Goal: Task Accomplishment & Management: Use online tool/utility

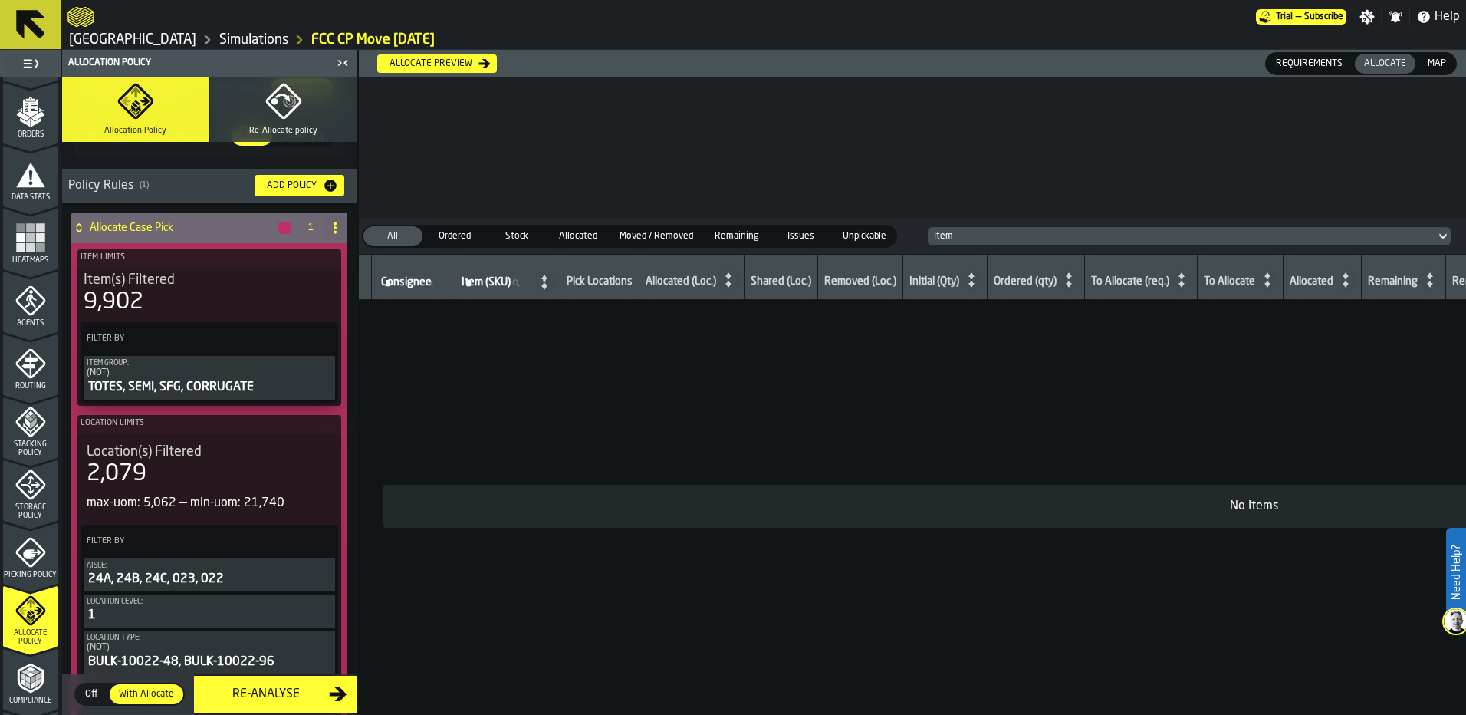
scroll to position [153, 0]
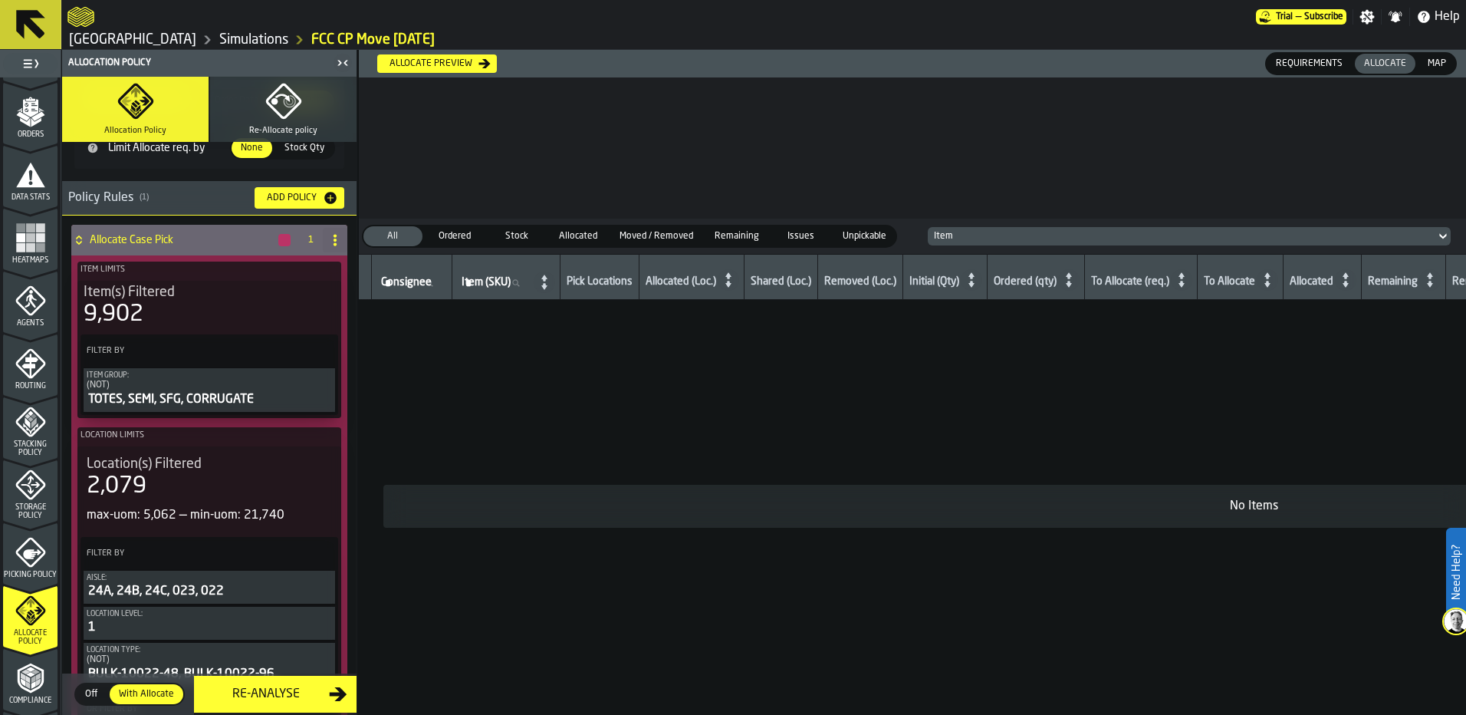
click at [261, 106] on button "Re-Allocate policy" at bounding box center [283, 109] width 146 height 65
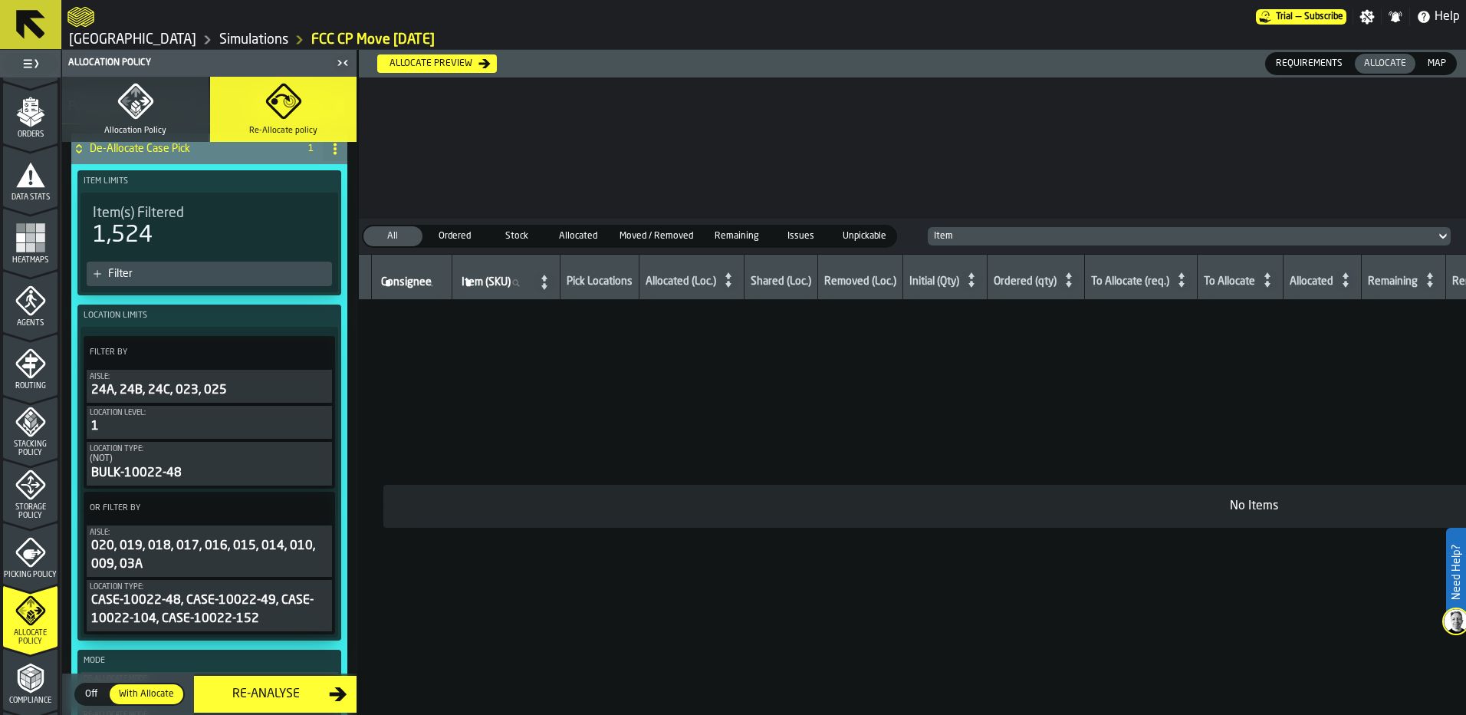
scroll to position [77, 0]
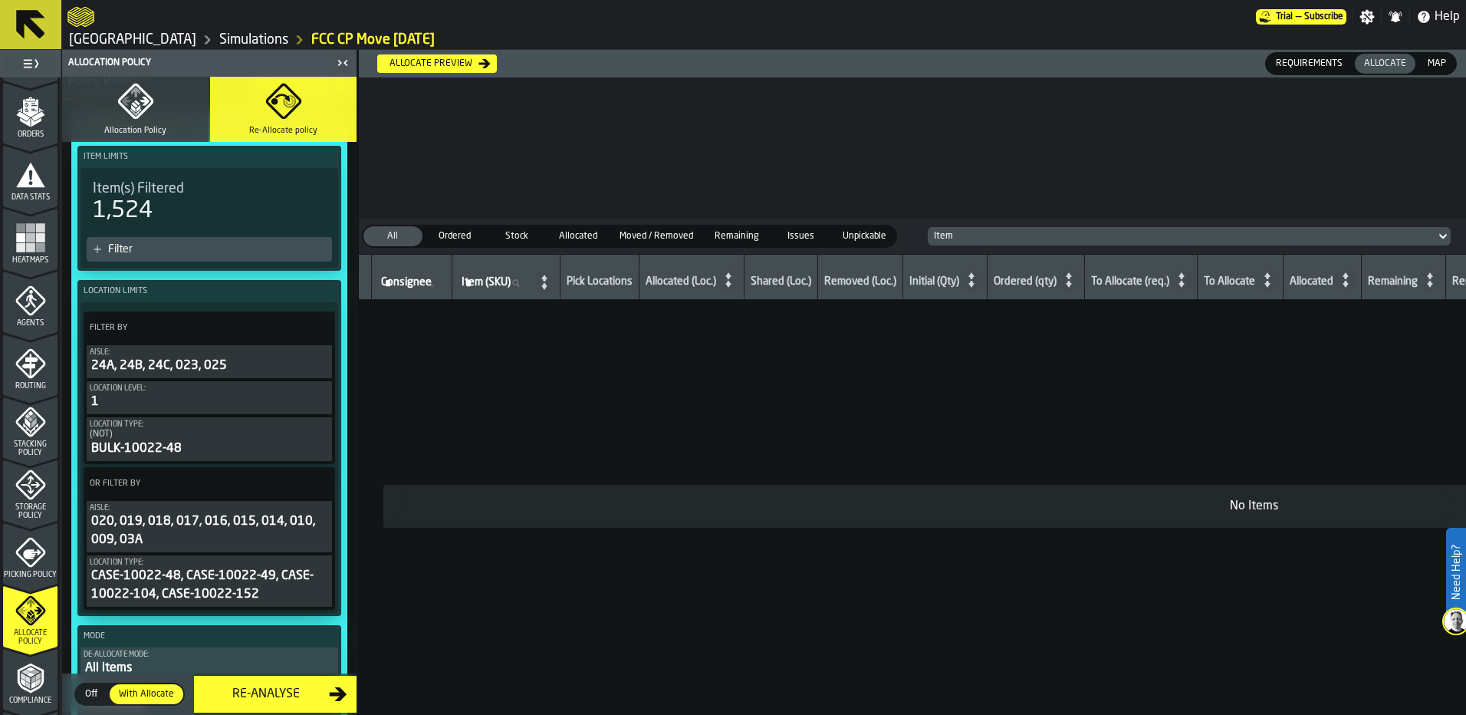
click at [209, 539] on div "020, 019, 018, 017, 016, 015, 014, 010, 009, 03A" at bounding box center [209, 530] width 239 height 37
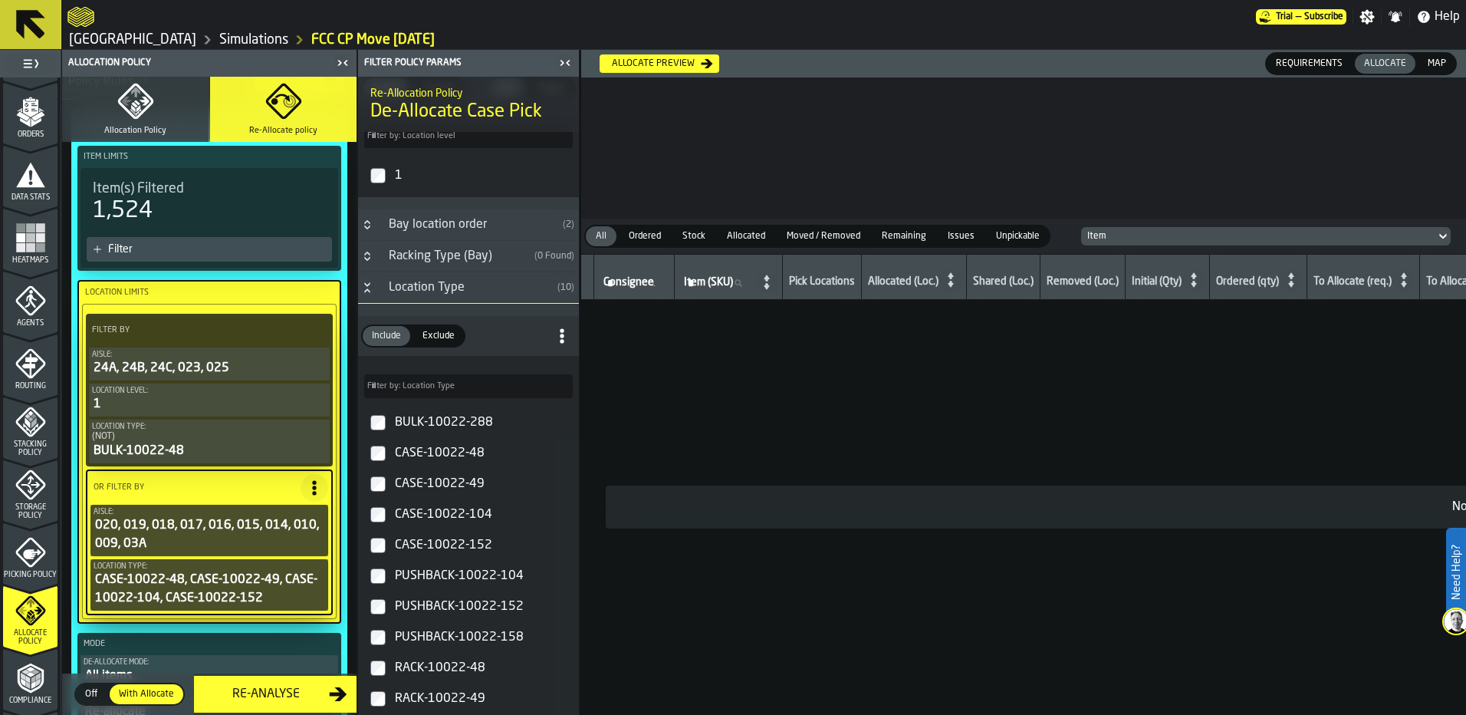
scroll to position [1840, 0]
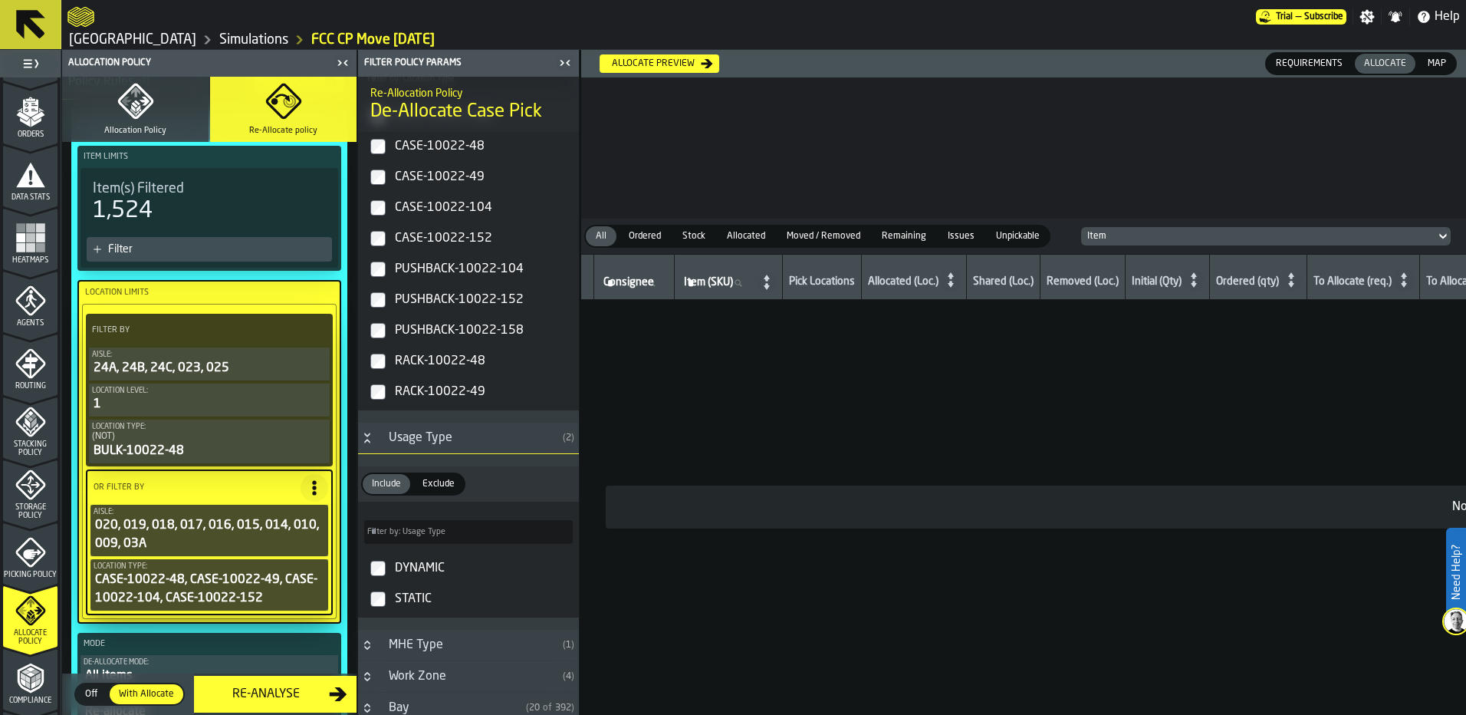
click at [373, 376] on label "RACK-10022-48" at bounding box center [468, 361] width 215 height 31
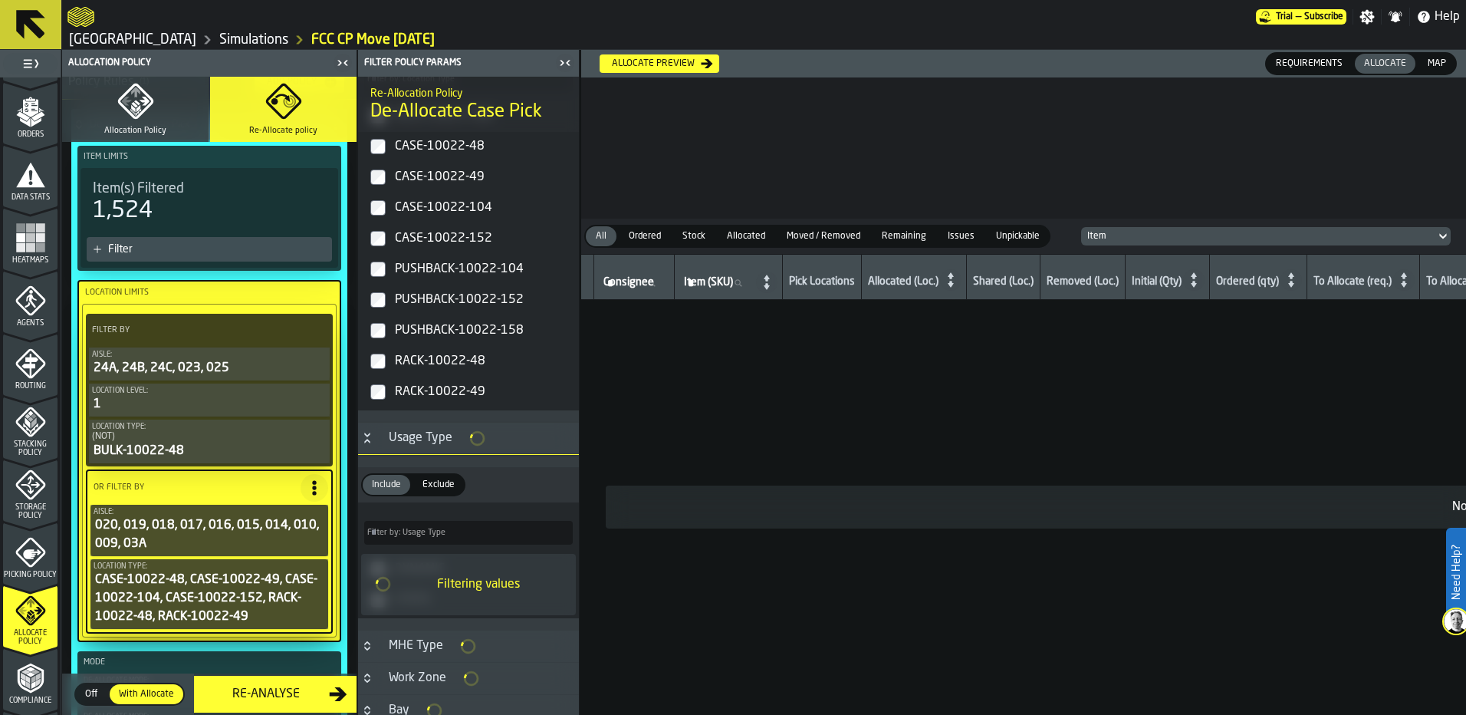
click at [378, 284] on label "PUSHBACK-10022-104" at bounding box center [468, 269] width 215 height 31
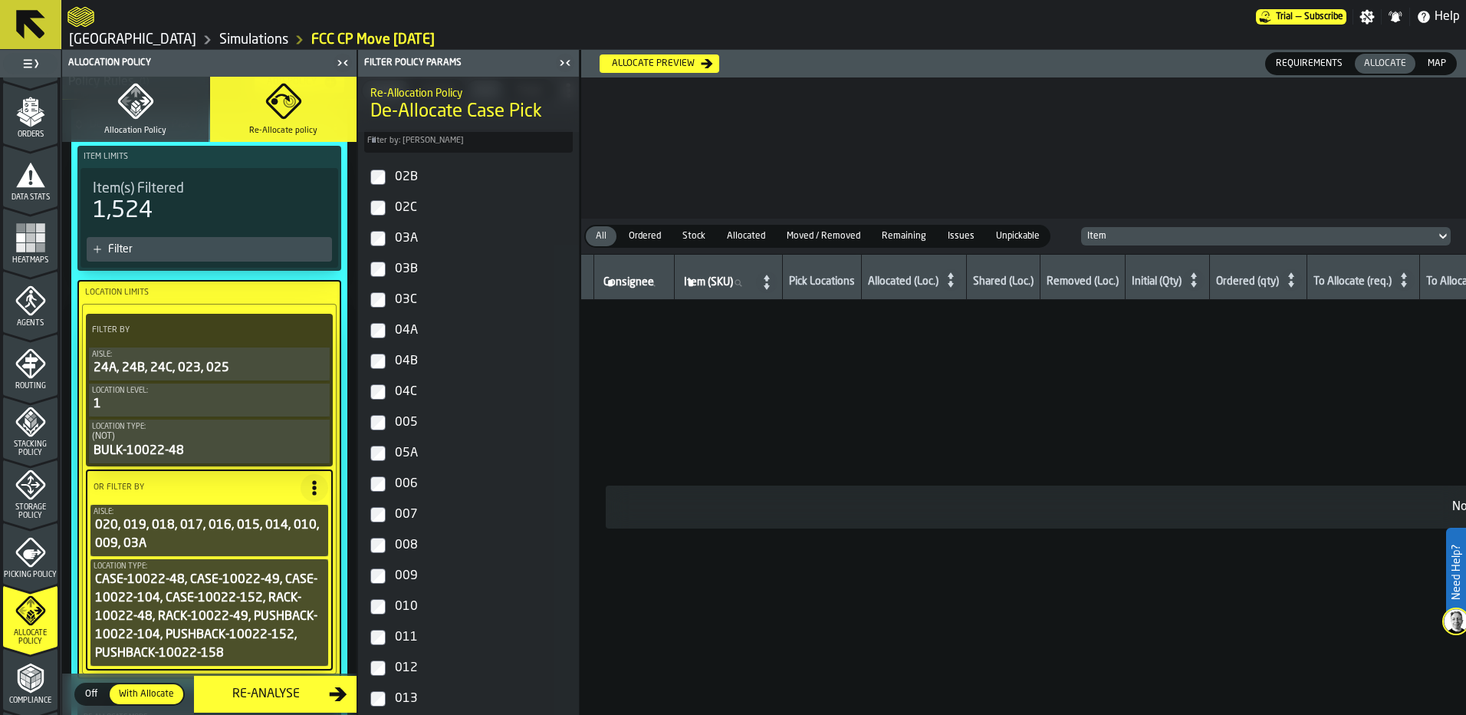
scroll to position [1122, 0]
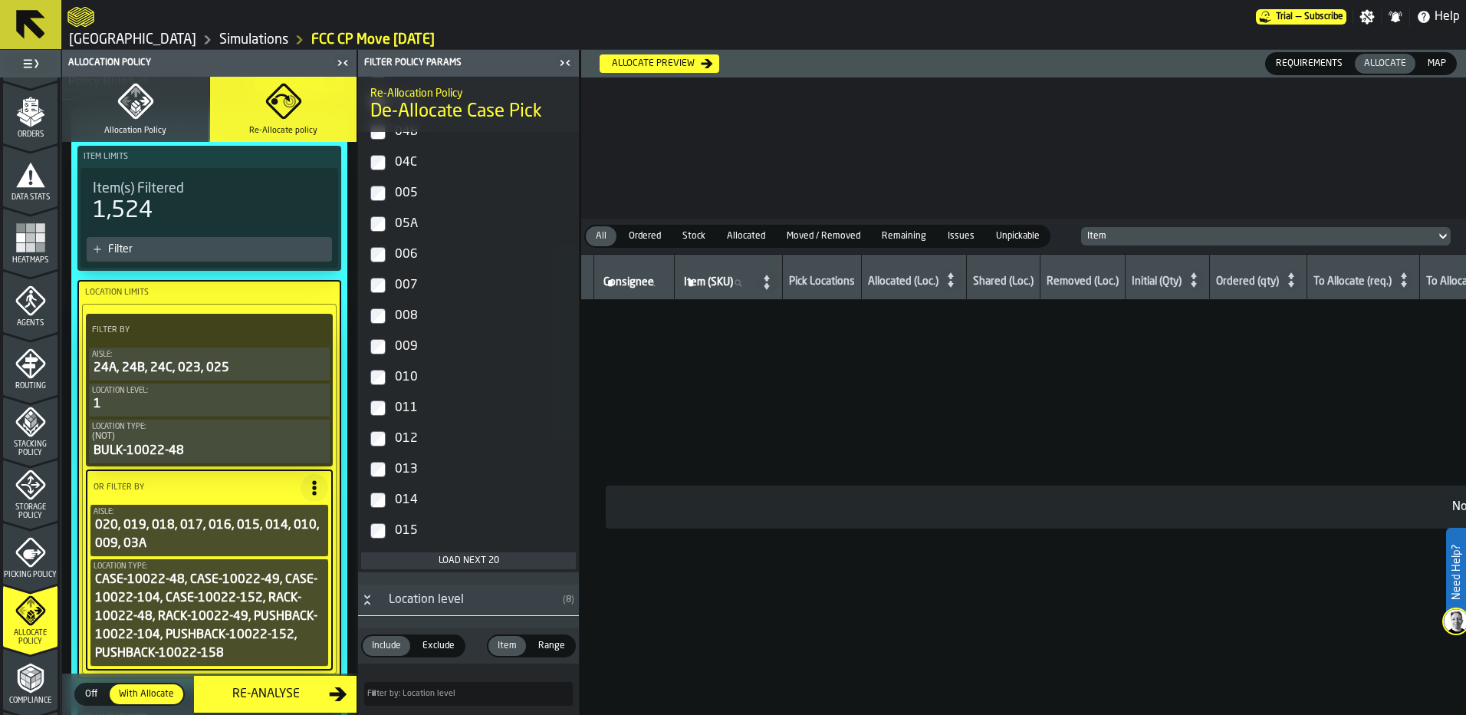
click at [457, 562] on div "Load next 20" at bounding box center [468, 560] width 202 height 11
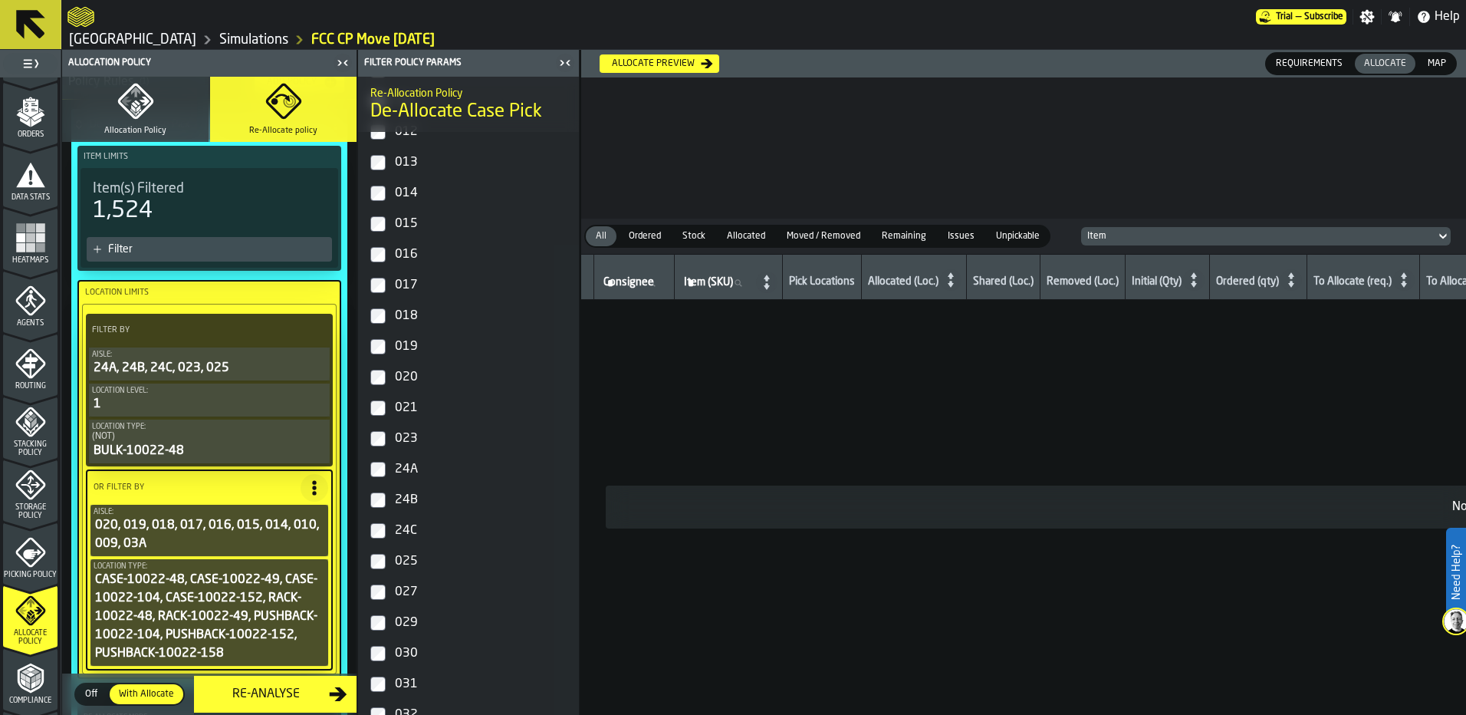
click at [403, 409] on div "021" at bounding box center [482, 408] width 181 height 25
click at [386, 445] on label "023" at bounding box center [468, 438] width 215 height 31
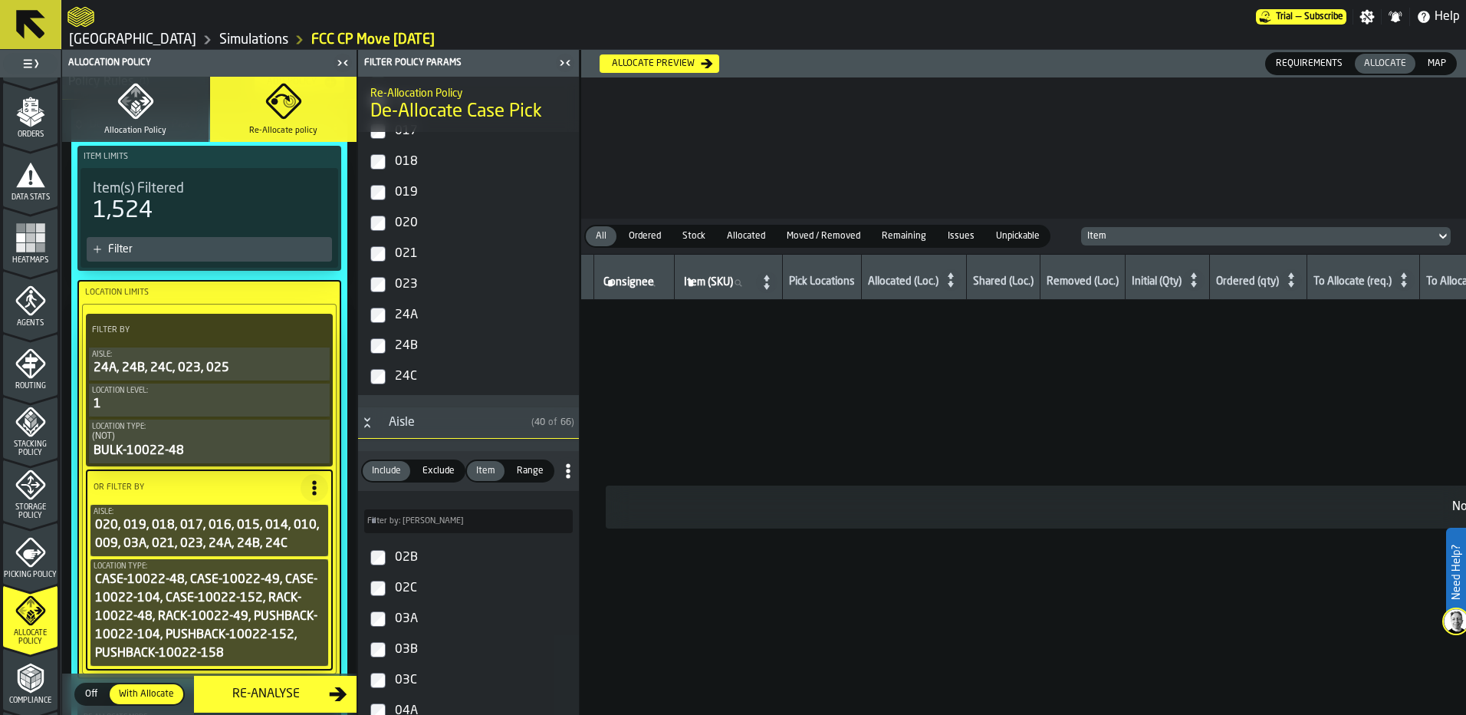
scroll to position [738, 0]
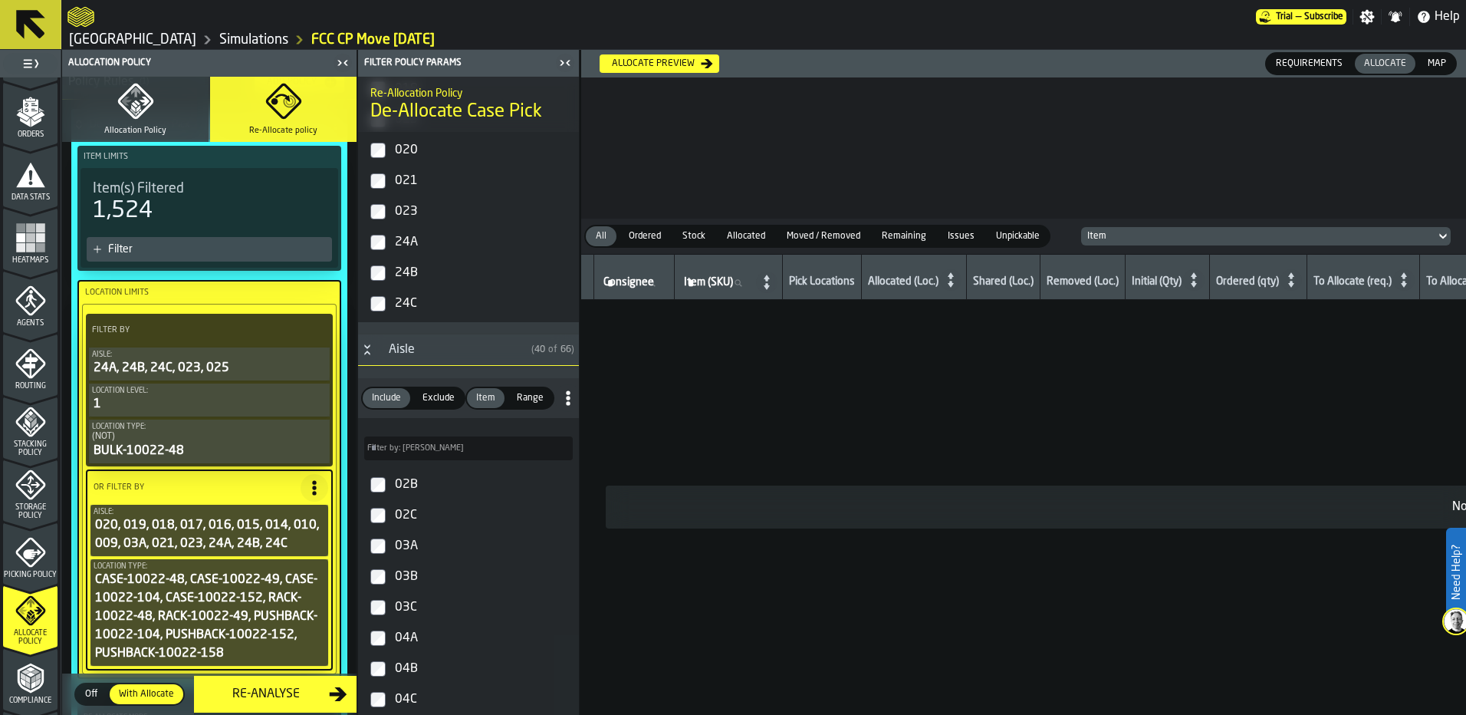
click at [363, 355] on icon "Button-Aisle-open" at bounding box center [367, 349] width 12 height 12
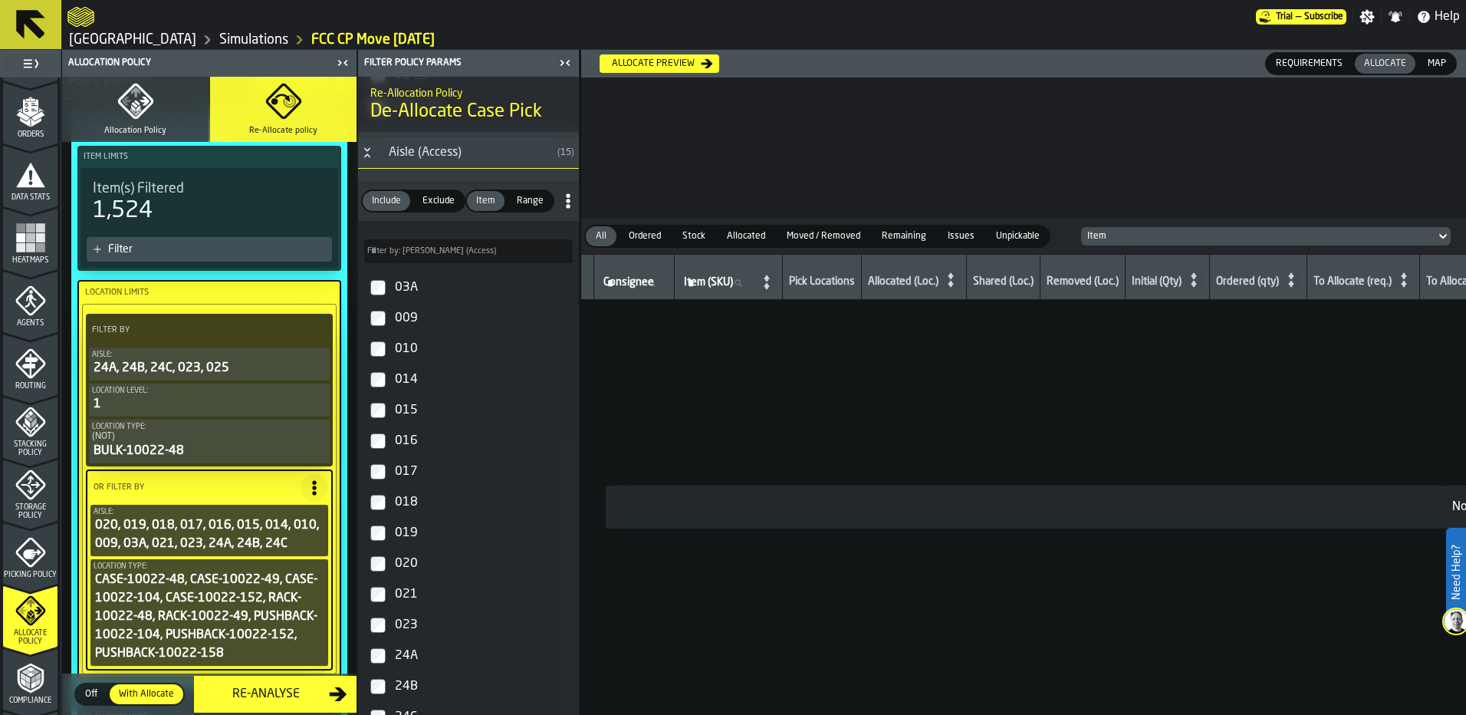
scroll to position [0, 0]
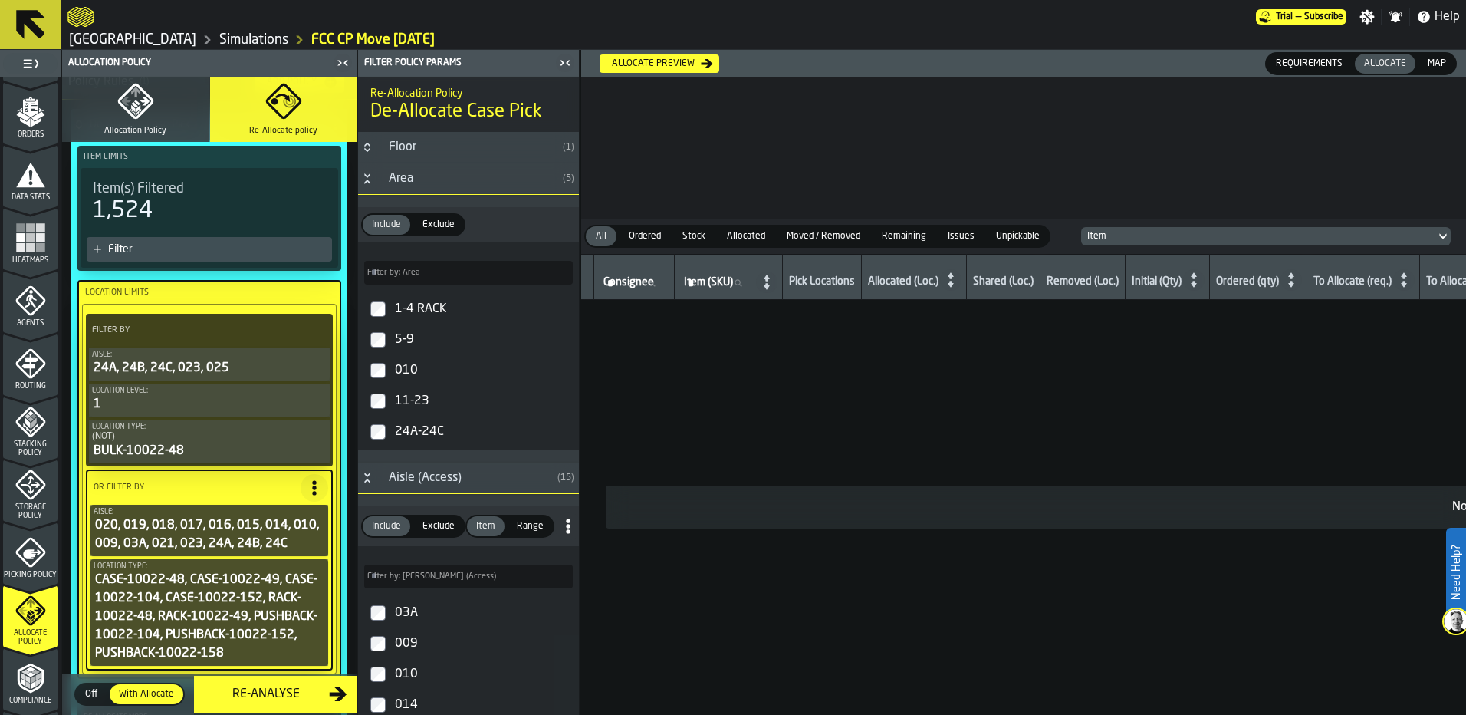
click at [370, 474] on icon "Button-Aisle (Access)-open" at bounding box center [367, 477] width 12 height 12
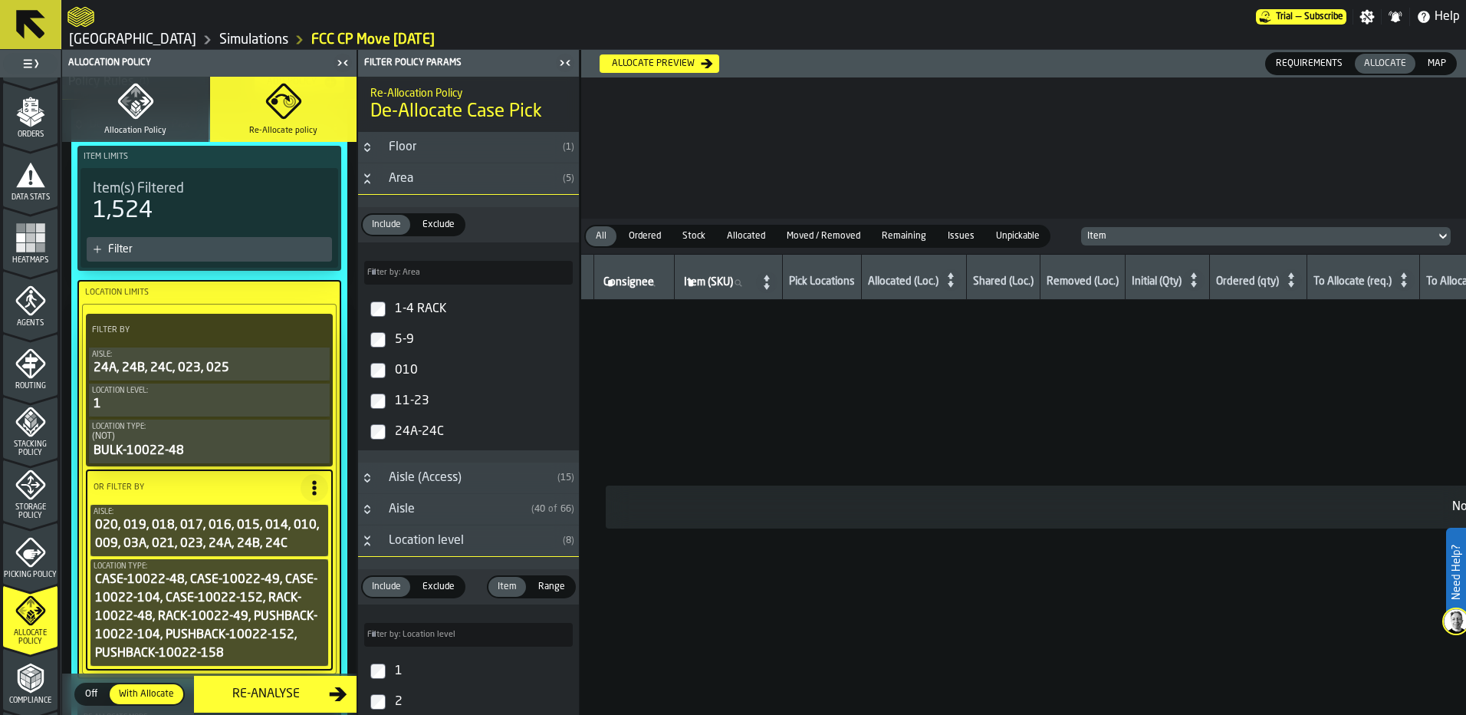
click at [412, 547] on div "Location level" at bounding box center [467, 540] width 177 height 18
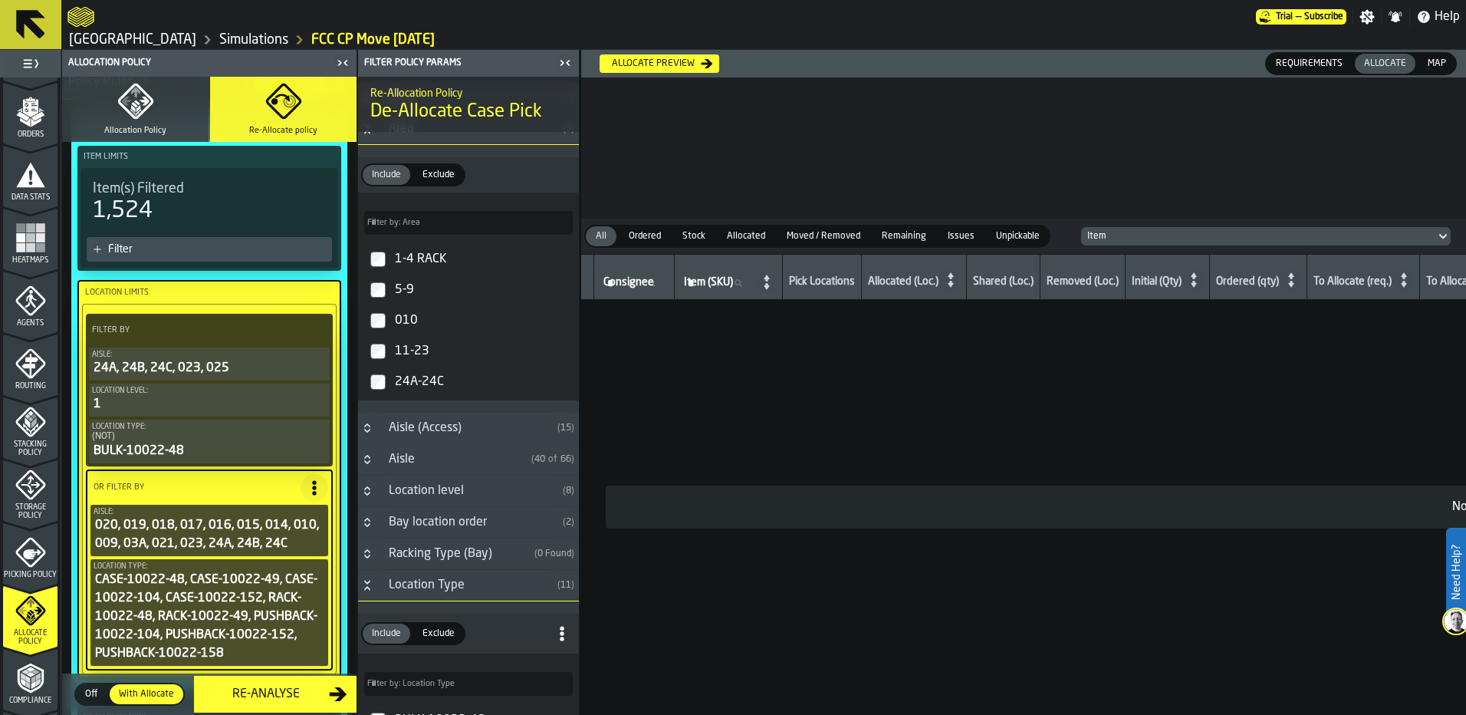
scroll to position [77, 0]
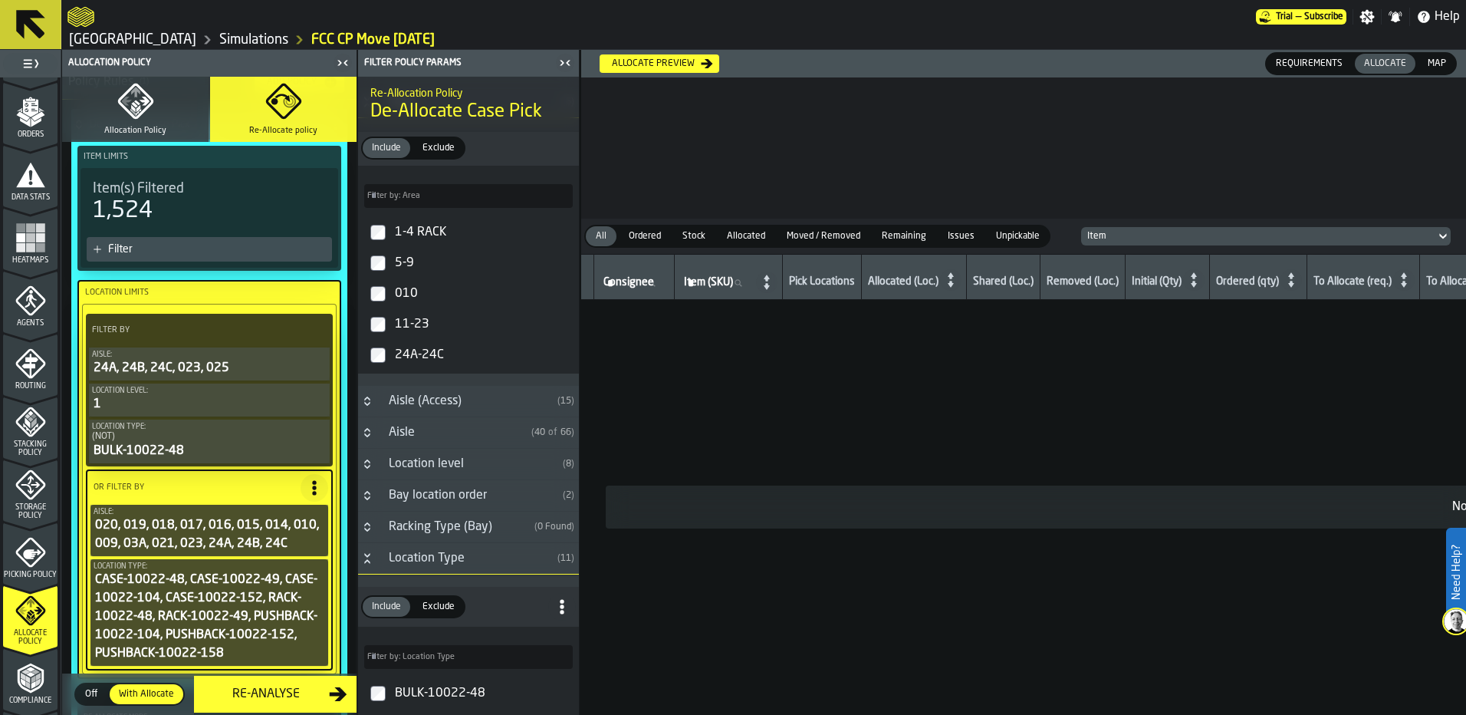
click at [399, 456] on div "Location level" at bounding box center [467, 464] width 177 height 18
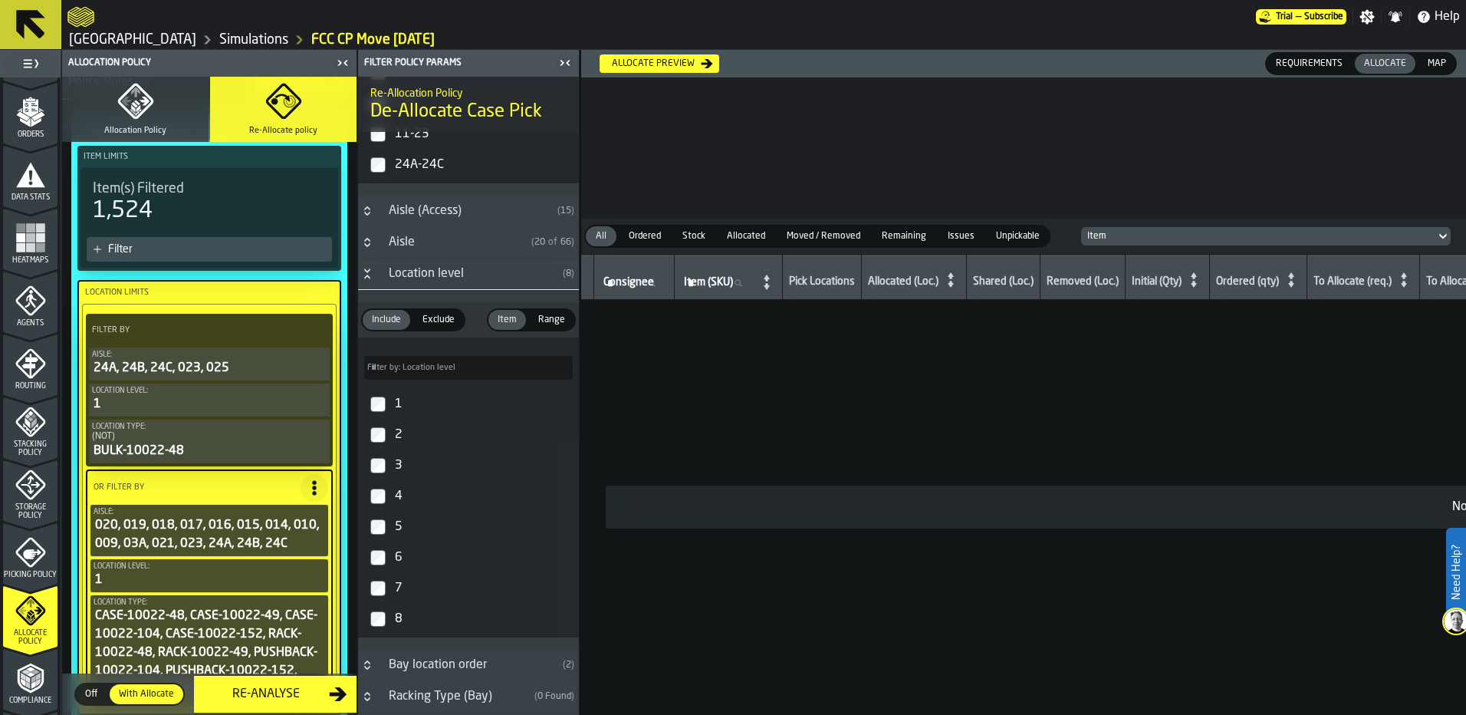
scroll to position [230, 0]
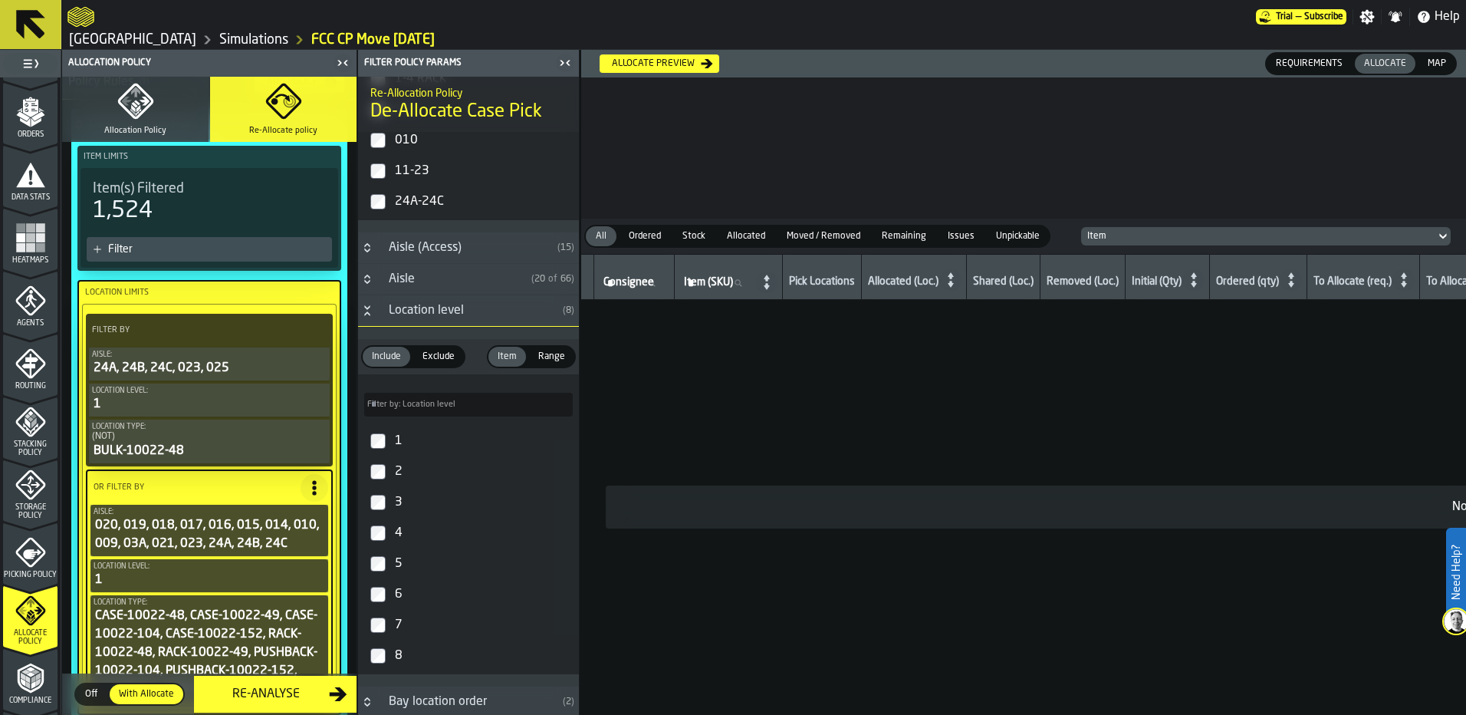
click at [448, 312] on div "Location level" at bounding box center [467, 310] width 177 height 18
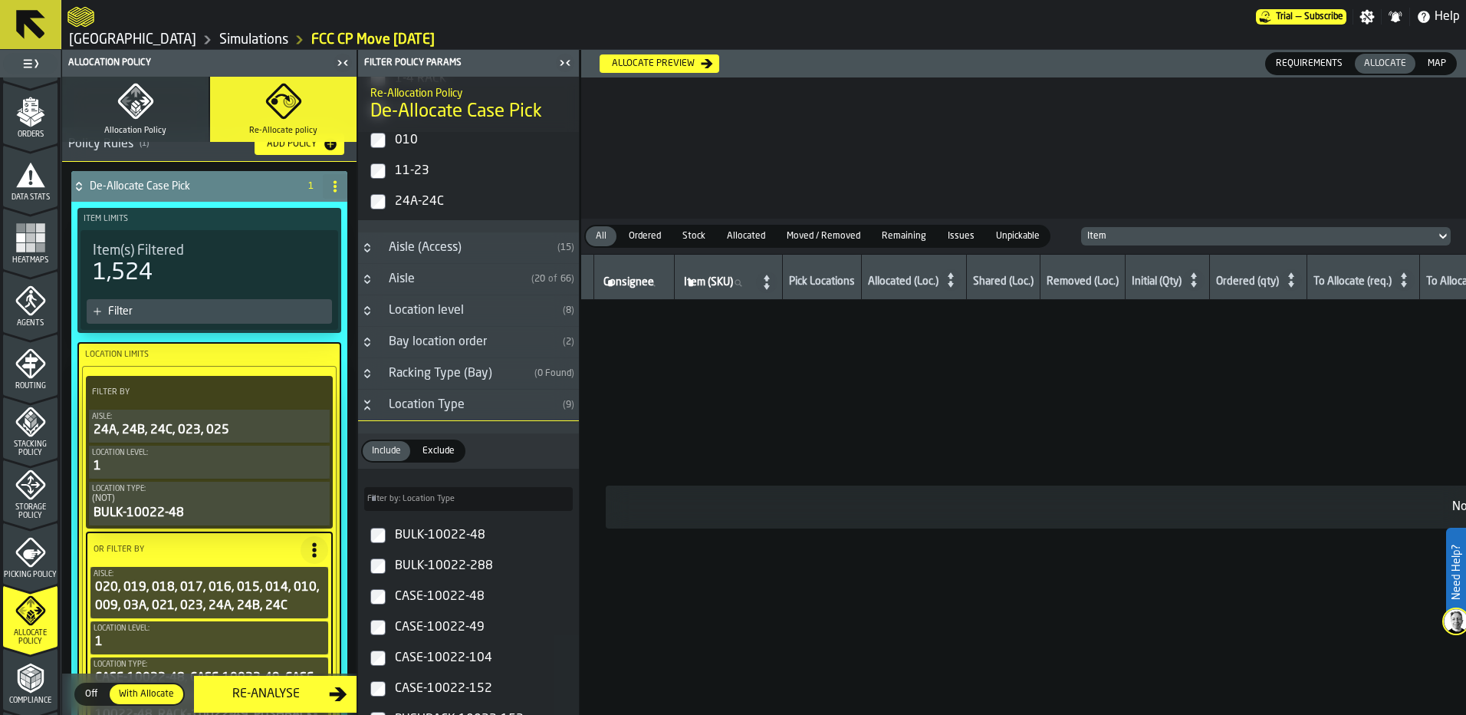
scroll to position [0, 0]
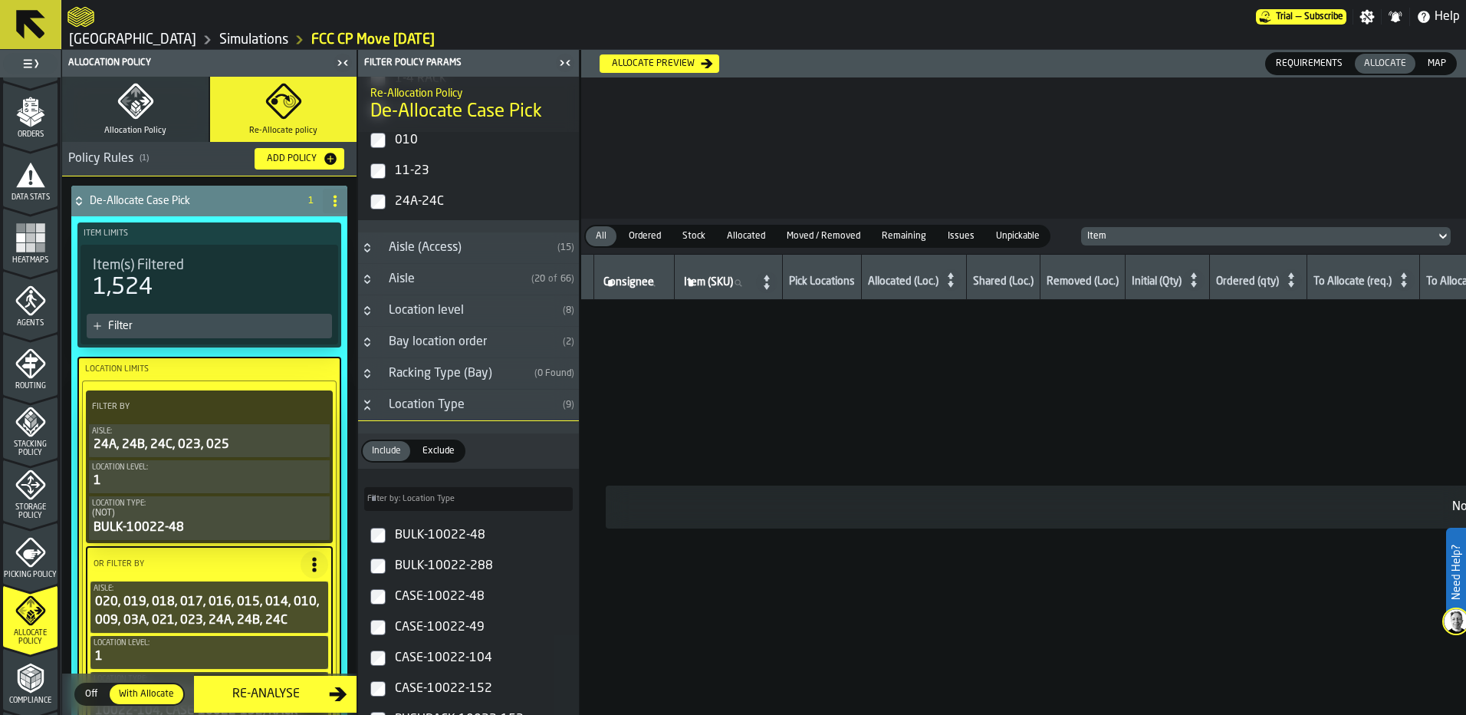
click at [144, 117] on icon "button" at bounding box center [135, 101] width 37 height 37
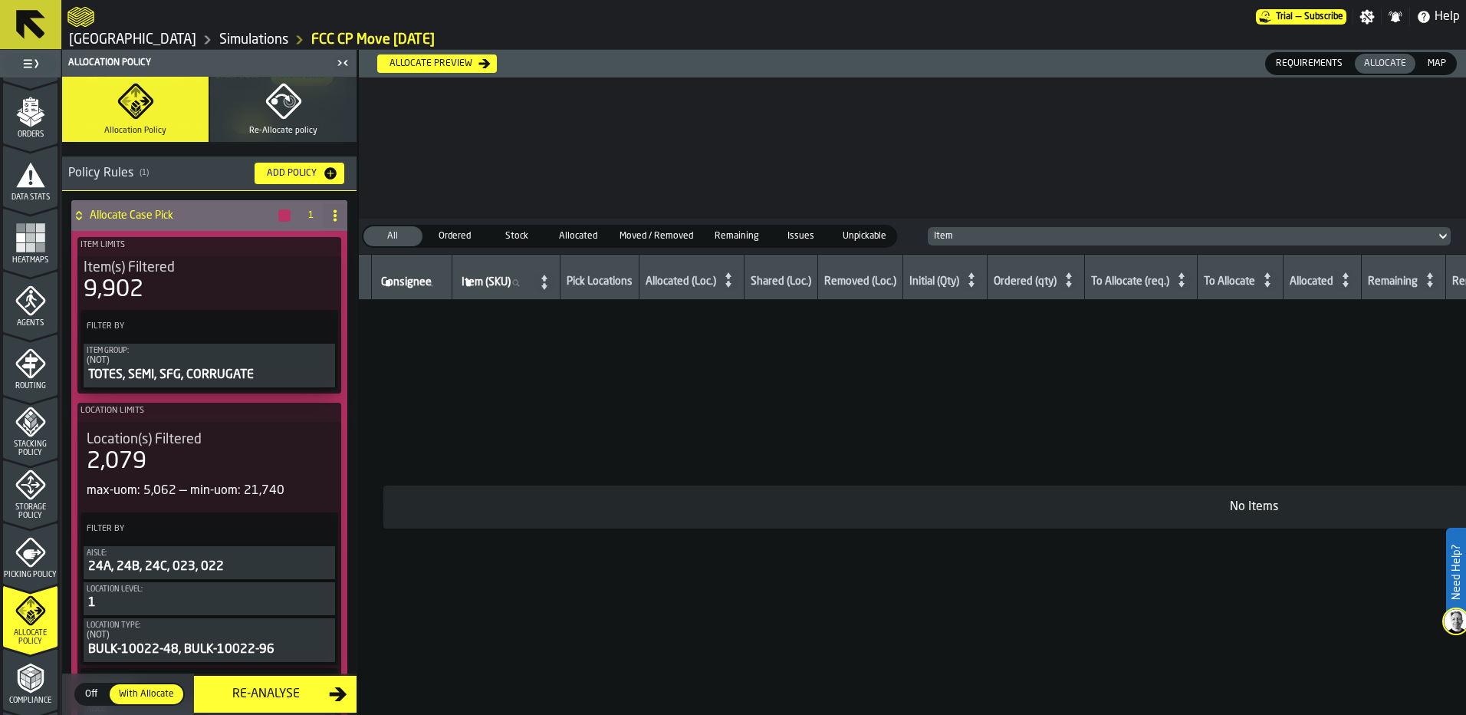
scroll to position [153, 0]
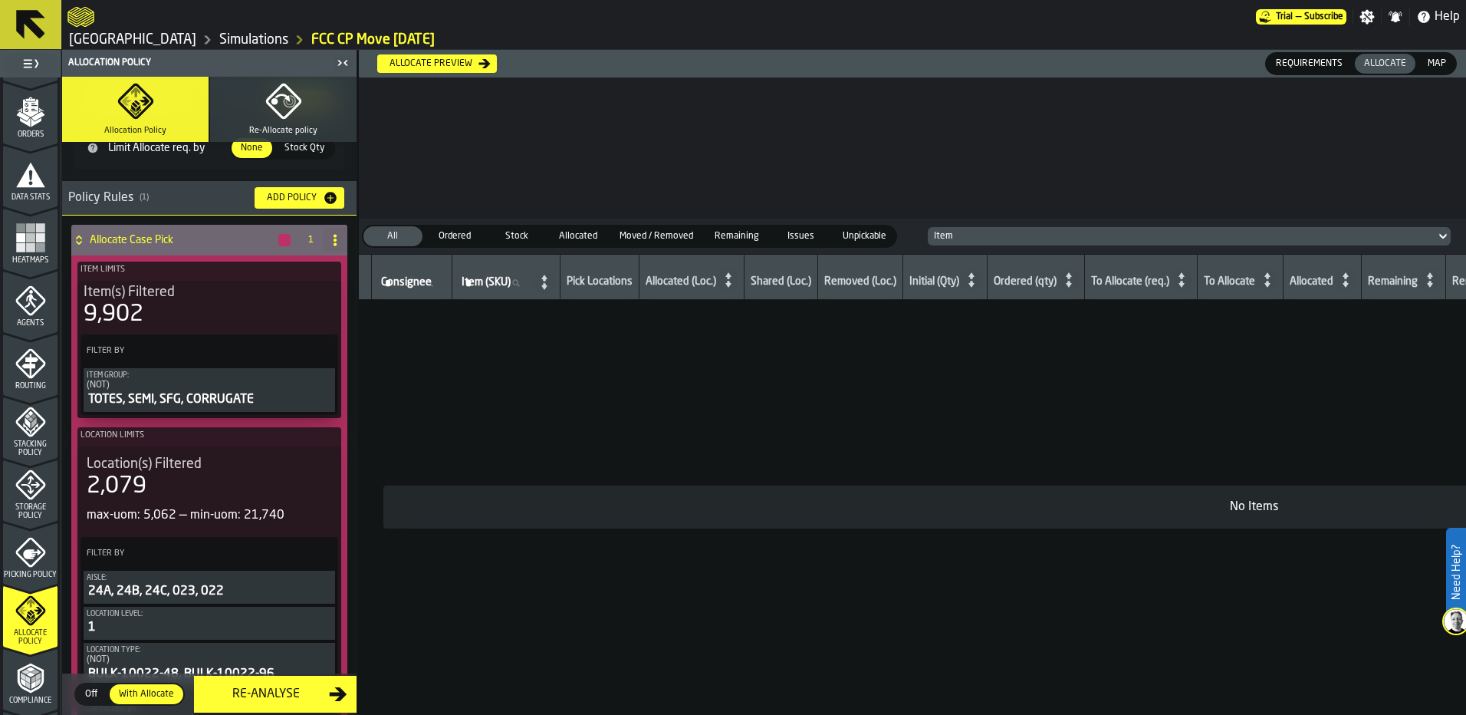
click at [214, 305] on div "9,902" at bounding box center [209, 315] width 251 height 28
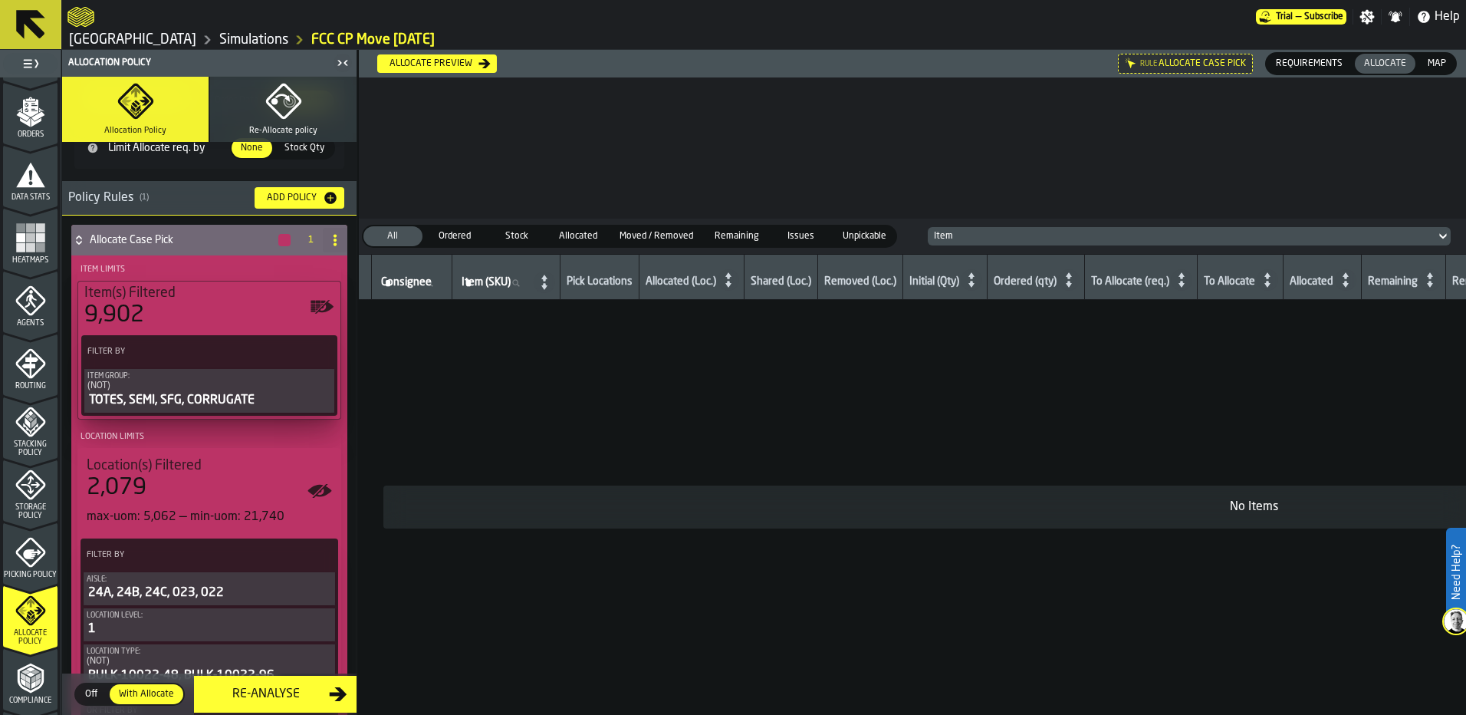
click at [248, 477] on div "2,079" at bounding box center [209, 488] width 245 height 28
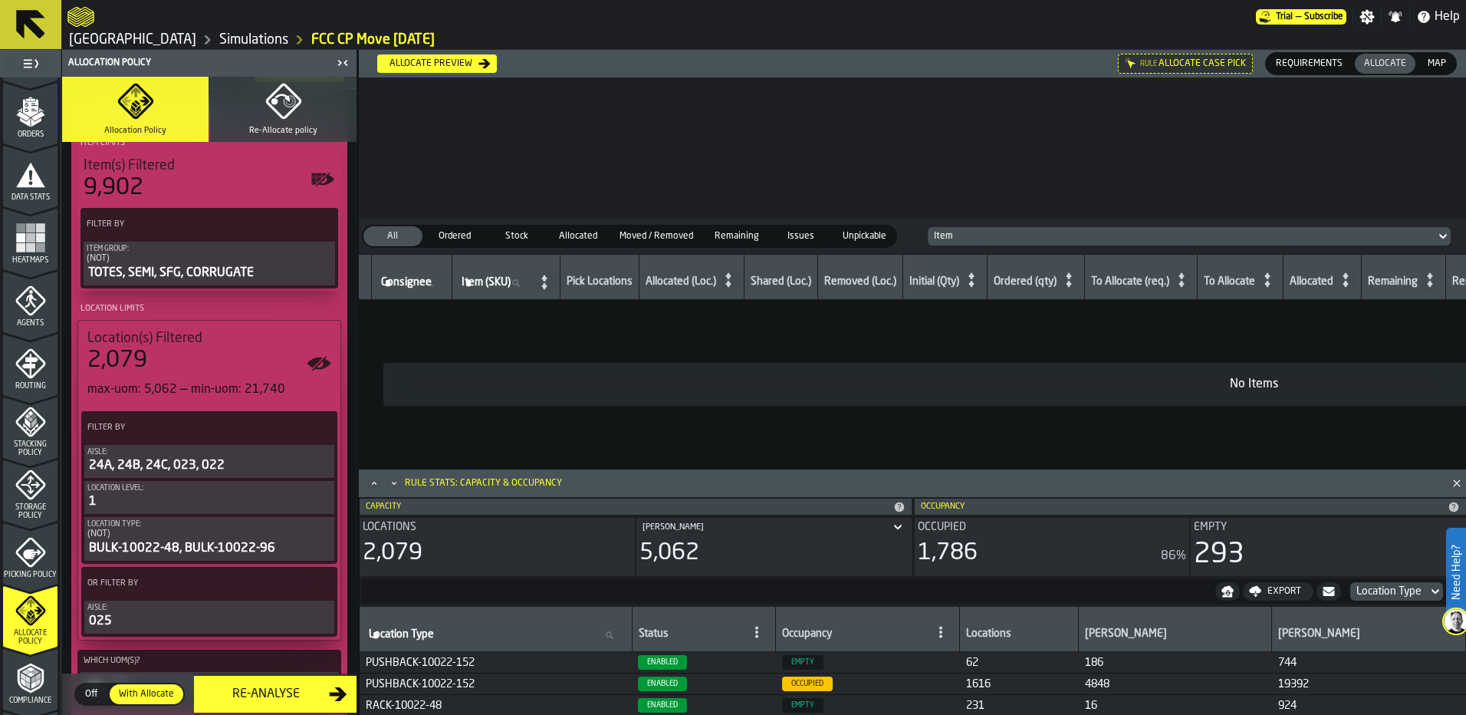
scroll to position [307, 0]
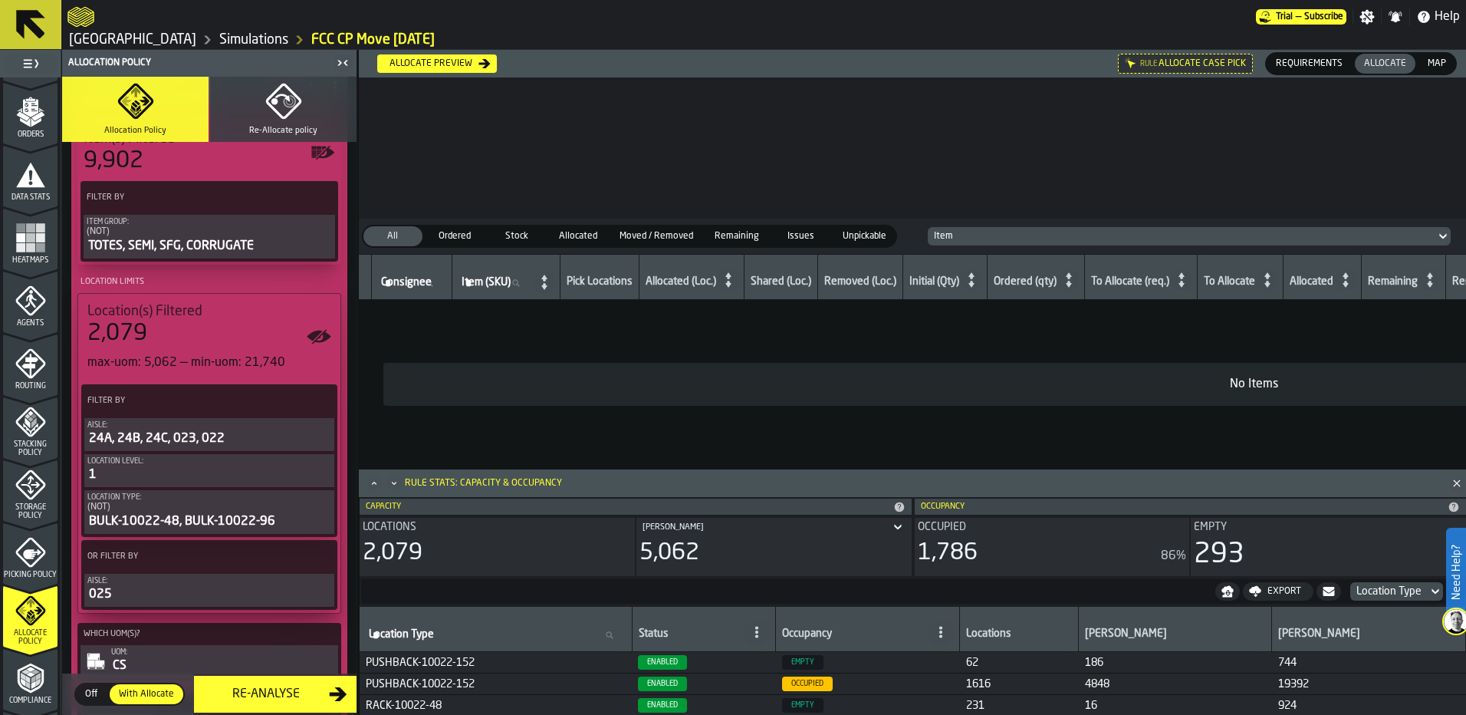
click at [238, 443] on div "24A, 24B, 24C, 023, 022" at bounding box center [209, 438] width 244 height 18
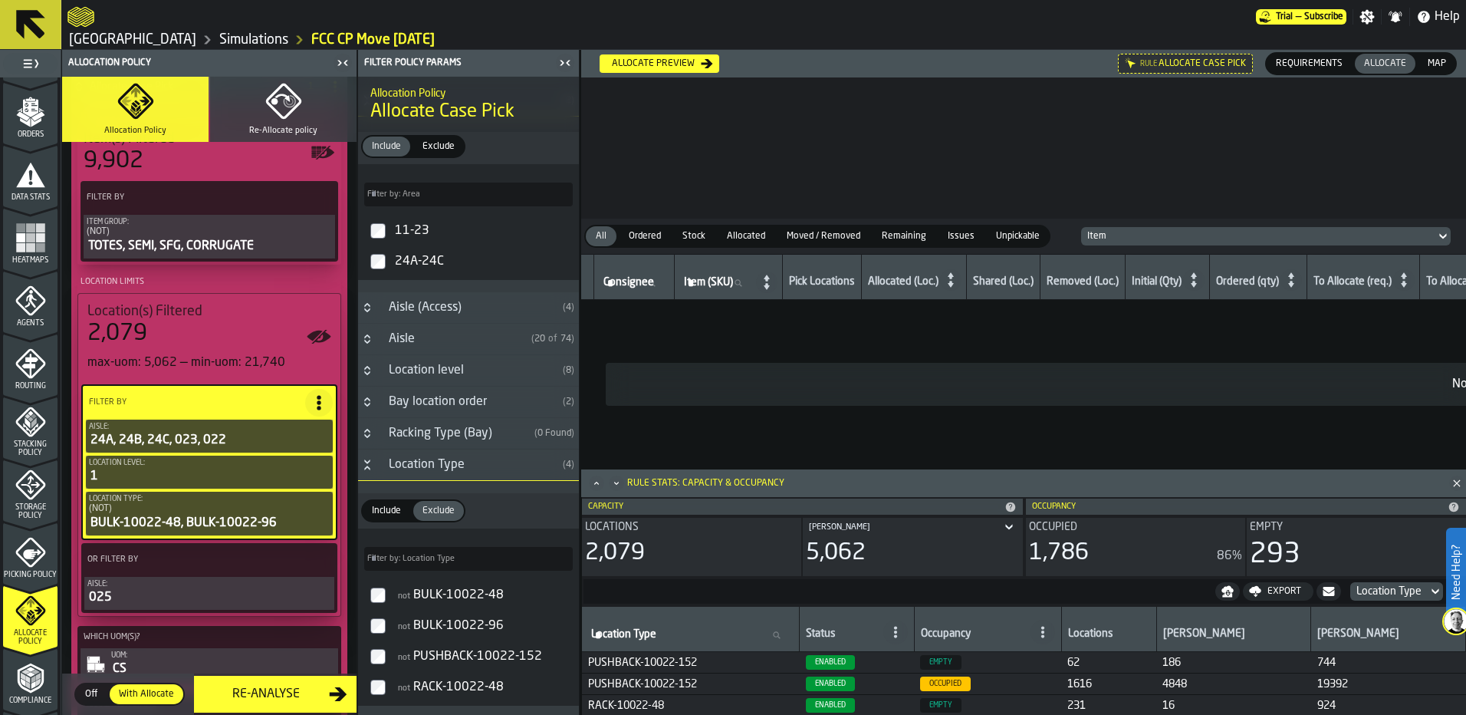
scroll to position [0, 0]
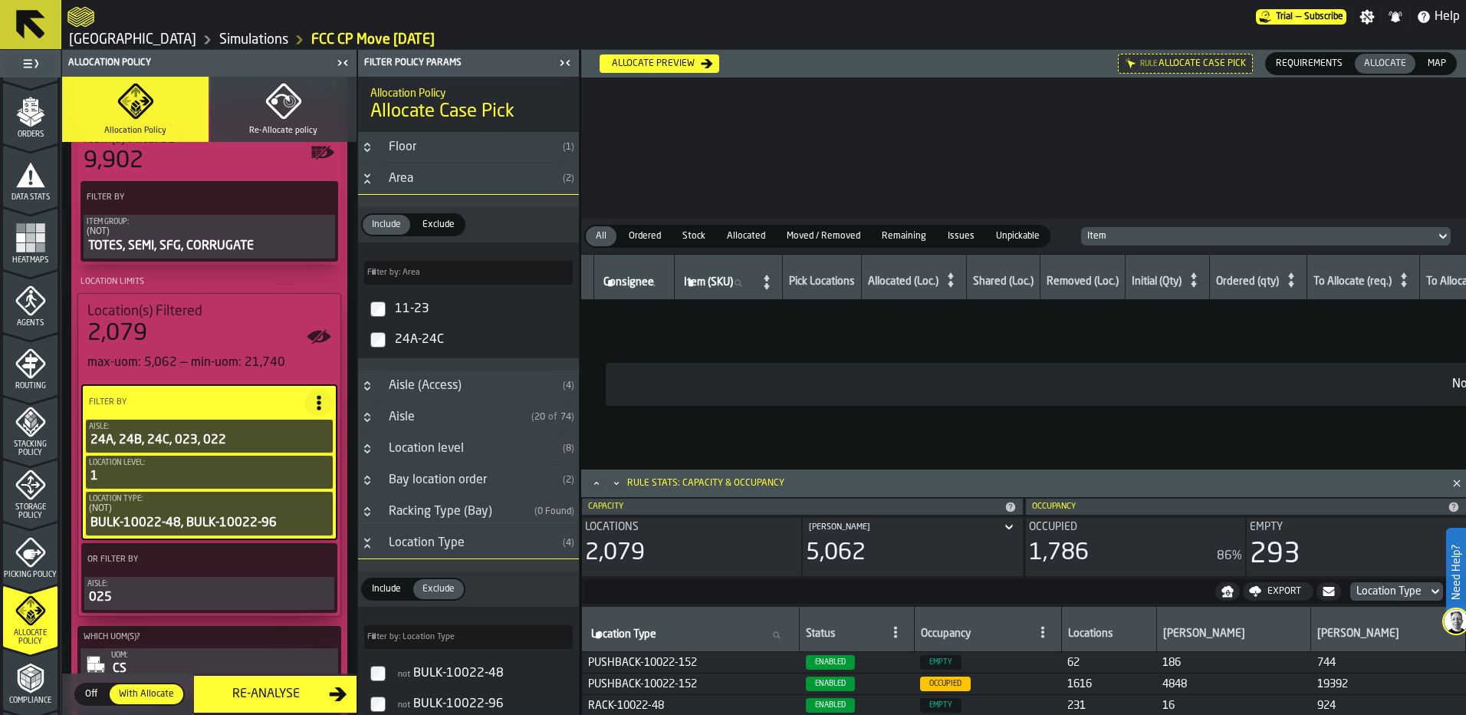
click at [450, 416] on div "Aisle" at bounding box center [452, 417] width 146 height 18
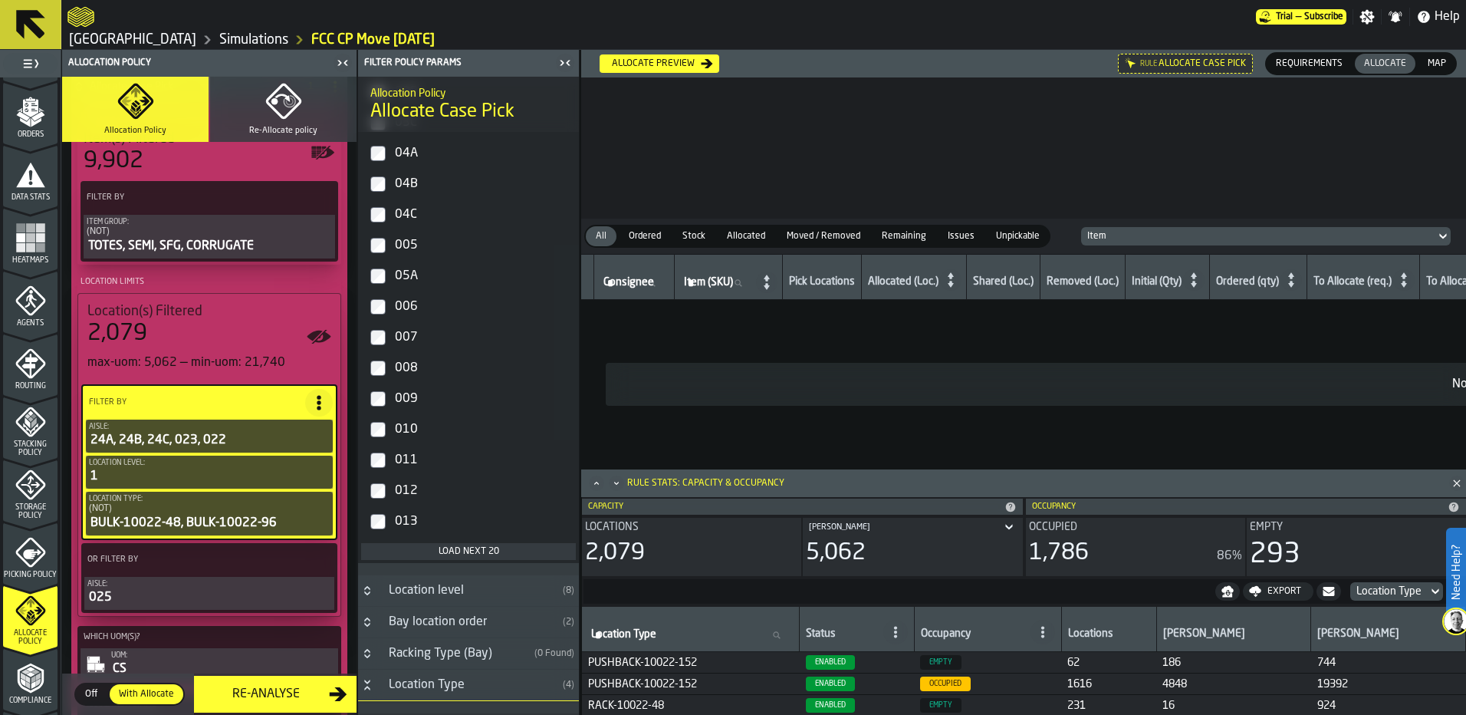
scroll to position [843, 0]
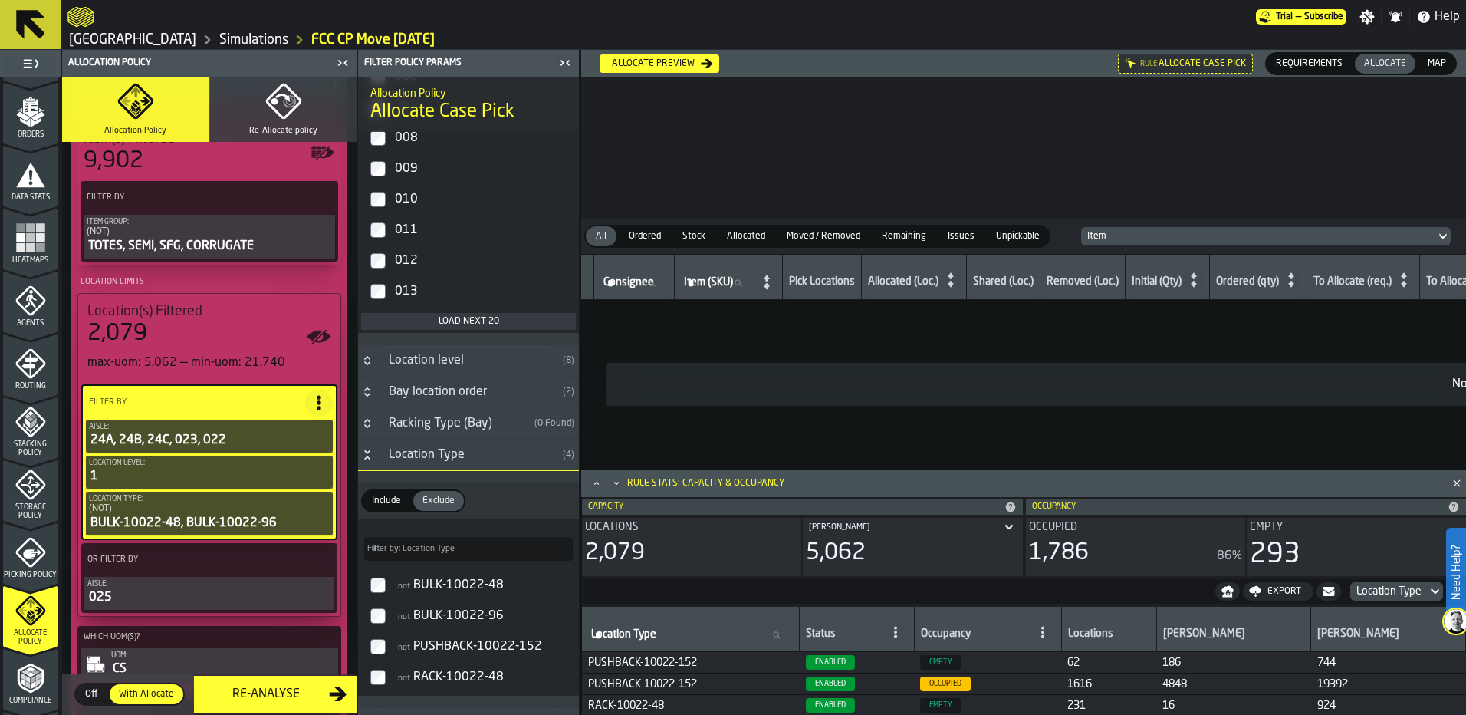
click at [448, 330] on button "Load next 20" at bounding box center [468, 321] width 215 height 17
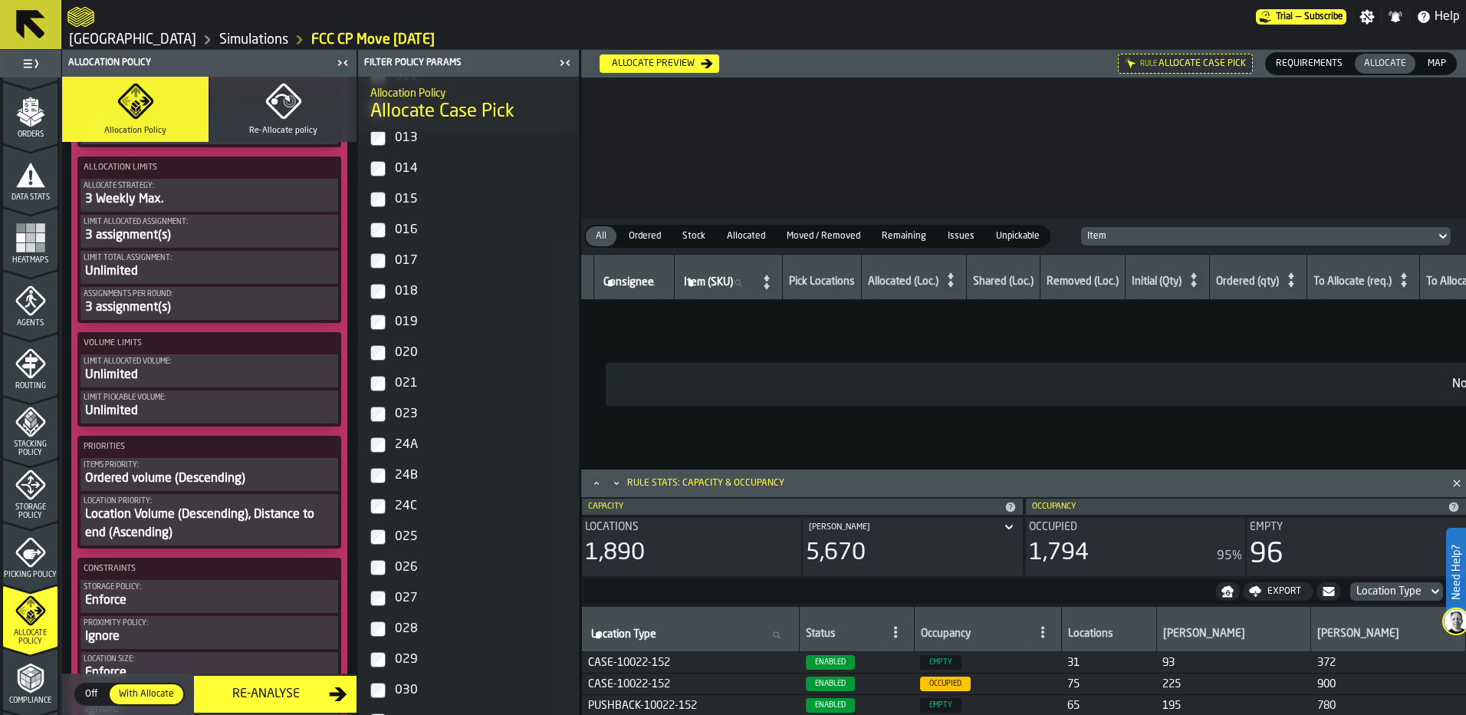
click at [232, 488] on div "Ordered volume (Descending)" at bounding box center [209, 478] width 251 height 18
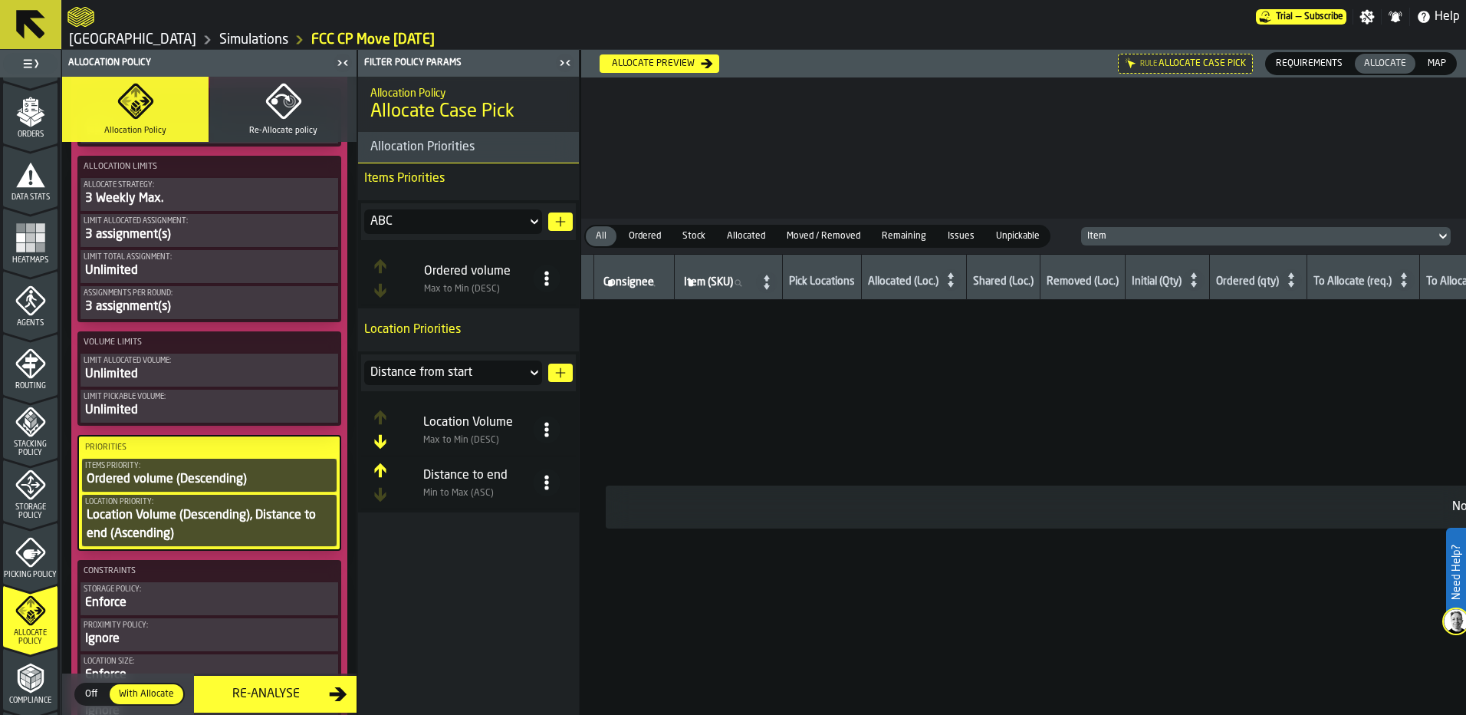
click at [285, 470] on div "Items priority:" at bounding box center [209, 466] width 248 height 8
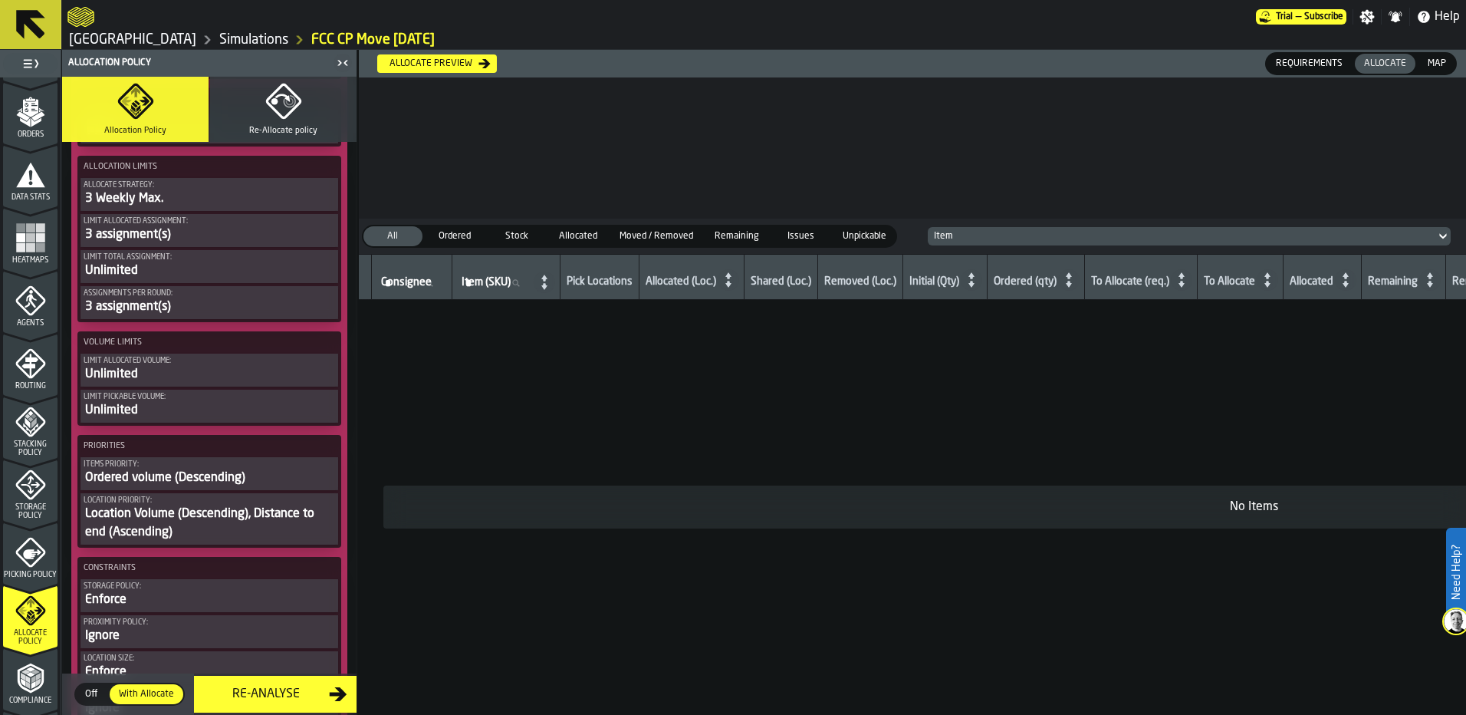
click at [274, 451] on label "Priorities" at bounding box center [209, 446] width 258 height 16
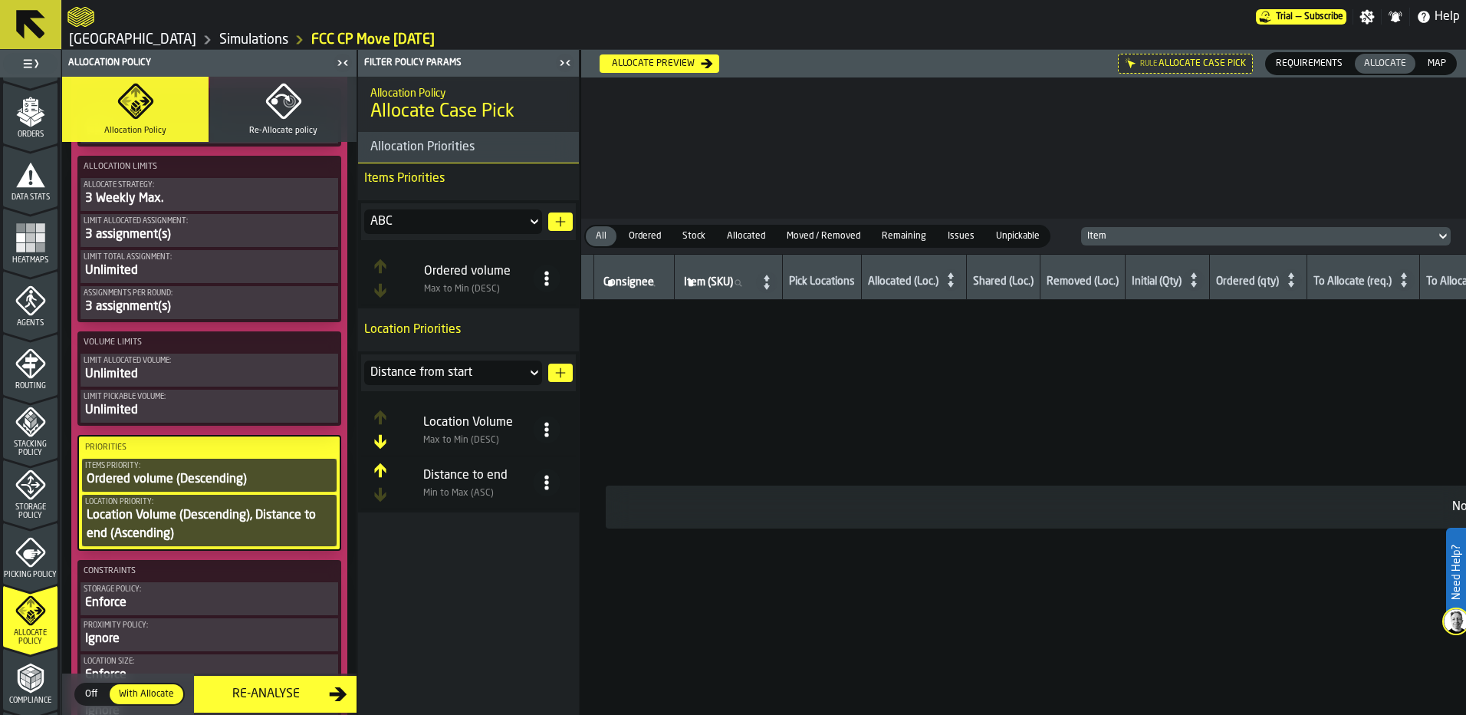
click at [528, 223] on icon at bounding box center [534, 221] width 15 height 18
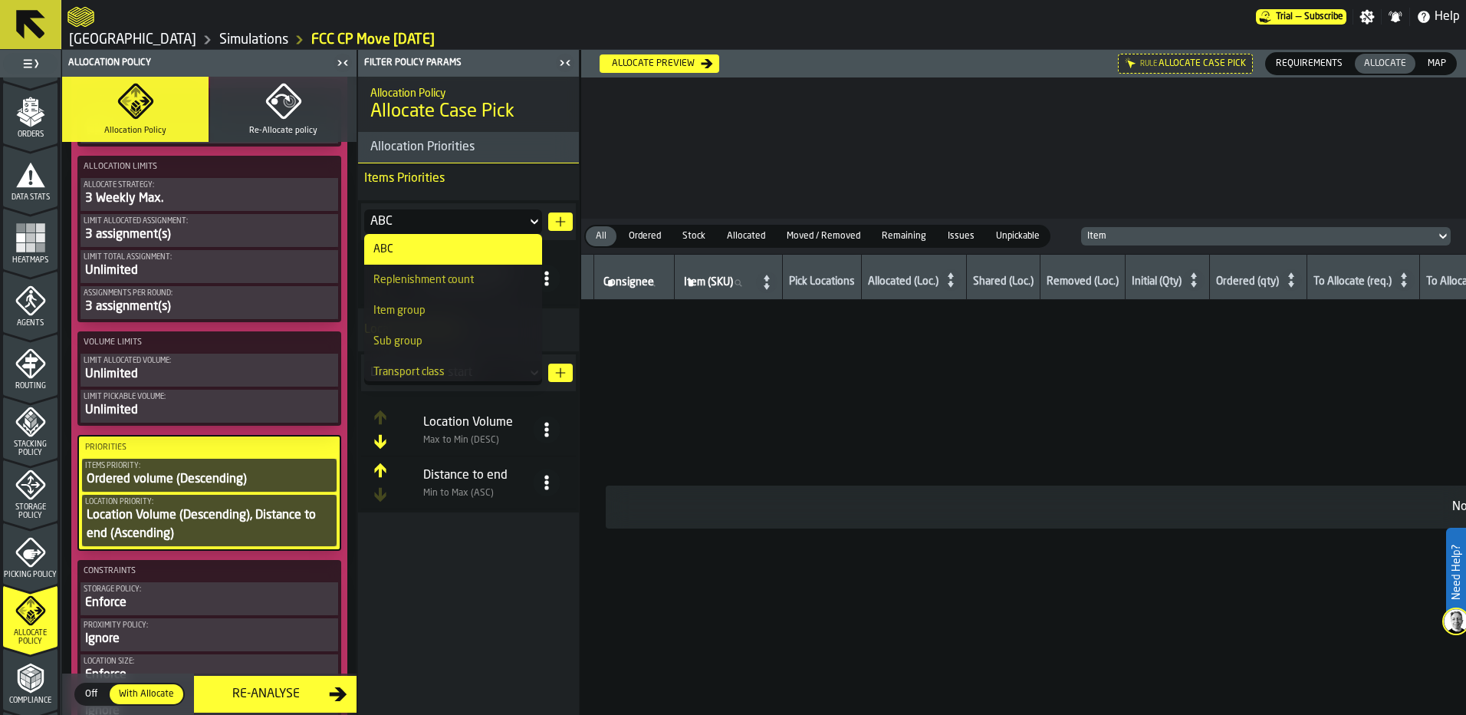
click at [505, 208] on div "ABC" at bounding box center [468, 221] width 215 height 37
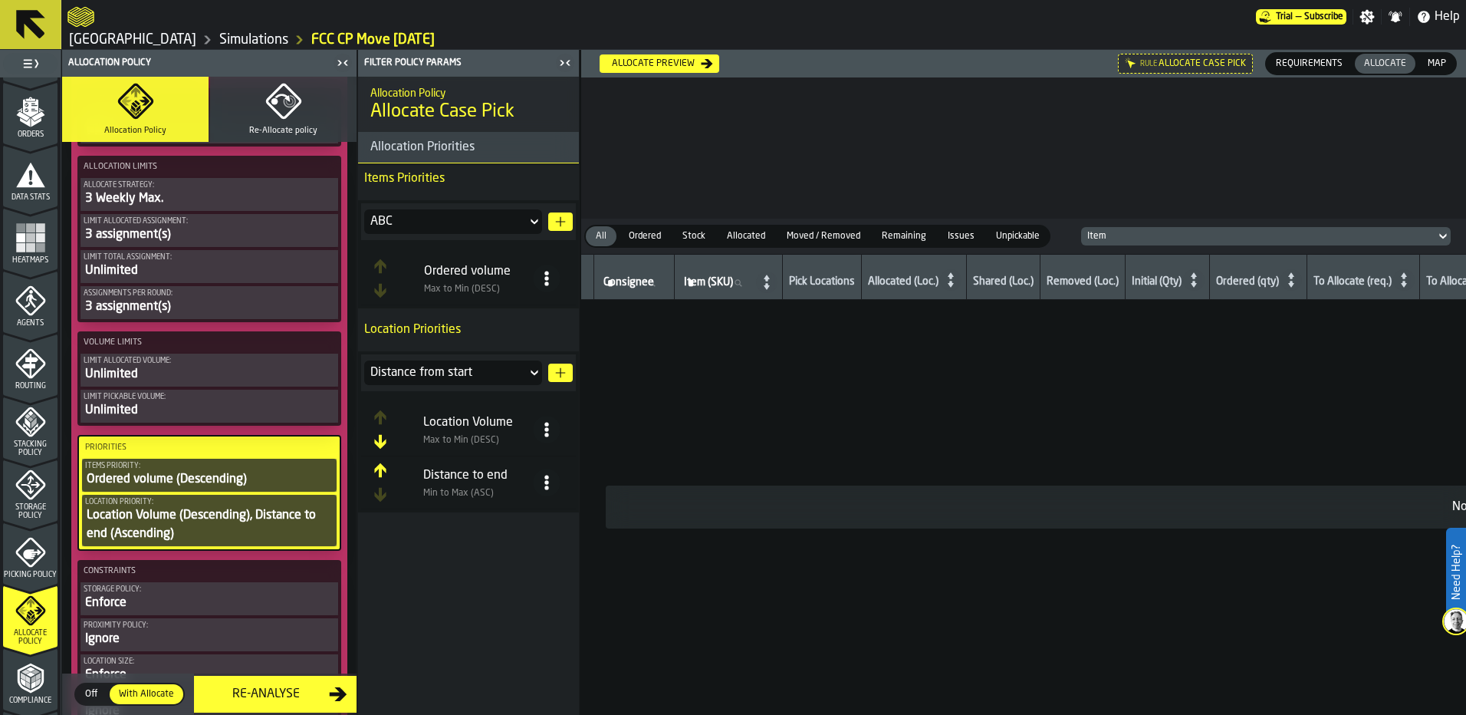
click at [550, 294] on div "Ordered volume Max to Min (DESC)" at bounding box center [488, 278] width 146 height 32
click at [545, 291] on span at bounding box center [547, 278] width 28 height 28
click at [475, 419] on div "Delete" at bounding box center [485, 421] width 131 height 18
click at [547, 439] on circle at bounding box center [546, 437] width 4 height 4
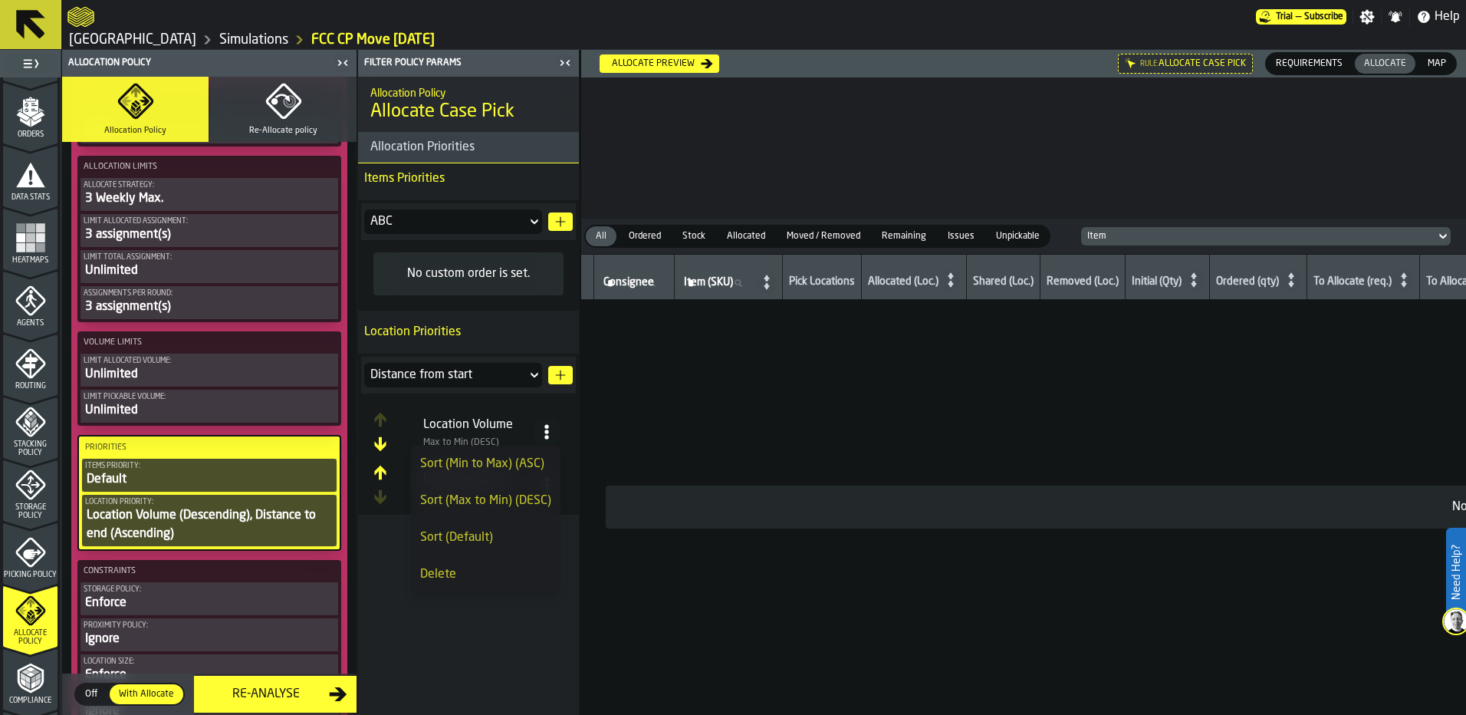
click at [488, 575] on div "Delete" at bounding box center [485, 574] width 131 height 18
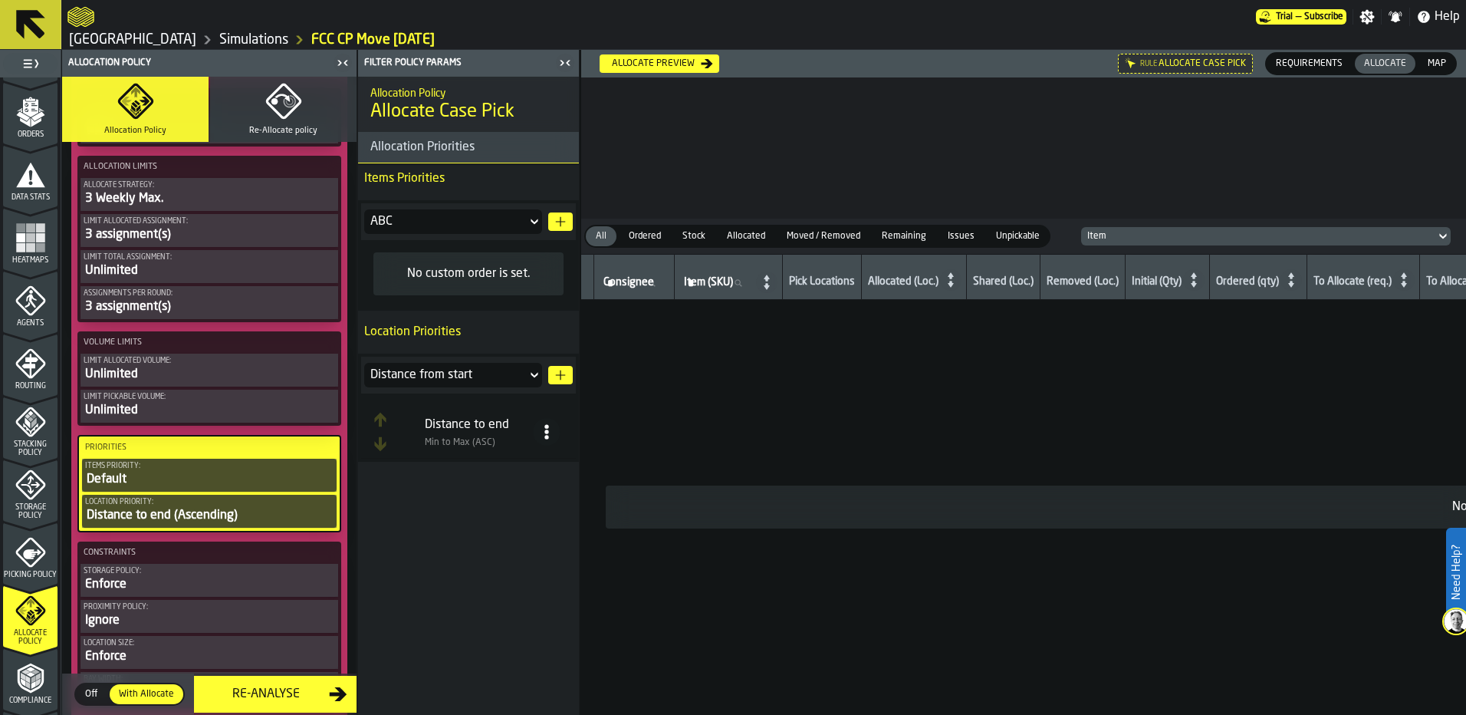
click at [546, 435] on circle at bounding box center [546, 437] width 4 height 4
click at [478, 563] on li "Delete" at bounding box center [485, 574] width 149 height 37
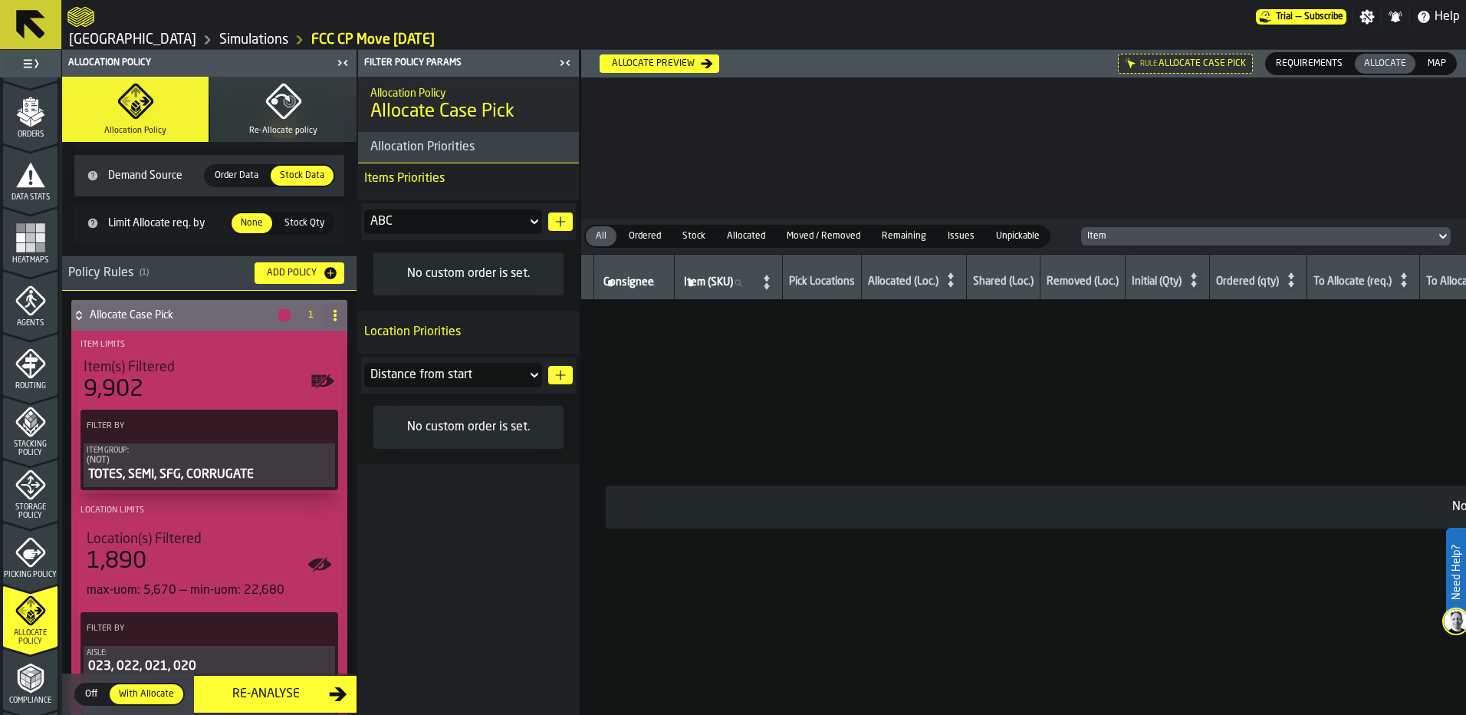
scroll to position [0, 0]
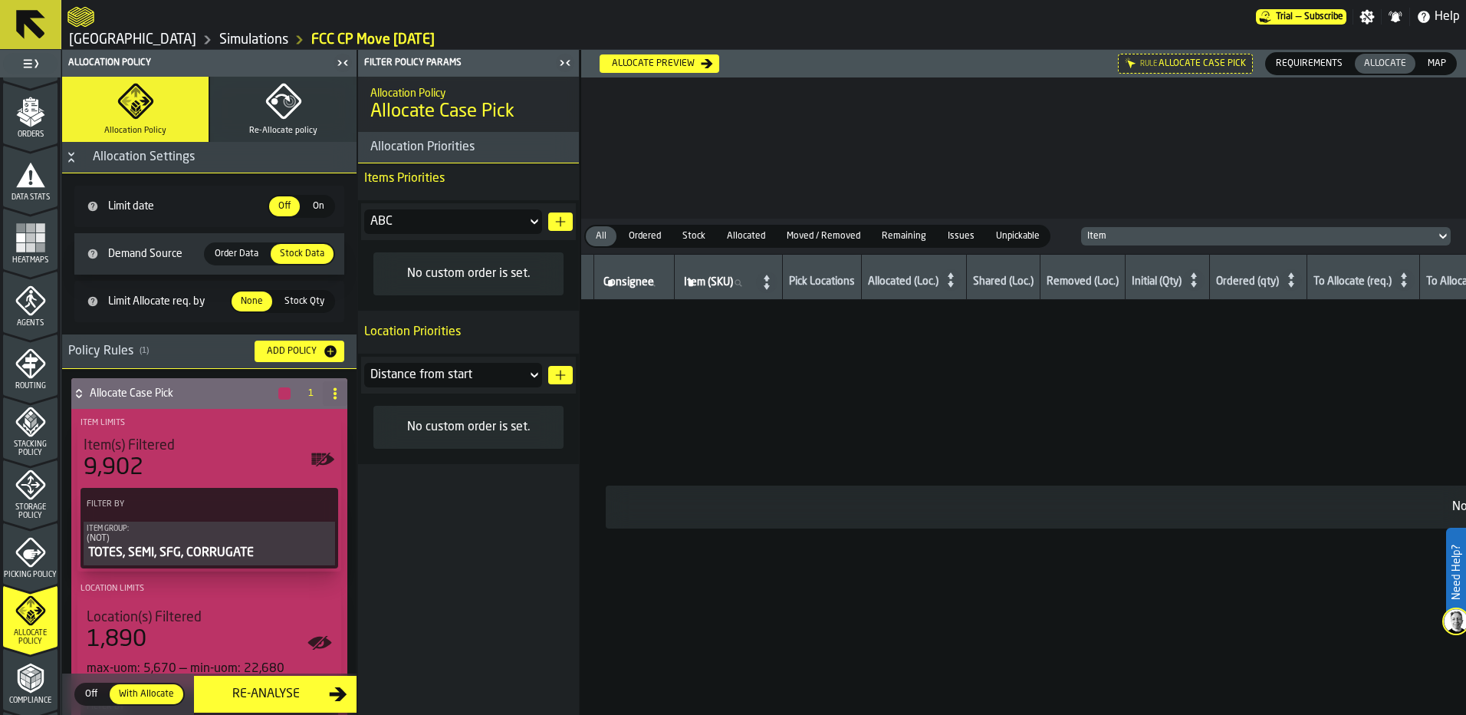
click at [169, 458] on div "9,902" at bounding box center [209, 468] width 251 height 28
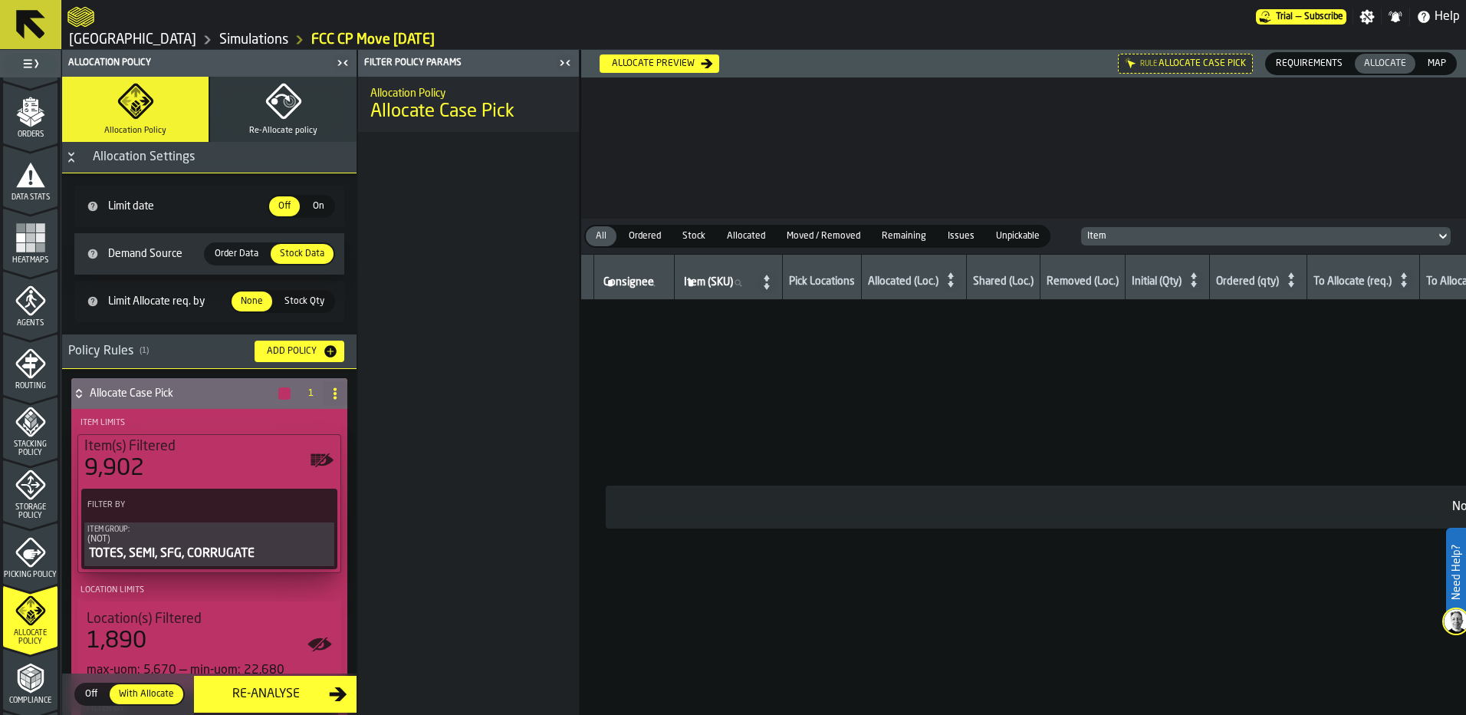
click at [170, 458] on div "9,902" at bounding box center [209, 469] width 250 height 28
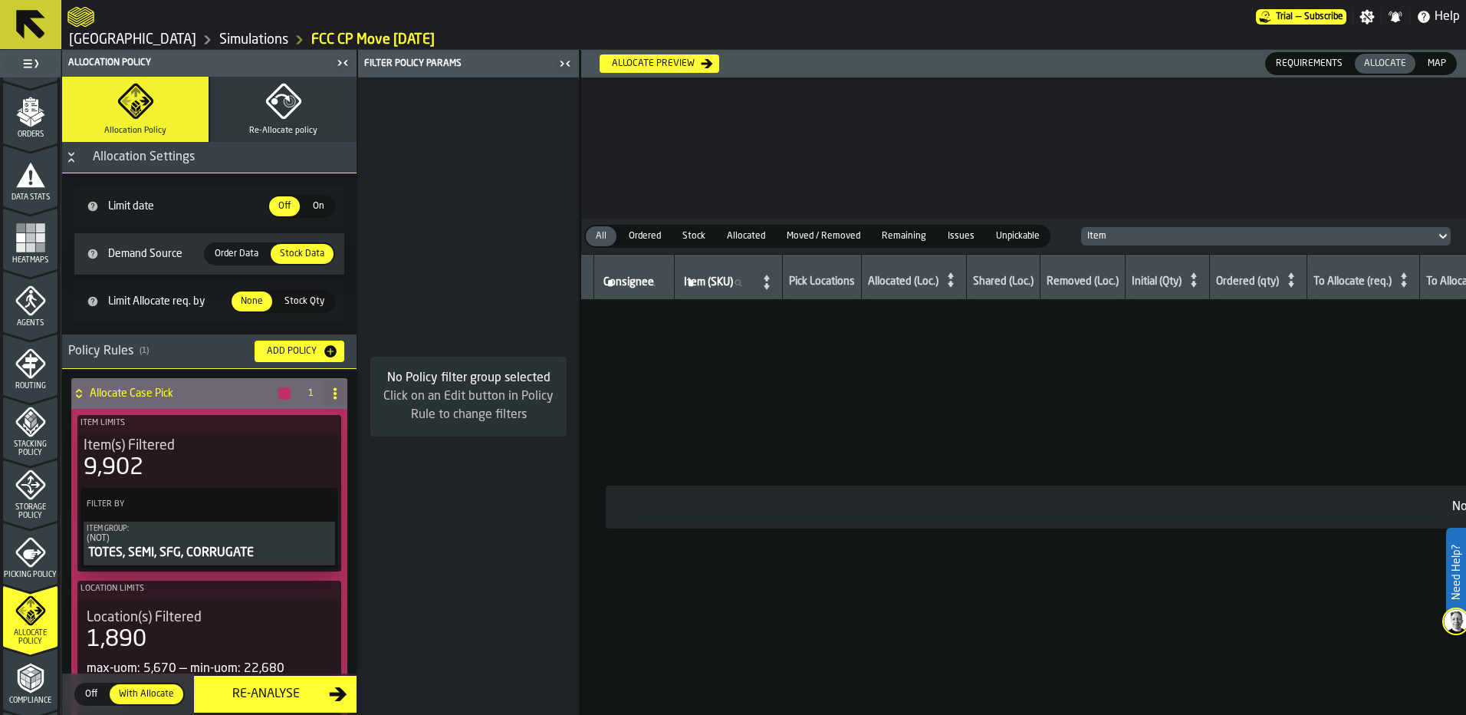
click at [179, 452] on div "Item(s) Filtered" at bounding box center [209, 445] width 251 height 17
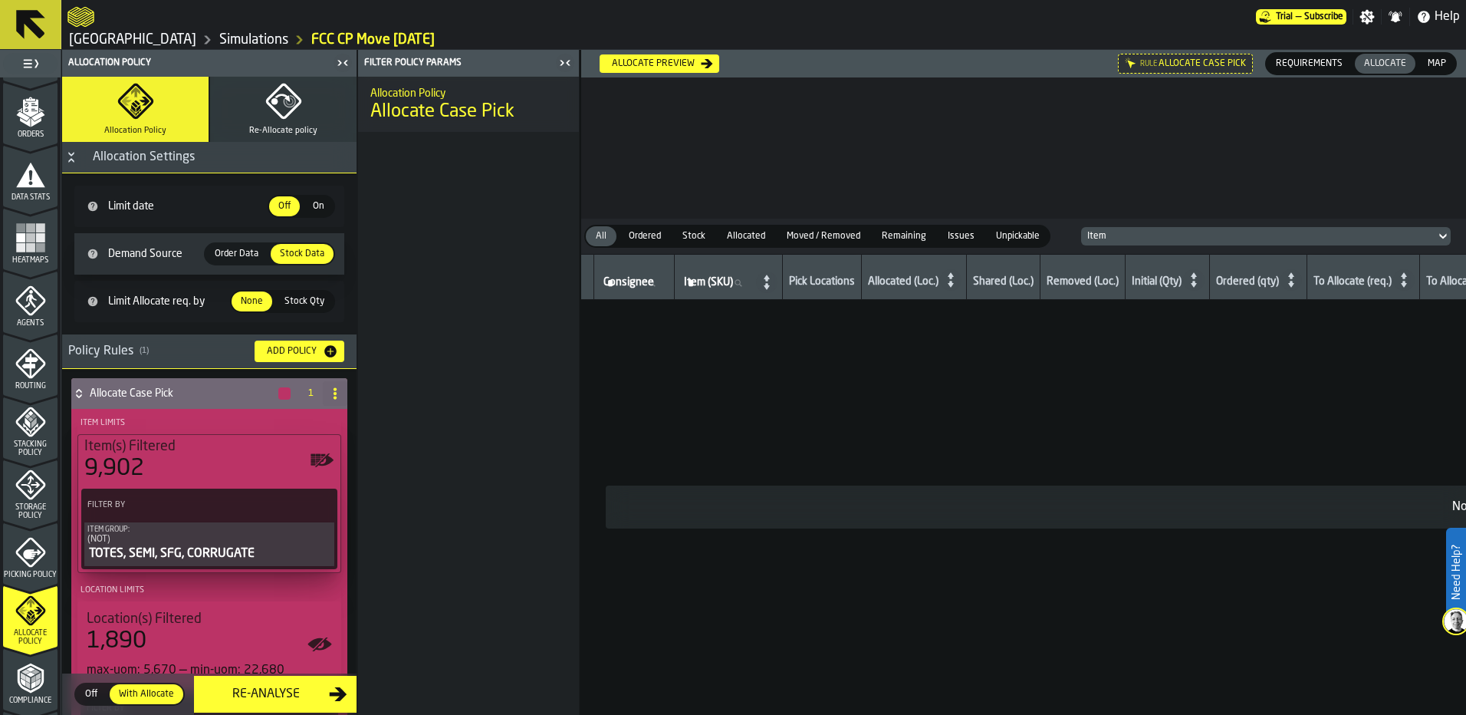
click at [0, 0] on icon "PolicyFilterItem-Item Group" at bounding box center [0, 0] width 0 height 0
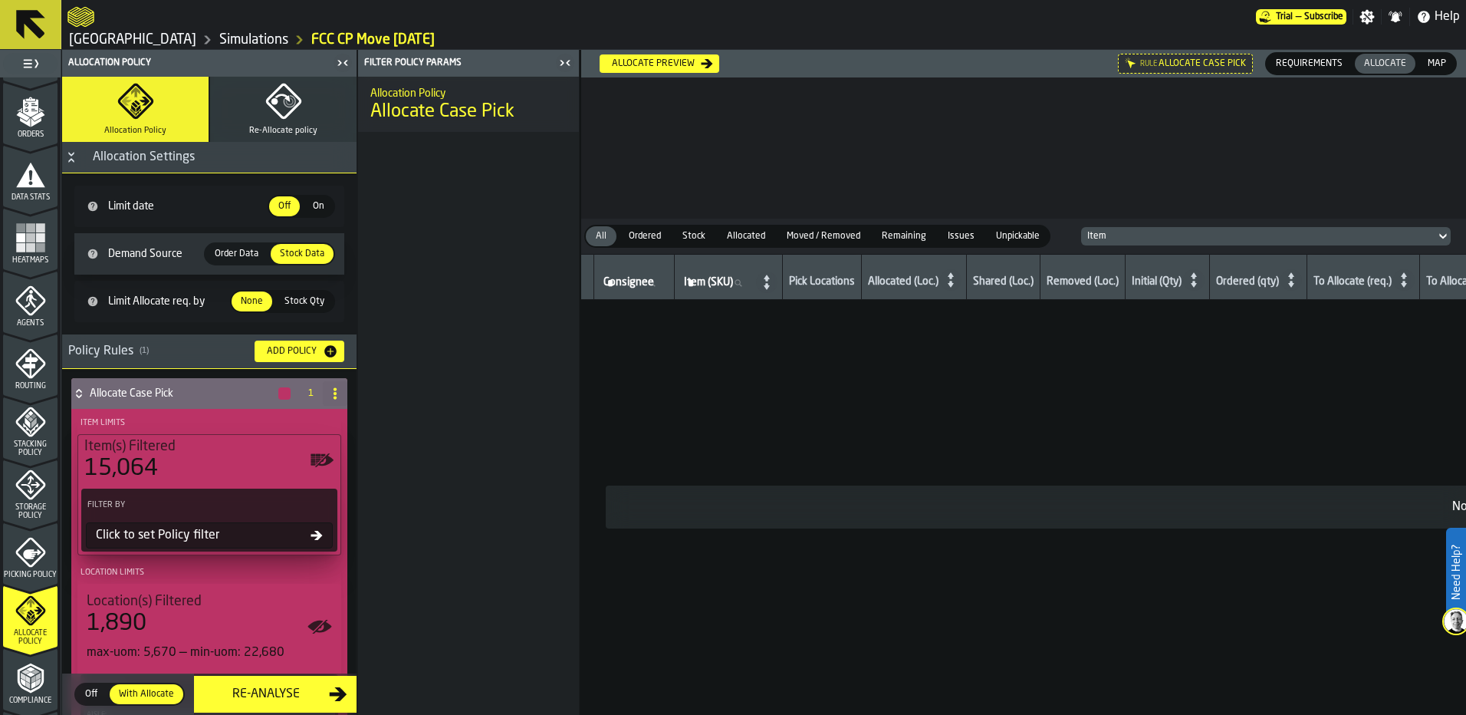
click at [199, 461] on div "15,064" at bounding box center [209, 469] width 250 height 28
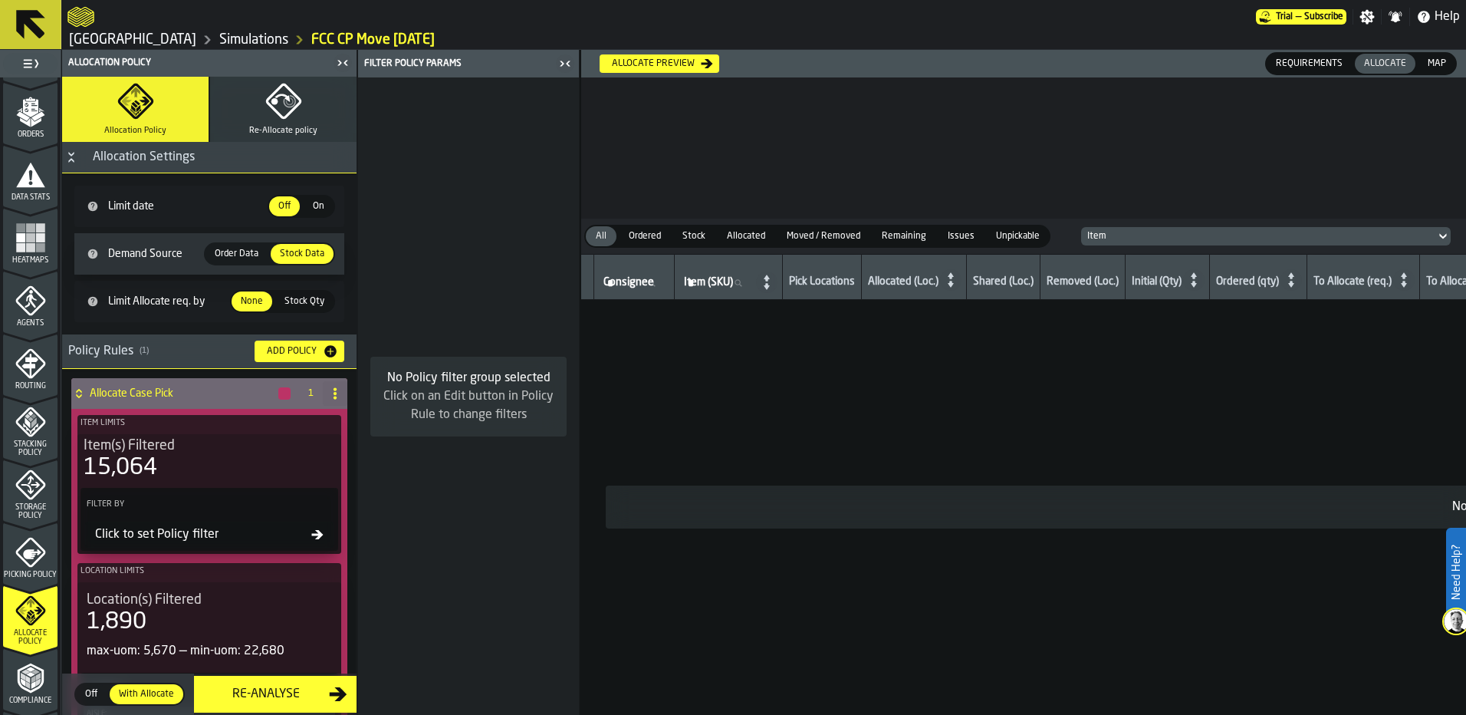
click at [237, 454] on div "Item(s) Filtered" at bounding box center [209, 445] width 251 height 17
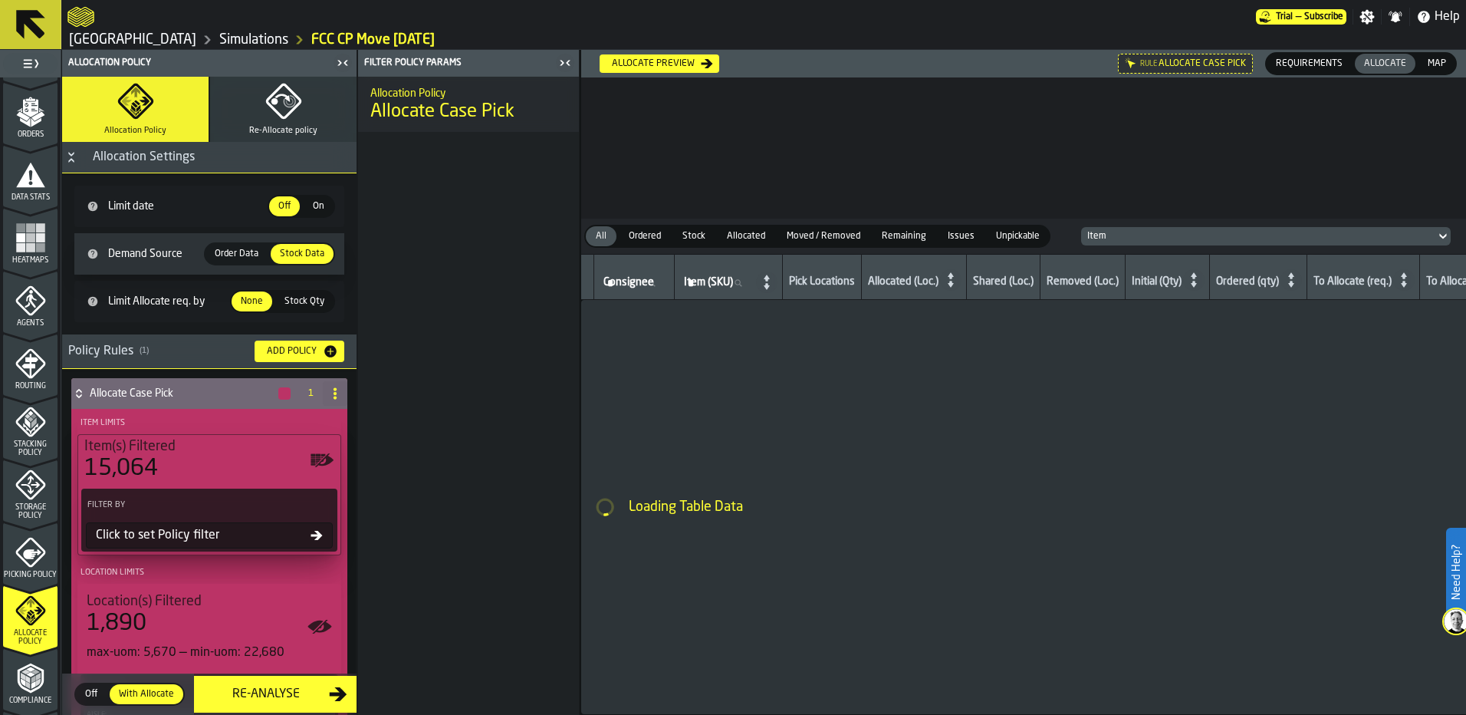
click at [237, 455] on div "Item(s) Filtered" at bounding box center [209, 446] width 250 height 17
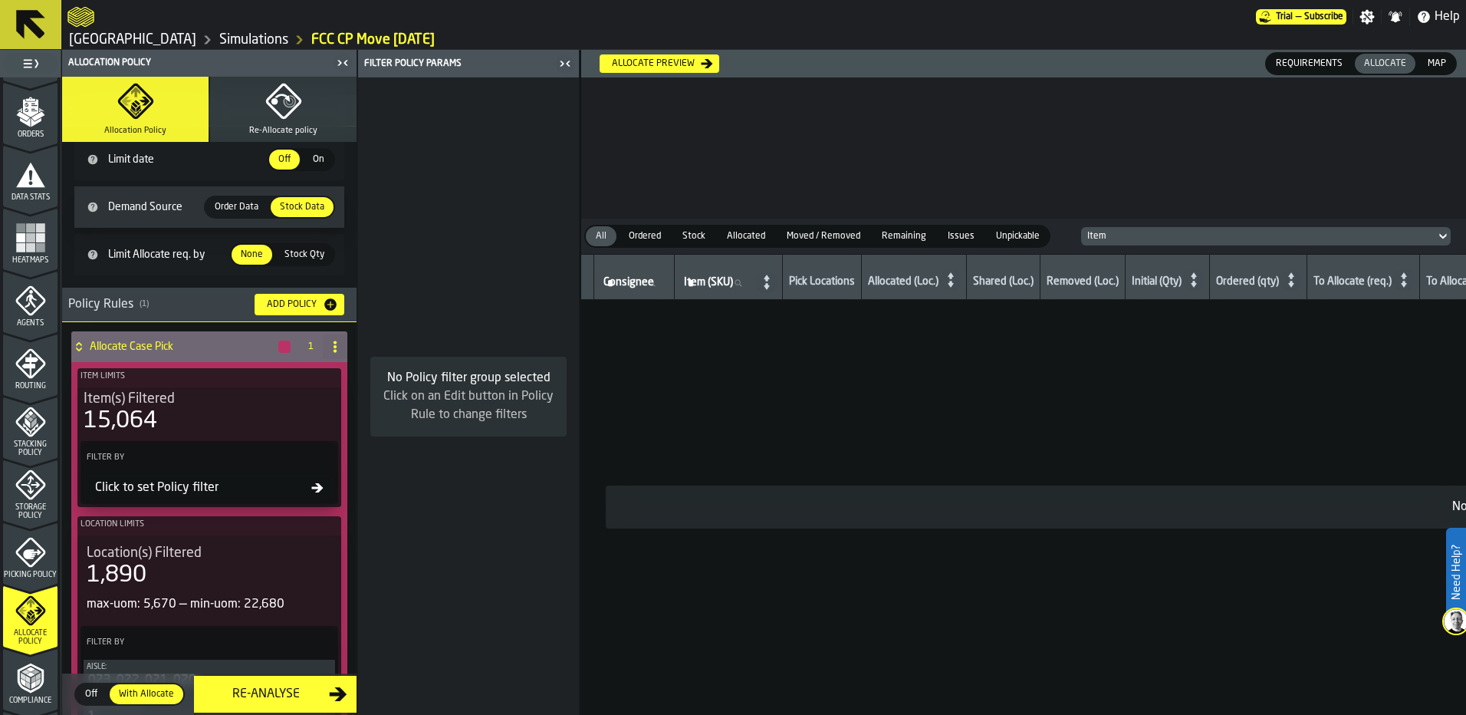
scroll to position [153, 0]
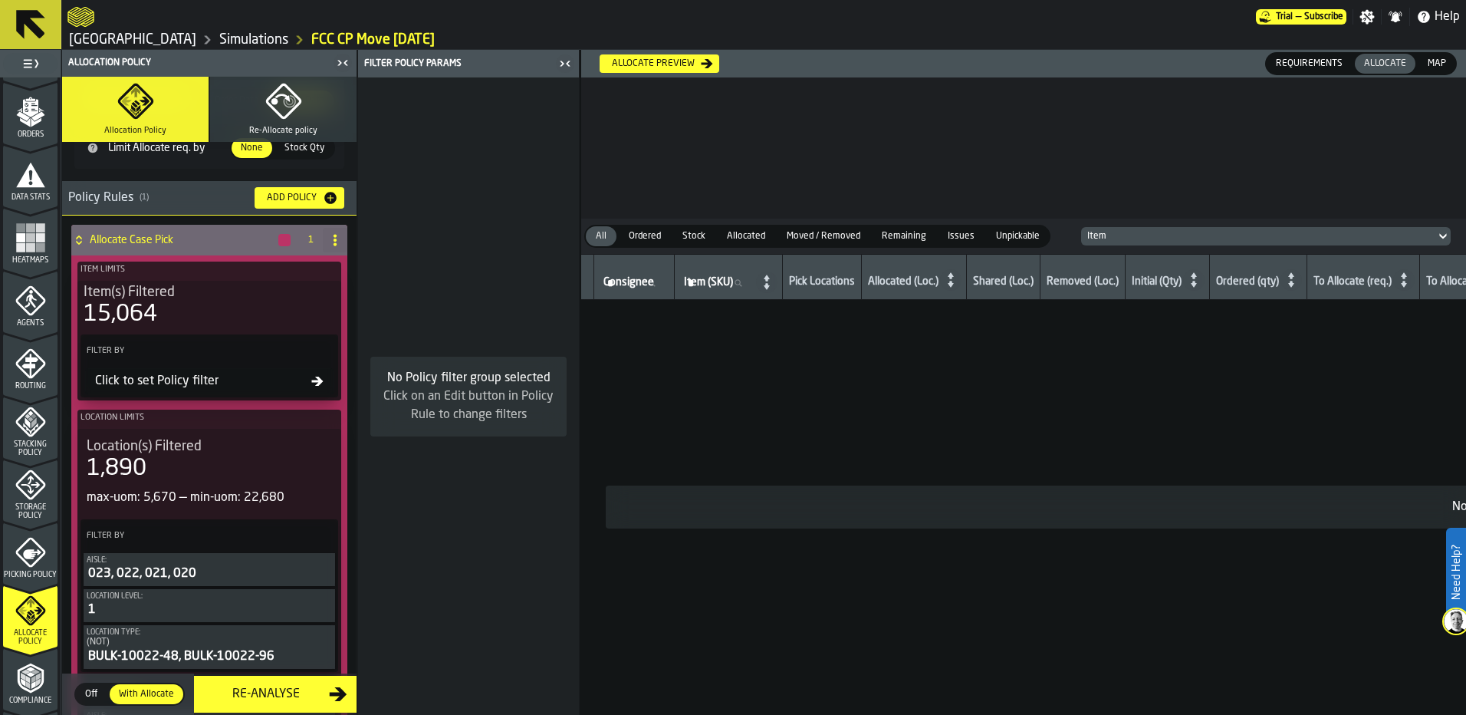
click at [188, 307] on div "15,064" at bounding box center [209, 315] width 251 height 28
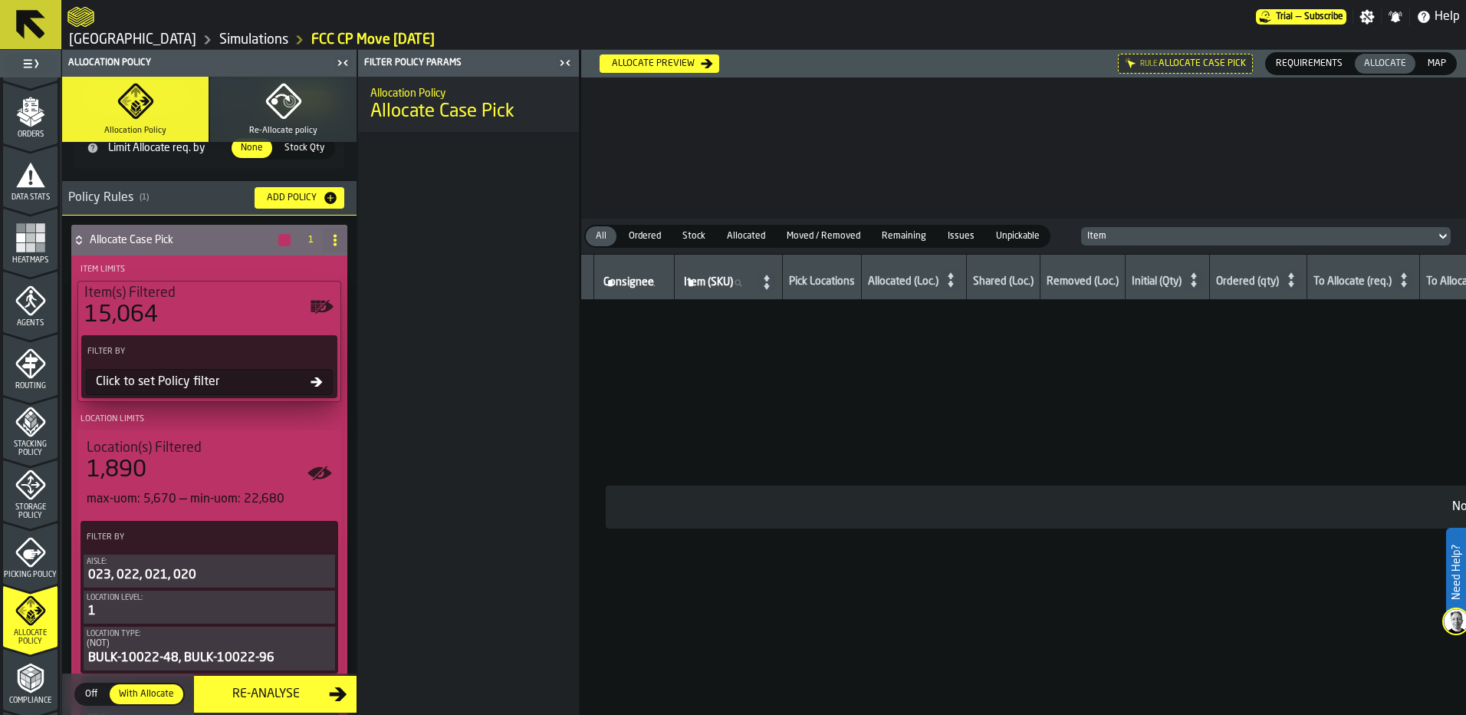
click at [201, 391] on div "Click to set Policy filter" at bounding box center [200, 382] width 221 height 18
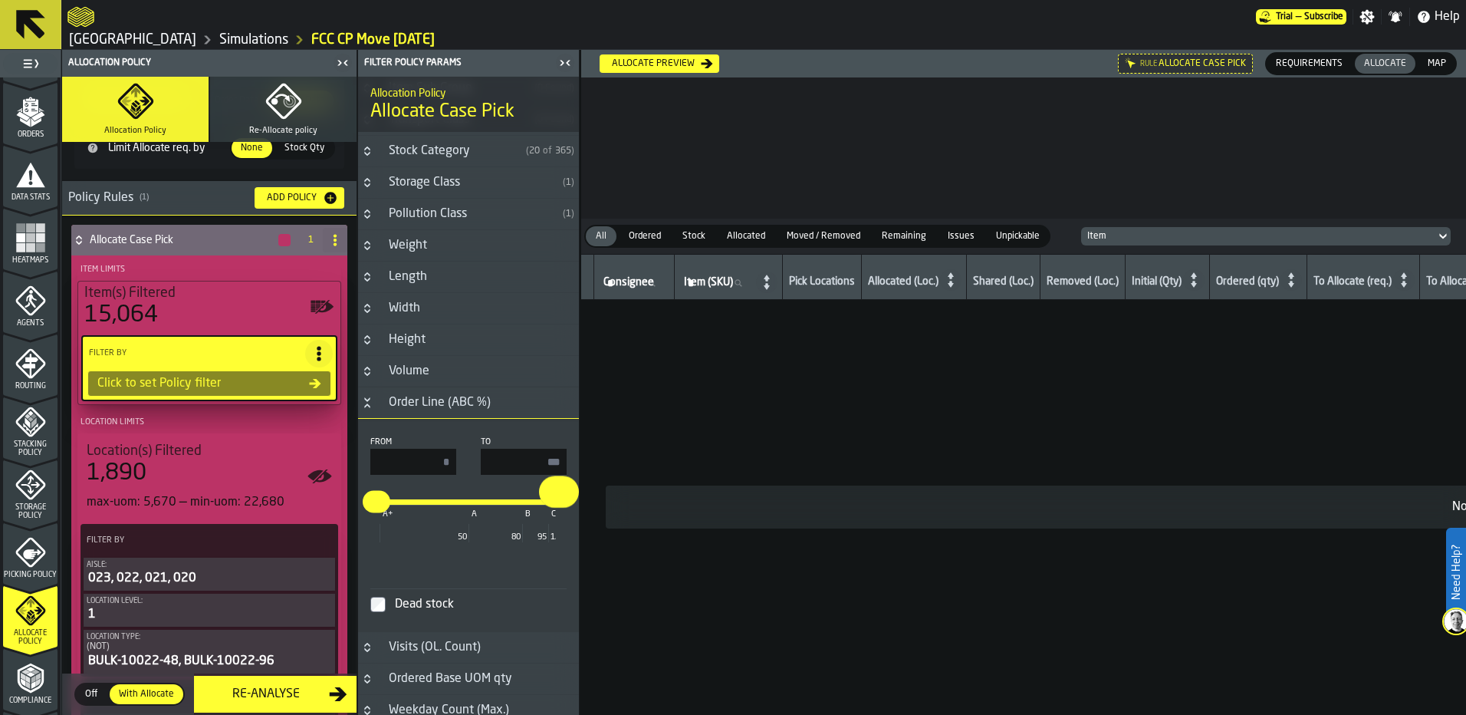
drag, startPoint x: 563, startPoint y: 502, endPoint x: 554, endPoint y: 499, distance: 10.4
click at [554, 499] on input "**" at bounding box center [551, 492] width 24 height 32
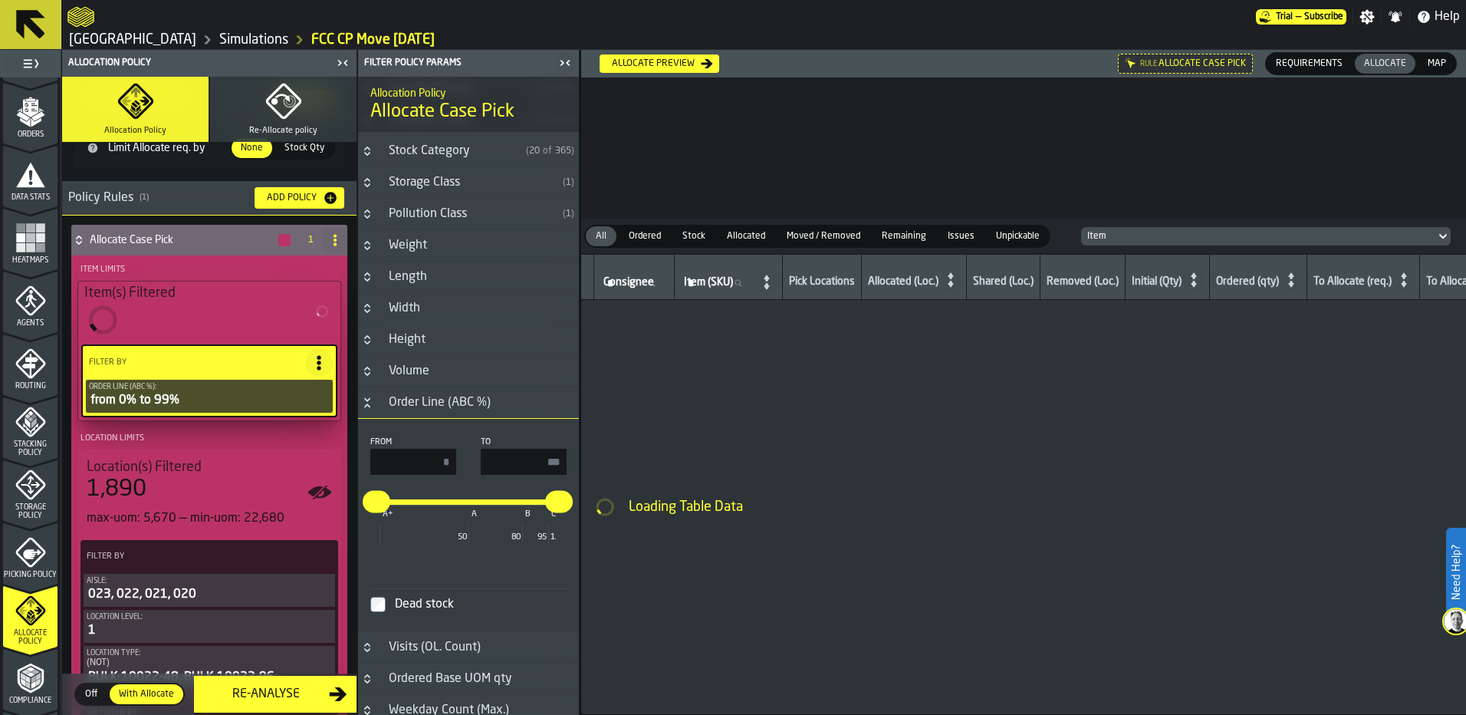
type input "***"
type input "**"
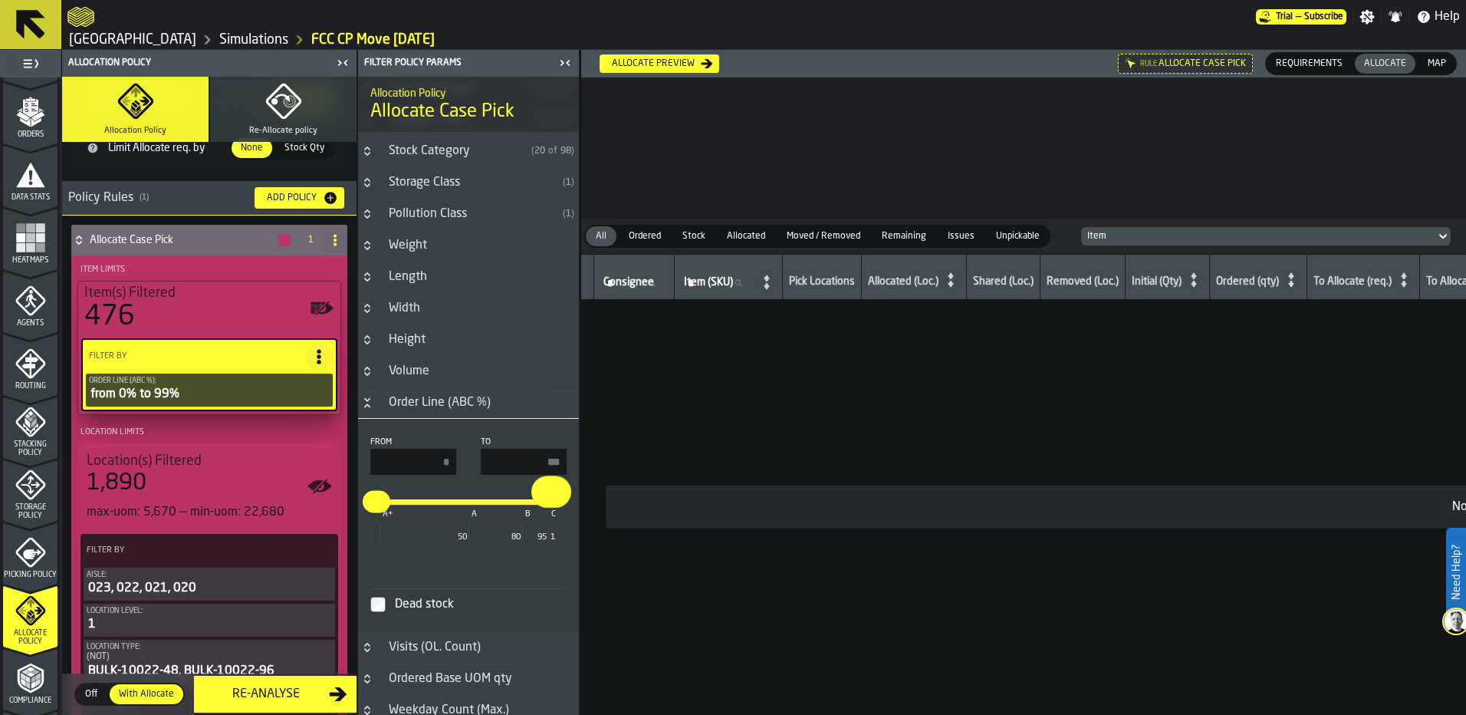
click at [547, 501] on input "**" at bounding box center [543, 492] width 24 height 32
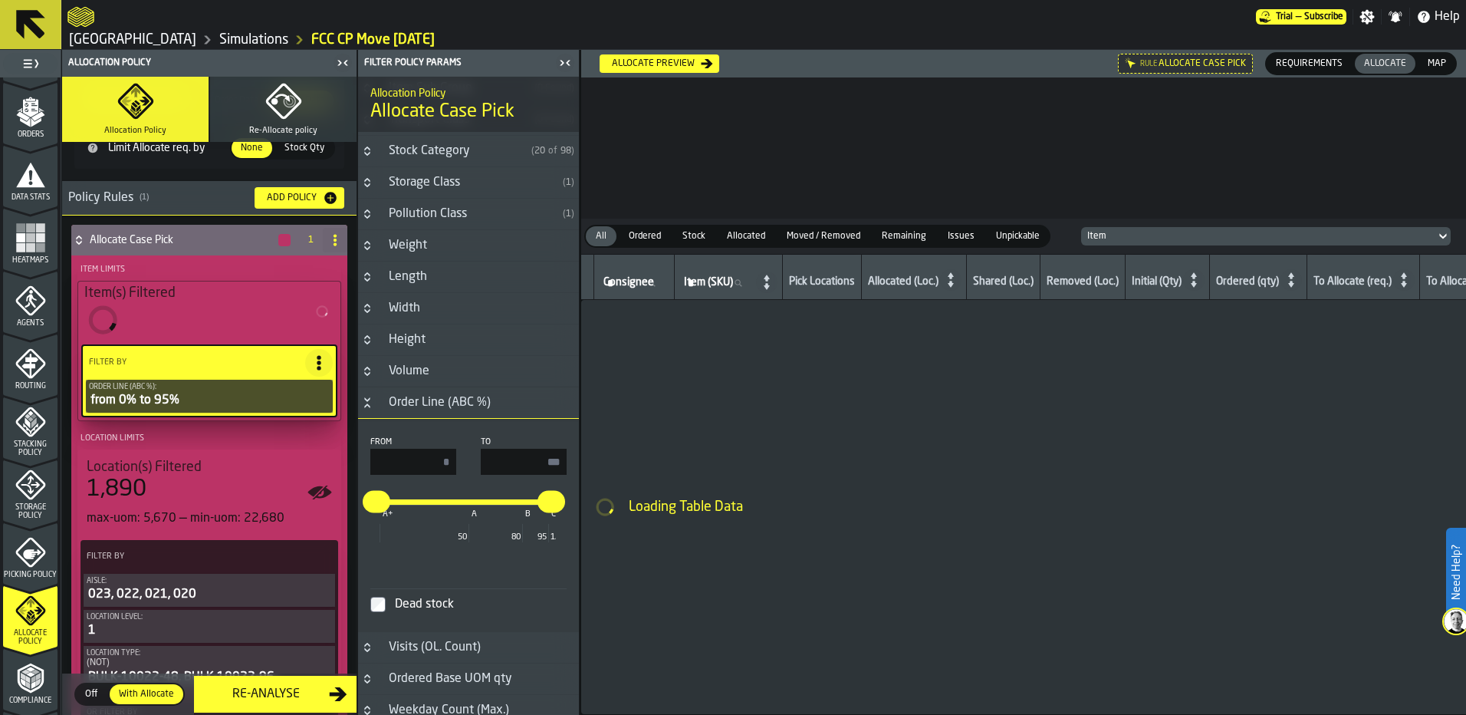
type input "**"
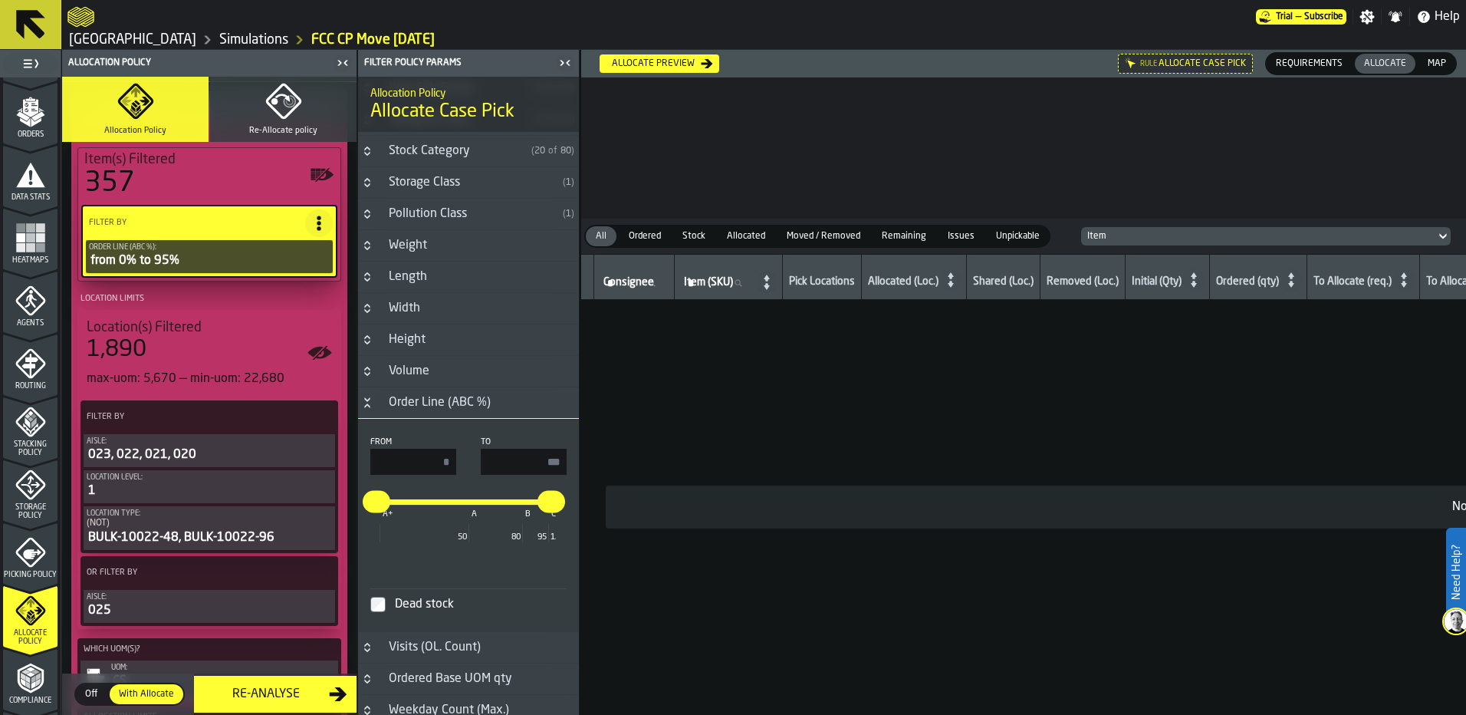
scroll to position [307, 0]
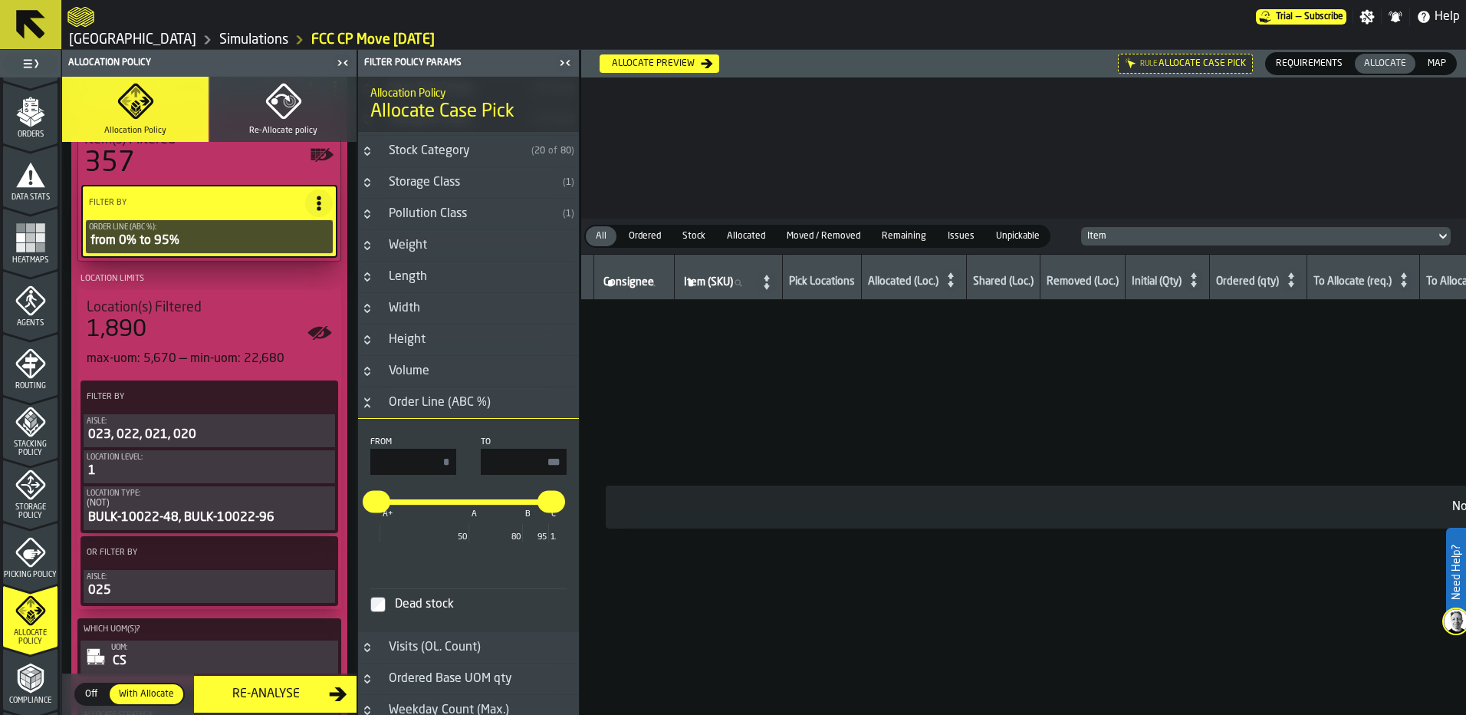
click at [299, 123] on button "Re-Allocate policy" at bounding box center [283, 109] width 146 height 65
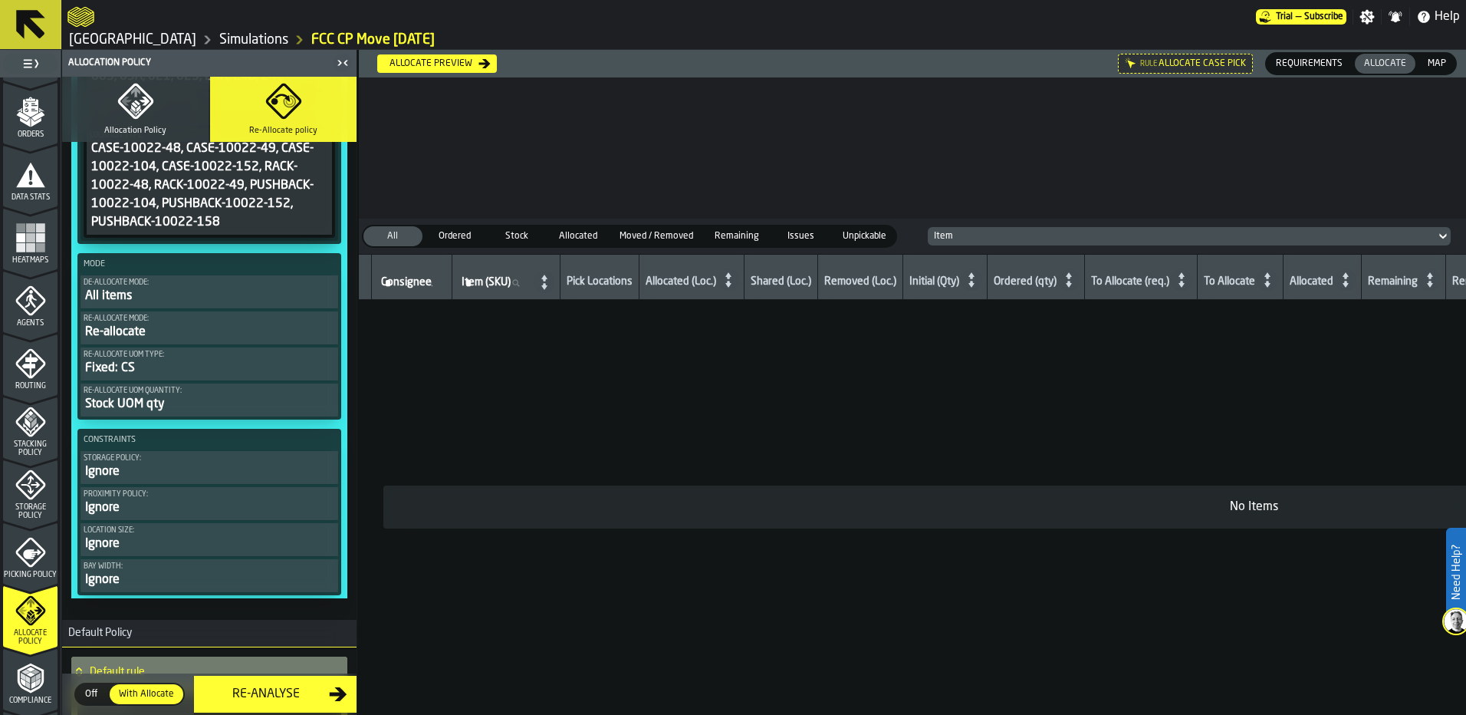
scroll to position [537, 0]
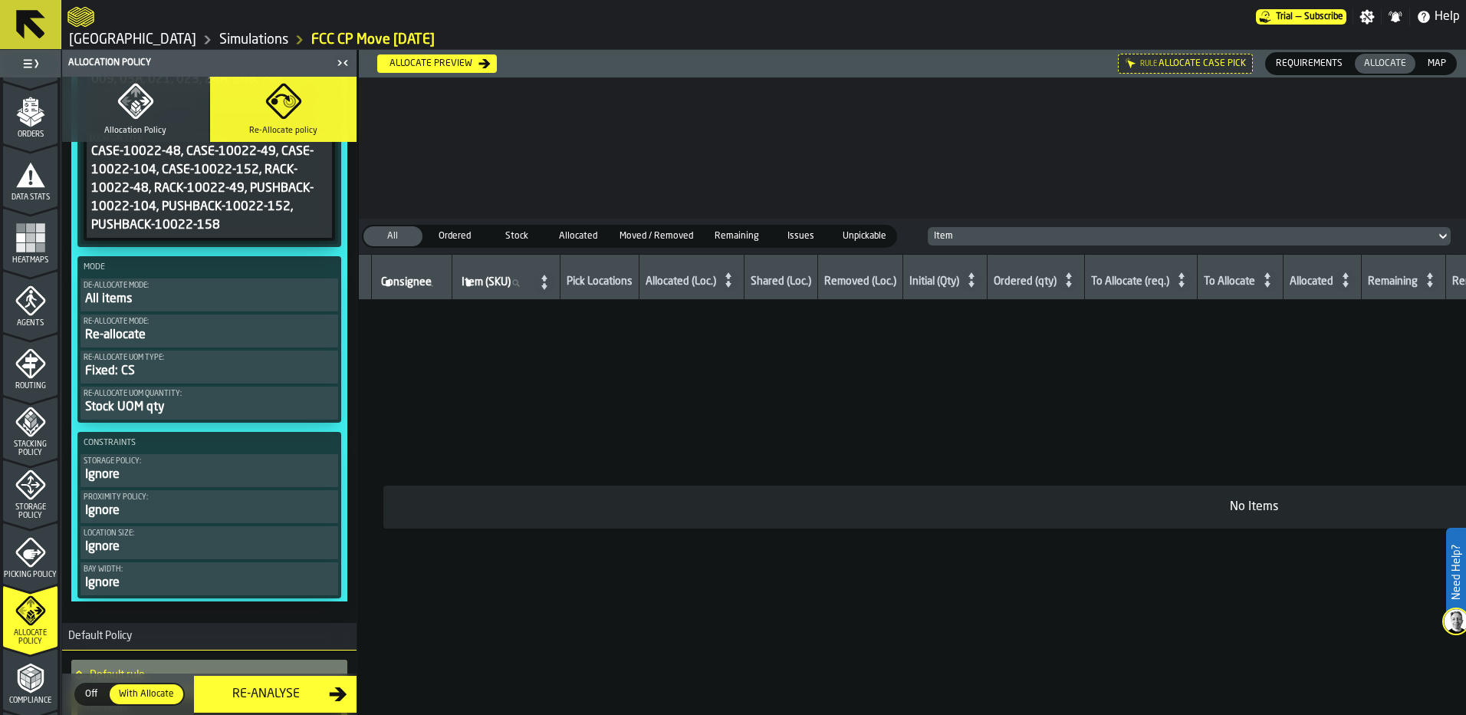
click at [231, 332] on div "Re-allocate" at bounding box center [209, 335] width 251 height 18
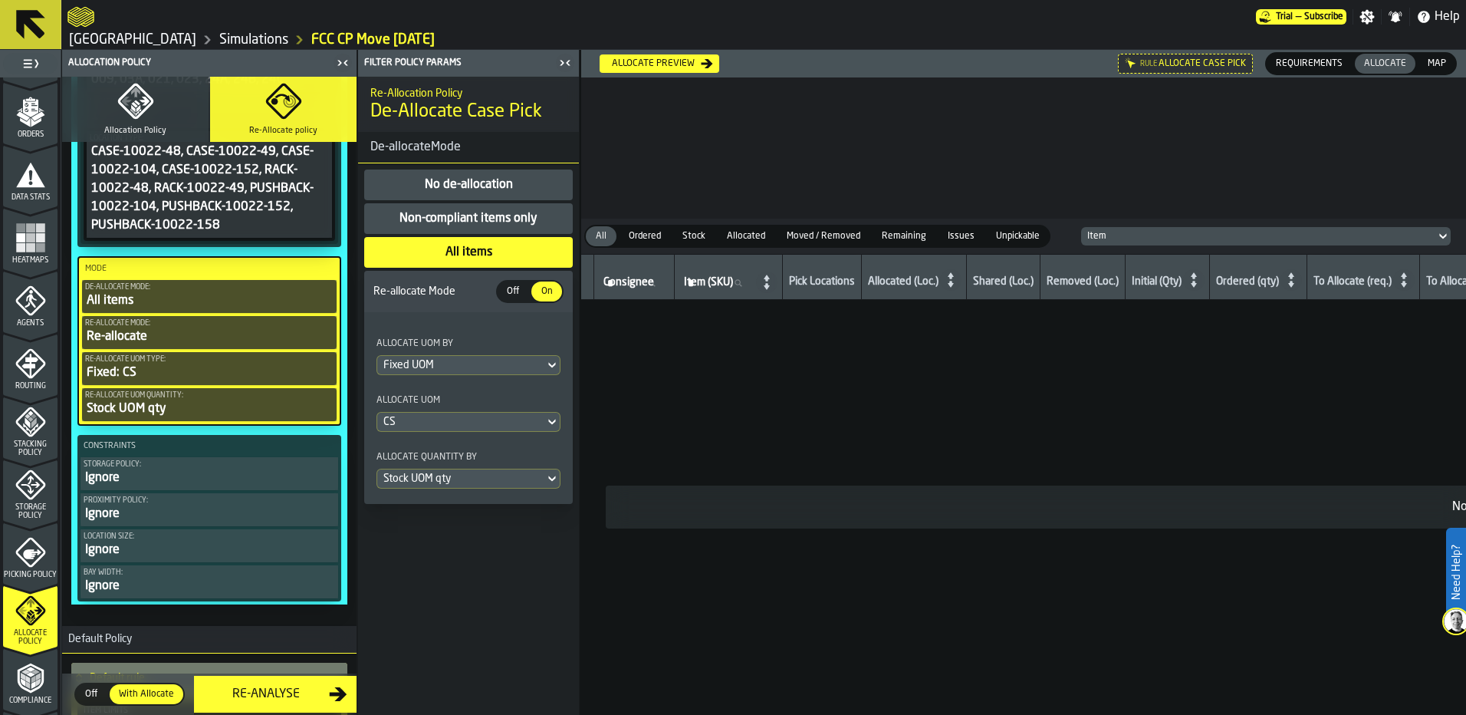
click at [218, 403] on div "Stock UOM qty" at bounding box center [209, 408] width 248 height 18
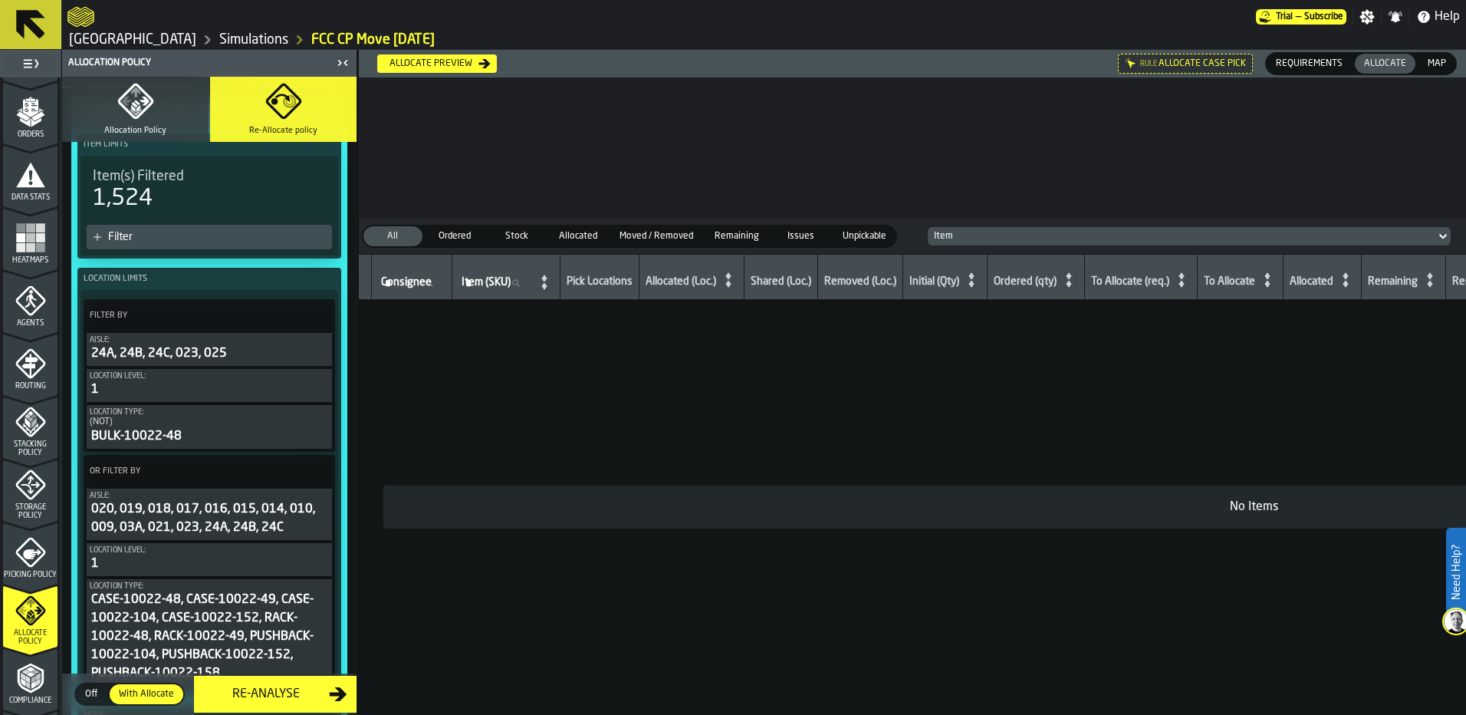
scroll to position [0, 0]
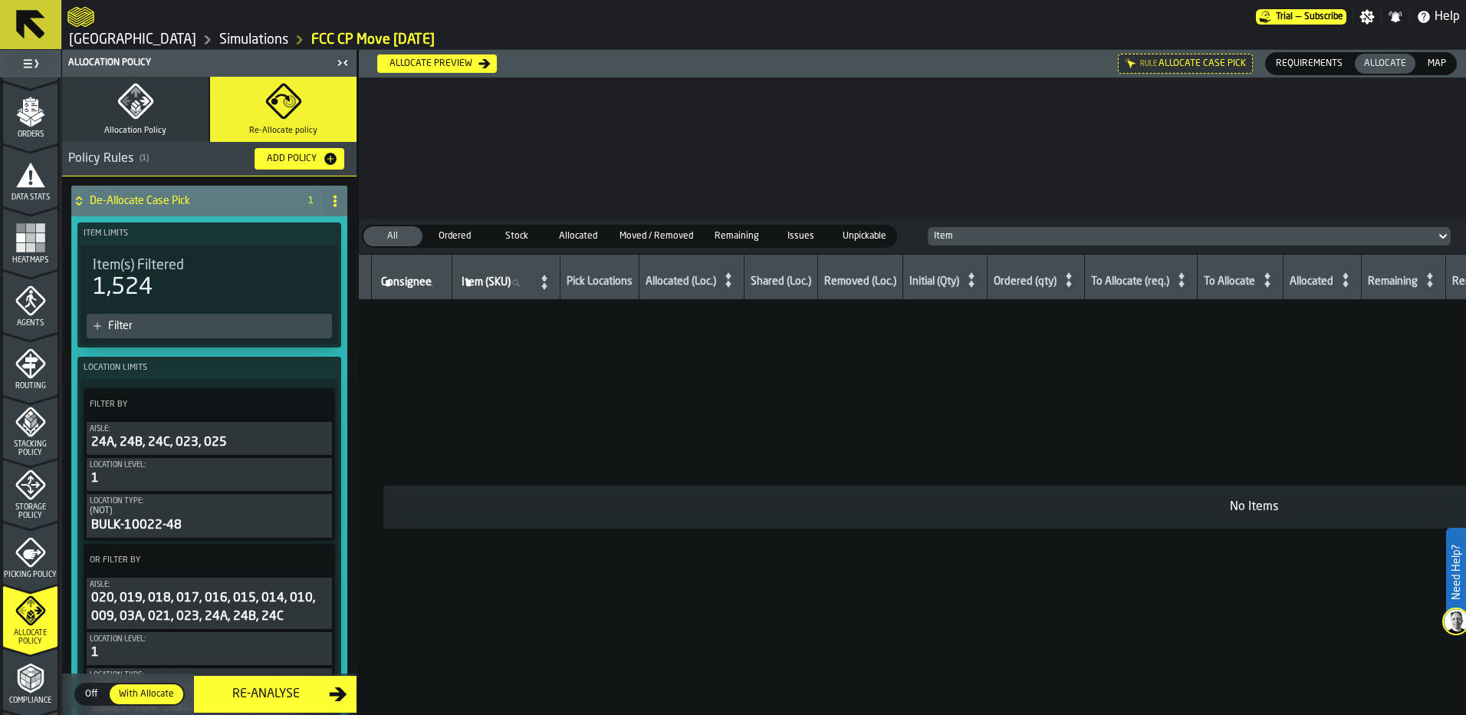
click at [149, 123] on button "Allocation Policy" at bounding box center [135, 109] width 146 height 65
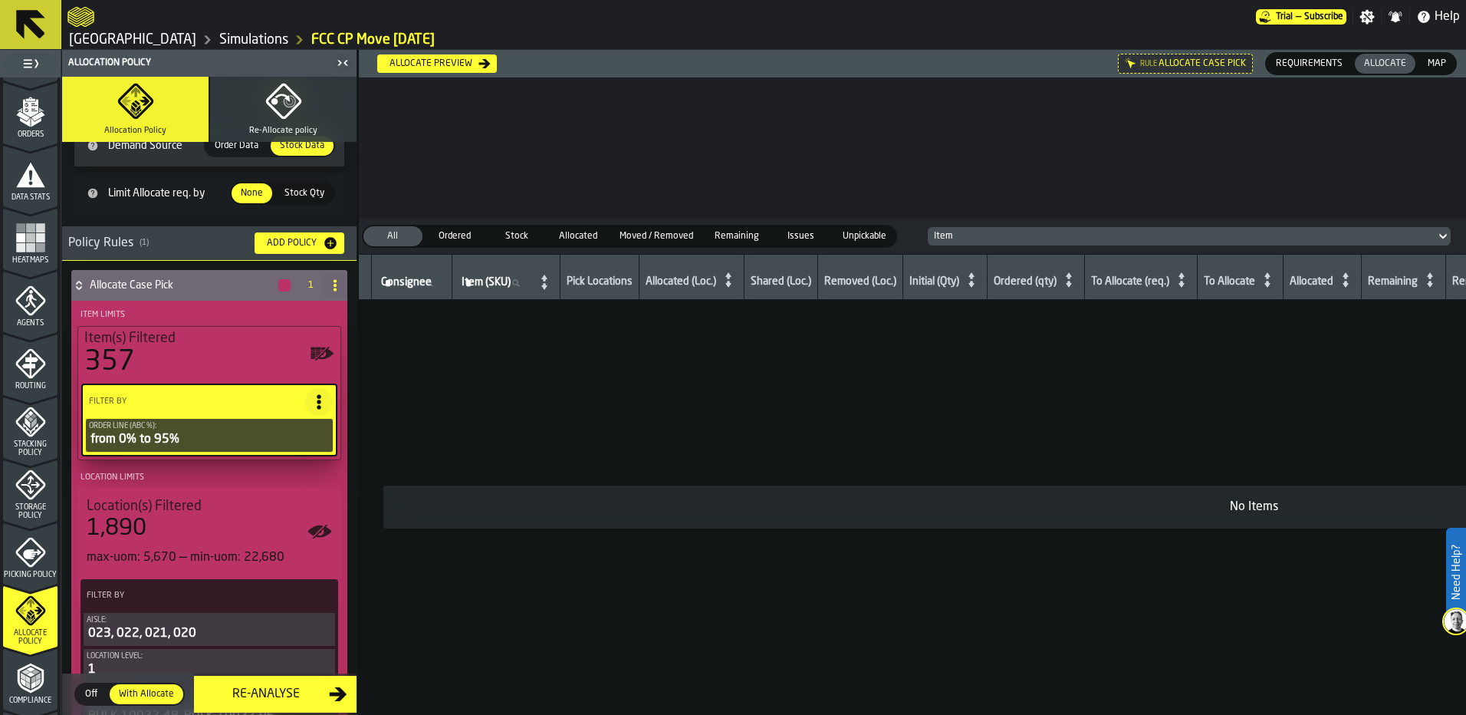
scroll to position [102, 0]
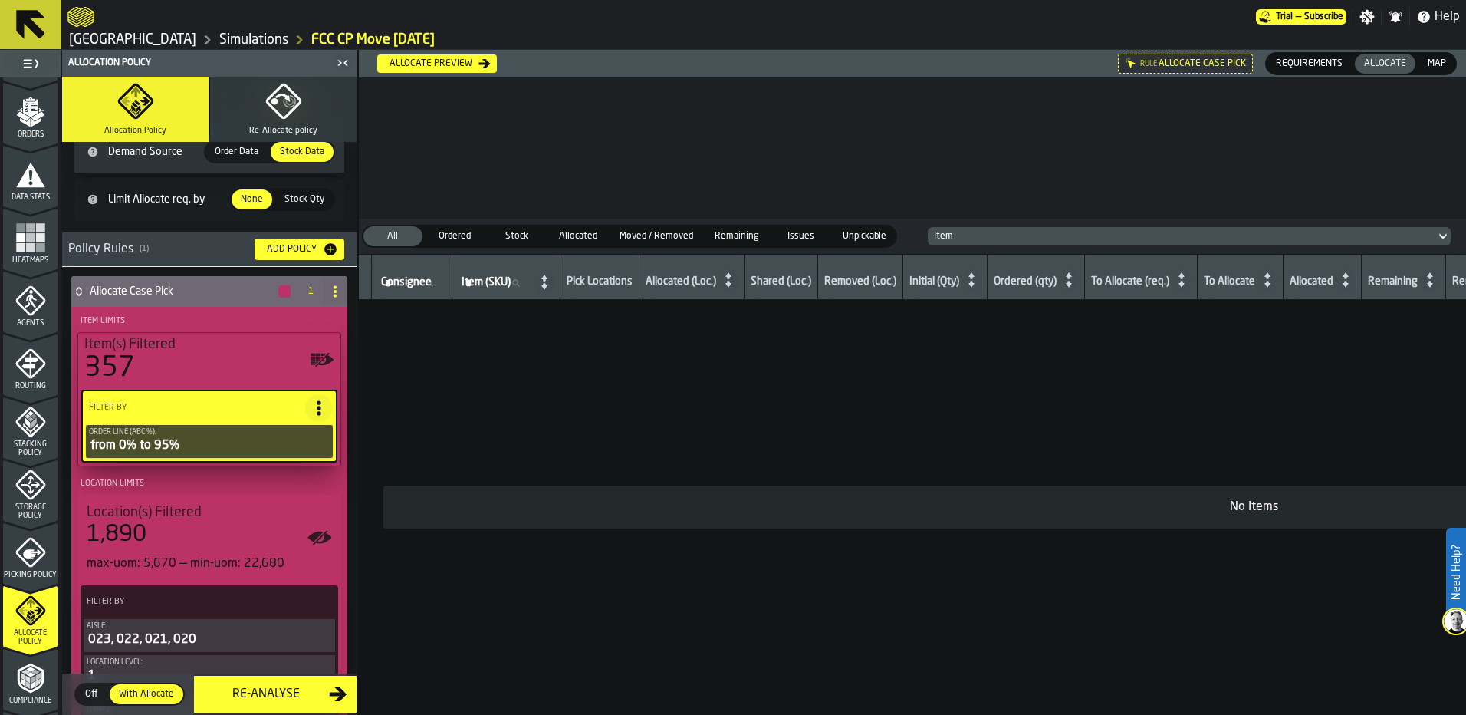
click at [324, 291] on span at bounding box center [335, 291] width 25 height 25
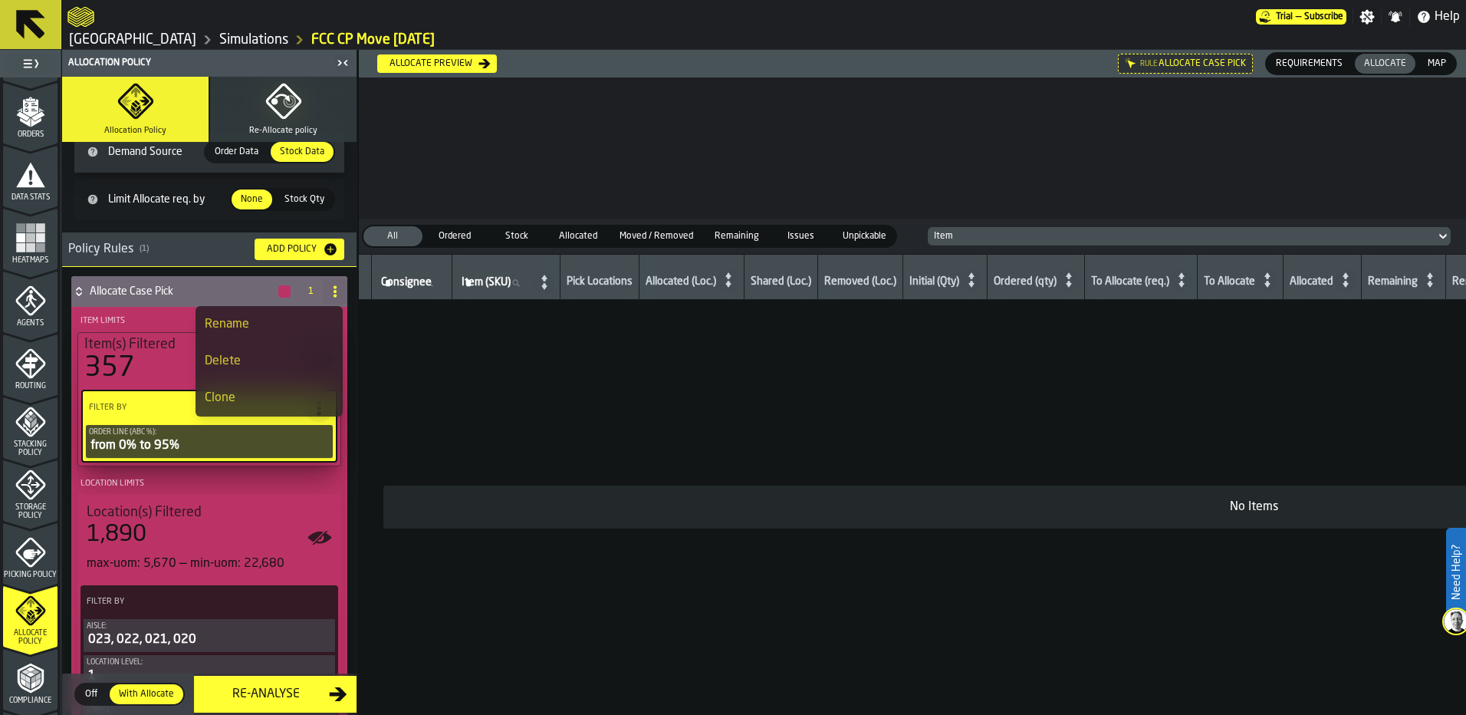
click at [284, 390] on div "Clone" at bounding box center [269, 398] width 129 height 18
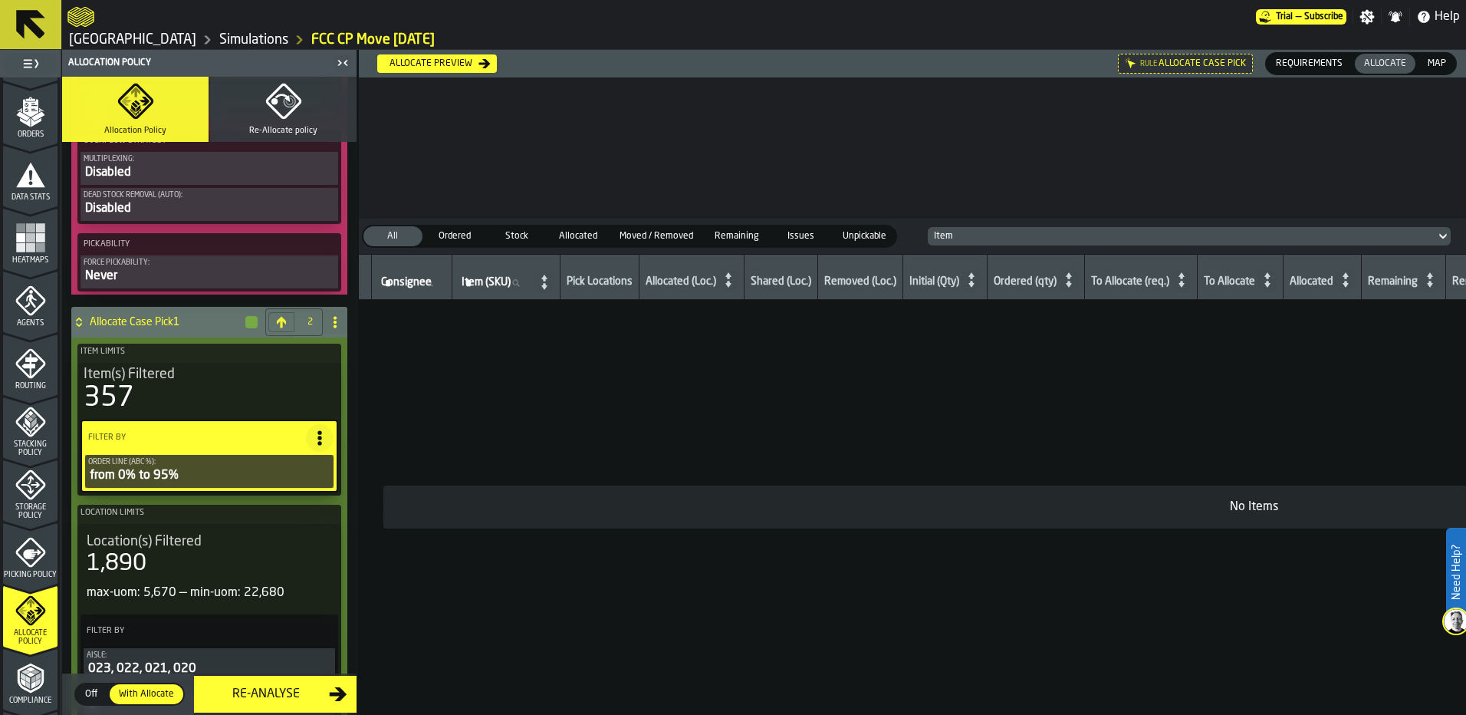
scroll to position [1559, 0]
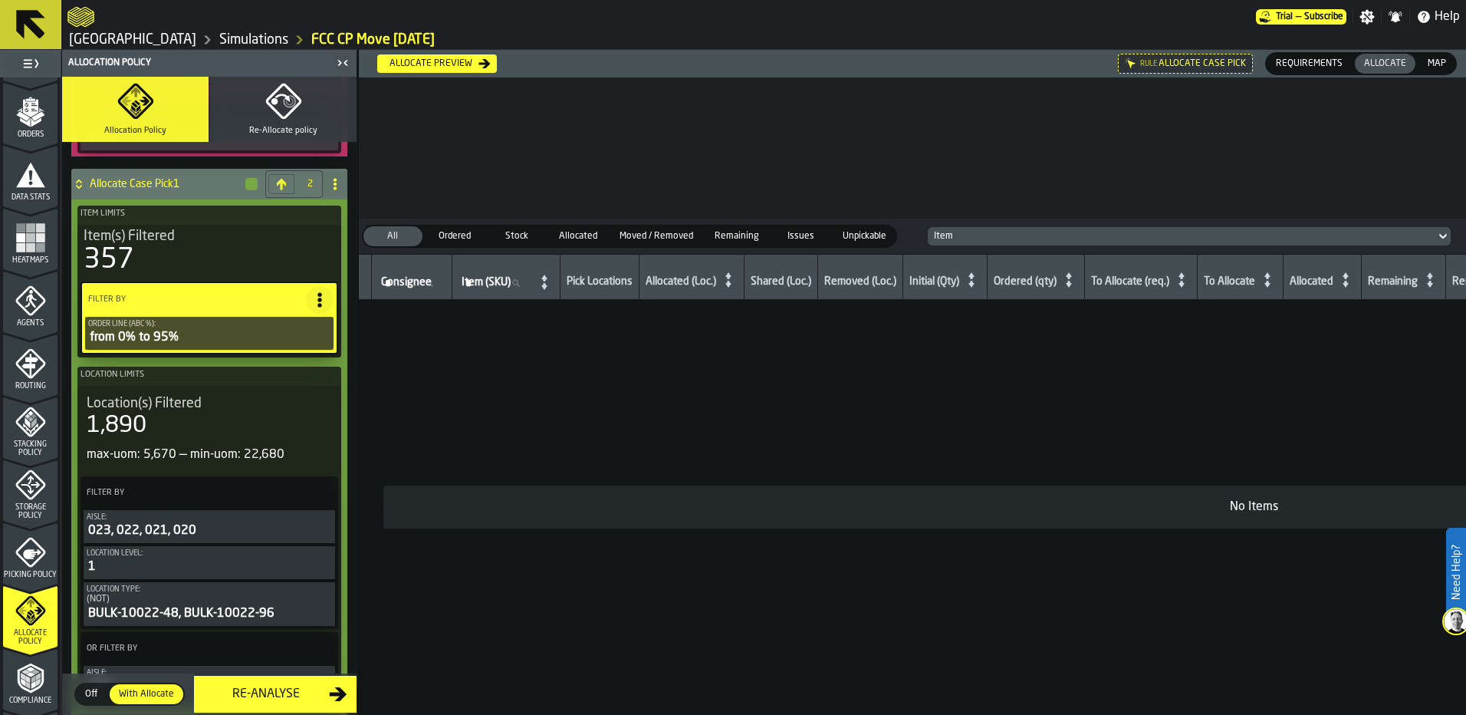
click at [195, 324] on div "Order Line (ABC %):" at bounding box center [209, 324] width 242 height 8
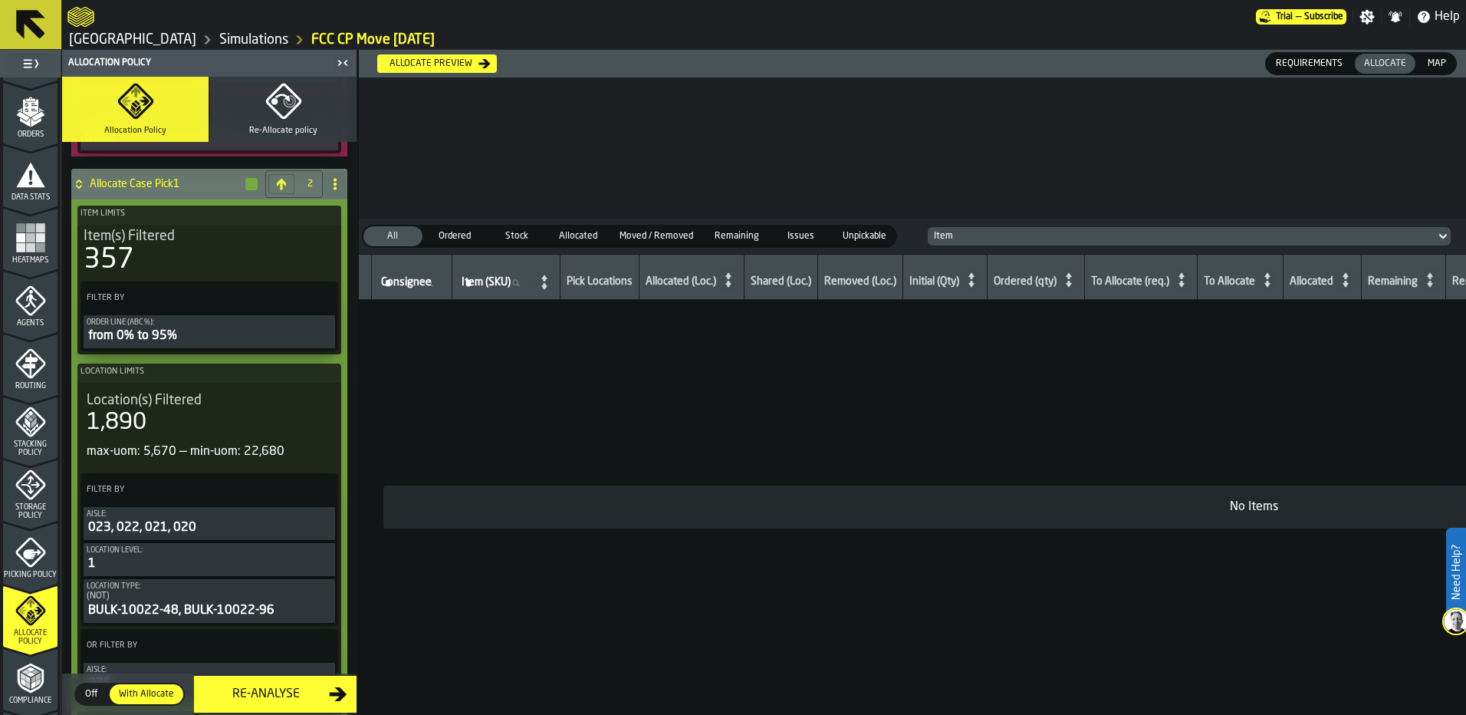
click at [199, 341] on div "from 0% to 95%" at bounding box center [209, 336] width 245 height 18
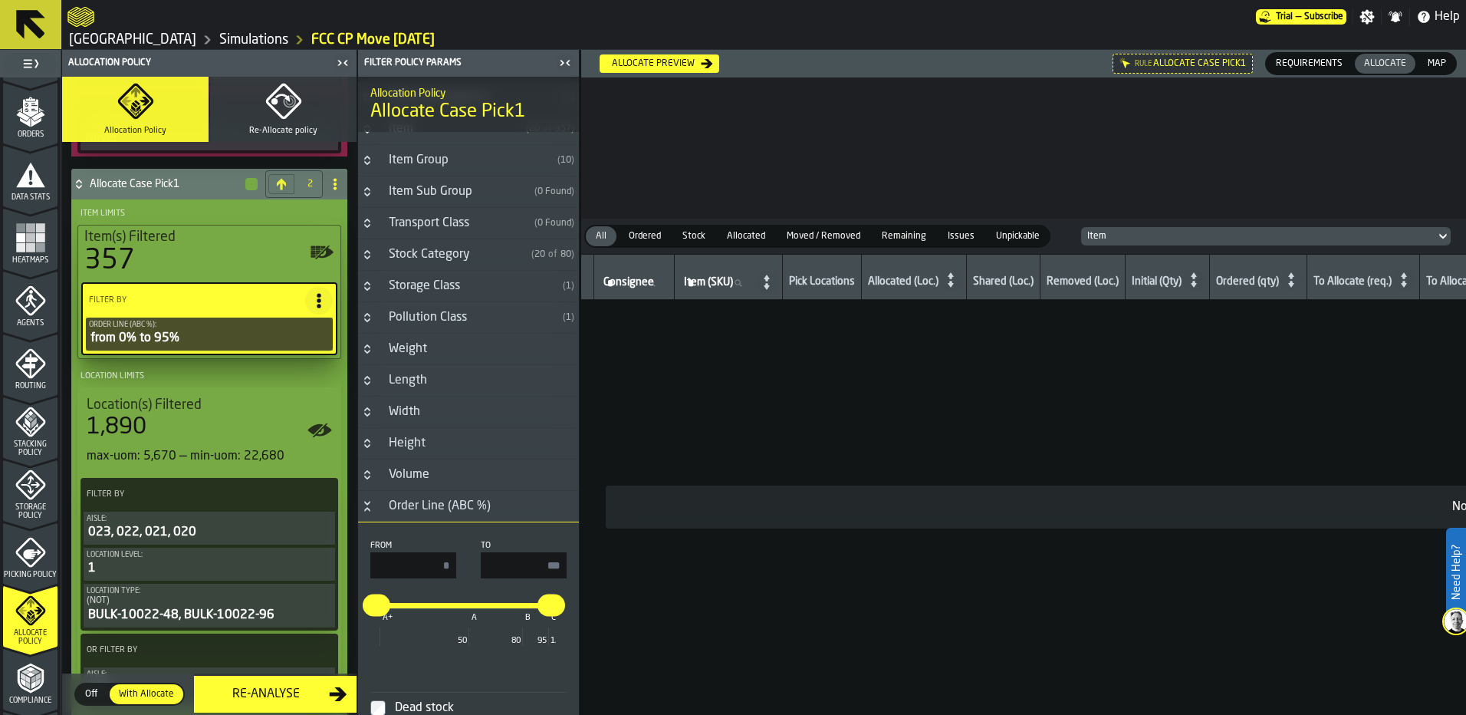
scroll to position [77, 0]
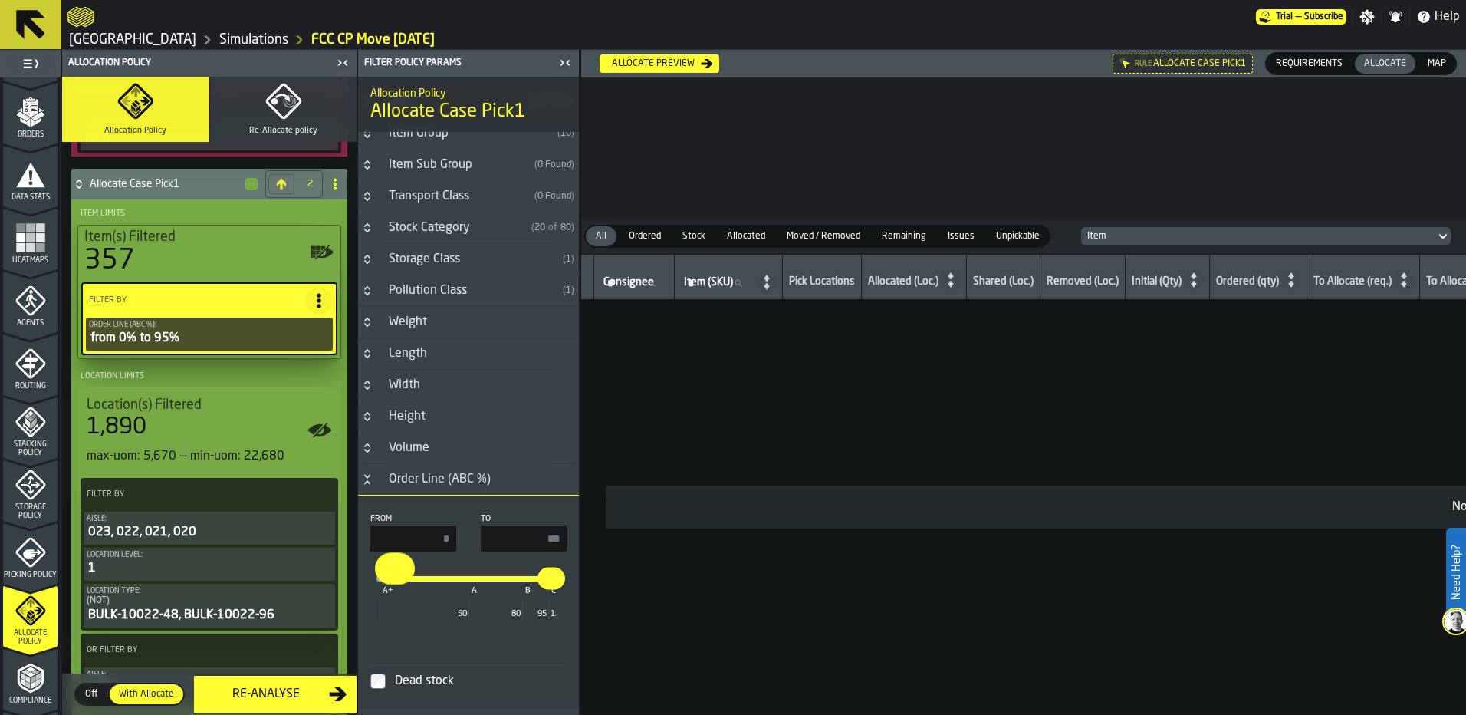
type input "*"
click at [364, 583] on label "*" at bounding box center [376, 569] width 40 height 32
click at [364, 583] on input "*" at bounding box center [368, 569] width 24 height 32
drag, startPoint x: 548, startPoint y: 578, endPoint x: 583, endPoint y: 580, distance: 34.6
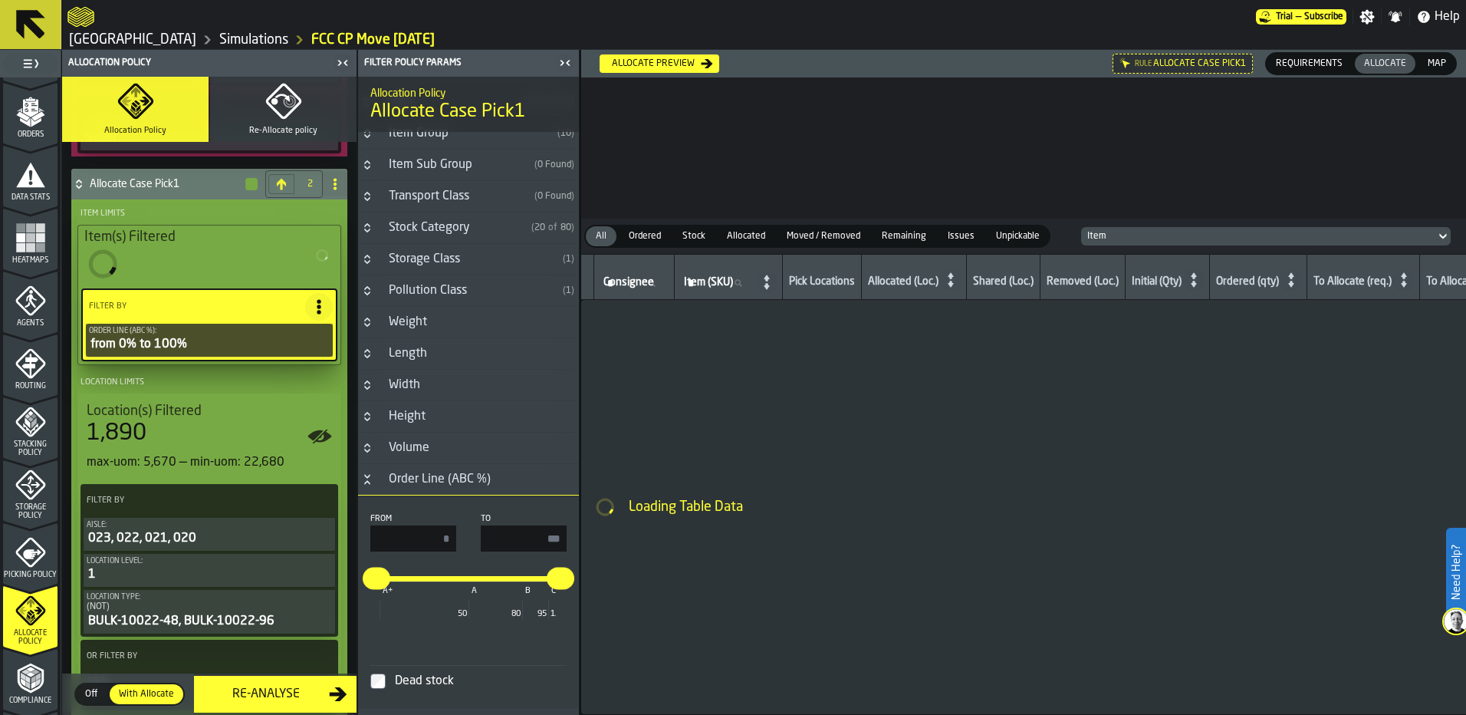
type input "**"
type input "***"
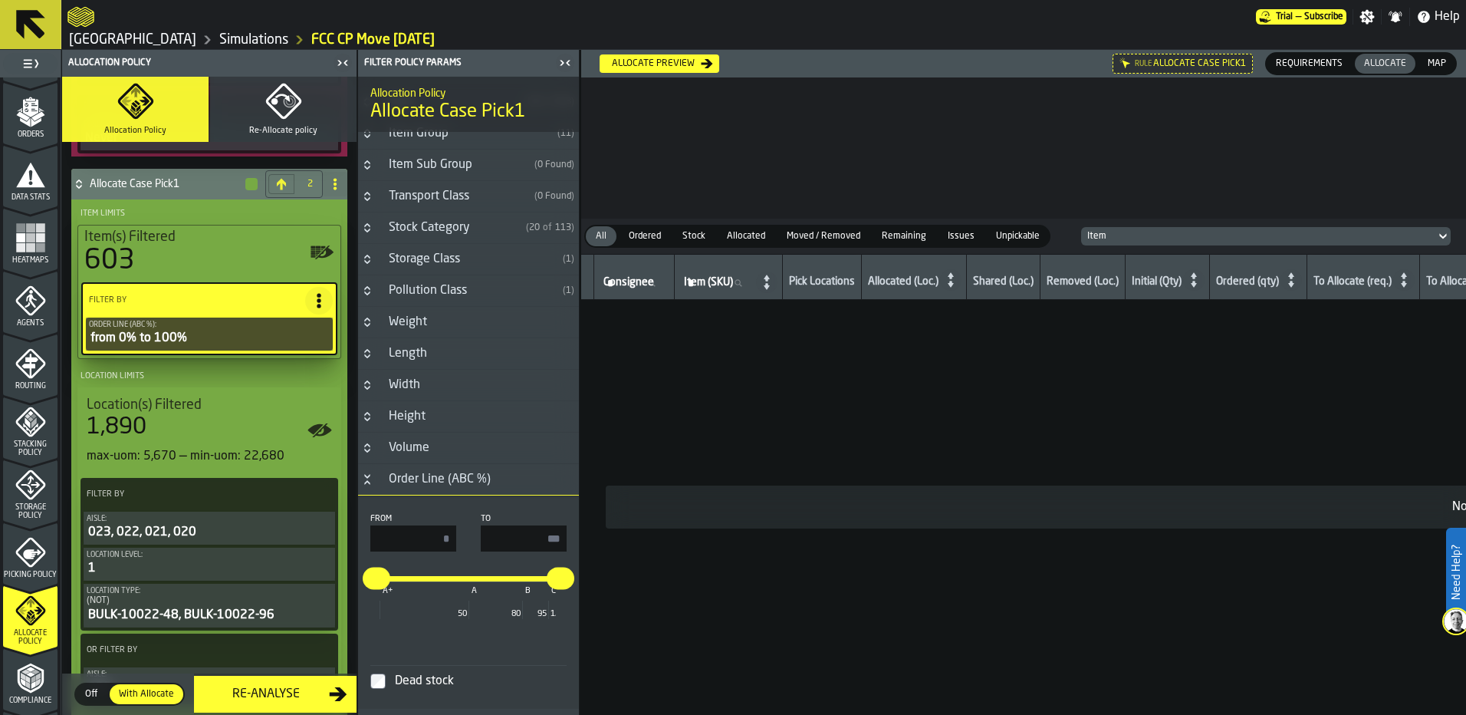
drag, startPoint x: 425, startPoint y: 533, endPoint x: 460, endPoint y: 537, distance: 34.7
click at [460, 537] on div "From * To ***" at bounding box center [468, 533] width 196 height 38
type input "**"
click at [468, 544] on div at bounding box center [468, 533] width 25 height 38
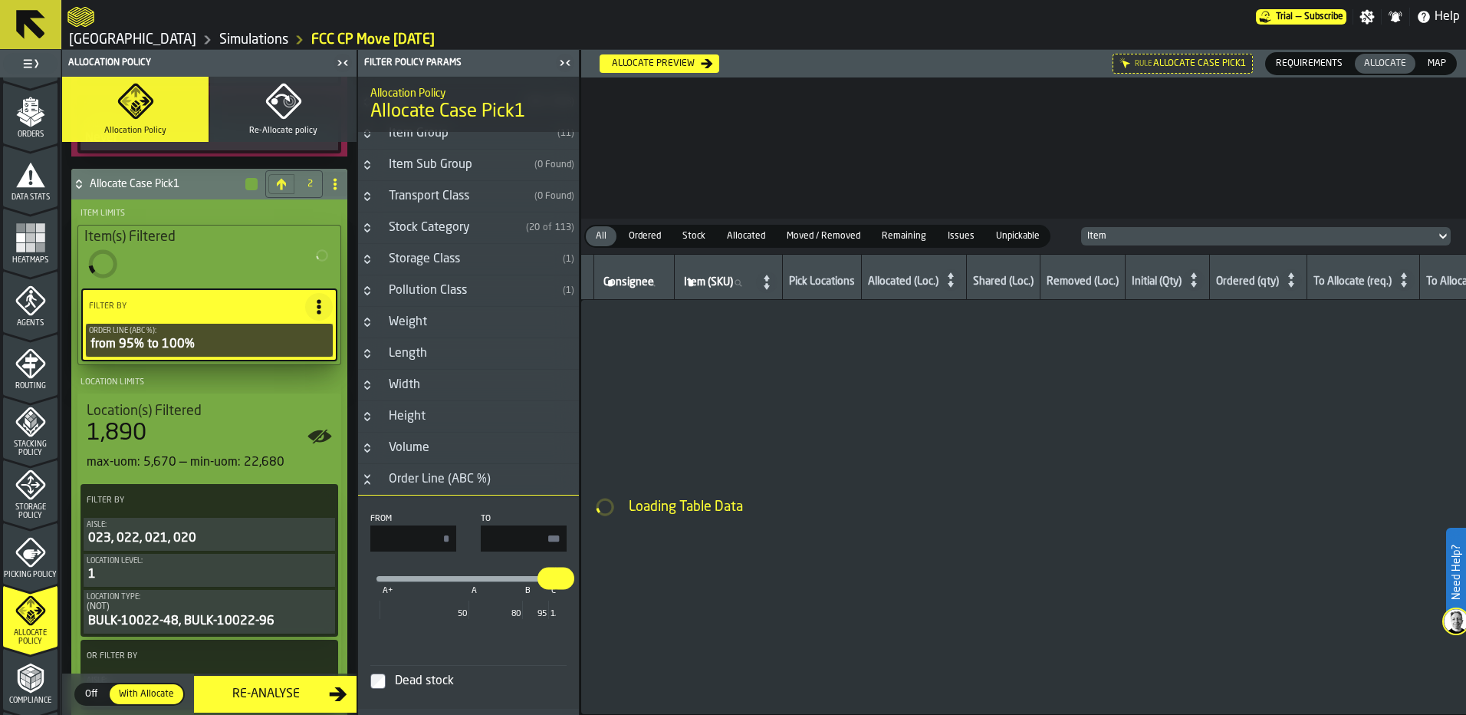
type input "**"
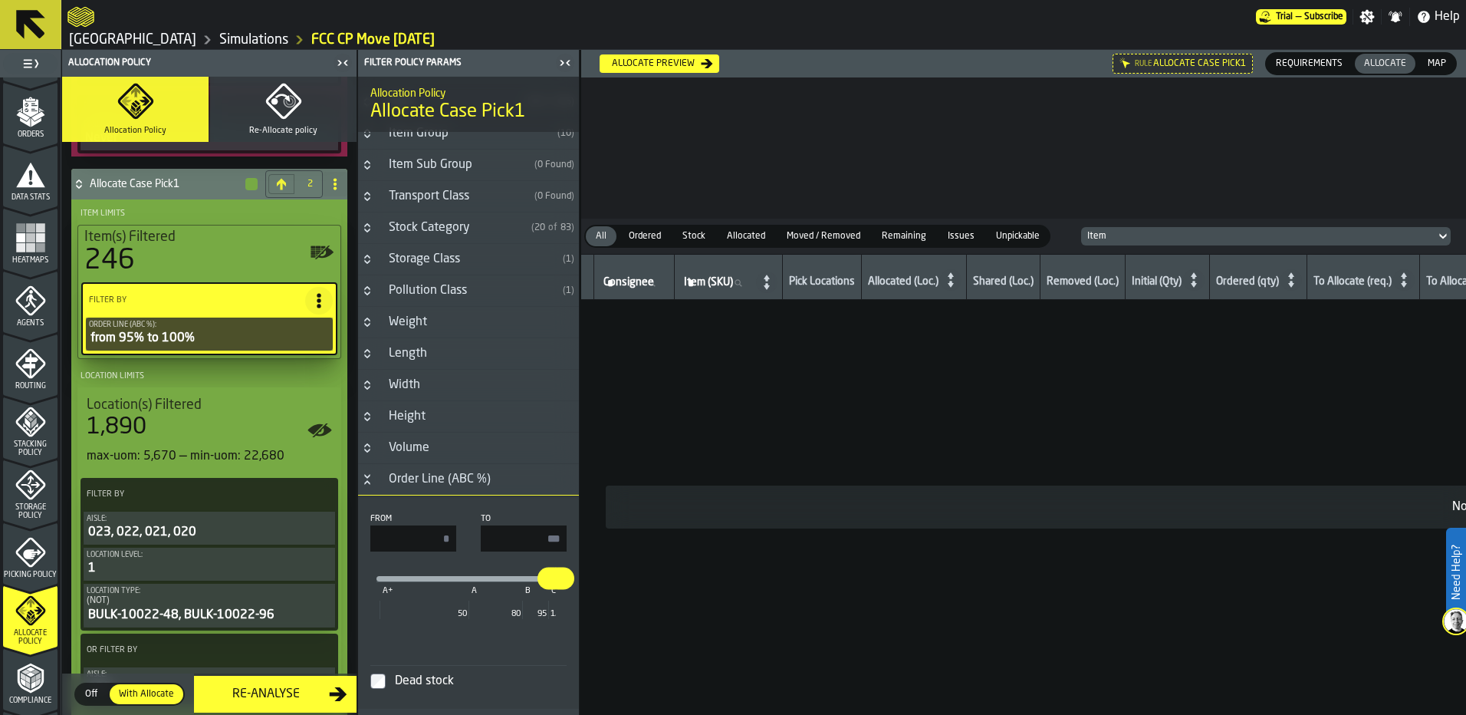
scroll to position [1634, 0]
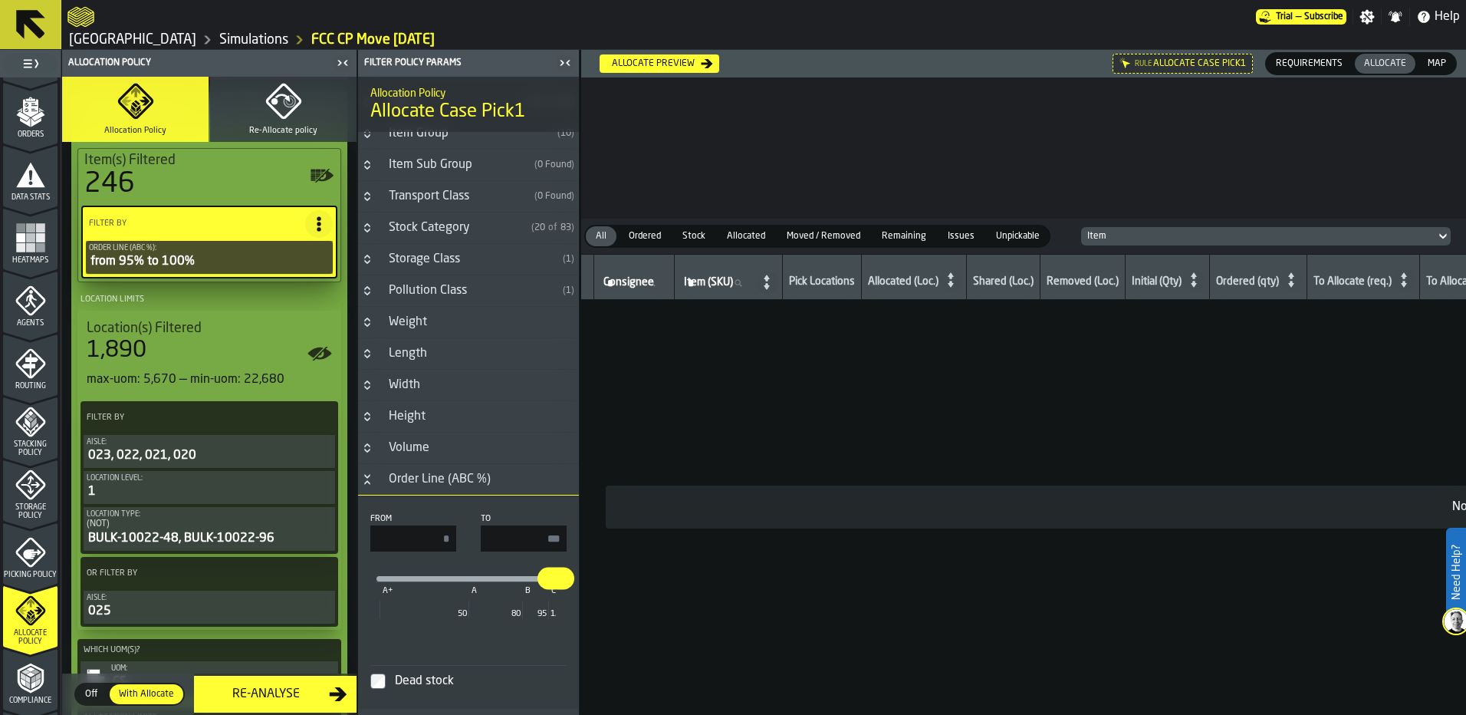
click at [217, 455] on div "023, 022, 021, 020" at bounding box center [209, 455] width 245 height 18
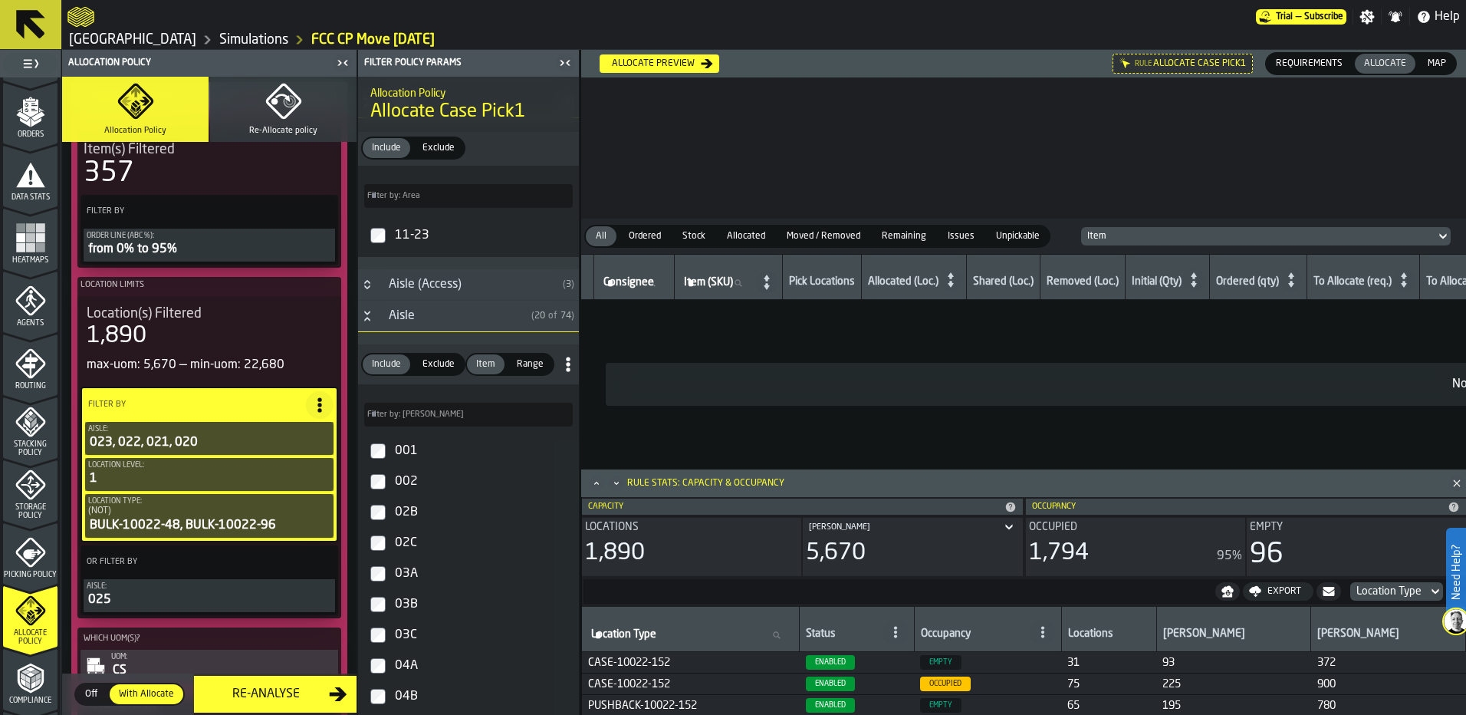
scroll to position [307, 0]
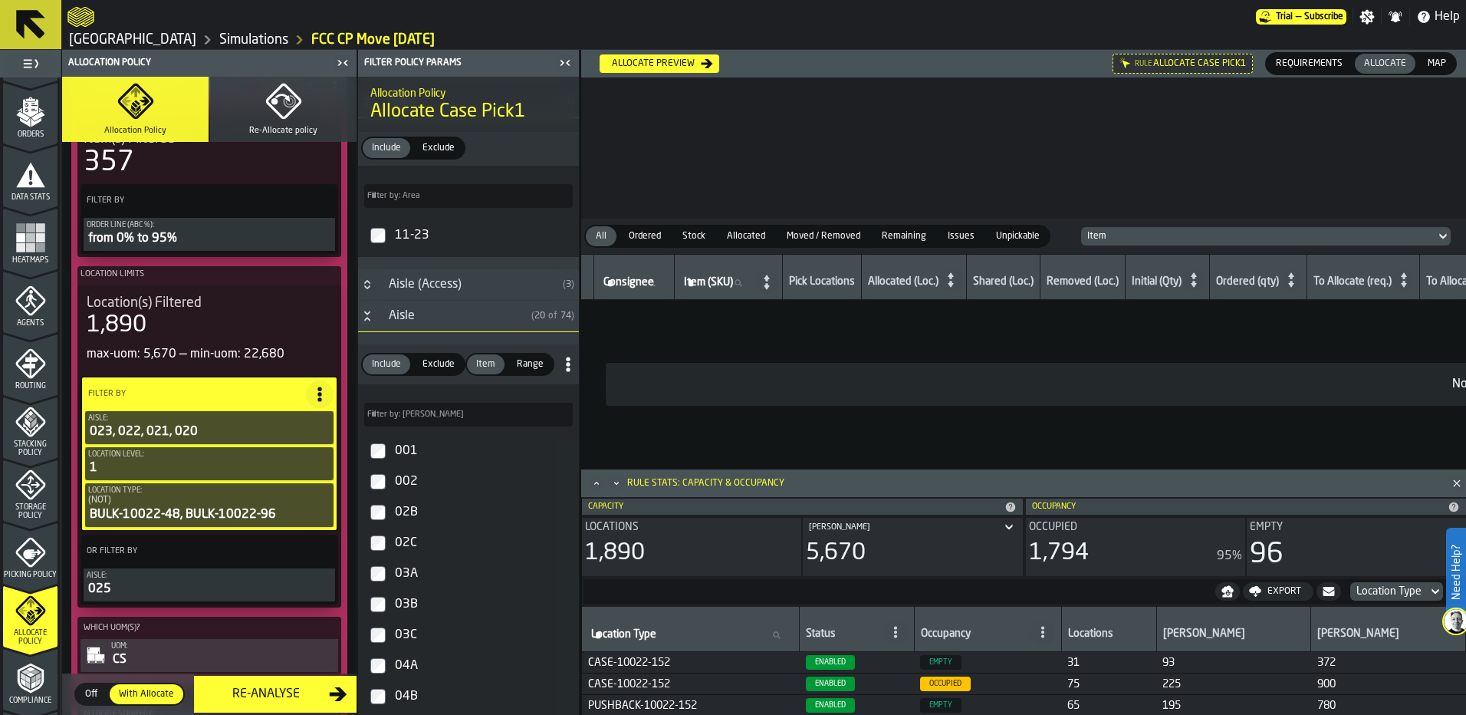
click at [0, 0] on icon "PolicyFilterItem-Aisle" at bounding box center [0, 0] width 0 height 0
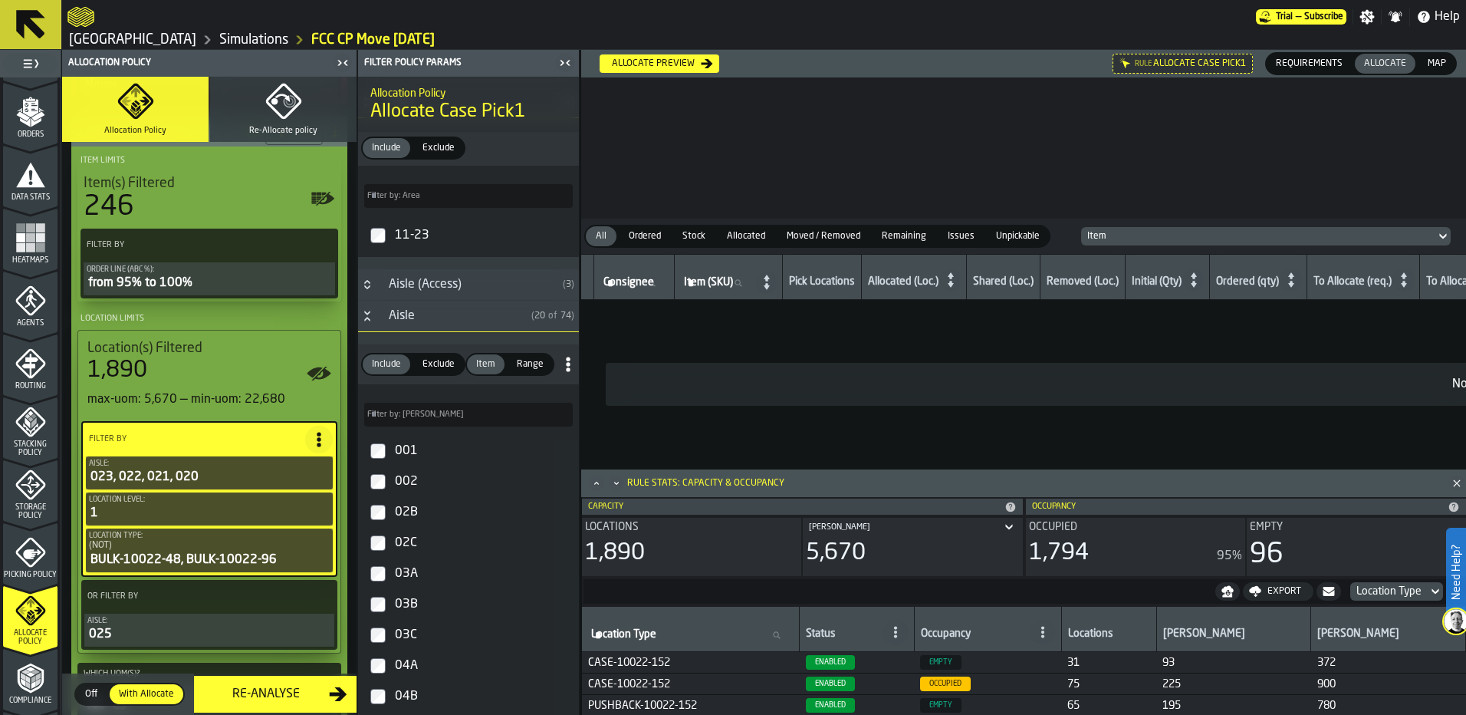
scroll to position [1610, 0]
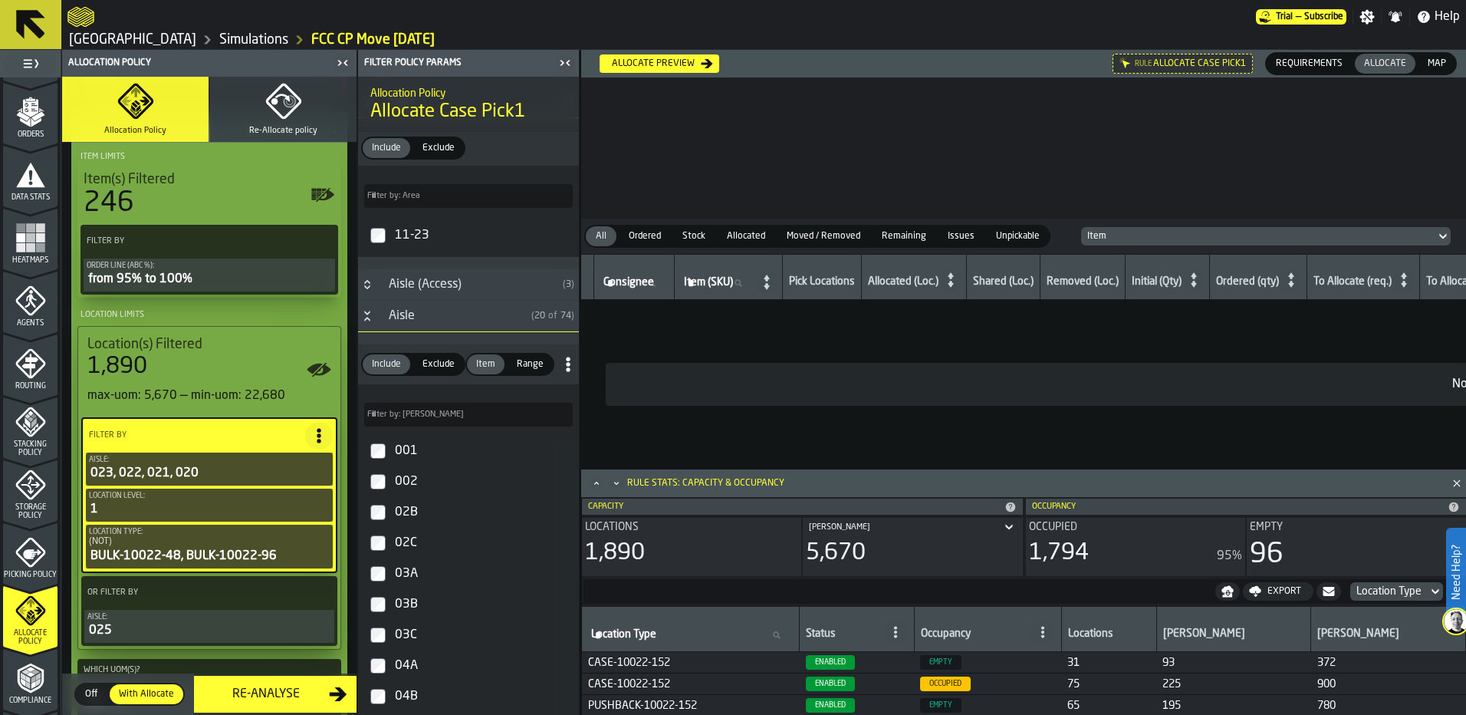
click at [210, 475] on div "023, 022, 021, 020" at bounding box center [209, 473] width 241 height 18
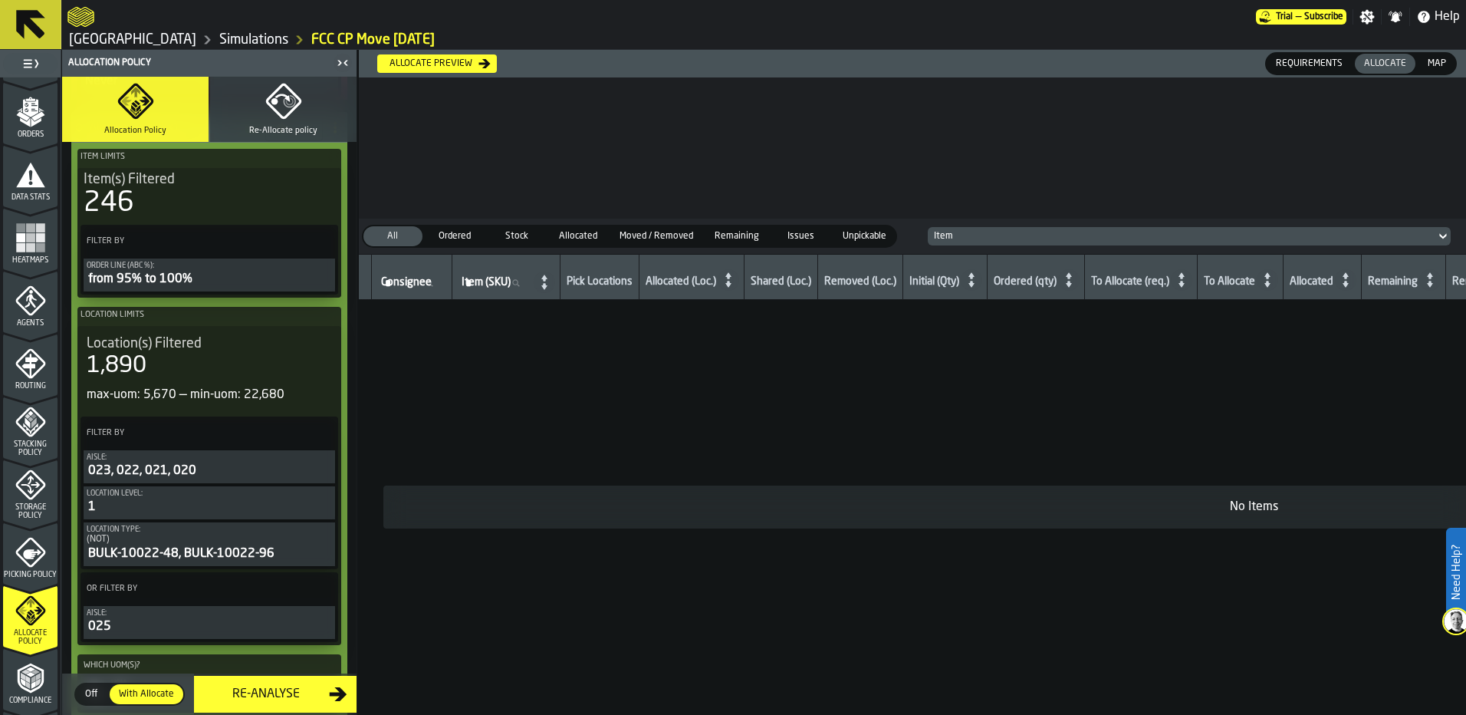
click at [210, 475] on div "023, 022, 021, 020" at bounding box center [209, 471] width 245 height 18
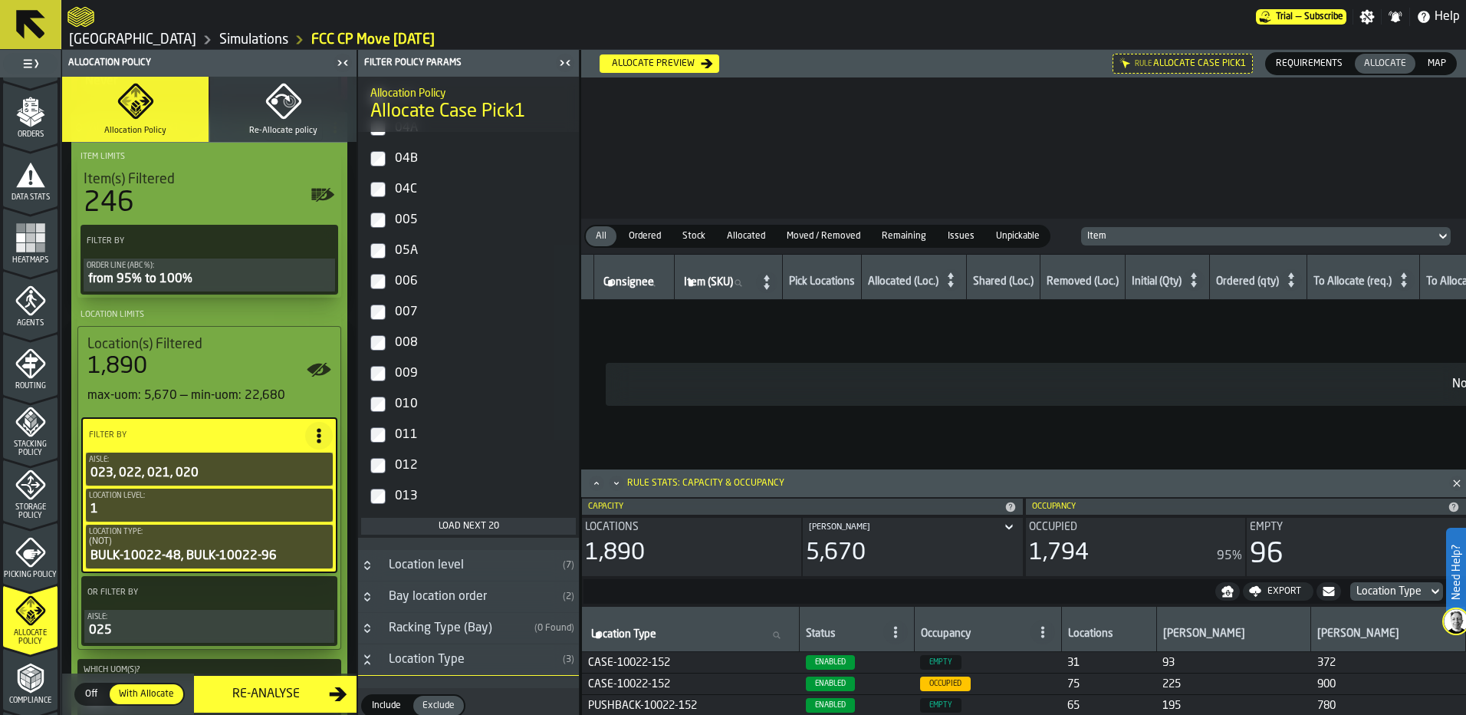
scroll to position [613, 0]
click at [0, 0] on icon "PolicyFilterItem-Aisle" at bounding box center [0, 0] width 0 height 0
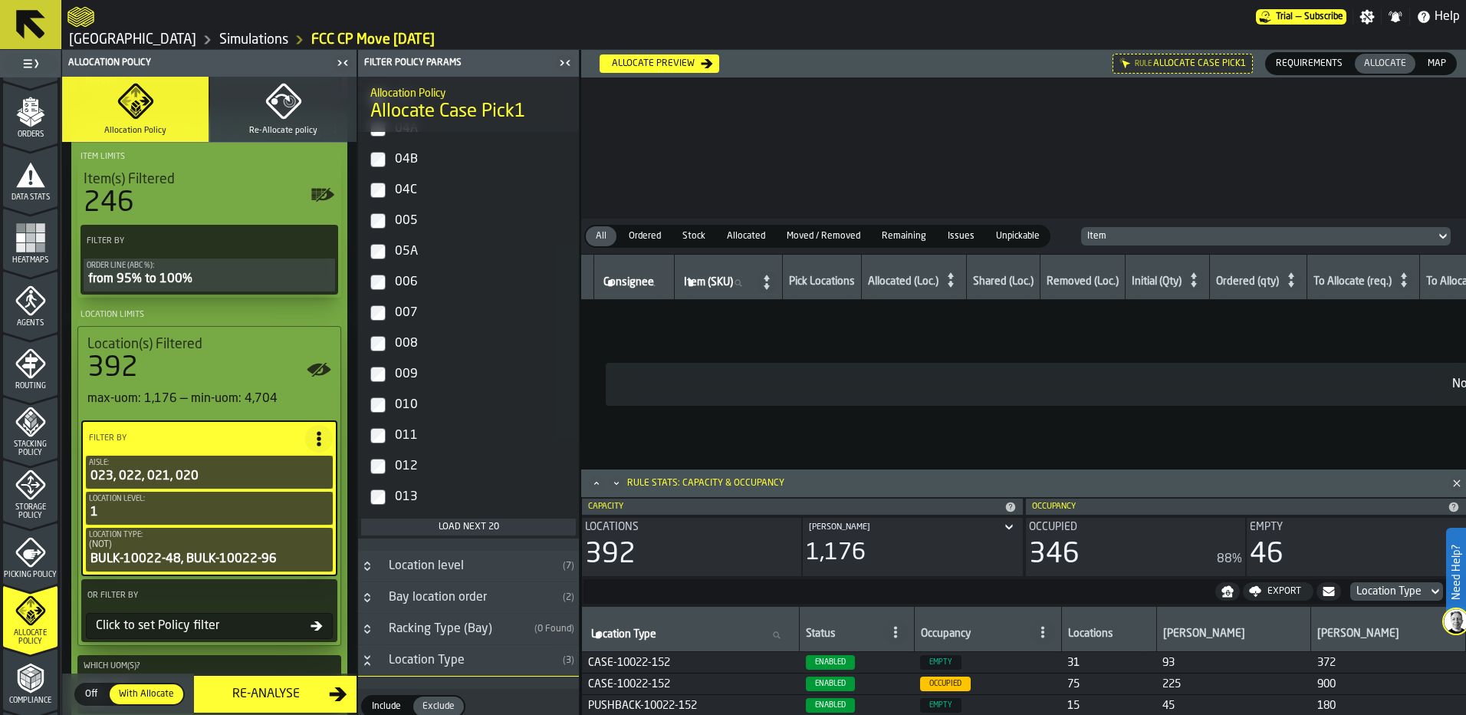
click at [429, 532] on div "Load next 20" at bounding box center [468, 526] width 202 height 11
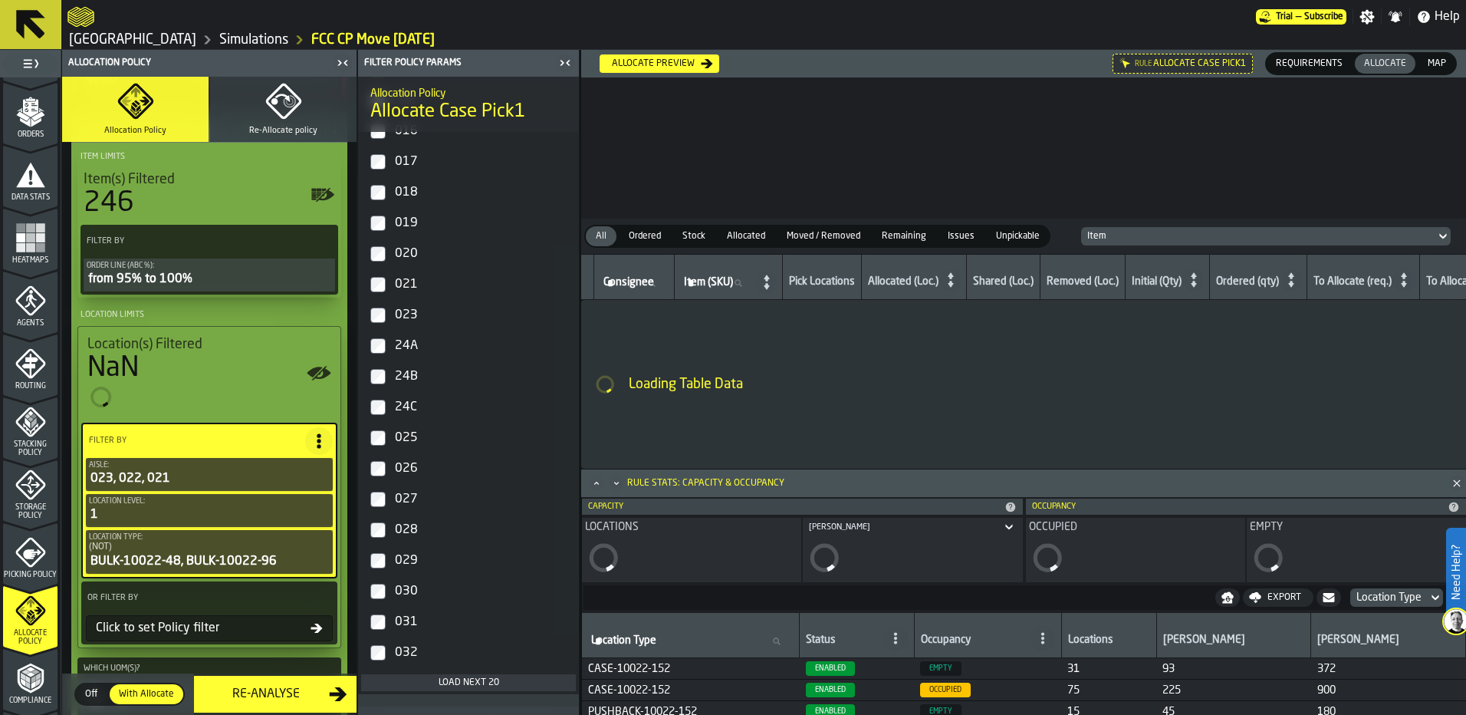
scroll to position [1076, 0]
click at [372, 297] on label "021" at bounding box center [468, 282] width 215 height 31
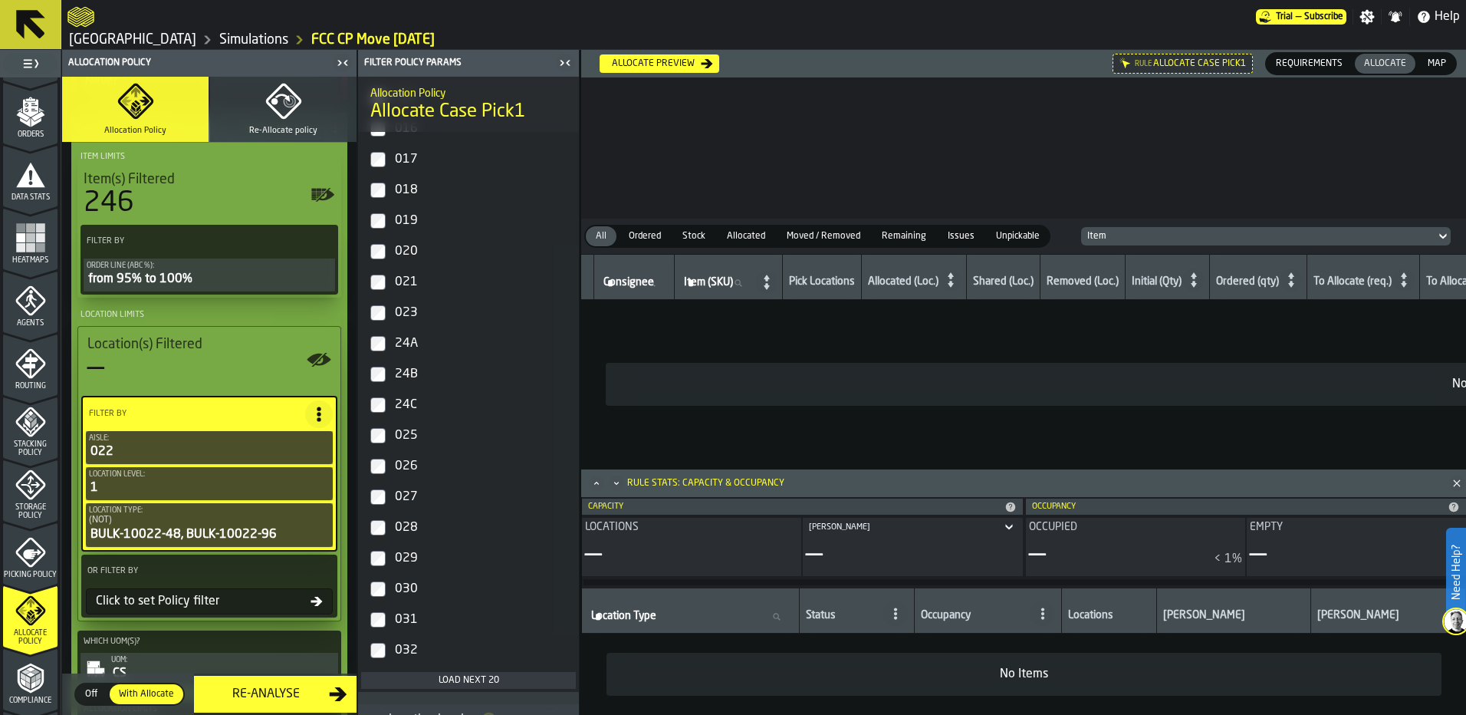
click at [389, 350] on label "24A" at bounding box center [468, 343] width 215 height 31
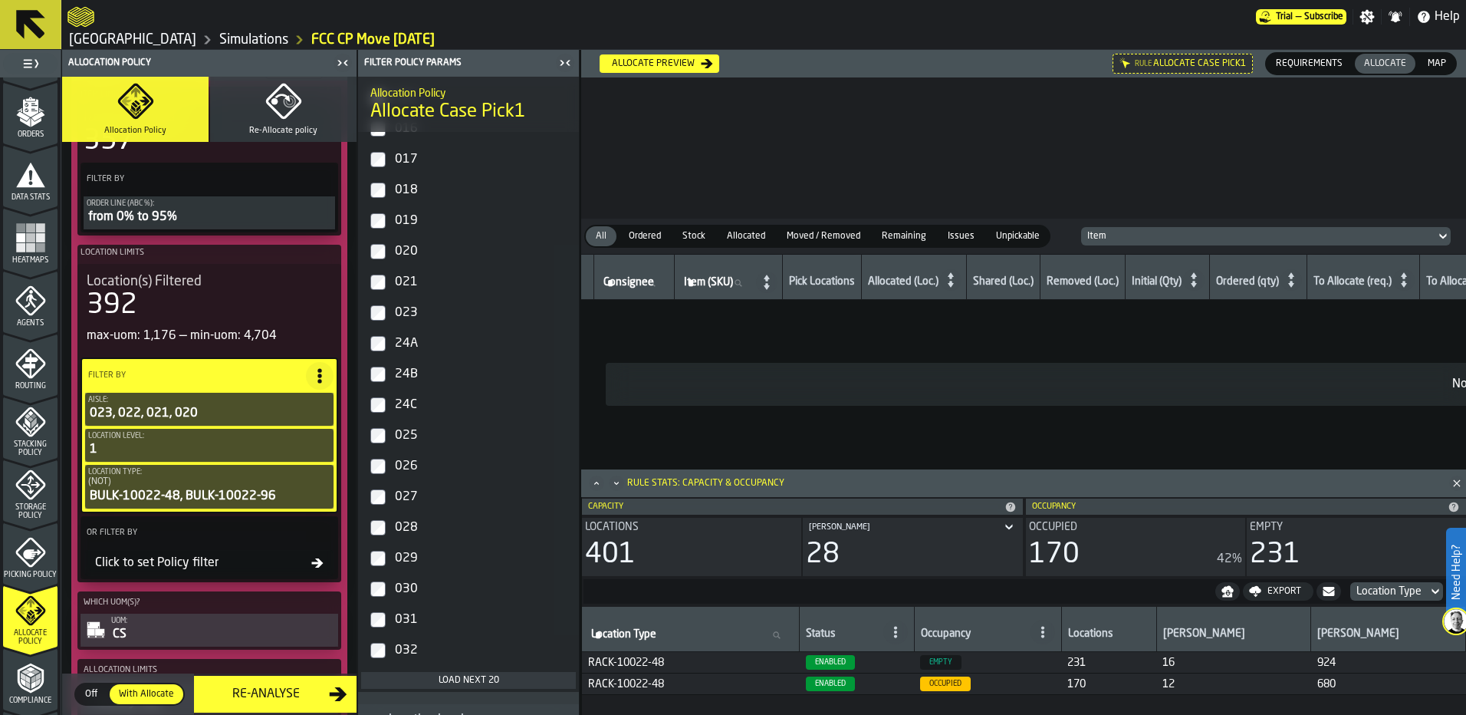
scroll to position [230, 0]
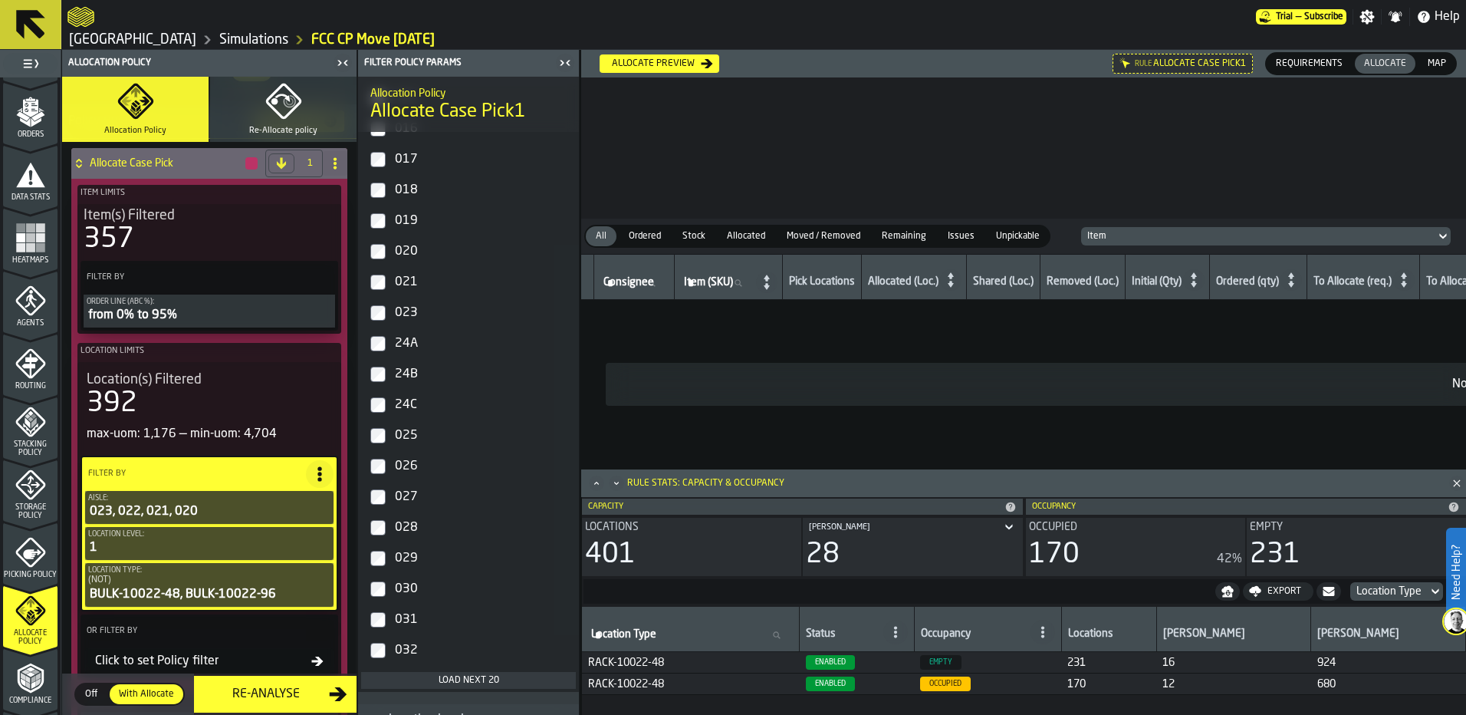
click at [634, 67] on div "Allocate preview" at bounding box center [653, 63] width 95 height 11
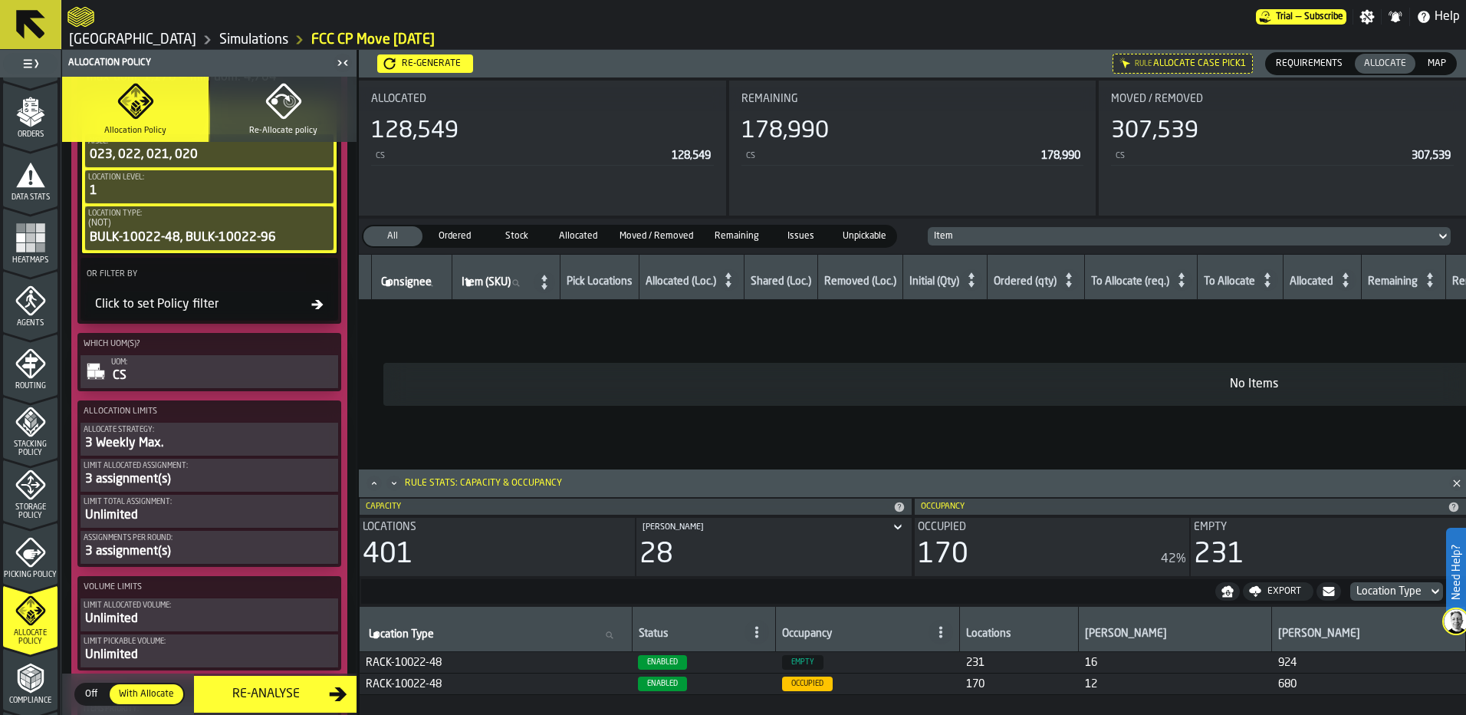
scroll to position [613, 0]
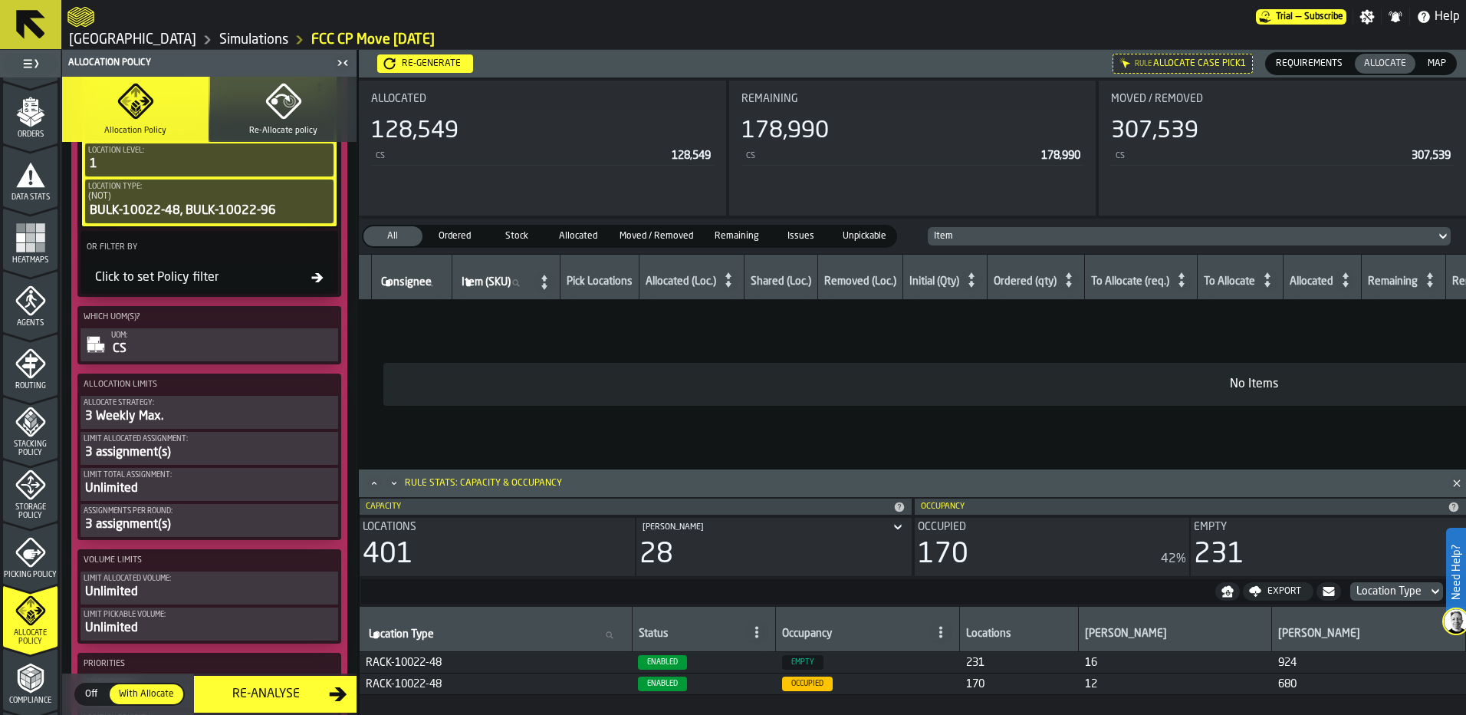
click at [228, 406] on div "Allocate Strategy:" at bounding box center [209, 403] width 251 height 8
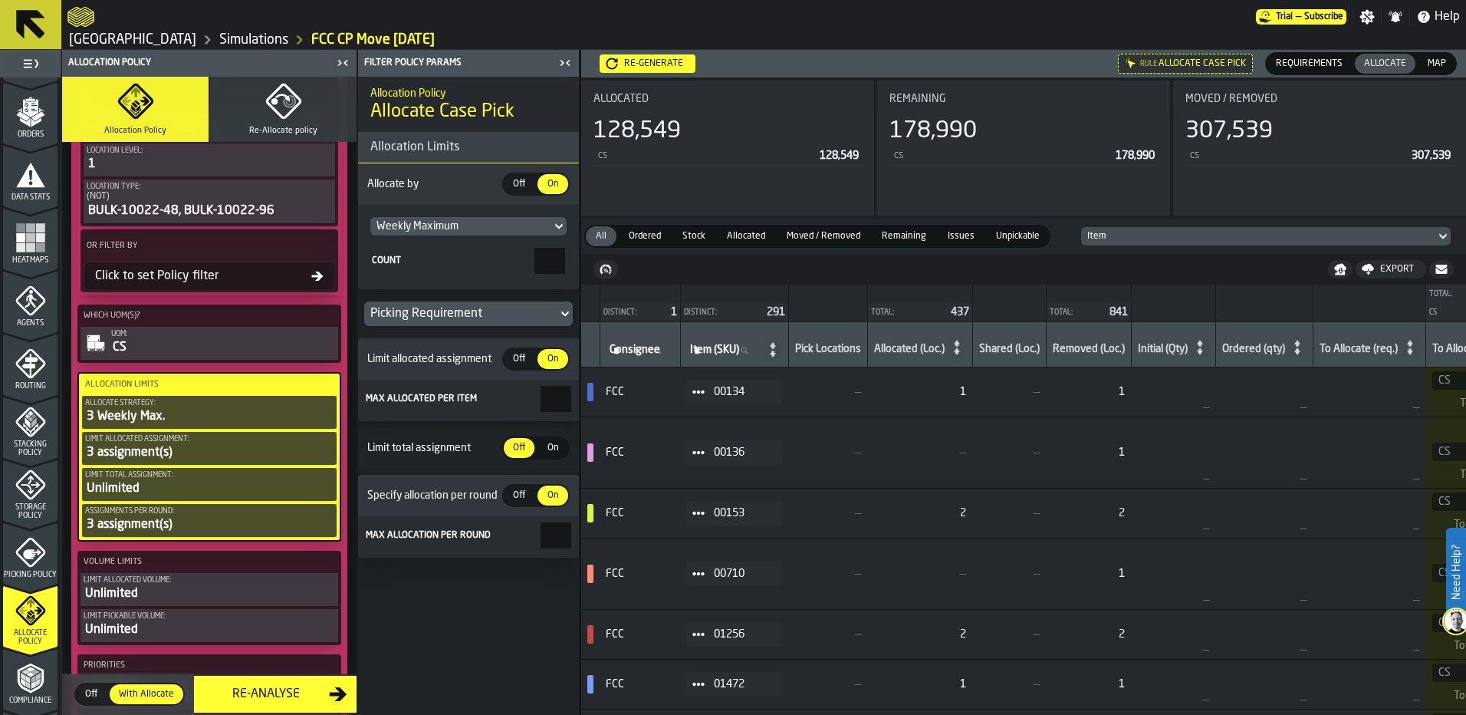
click at [534, 256] on input "*" at bounding box center [549, 261] width 31 height 26
click at [560, 229] on icon at bounding box center [558, 226] width 15 height 18
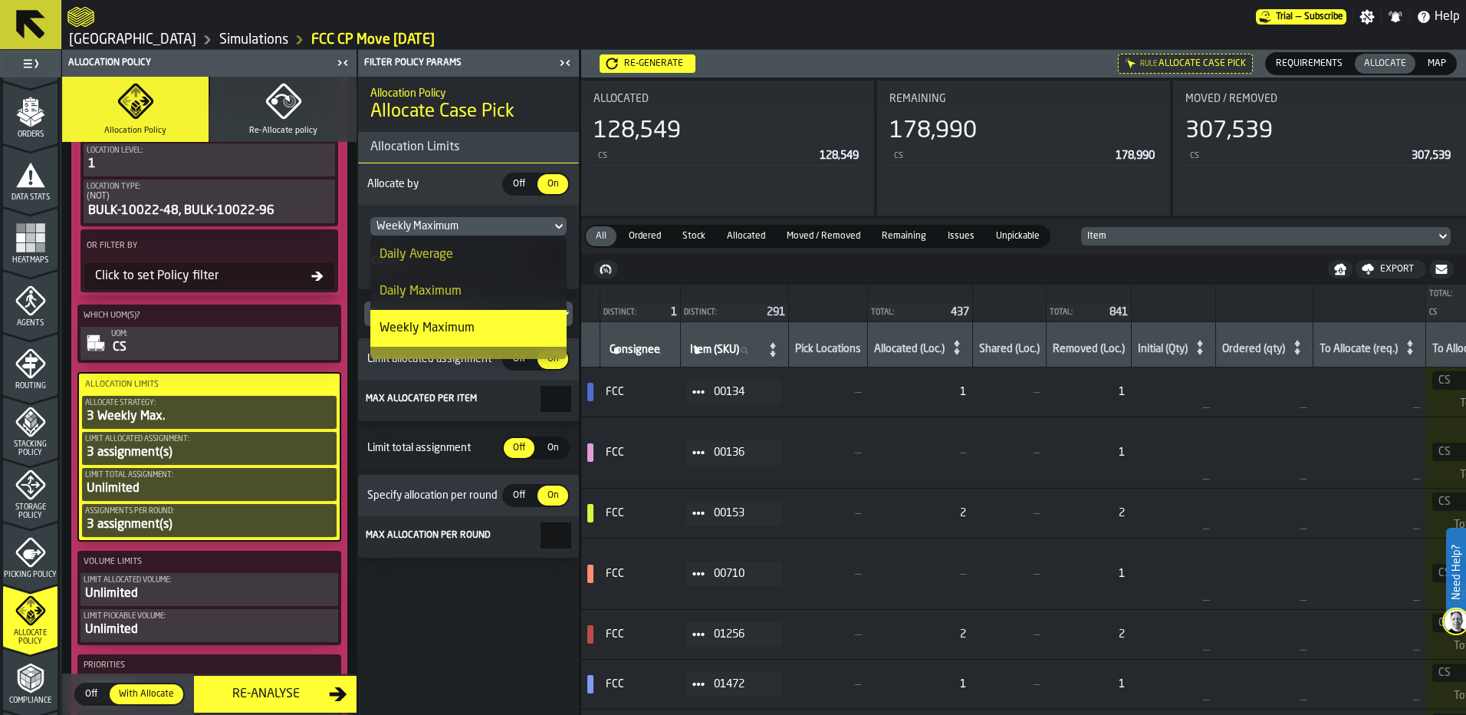
click at [560, 229] on icon at bounding box center [558, 226] width 15 height 18
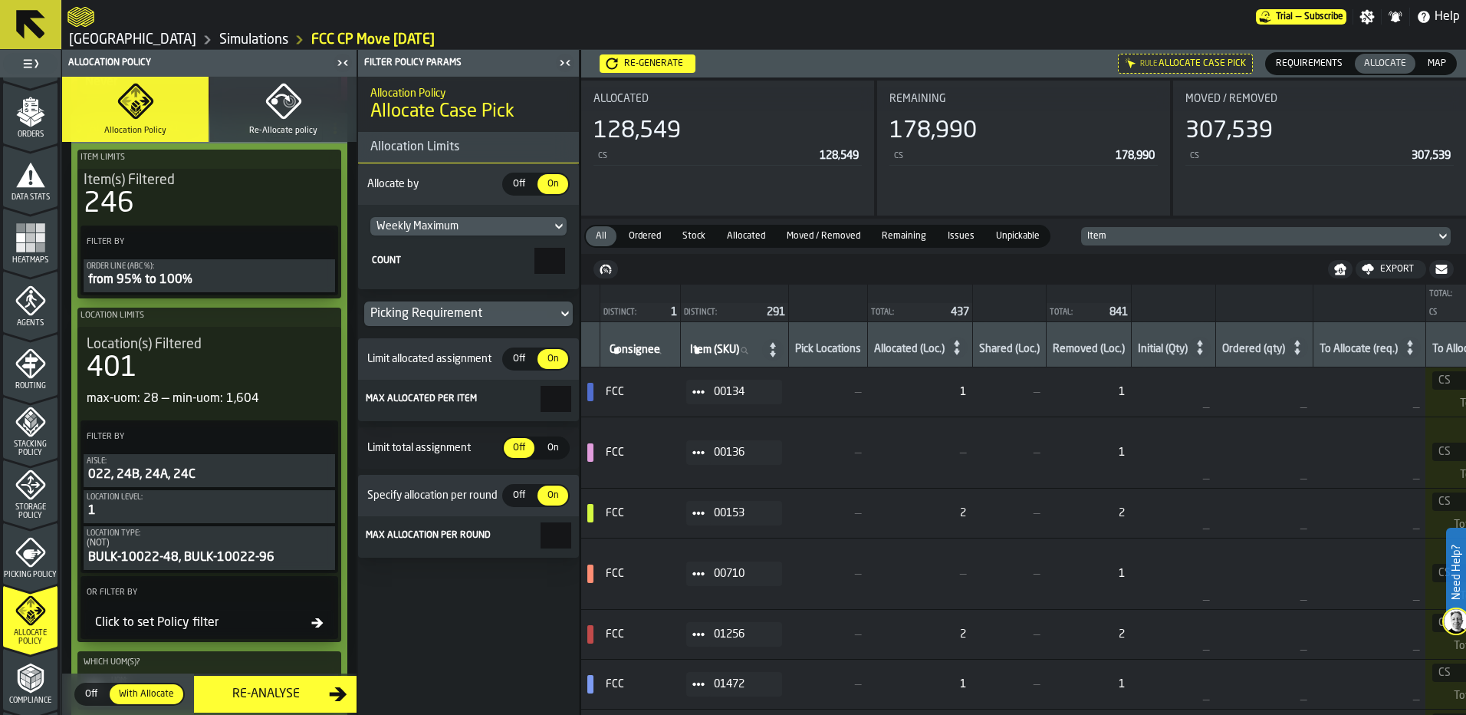
scroll to position [1608, 0]
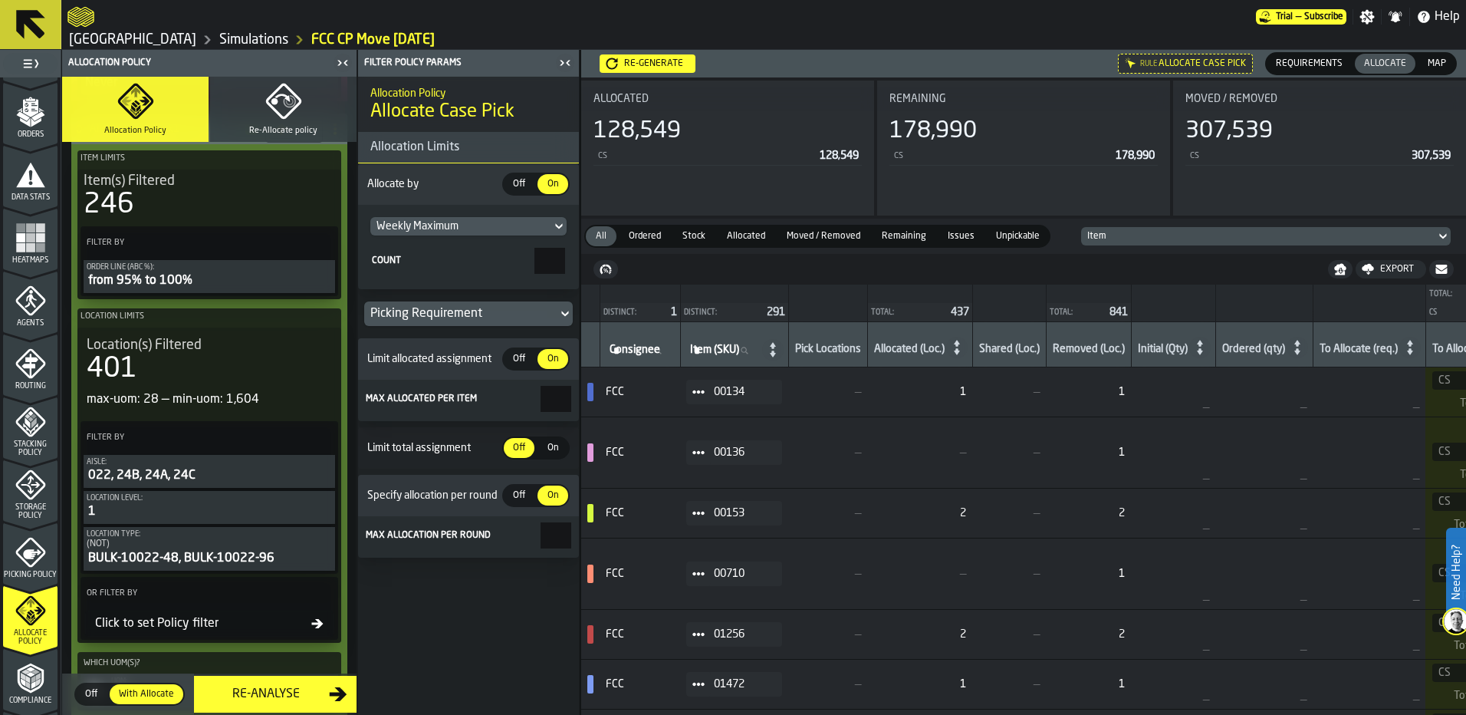
click at [557, 65] on icon "button-toggle-Close me" at bounding box center [565, 63] width 18 height 18
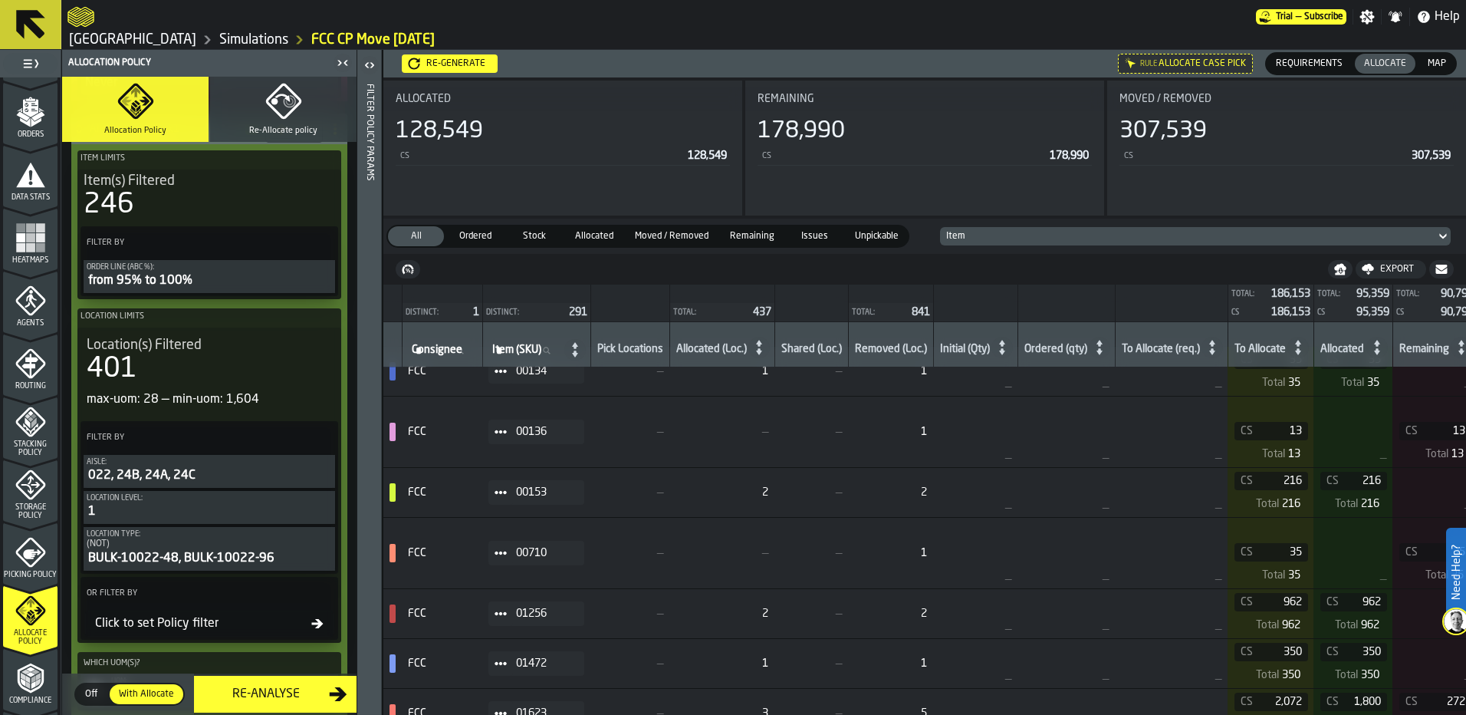
scroll to position [0, 0]
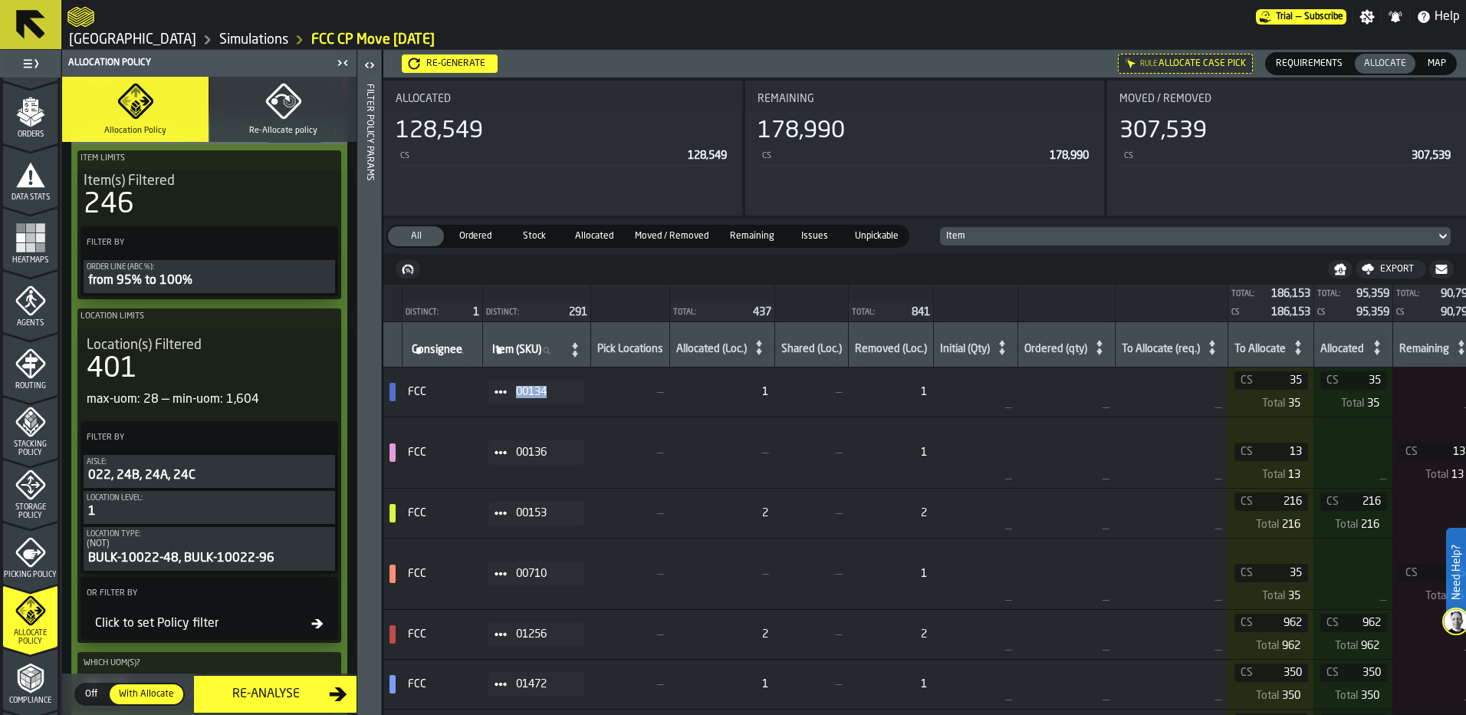
drag, startPoint x: 558, startPoint y: 393, endPoint x: 510, endPoint y: 387, distance: 48.6
click at [510, 387] on div "00134" at bounding box center [536, 391] width 96 height 25
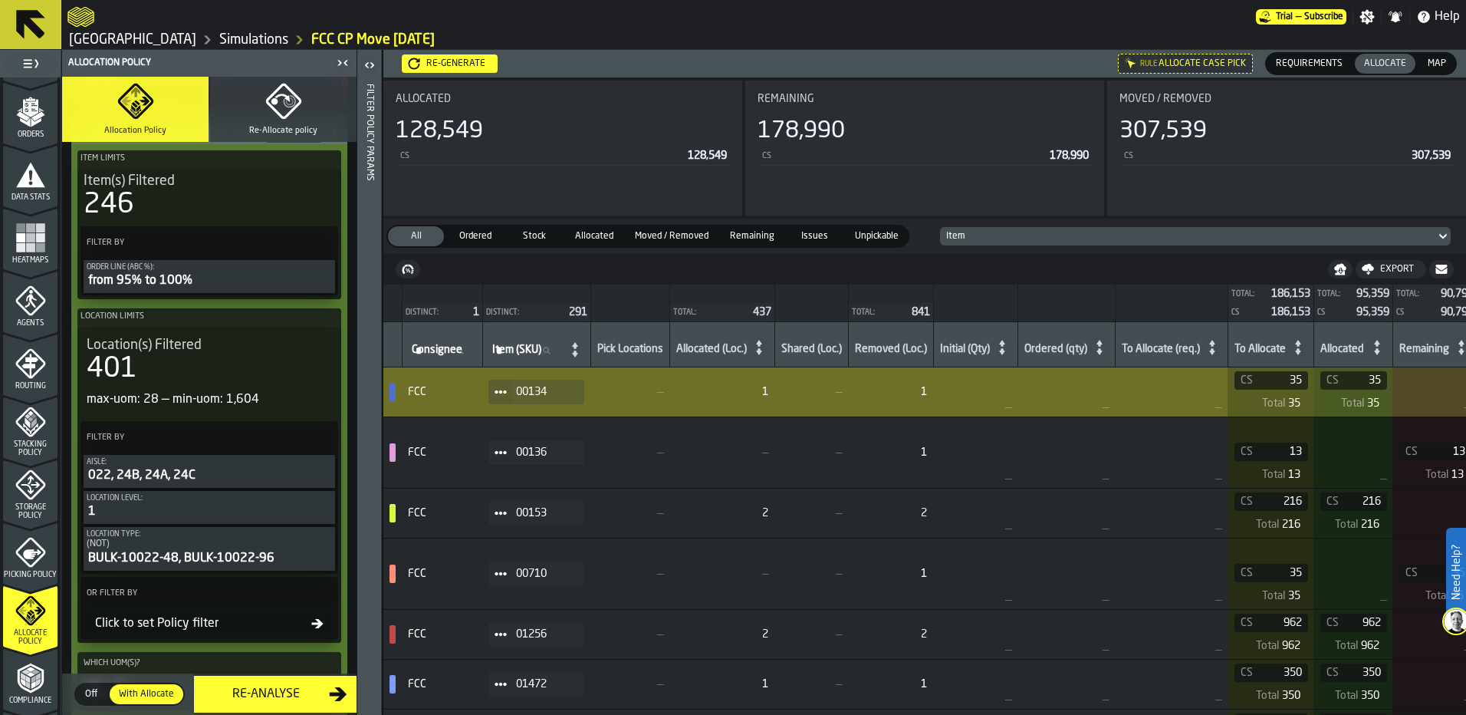
click at [1431, 72] on div "Map" at bounding box center [1436, 64] width 37 height 20
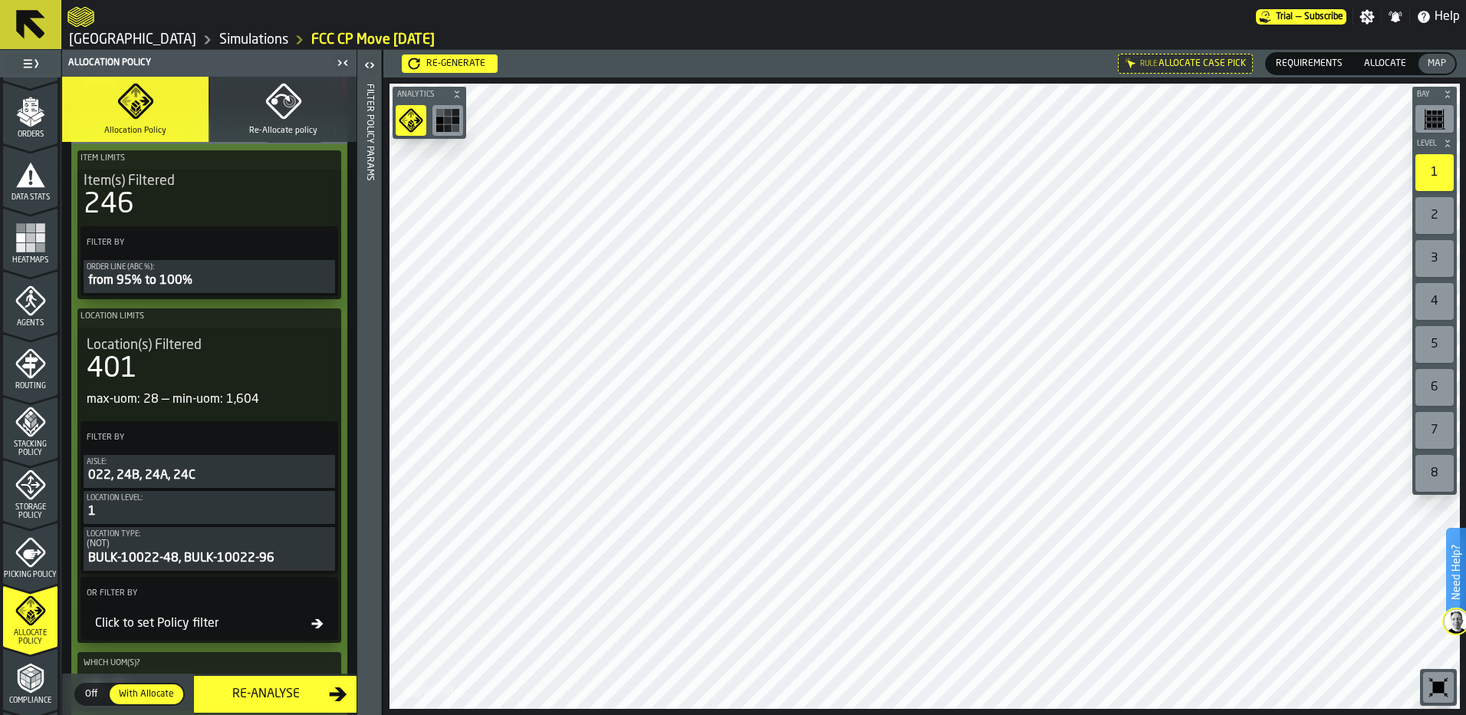
click at [439, 113] on rect "button-toolbar-undefined" at bounding box center [440, 113] width 8 height 8
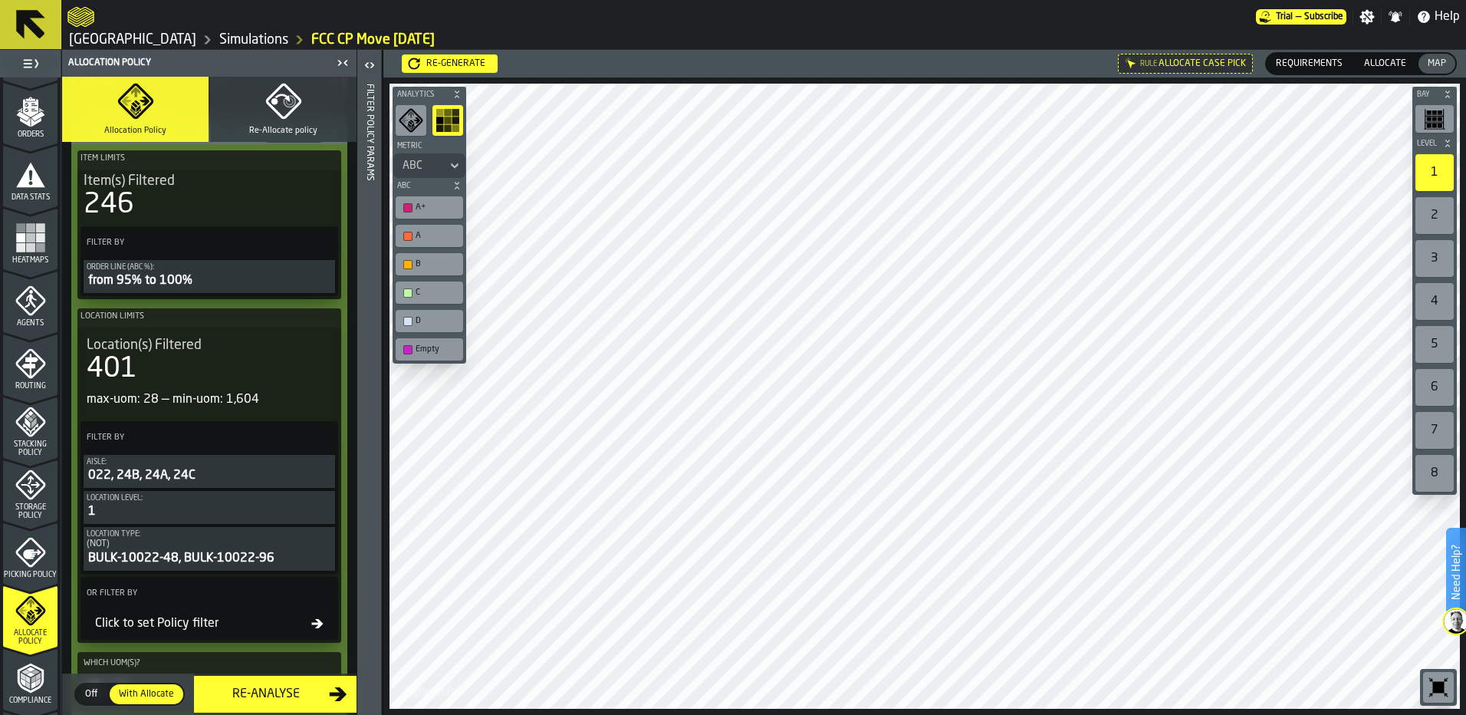
click at [409, 121] on icon "button-toolbar-undefined" at bounding box center [411, 120] width 25 height 25
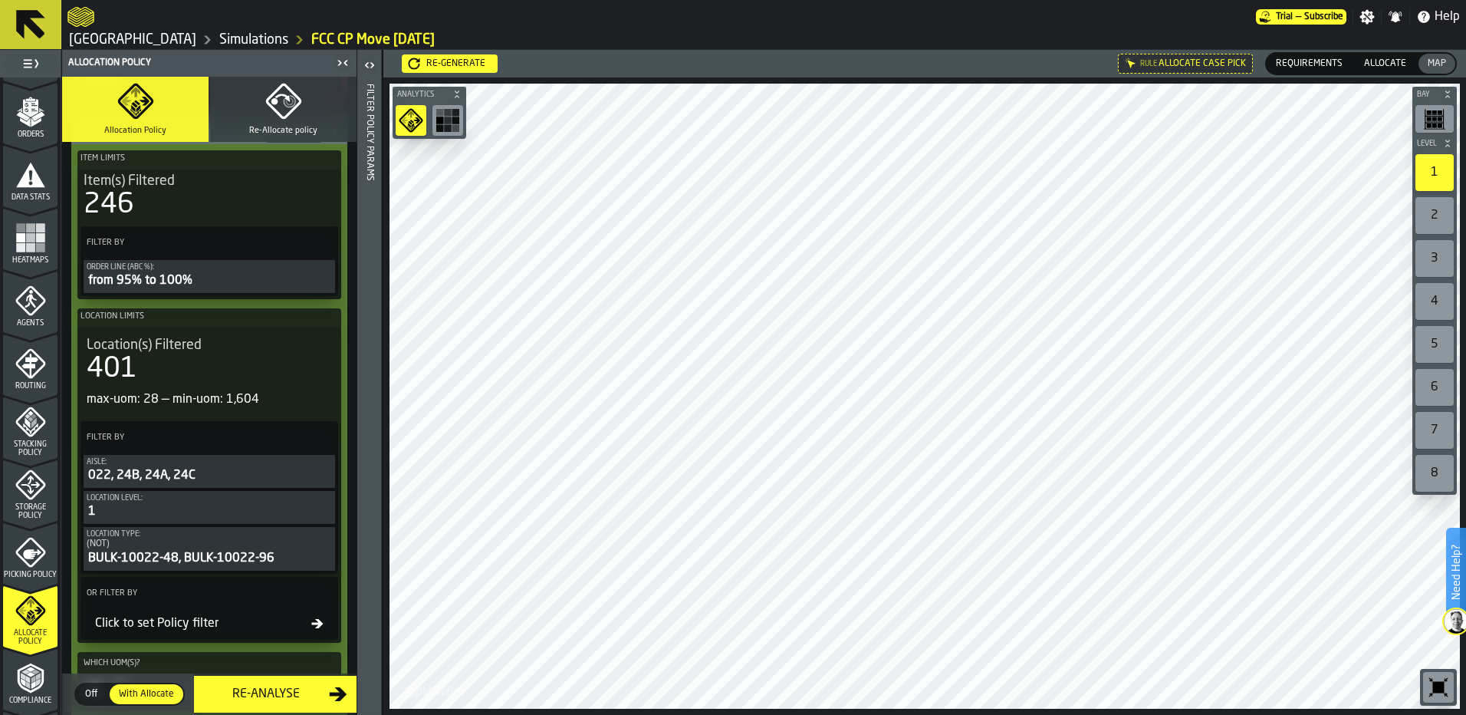
click at [455, 121] on rect "button-toolbar-undefined" at bounding box center [456, 121] width 8 height 8
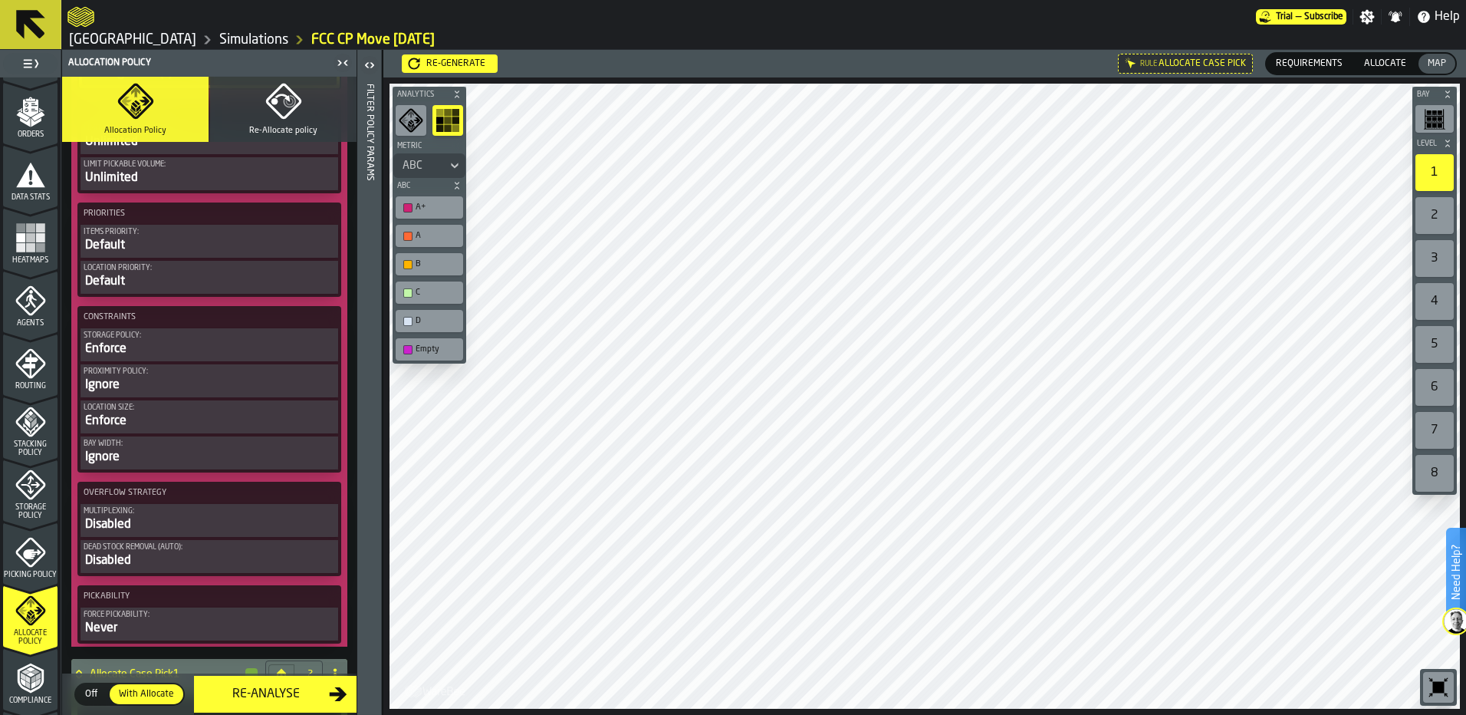
scroll to position [1073, 0]
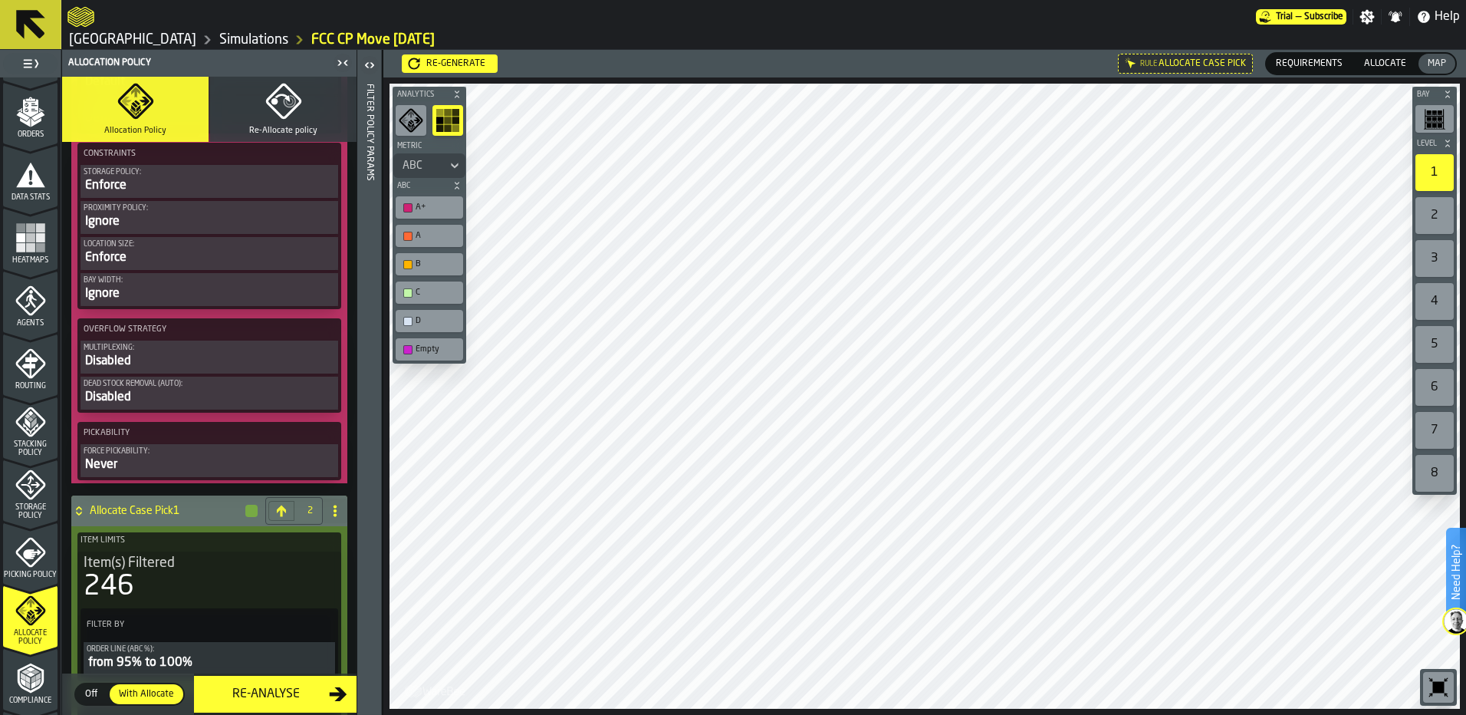
click at [281, 406] on div "Disabled" at bounding box center [209, 397] width 251 height 18
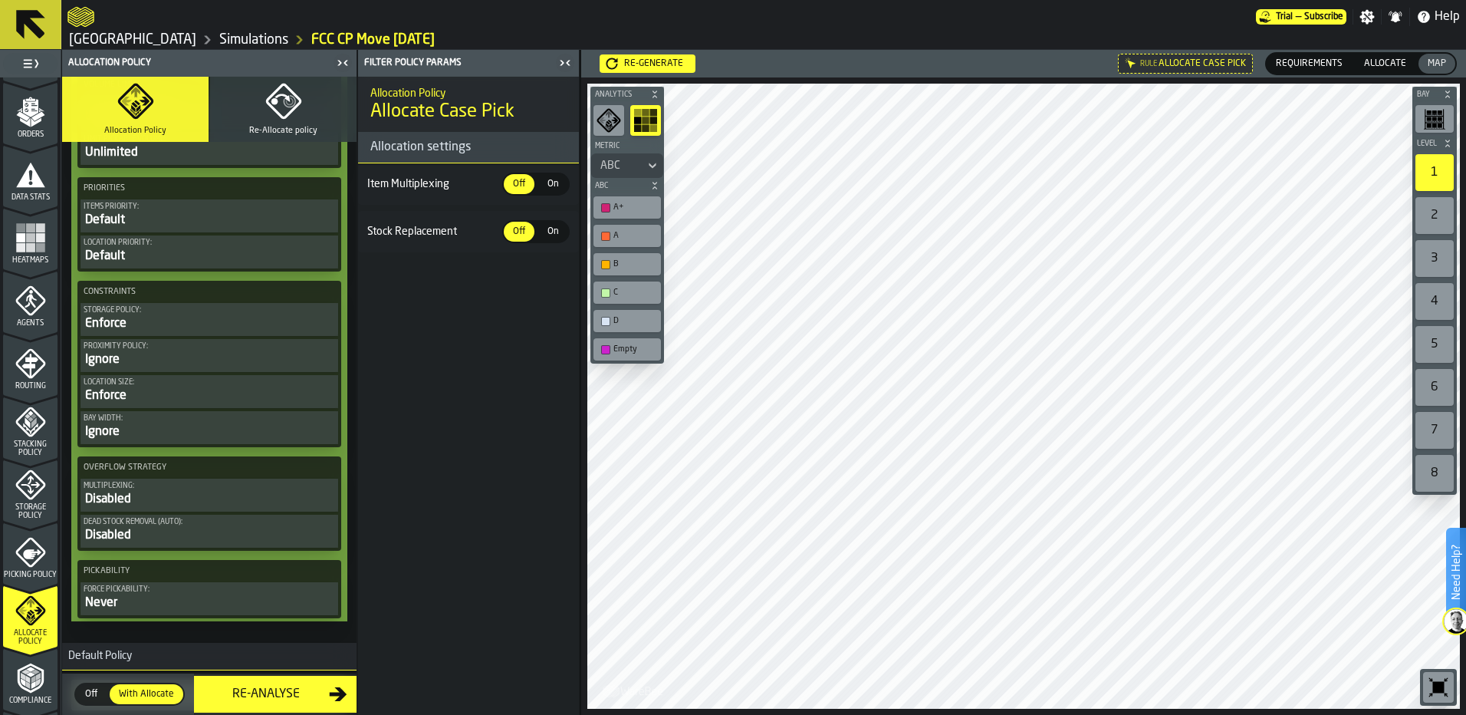
scroll to position [2450, 0]
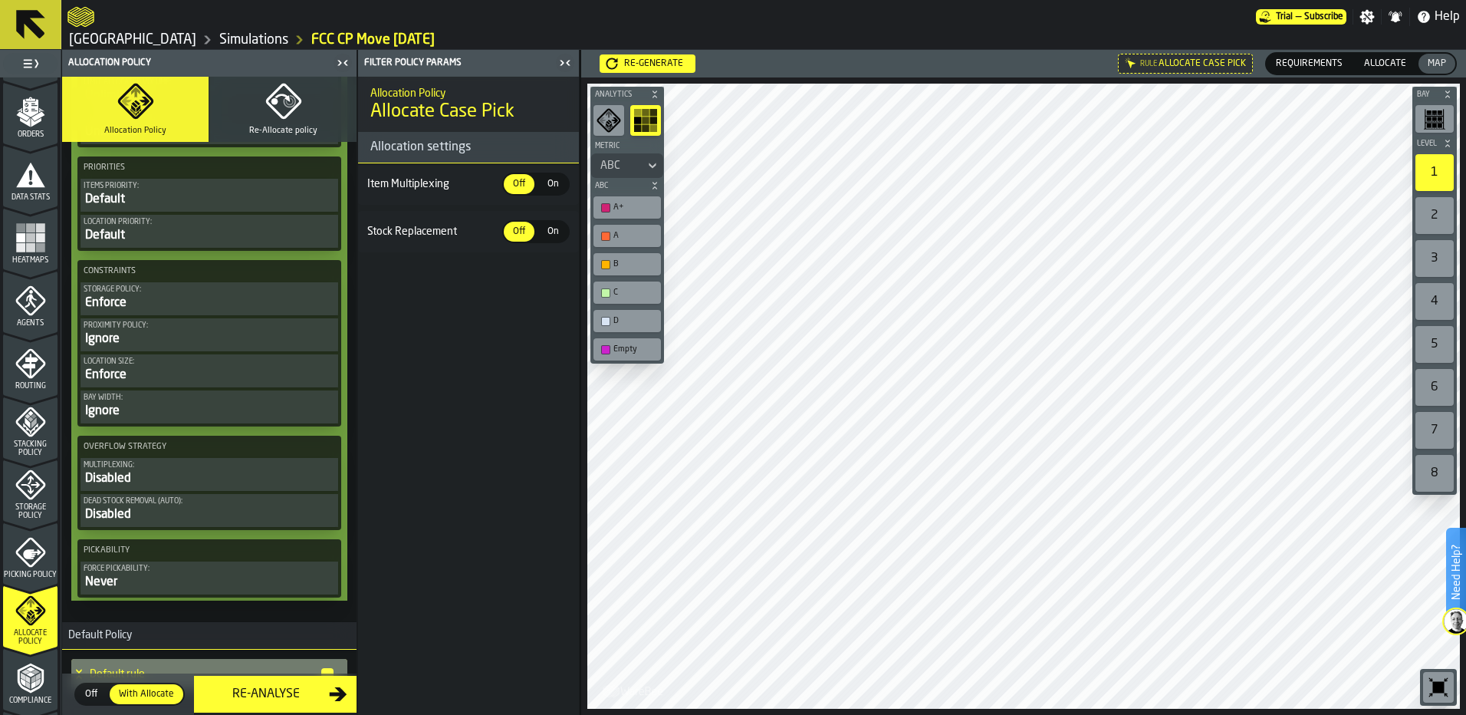
click at [198, 510] on div "Disabled" at bounding box center [209, 514] width 251 height 18
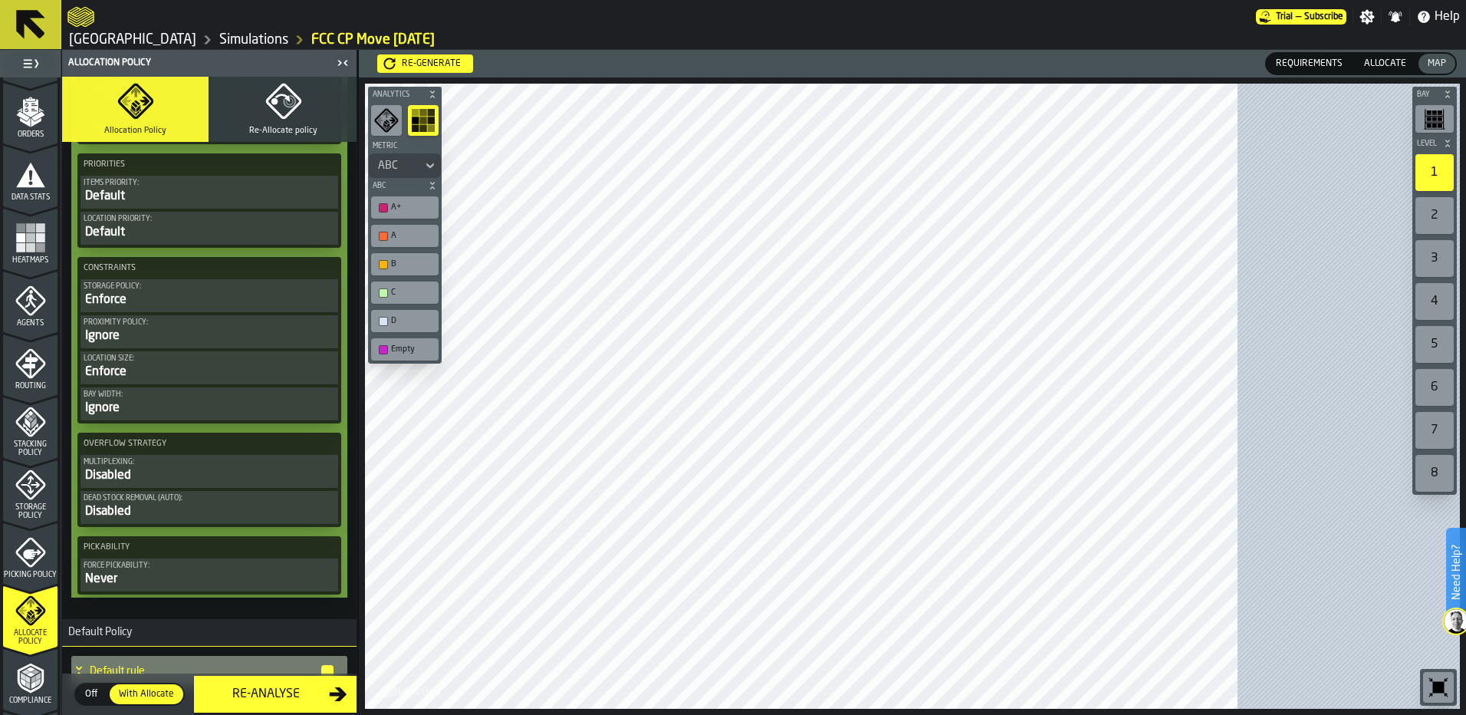
scroll to position [2447, 0]
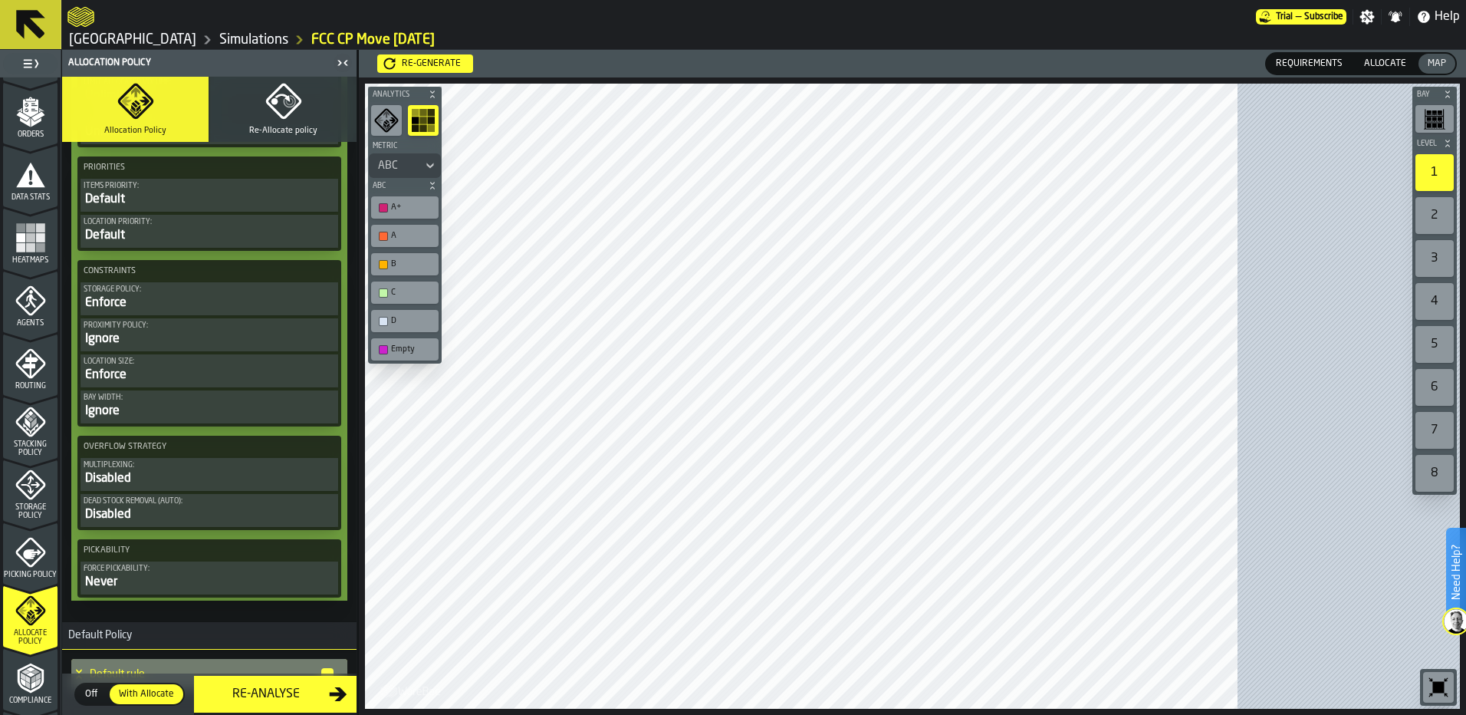
click at [198, 505] on div "Dead Stock Removal (Auto):" at bounding box center [209, 501] width 251 height 8
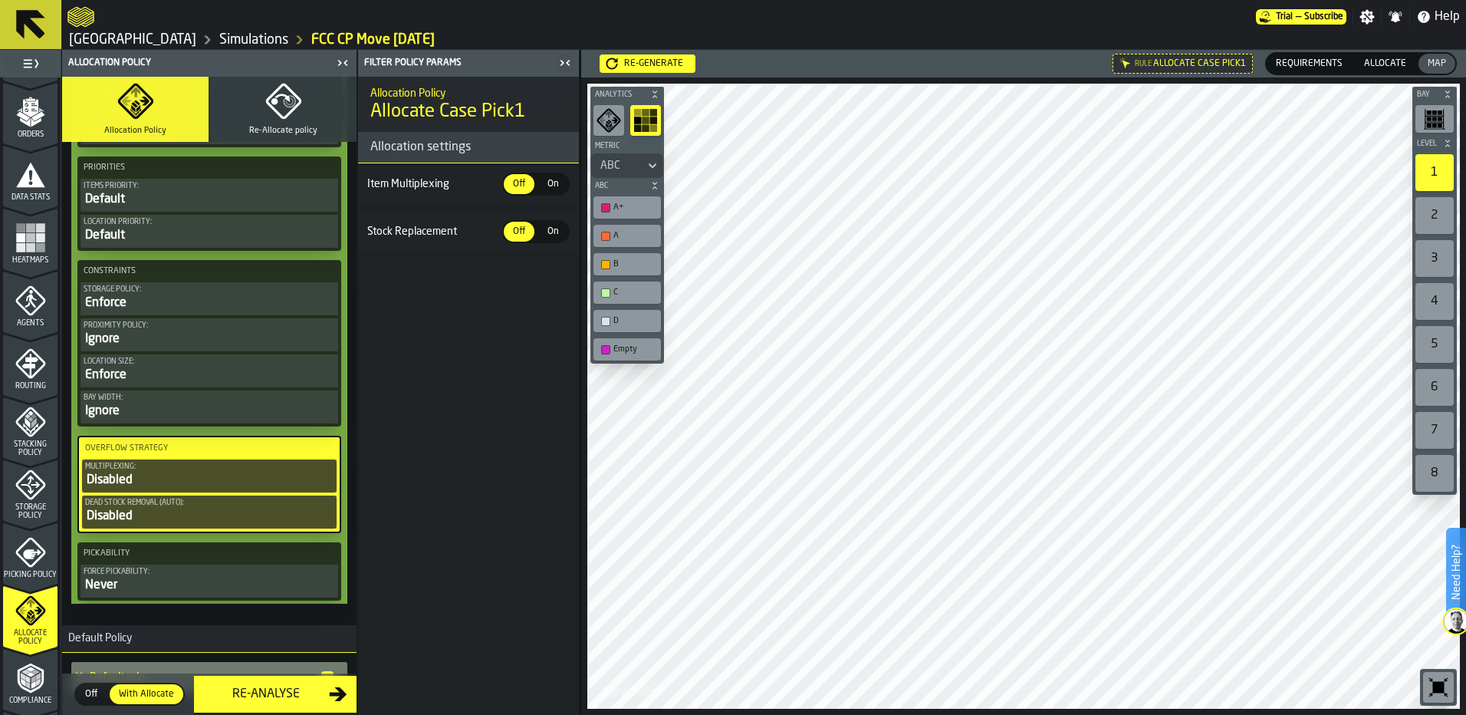
click at [240, 517] on div "Disabled" at bounding box center [209, 516] width 248 height 18
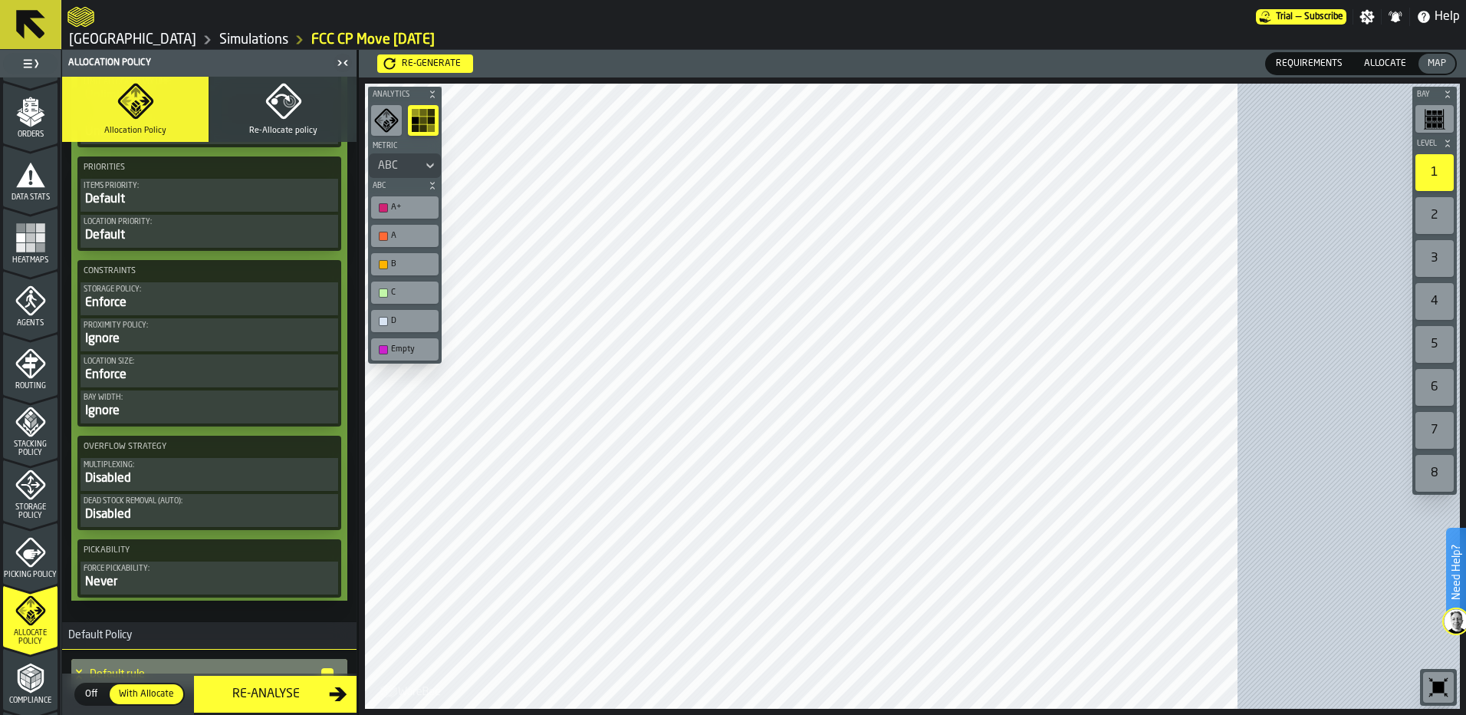
click at [240, 517] on div "Disabled" at bounding box center [209, 514] width 251 height 18
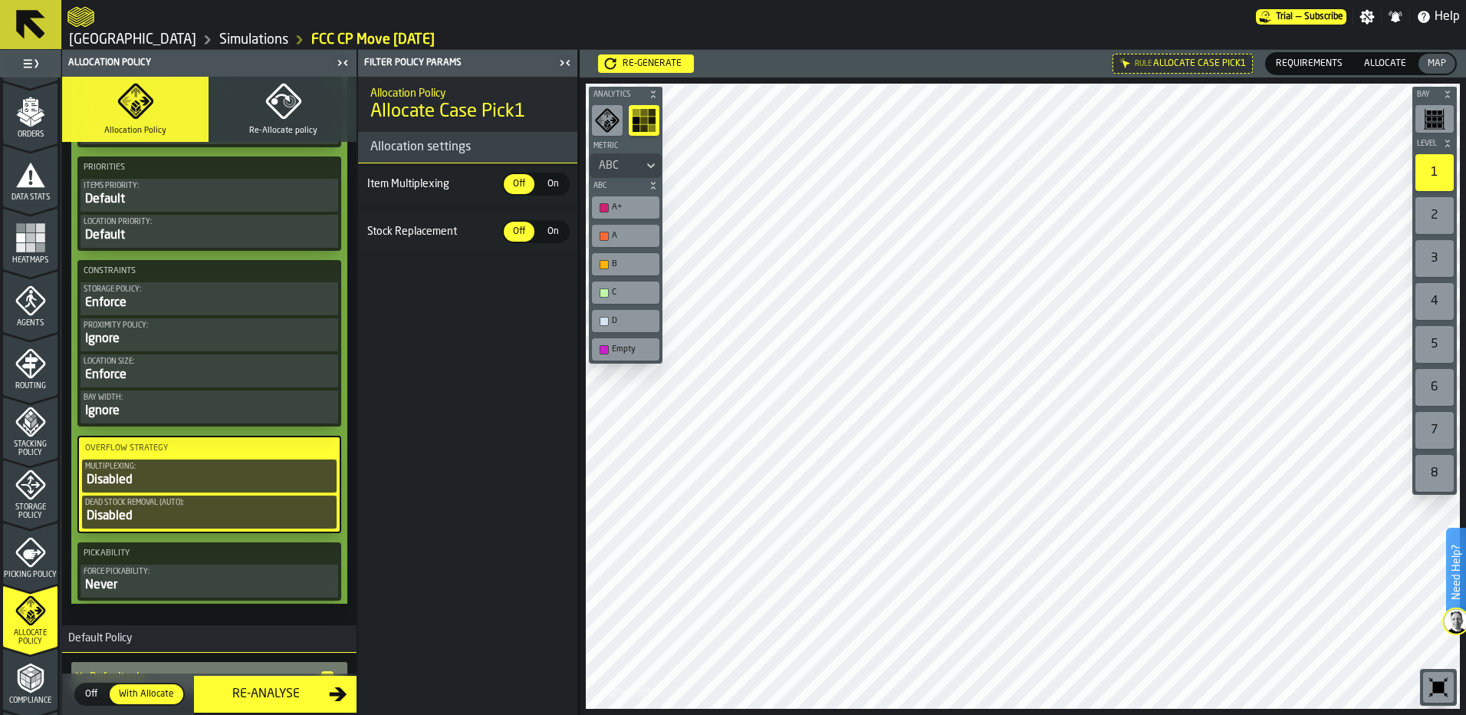
click at [241, 512] on div "Disabled" at bounding box center [209, 516] width 248 height 18
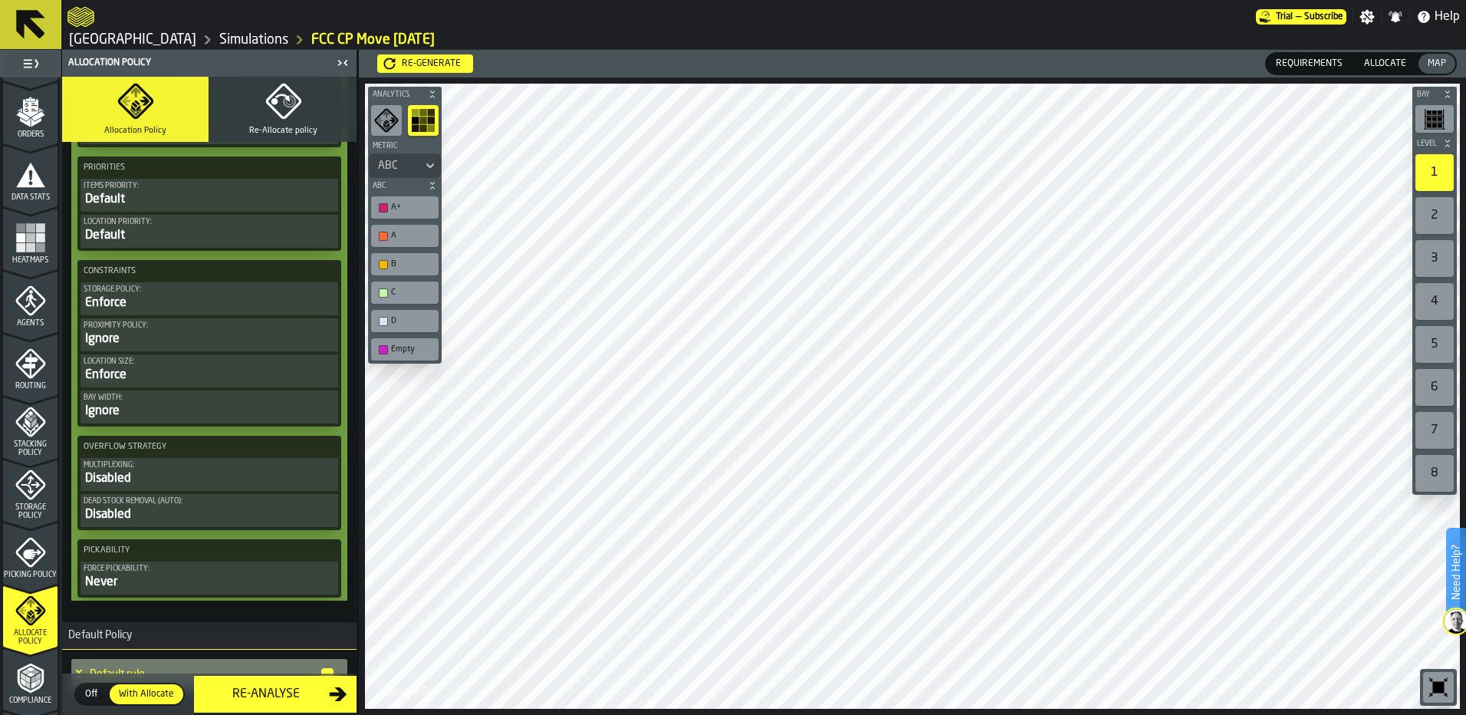
click at [213, 514] on div "Disabled" at bounding box center [209, 514] width 251 height 18
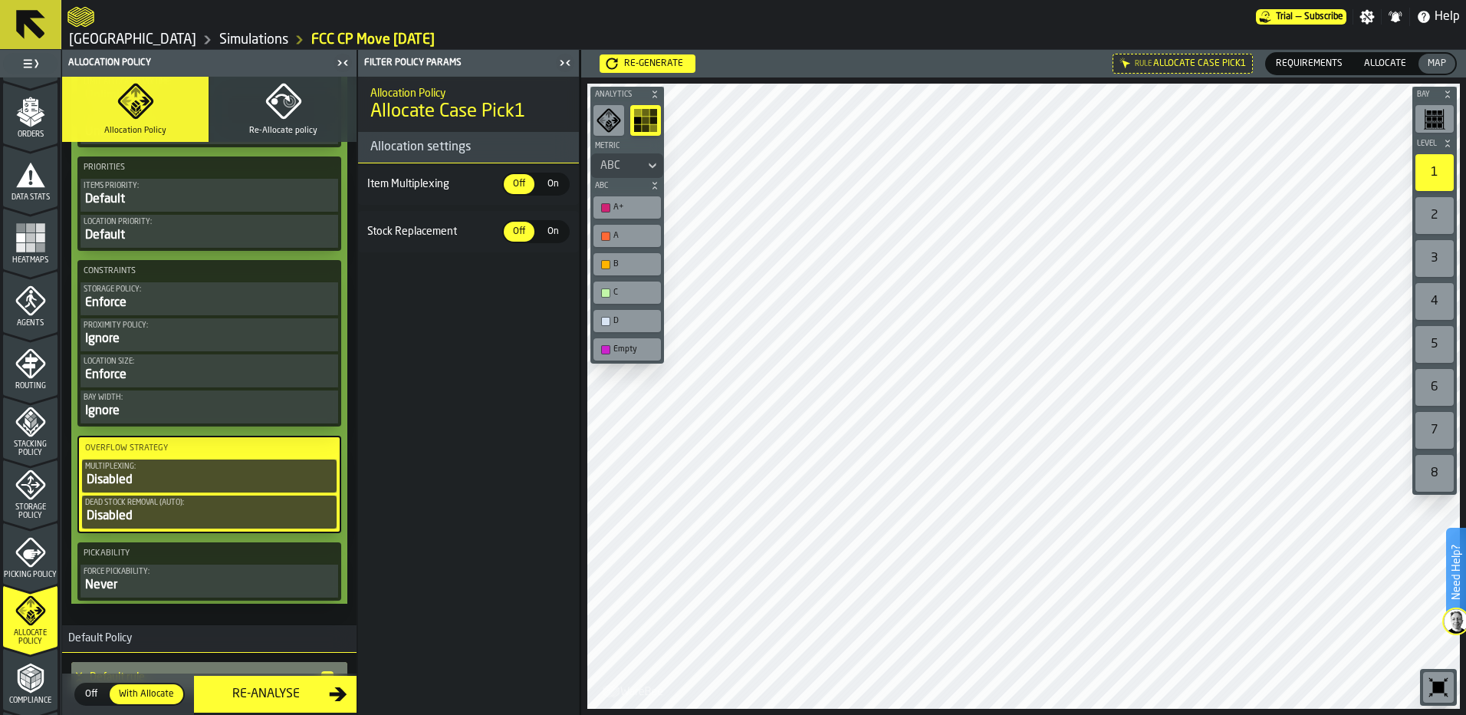
click at [554, 229] on span "On" at bounding box center [552, 232] width 25 height 14
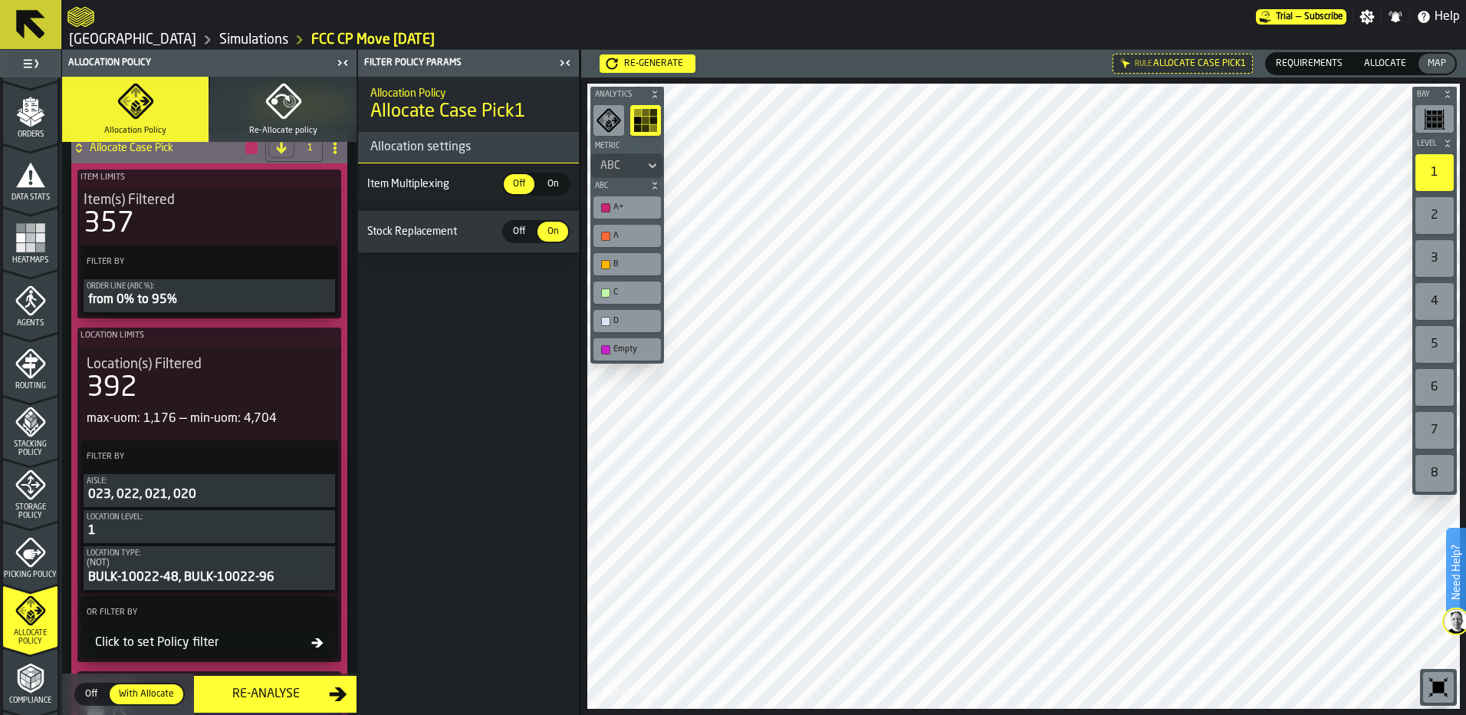
scroll to position [224, 0]
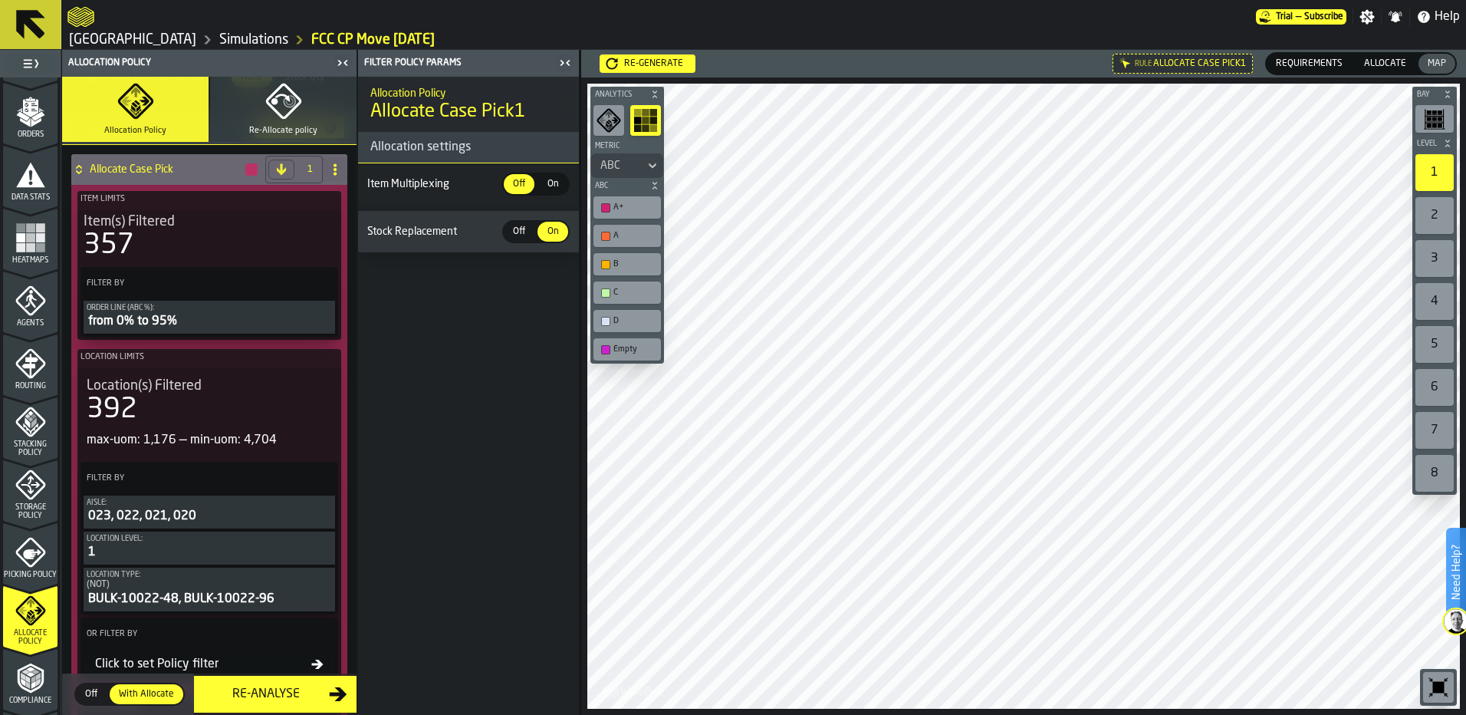
click at [1372, 68] on span "Allocate" at bounding box center [1385, 64] width 54 height 14
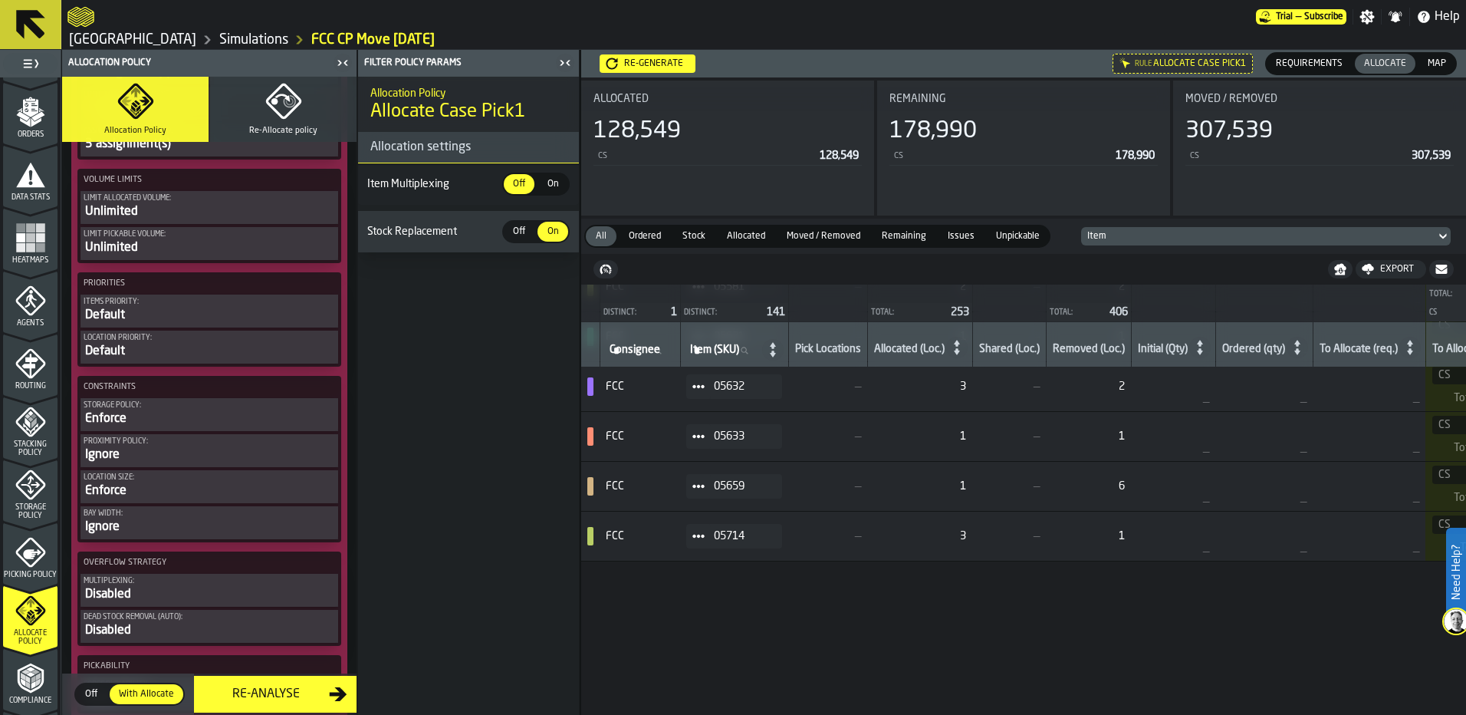
scroll to position [260, 0]
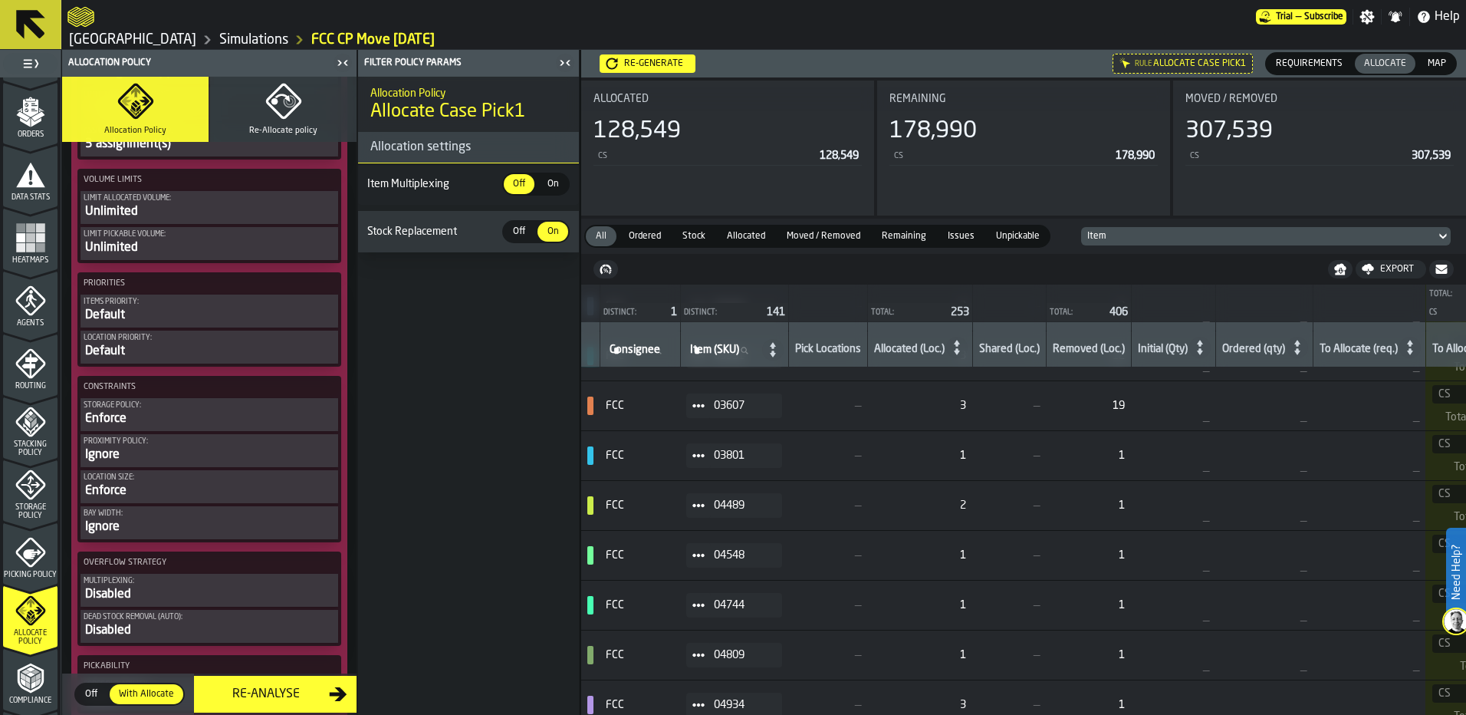
click at [735, 240] on span "Allocated" at bounding box center [746, 236] width 51 height 14
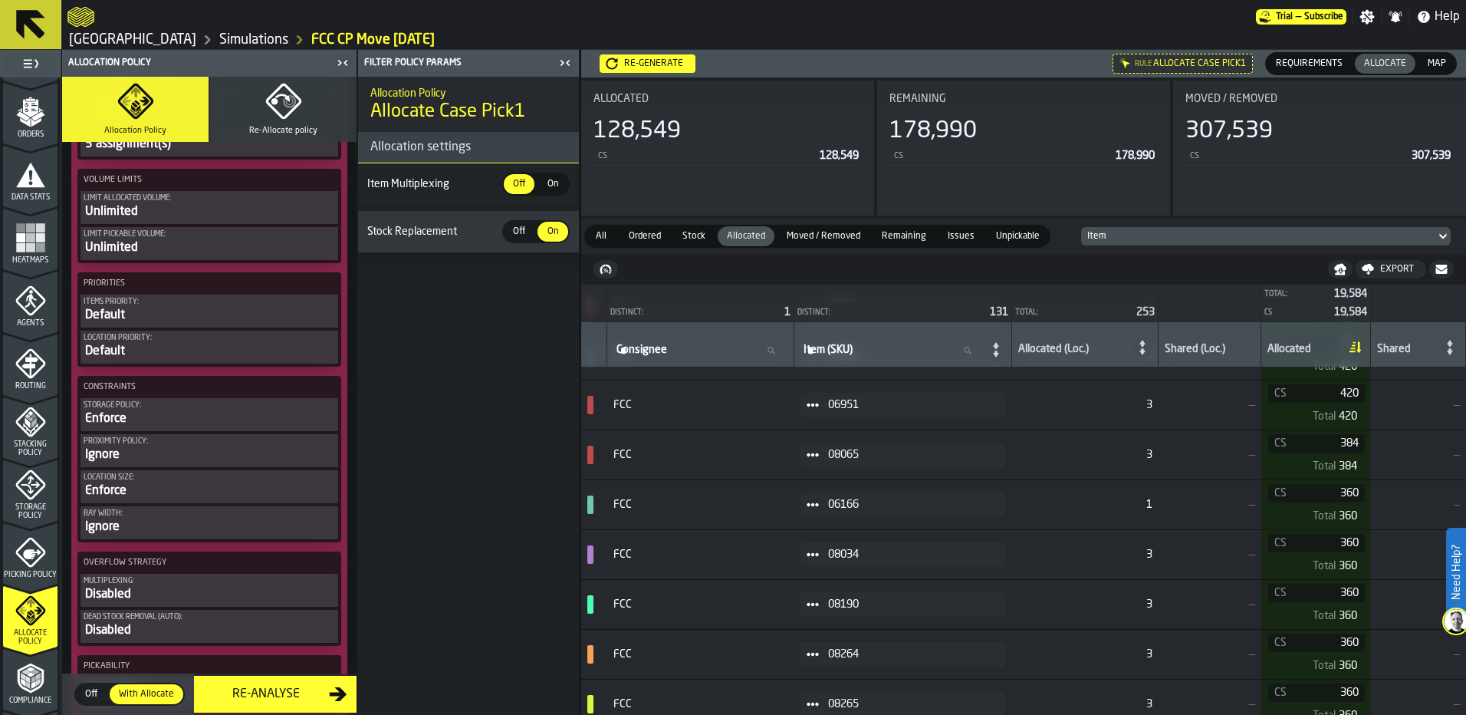
scroll to position [309, 0]
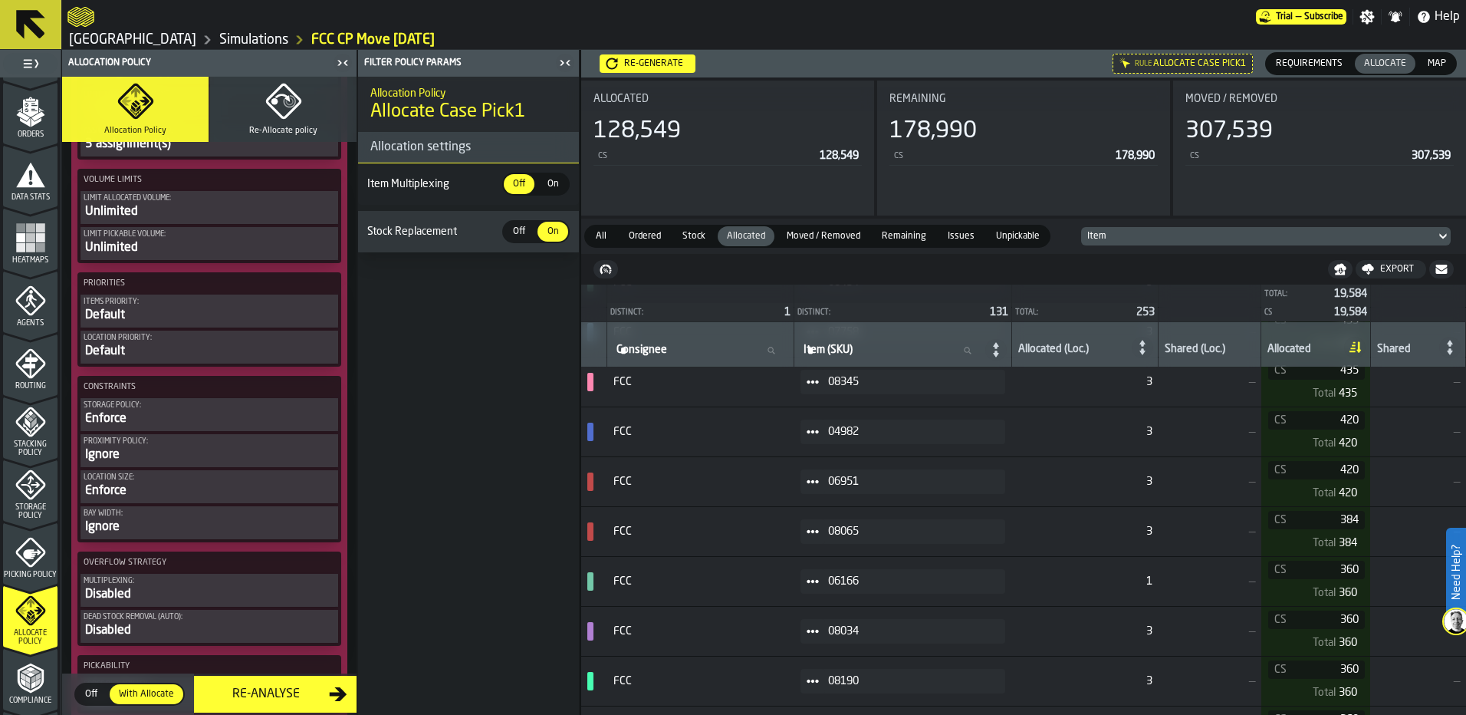
click at [818, 528] on span at bounding box center [812, 531] width 25 height 25
click at [856, 618] on div "Show Items" at bounding box center [866, 615] width 80 height 10
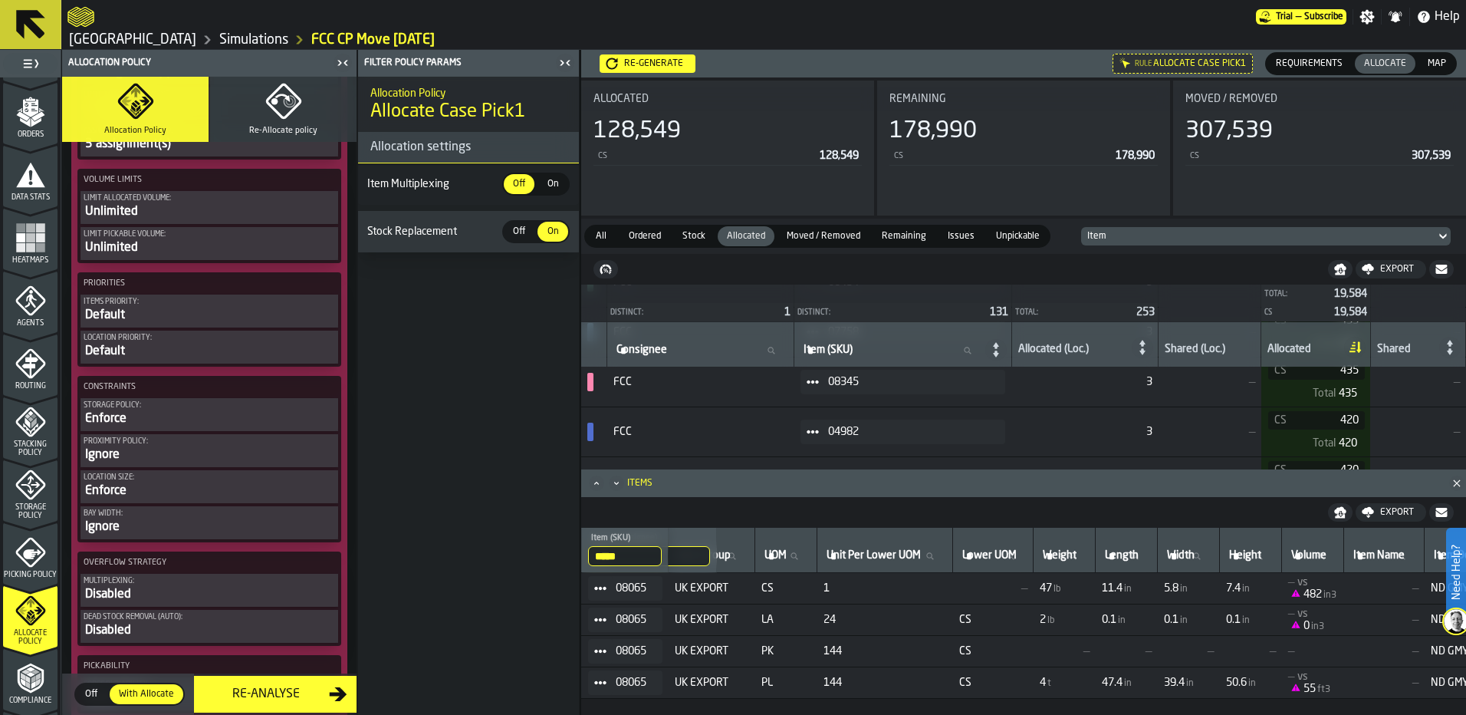
scroll to position [0, 0]
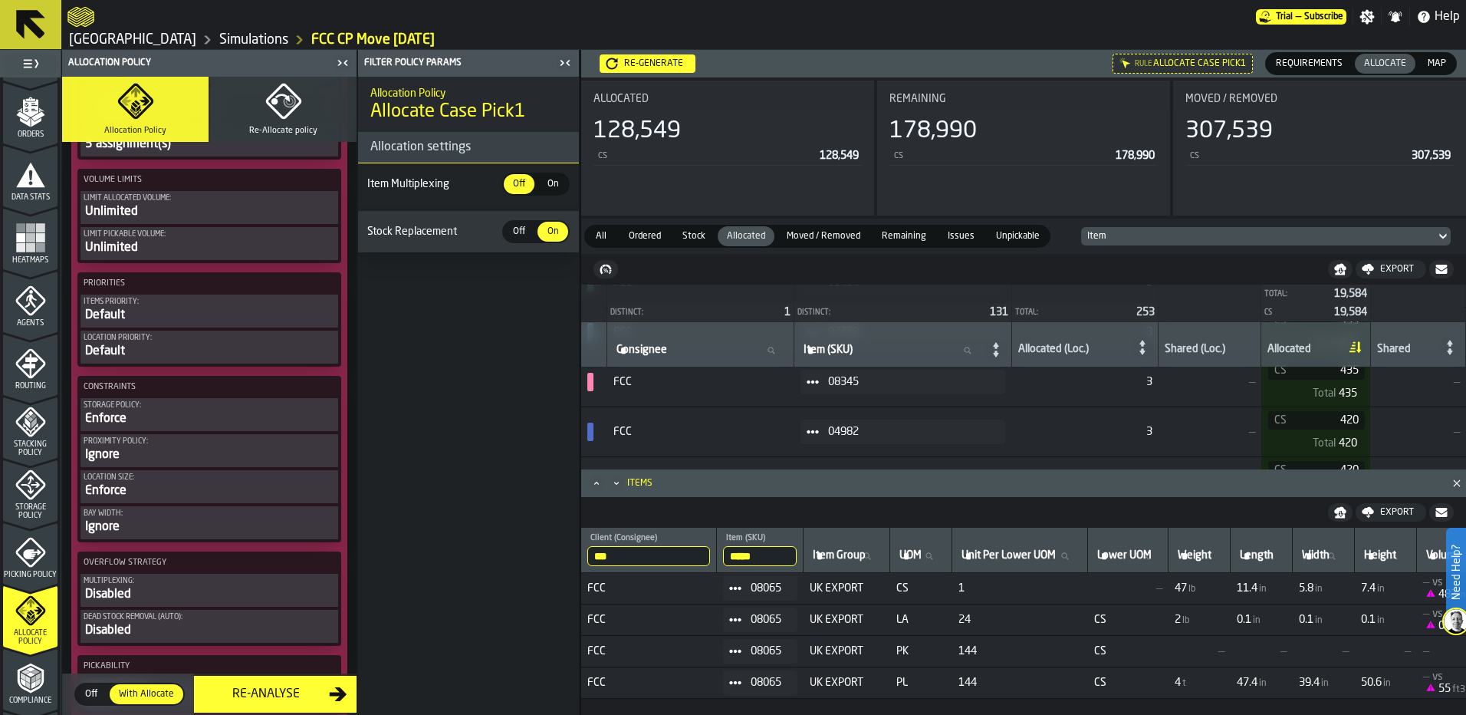
click at [521, 547] on div "Allocation Policy Allocate Case Pick1 Allocation settings Item Multiplexing Off…" at bounding box center [468, 396] width 221 height 638
click at [1454, 483] on icon "Close" at bounding box center [1456, 482] width 15 height 15
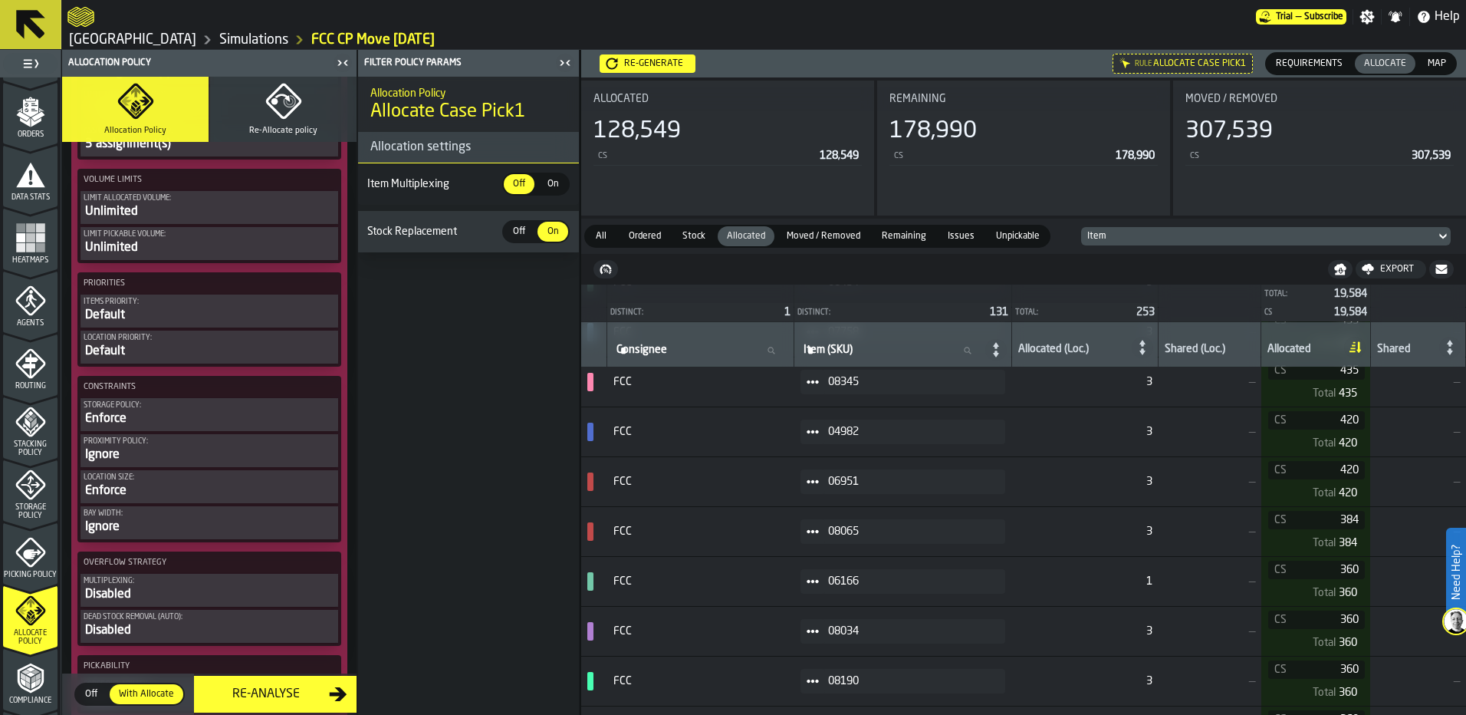
click at [1005, 534] on div "08065" at bounding box center [902, 531] width 205 height 25
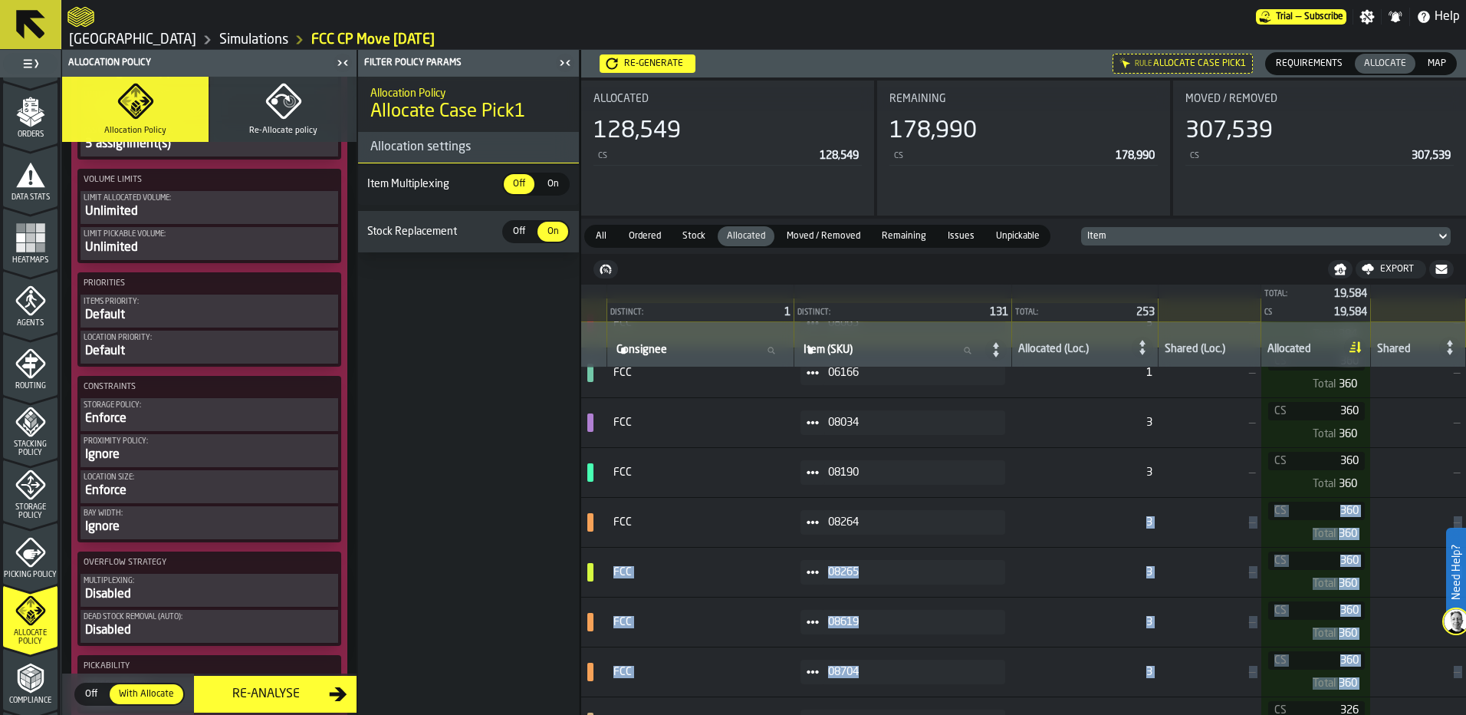
drag, startPoint x: 923, startPoint y: 714, endPoint x: 1035, endPoint y: 696, distance: 113.3
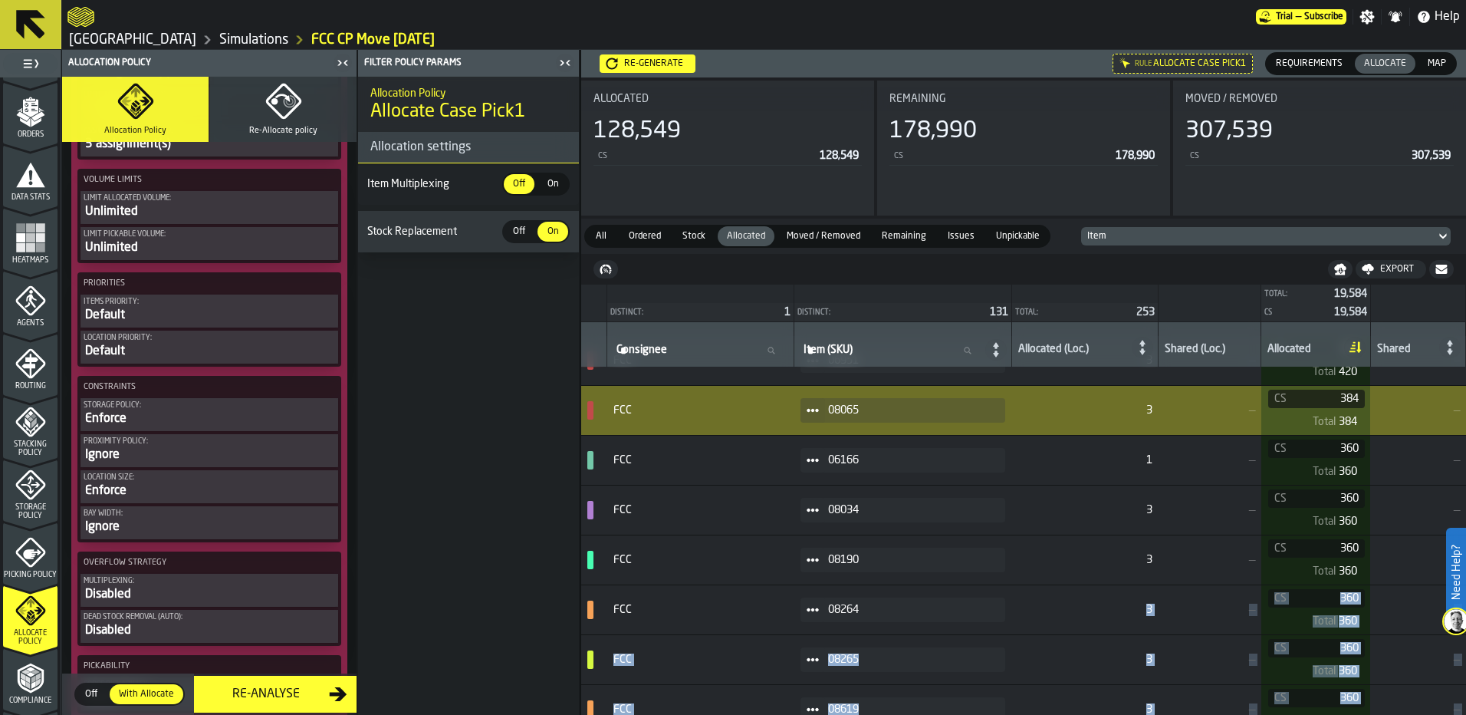
scroll to position [211, 0]
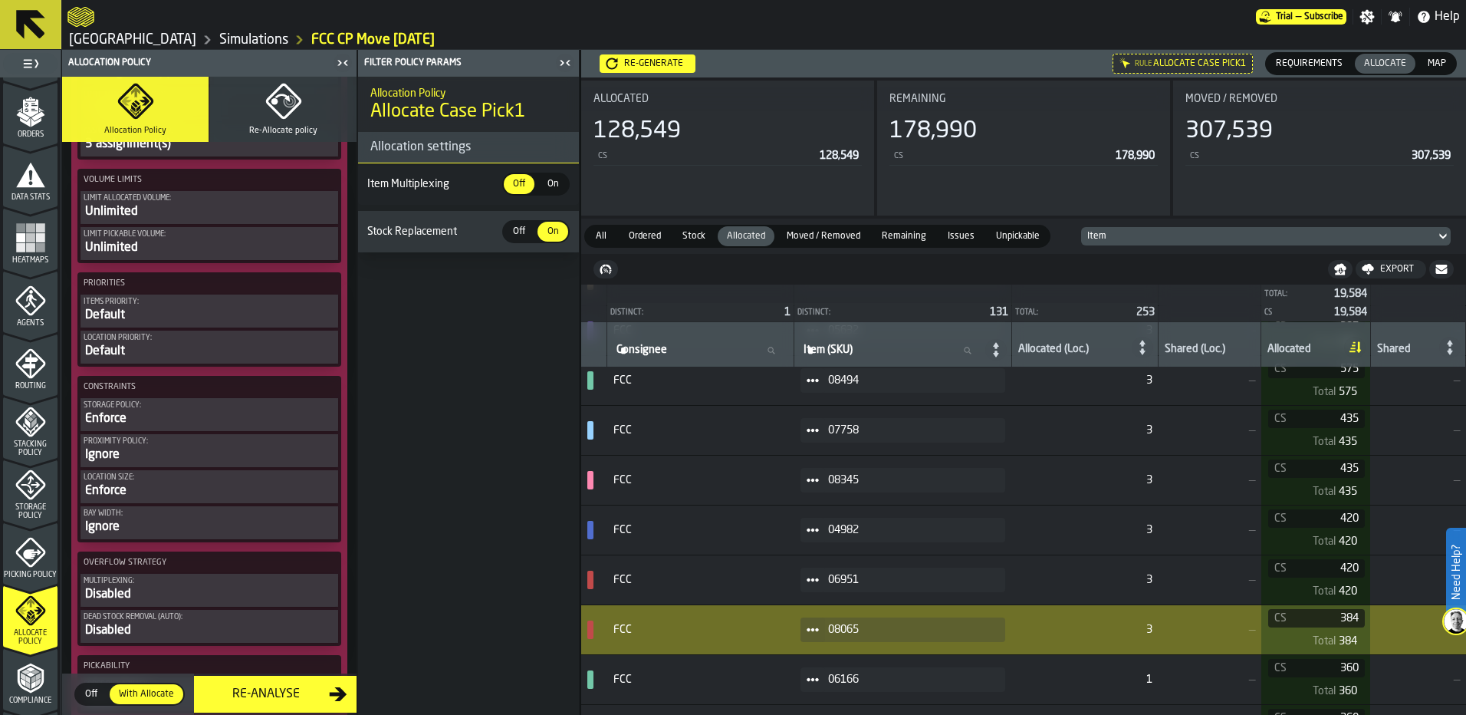
drag, startPoint x: 542, startPoint y: 618, endPoint x: 467, endPoint y: 608, distance: 75.8
click at [467, 608] on div "Allocation Policy Allocate Case Pick1 Allocation settings Item Multiplexing Off…" at bounding box center [468, 396] width 221 height 638
click at [810, 631] on circle at bounding box center [808, 628] width 5 height 5
click at [531, 629] on div "Allocation Policy Allocate Case Pick1 Allocation settings Item Multiplexing Off…" at bounding box center [468, 396] width 221 height 638
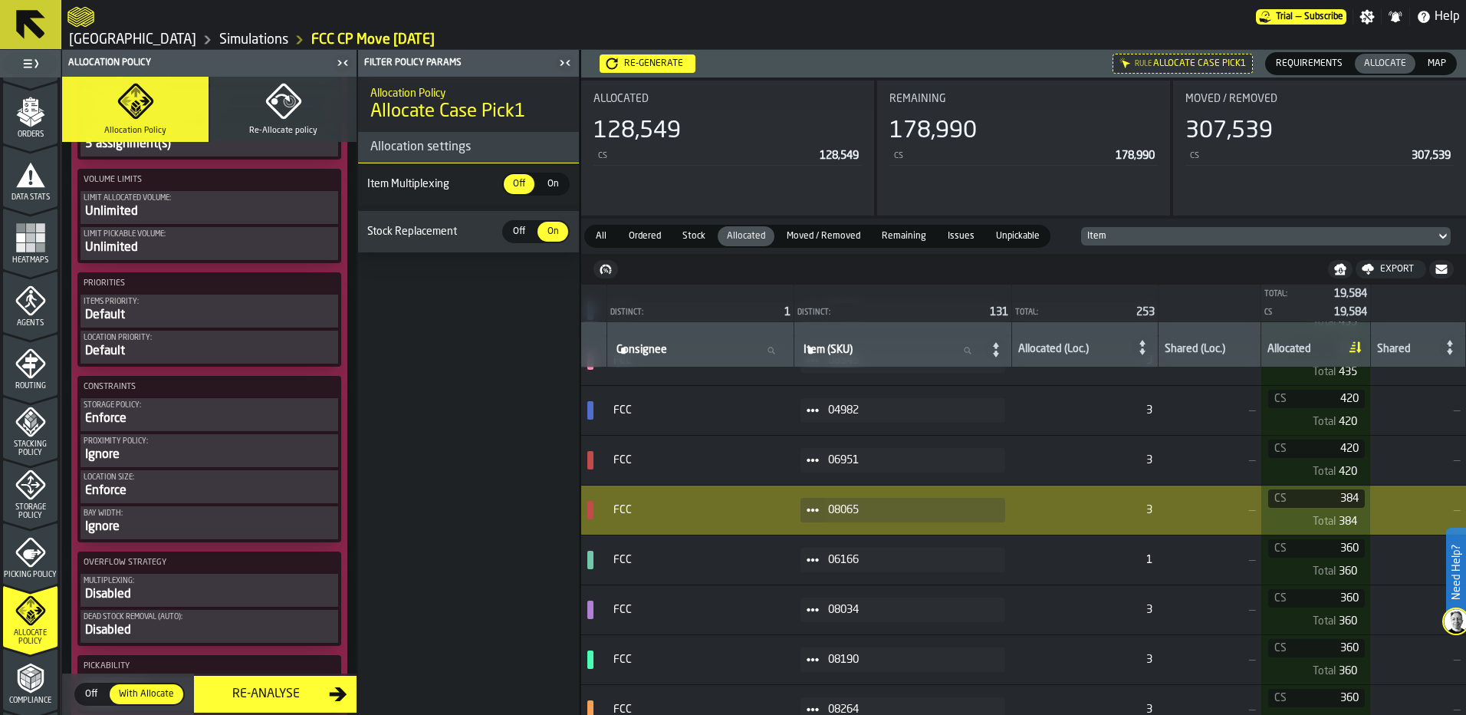
scroll to position [366, 0]
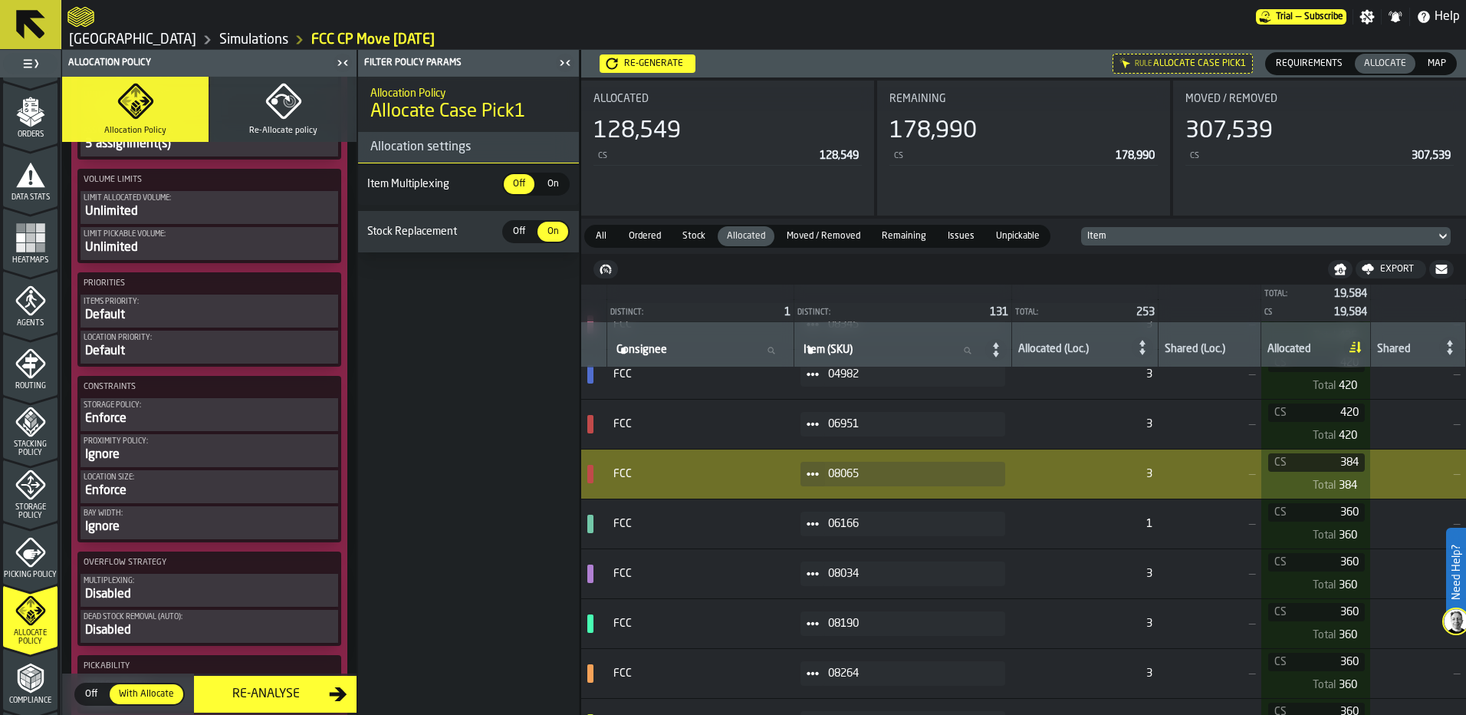
click at [825, 465] on span at bounding box center [812, 474] width 25 height 25
click at [868, 558] on div "Show Items" at bounding box center [866, 558] width 80 height 10
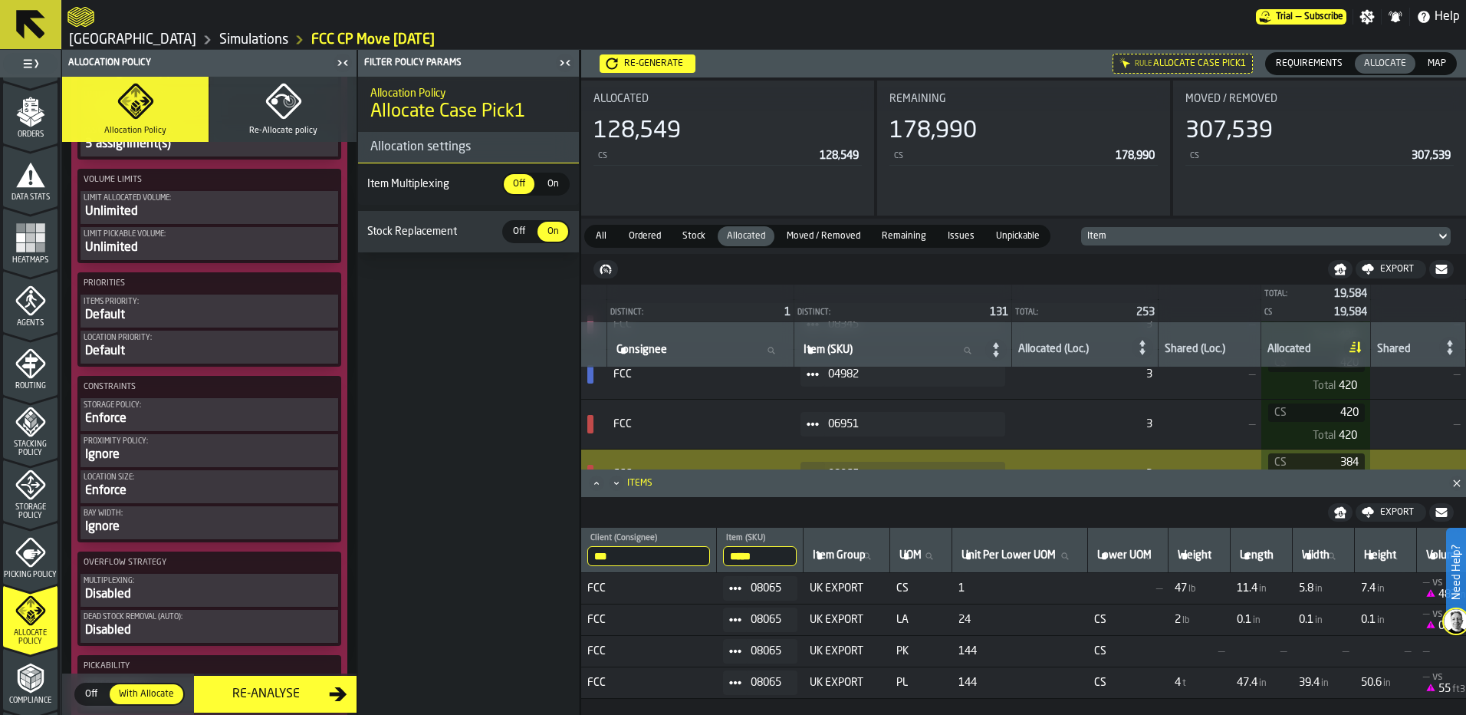
click at [1451, 481] on icon "Close" at bounding box center [1456, 482] width 15 height 15
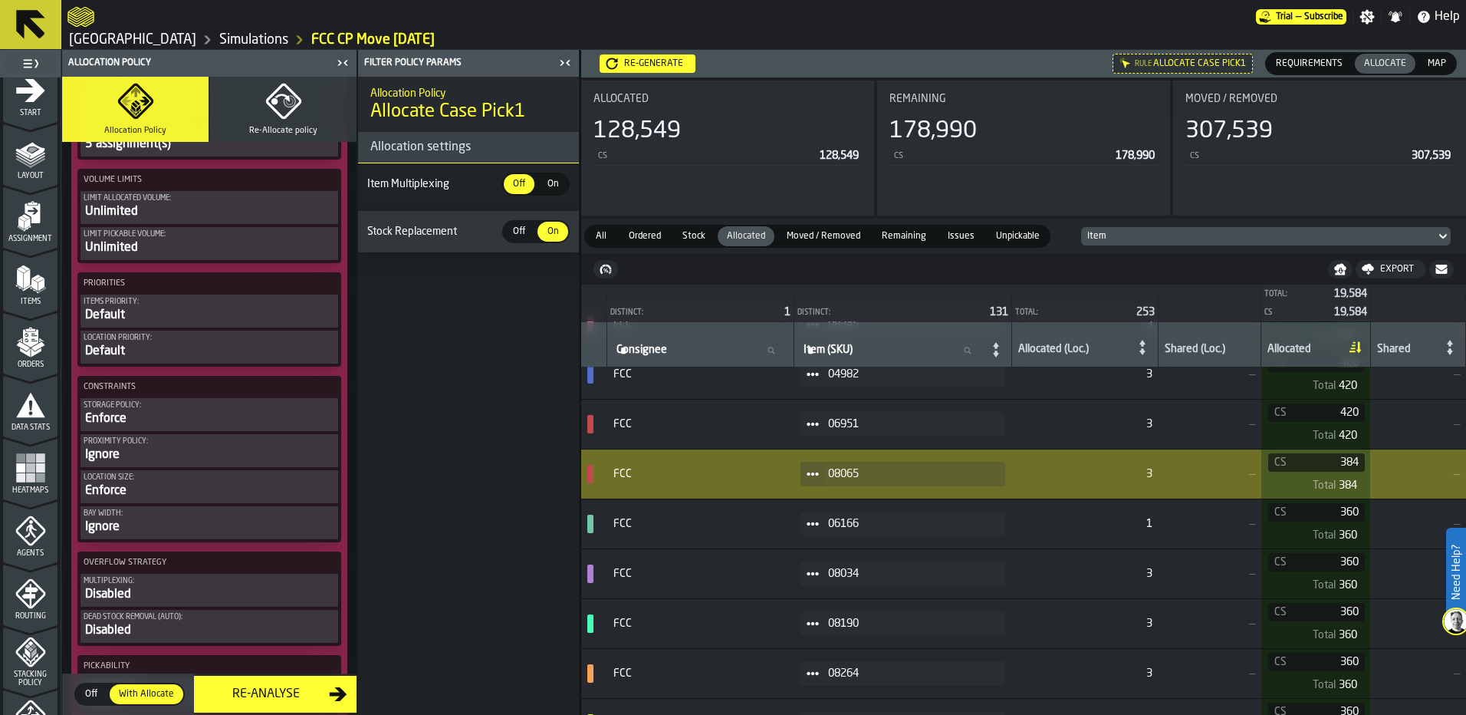
scroll to position [0, 0]
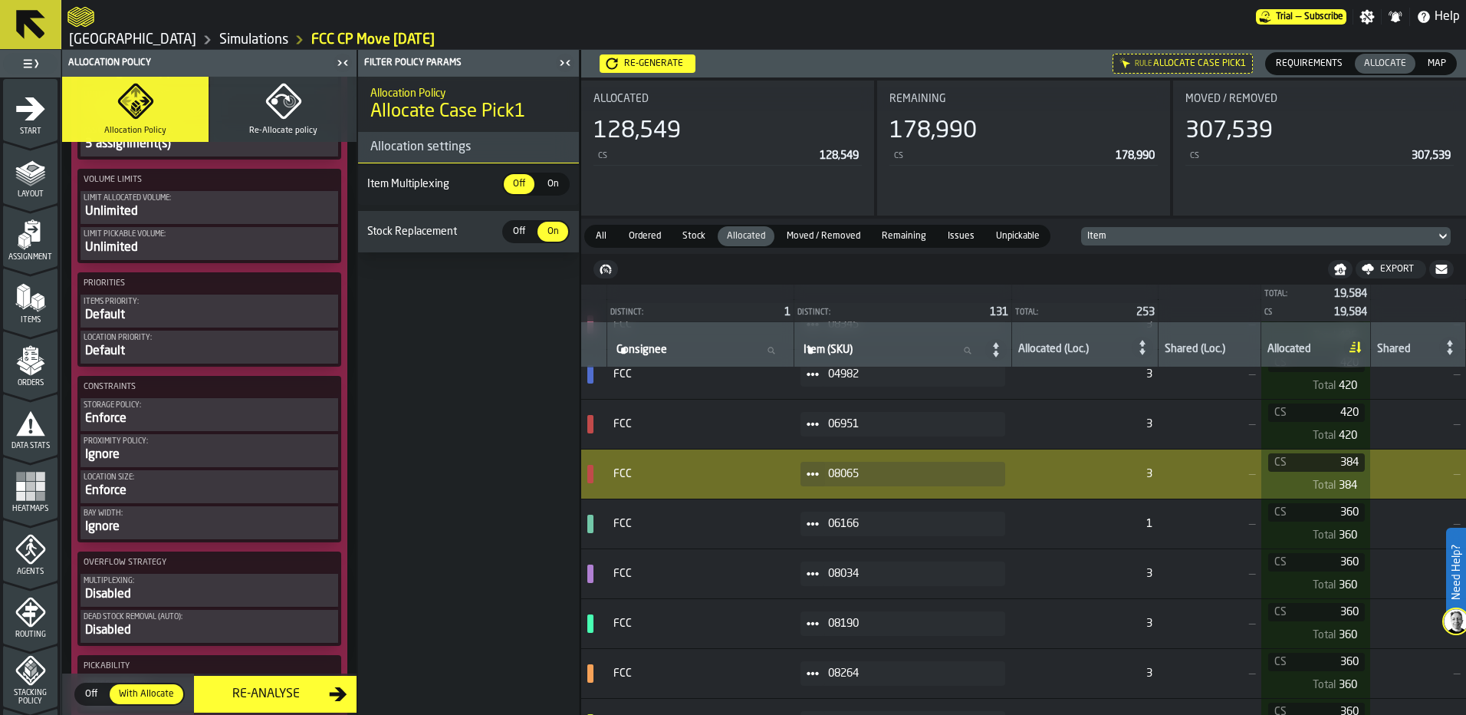
click at [49, 383] on span "Orders" at bounding box center [30, 383] width 54 height 8
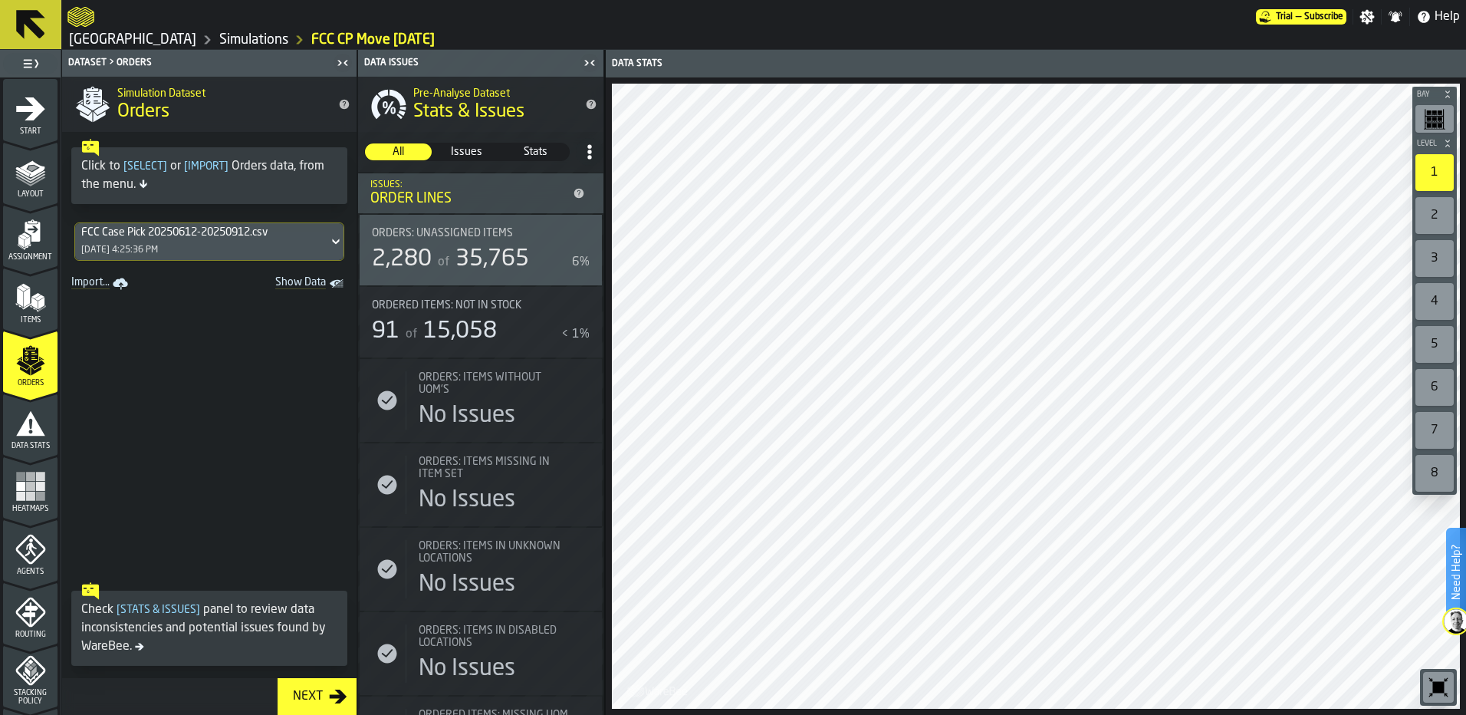
click at [314, 284] on span "Show Data" at bounding box center [274, 283] width 104 height 15
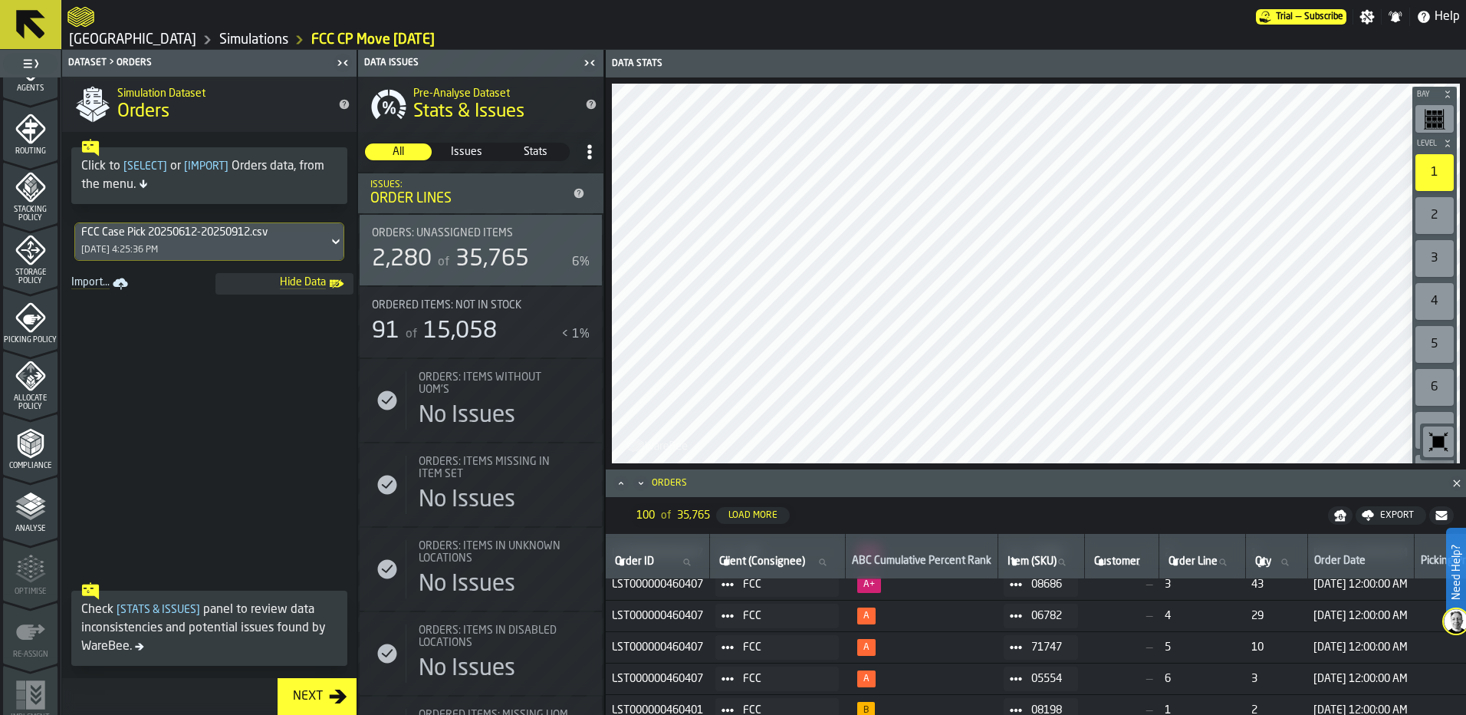
scroll to position [494, 0]
click at [29, 366] on polygon "menu Allocate Policy" at bounding box center [31, 365] width 5 height 5
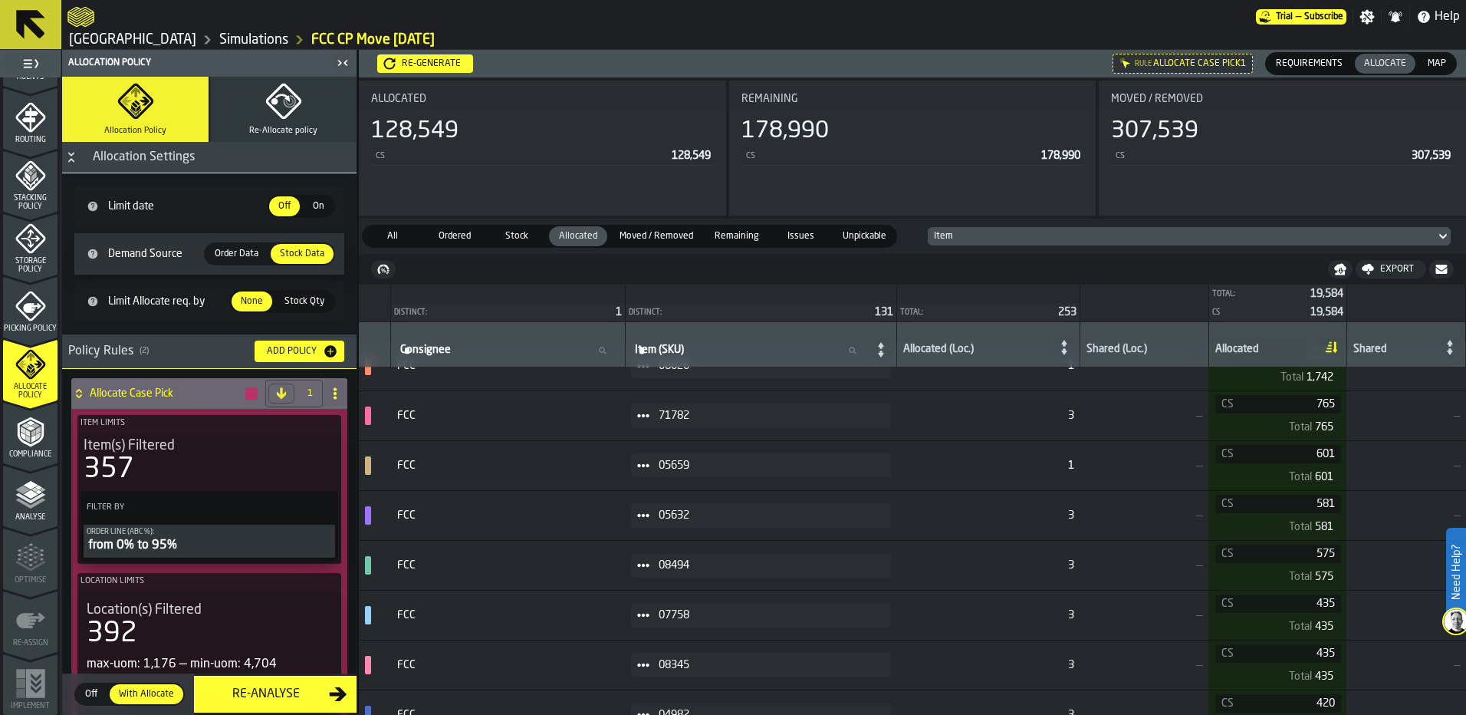
scroll to position [0, 0]
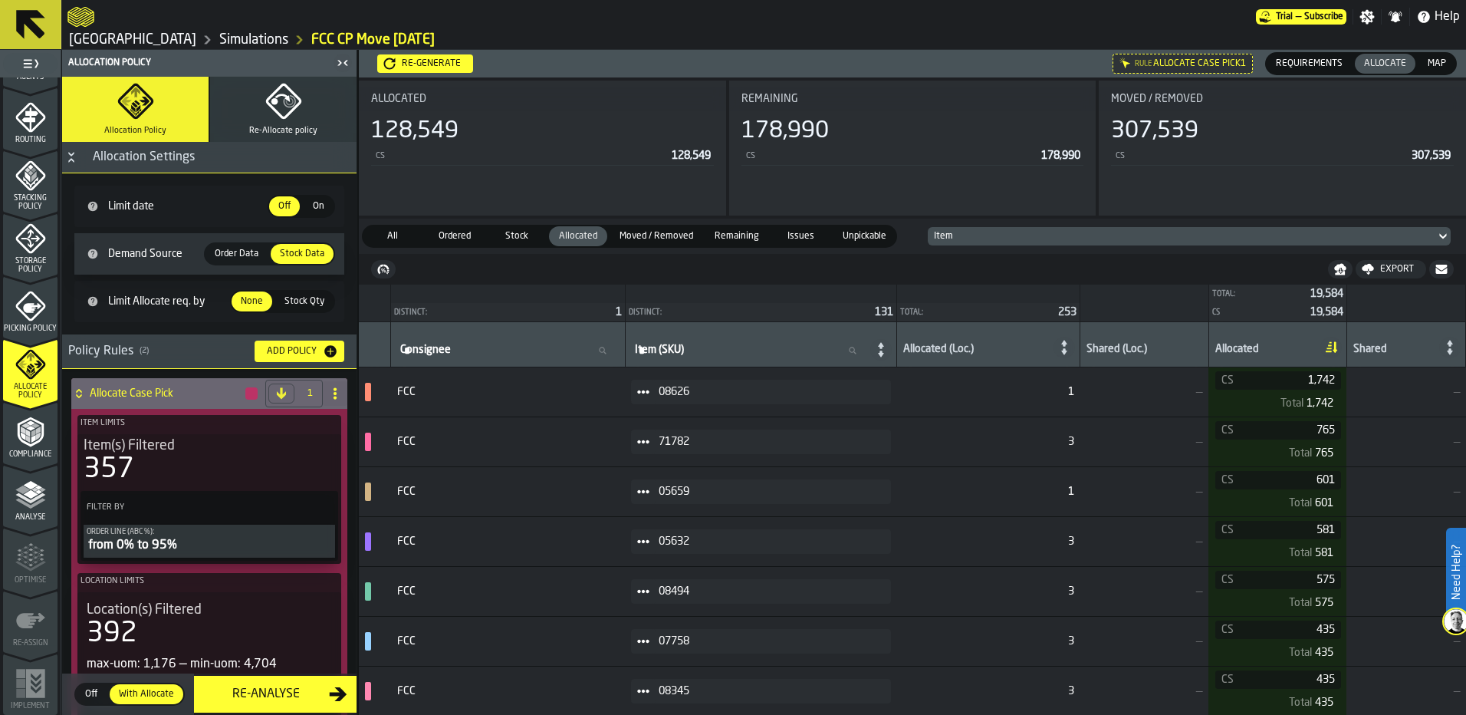
click at [649, 441] on icon at bounding box center [643, 441] width 12 height 12
click at [668, 461] on li "Show Assignment" at bounding box center [700, 469] width 98 height 28
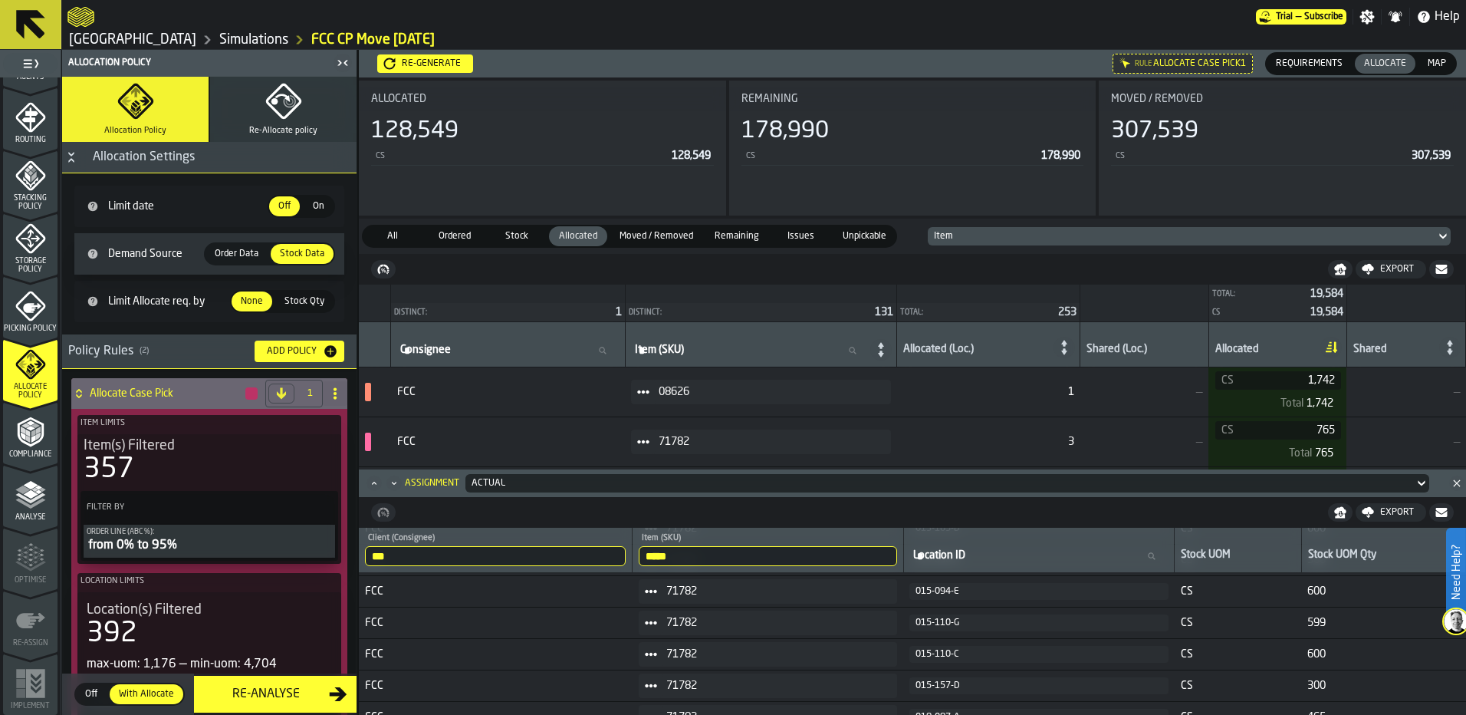
scroll to position [205, 0]
click at [1457, 482] on icon "Close" at bounding box center [1456, 482] width 15 height 15
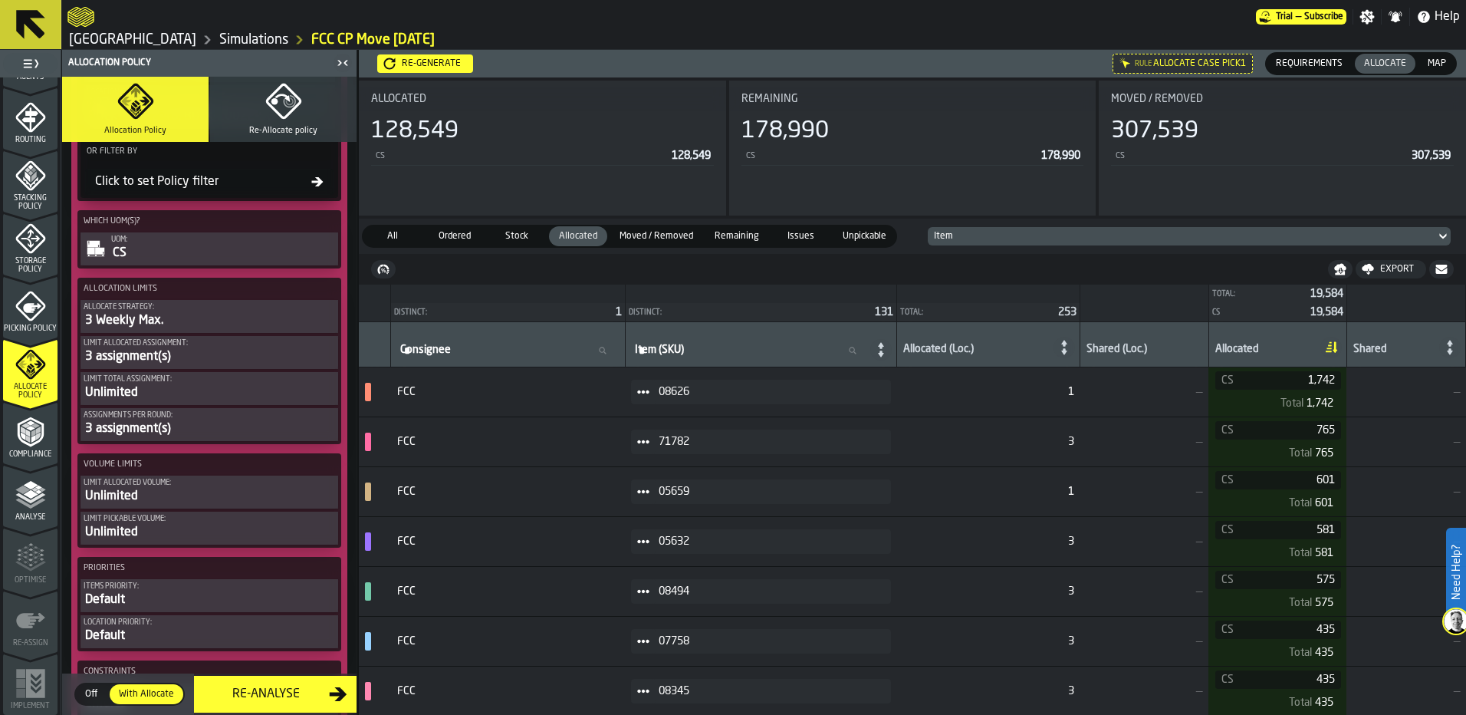
scroll to position [690, 0]
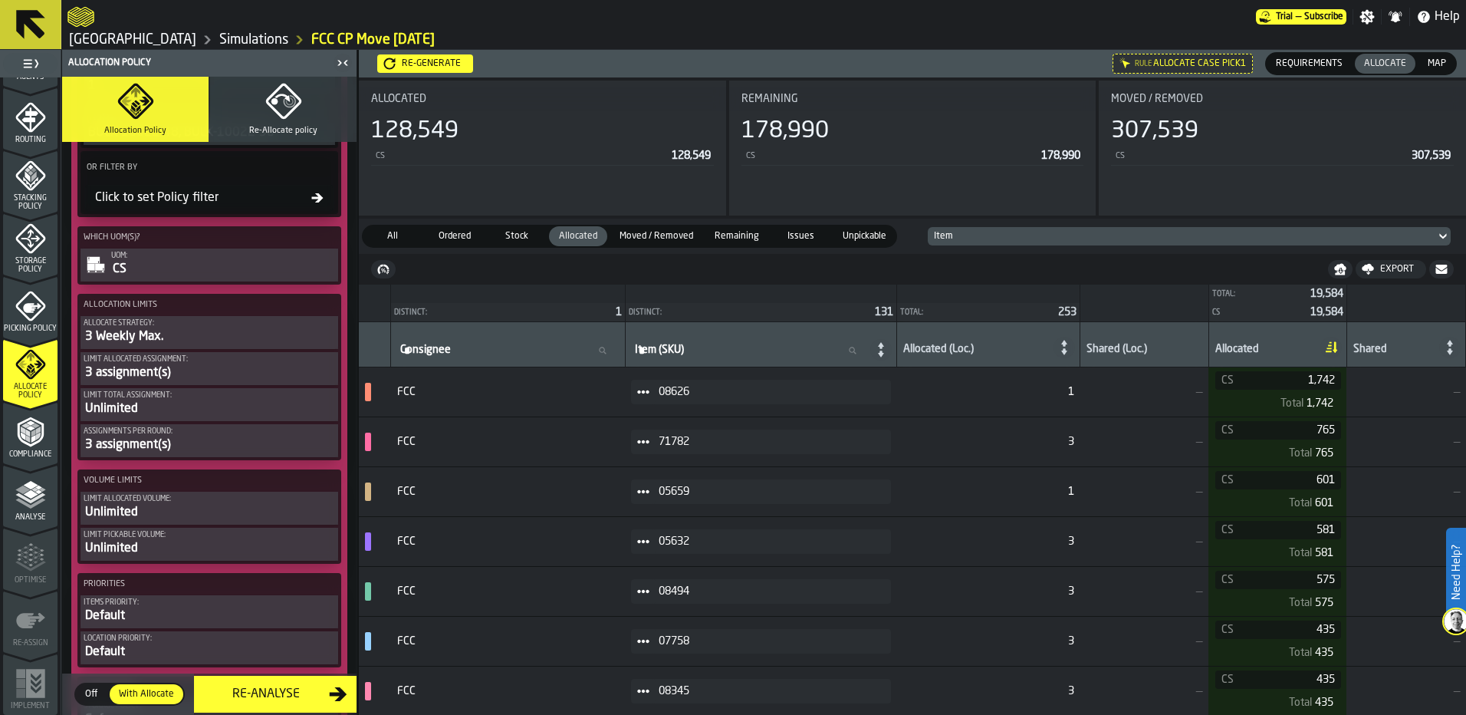
click at [211, 338] on div "3 Weekly Max." at bounding box center [209, 336] width 251 height 18
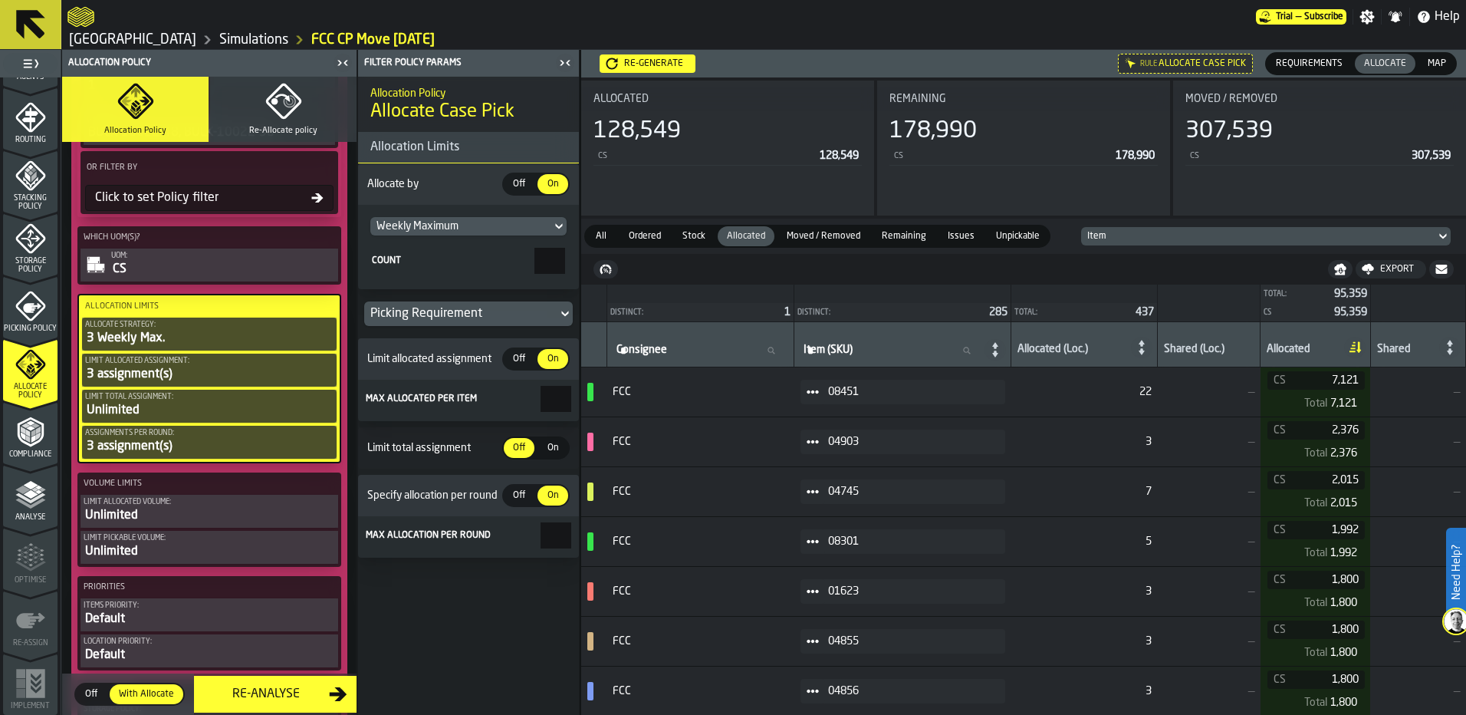
click at [540, 225] on div "Weekly Maximum" at bounding box center [460, 226] width 169 height 12
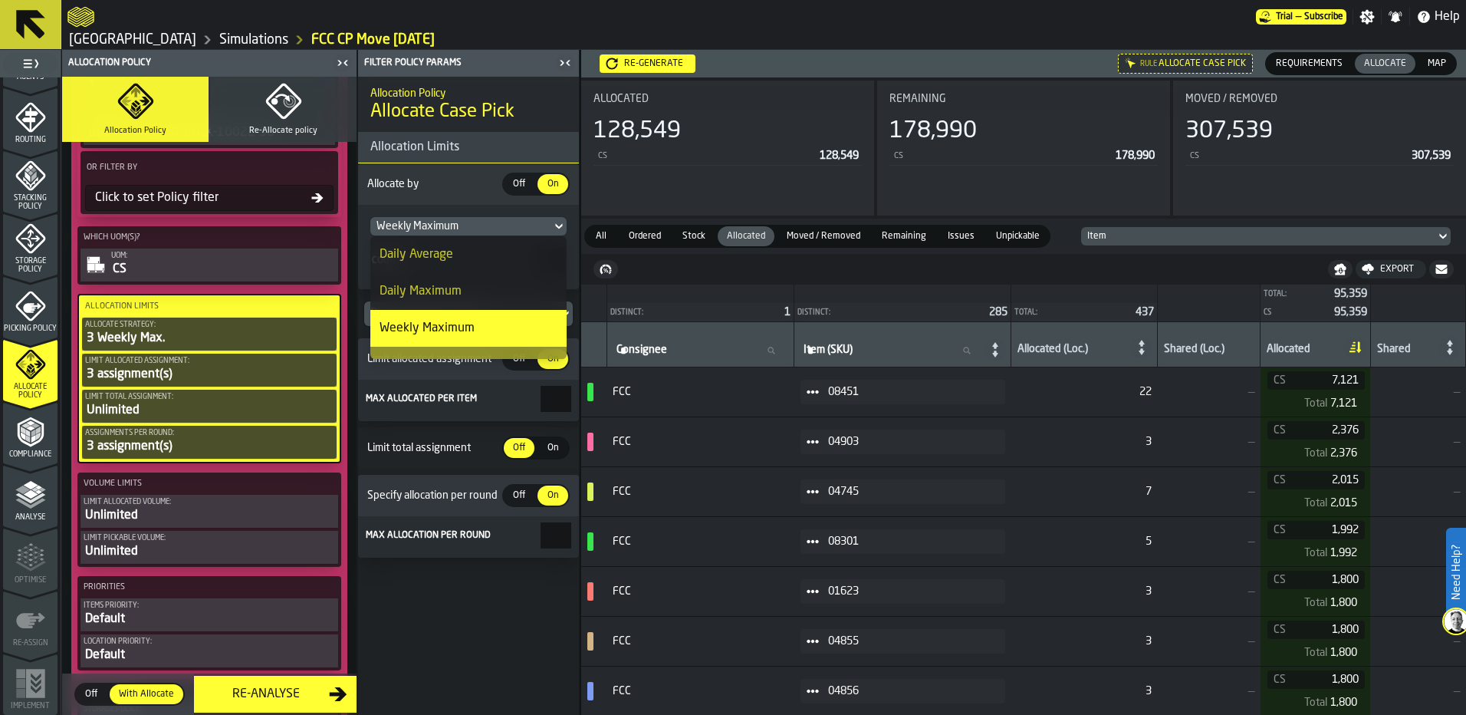
click at [540, 225] on div "Weekly Maximum" at bounding box center [460, 226] width 169 height 12
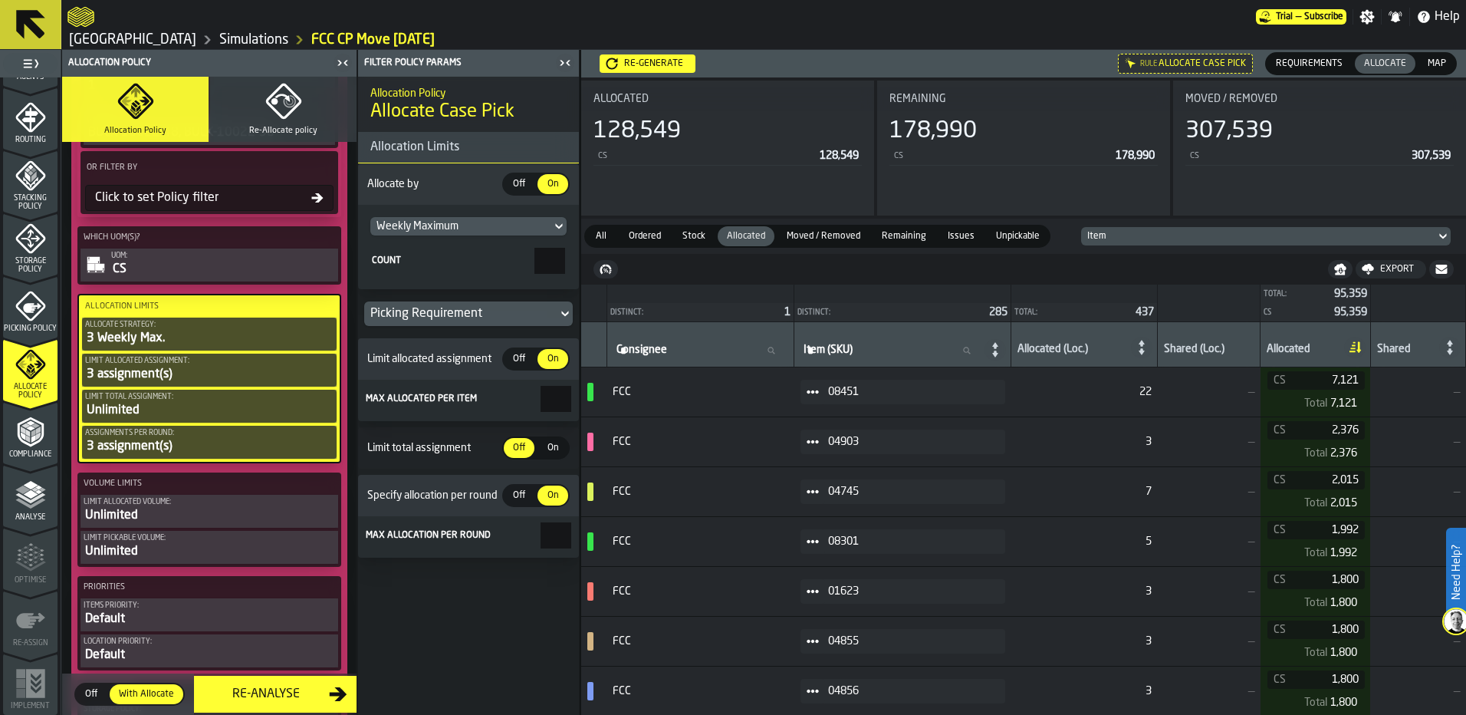
drag, startPoint x: 531, startPoint y: 261, endPoint x: 587, endPoint y: 261, distance: 56.0
click at [587, 261] on main "1 Start 1.1 Layout 1.2 Assignment 1.3 Items 1.4 Orders 1.5 Data Stats 1.6 Heatm…" at bounding box center [733, 382] width 1466 height 665
click at [439, 271] on label "Count *" at bounding box center [468, 261] width 196 height 26
click at [534, 271] on input "*" at bounding box center [549, 261] width 31 height 26
click at [949, 278] on nav "Export" at bounding box center [1023, 269] width 885 height 31
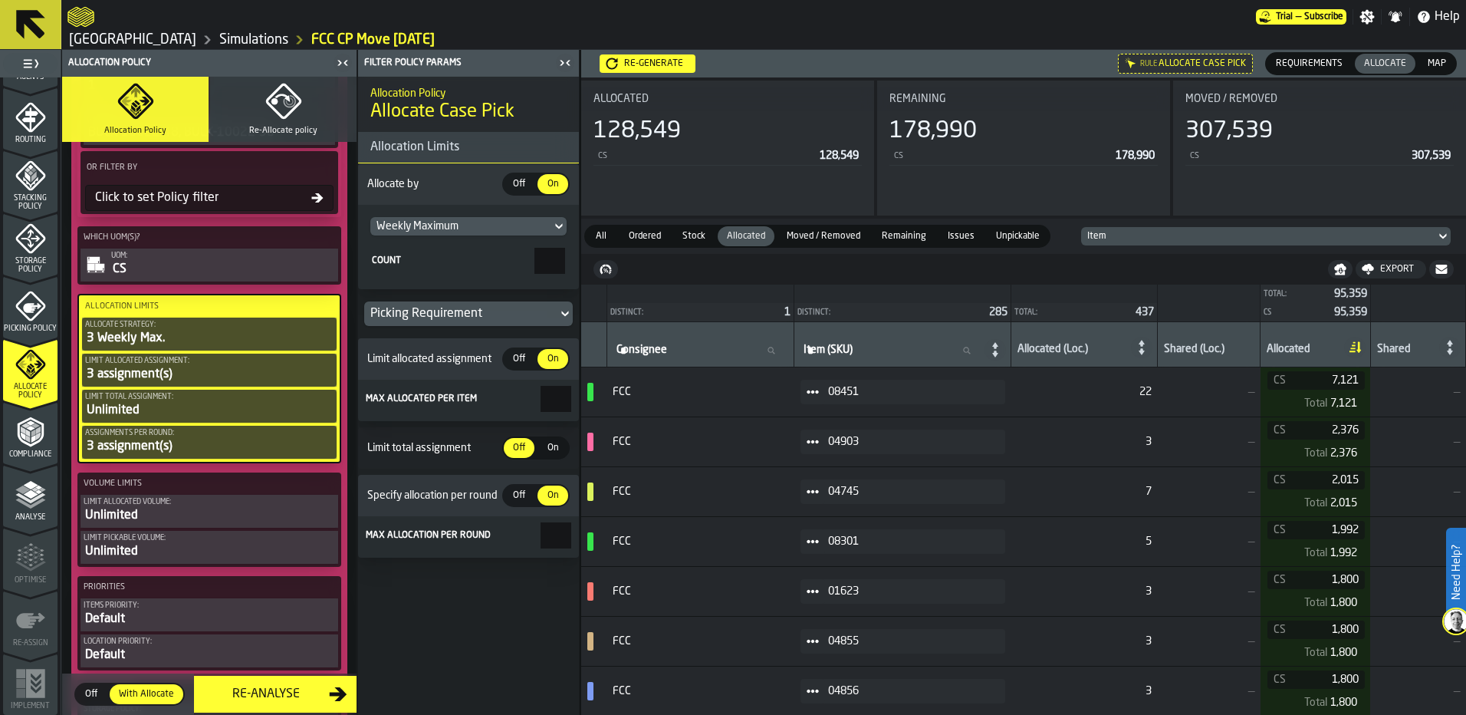
click at [819, 389] on icon at bounding box center [813, 392] width 12 height 12
click at [844, 415] on div "Show Assignment" at bounding box center [865, 419] width 80 height 10
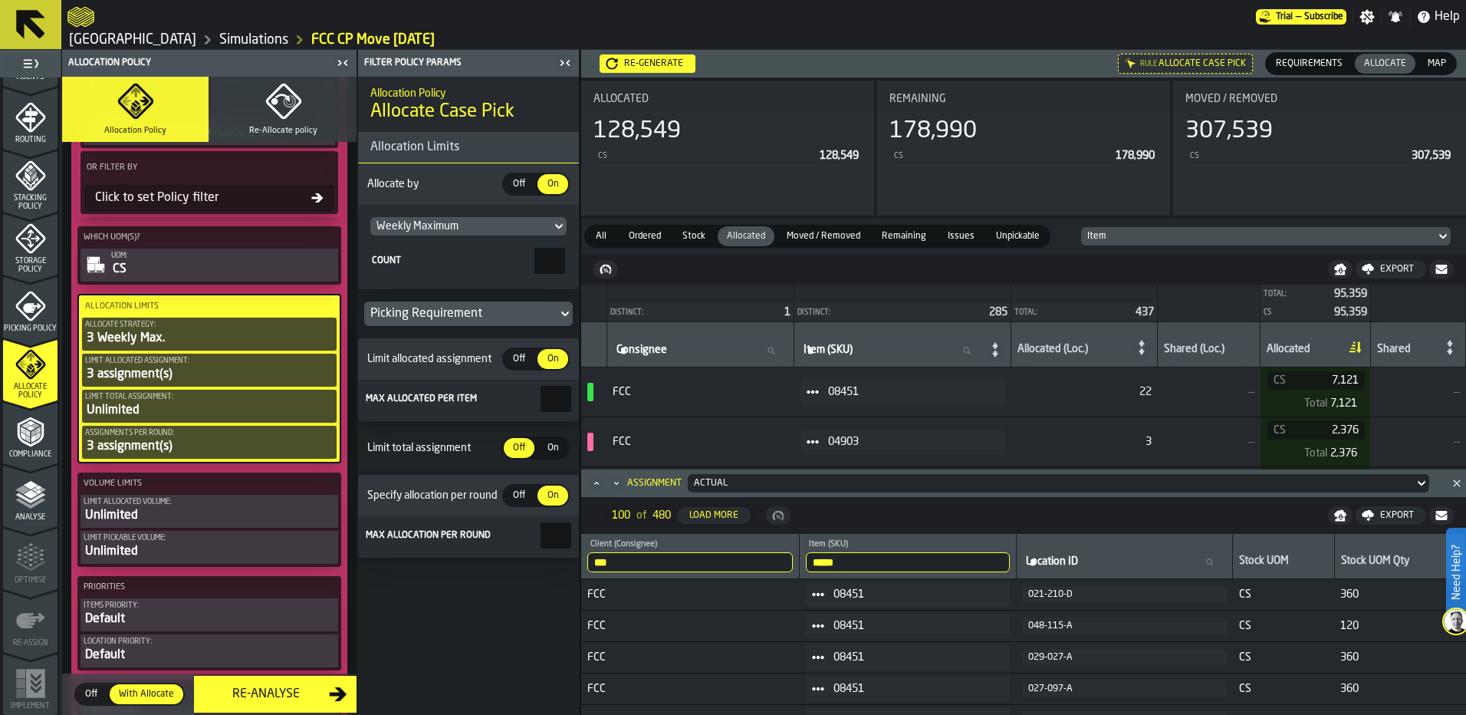
click at [1454, 485] on polygon "Close" at bounding box center [1456, 482] width 7 height 7
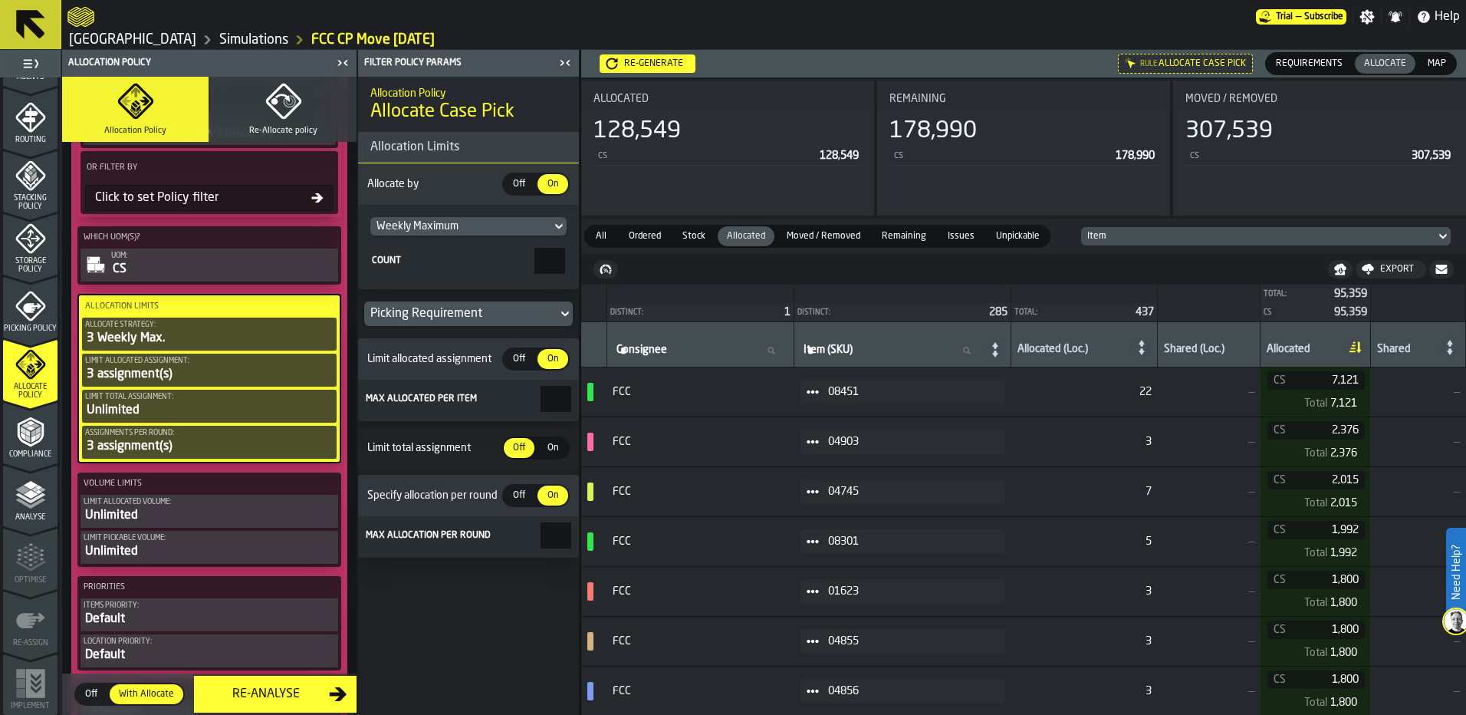
click at [550, 448] on span "On" at bounding box center [552, 448] width 25 height 14
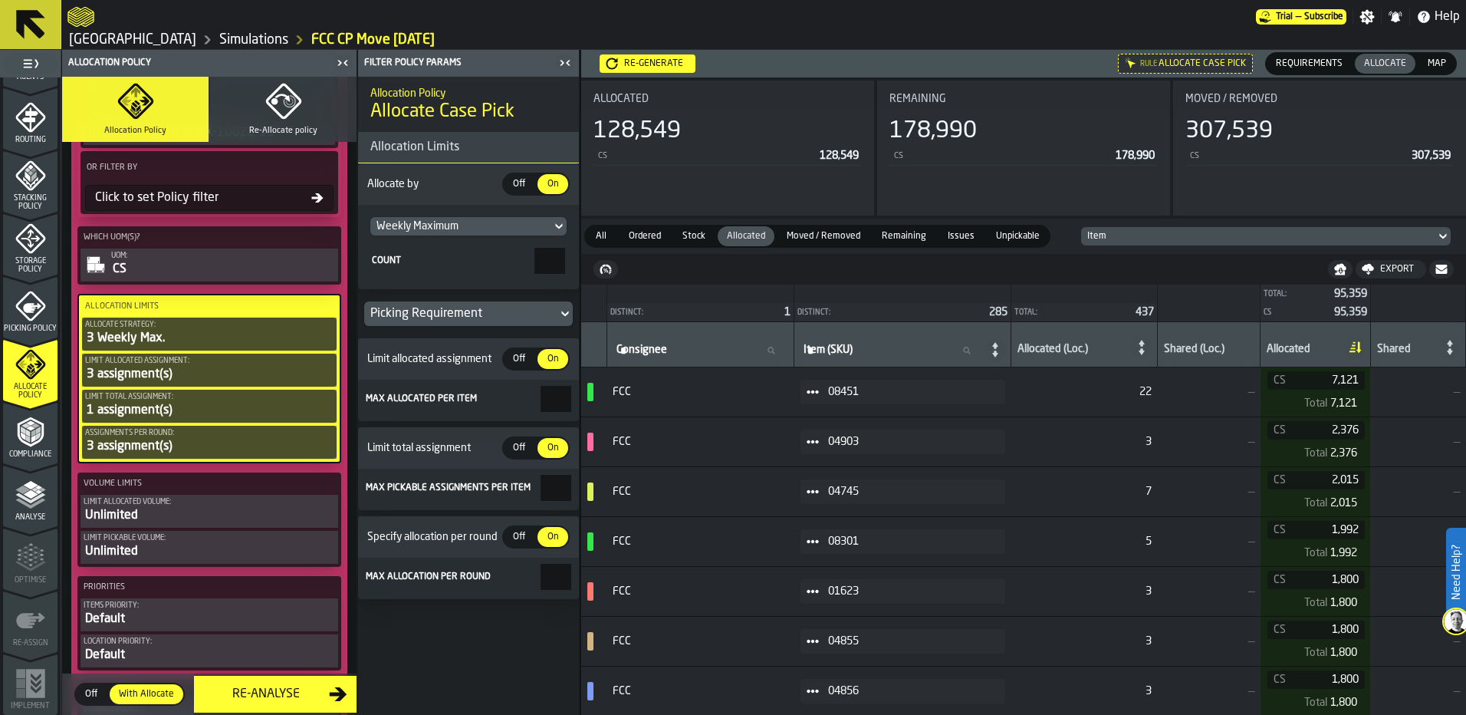
drag, startPoint x: 554, startPoint y: 494, endPoint x: 576, endPoint y: 504, distance: 23.4
click at [576, 504] on section "Max pickable assignments per item *" at bounding box center [468, 488] width 221 height 41
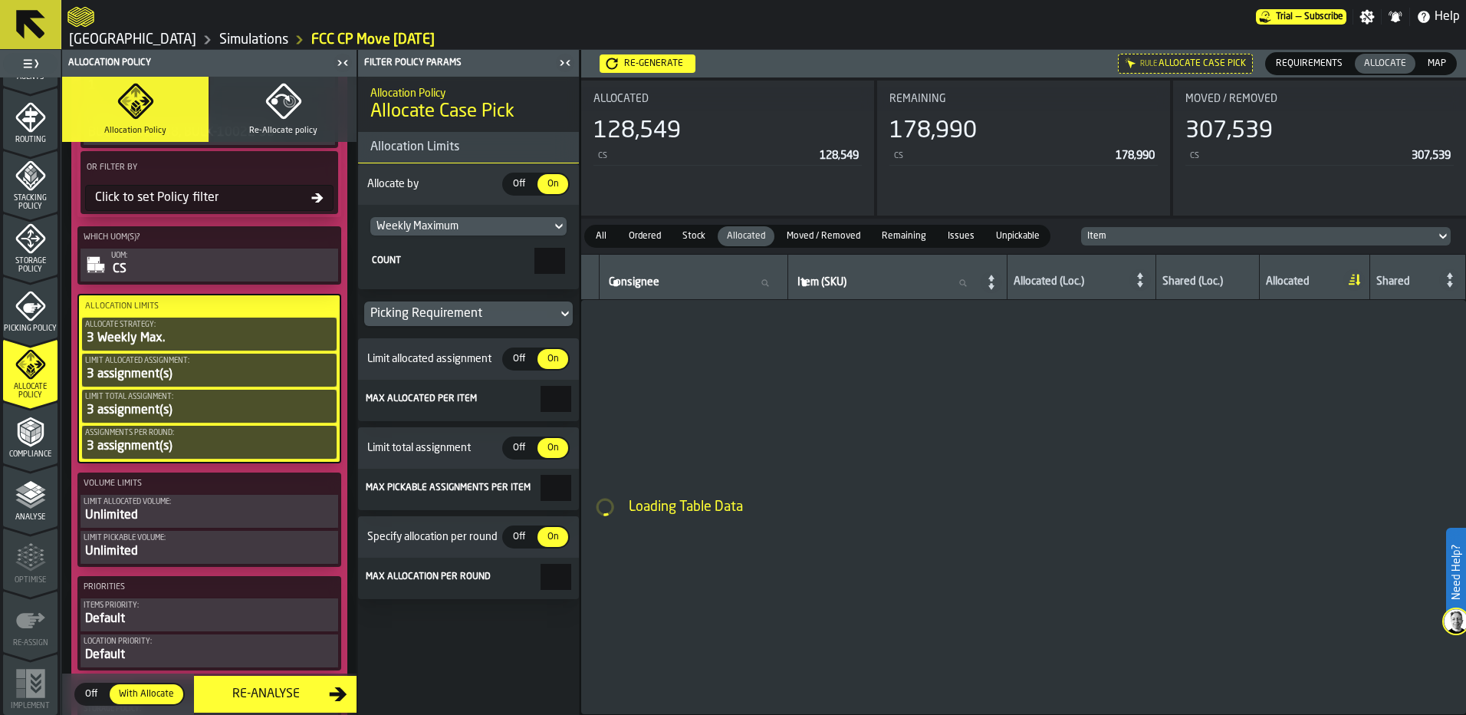
type input "*"
click at [540, 588] on input "*" at bounding box center [555, 576] width 31 height 26
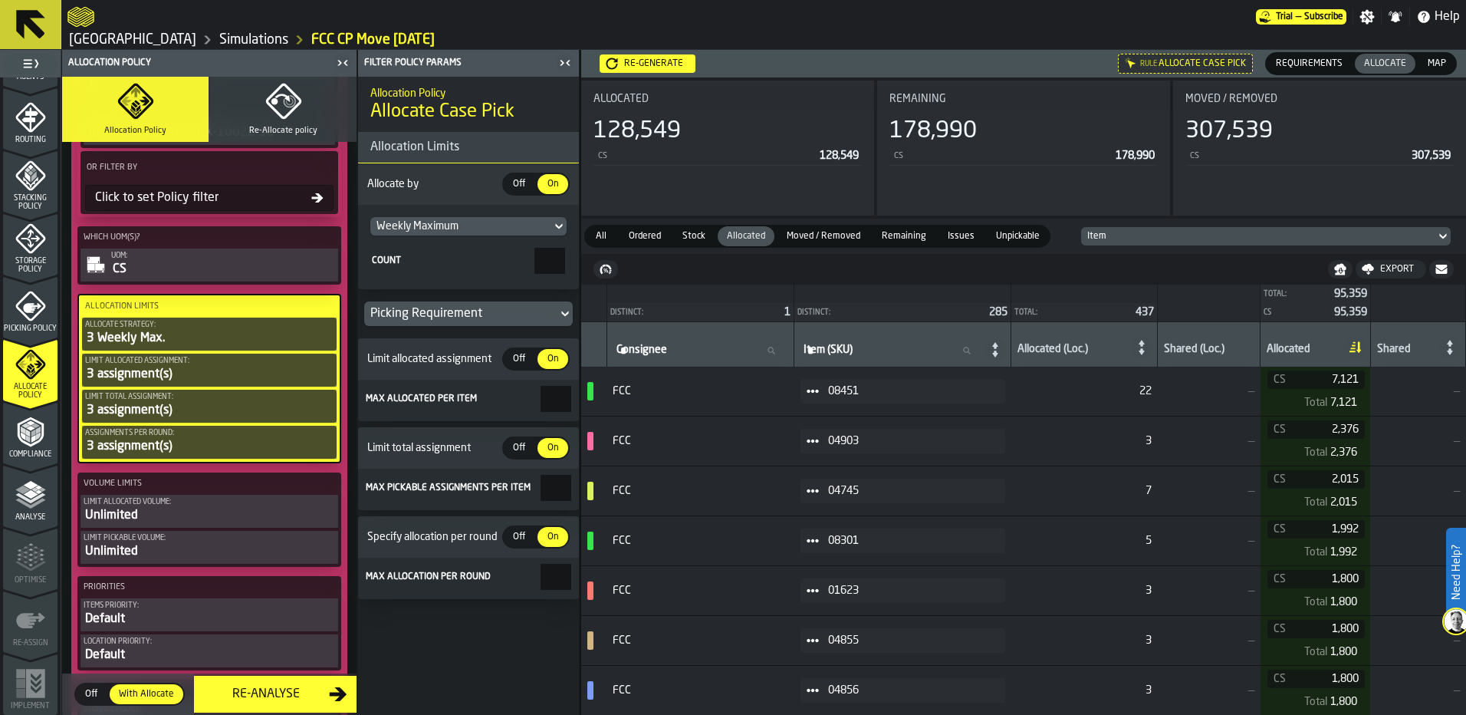
scroll to position [0, 0]
click at [516, 455] on span "Off" at bounding box center [519, 448] width 25 height 14
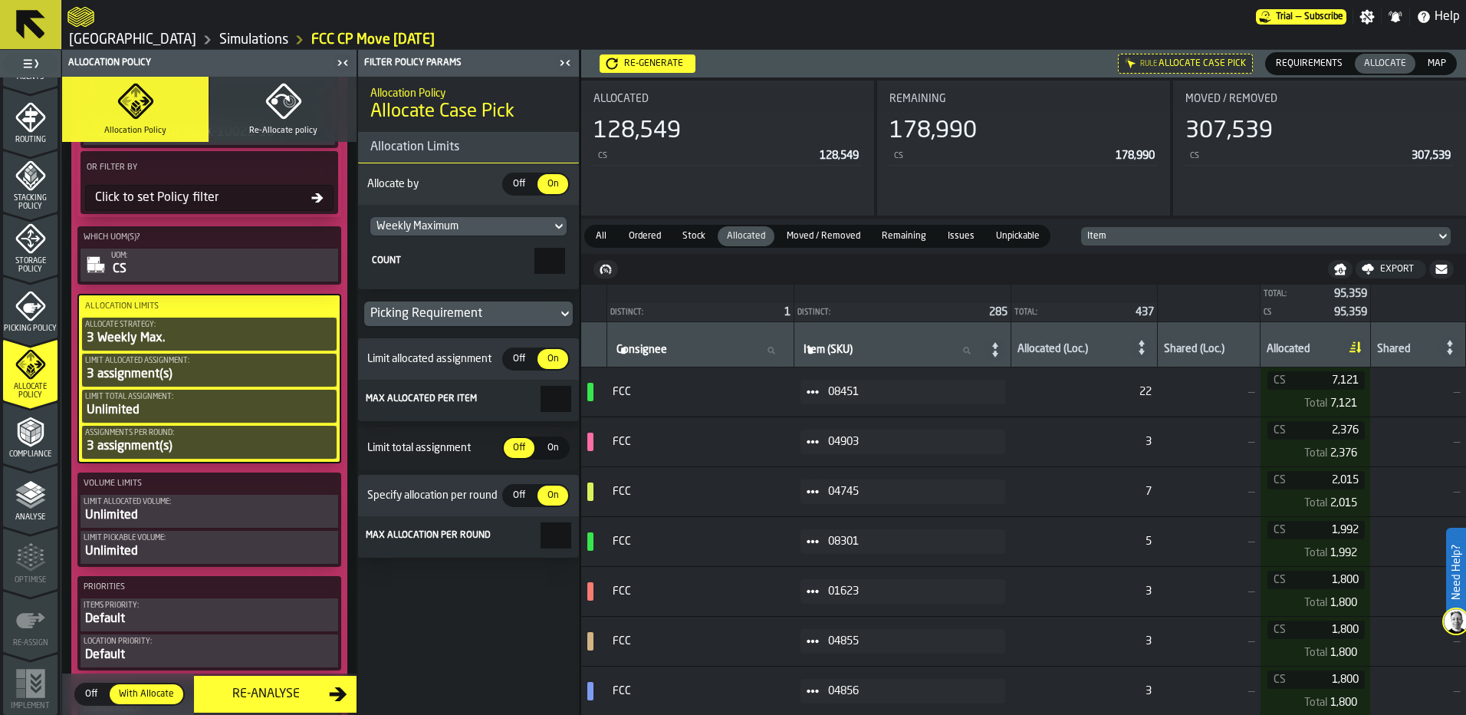
drag, startPoint x: 543, startPoint y: 260, endPoint x: 583, endPoint y: 260, distance: 39.9
click at [583, 260] on main "1 Start 1.1 Layout 1.2 Assignment 1.3 Items 1.4 Orders 1.5 Data Stats 1.6 Heatm…" at bounding box center [733, 382] width 1466 height 665
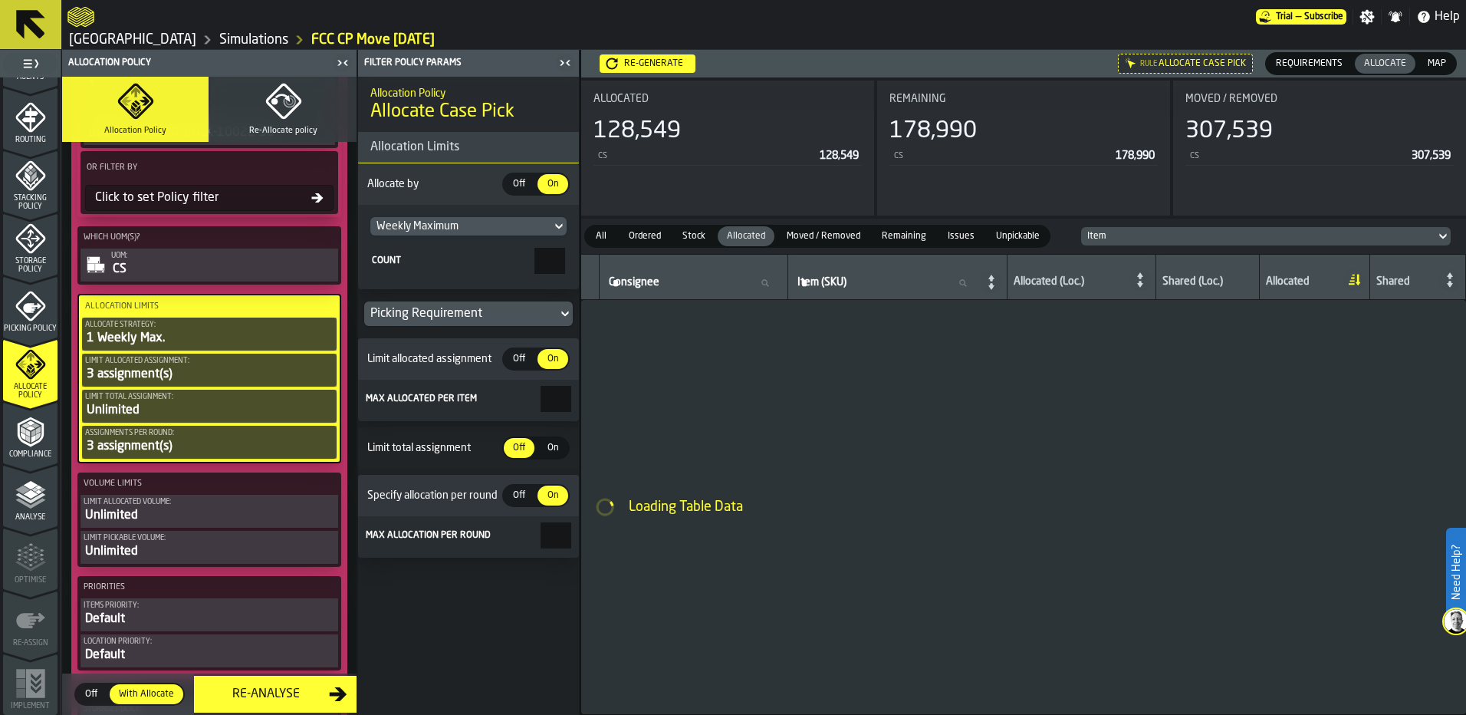
type input "*"
click at [448, 266] on div "Count" at bounding box center [451, 260] width 159 height 11
click at [534, 267] on input "*" at bounding box center [549, 261] width 31 height 26
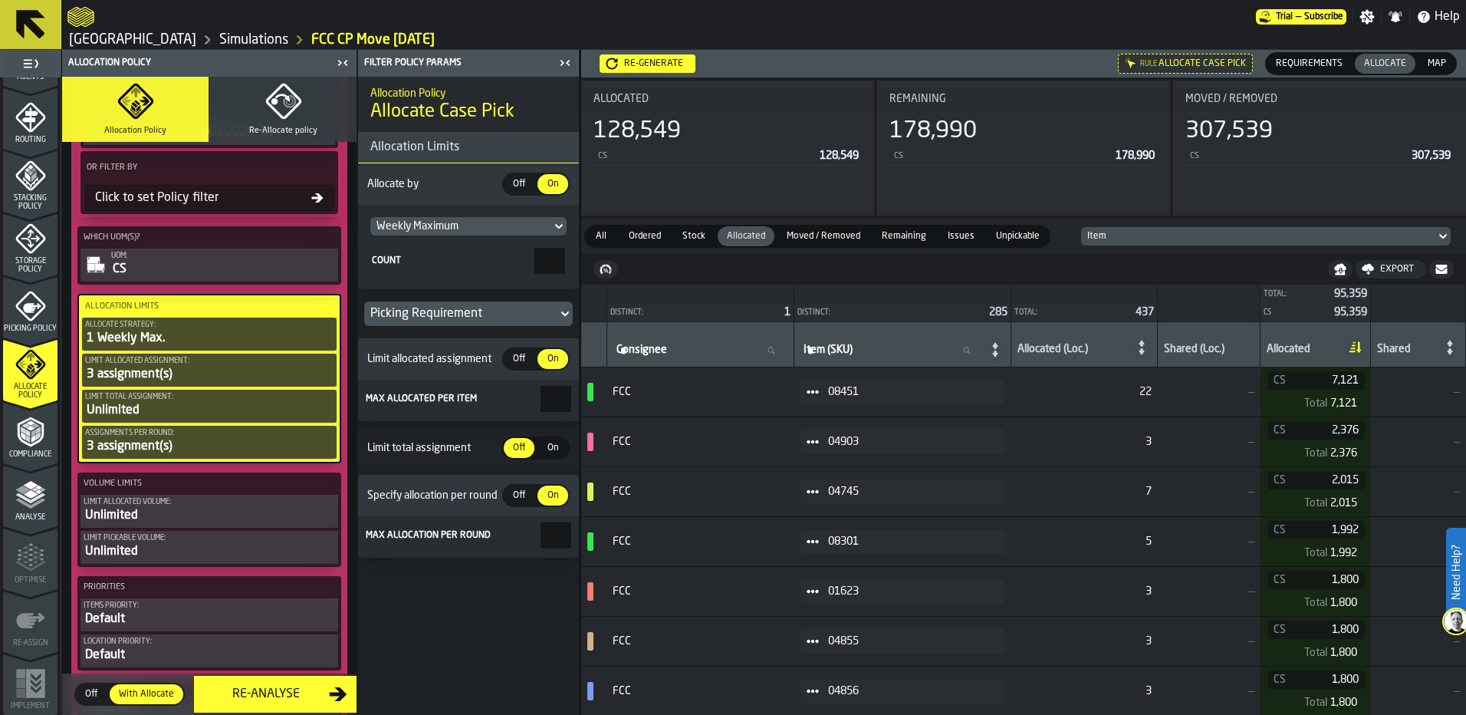
click at [660, 59] on div "Re-generate" at bounding box center [653, 63] width 71 height 11
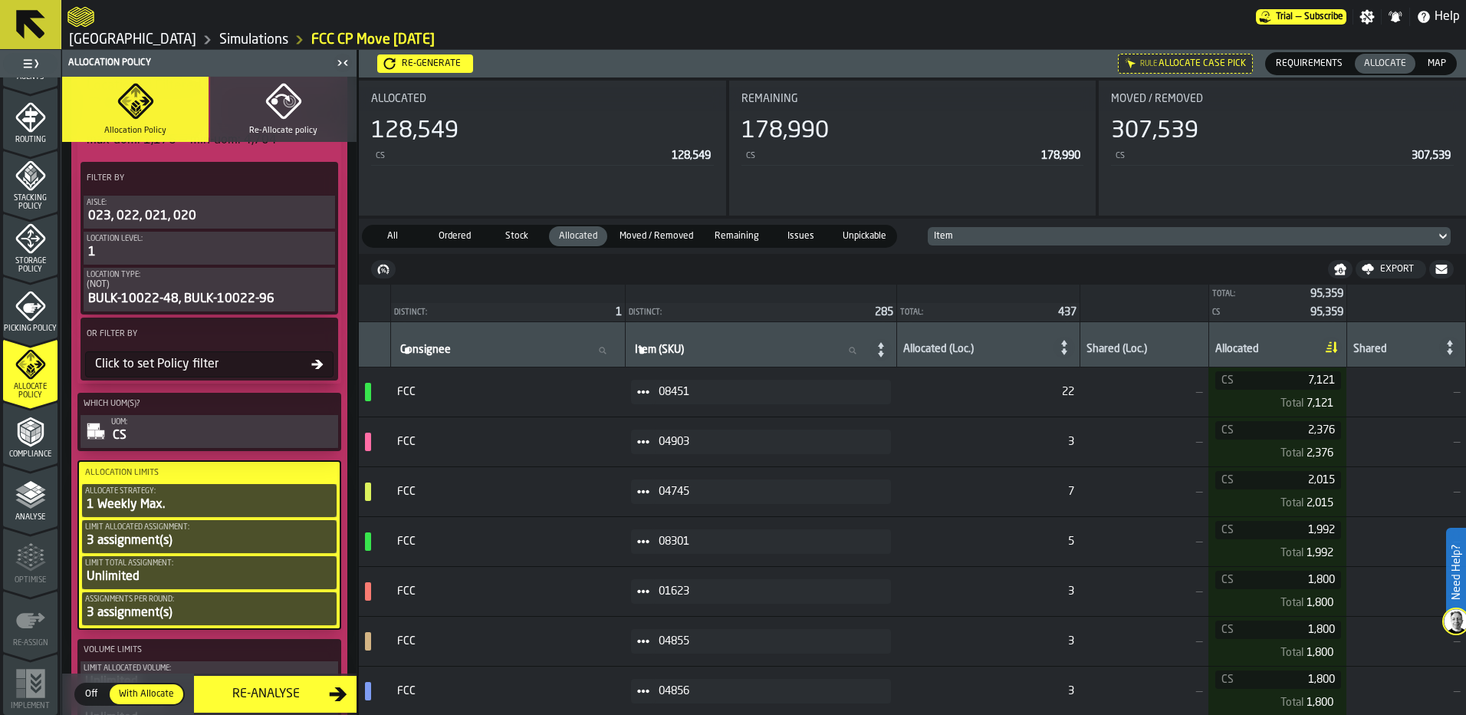
scroll to position [537, 0]
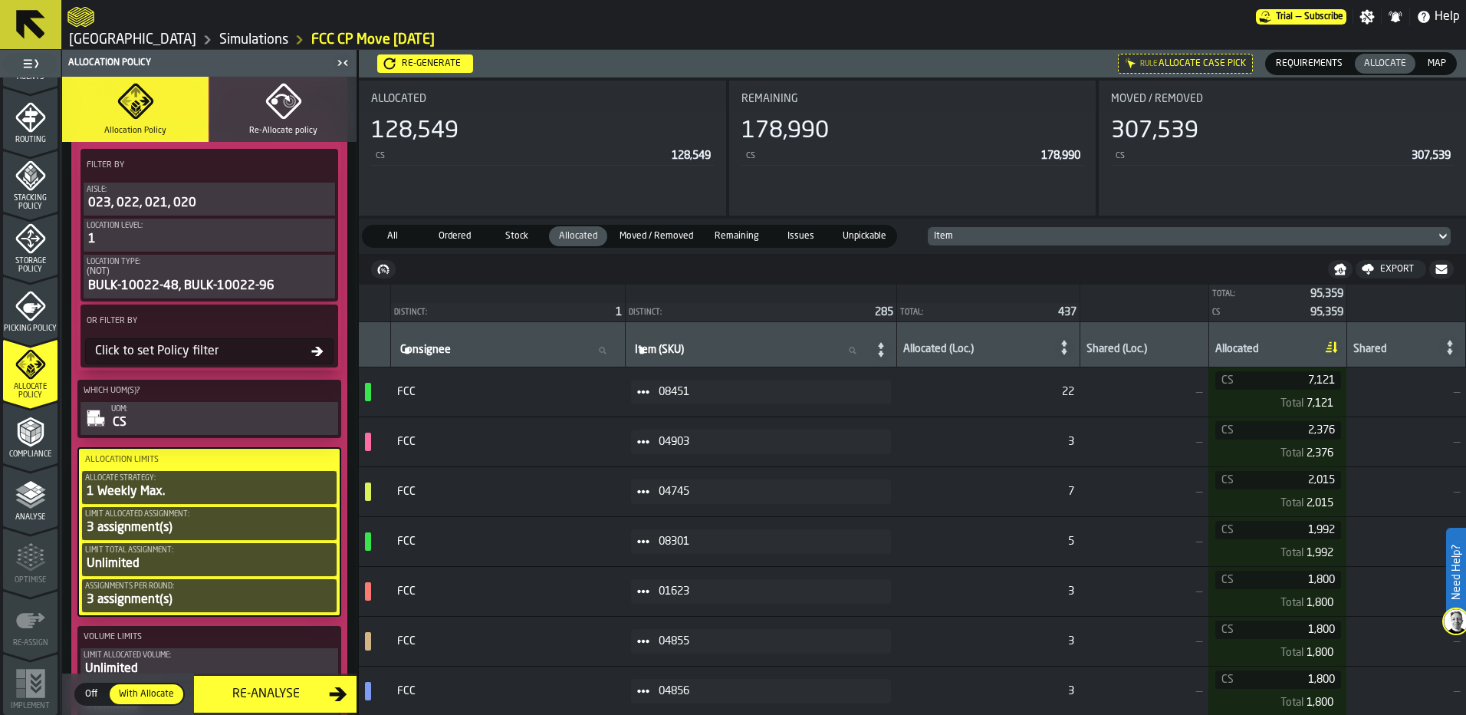
click at [239, 594] on div "3 assignment(s)" at bounding box center [209, 599] width 248 height 18
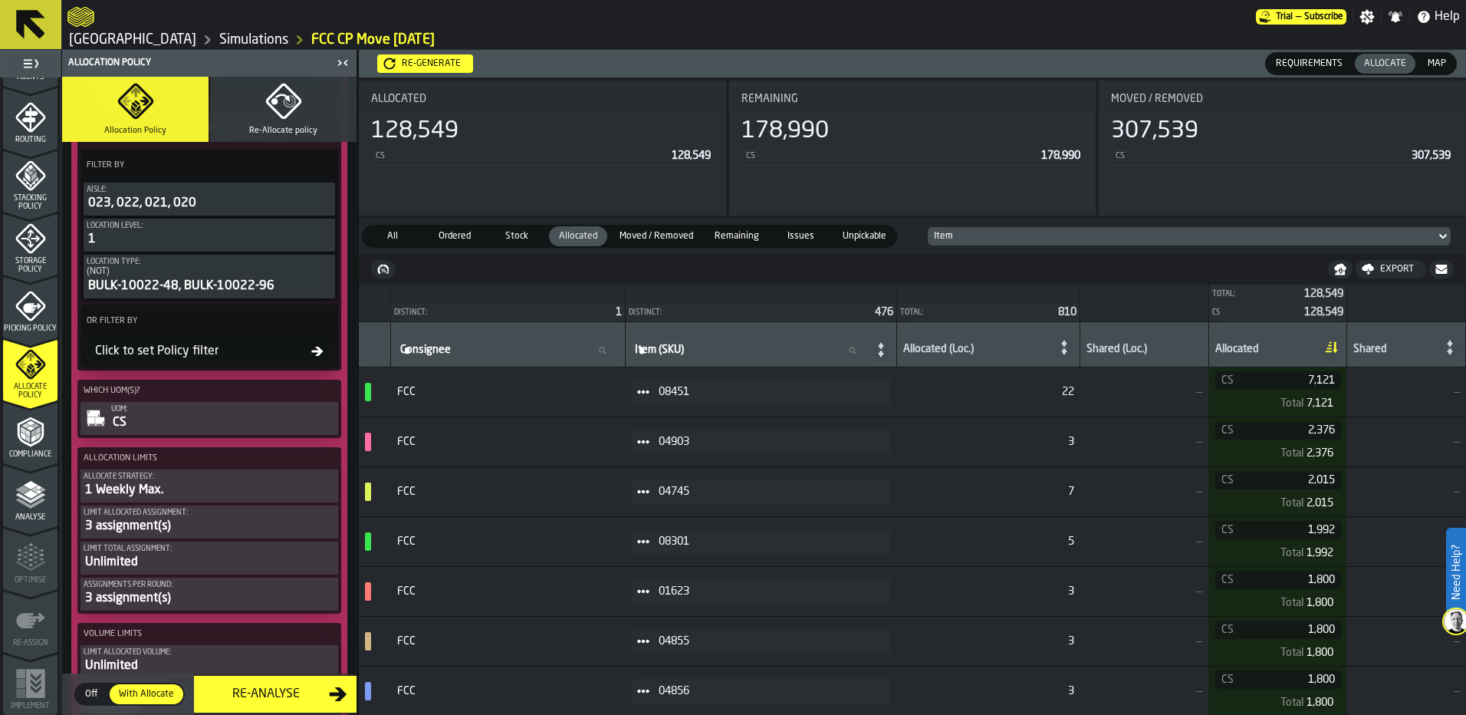
click at [240, 595] on div "3 assignment(s)" at bounding box center [209, 598] width 251 height 18
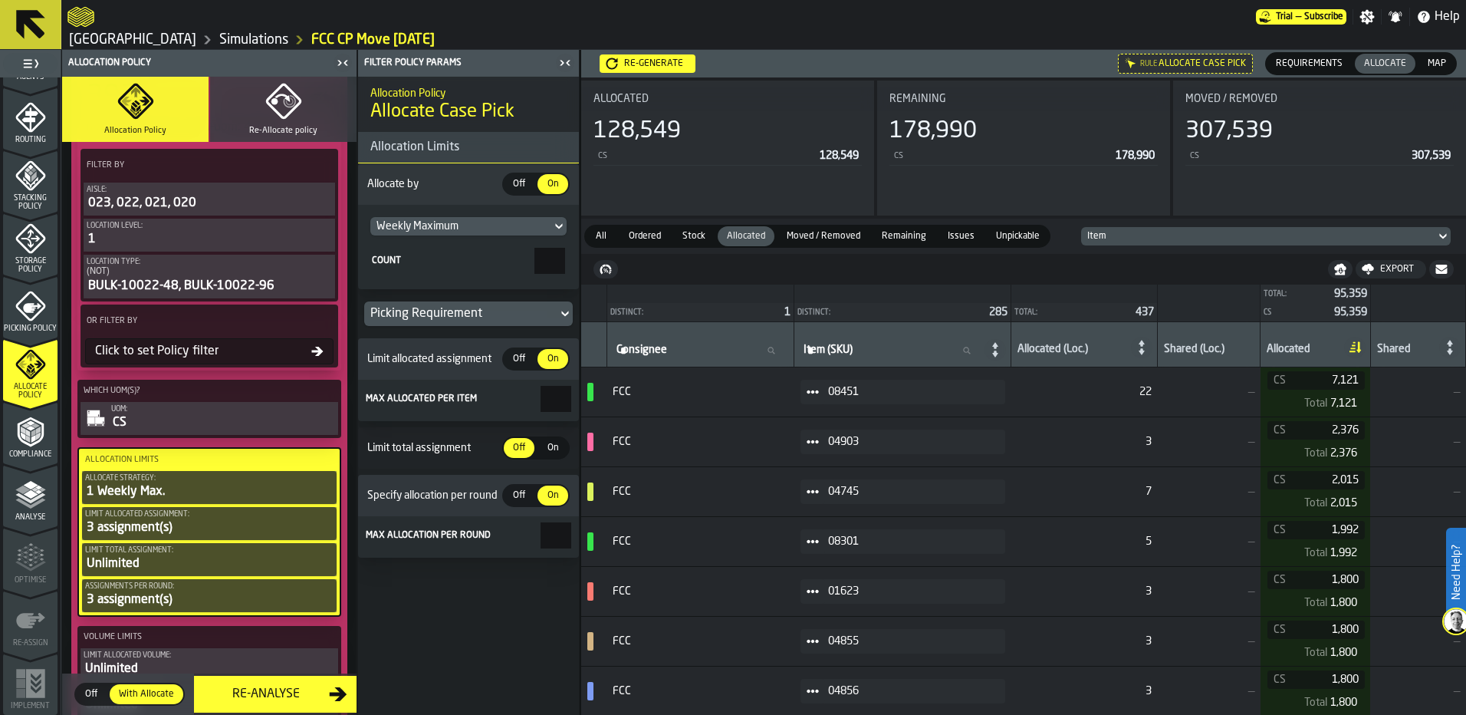
click at [492, 227] on div "Weekly Maximum" at bounding box center [460, 226] width 169 height 12
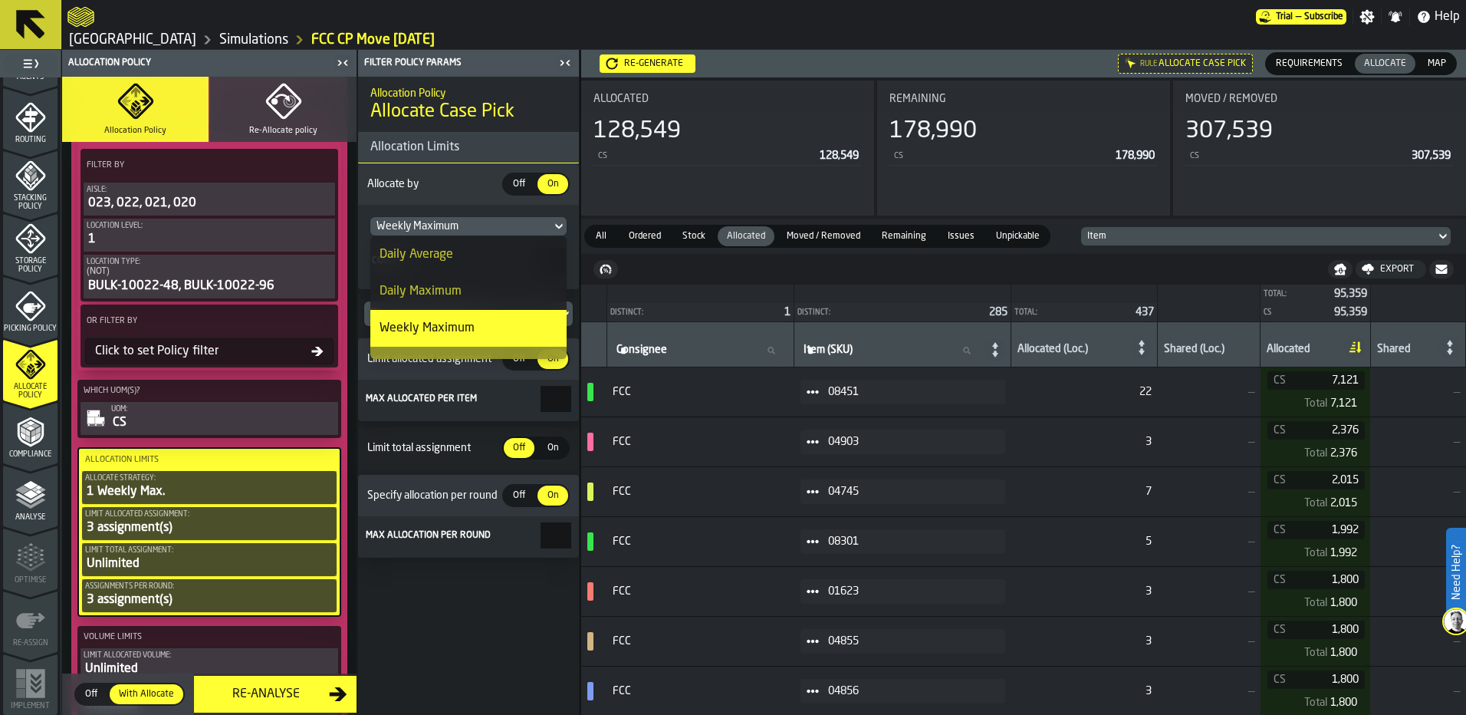
click at [475, 198] on div "Allocate by Off Off On On" at bounding box center [468, 183] width 221 height 41
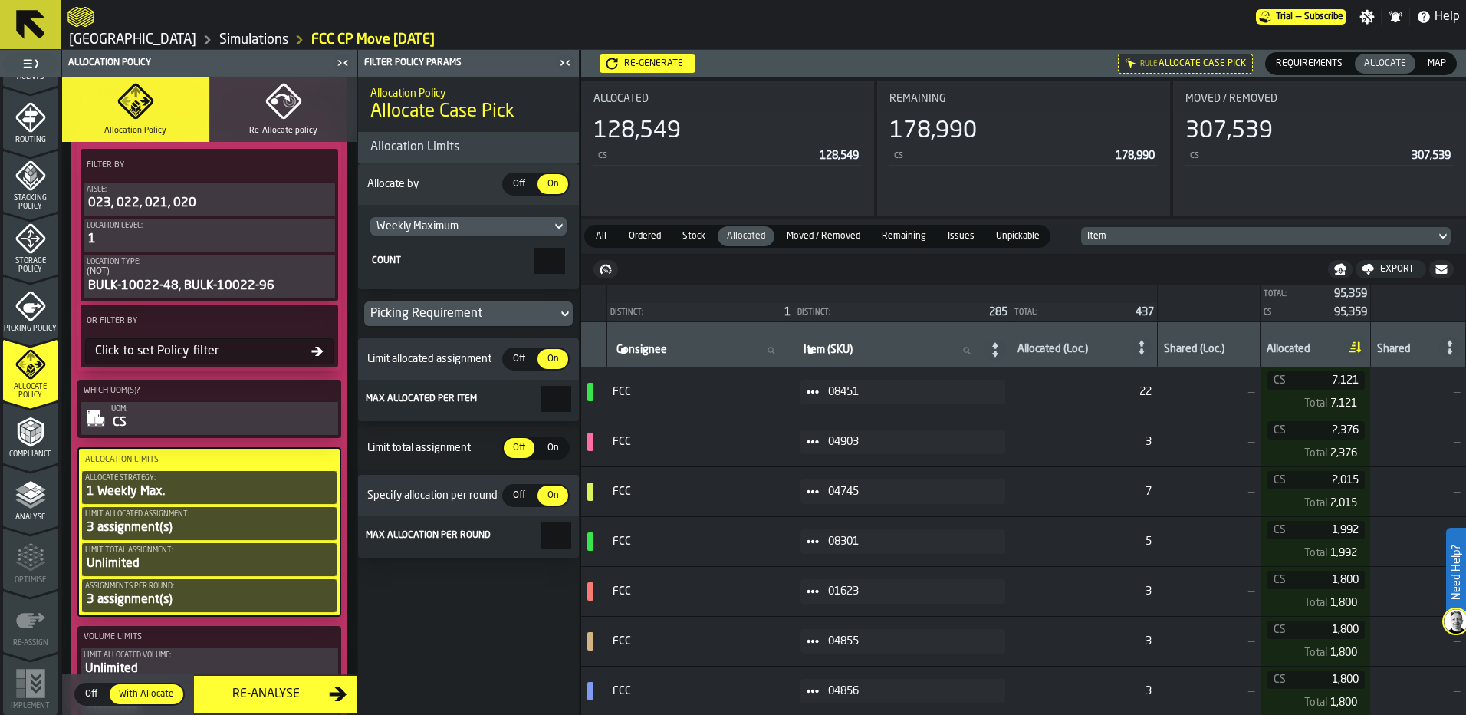
click at [1444, 12] on span "Help" at bounding box center [1446, 17] width 25 height 18
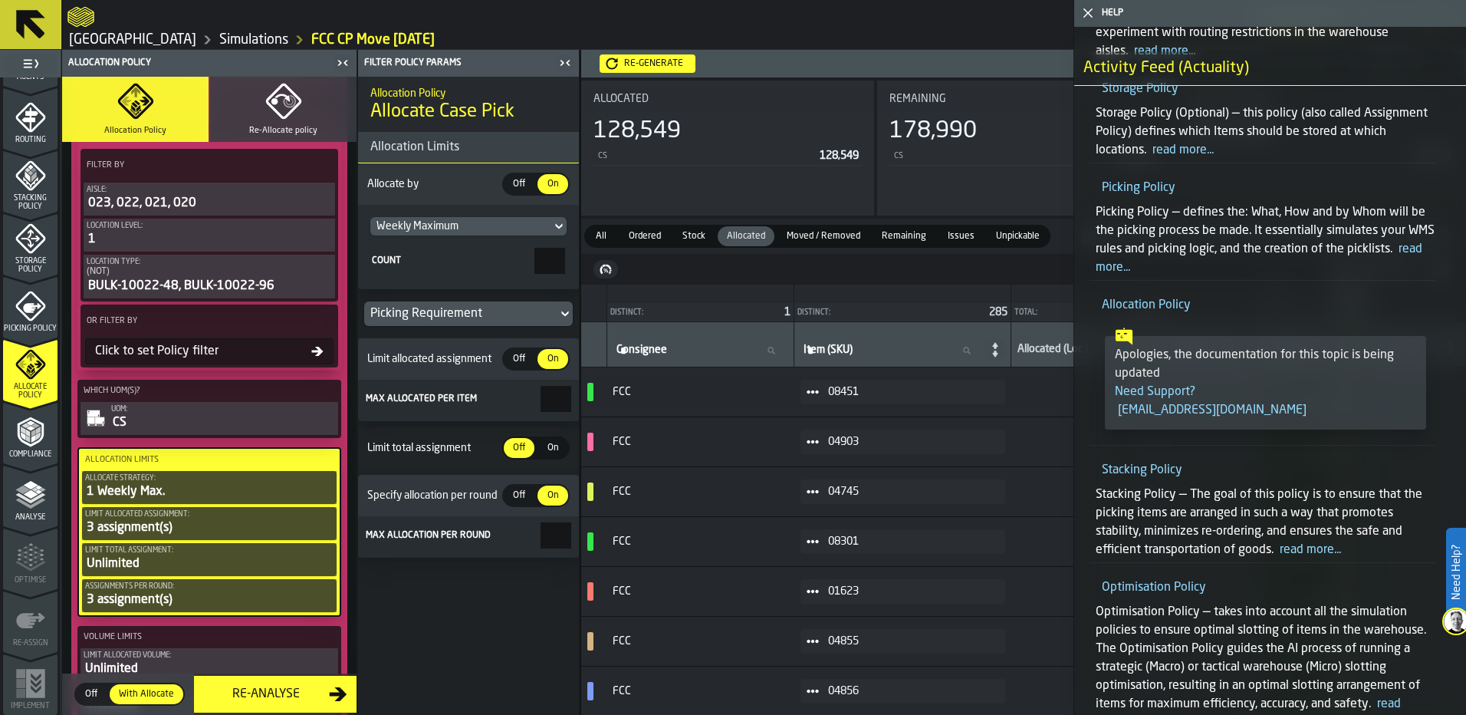
scroll to position [3373, 0]
click at [1178, 307] on link "Allocation Policy" at bounding box center [1146, 304] width 89 height 12
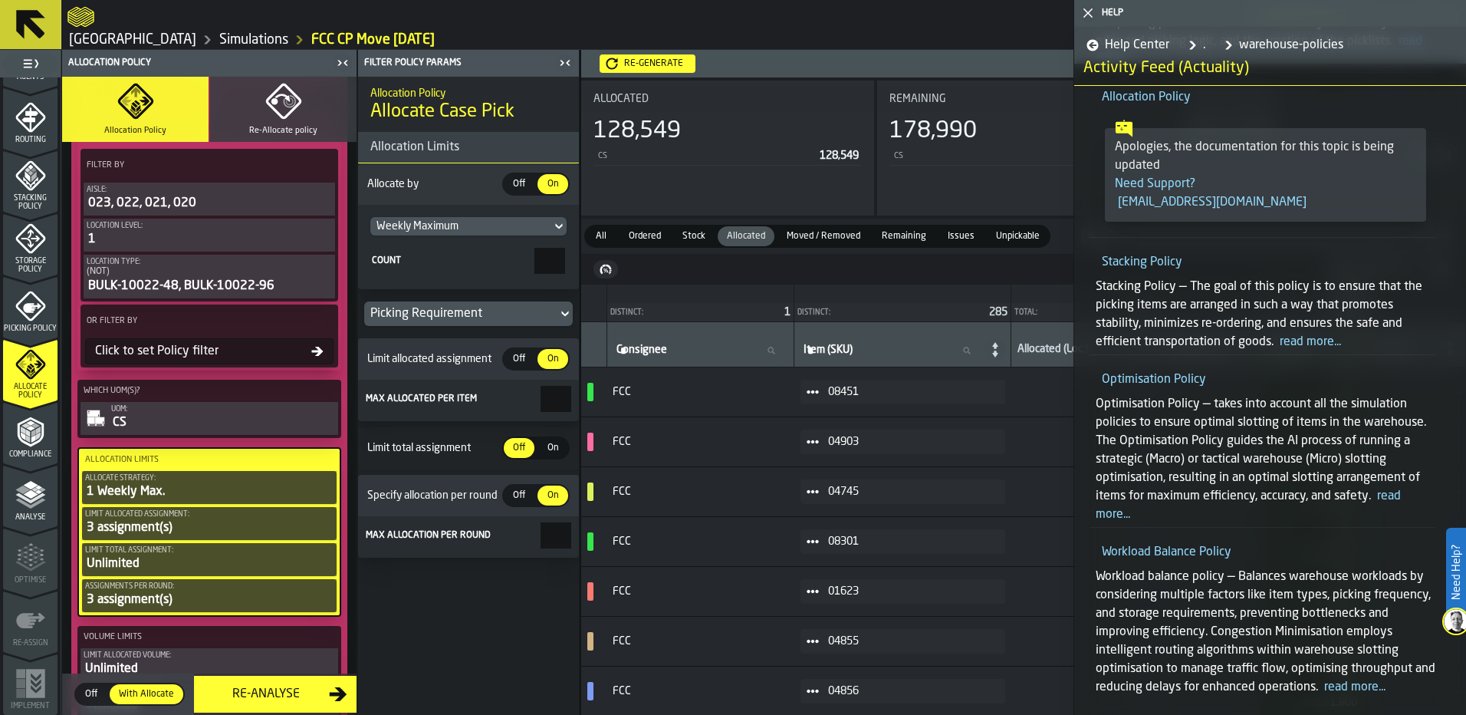
scroll to position [0, 0]
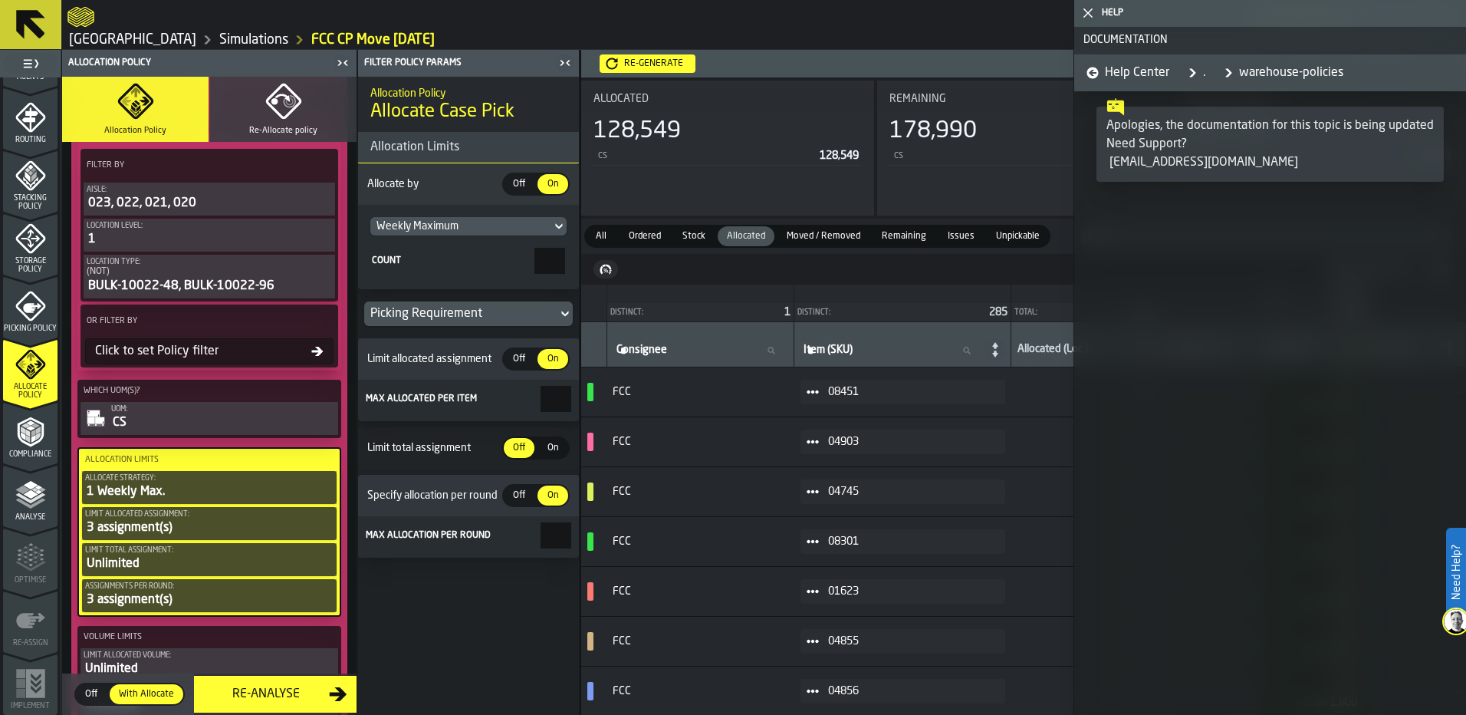
click at [1085, 8] on icon "button-toggle-Close me" at bounding box center [1088, 13] width 18 height 18
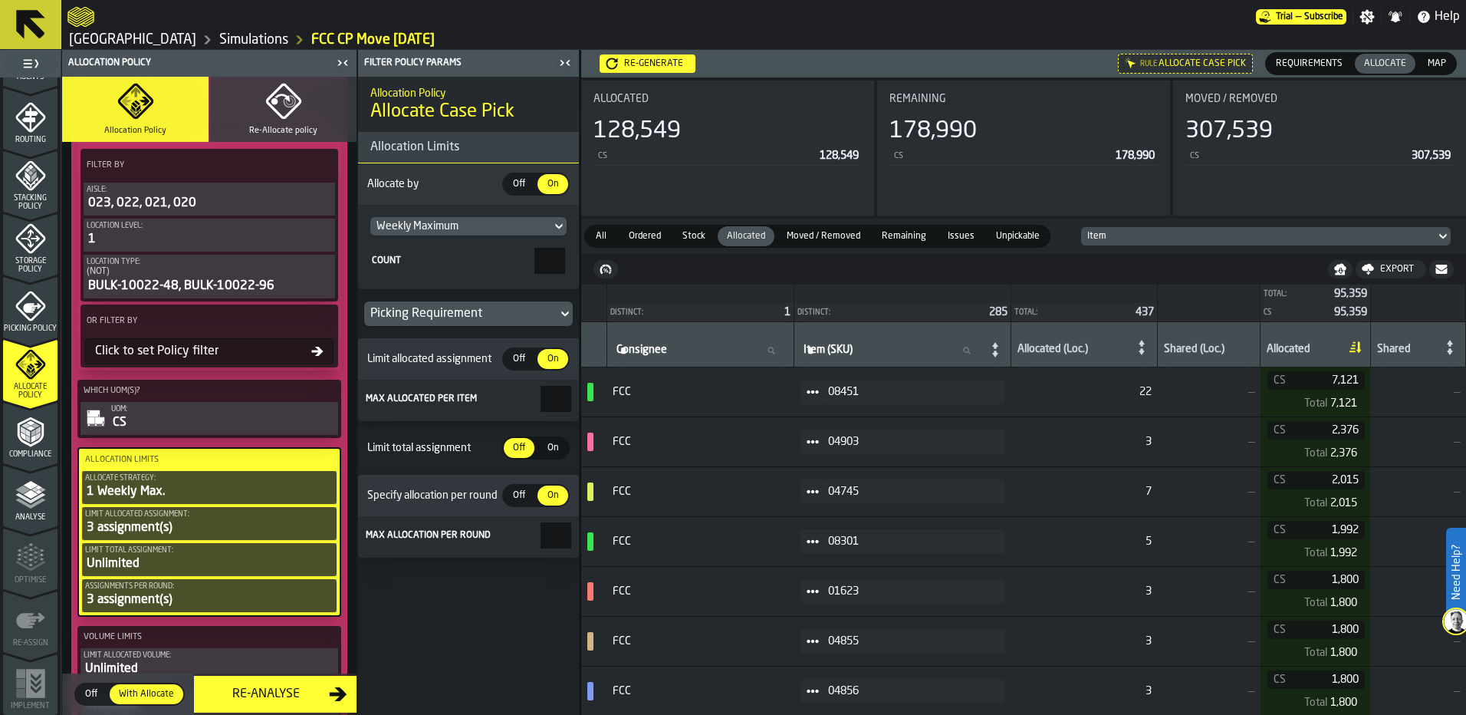
click at [524, 500] on span "Off" at bounding box center [519, 495] width 25 height 14
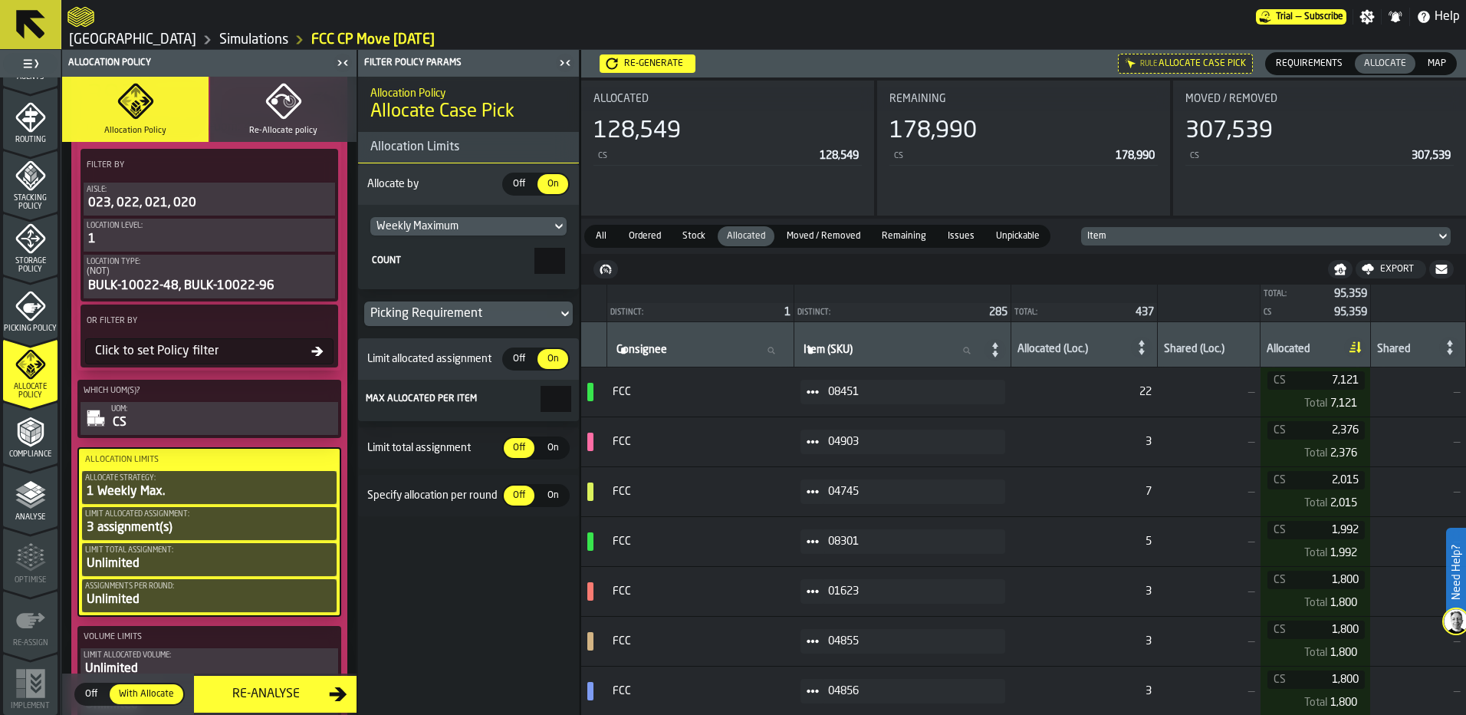
click at [507, 226] on div "Weekly Maximum" at bounding box center [460, 226] width 169 height 12
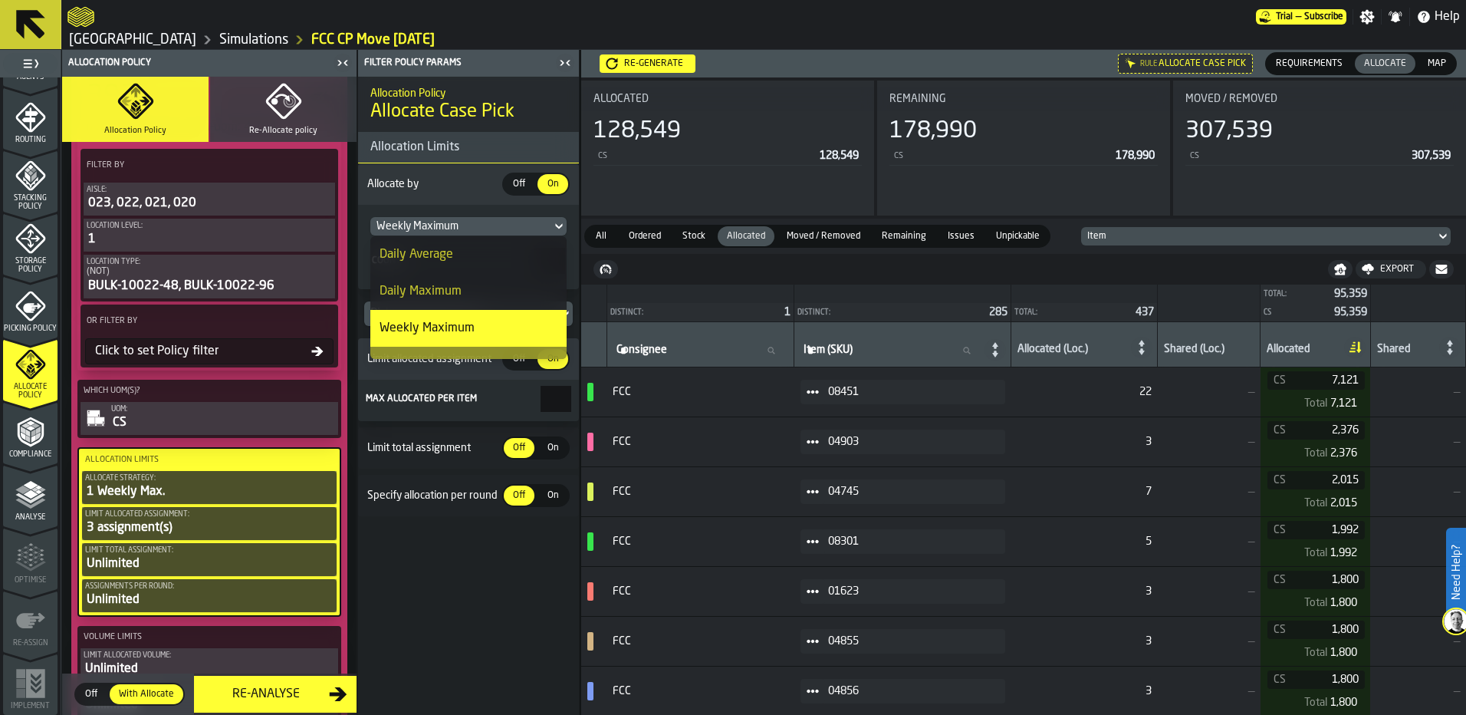
click at [492, 283] on div "Daily Maximum" at bounding box center [468, 291] width 178 height 18
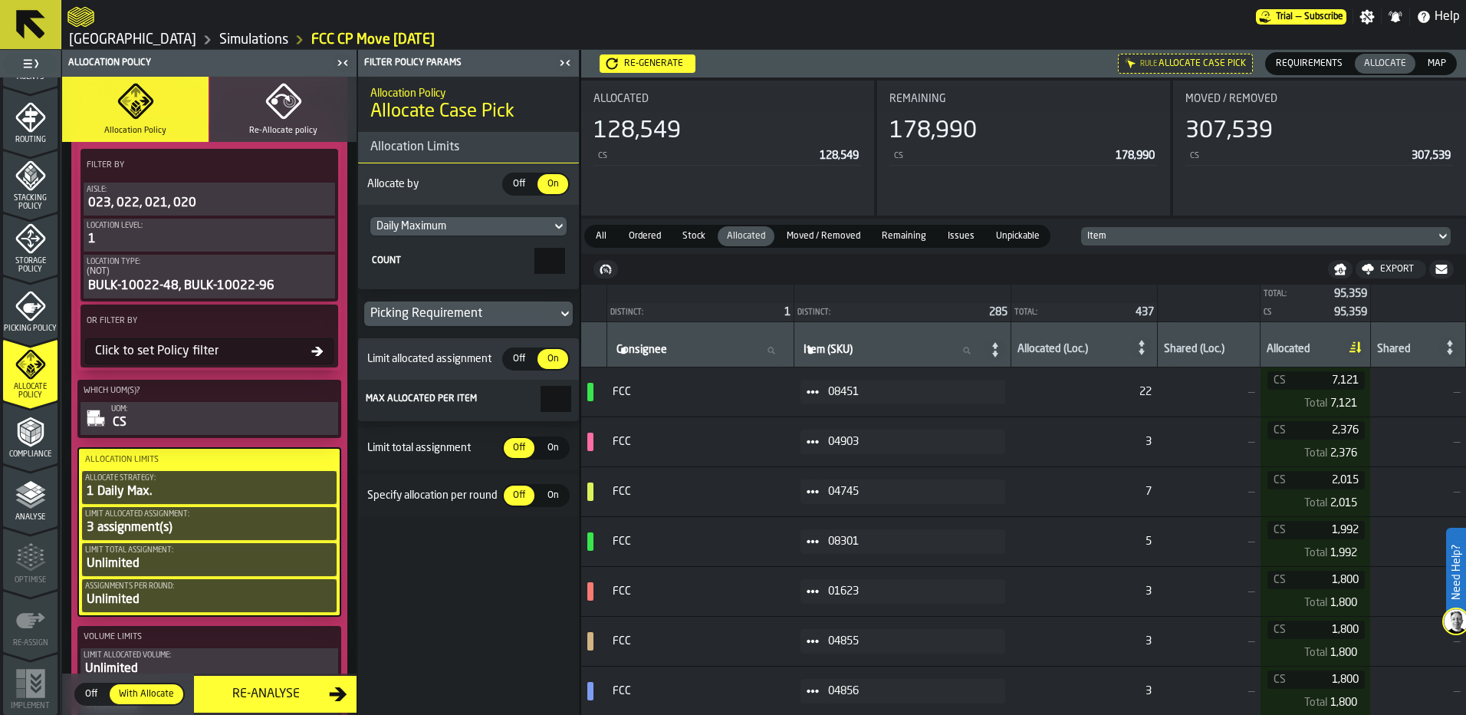
click at [662, 58] on div "Re-generate" at bounding box center [653, 63] width 71 height 11
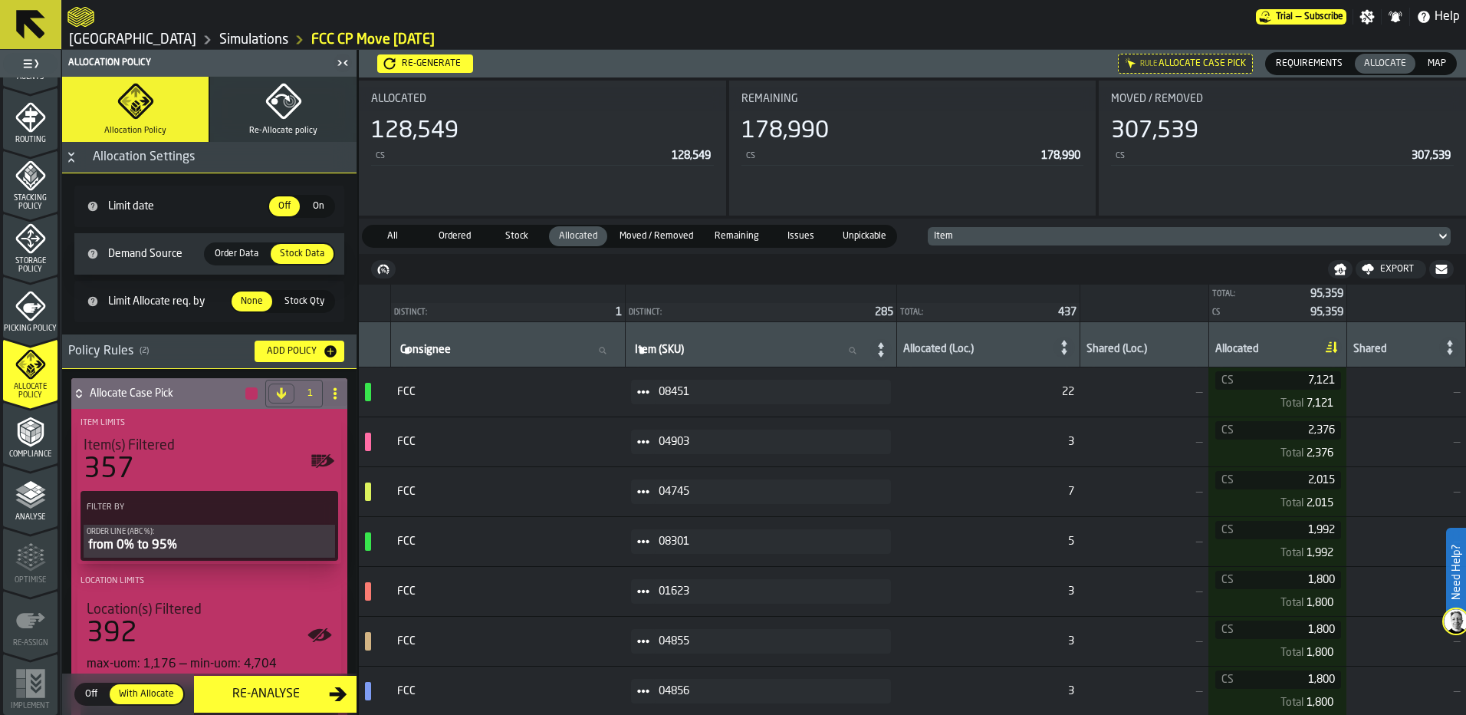
click at [524, 236] on span "Stock" at bounding box center [516, 236] width 53 height 14
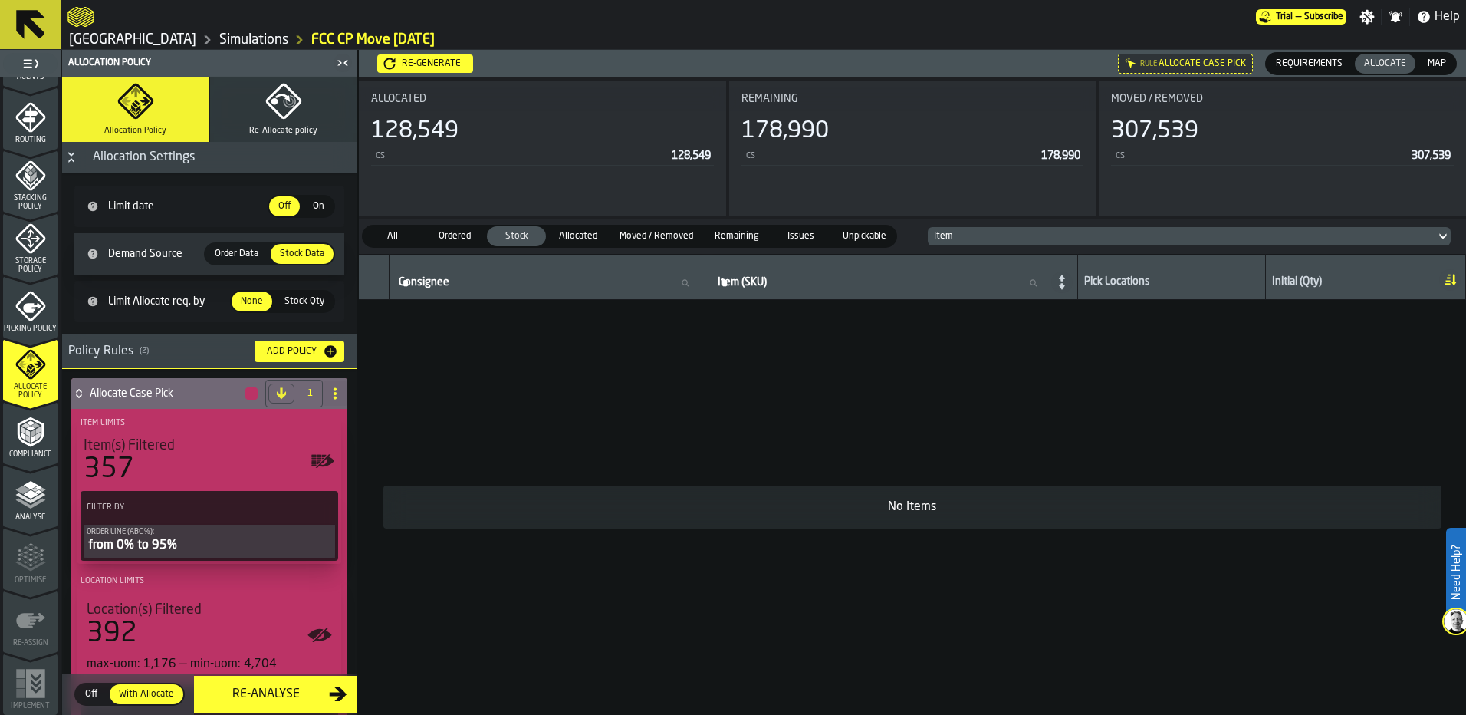
click at [565, 238] on span "Allocated" at bounding box center [578, 236] width 53 height 14
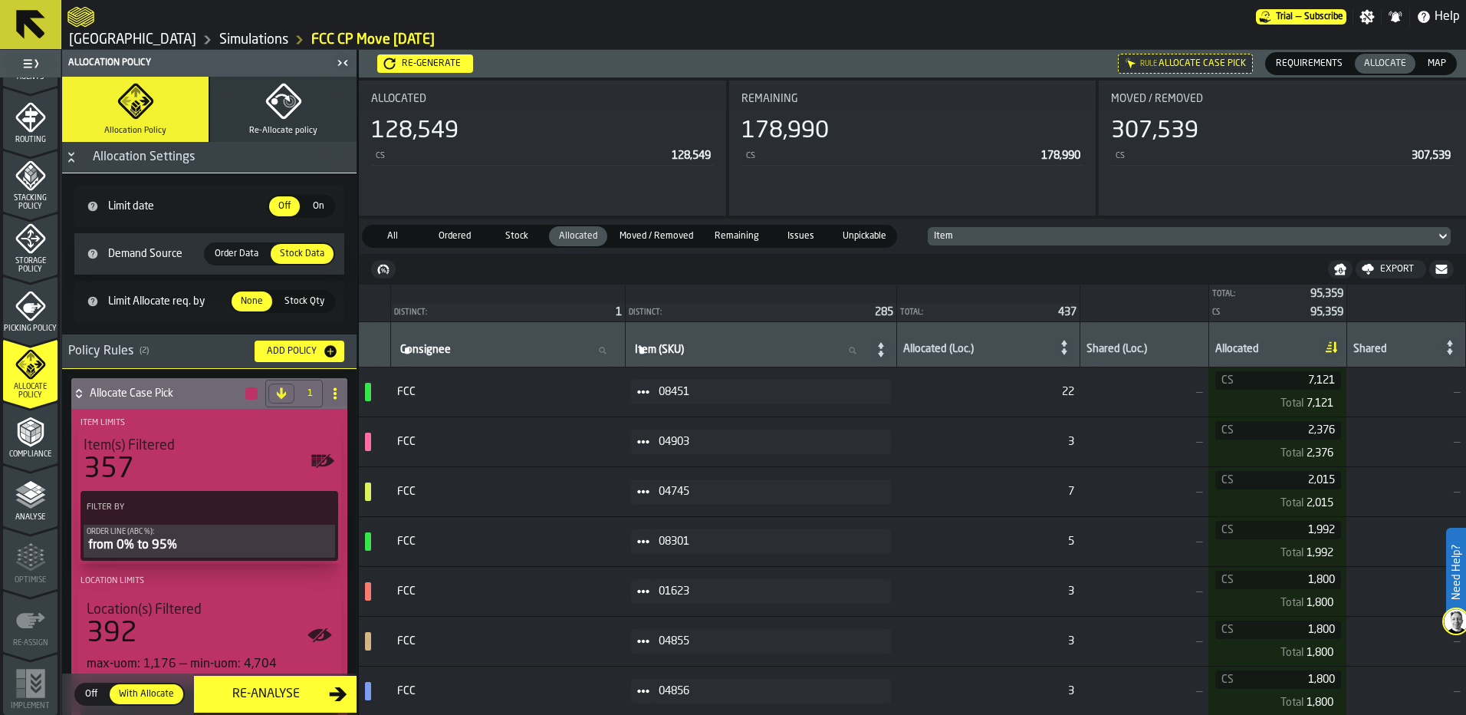
click at [464, 244] on div "Ordered" at bounding box center [454, 236] width 59 height 20
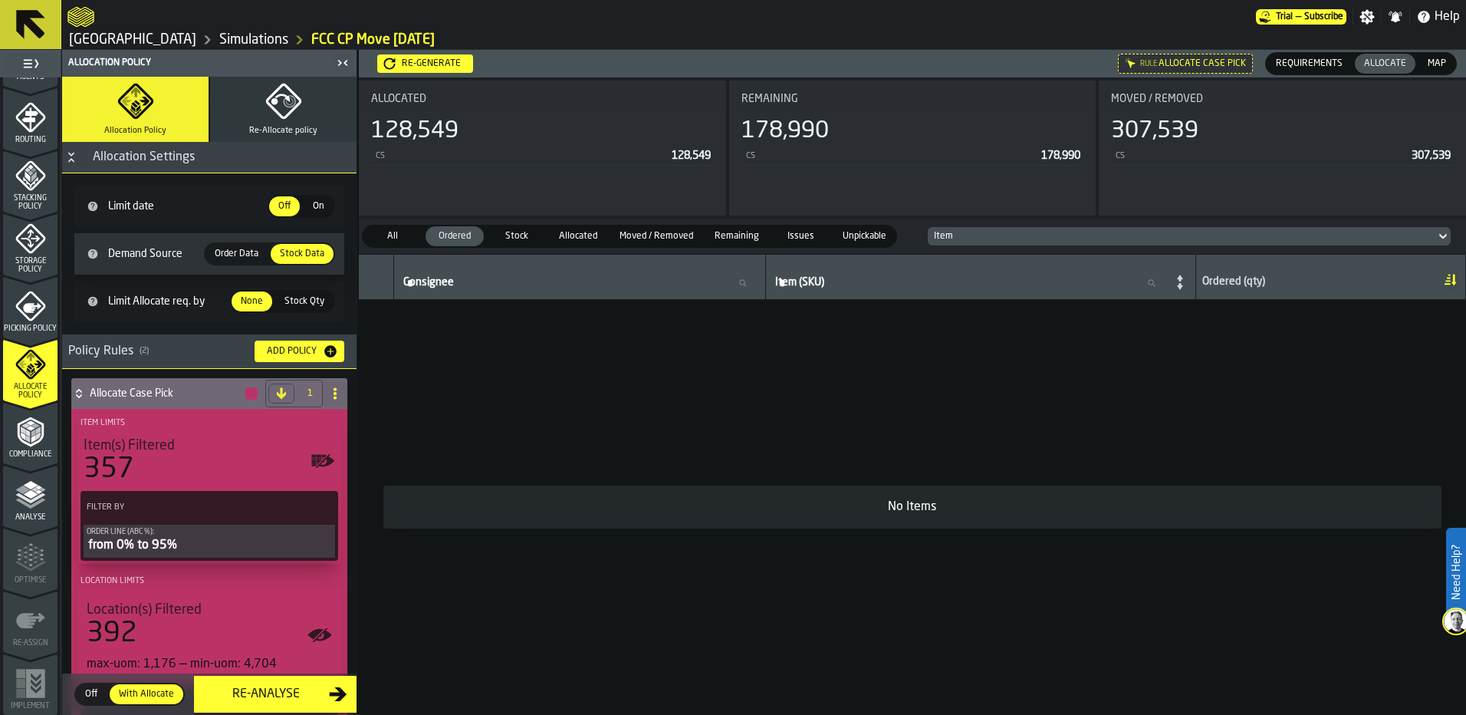
click at [464, 244] on div "Ordered" at bounding box center [454, 236] width 59 height 20
click at [412, 238] on span "All" at bounding box center [392, 236] width 53 height 14
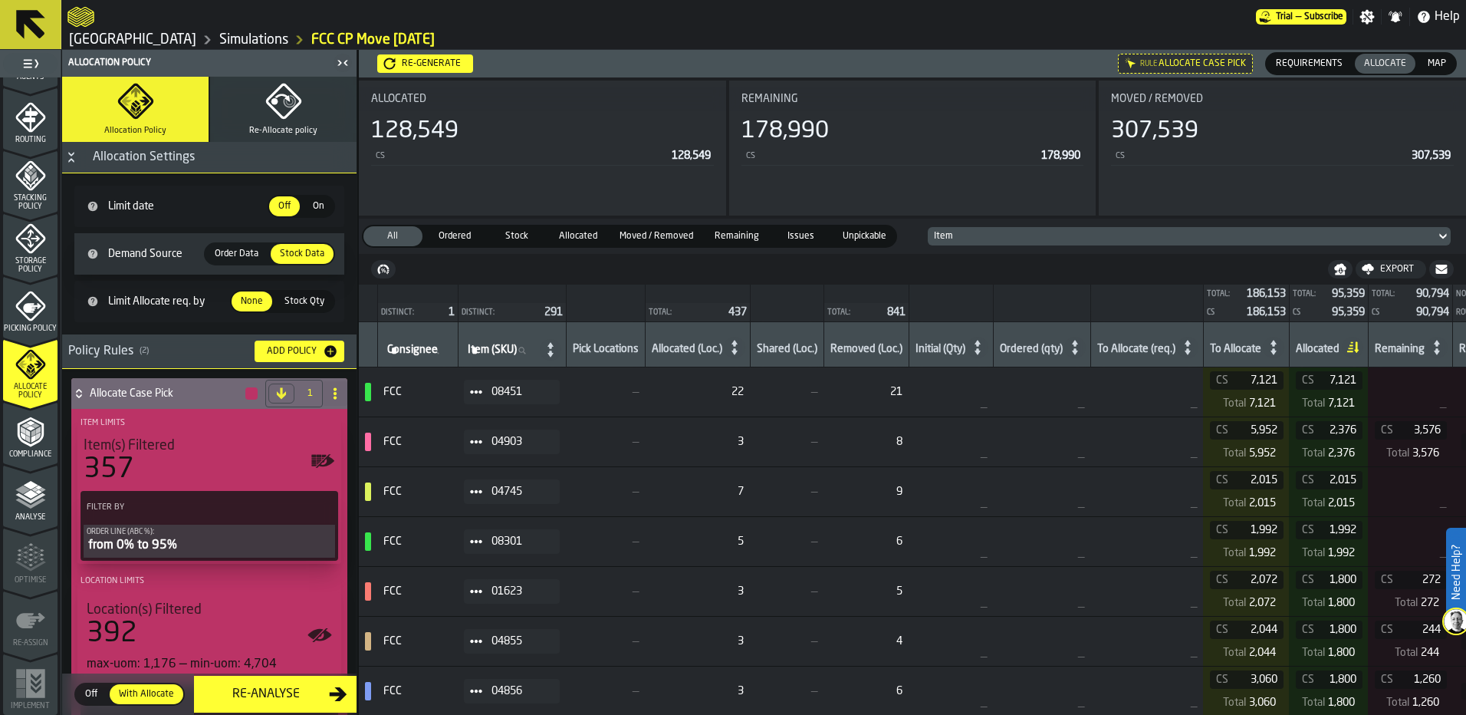
click at [449, 238] on span "Ordered" at bounding box center [455, 236] width 53 height 14
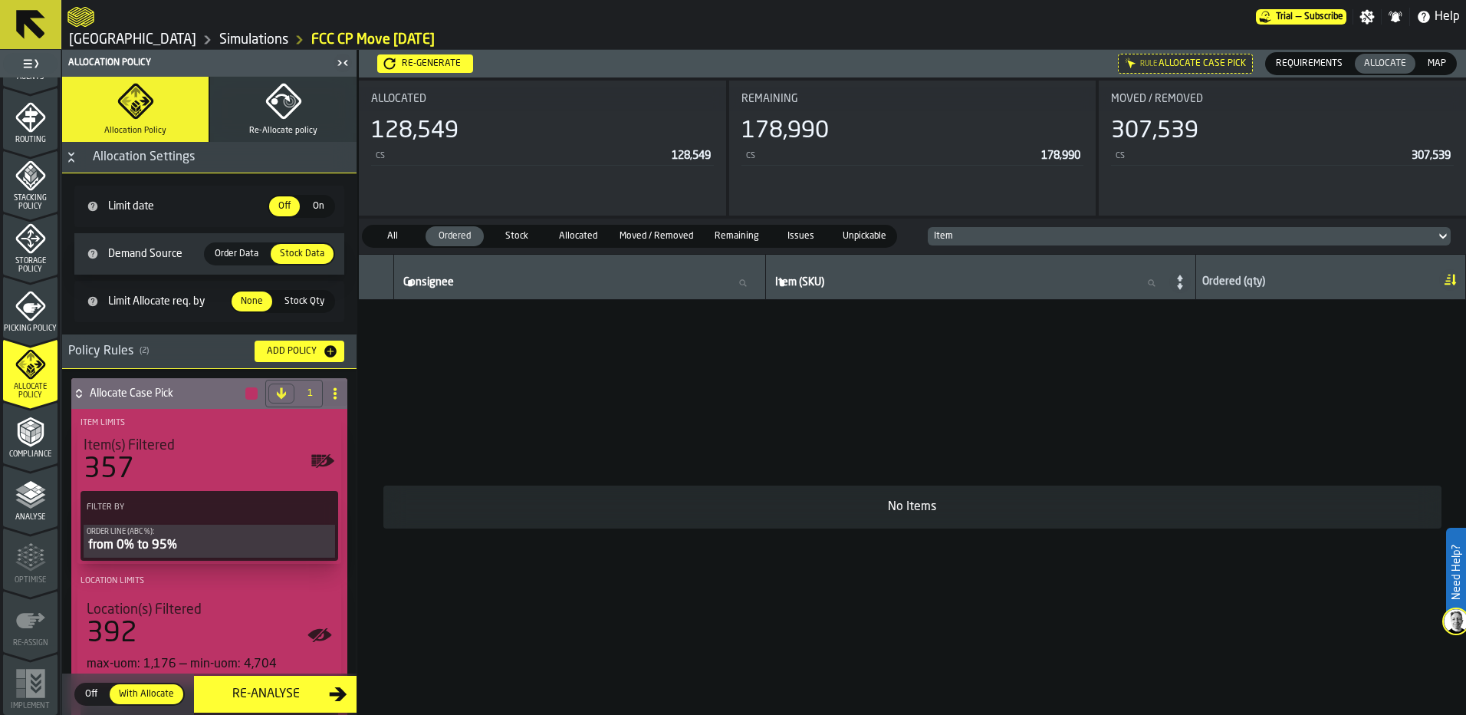
click at [407, 243] on span "All" at bounding box center [392, 236] width 53 height 14
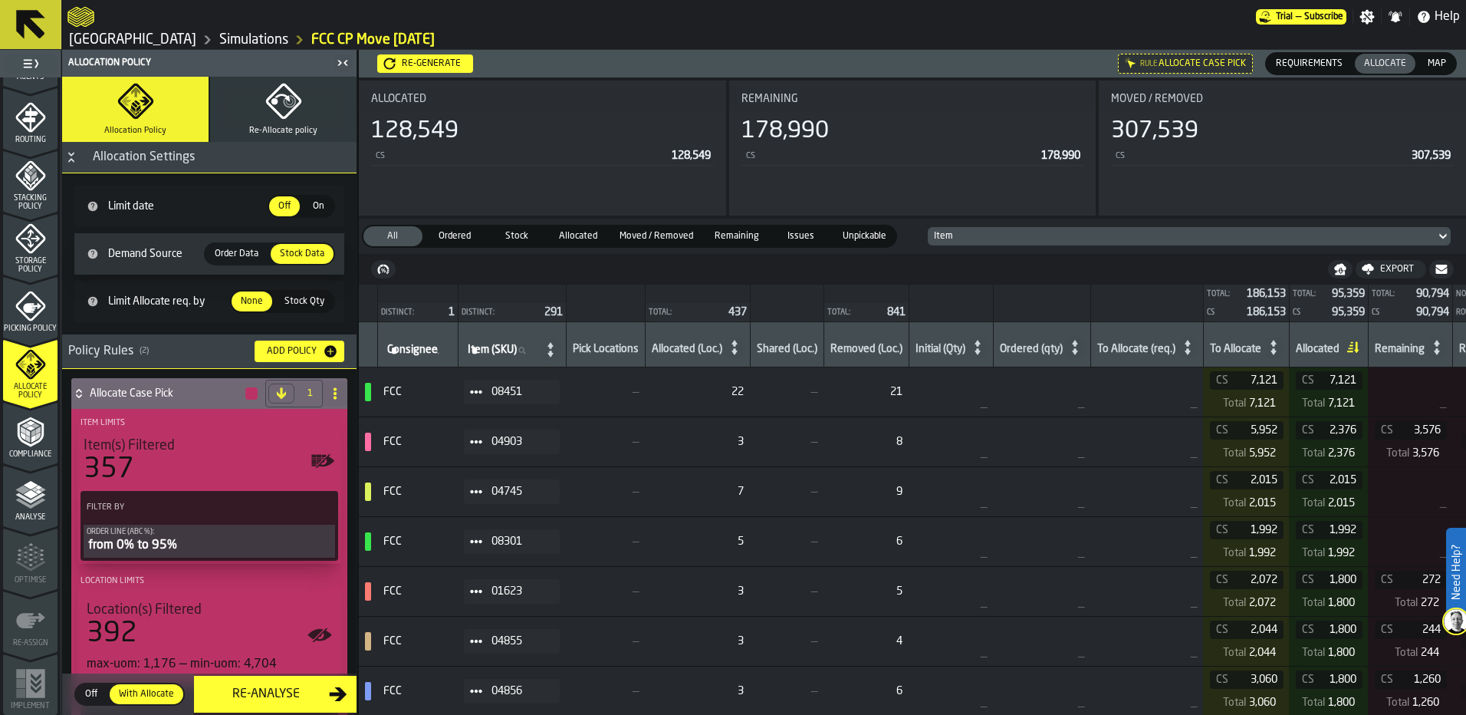
click at [522, 240] on span "Stock" at bounding box center [516, 236] width 53 height 14
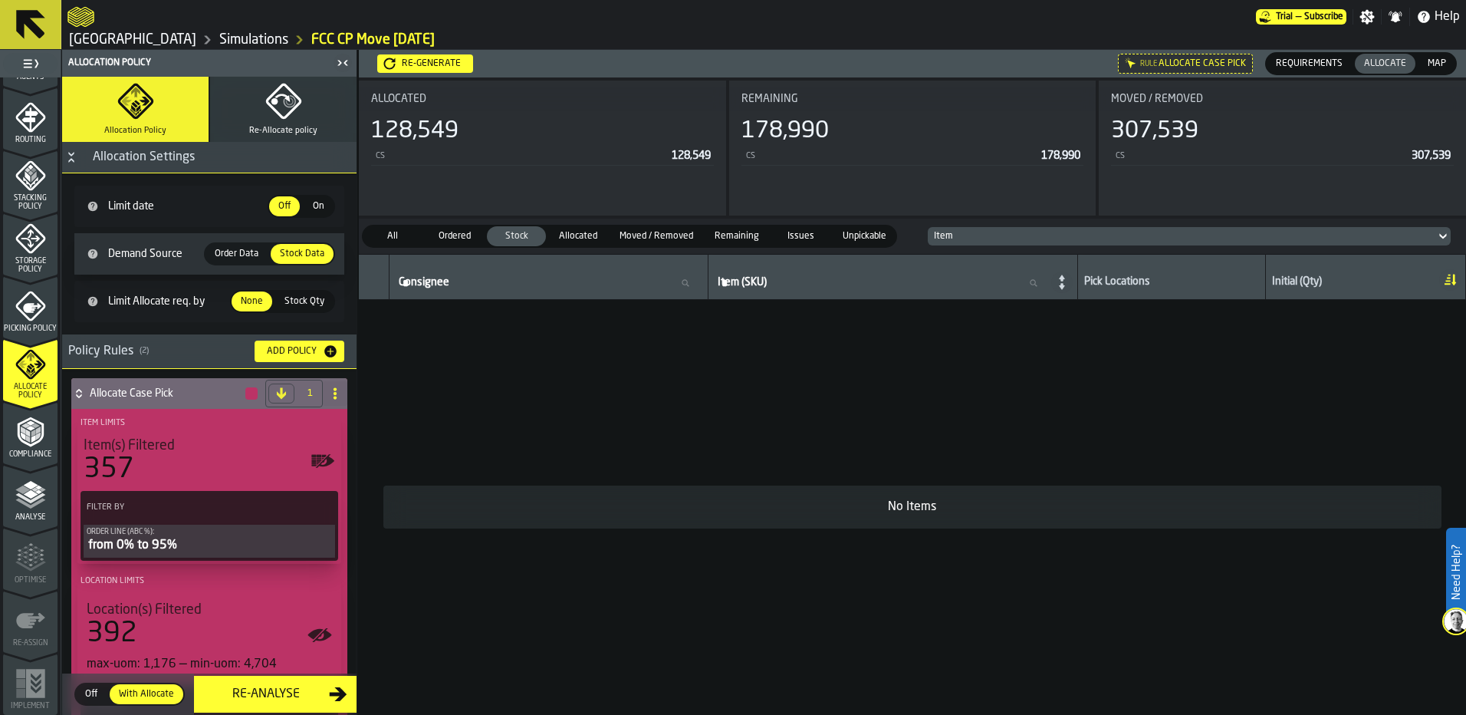
click at [652, 235] on span "Moved / Removed" at bounding box center [656, 236] width 86 height 14
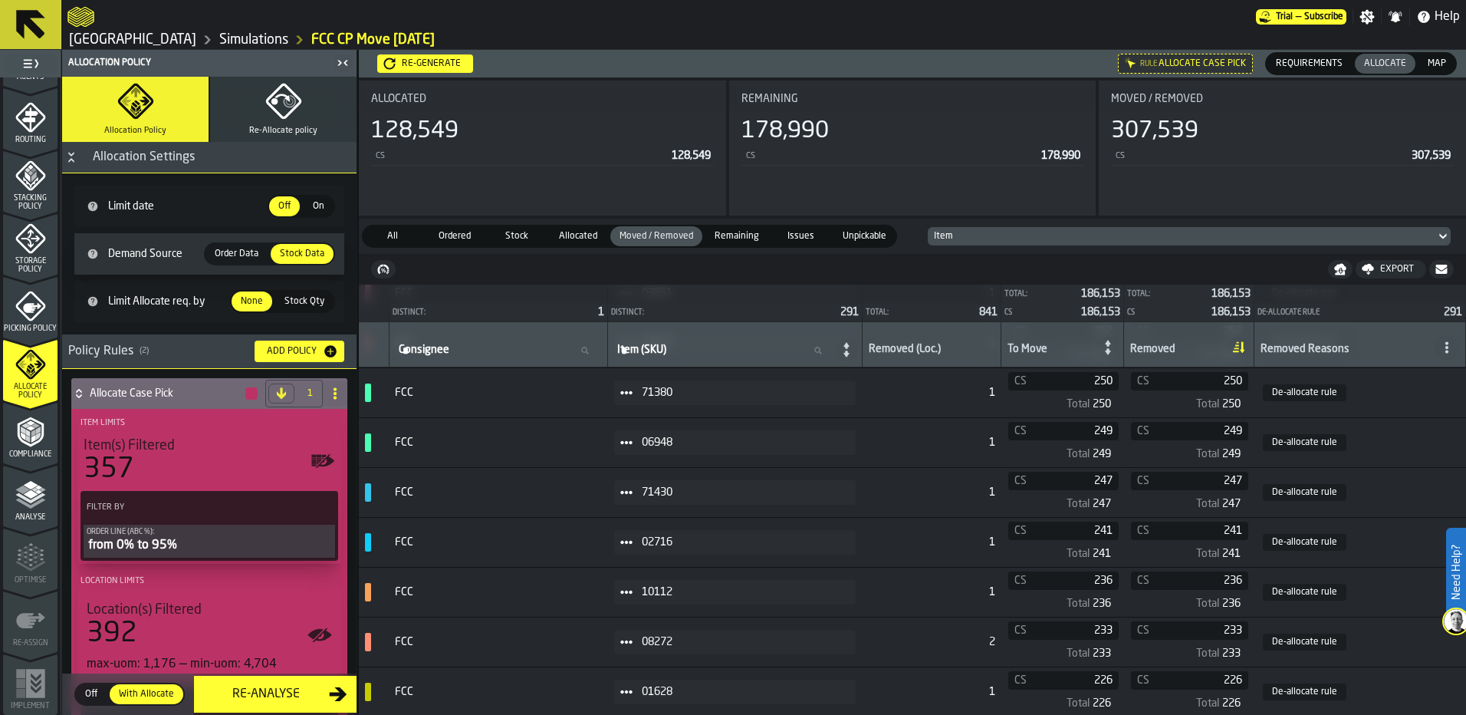
scroll to position [4768, 0]
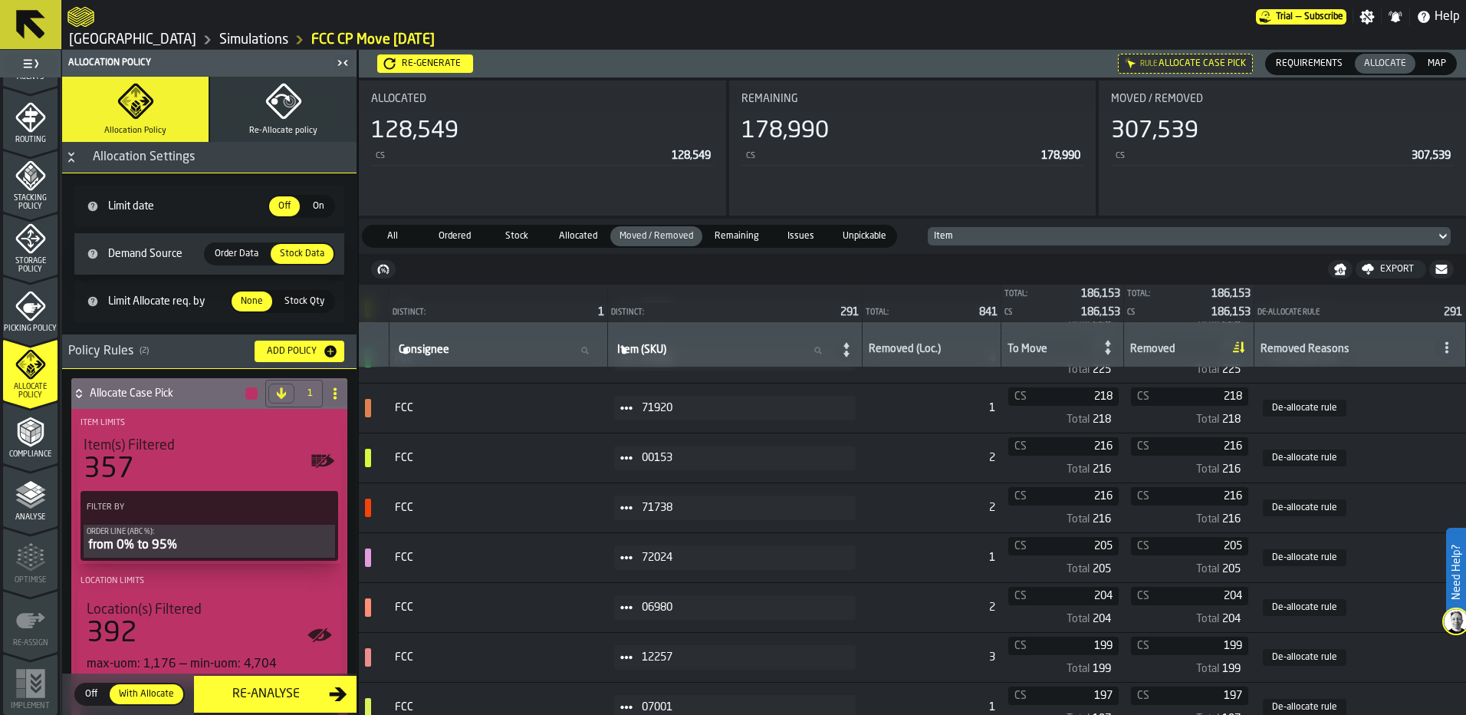
drag, startPoint x: 586, startPoint y: 228, endPoint x: 586, endPoint y: 285, distance: 57.5
click at [586, 285] on div "Allocated 128,549 CS 128,549 Remaining 178,990 CS 178,990 Moved / Removed 307,5…" at bounding box center [912, 395] width 1107 height 637
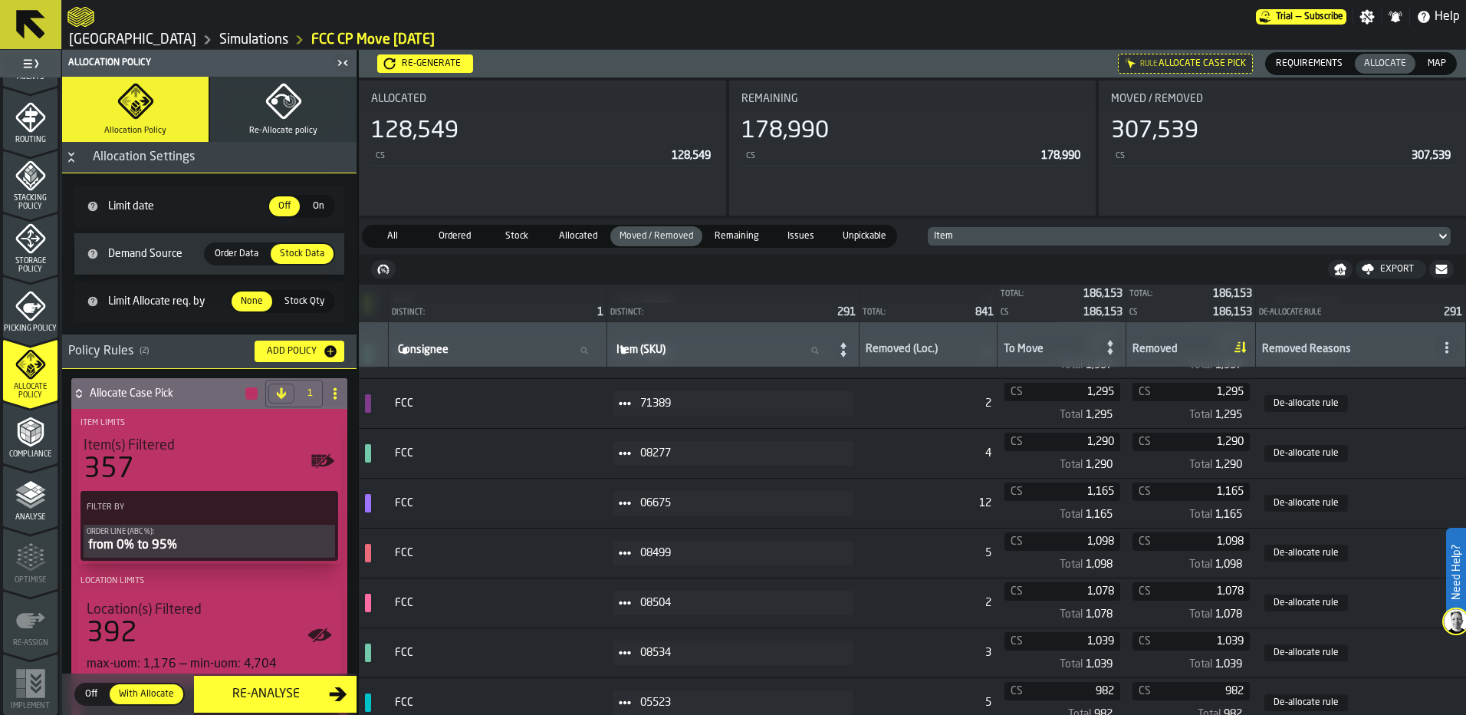
scroll to position [870, 0]
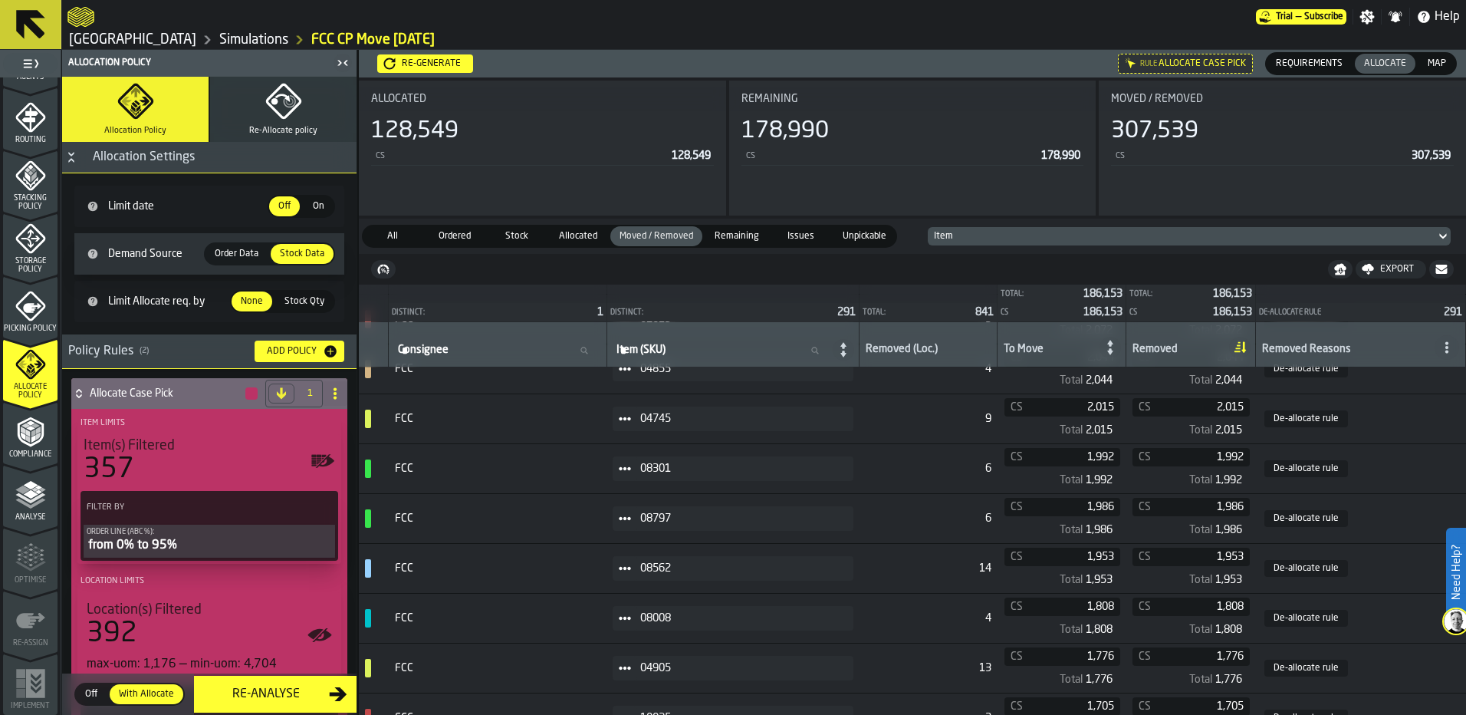
click at [576, 240] on span "Allocated" at bounding box center [578, 236] width 53 height 14
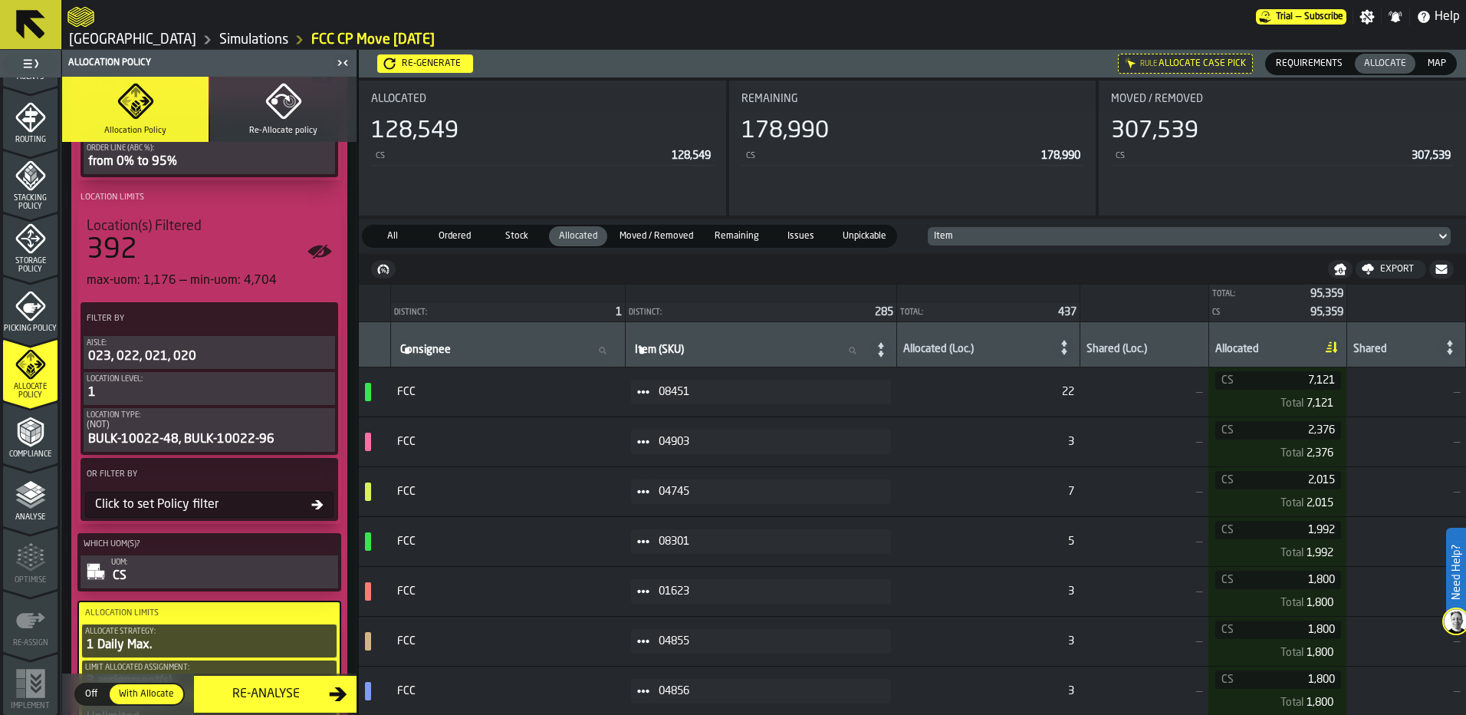
scroll to position [537, 0]
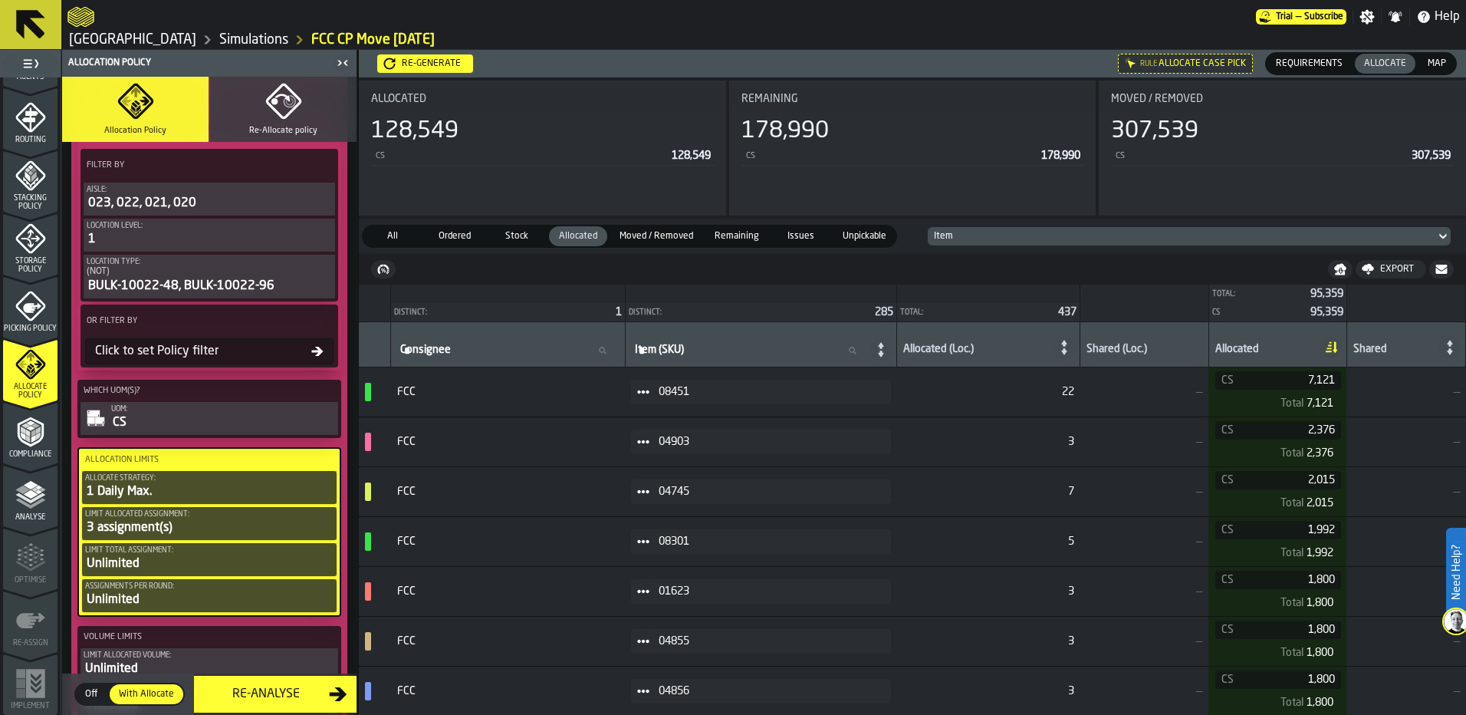
click at [268, 118] on icon "button" at bounding box center [283, 101] width 37 height 37
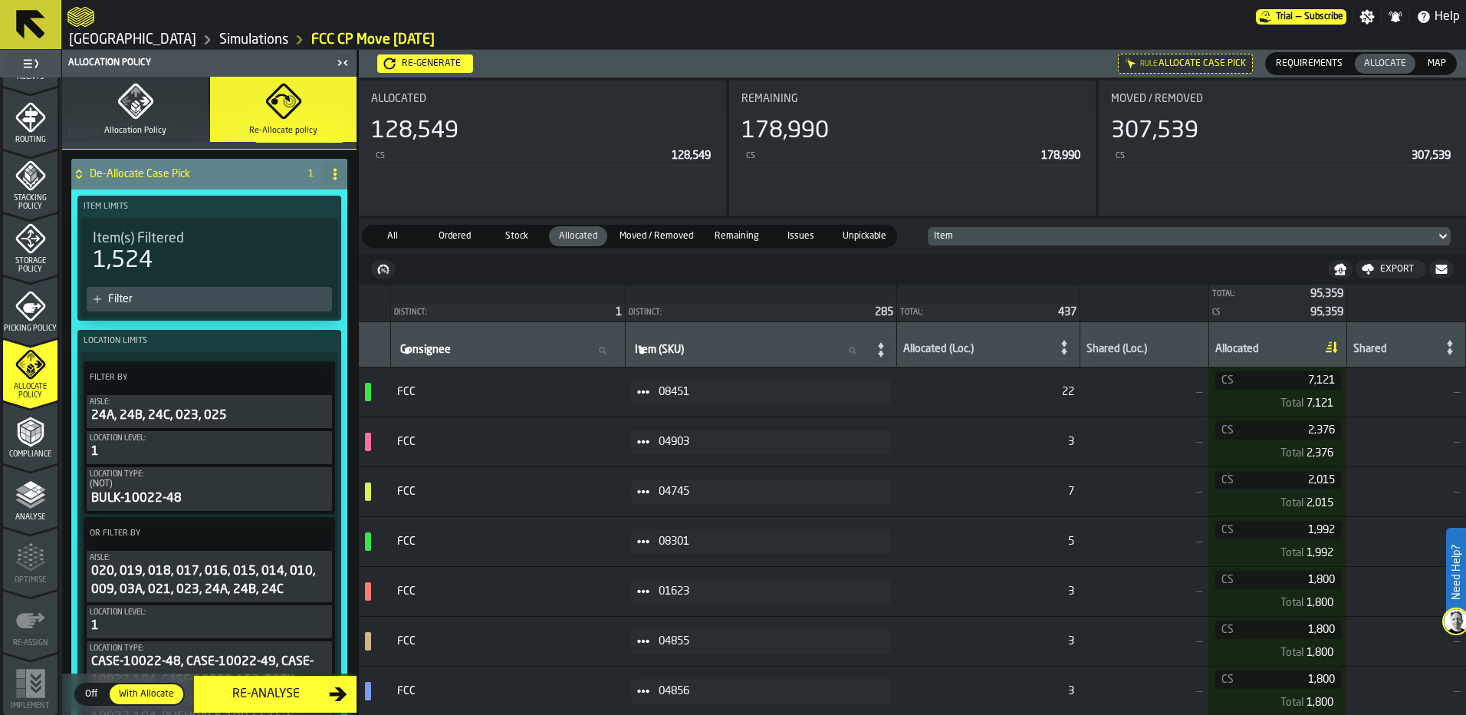
scroll to position [0, 0]
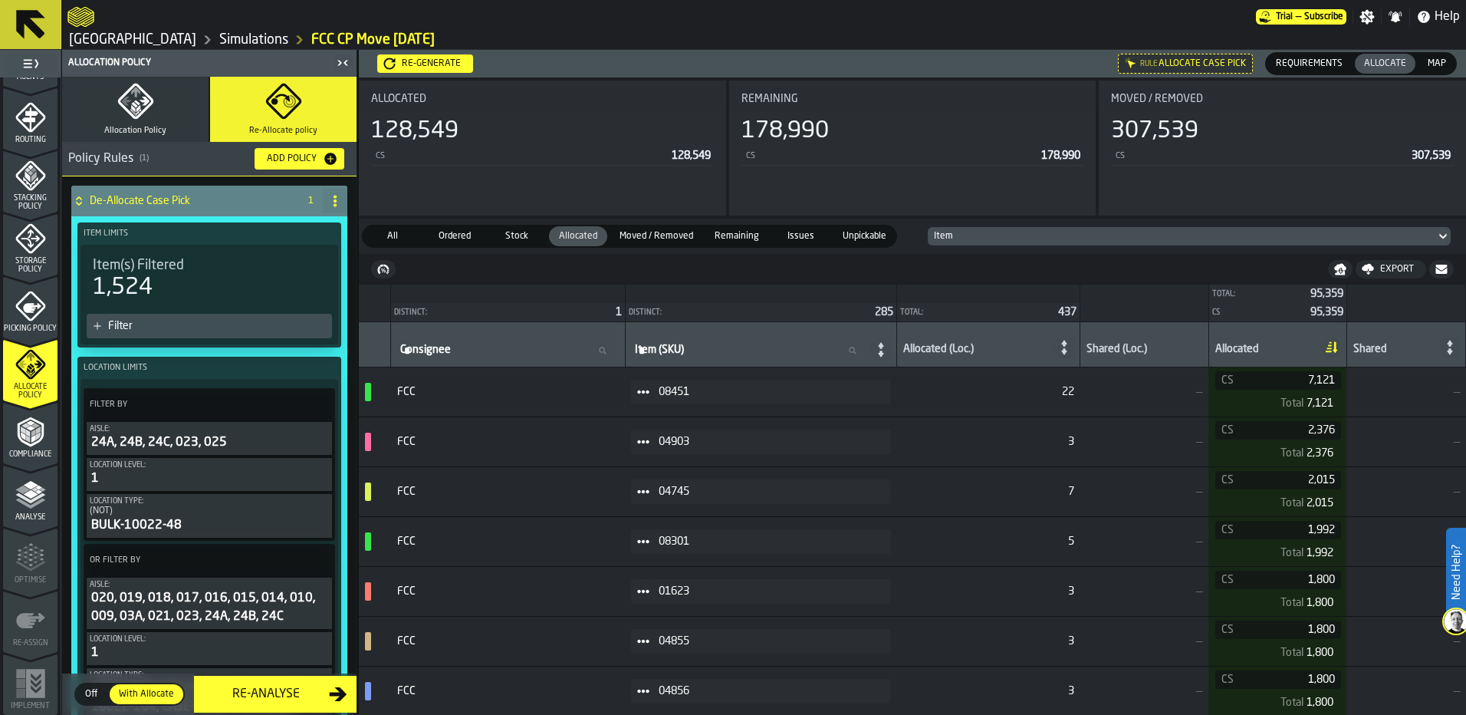
scroll to position [460, 0]
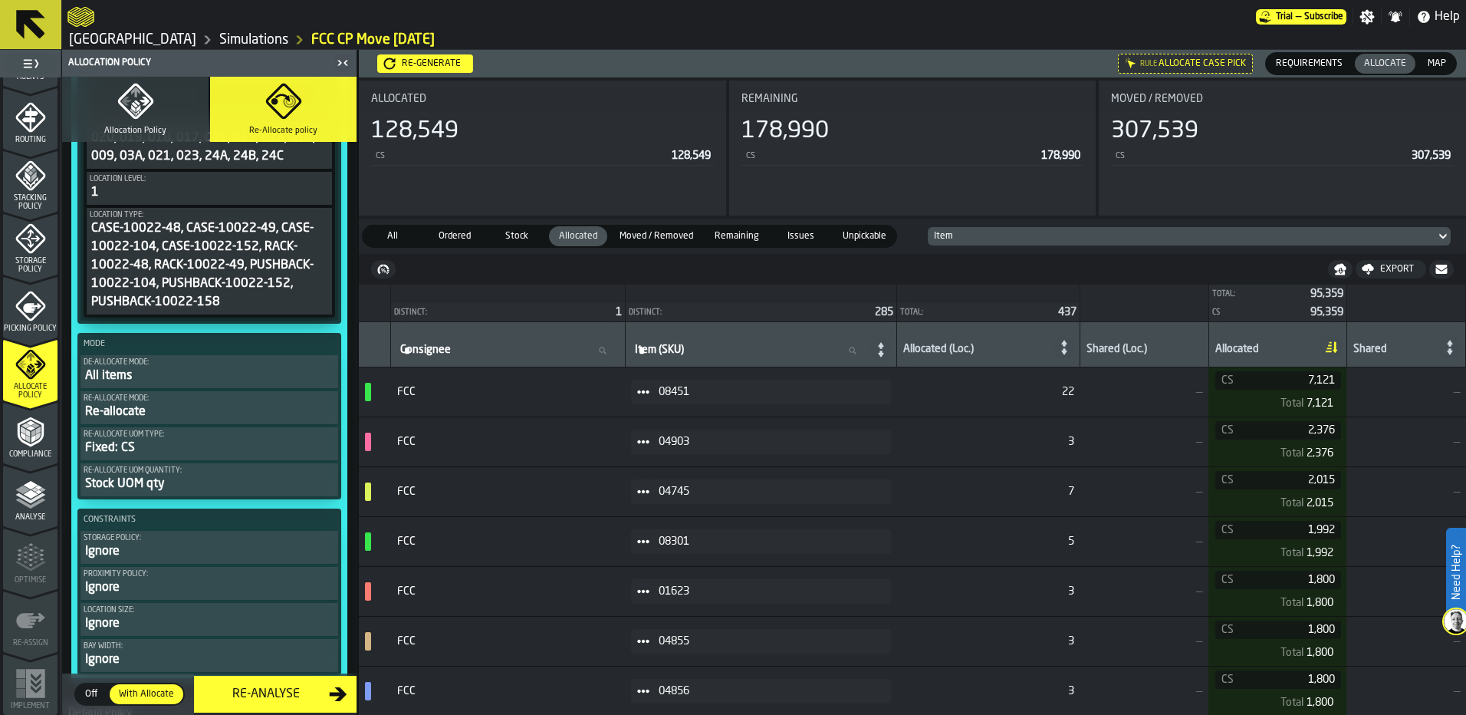
click at [221, 404] on div "Re-allocate" at bounding box center [209, 411] width 251 height 18
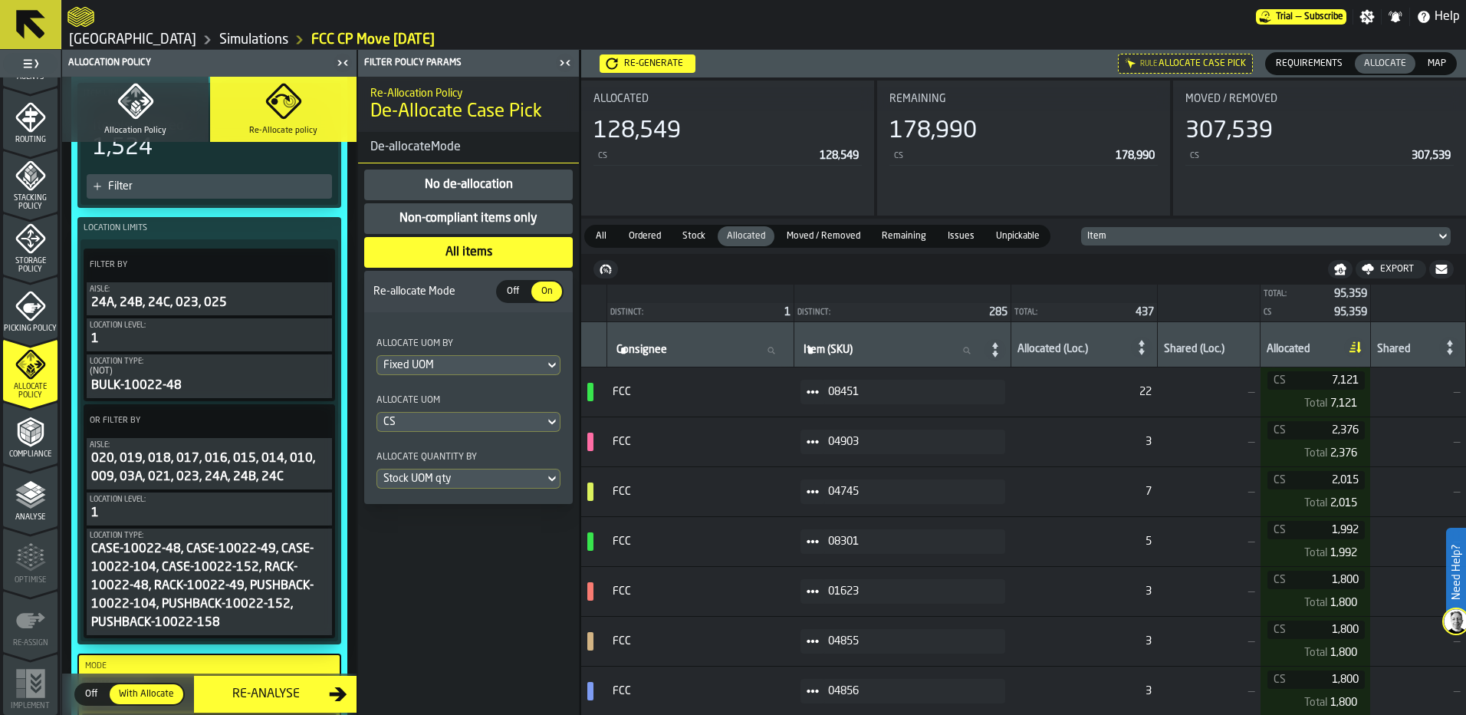
scroll to position [117, 0]
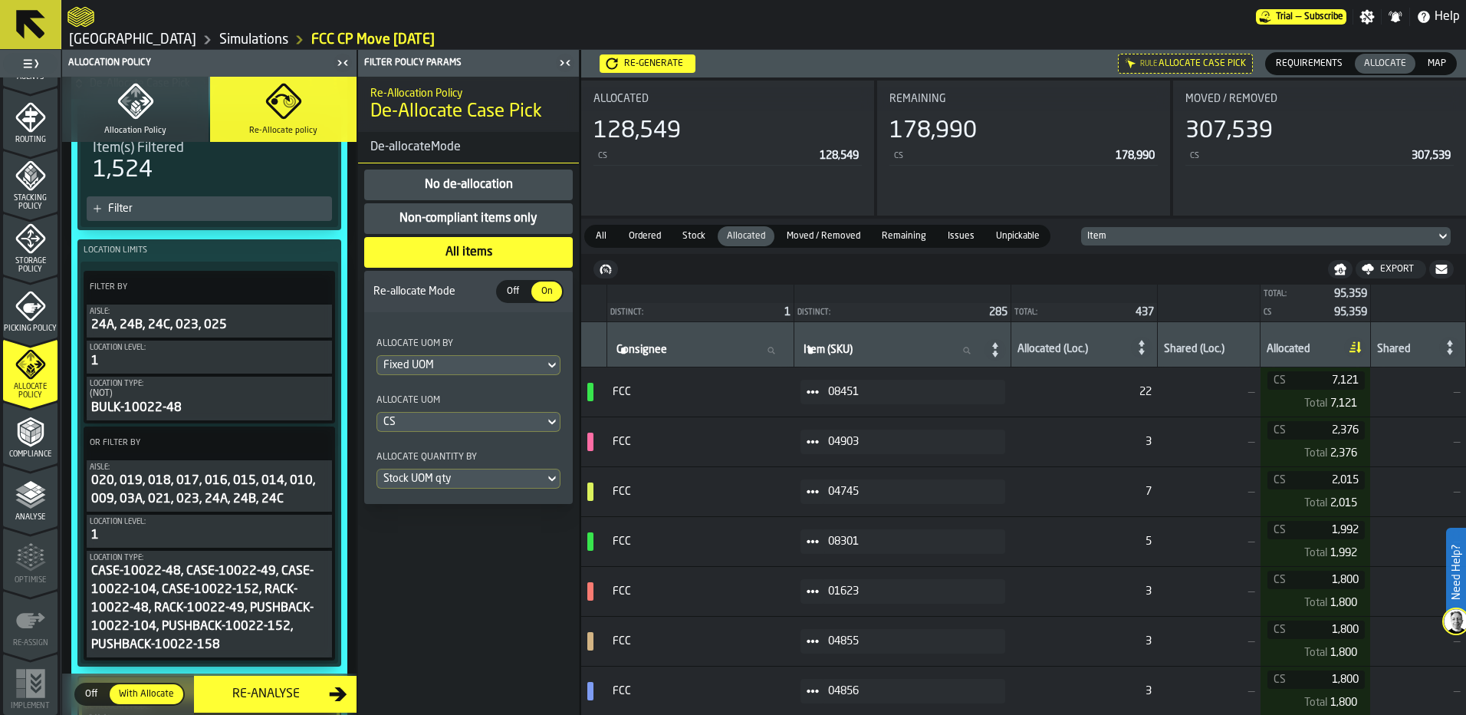
click at [124, 113] on icon "button" at bounding box center [135, 101] width 37 height 37
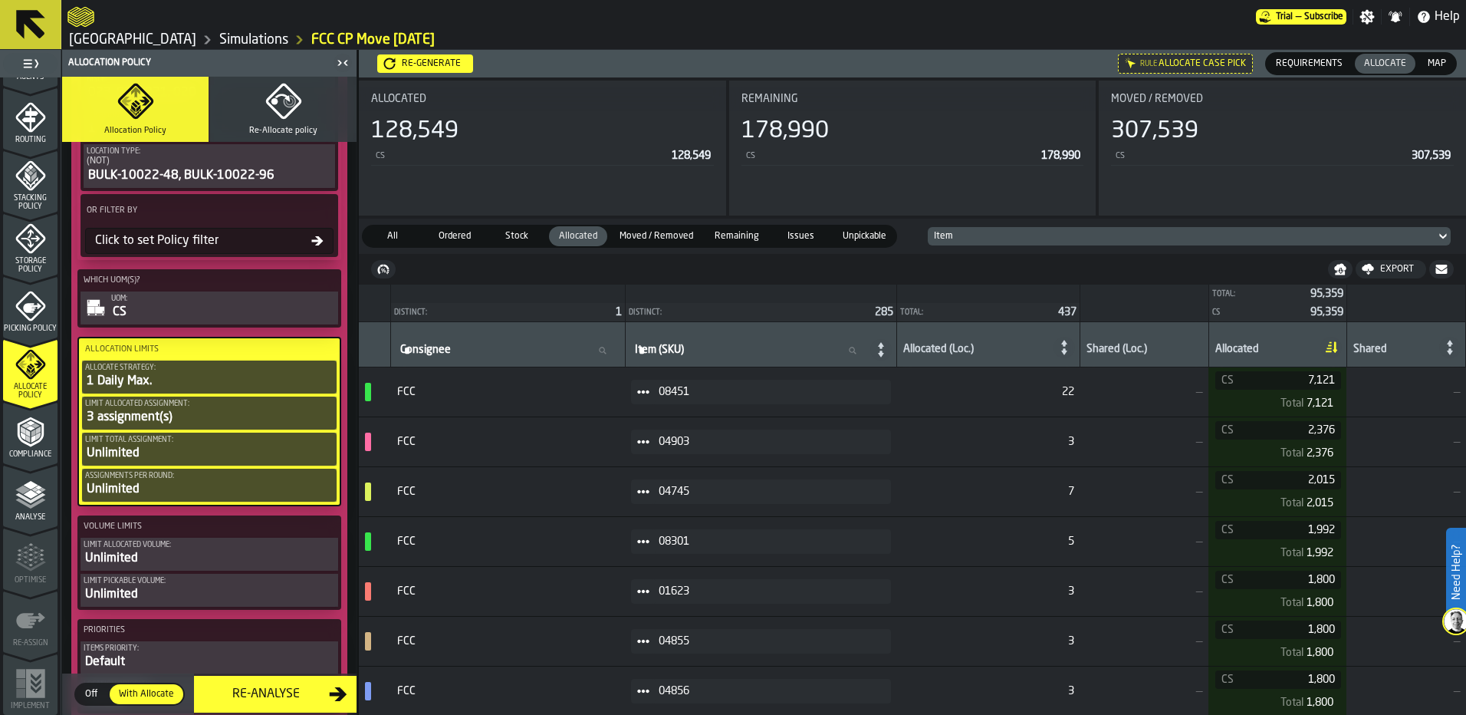
scroll to position [648, 0]
click at [246, 382] on div "1 Daily Max." at bounding box center [209, 380] width 248 height 18
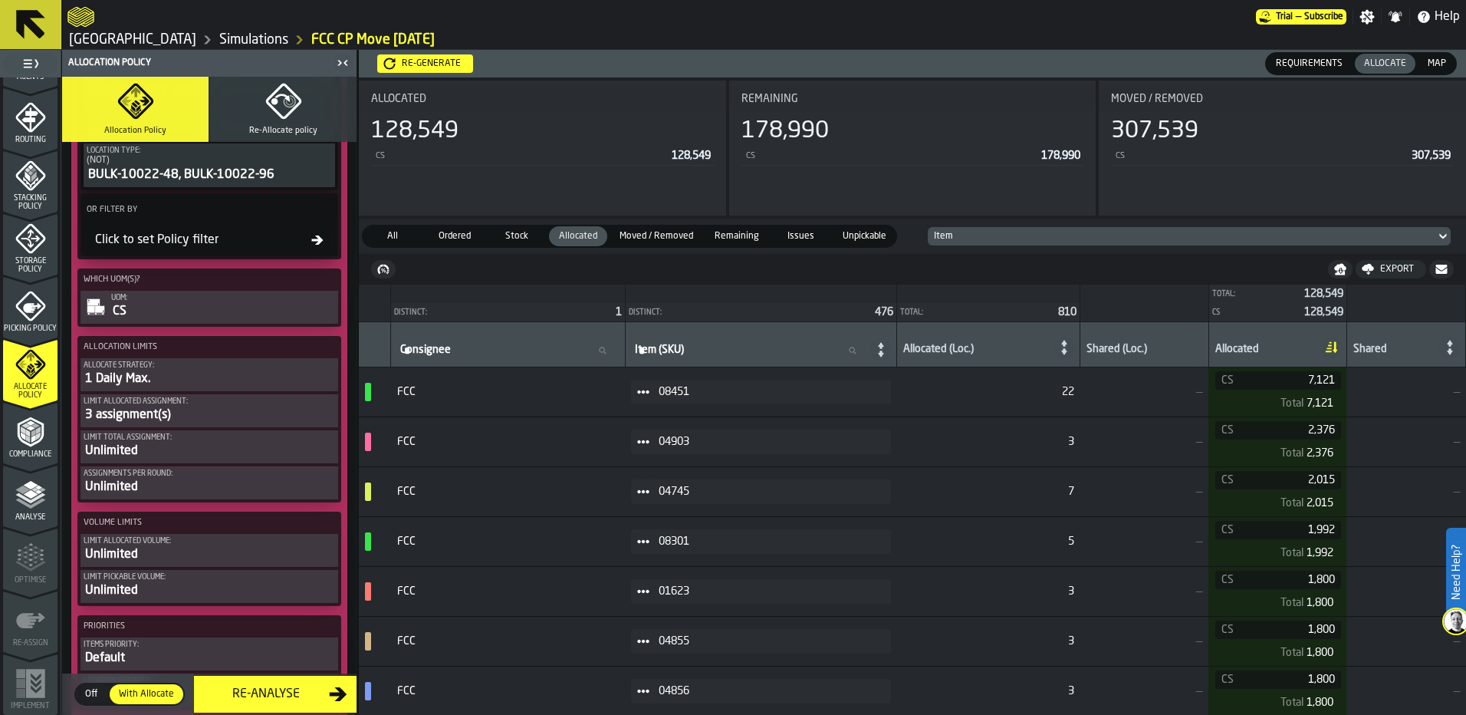
click at [245, 442] on div "Limit Total assignment:" at bounding box center [209, 437] width 251 height 8
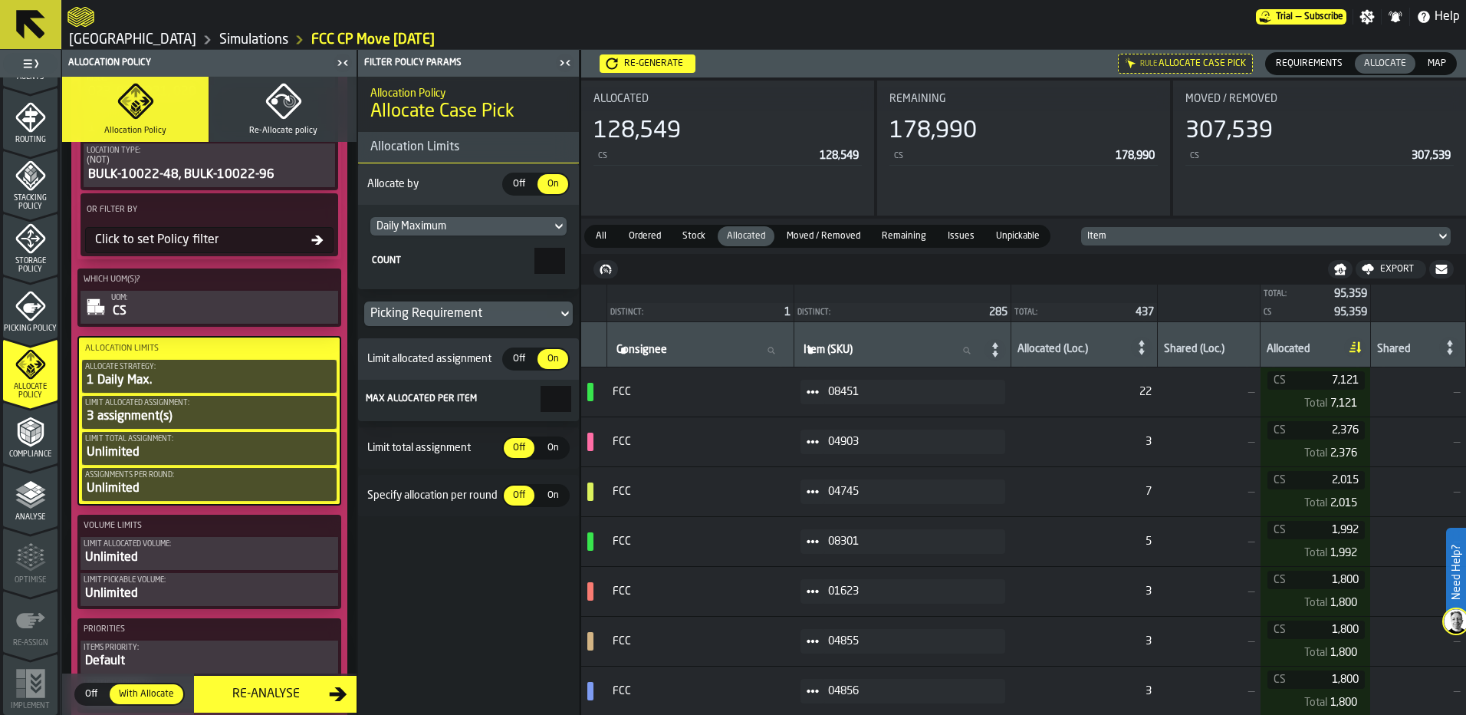
click at [550, 453] on span "On" at bounding box center [552, 448] width 25 height 14
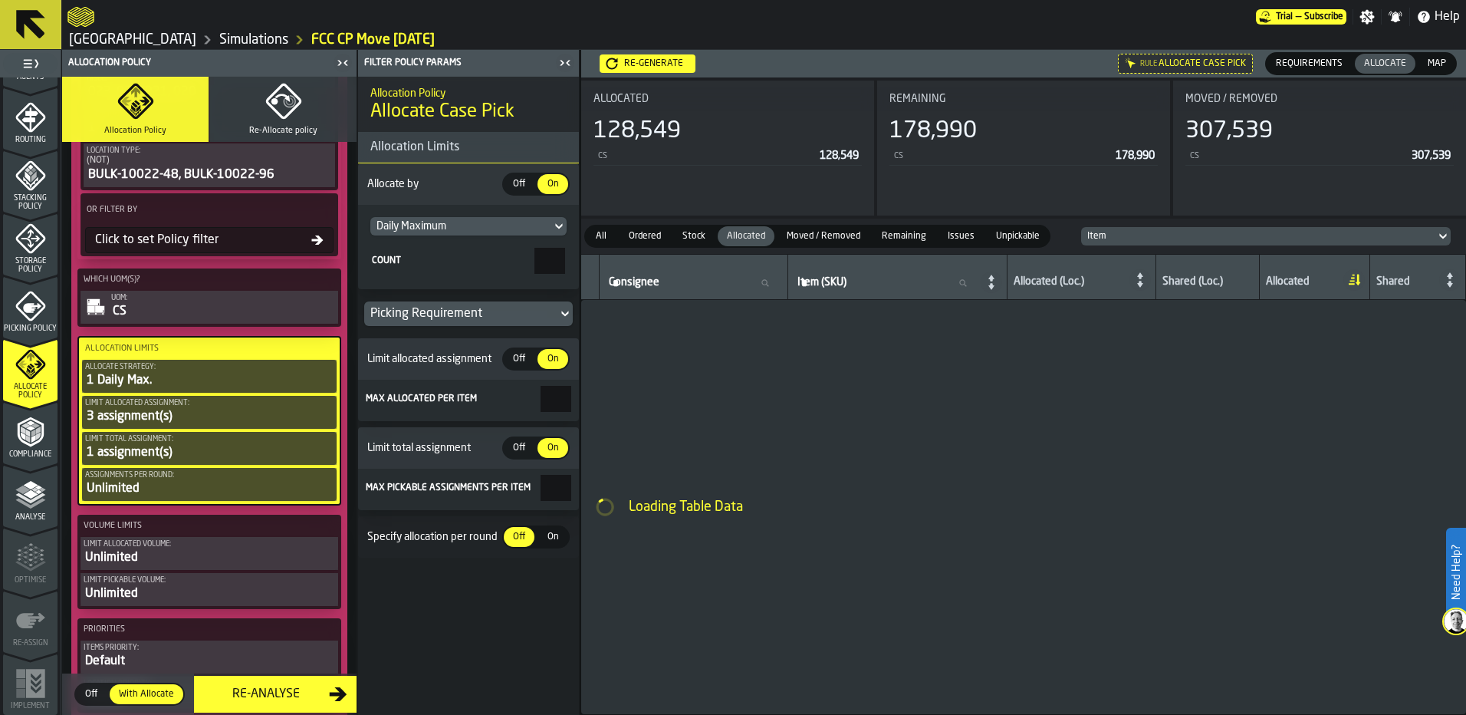
click at [608, 497] on main "1 Start 1.1 Layout 1.2 Assignment 1.3 Items 1.4 Orders 1.5 Data Stats 1.6 Heatm…" at bounding box center [733, 382] width 1466 height 665
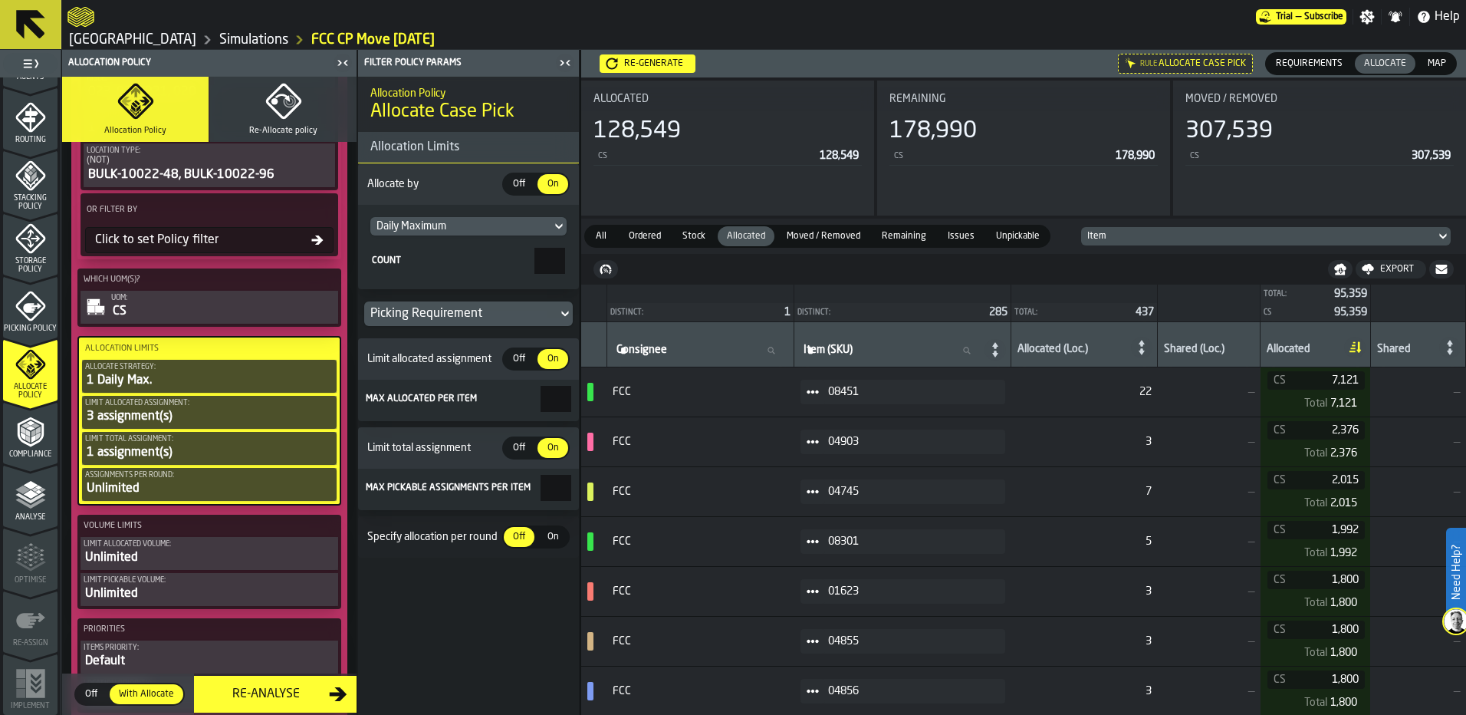
type input "*"
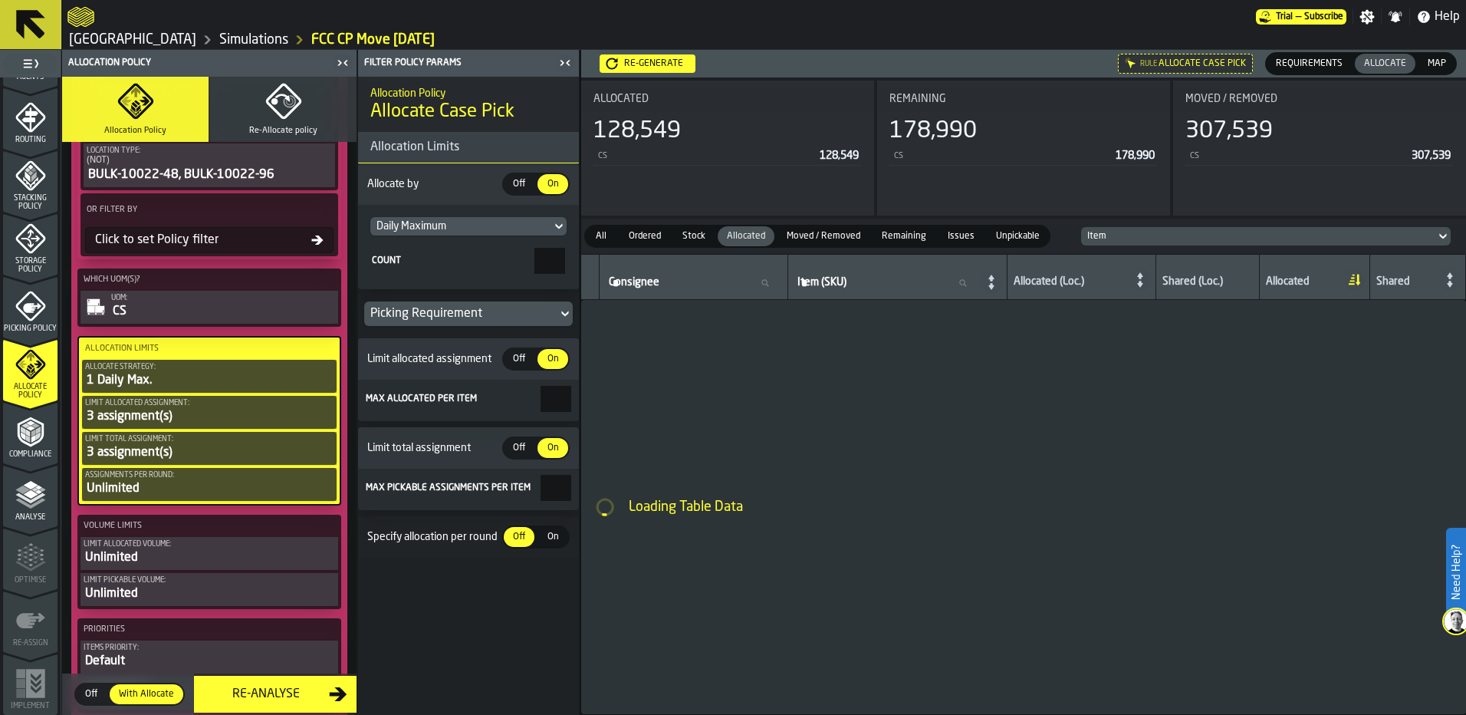
click at [510, 609] on div "Allocation Policy Allocate Case Pick Allocation Limits Allocate by Off Off On O…" at bounding box center [468, 396] width 221 height 638
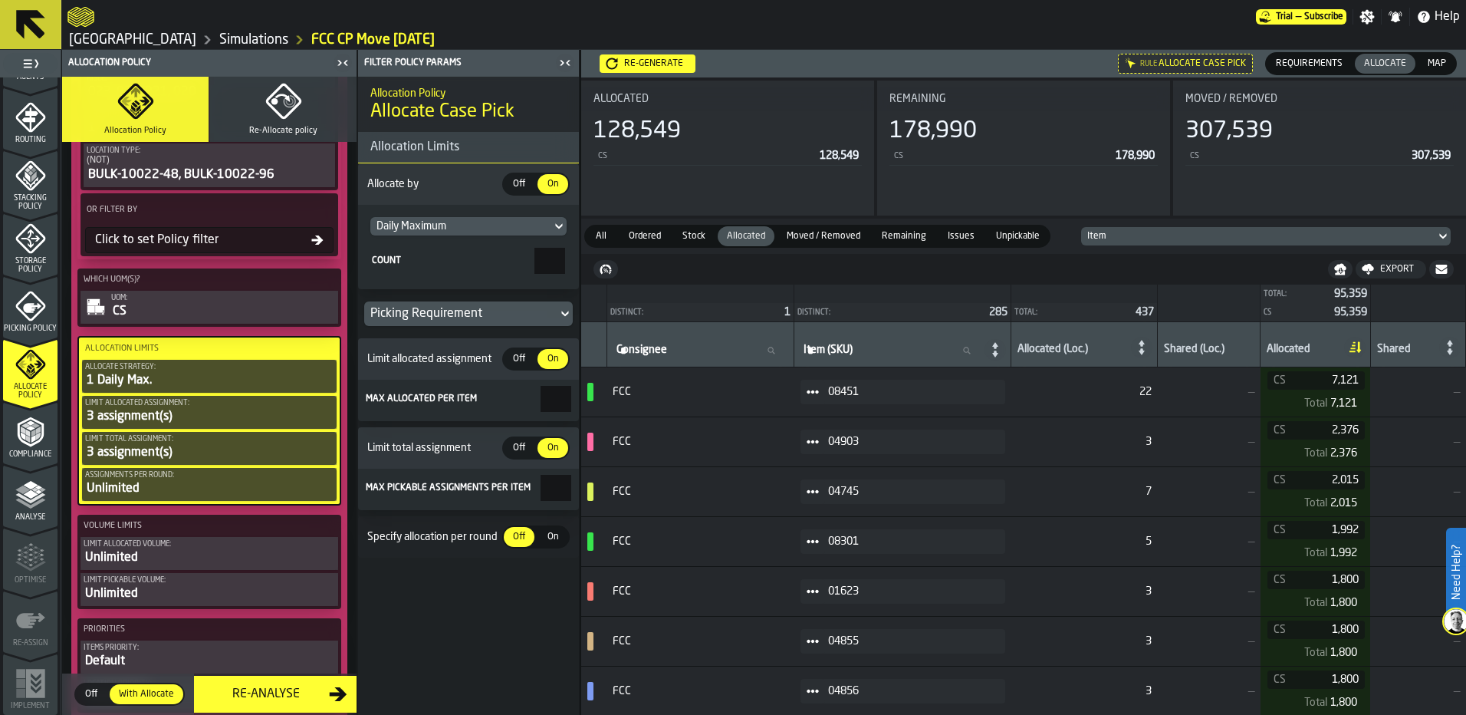
click at [249, 491] on div "Unlimited" at bounding box center [209, 488] width 248 height 18
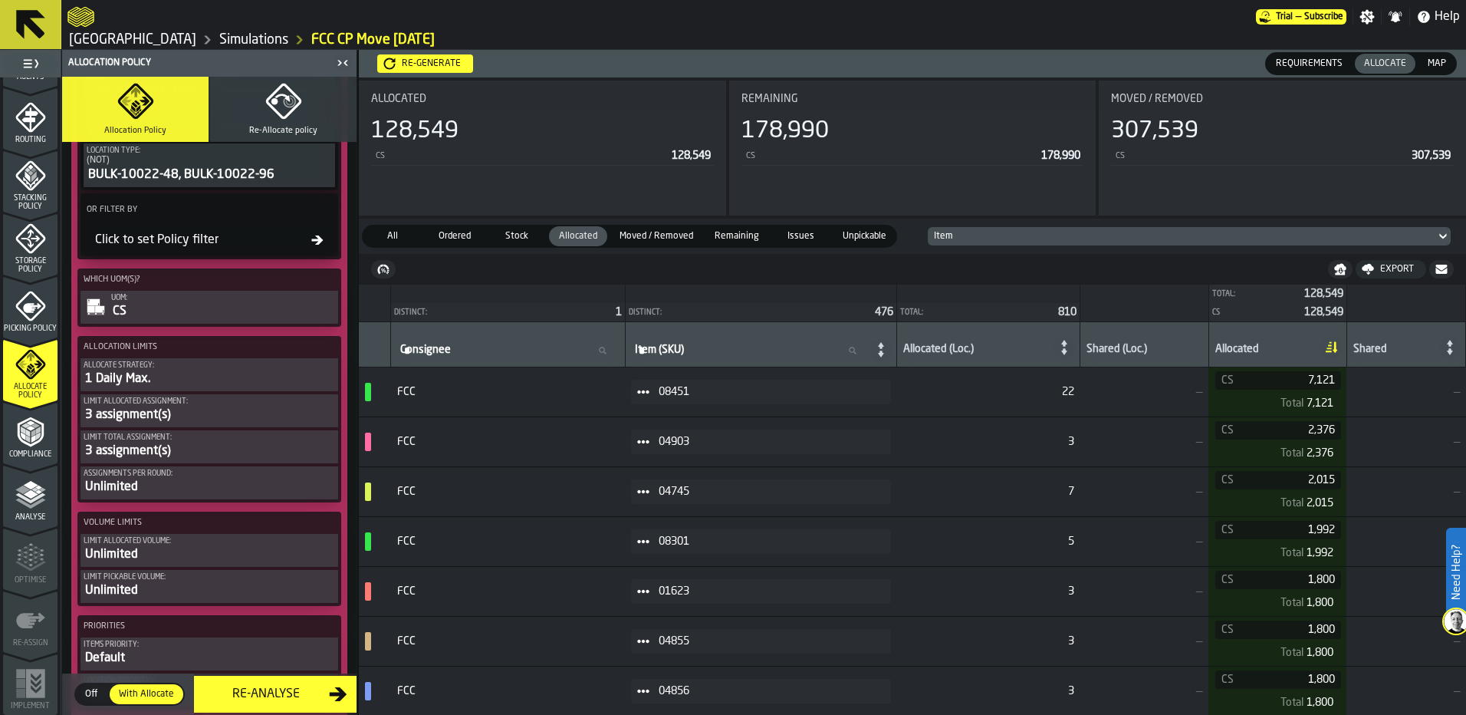
click at [232, 455] on div "3 assignment(s)" at bounding box center [209, 451] width 251 height 18
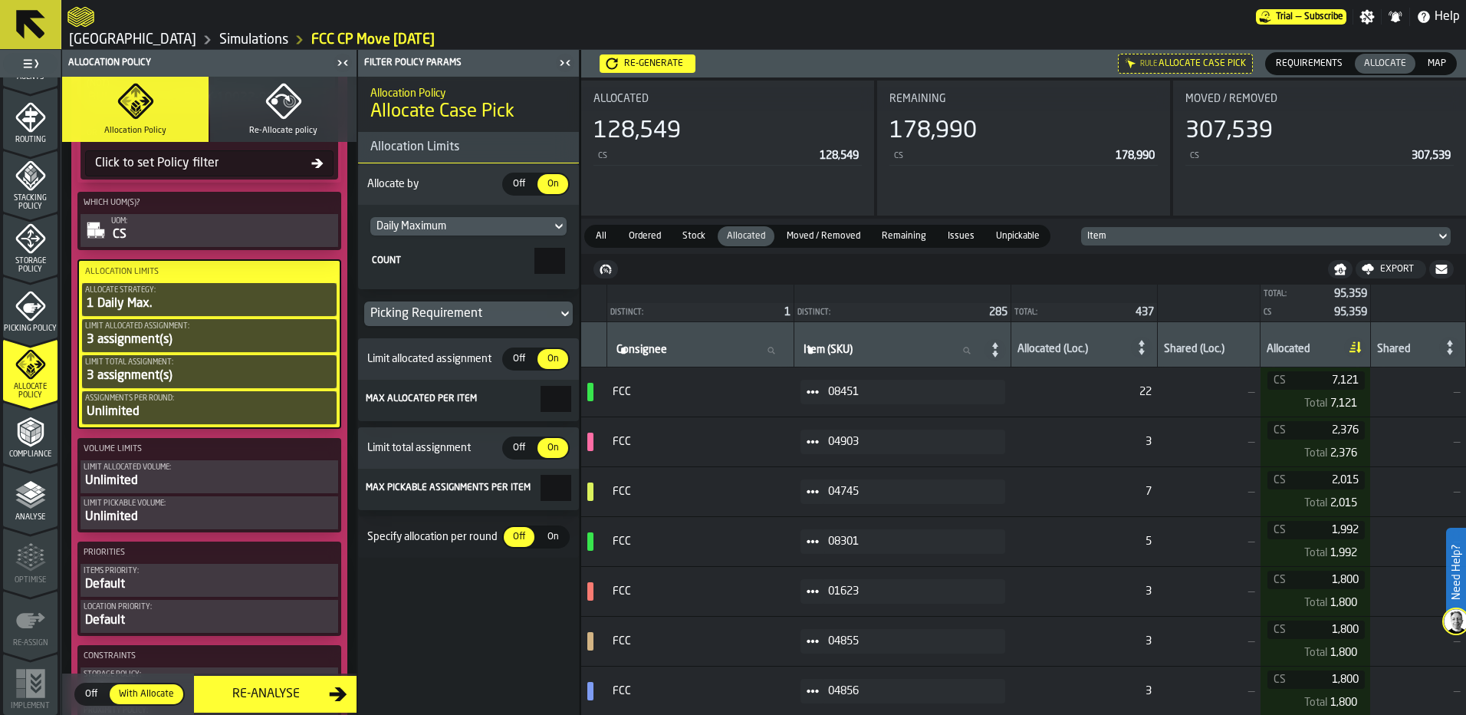
scroll to position [801, 0]
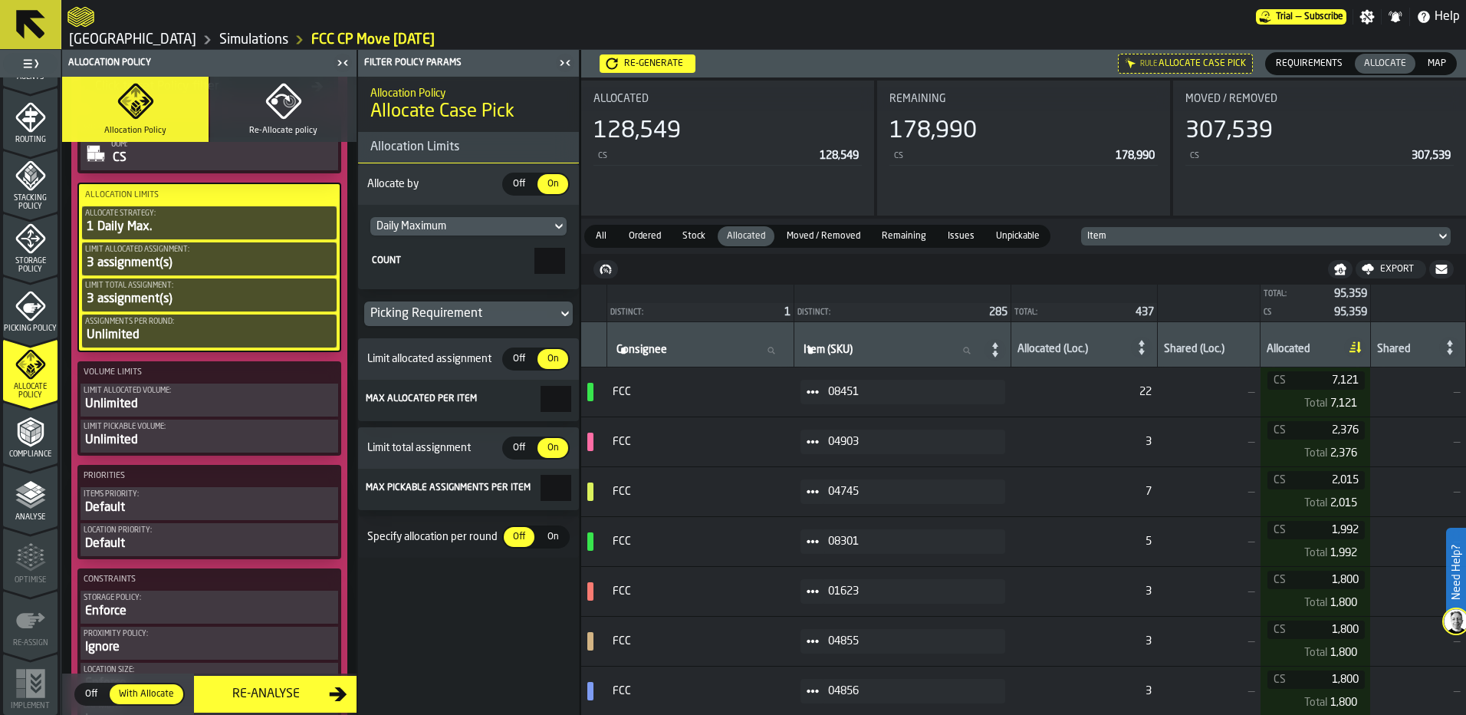
click at [209, 395] on div "Limit allocated volume:" at bounding box center [209, 390] width 251 height 8
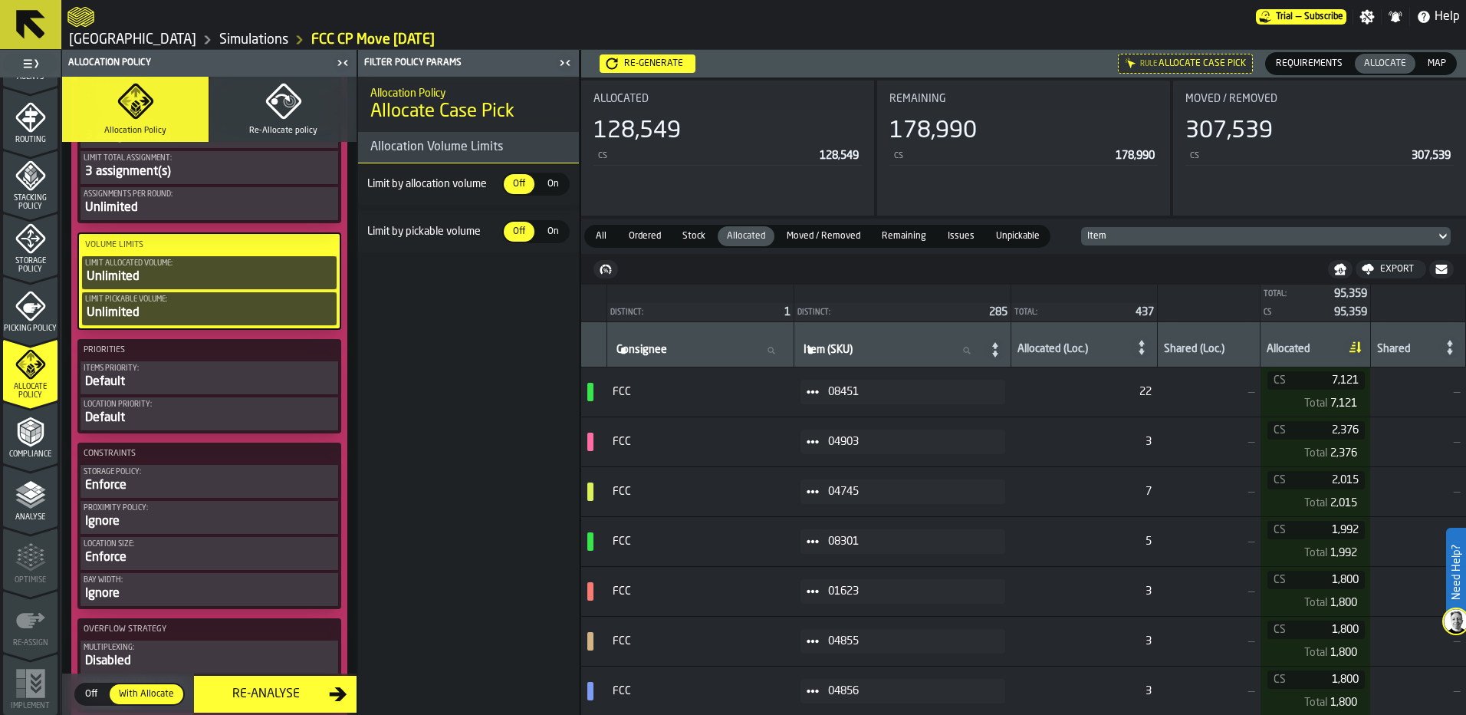
scroll to position [954, 0]
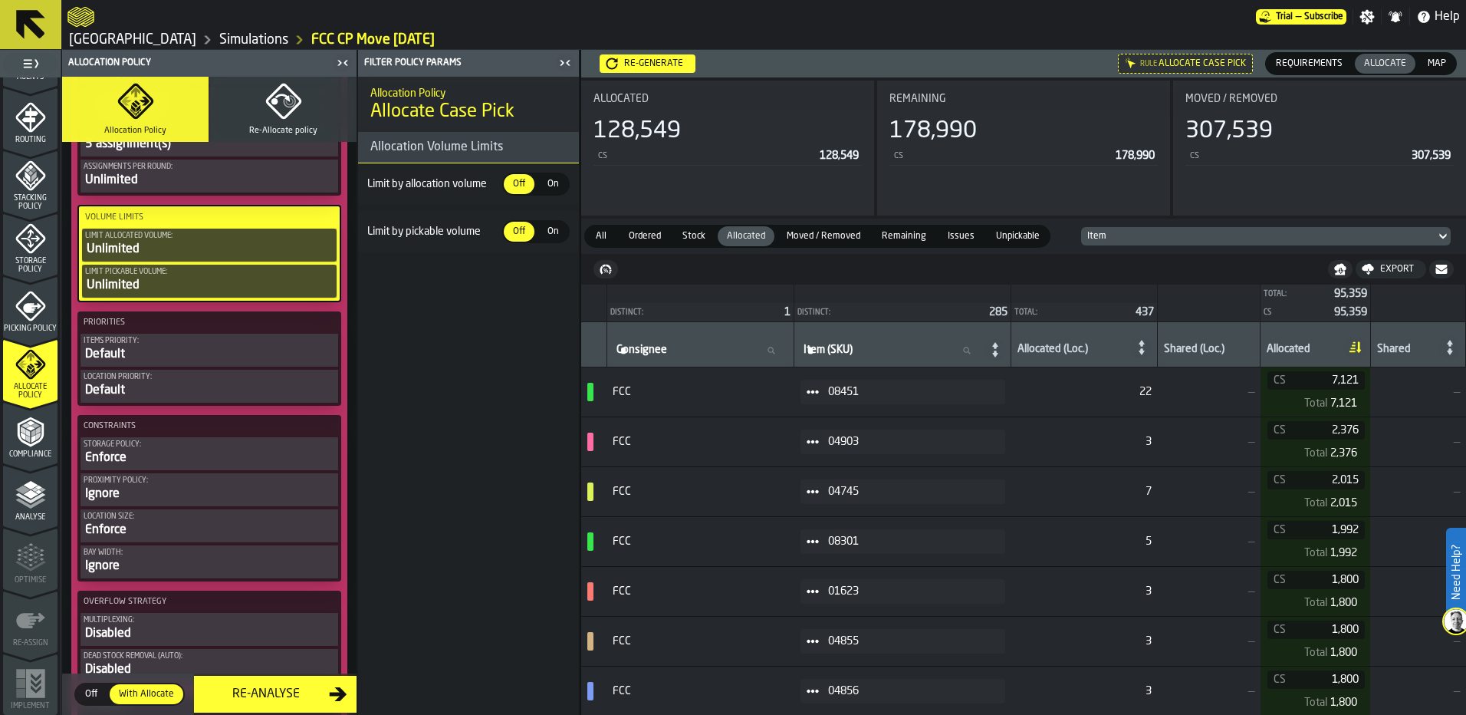
click at [226, 386] on div "Default" at bounding box center [209, 390] width 251 height 18
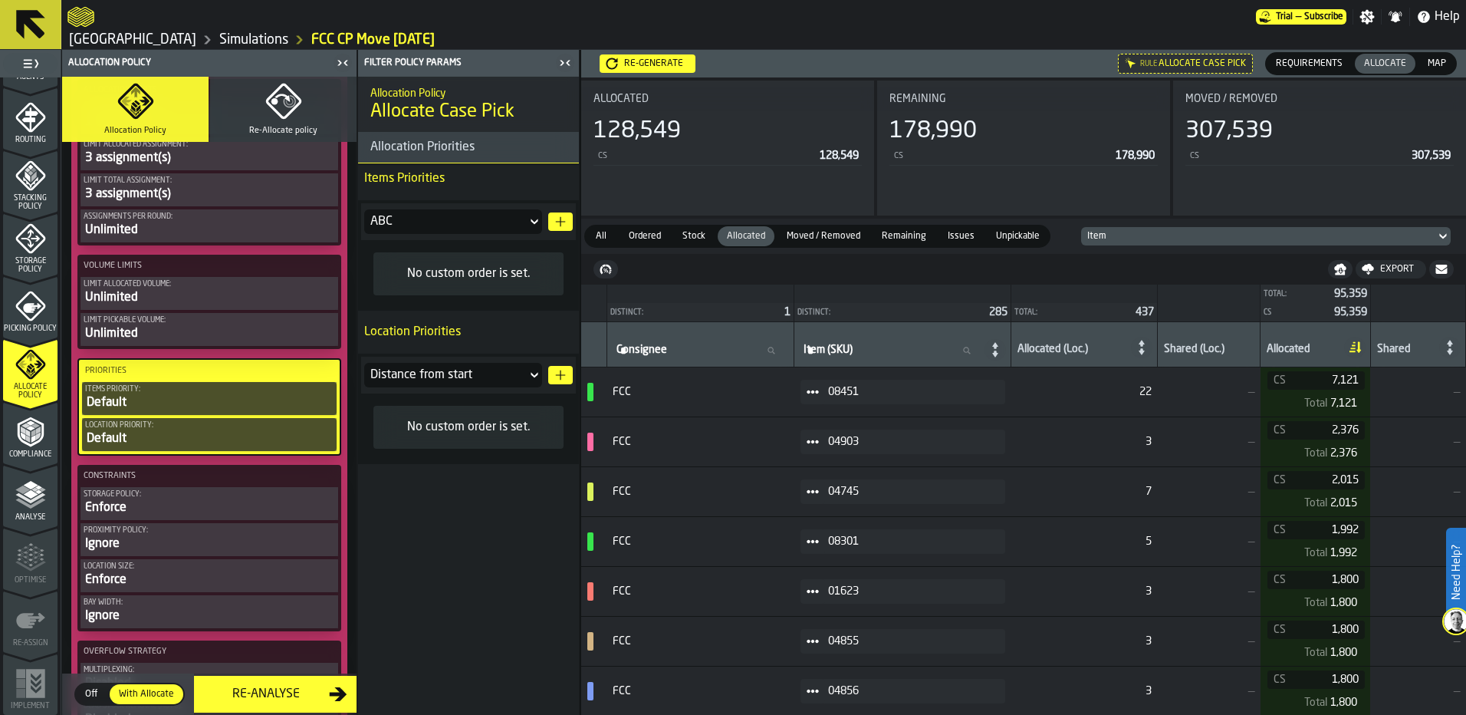
scroll to position [878, 0]
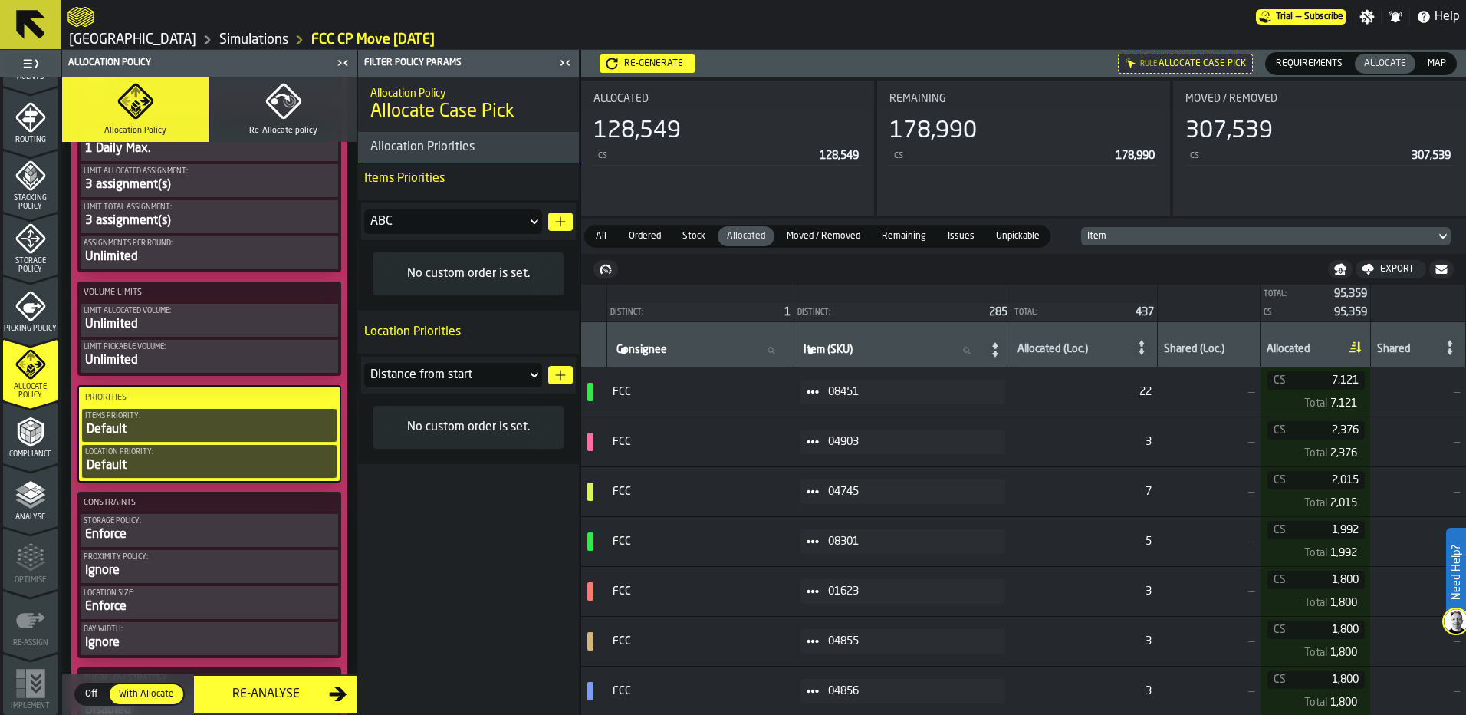
click at [629, 65] on div "Re-generate" at bounding box center [653, 63] width 71 height 11
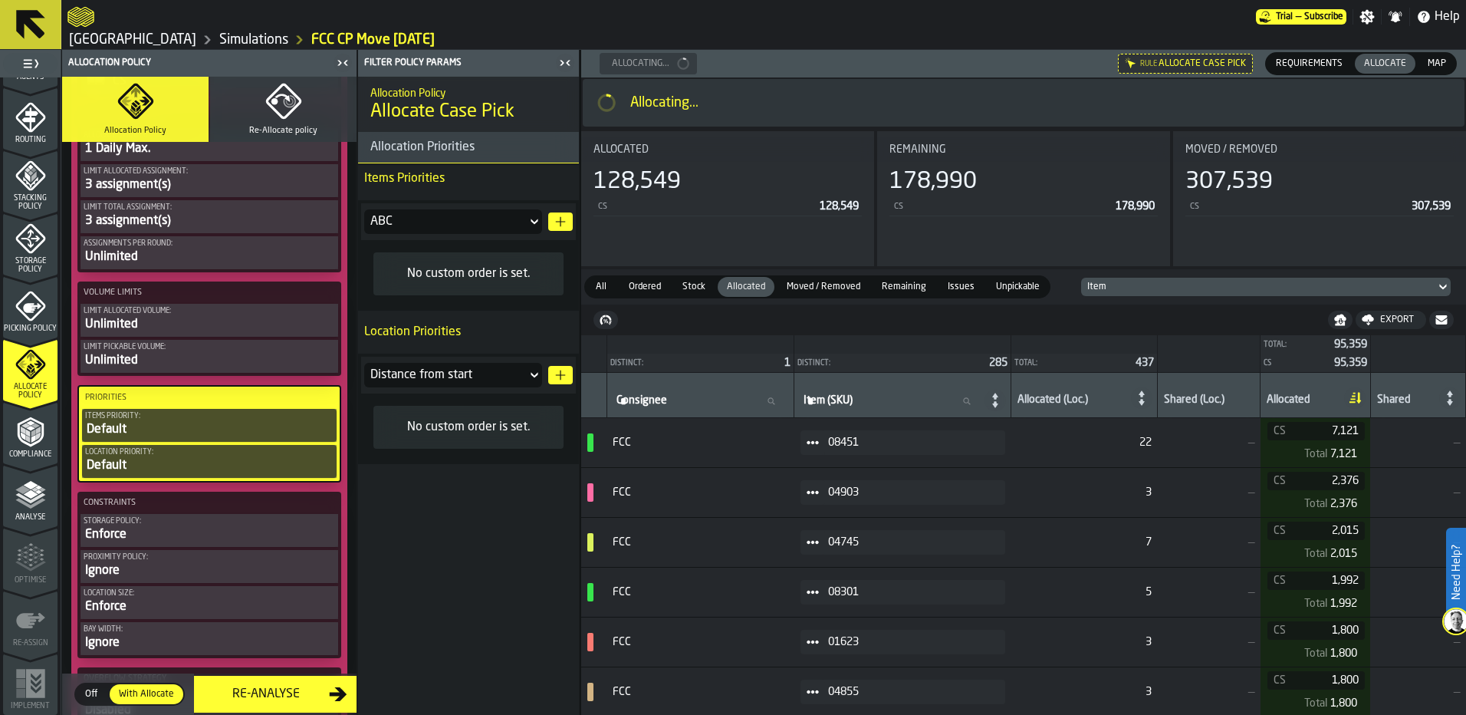
click at [697, 283] on span "Stock" at bounding box center [693, 287] width 35 height 14
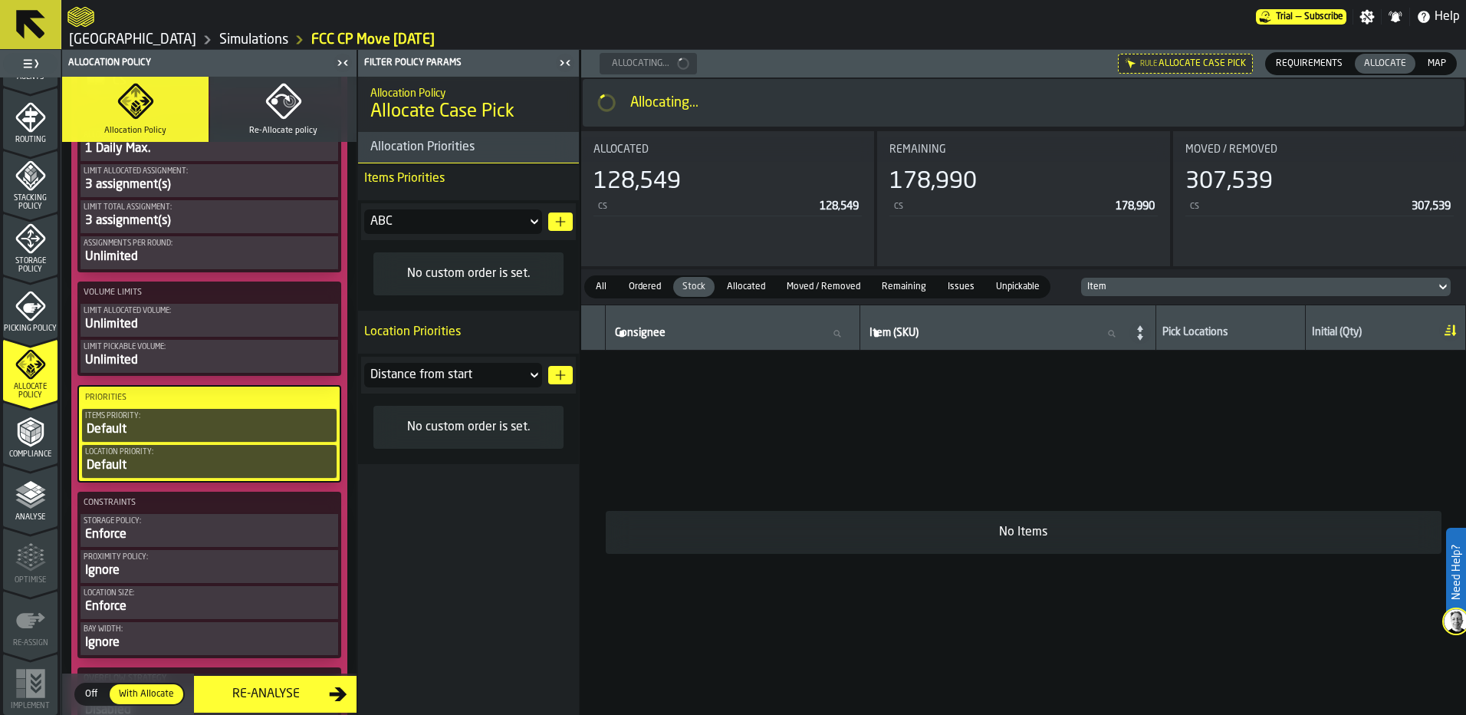
click at [610, 283] on span "All" at bounding box center [601, 287] width 25 height 14
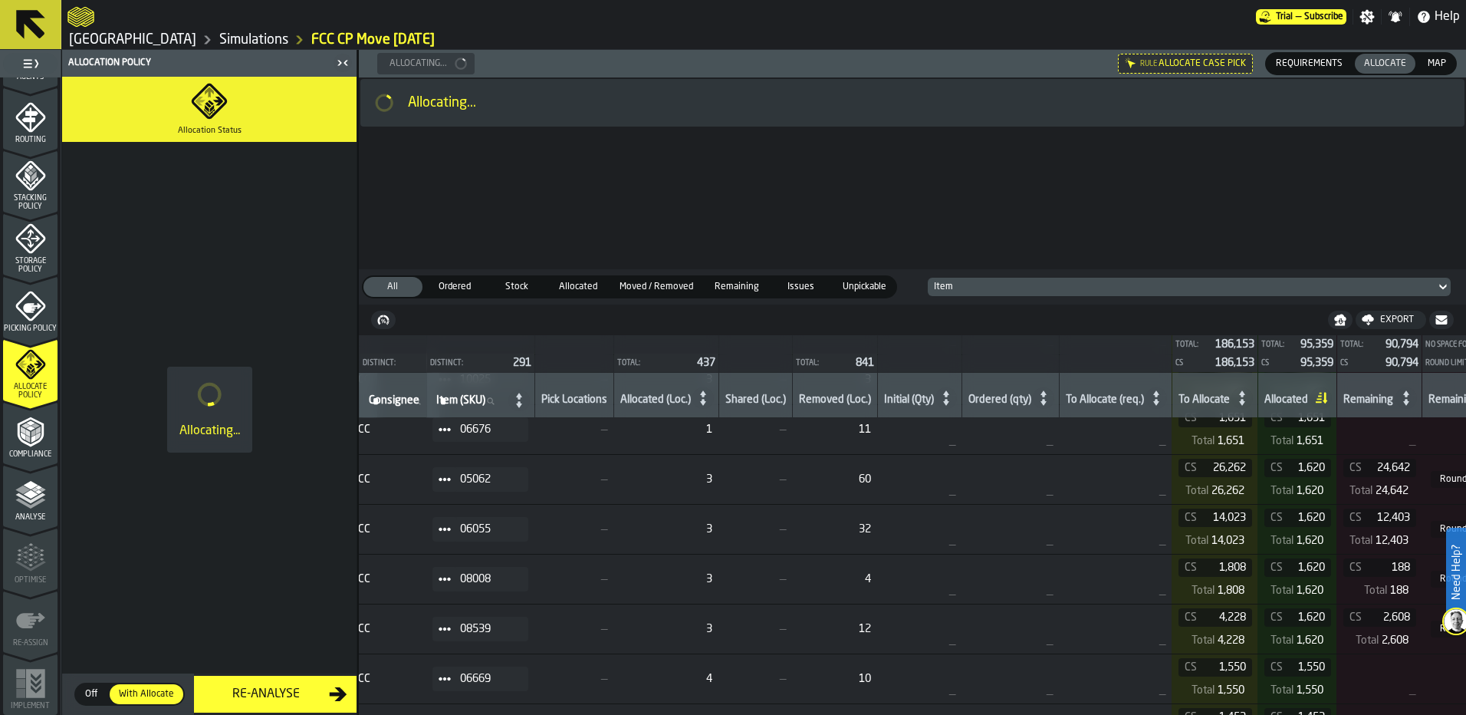
scroll to position [462, 0]
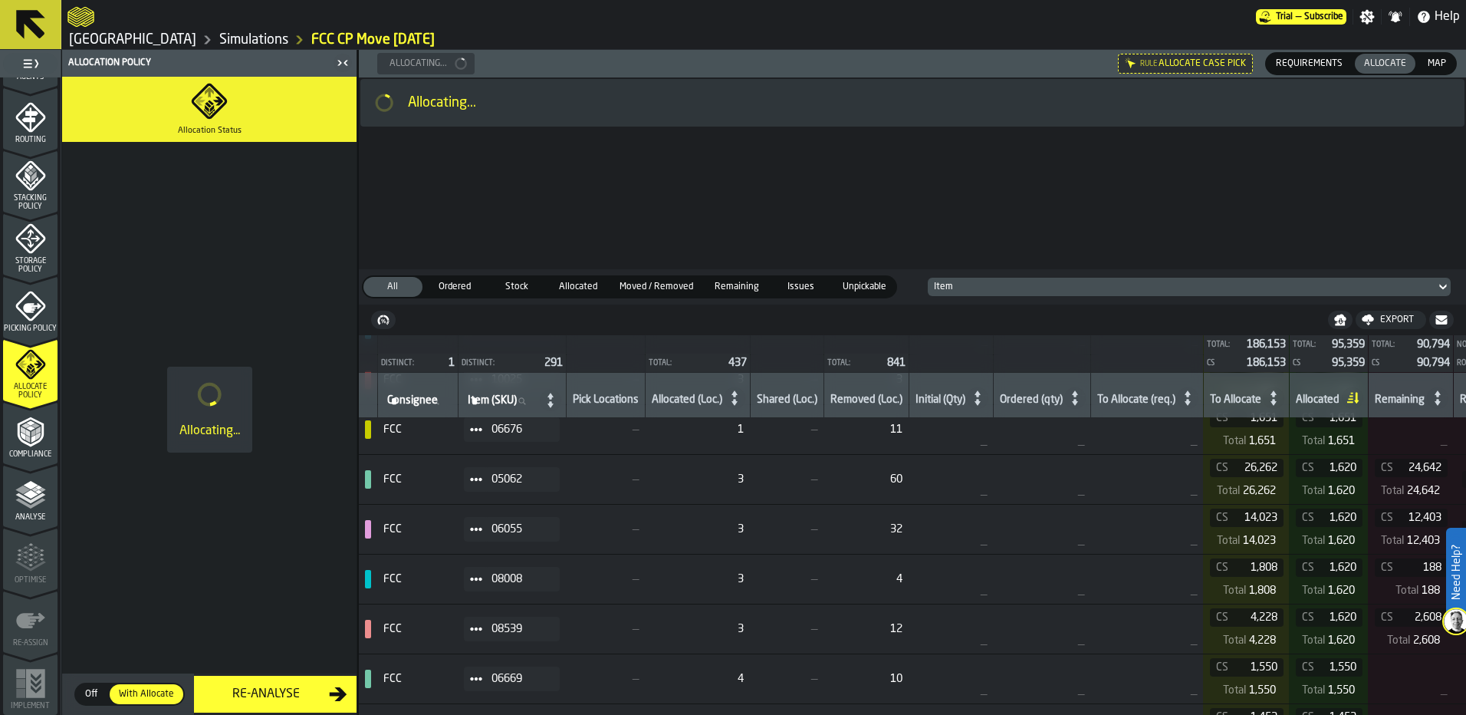
click at [477, 524] on icon at bounding box center [476, 529] width 12 height 12
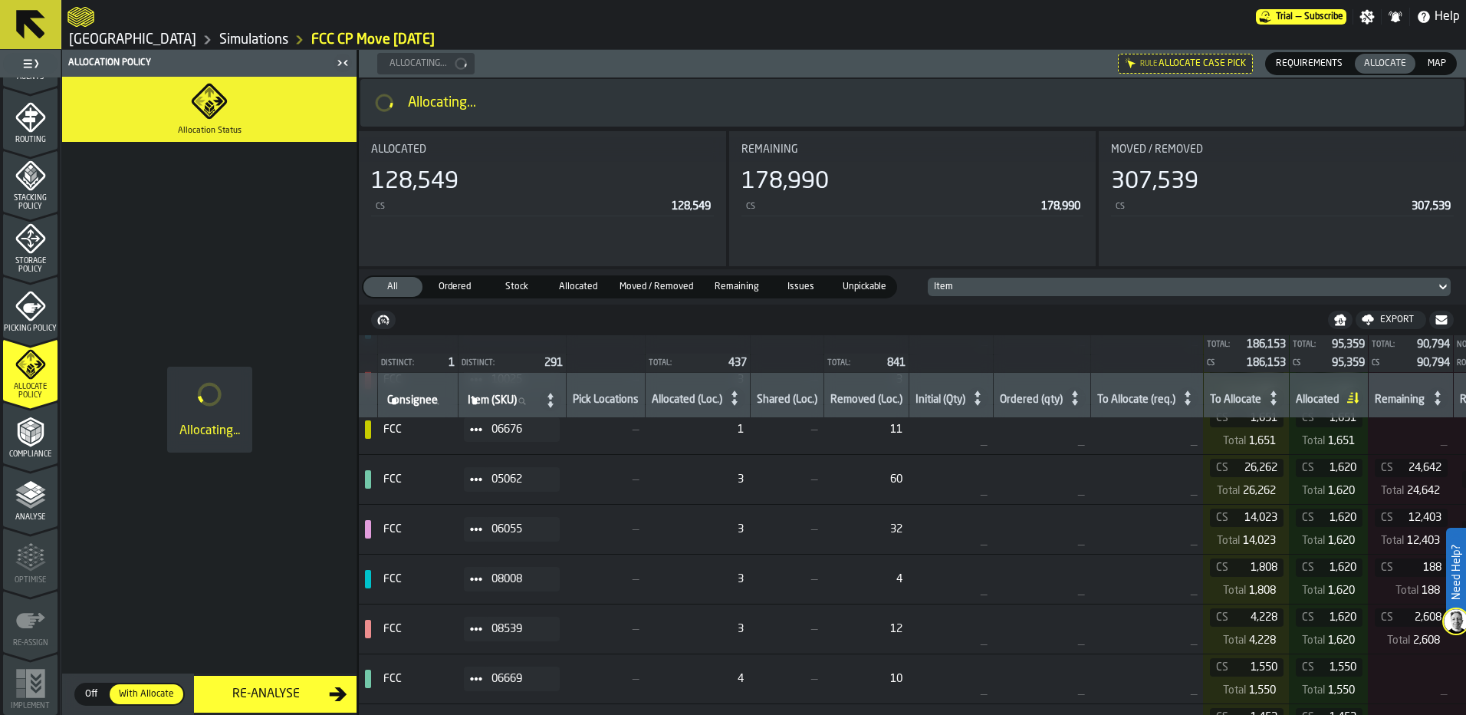
click at [481, 478] on icon at bounding box center [476, 479] width 12 height 12
click at [518, 538] on div "Show Orders" at bounding box center [517, 535] width 80 height 10
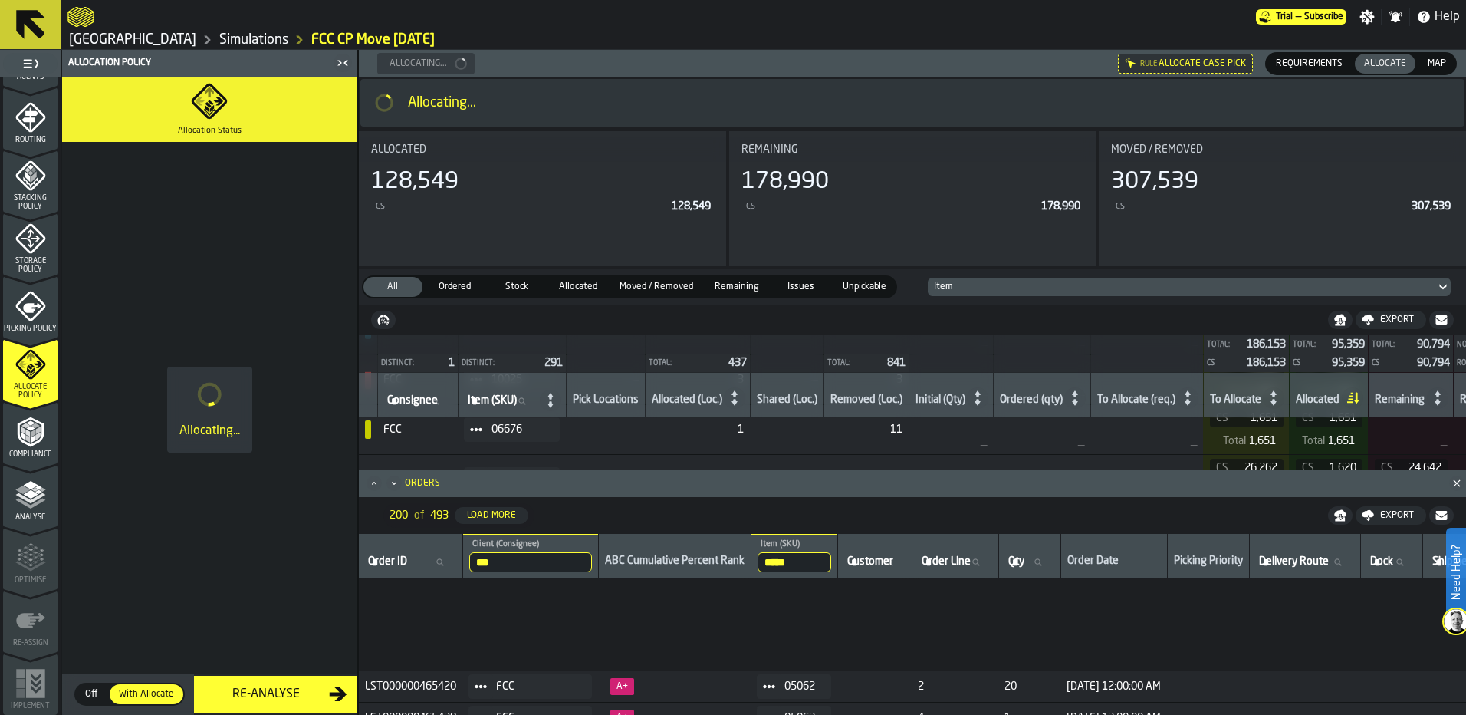
scroll to position [3312, 0]
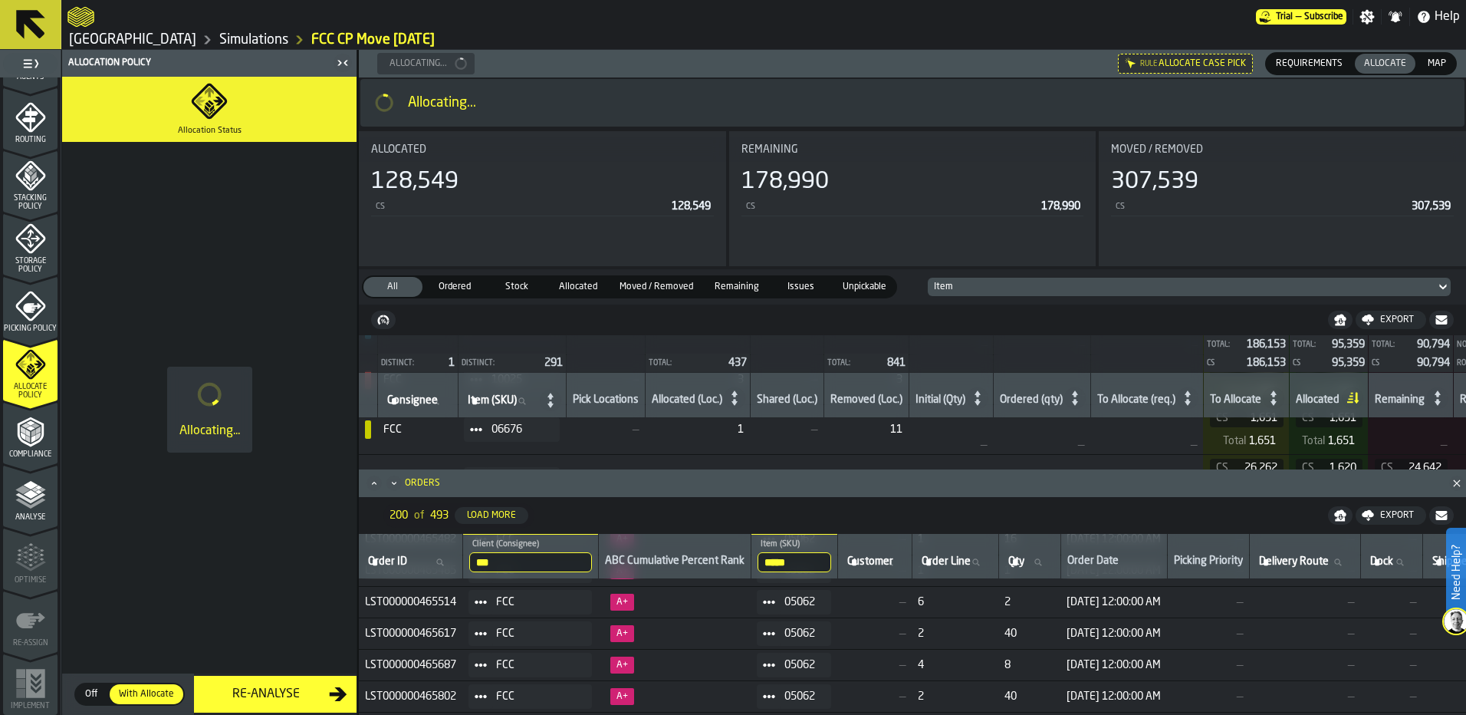
click at [1457, 481] on icon "Close" at bounding box center [1456, 482] width 15 height 15
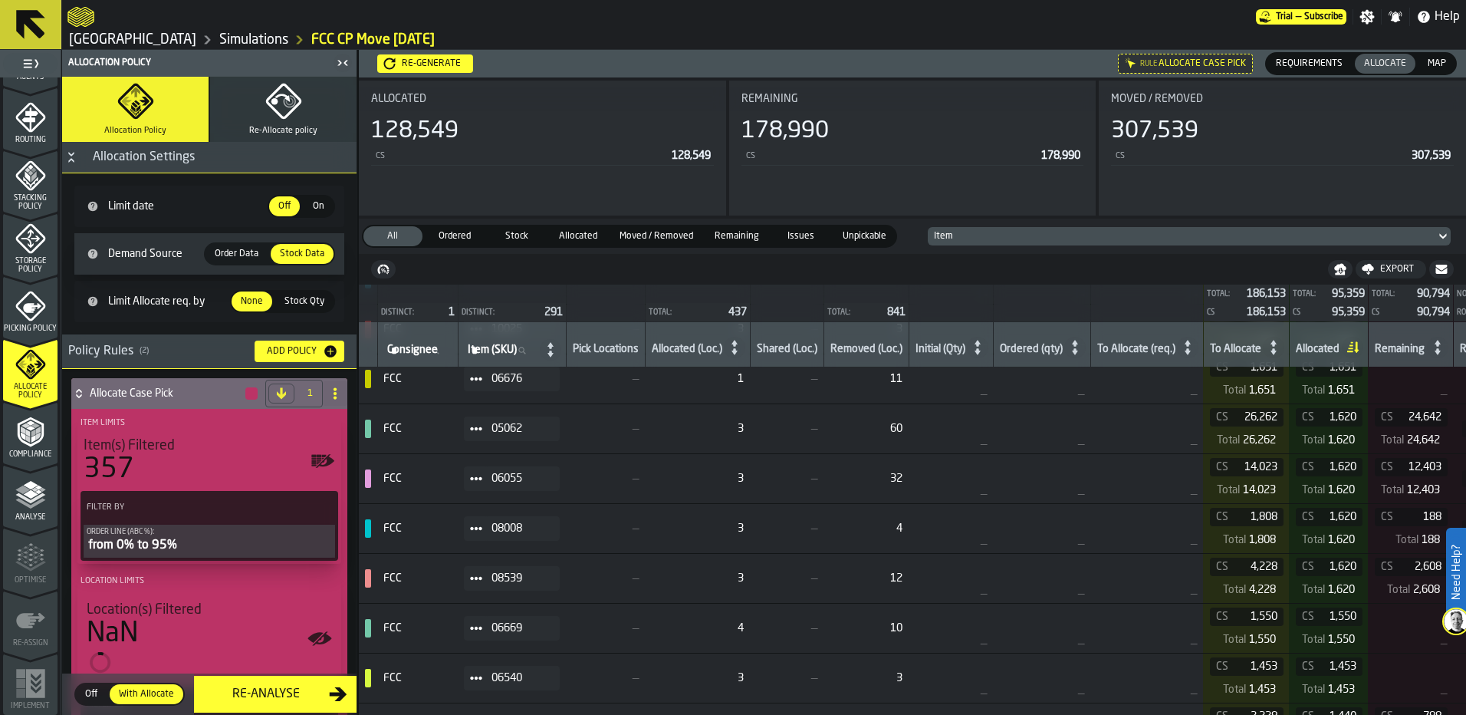
scroll to position [385, 0]
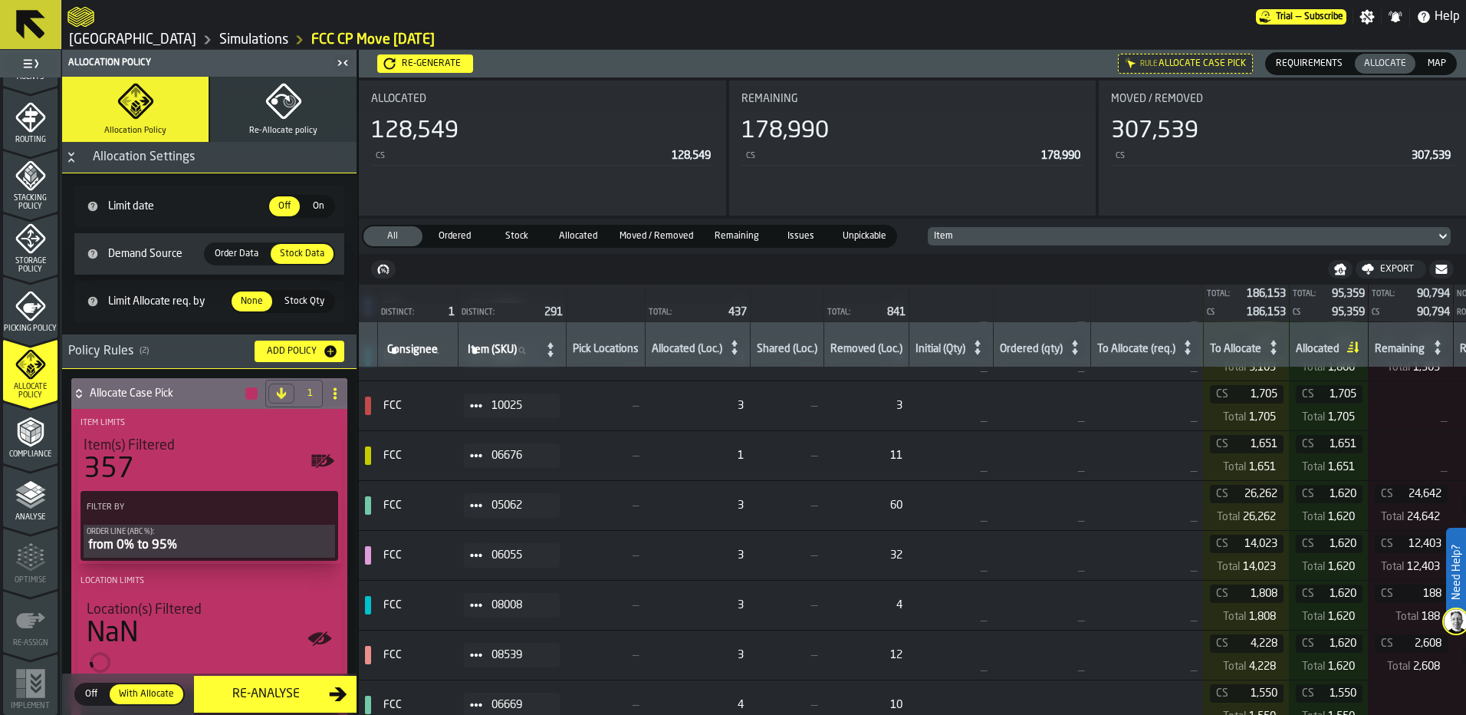
click at [1148, 508] on td "—" at bounding box center [1146, 505] width 113 height 50
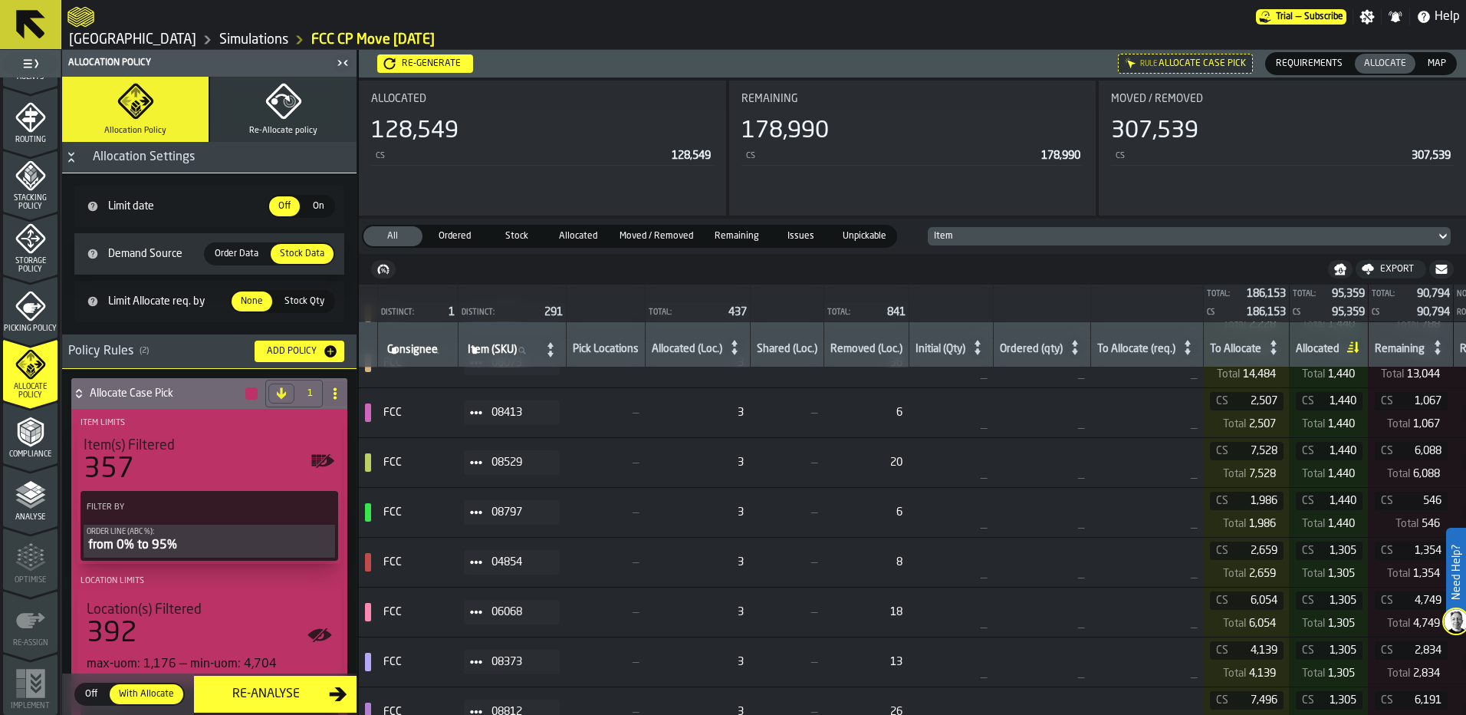
drag, startPoint x: 964, startPoint y: 709, endPoint x: 991, endPoint y: 692, distance: 31.0
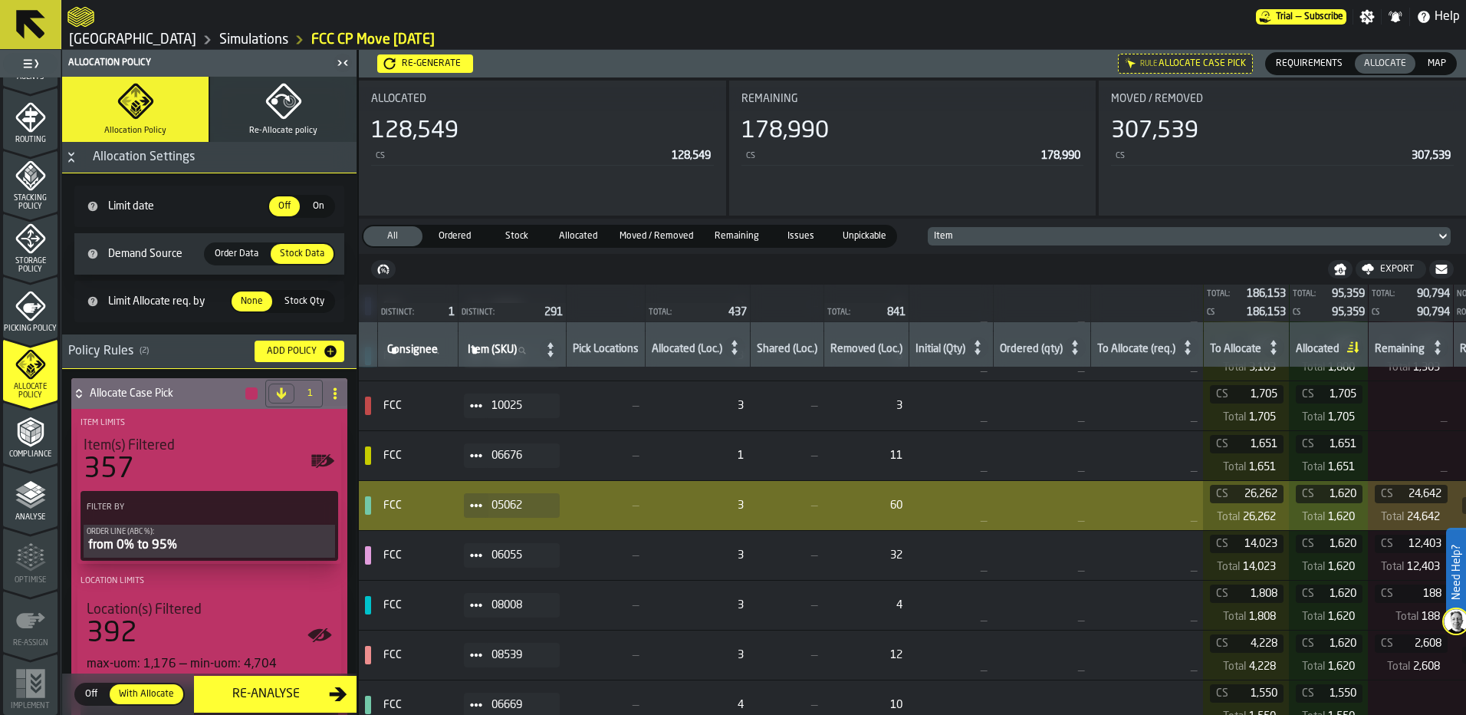
click at [1125, 496] on td "—" at bounding box center [1146, 505] width 113 height 50
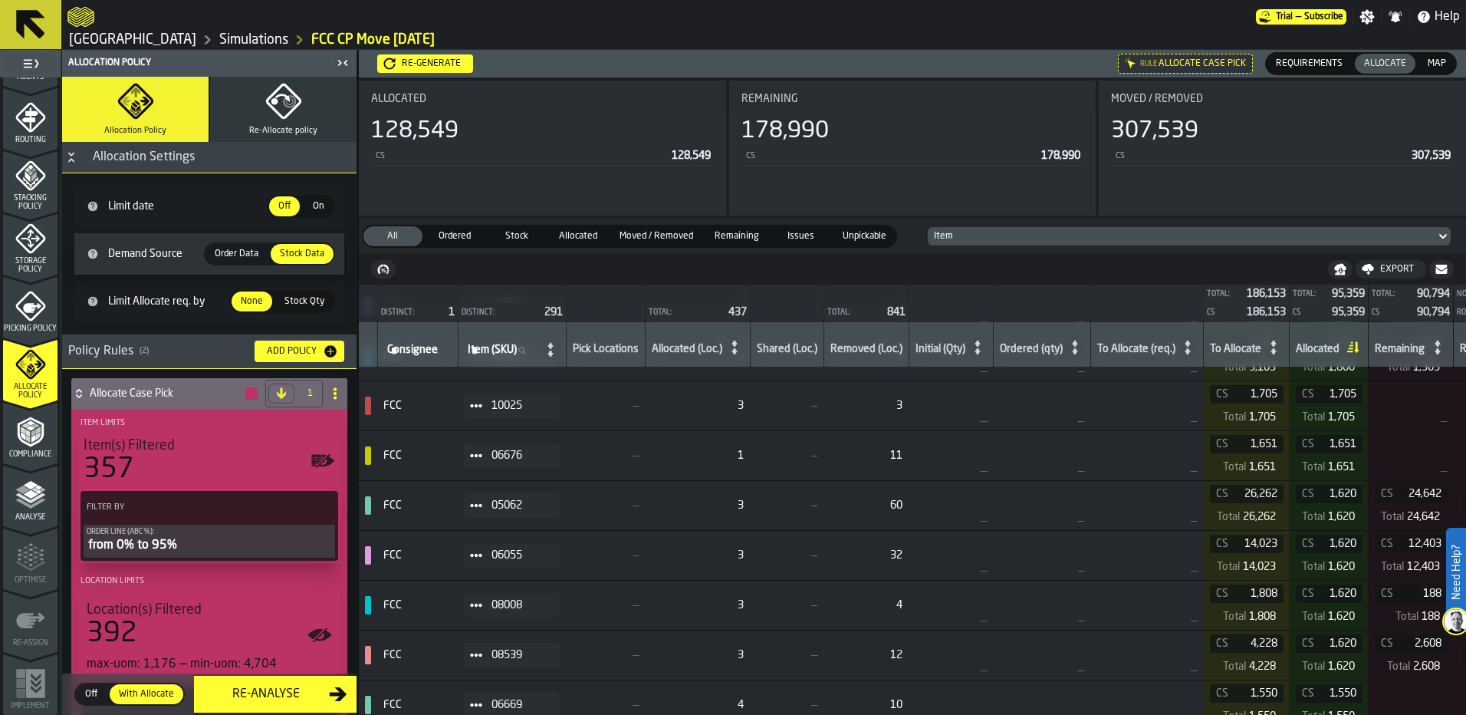
click at [1132, 448] on td "—" at bounding box center [1146, 455] width 113 height 50
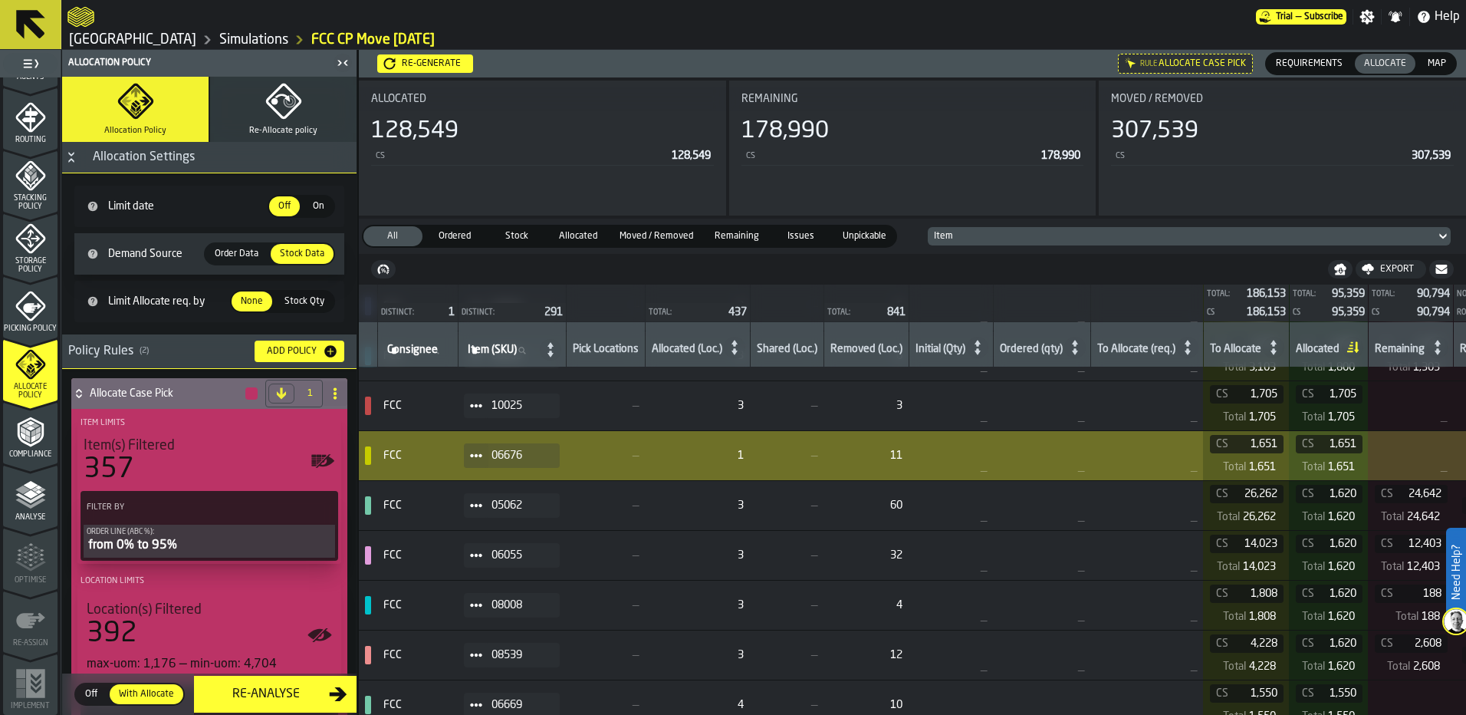
click at [1118, 515] on div "—" at bounding box center [1146, 520] width 100 height 12
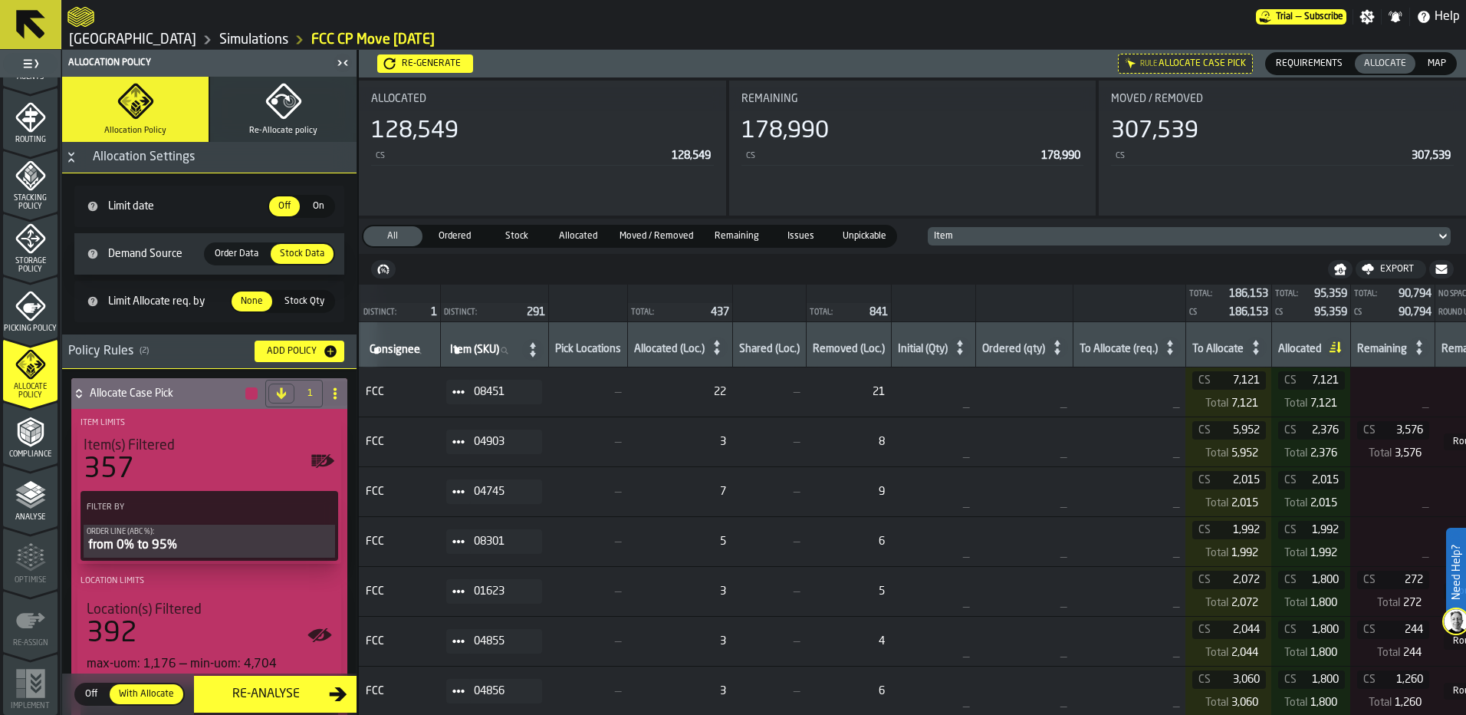
scroll to position [0, 0]
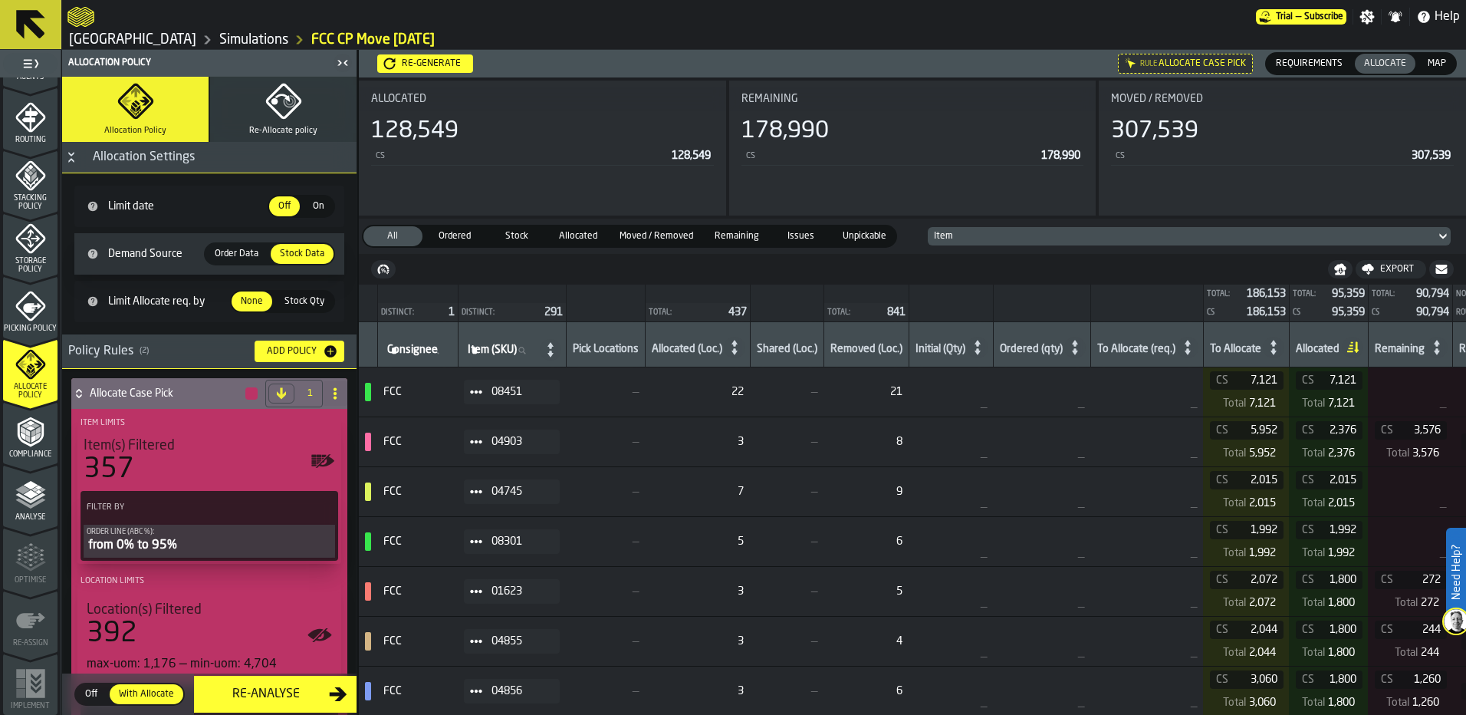
click at [294, 123] on button "Re-Allocate policy" at bounding box center [283, 109] width 146 height 65
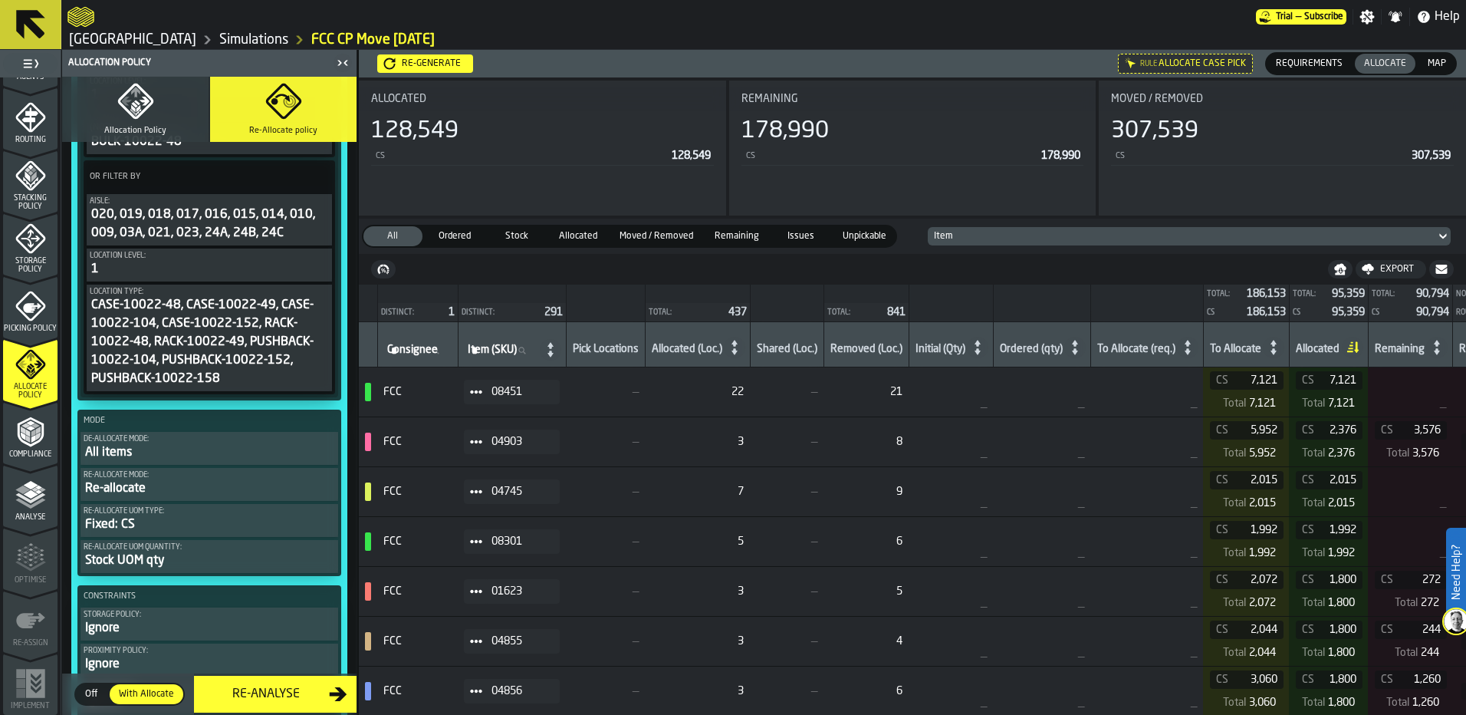
scroll to position [460, 0]
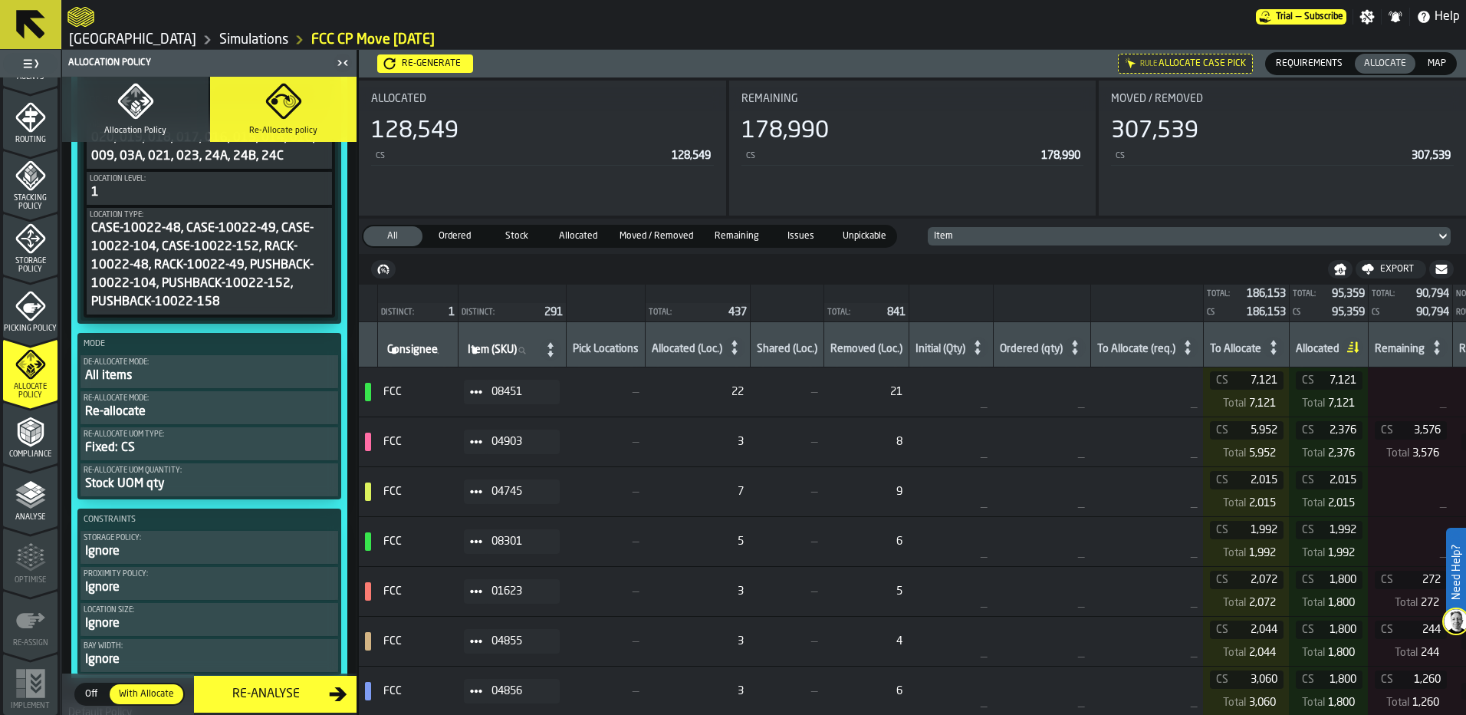
click at [236, 415] on div "Re-allocate" at bounding box center [209, 411] width 251 height 18
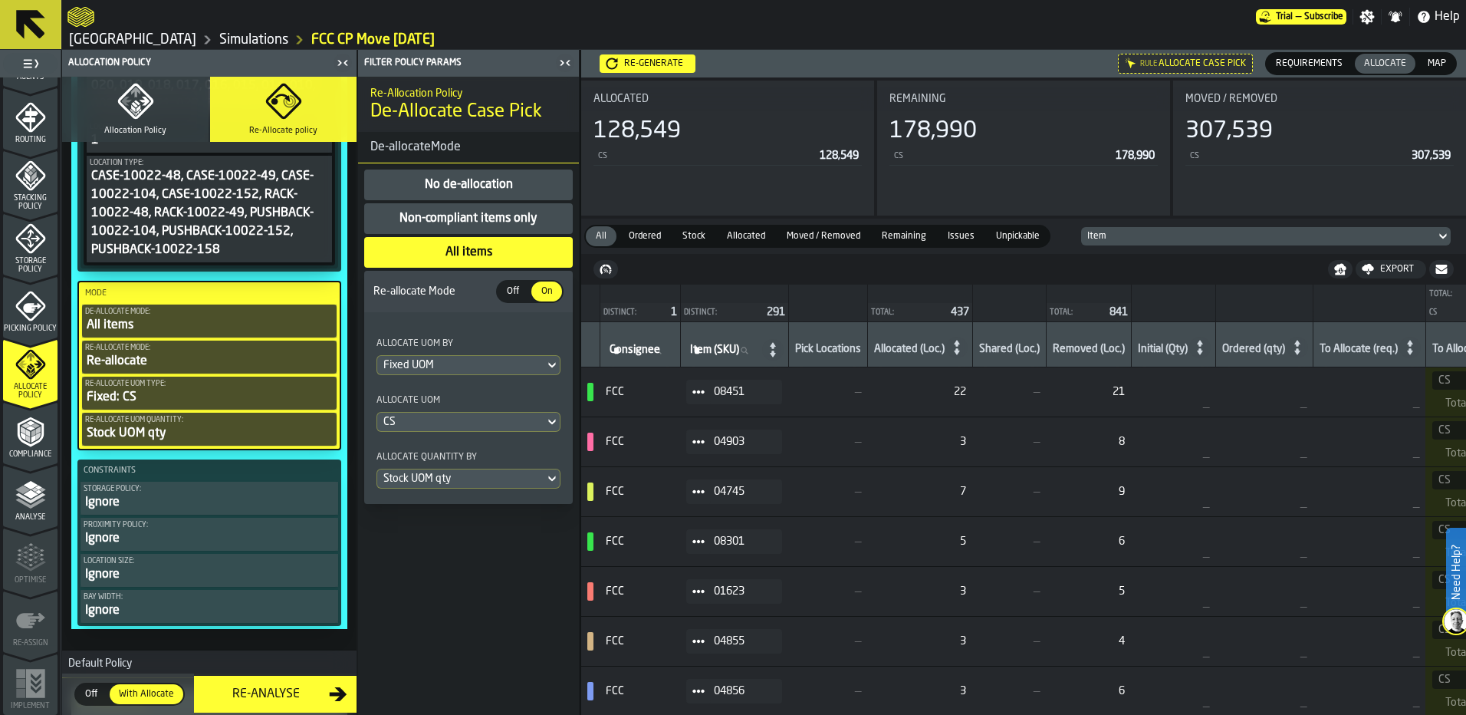
scroll to position [537, 0]
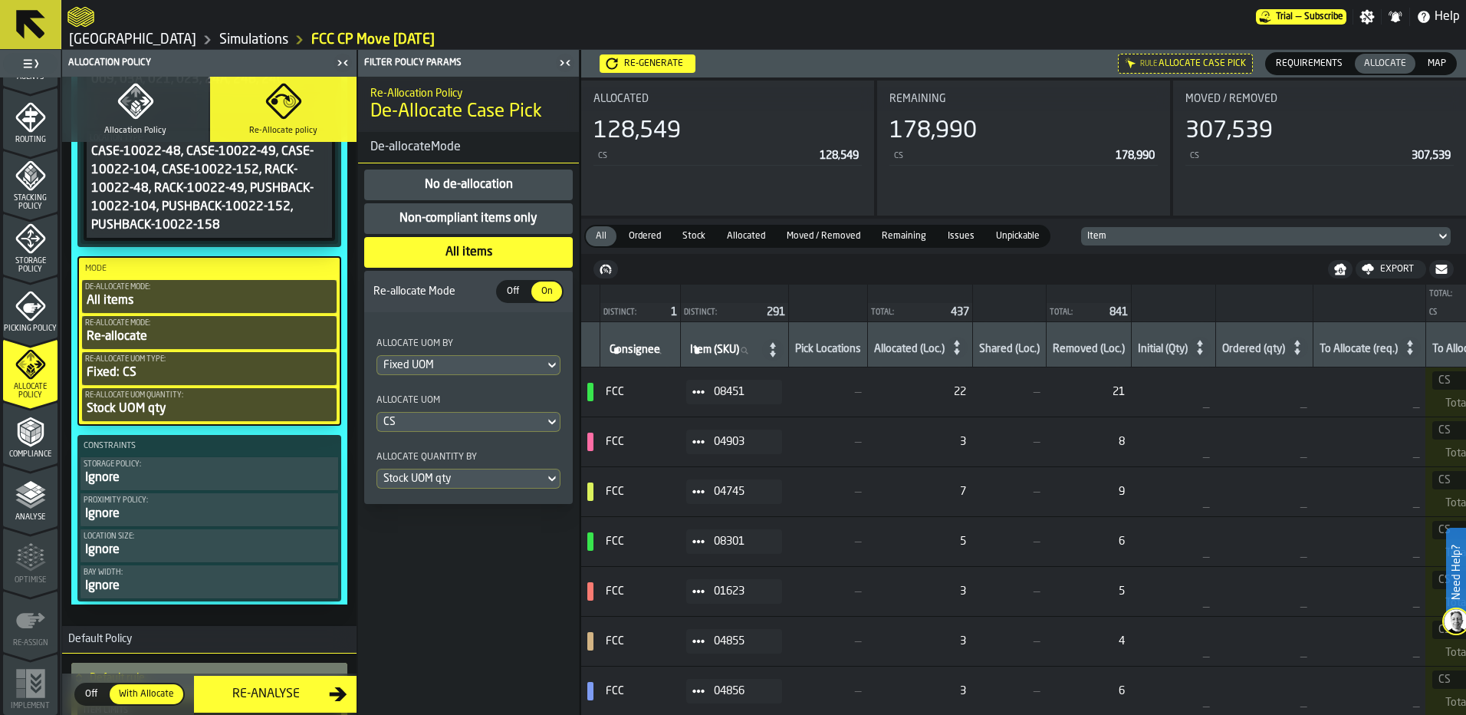
click at [234, 408] on div "Stock UOM qty" at bounding box center [209, 408] width 248 height 18
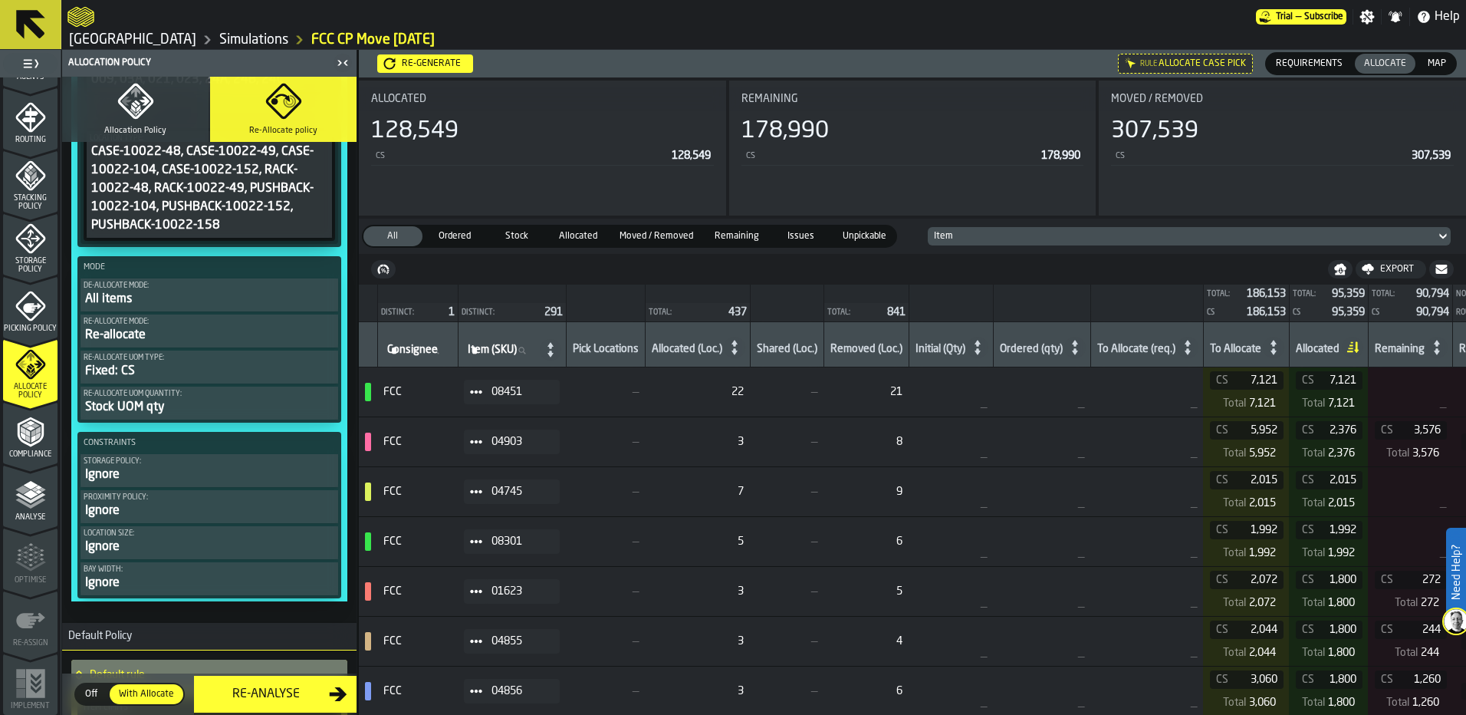
click at [230, 403] on div "Stock UOM qty" at bounding box center [209, 407] width 251 height 18
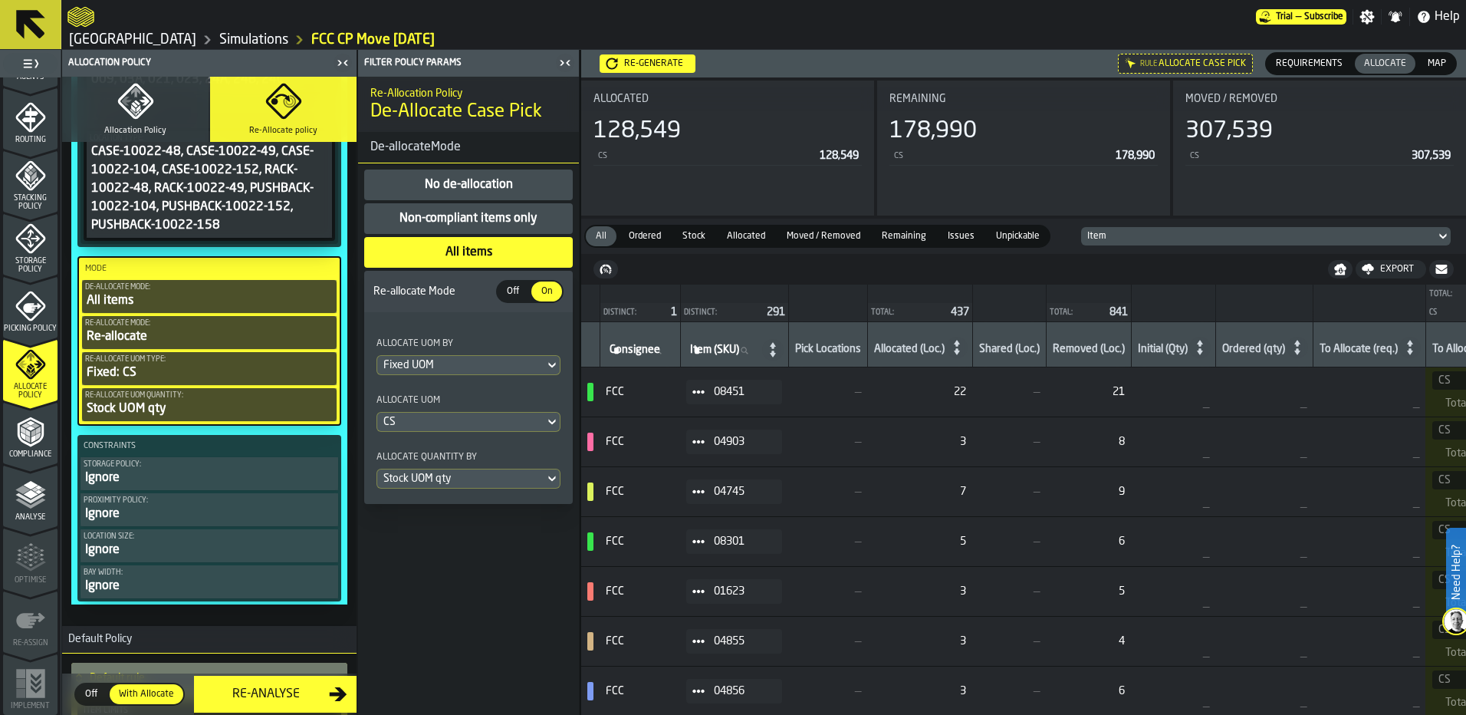
click at [433, 488] on div "Stock UOM qty" at bounding box center [460, 478] width 167 height 18
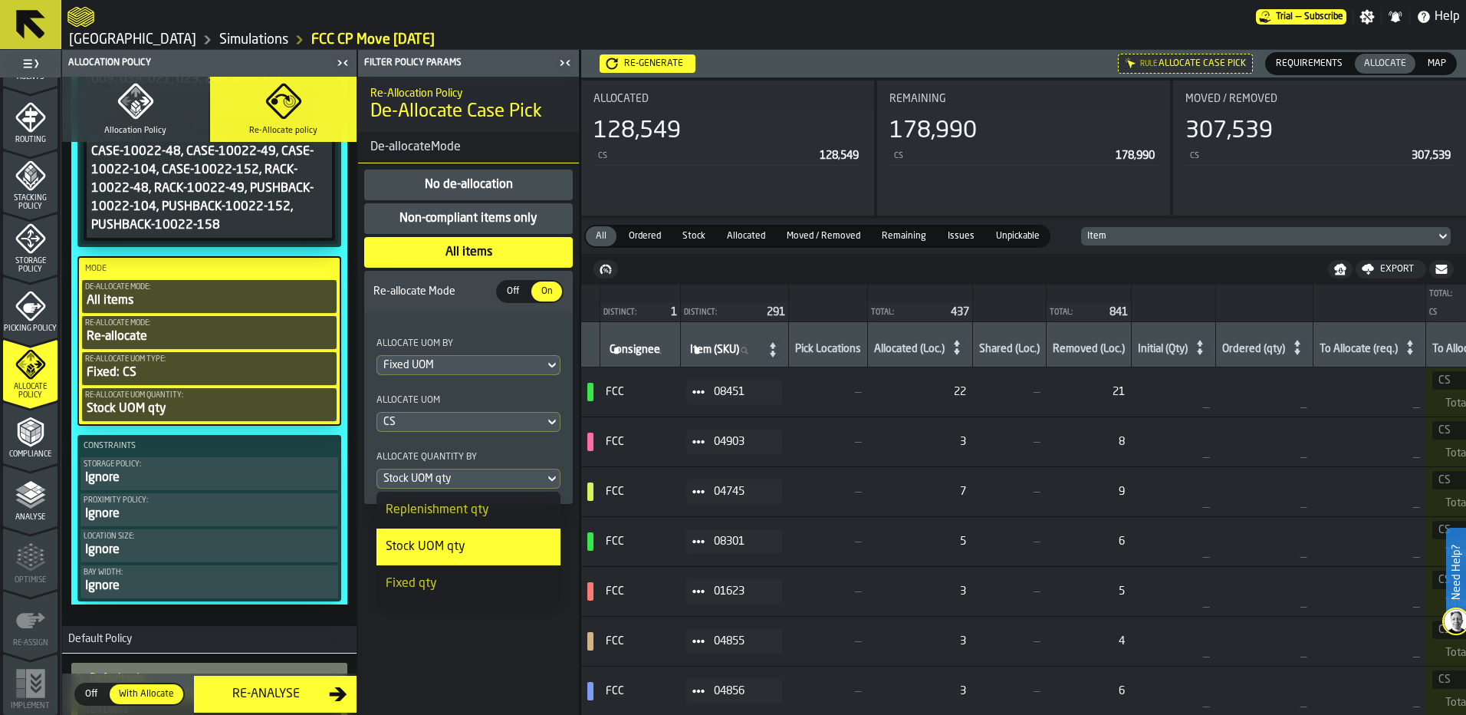
click at [448, 665] on div "Re-Allocation Policy De-Allocate Case Pick De-allocateMode No de-allocation Non…" at bounding box center [468, 396] width 221 height 638
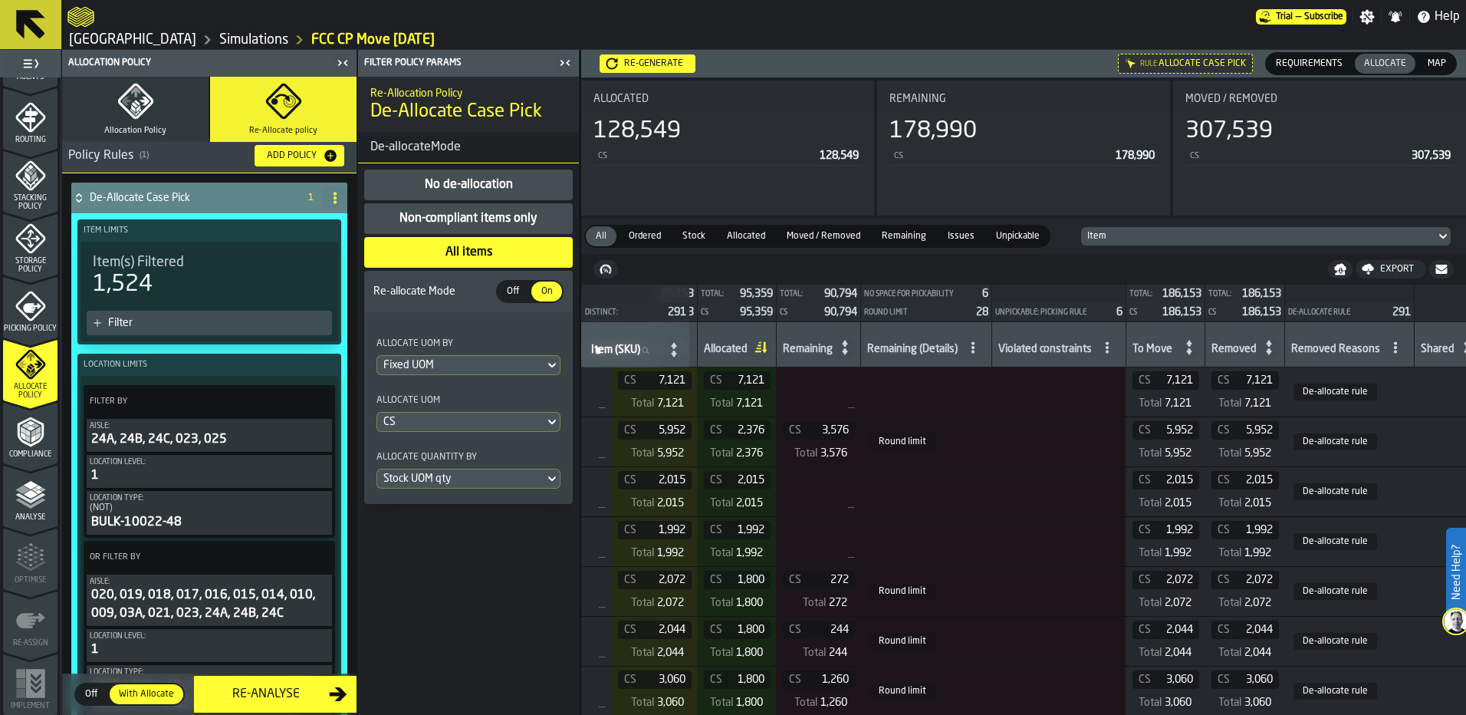
scroll to position [0, 0]
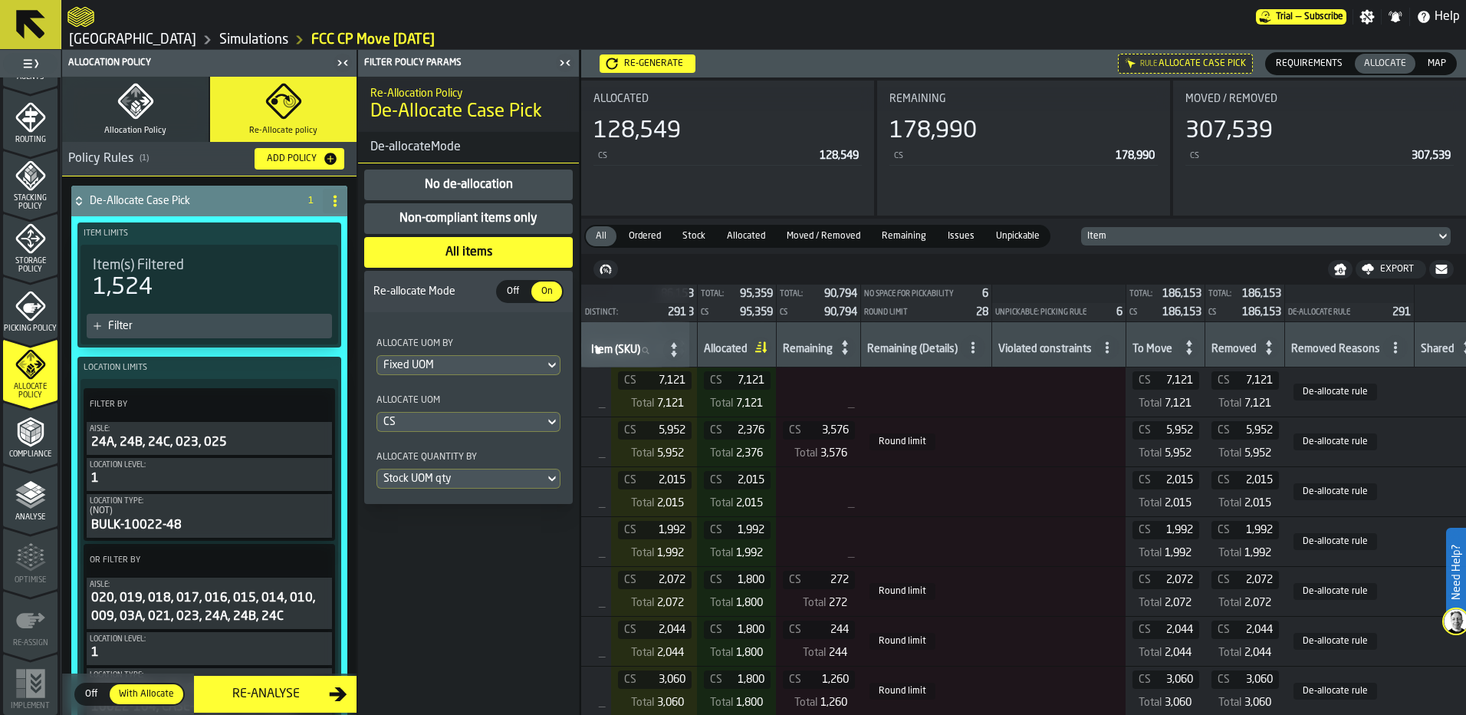
click at [289, 160] on div "Add Policy" at bounding box center [292, 158] width 62 height 11
click at [195, 326] on div "Filter" at bounding box center [217, 326] width 218 height 12
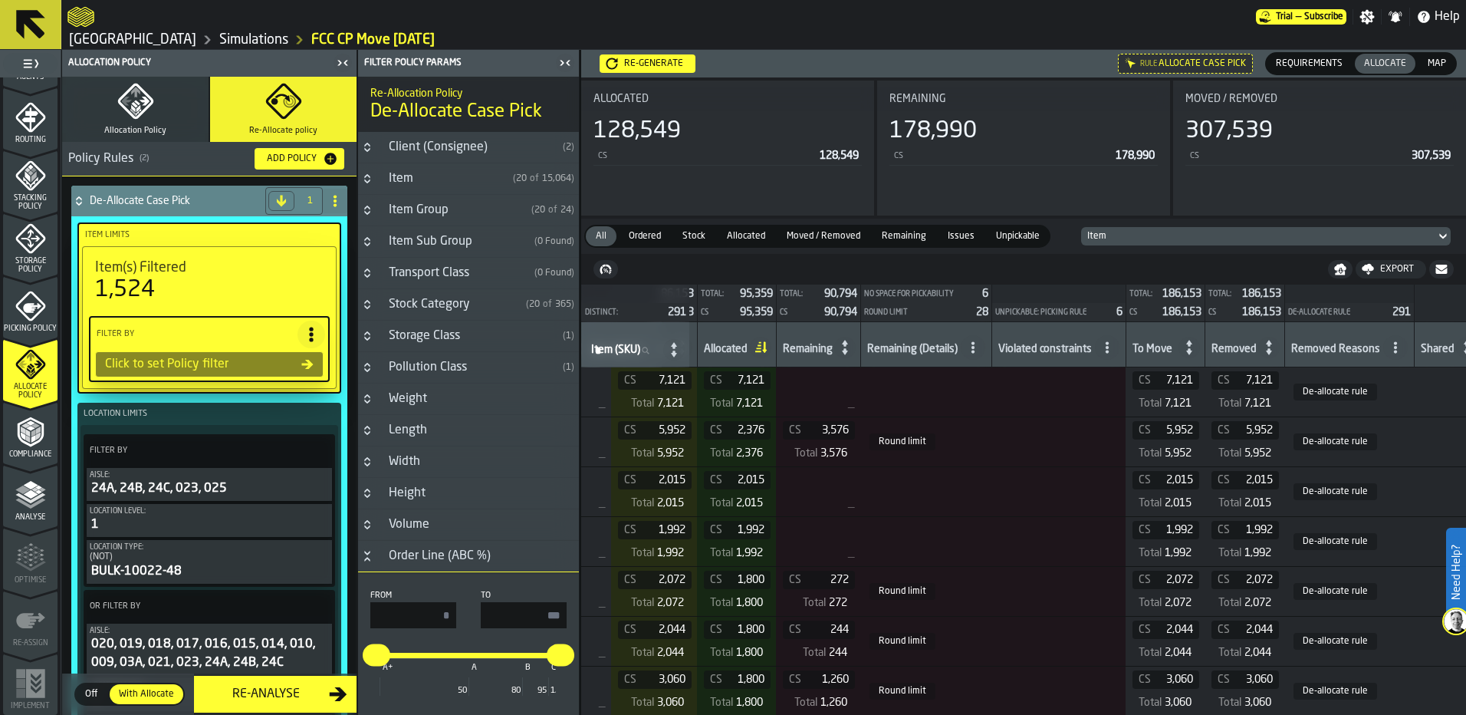
click at [562, 57] on icon "button-toggle-Close me" at bounding box center [565, 63] width 18 height 18
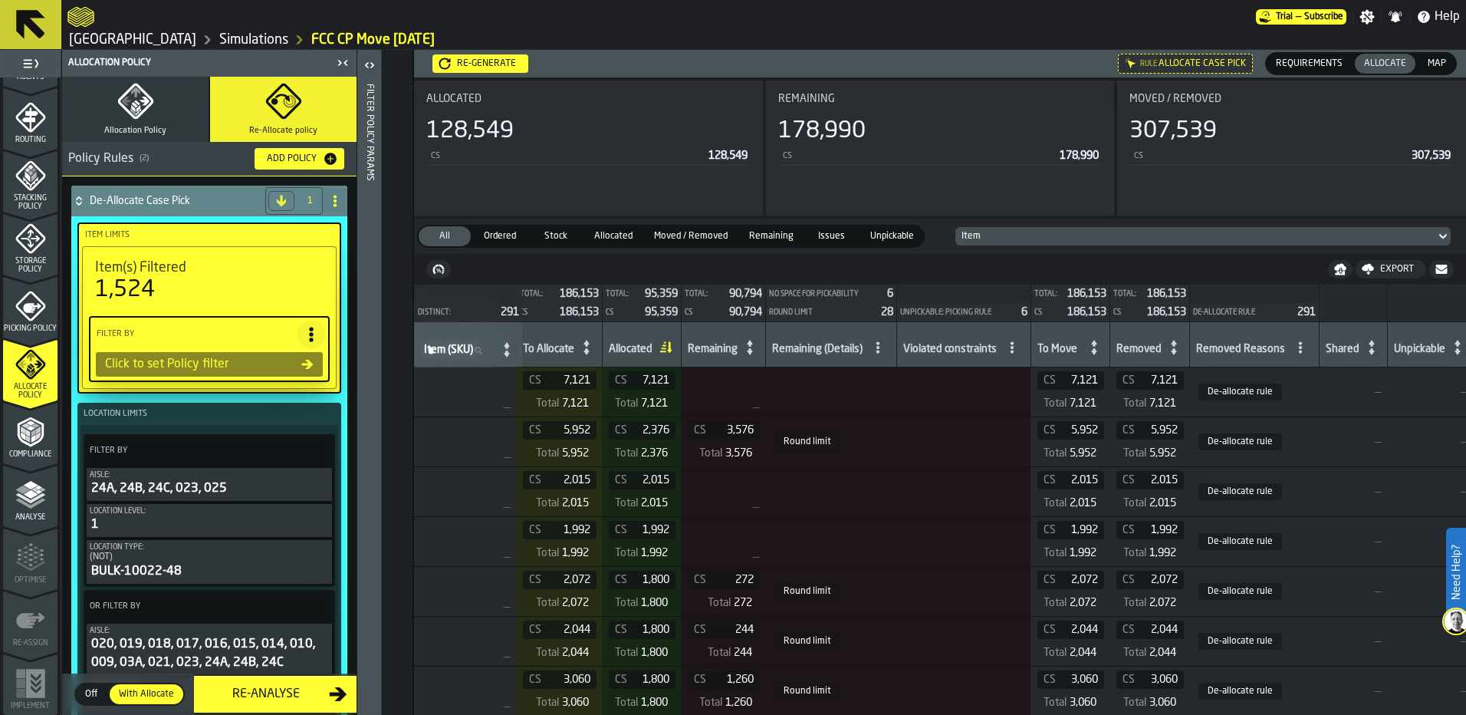
scroll to position [0, 735]
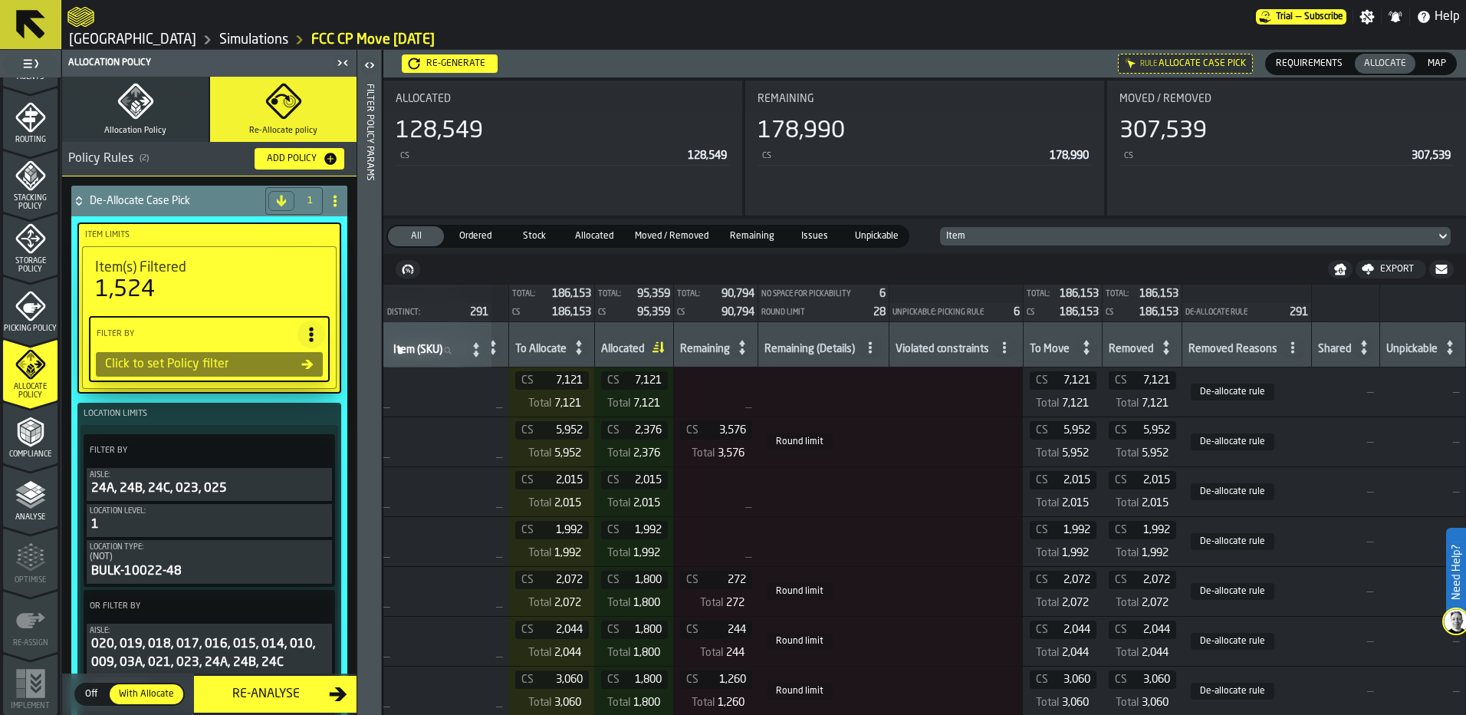
click at [81, 205] on icon at bounding box center [78, 201] width 15 height 12
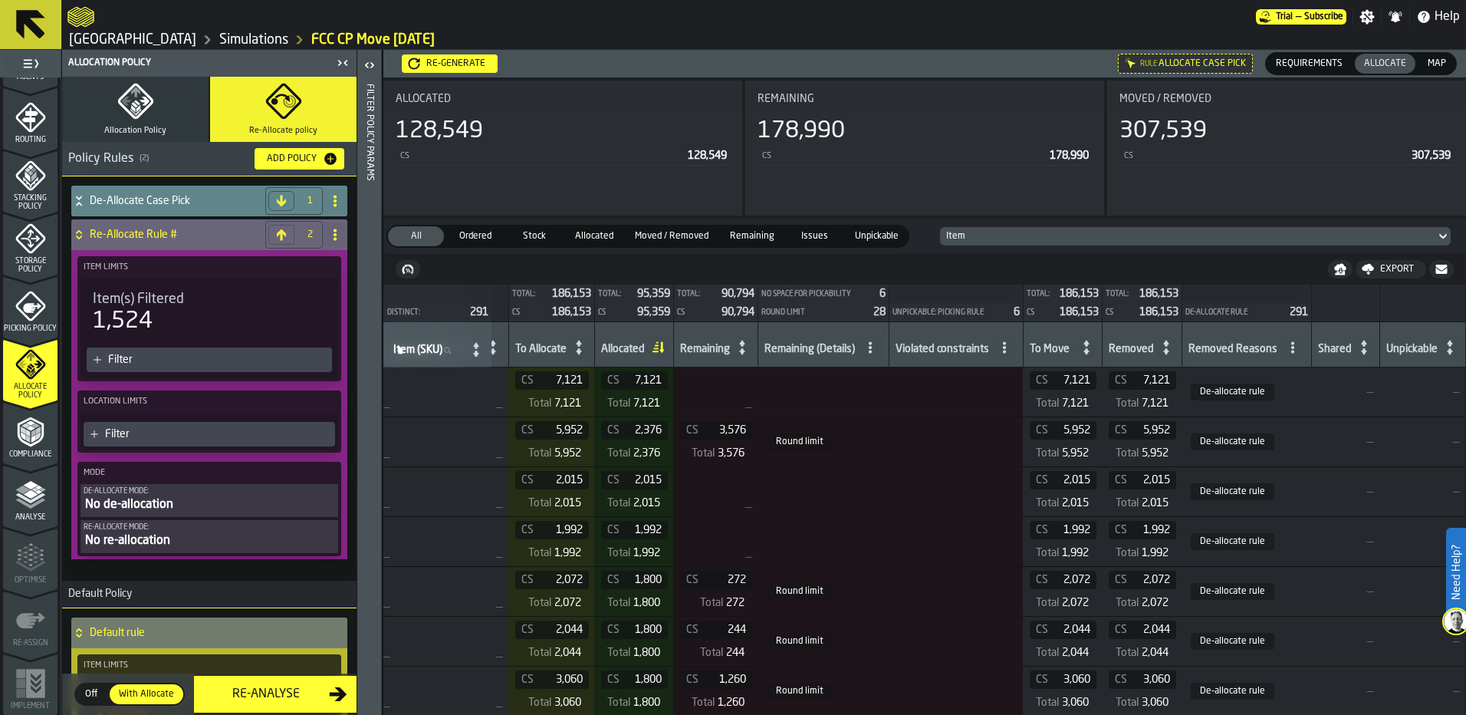
drag, startPoint x: 187, startPoint y: 234, endPoint x: 182, endPoint y: 189, distance: 45.5
click at [182, 186] on div "De-Allocate Case Pick 1 Re-Allocate Rule # 2 Item Limits Item(s) Filtered 1,524…" at bounding box center [209, 378] width 282 height 392
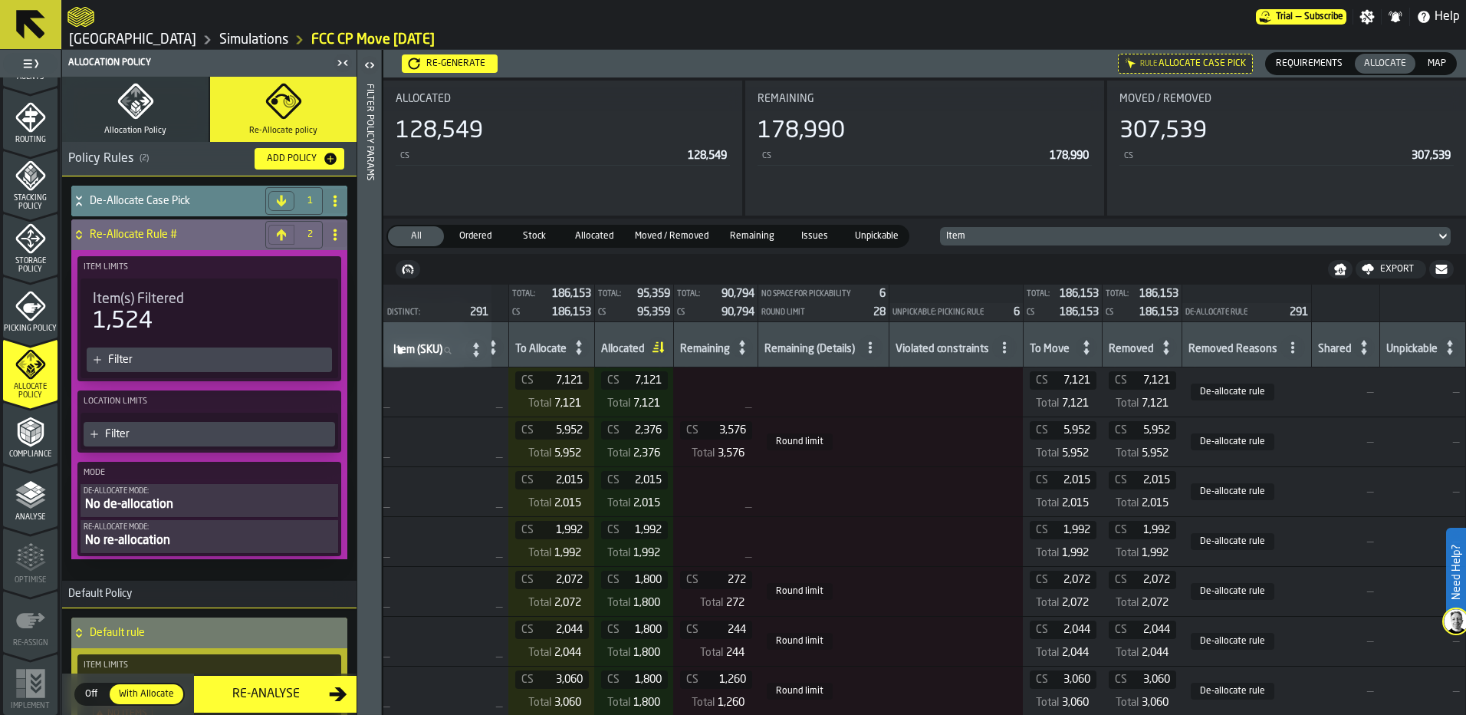
click at [280, 236] on icon at bounding box center [281, 234] width 12 height 12
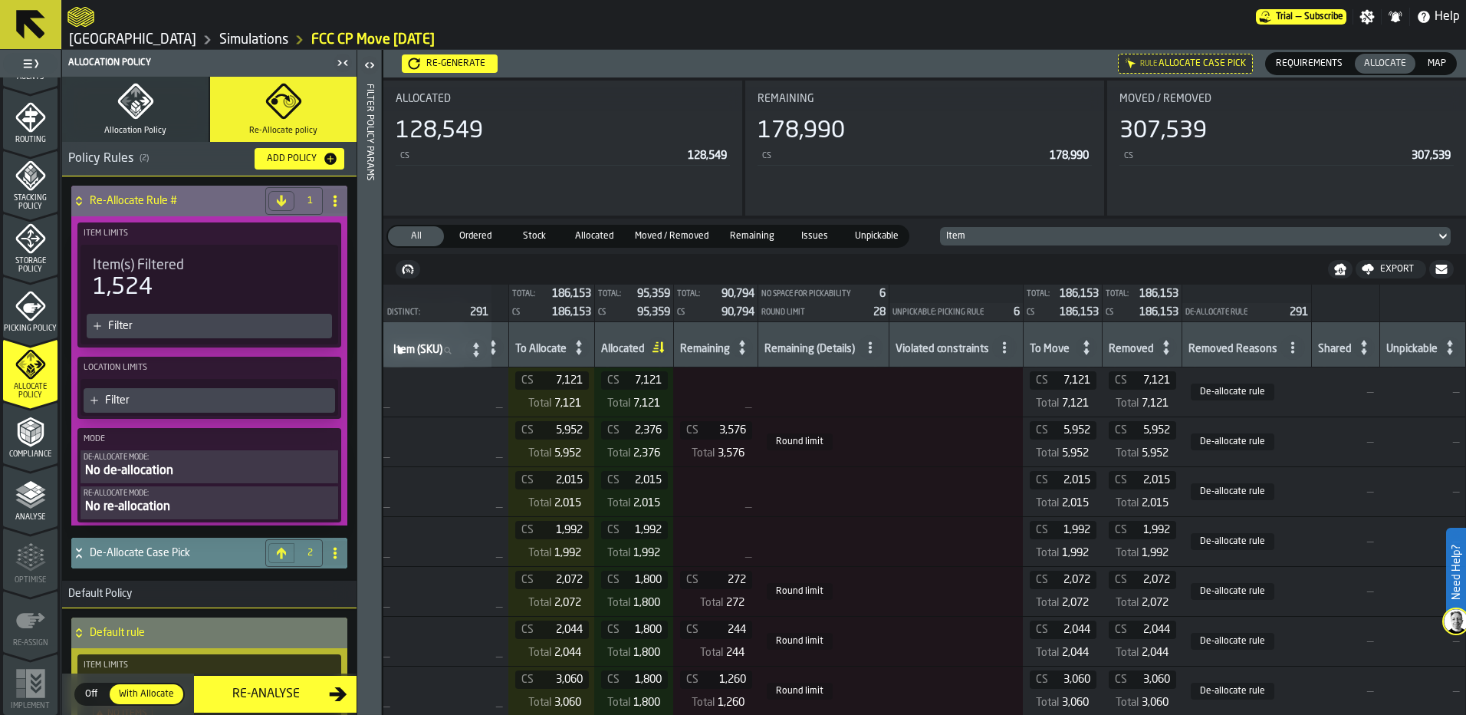
click at [241, 286] on div "1,524" at bounding box center [209, 288] width 233 height 28
click at [218, 323] on div "Filter" at bounding box center [217, 326] width 218 height 12
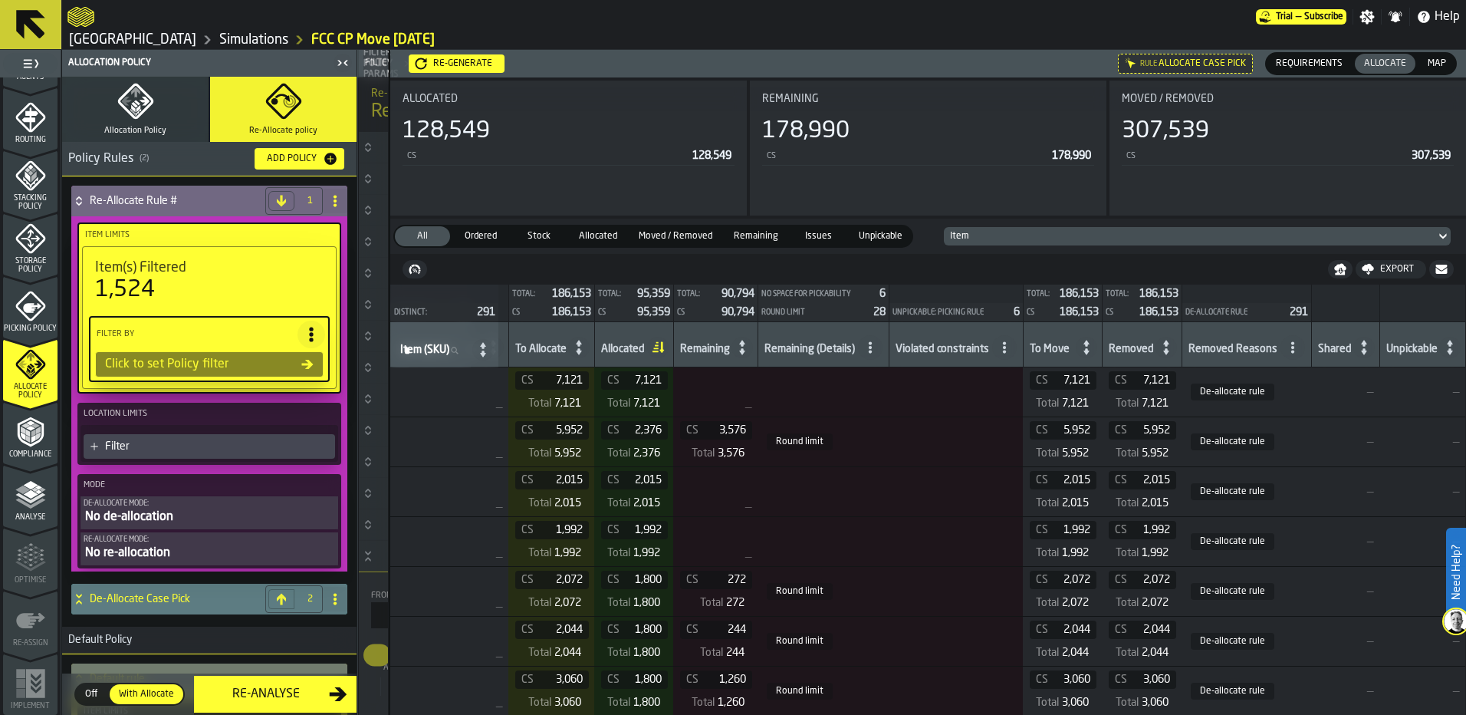
type input "*"
type input "***"
type input "*"
type input "***"
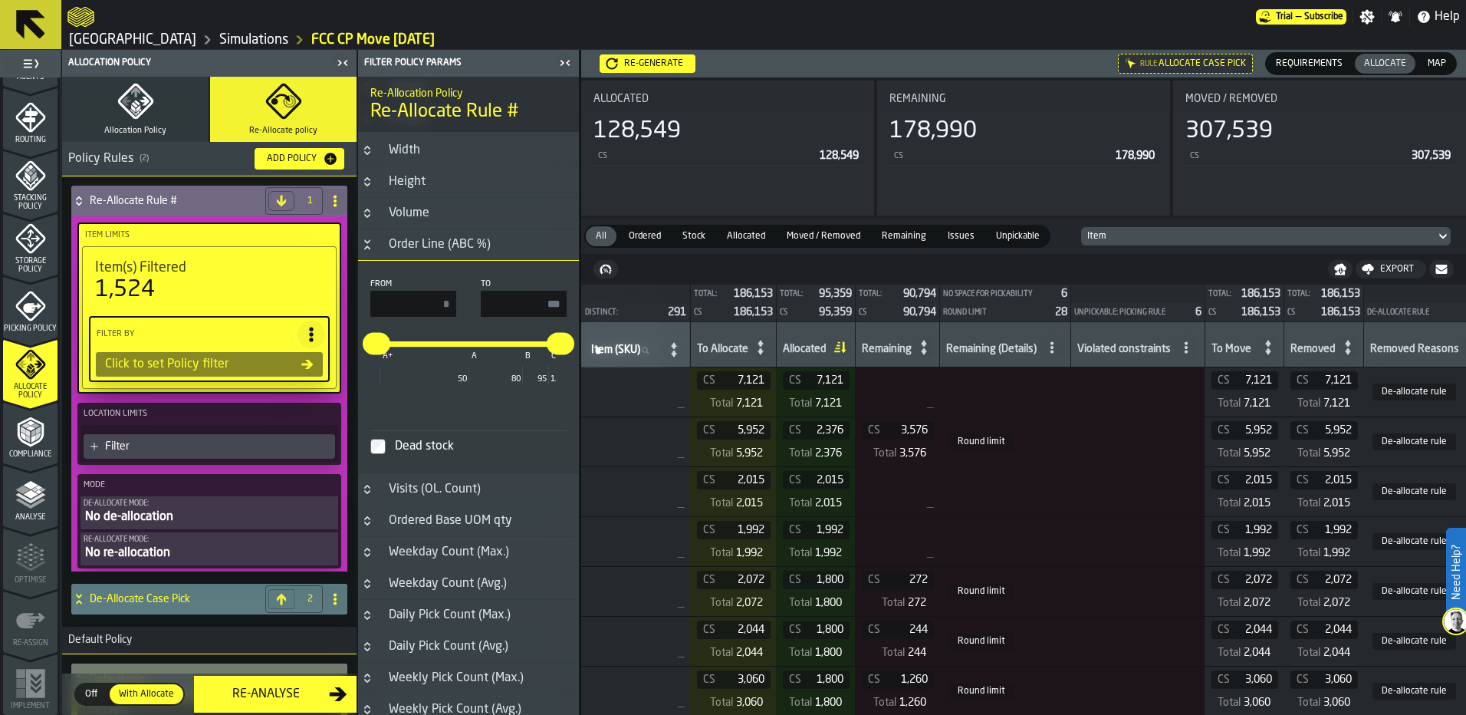
scroll to position [353, 0]
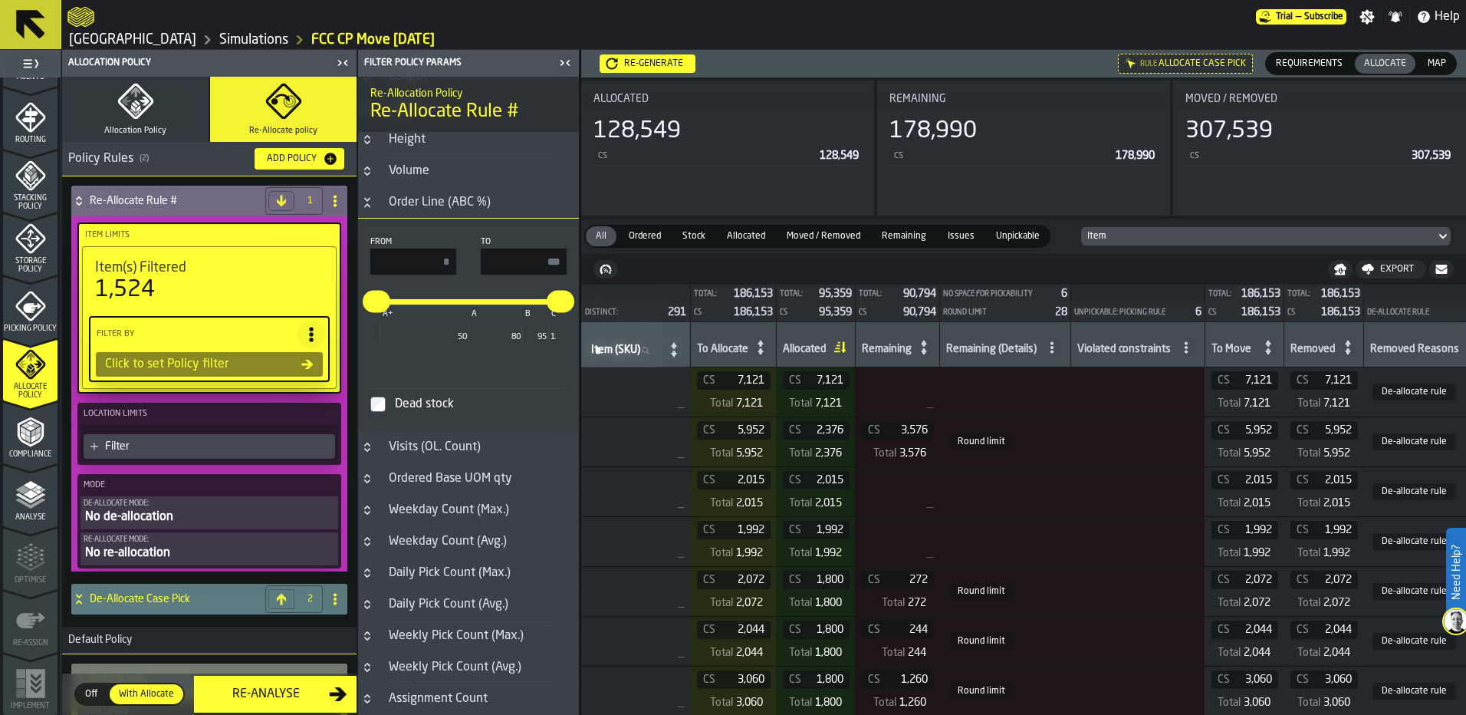
click at [398, 406] on div "Dead stock" at bounding box center [478, 404] width 172 height 25
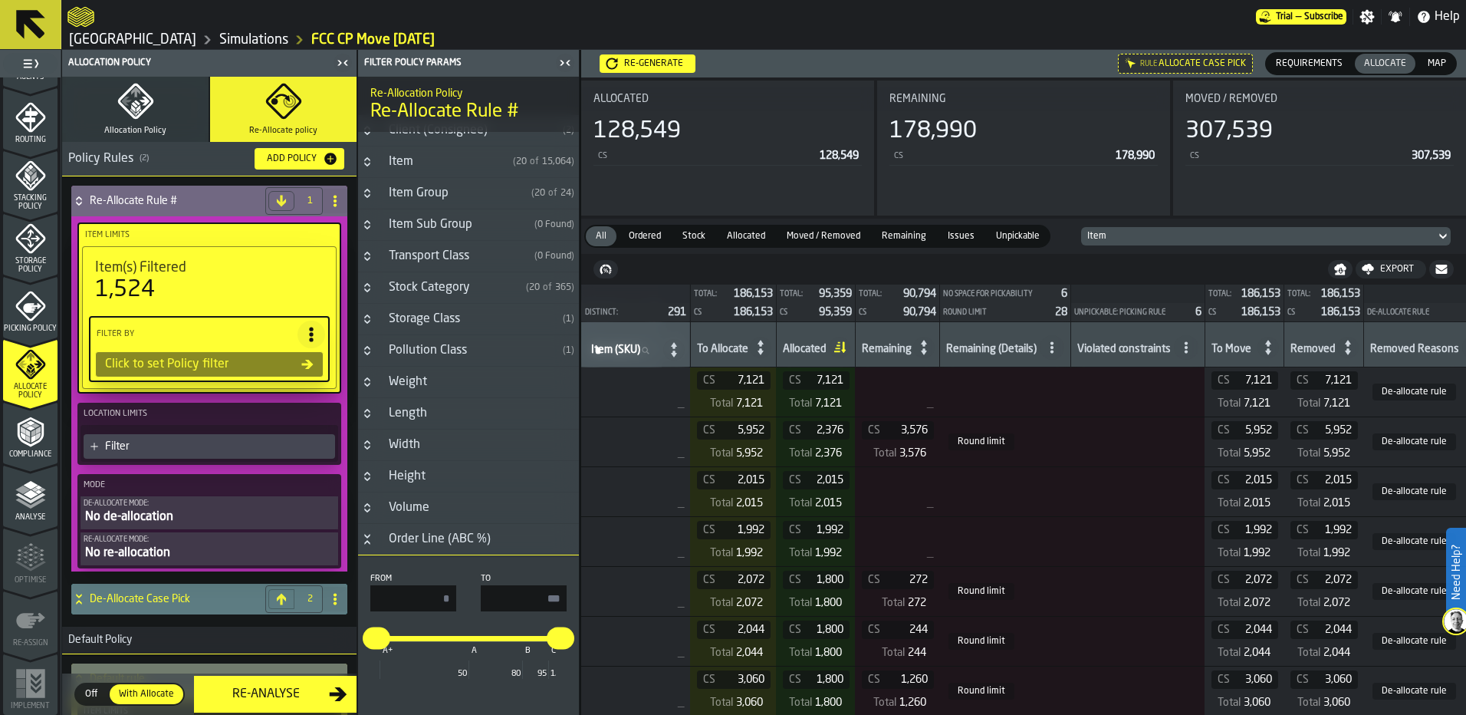
scroll to position [0, 0]
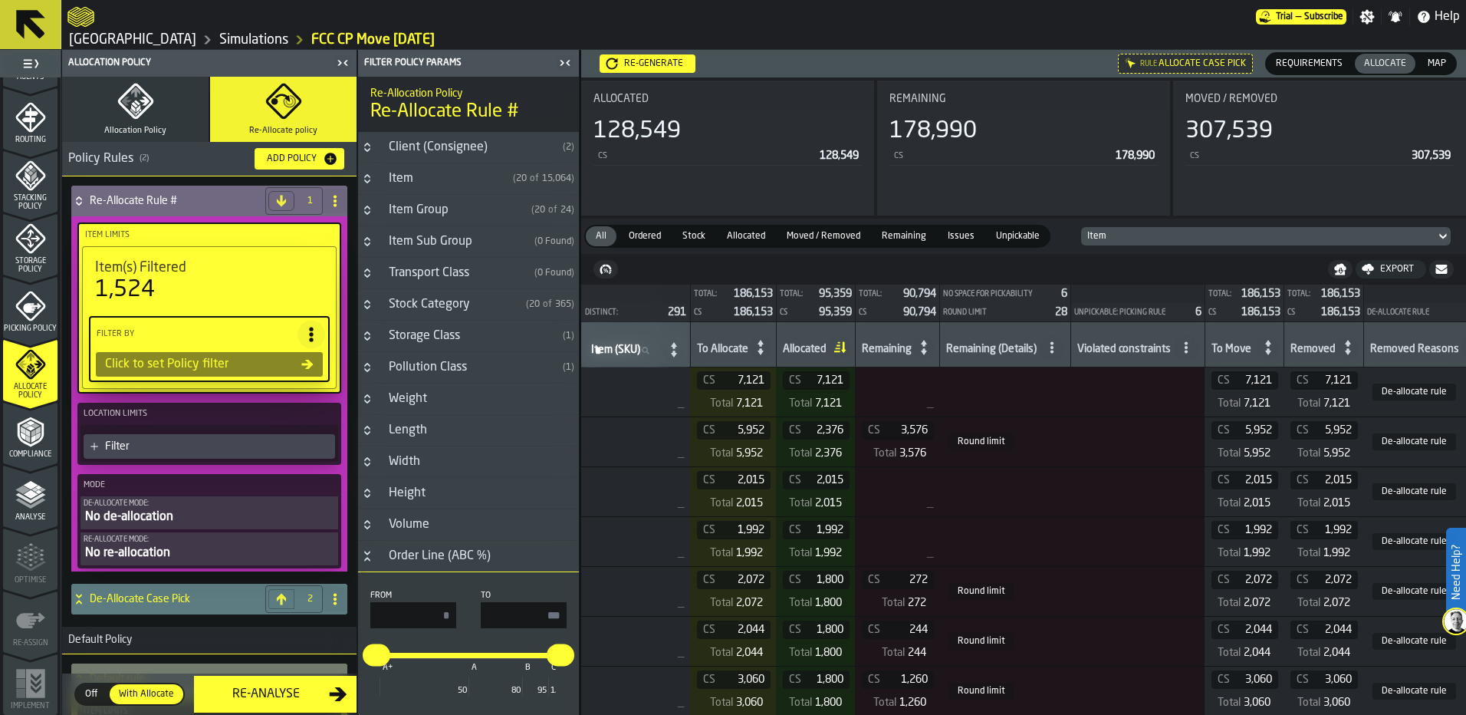
click at [394, 156] on h3 "Client (Consignee) ( 2 )" at bounding box center [468, 147] width 221 height 31
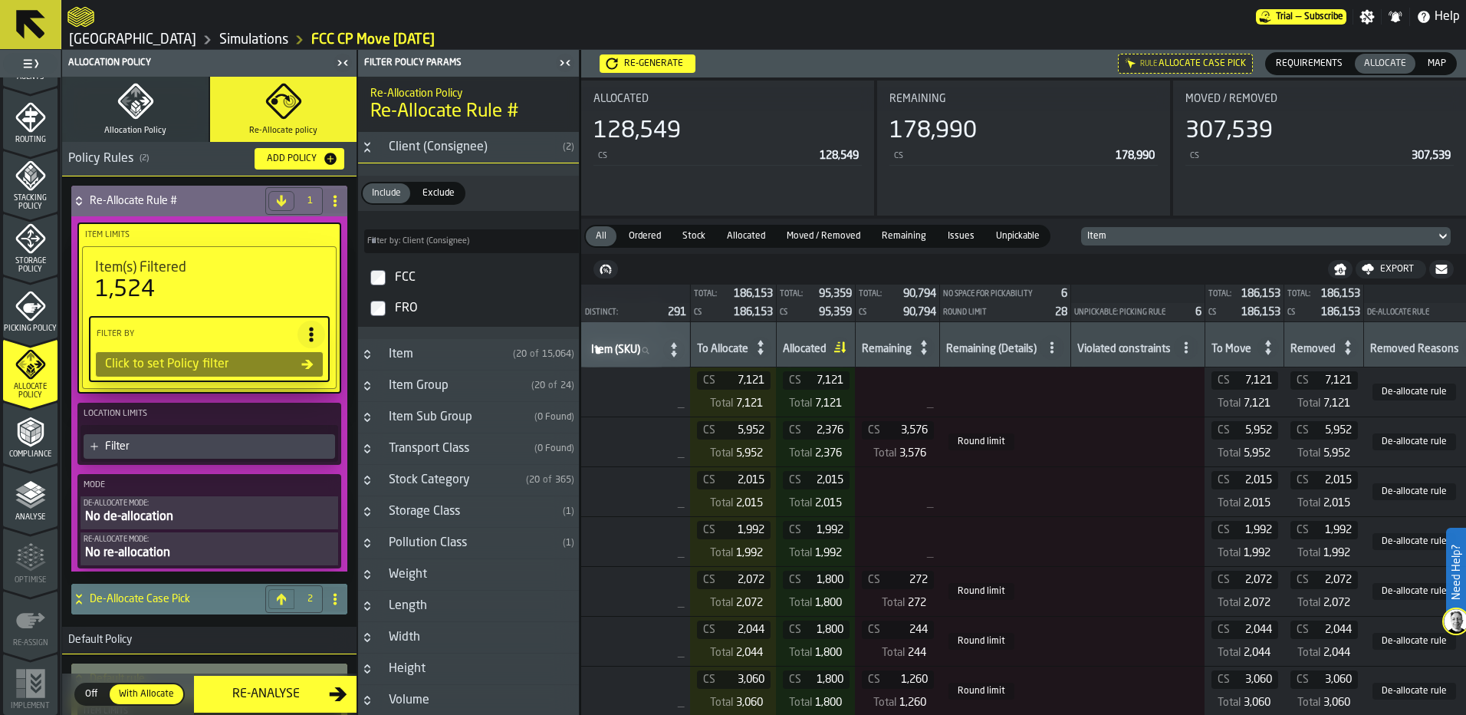
click at [403, 274] on div "FCC" at bounding box center [482, 277] width 181 height 25
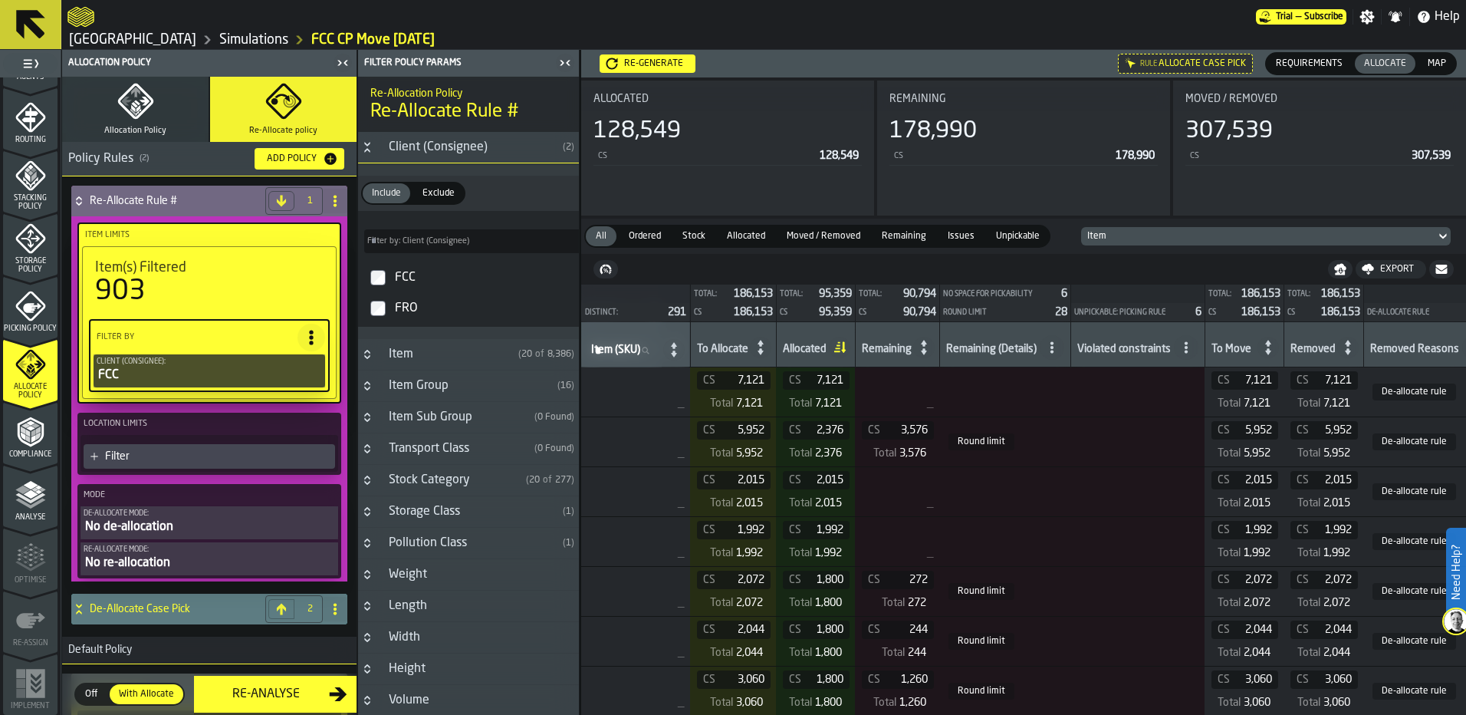
click at [265, 533] on div "No de-allocation" at bounding box center [209, 526] width 251 height 18
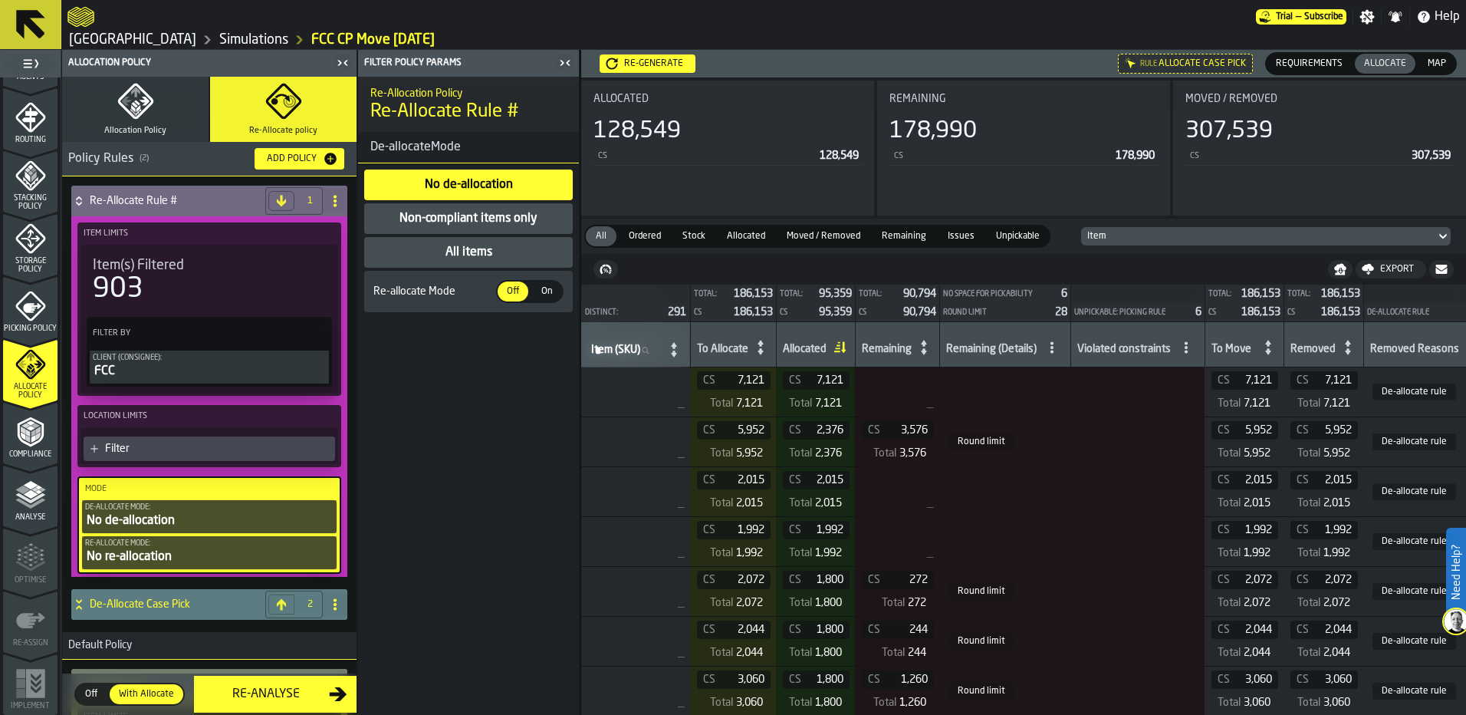
click at [508, 249] on div "All items" at bounding box center [468, 252] width 209 height 31
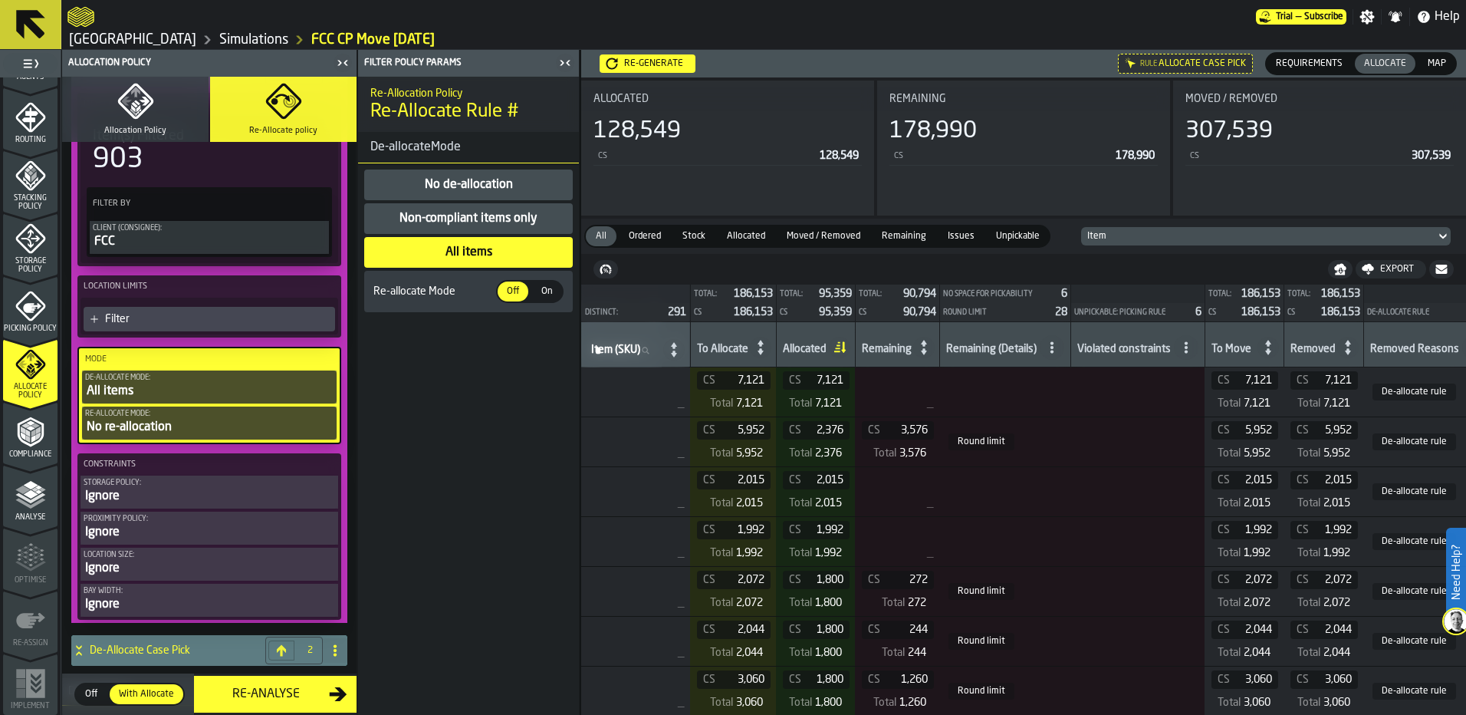
scroll to position [307, 0]
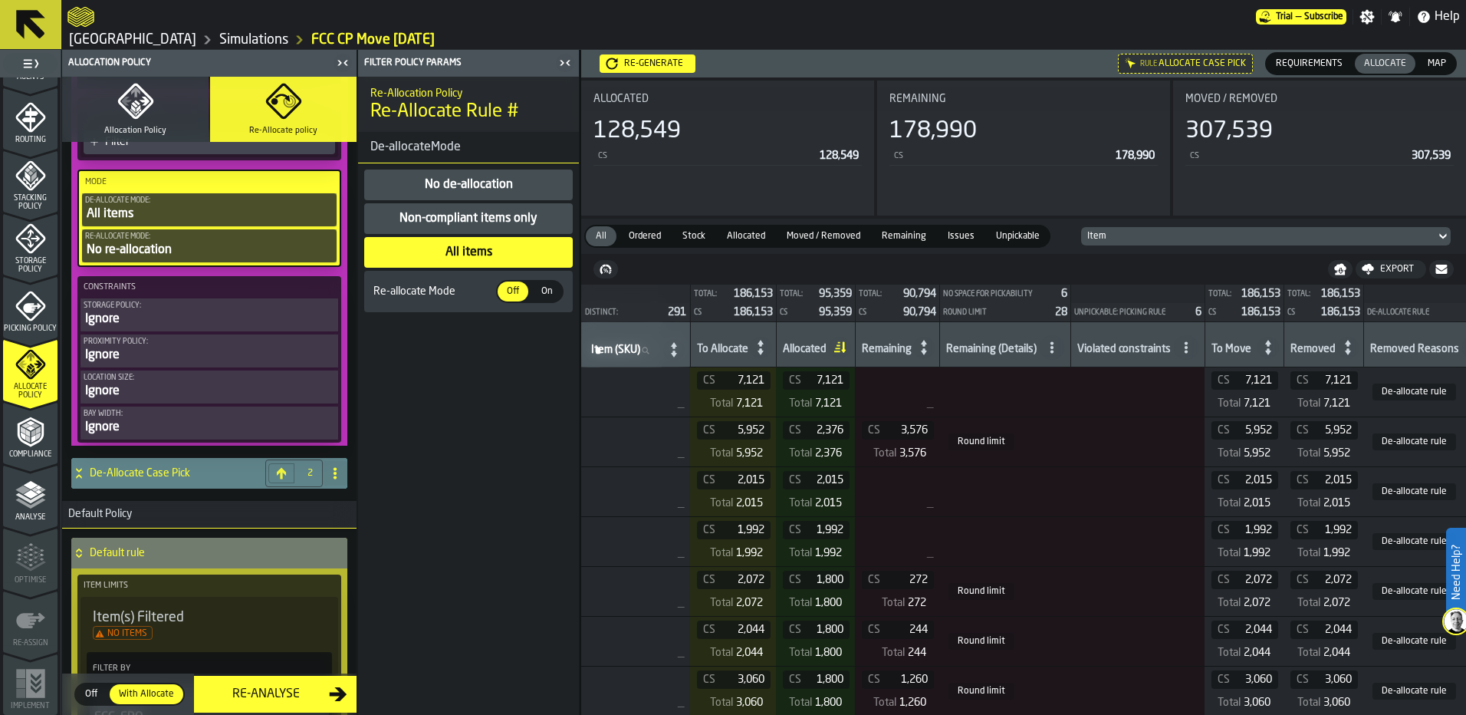
click at [175, 481] on div "De-Allocate Case Pick" at bounding box center [165, 473] width 188 height 31
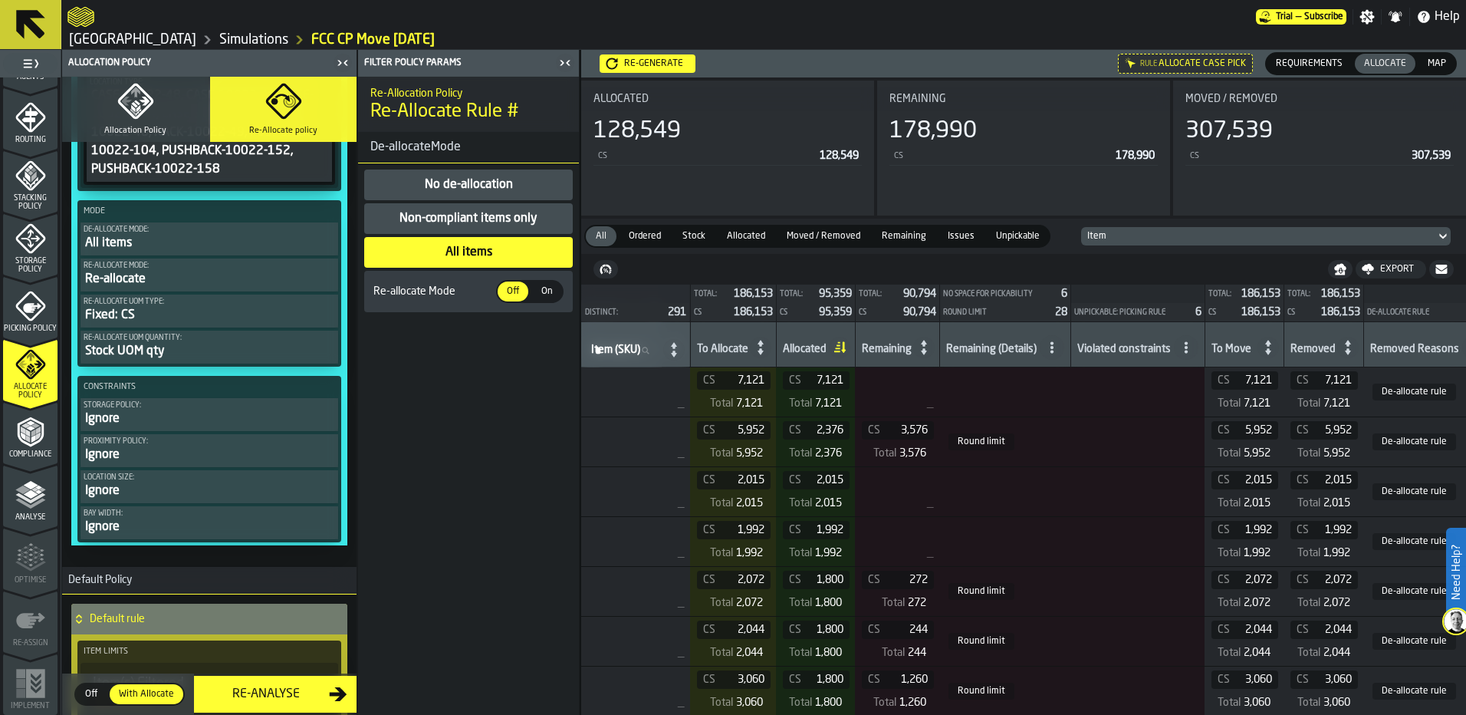
scroll to position [1227, 0]
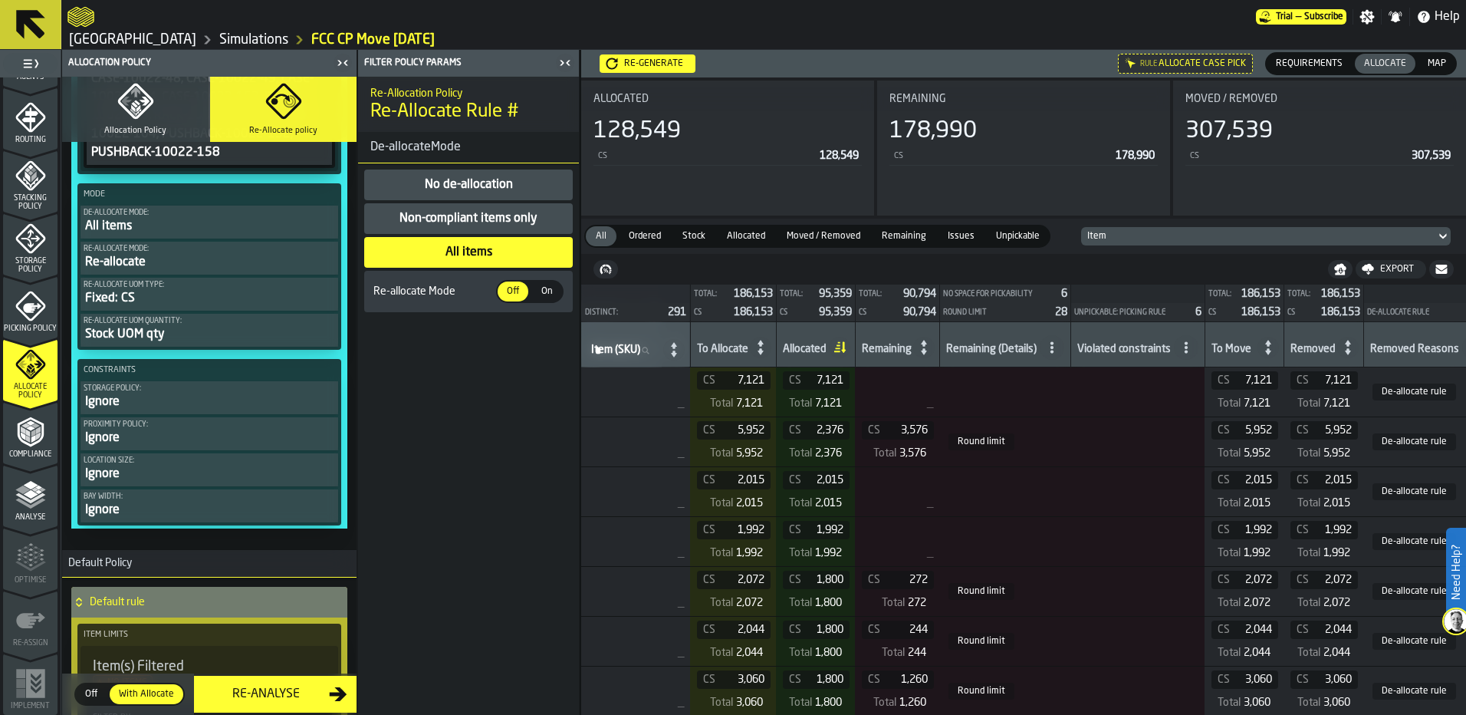
click at [183, 261] on div "Re-allocate" at bounding box center [209, 262] width 251 height 18
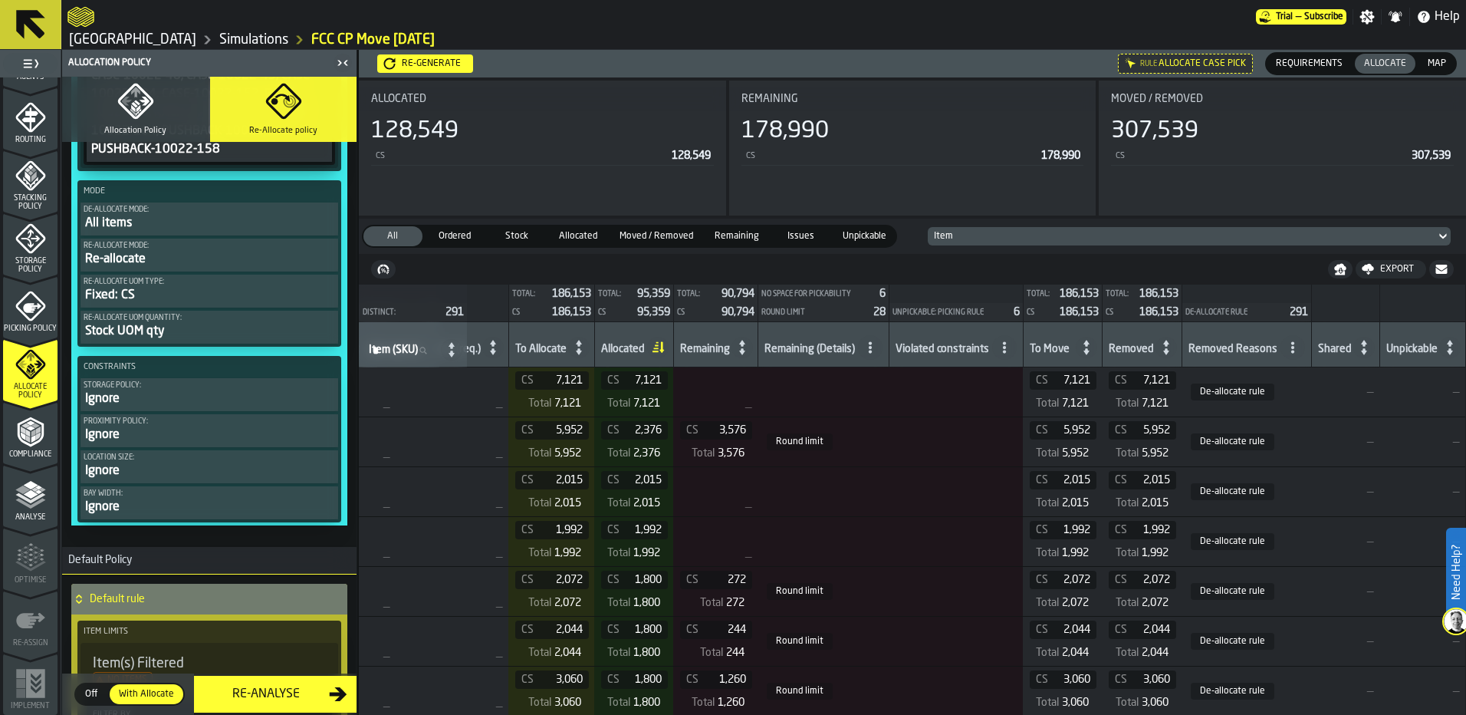
scroll to position [1224, 0]
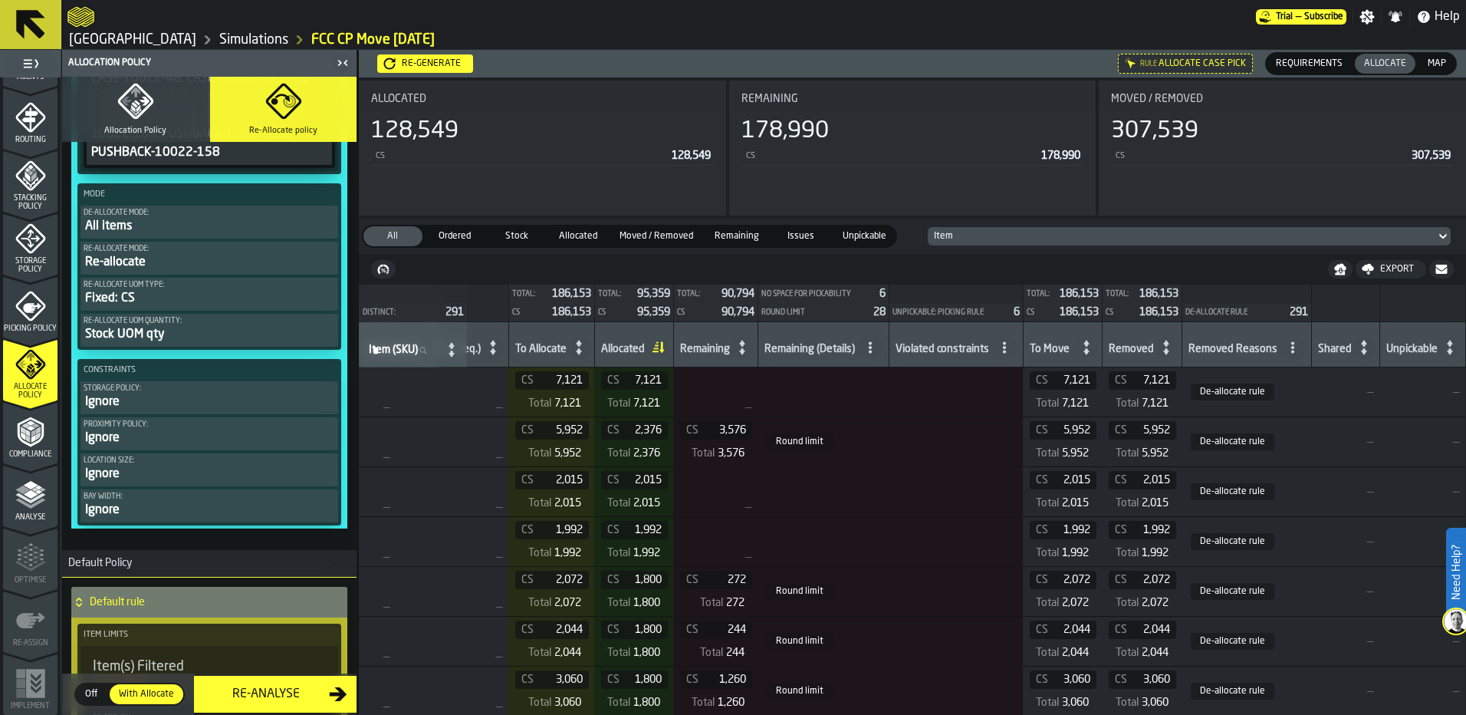
click at [183, 261] on div "Re-allocate" at bounding box center [209, 262] width 251 height 18
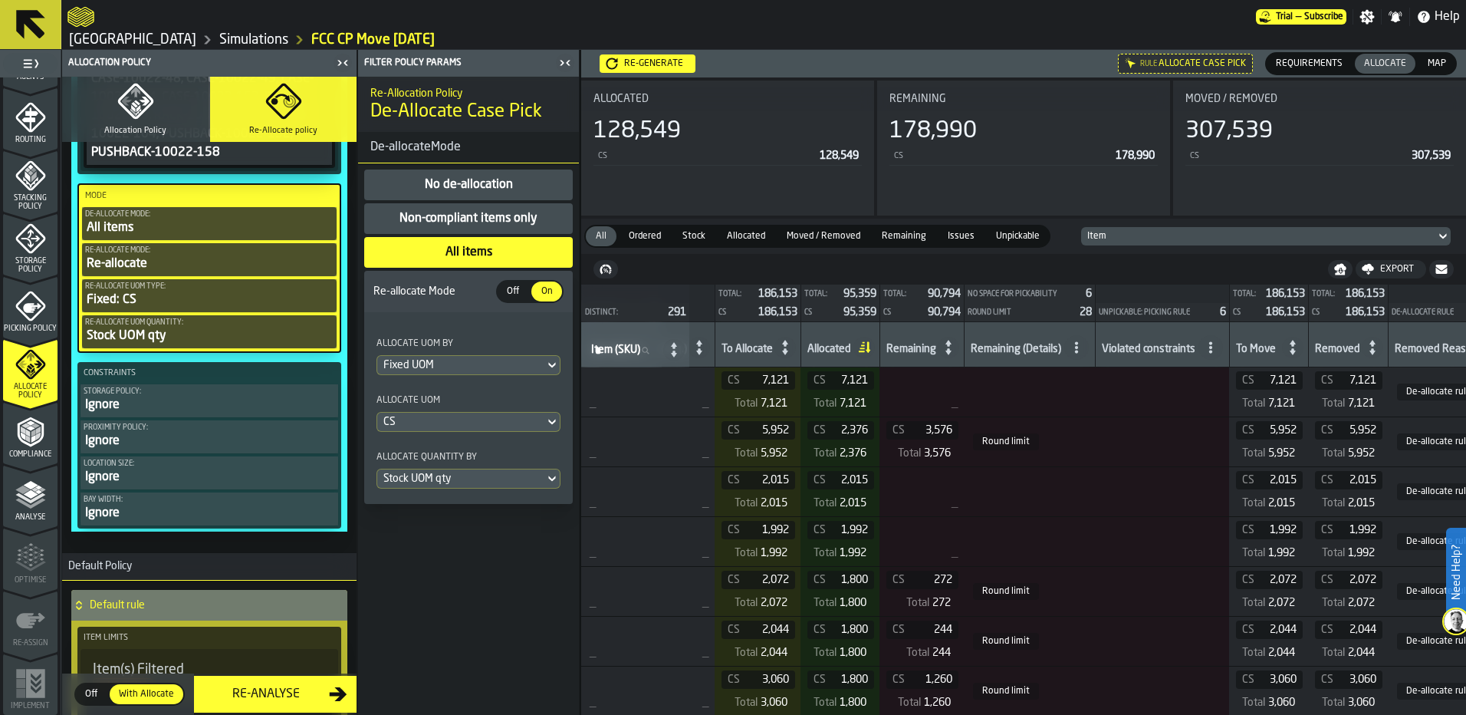
click at [473, 485] on div "Stock UOM qty" at bounding box center [460, 478] width 155 height 12
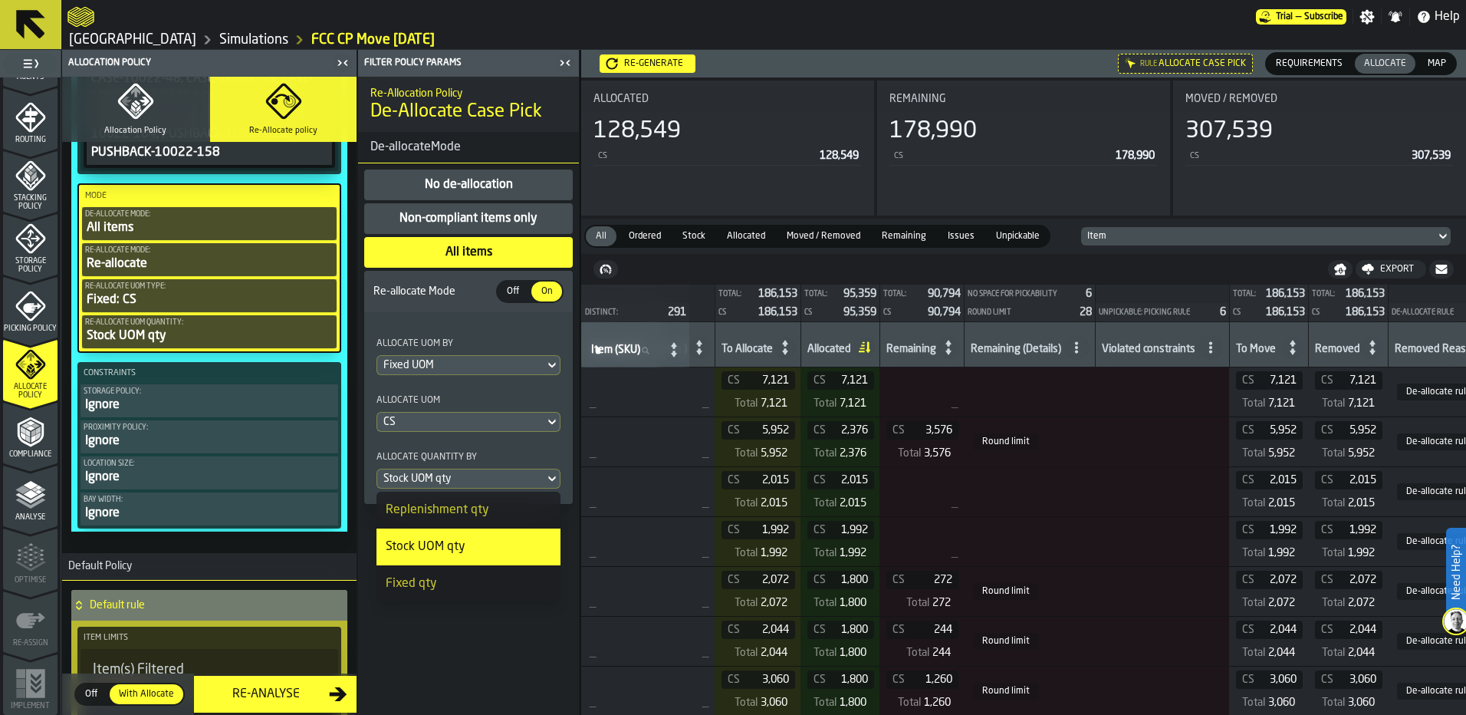
click at [442, 634] on div "Re-Allocation Policy De-Allocate Case Pick De-allocateMode No de-allocation Non…" at bounding box center [468, 396] width 221 height 638
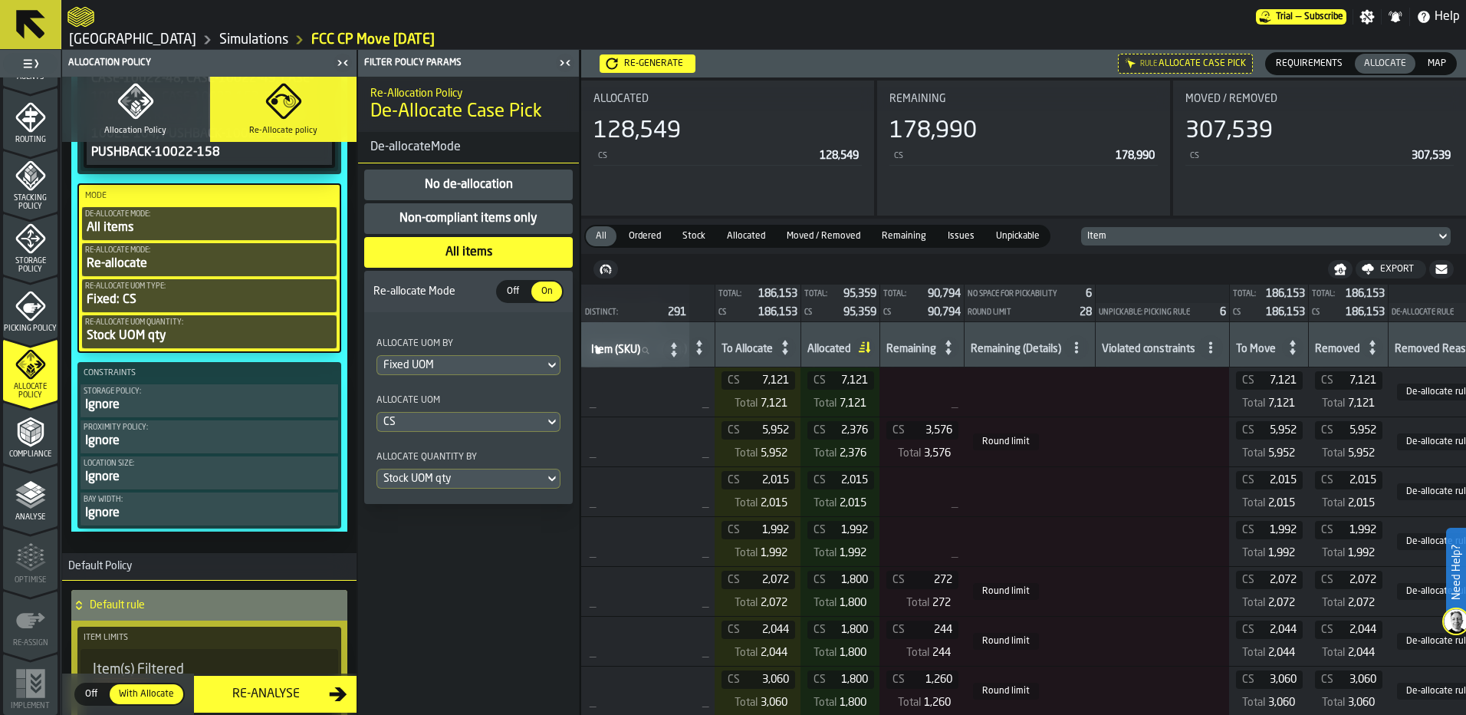
click at [174, 263] on div "Re-allocate" at bounding box center [209, 264] width 248 height 18
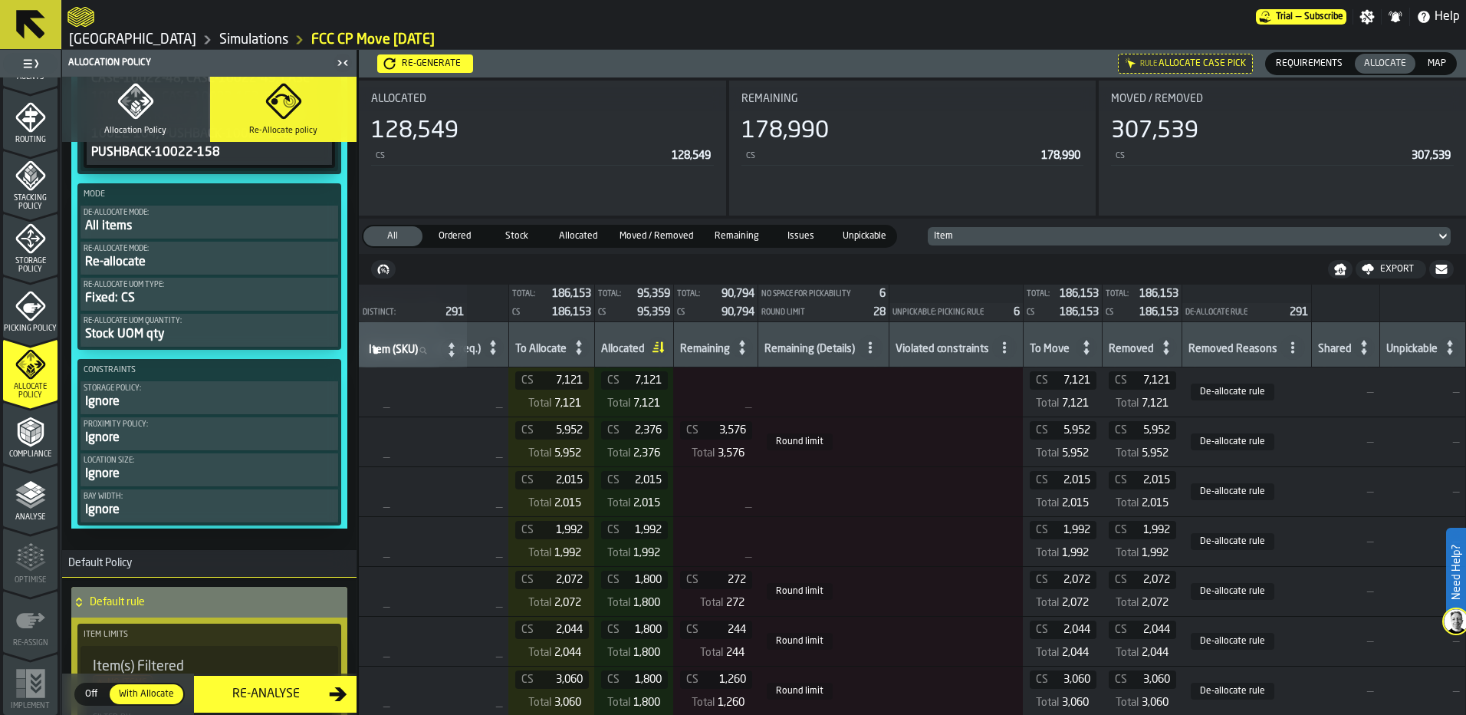
click at [174, 263] on div "Re-allocate" at bounding box center [209, 262] width 251 height 18
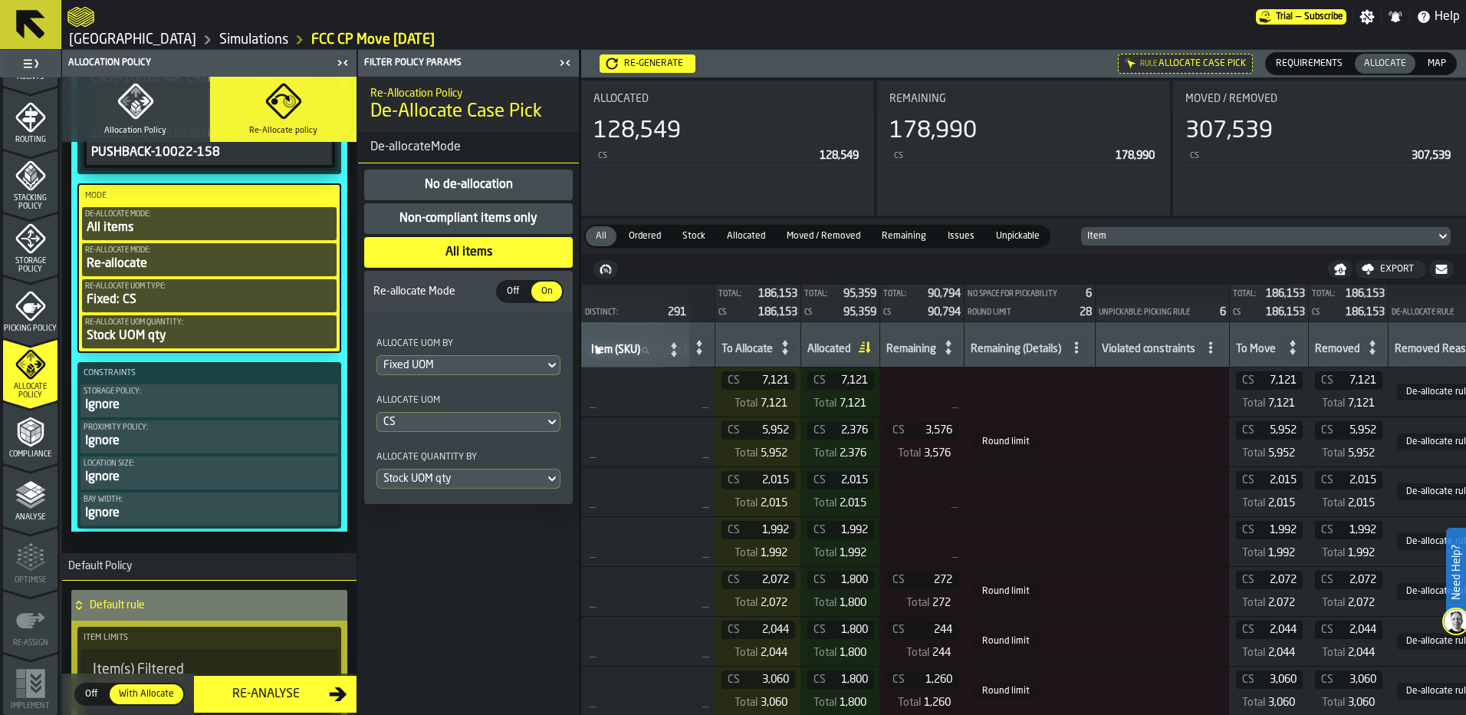
click at [515, 292] on span "Off" at bounding box center [513, 291] width 25 height 14
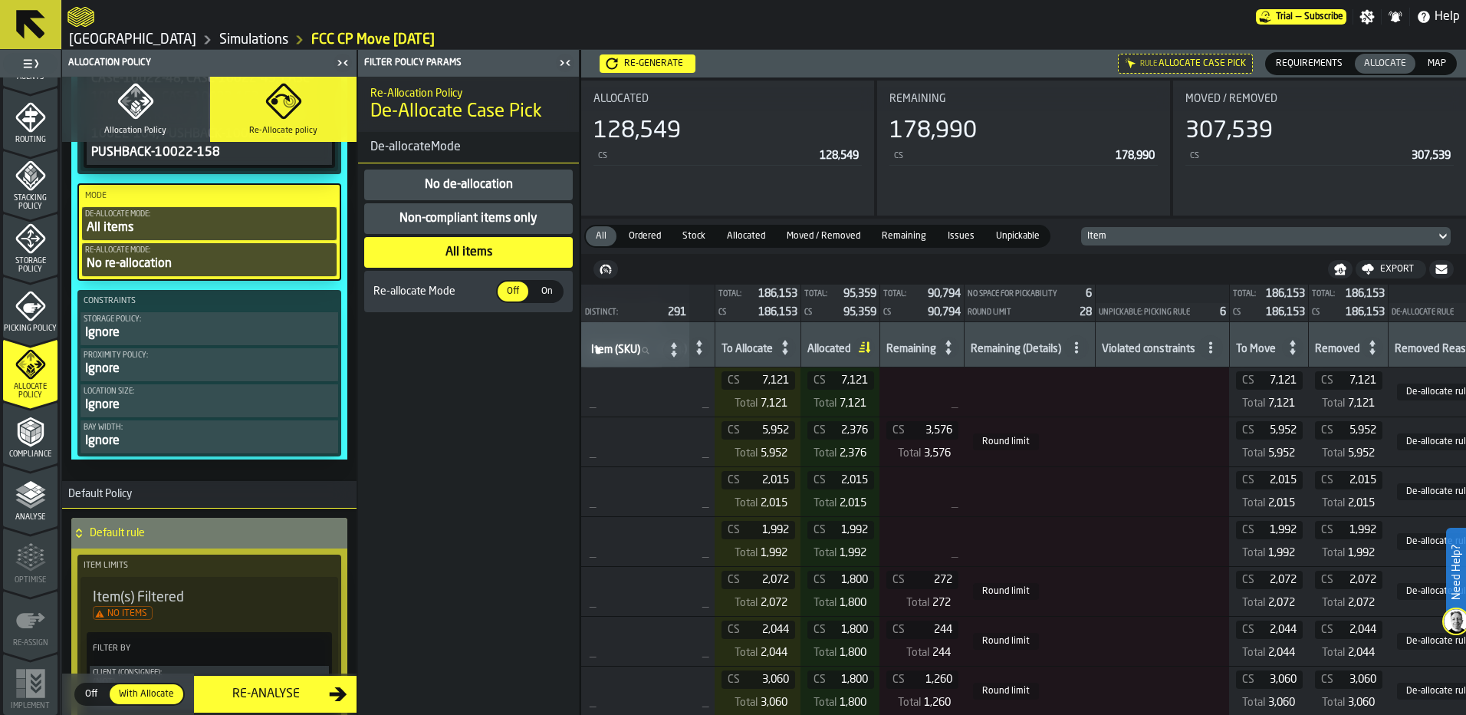
click at [102, 135] on button "Allocation Policy" at bounding box center [135, 109] width 146 height 65
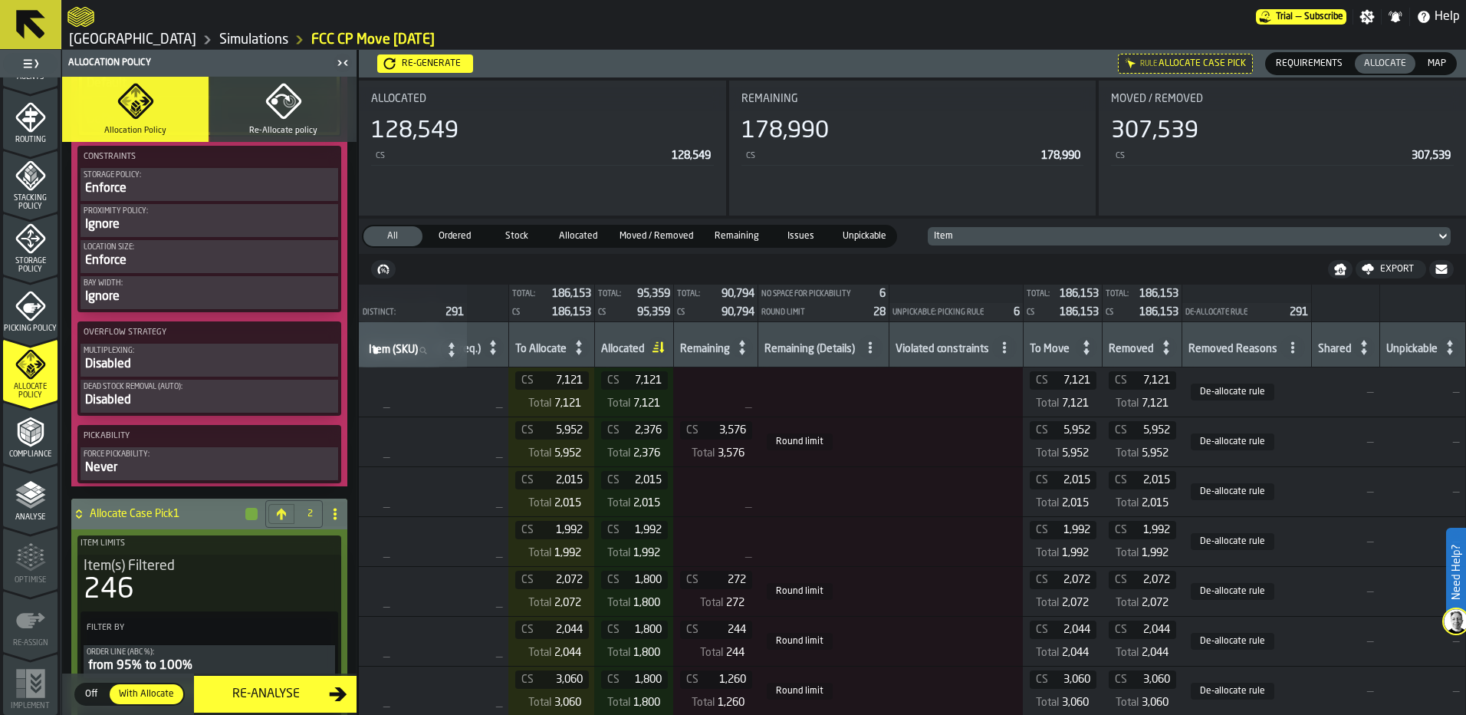
click at [416, 63] on div "Re-generate" at bounding box center [431, 63] width 71 height 11
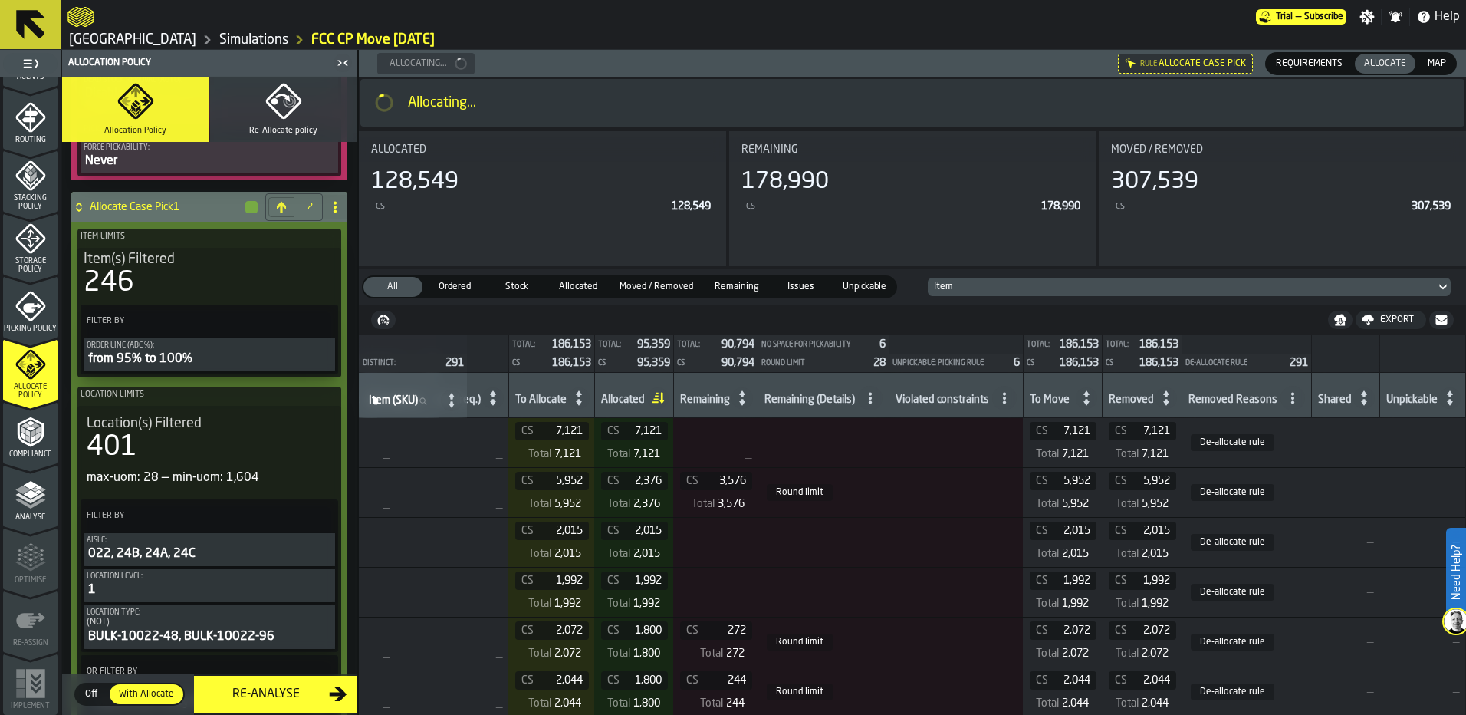
scroll to position [0, 0]
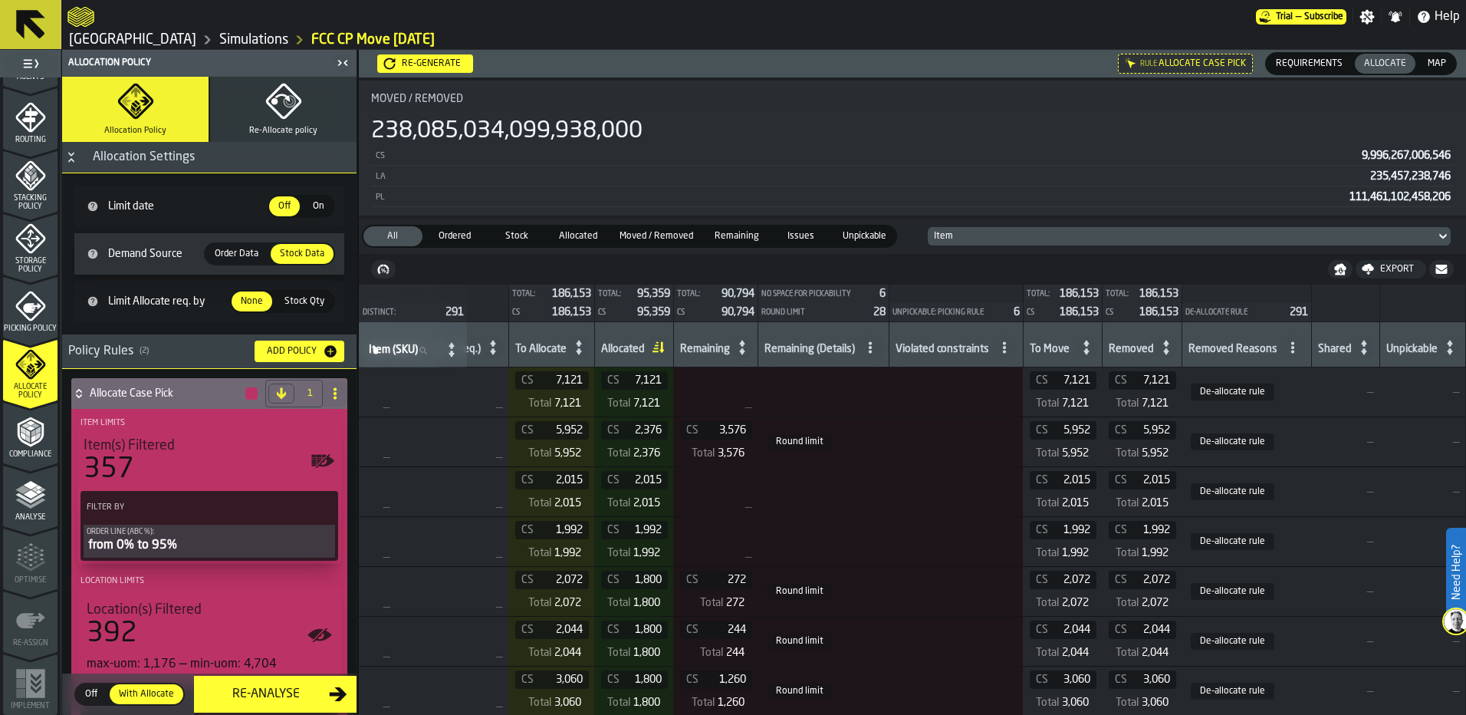
click at [570, 240] on span "Allocated" at bounding box center [578, 236] width 53 height 14
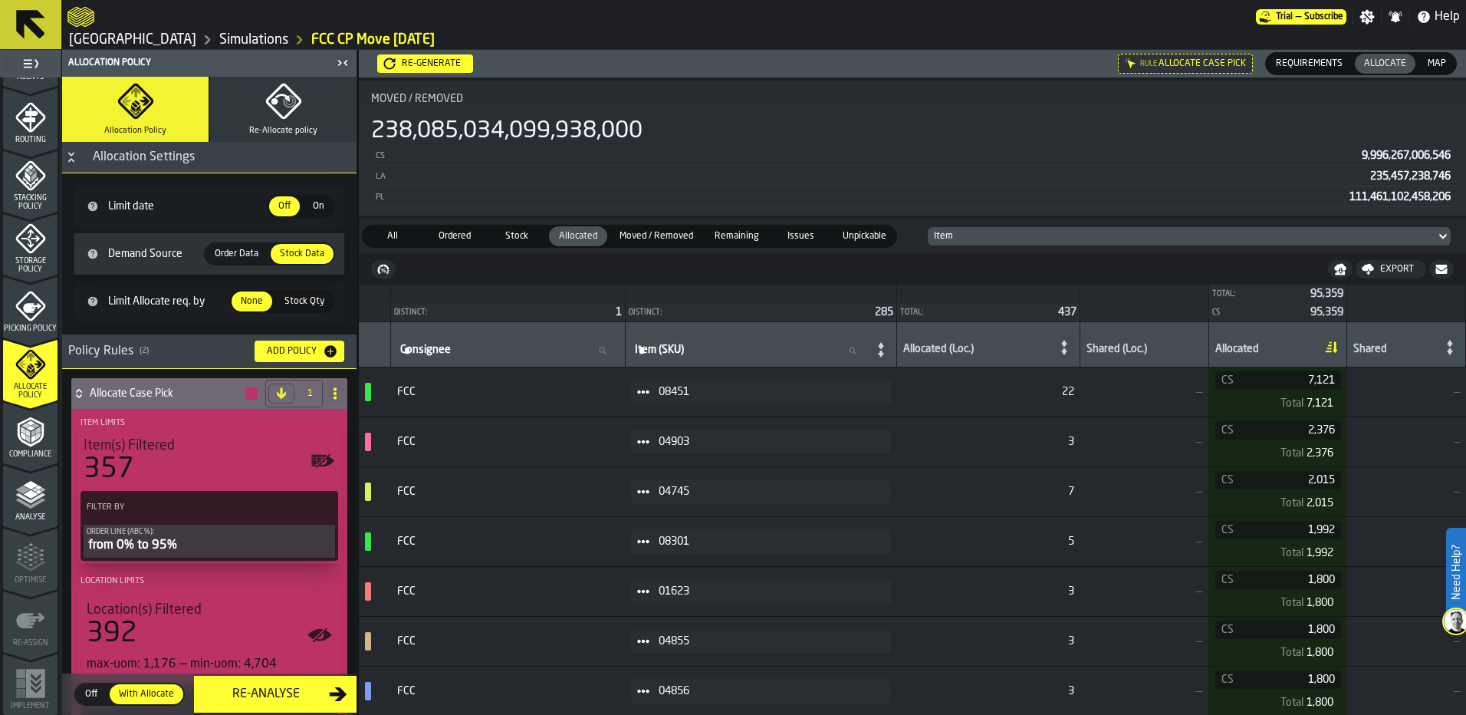
click at [1389, 60] on span "Allocate" at bounding box center [1385, 64] width 54 height 14
click at [1313, 57] on span "Requirements" at bounding box center [1309, 64] width 79 height 14
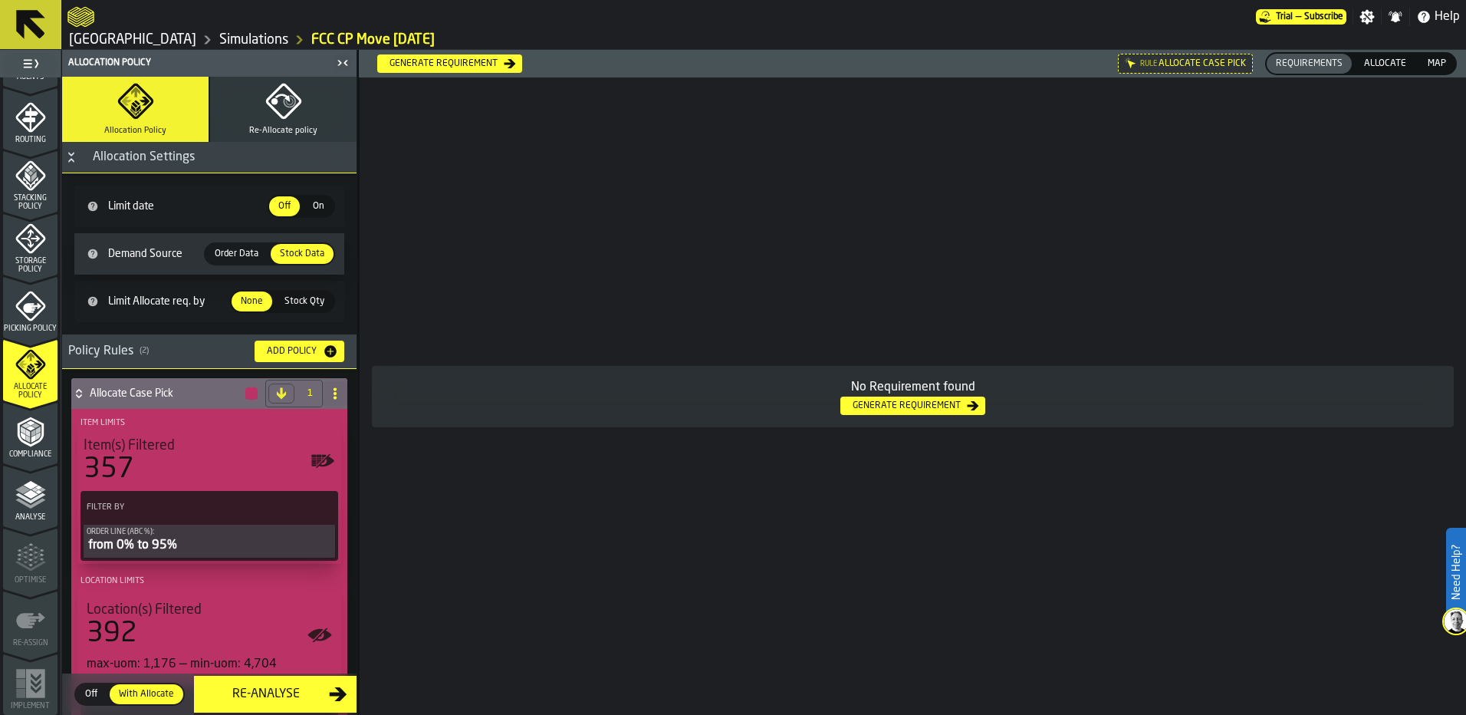
click at [1377, 60] on span "Allocate" at bounding box center [1385, 64] width 54 height 14
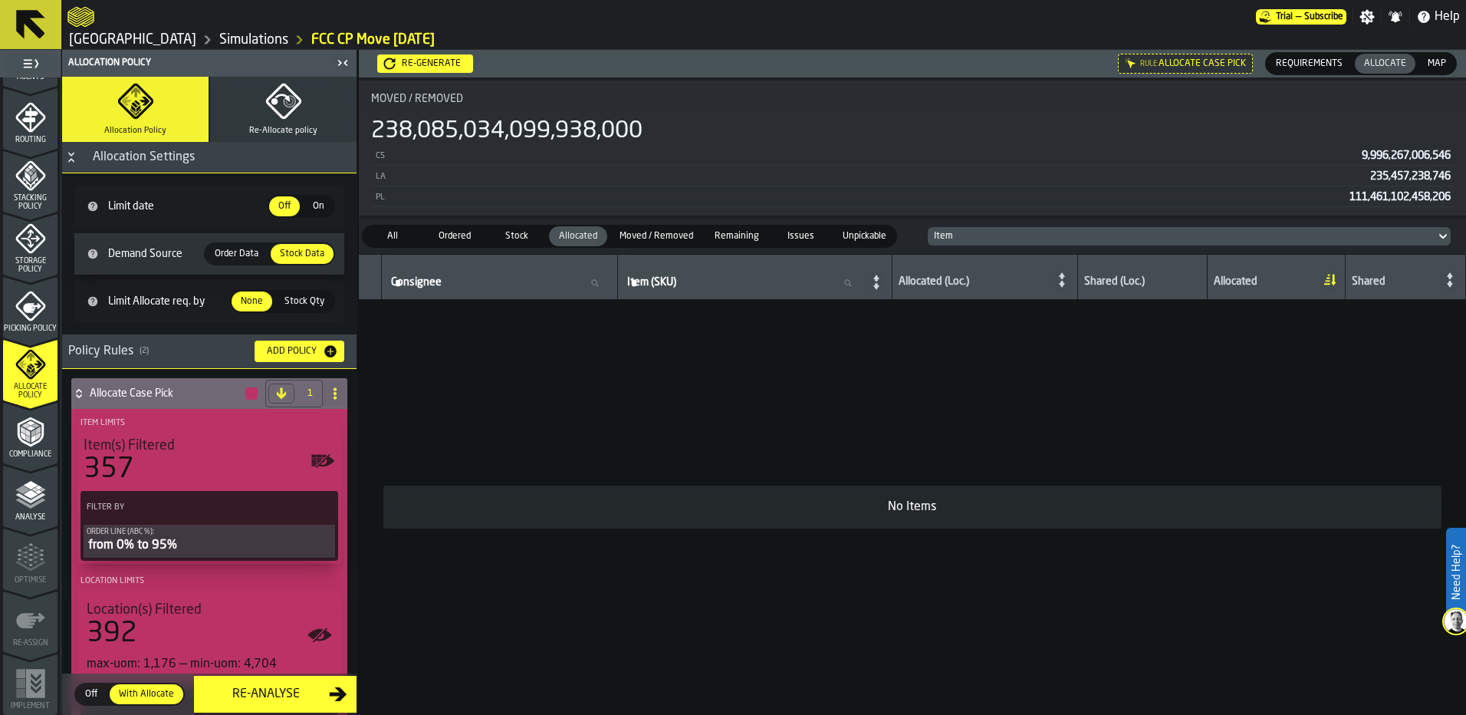
click at [1390, 64] on span "Allocate" at bounding box center [1385, 64] width 54 height 14
click at [588, 235] on span "Allocated" at bounding box center [578, 236] width 53 height 14
click at [661, 234] on span "Moved / Removed" at bounding box center [656, 236] width 86 height 14
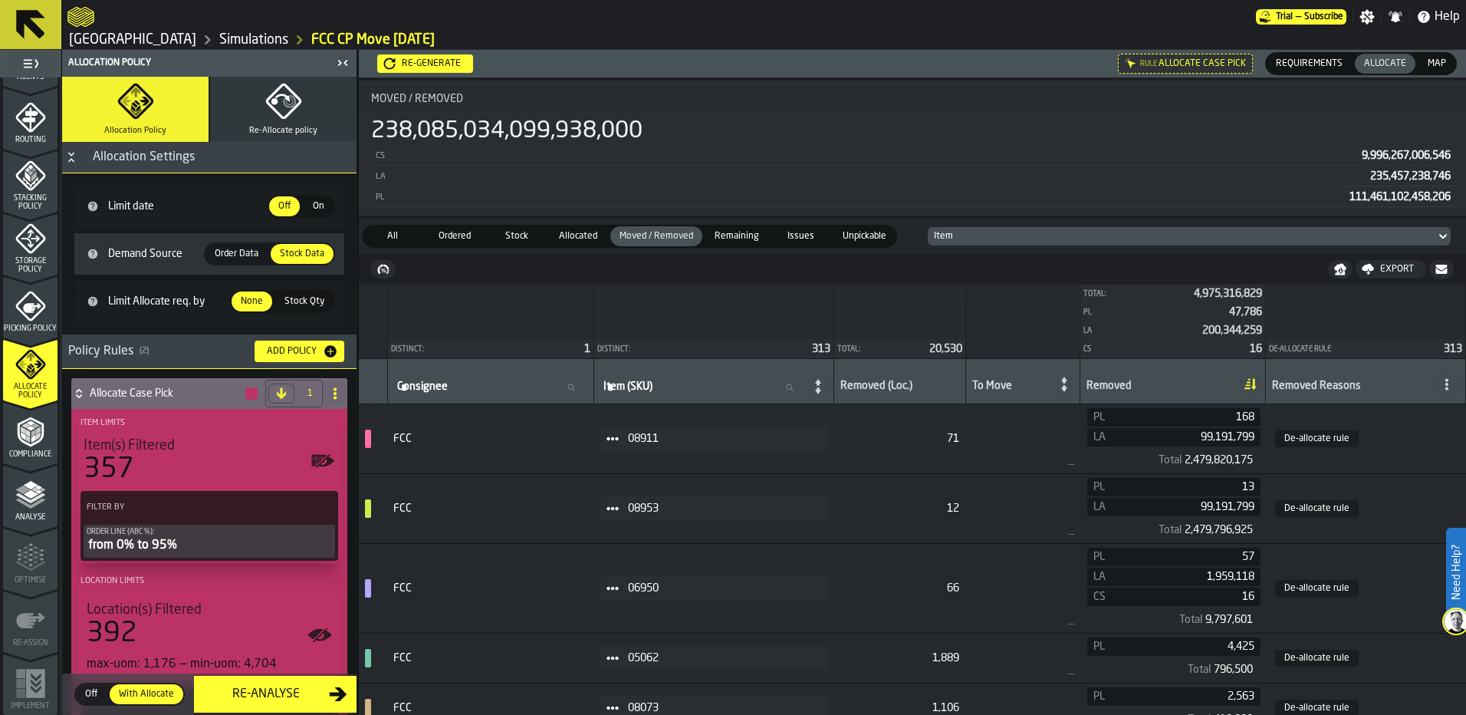
click at [557, 230] on span "Allocated" at bounding box center [578, 236] width 53 height 14
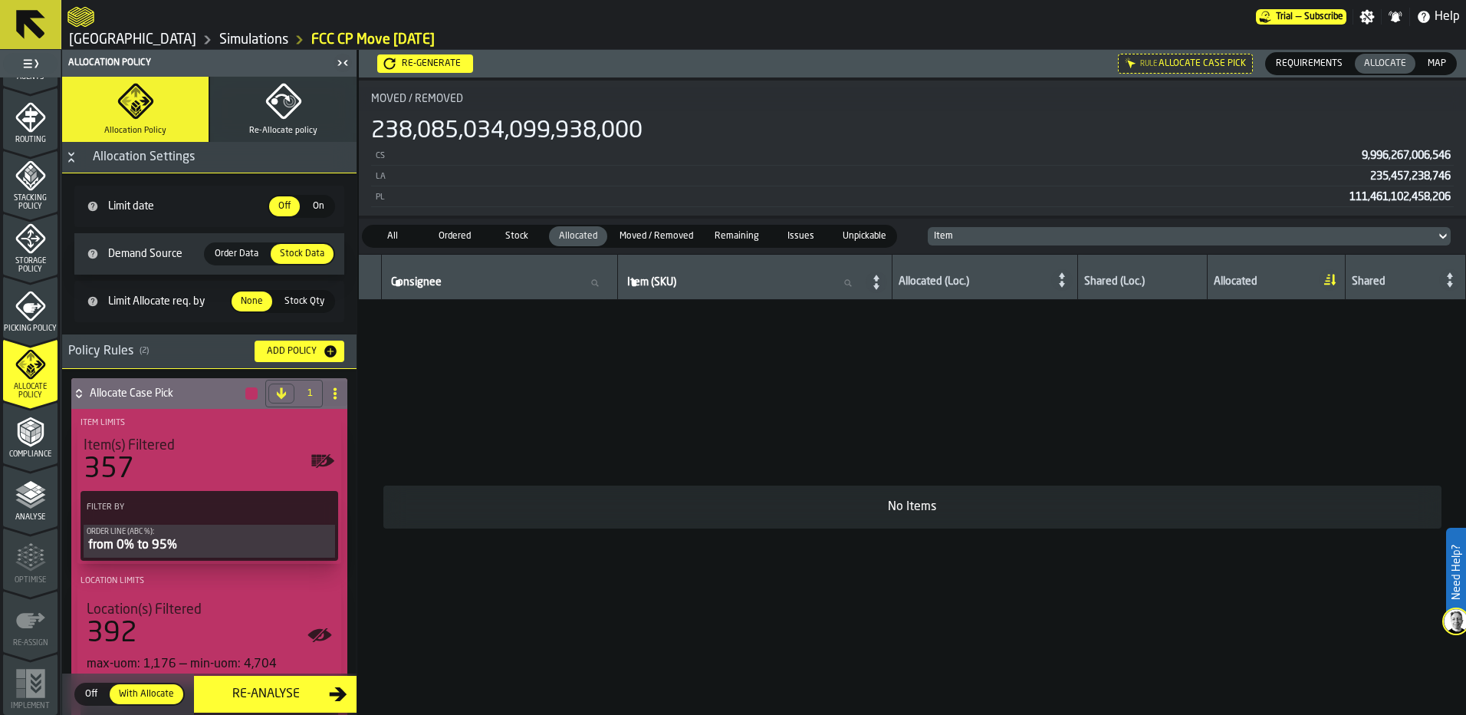
click at [226, 248] on span "Order Data" at bounding box center [237, 254] width 56 height 14
click at [227, 258] on span "Order Data" at bounding box center [237, 254] width 56 height 14
click at [233, 254] on span "Order Data" at bounding box center [237, 254] width 56 height 14
click at [239, 256] on span "Order Data" at bounding box center [237, 254] width 56 height 14
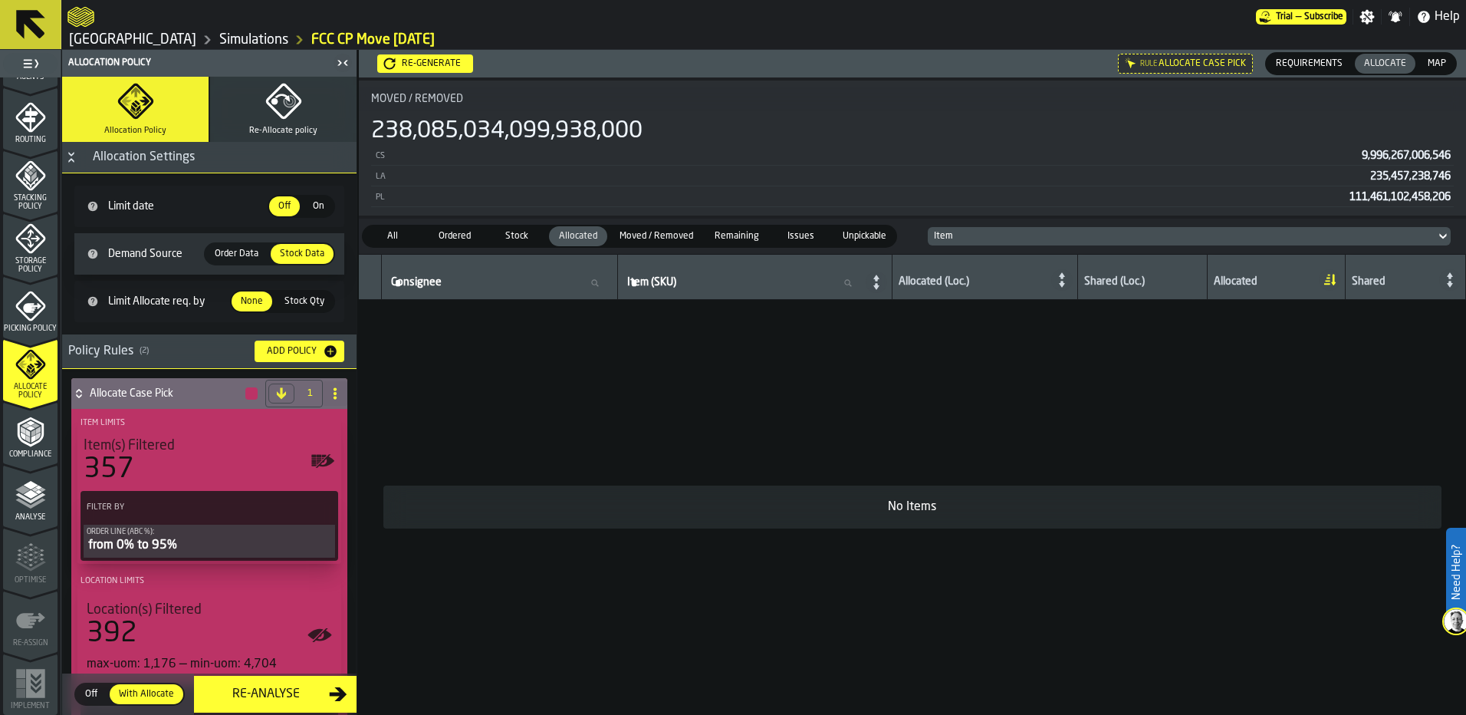
click at [231, 254] on span "Order Data" at bounding box center [237, 254] width 56 height 14
click at [294, 300] on span "Stock Qty" at bounding box center [304, 301] width 52 height 14
click at [251, 300] on span "None" at bounding box center [252, 301] width 34 height 14
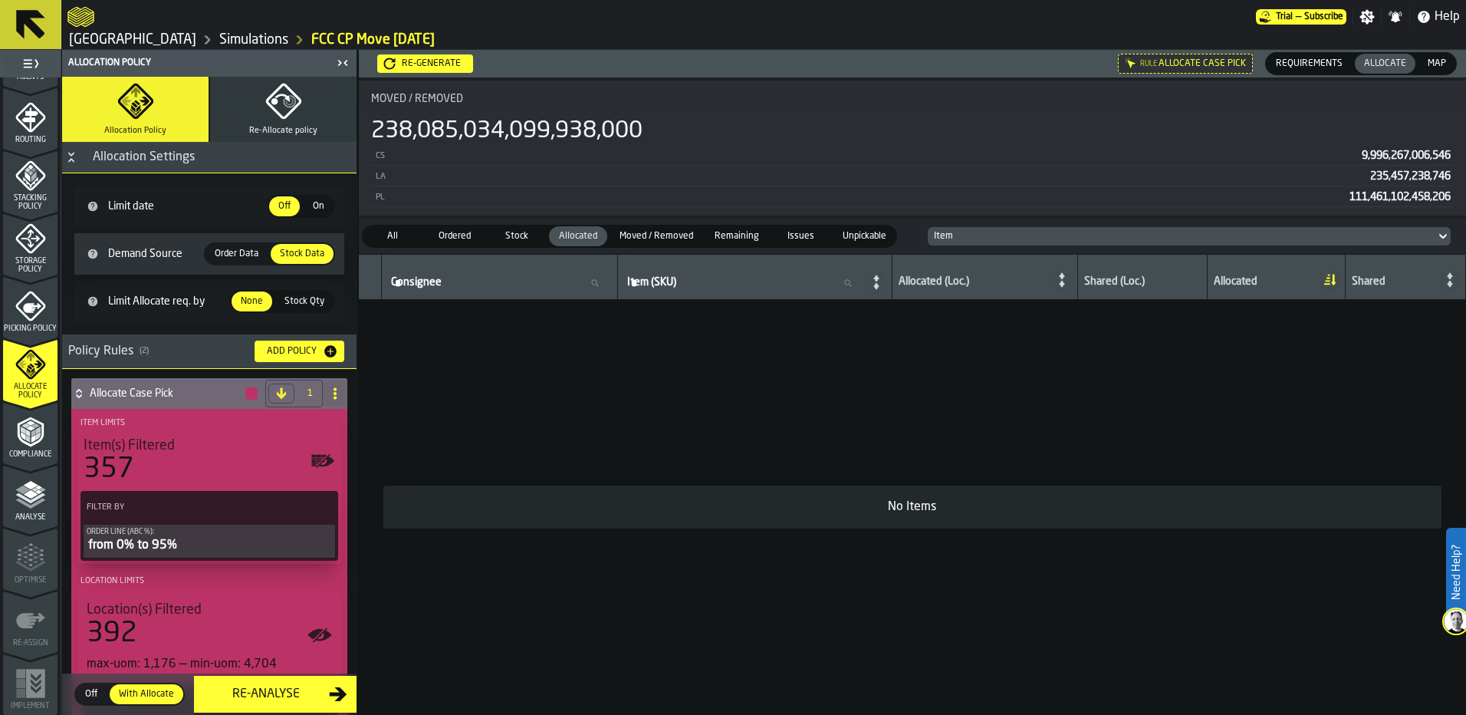
click at [225, 251] on span "Order Data" at bounding box center [237, 254] width 56 height 14
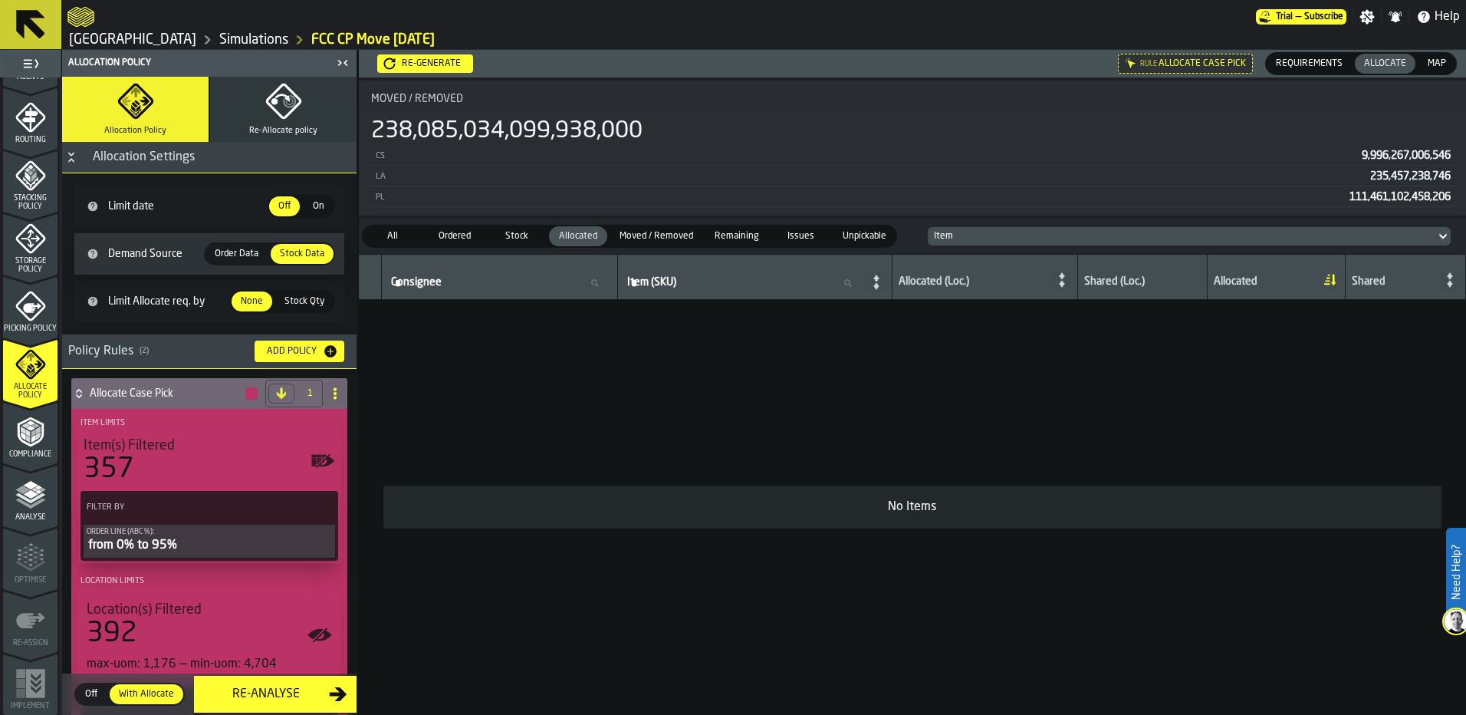
click at [225, 251] on span "Order Data" at bounding box center [237, 254] width 56 height 14
drag, startPoint x: 280, startPoint y: 254, endPoint x: 253, endPoint y: 251, distance: 27.0
click at [253, 251] on div "Order Data Order Data Stock Data Stock Data" at bounding box center [269, 253] width 131 height 23
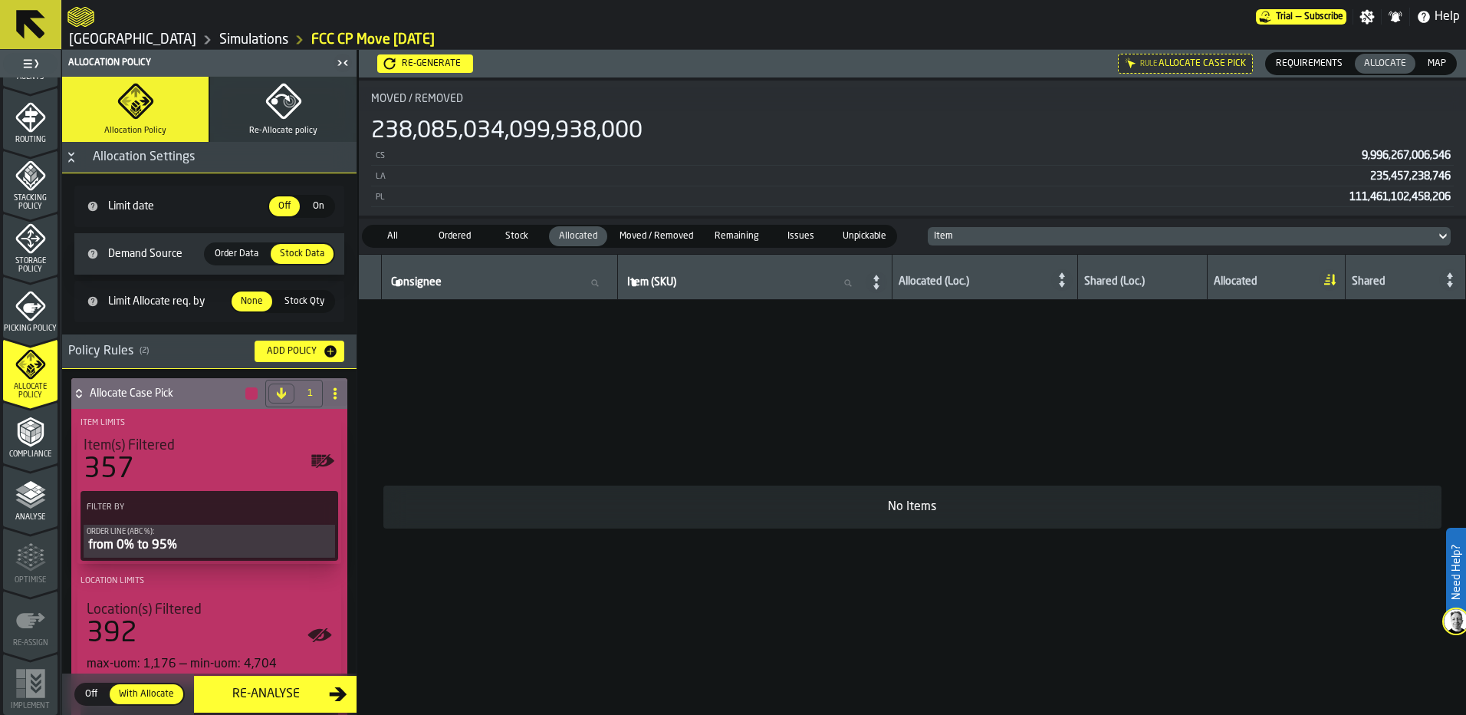
click at [252, 251] on span "Order Data" at bounding box center [237, 254] width 56 height 14
click at [229, 252] on span "Order Data" at bounding box center [237, 254] width 56 height 14
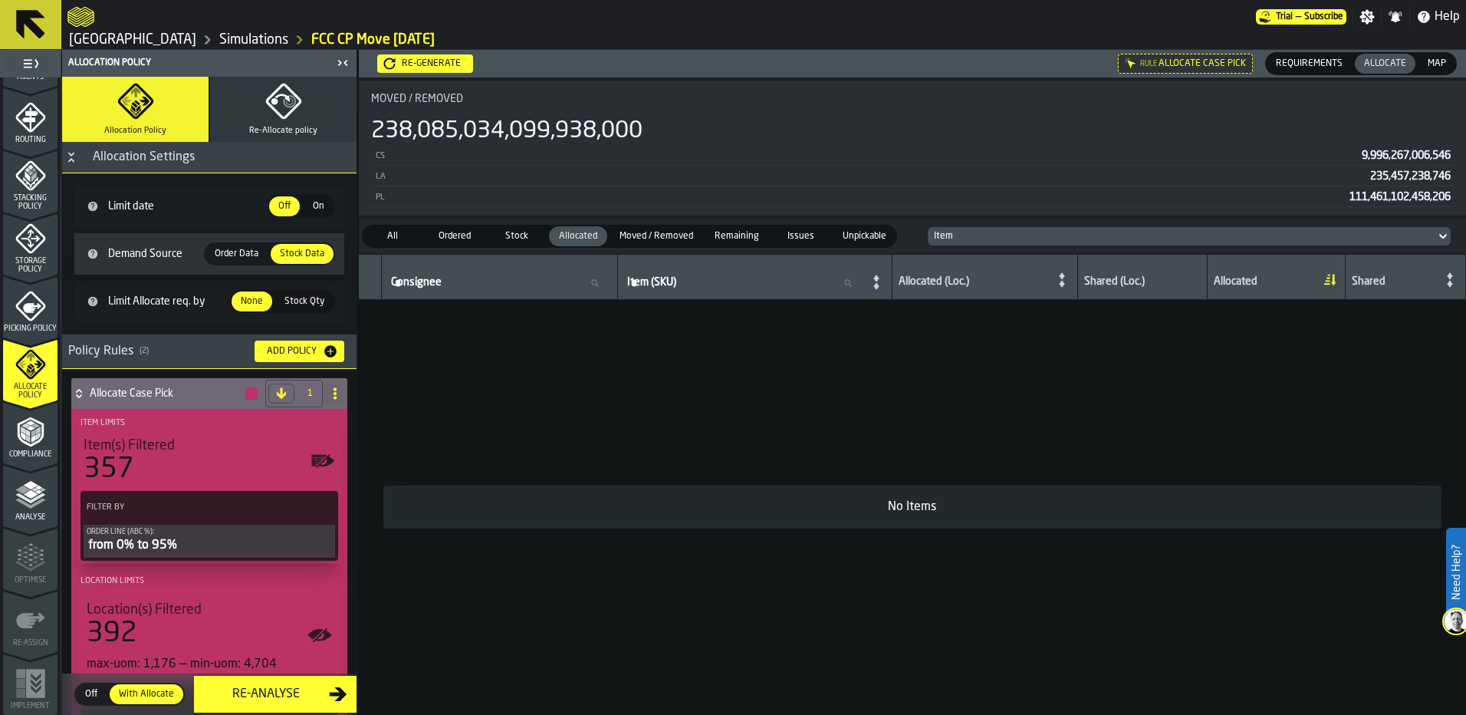
click at [229, 252] on span "Order Data" at bounding box center [237, 254] width 56 height 14
click at [225, 250] on span "Order Data" at bounding box center [237, 254] width 56 height 14
click at [94, 252] on icon at bounding box center [93, 254] width 12 height 12
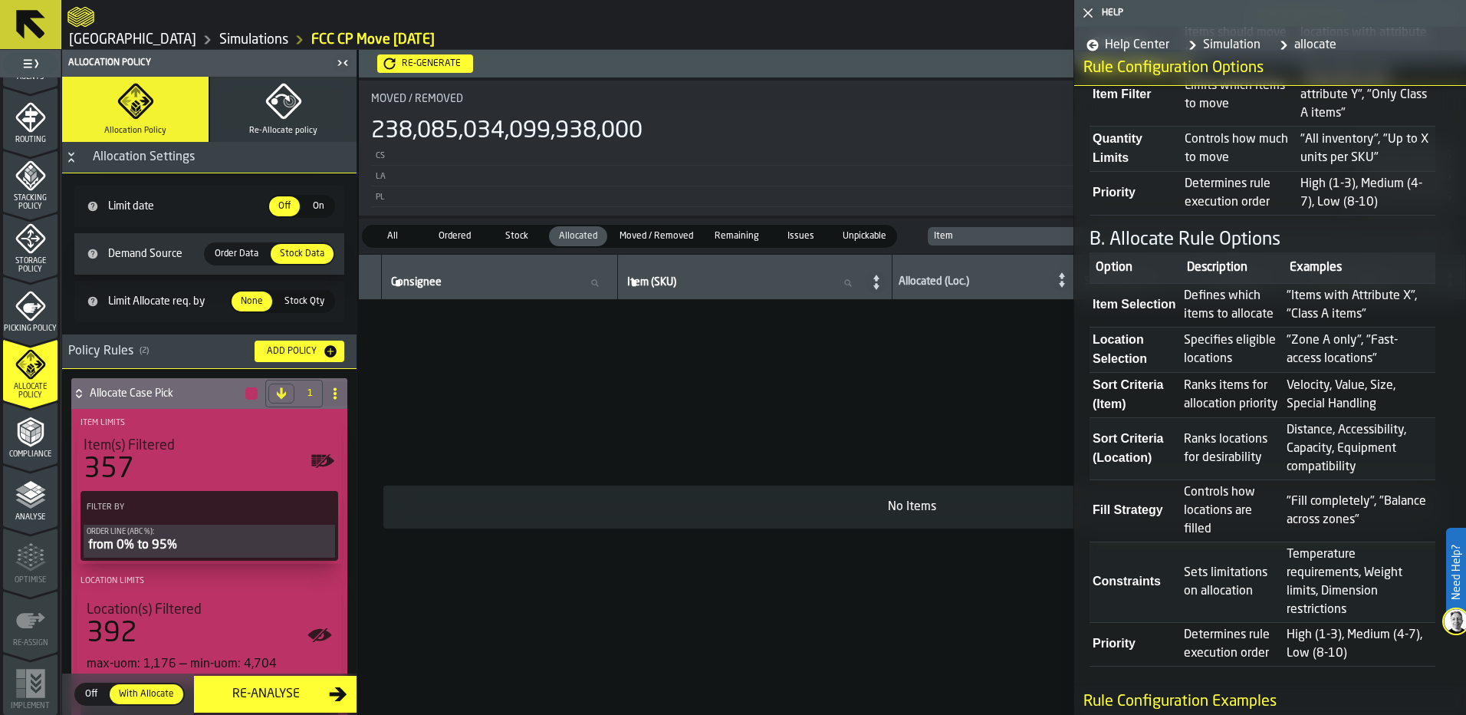
scroll to position [1687, 0]
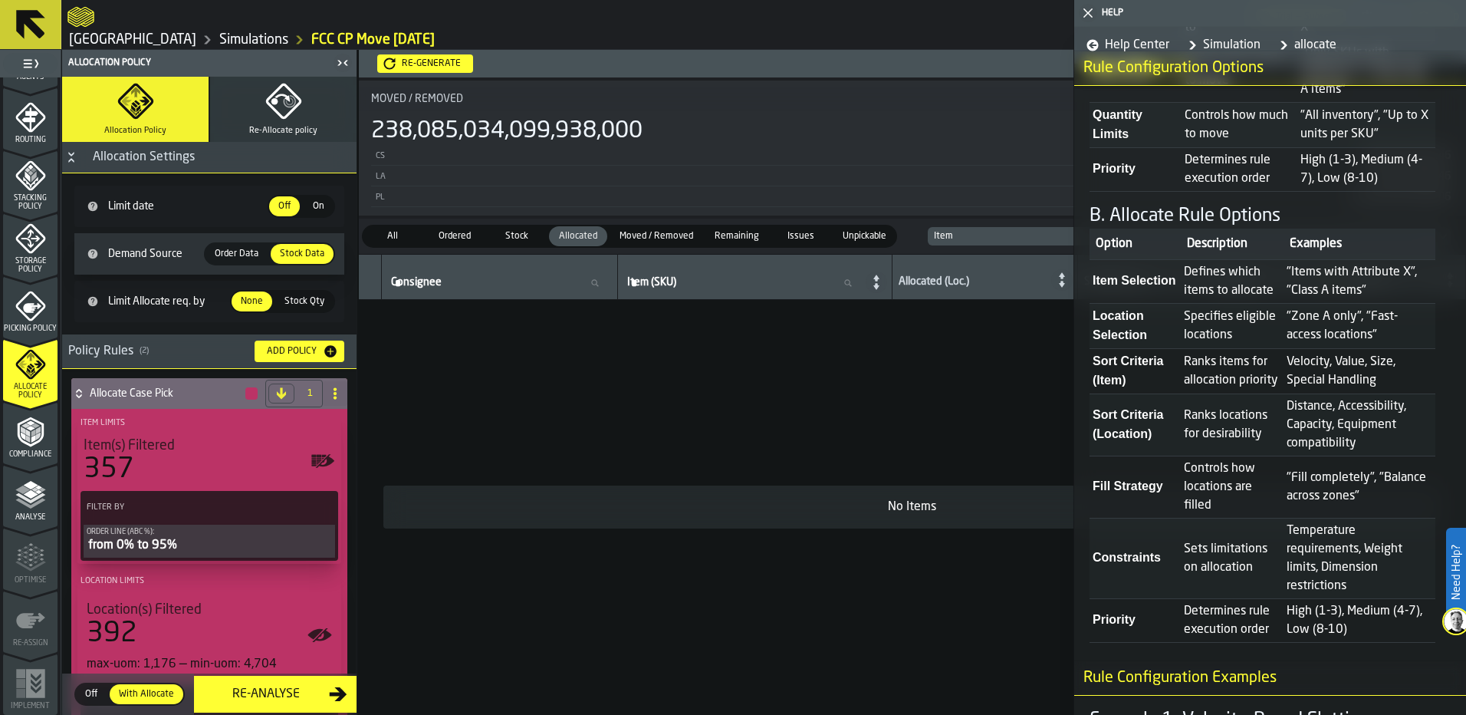
click at [264, 251] on div "Order Data" at bounding box center [236, 254] width 62 height 20
click at [259, 251] on span "Order Data" at bounding box center [237, 254] width 56 height 14
click at [258, 250] on span "Order Data" at bounding box center [237, 254] width 56 height 14
click at [212, 255] on span "Order Data" at bounding box center [237, 254] width 56 height 14
click at [241, 255] on span "Order Data" at bounding box center [237, 254] width 56 height 14
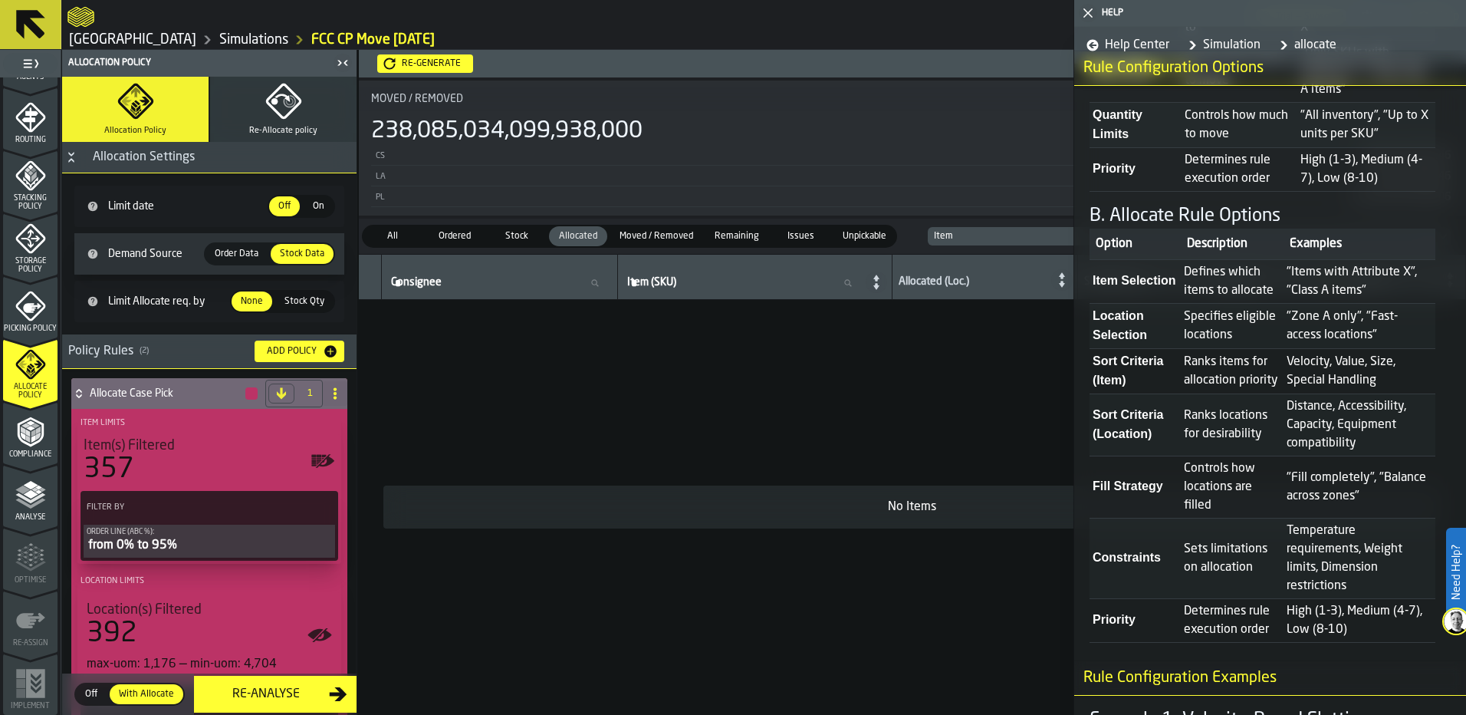
click at [241, 255] on span "Order Data" at bounding box center [237, 254] width 56 height 14
click at [1091, 10] on polygon "button-toggle-Close me" at bounding box center [1088, 13] width 10 height 10
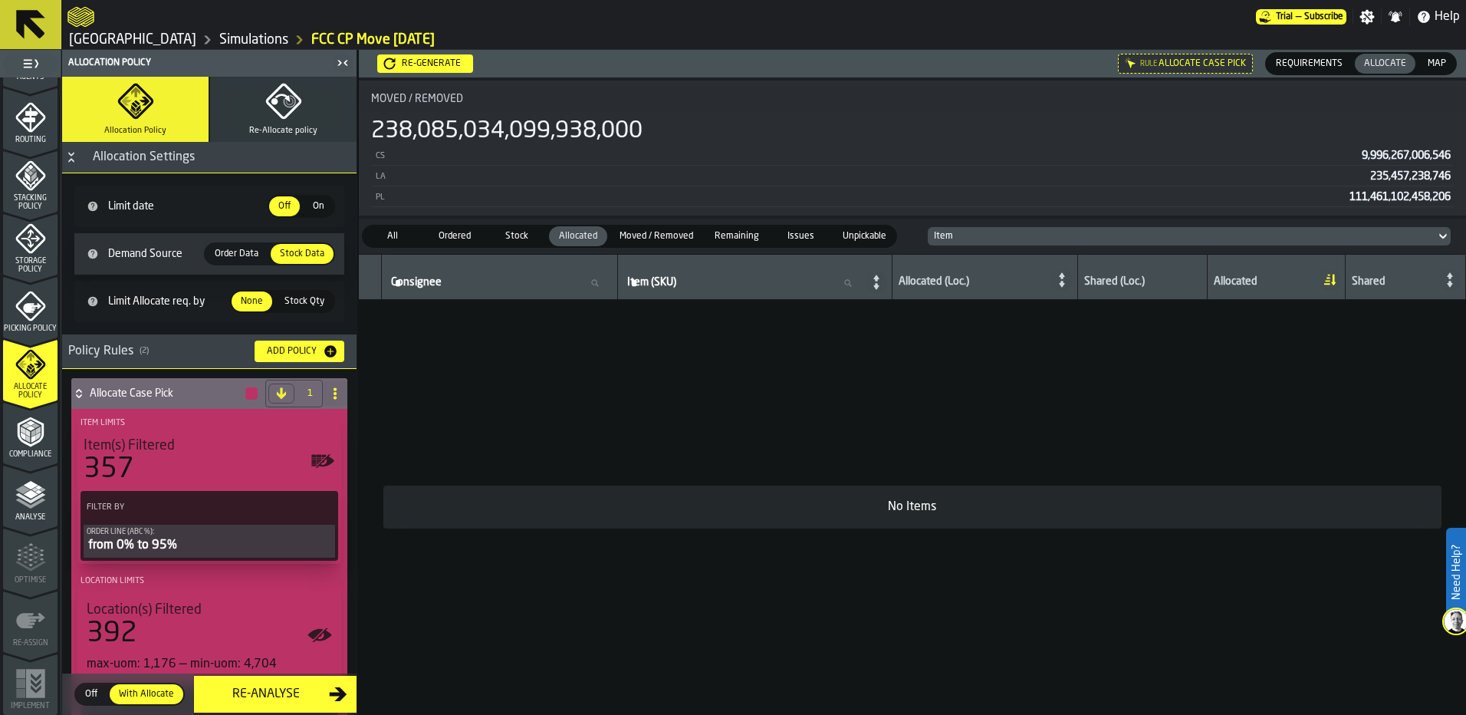
click at [258, 254] on span "Order Data" at bounding box center [237, 254] width 56 height 14
click at [243, 249] on span "Order Data" at bounding box center [237, 254] width 56 height 14
click at [241, 248] on span "Order Data" at bounding box center [237, 254] width 56 height 14
click at [239, 245] on div "Order Data" at bounding box center [236, 254] width 62 height 20
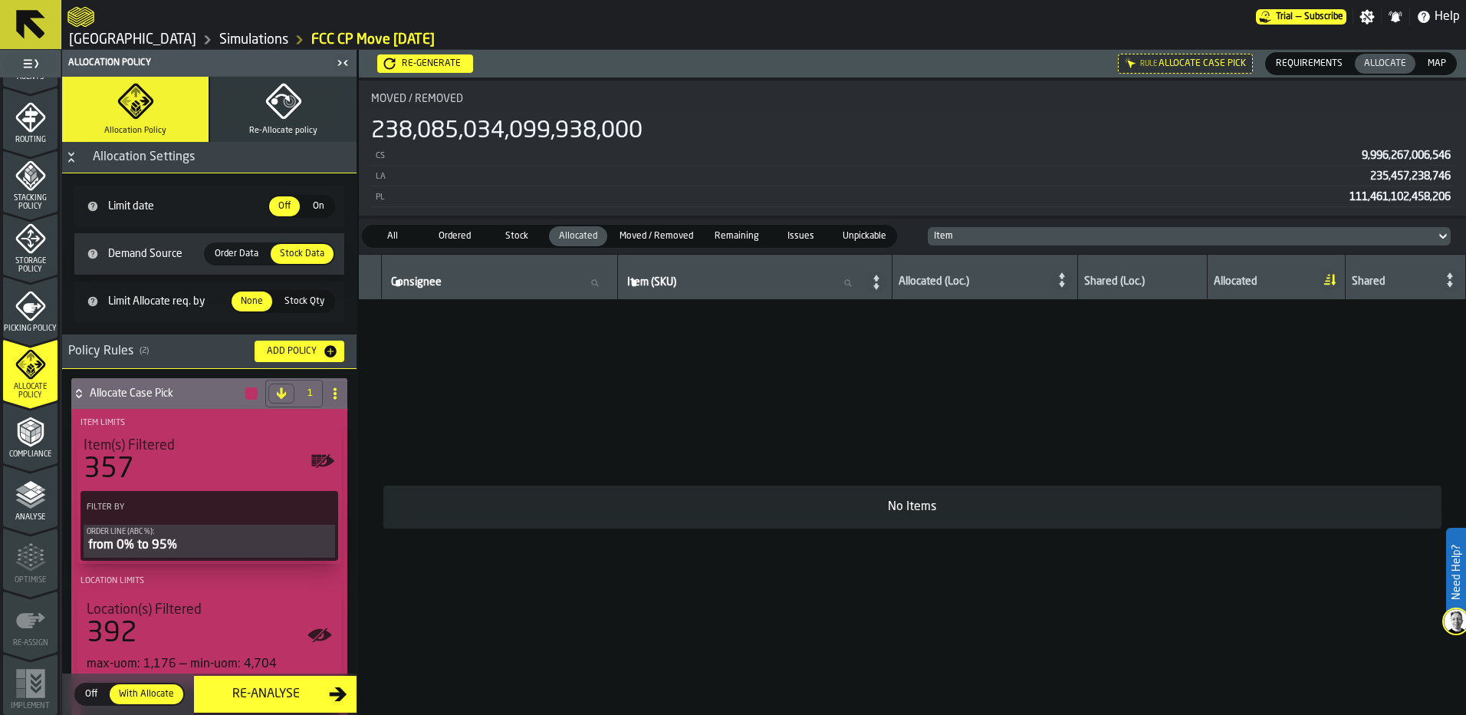
click at [239, 245] on div "Order Data" at bounding box center [236, 254] width 62 height 20
click at [239, 243] on label "Order Data Order Data" at bounding box center [236, 253] width 65 height 23
click at [240, 265] on label "Order Data Order Data" at bounding box center [236, 253] width 65 height 23
click at [235, 255] on span "Order Data" at bounding box center [237, 254] width 56 height 14
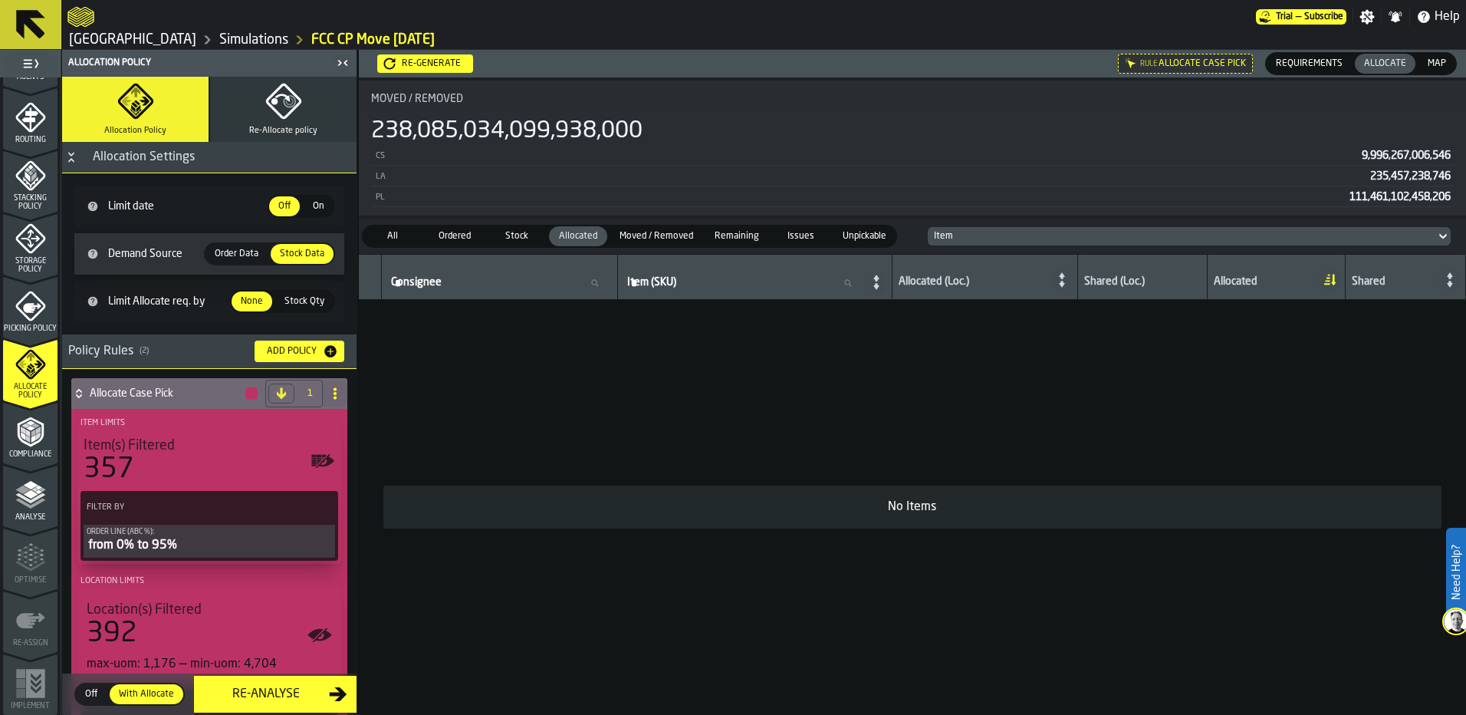
click at [235, 255] on span "Order Data" at bounding box center [237, 254] width 56 height 14
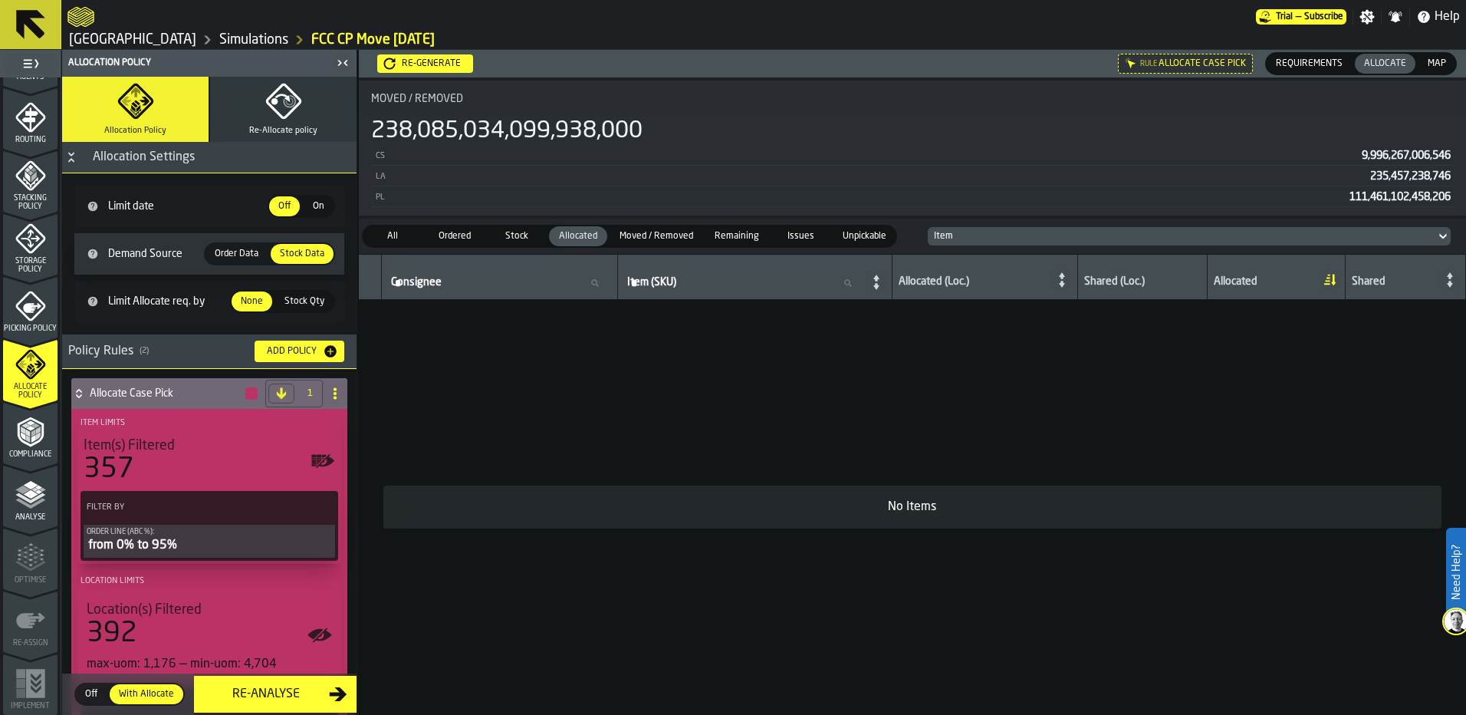
click at [235, 255] on span "Order Data" at bounding box center [237, 254] width 56 height 14
click at [577, 238] on span "Allocated" at bounding box center [578, 236] width 53 height 14
click at [505, 236] on span "Stock" at bounding box center [516, 236] width 53 height 14
click at [563, 235] on span "Allocated" at bounding box center [578, 236] width 53 height 14
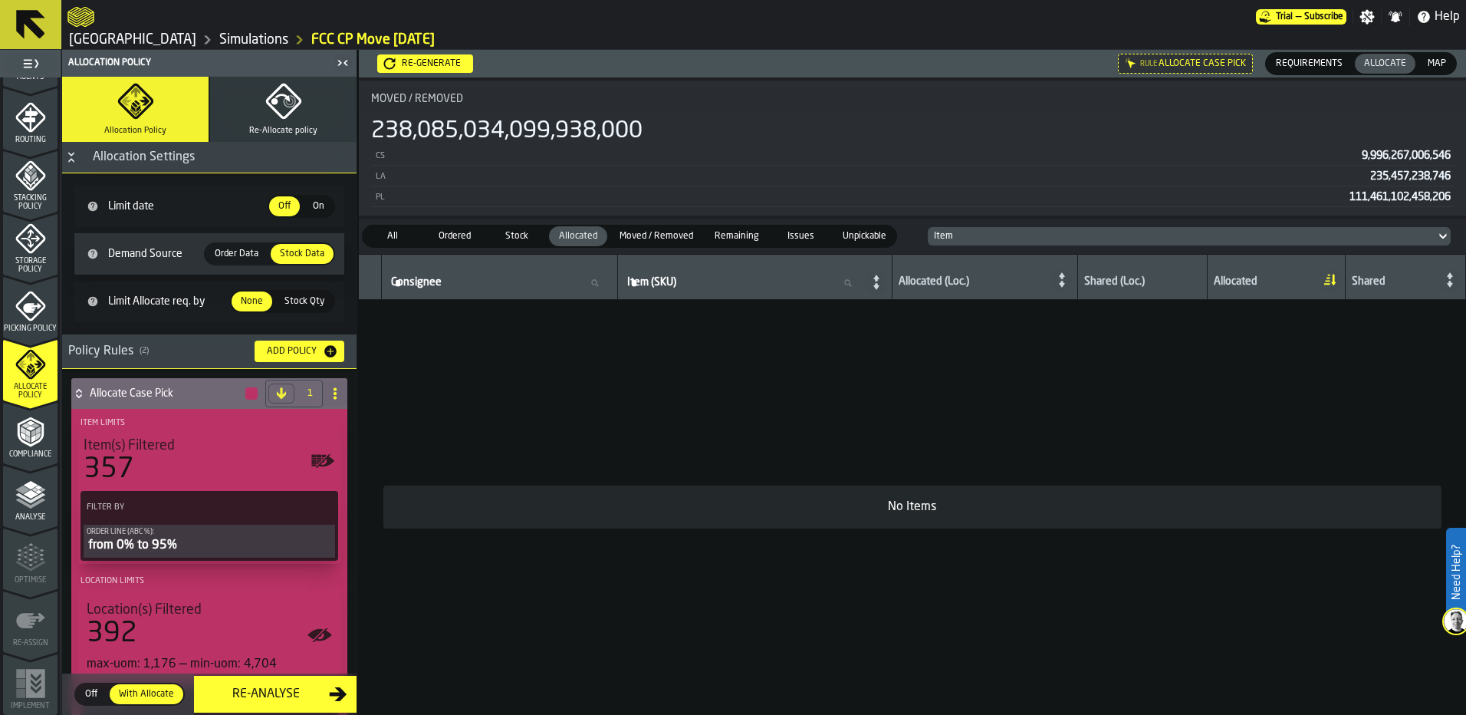
click at [625, 234] on span "Moved / Removed" at bounding box center [656, 236] width 86 height 14
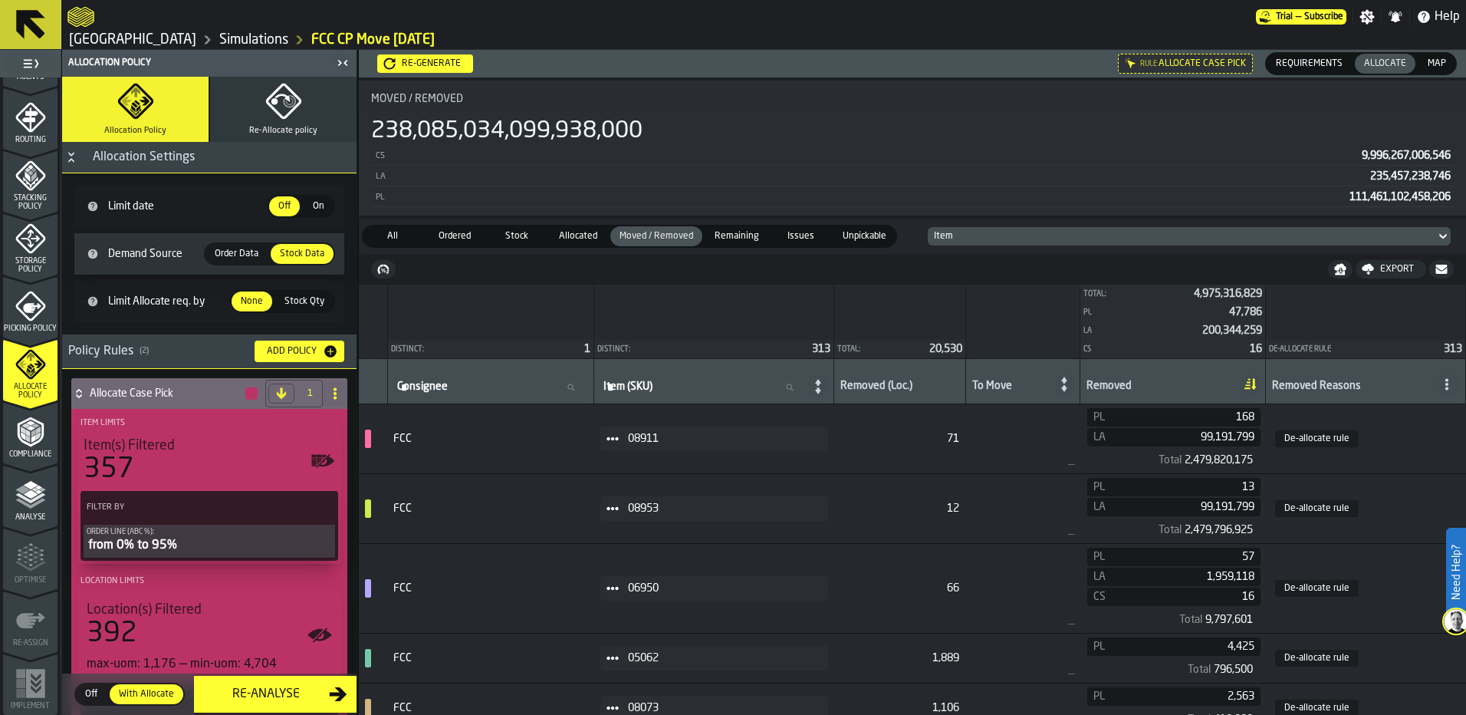
click at [550, 231] on label "Allocated Allocated" at bounding box center [578, 236] width 62 height 23
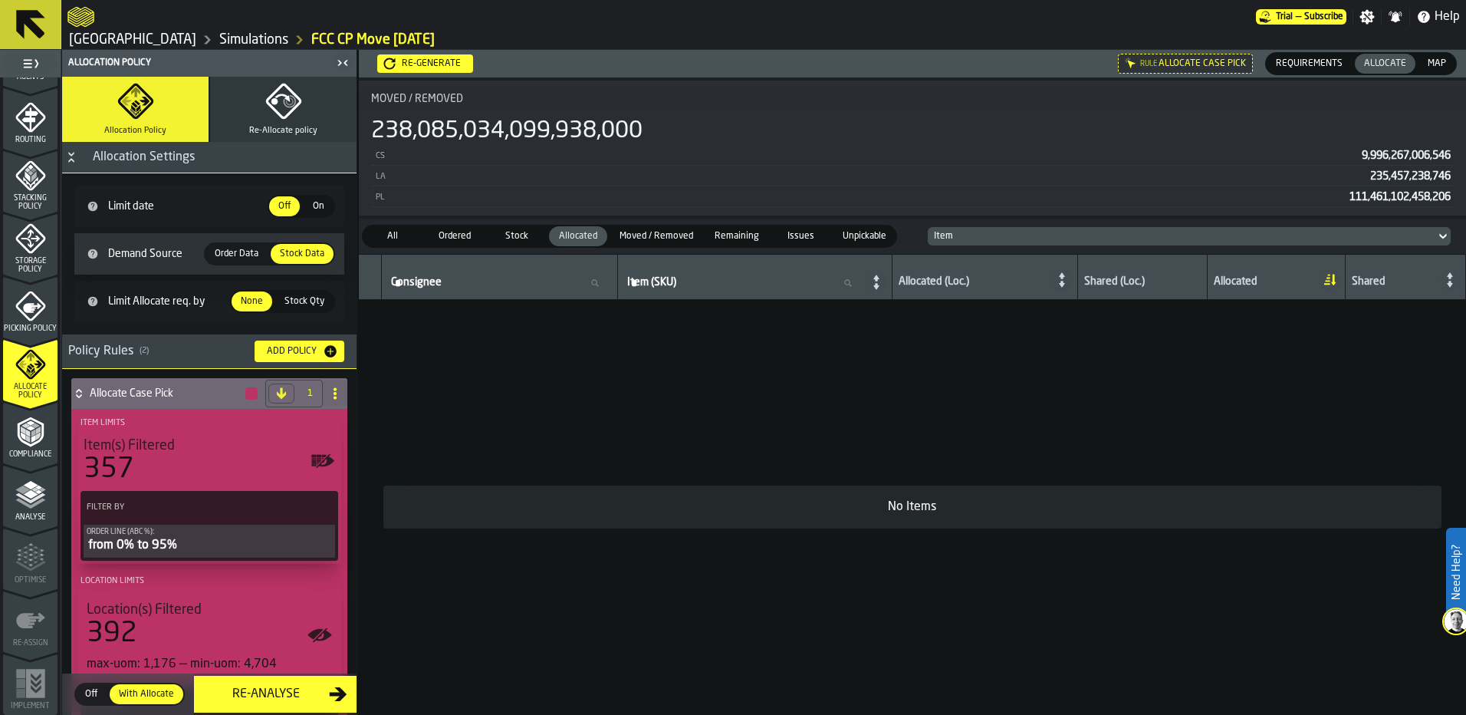
click at [224, 251] on span "Order Data" at bounding box center [237, 254] width 56 height 14
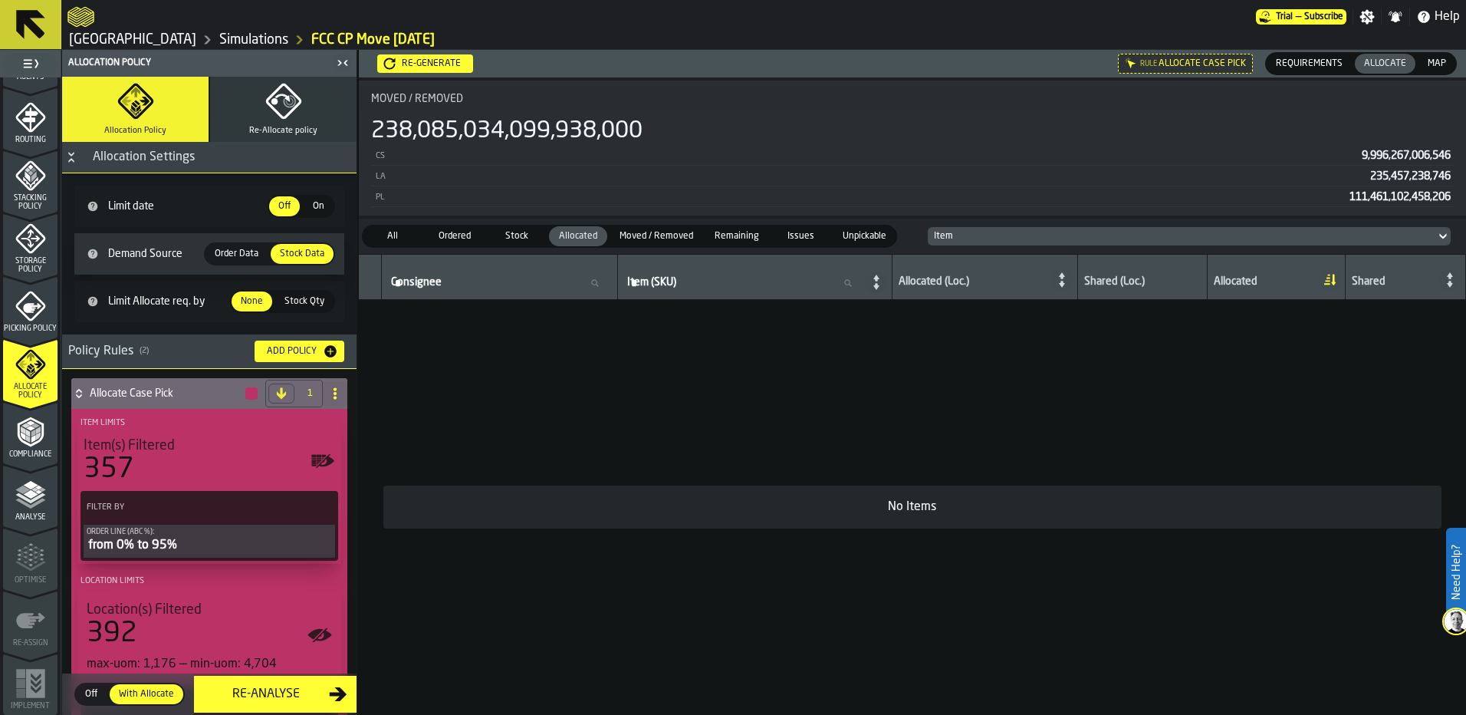
click at [224, 251] on span "Order Data" at bounding box center [237, 254] width 56 height 14
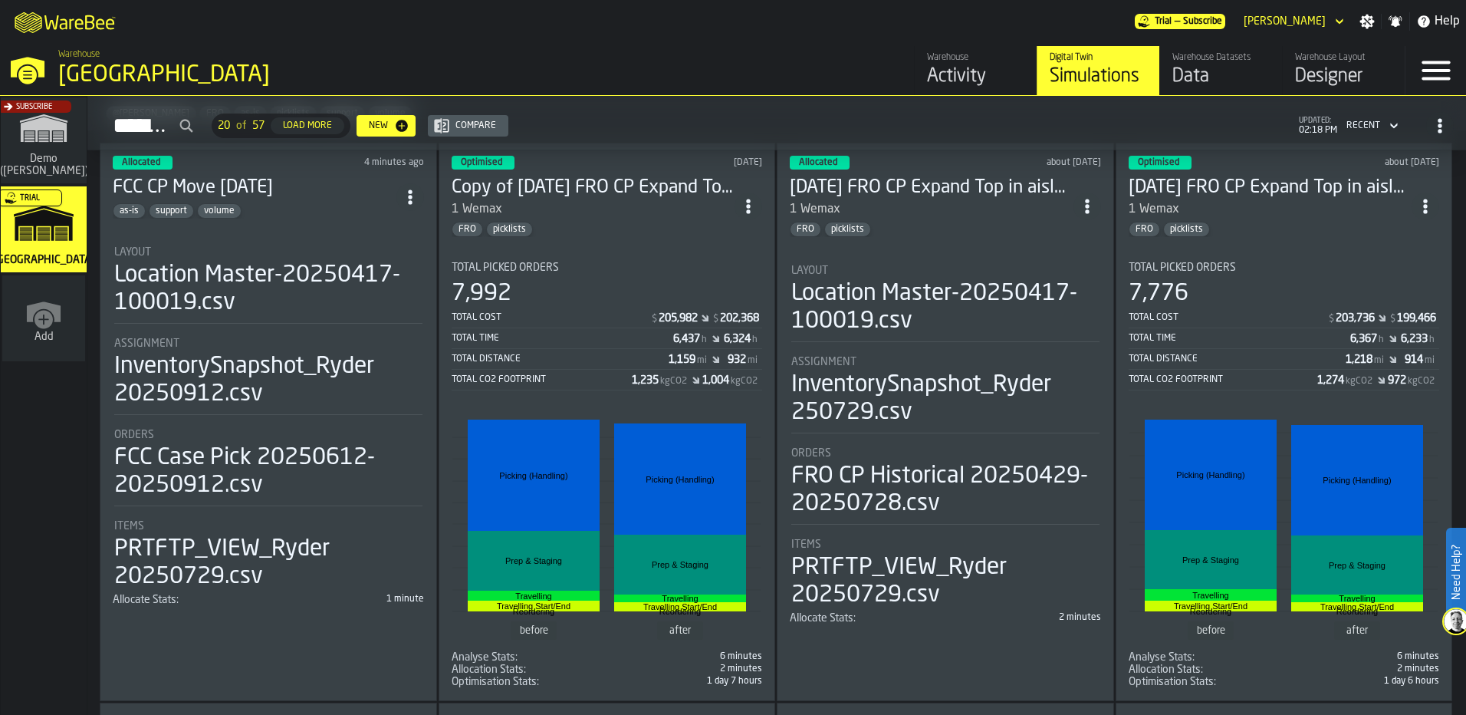
scroll to position [77, 0]
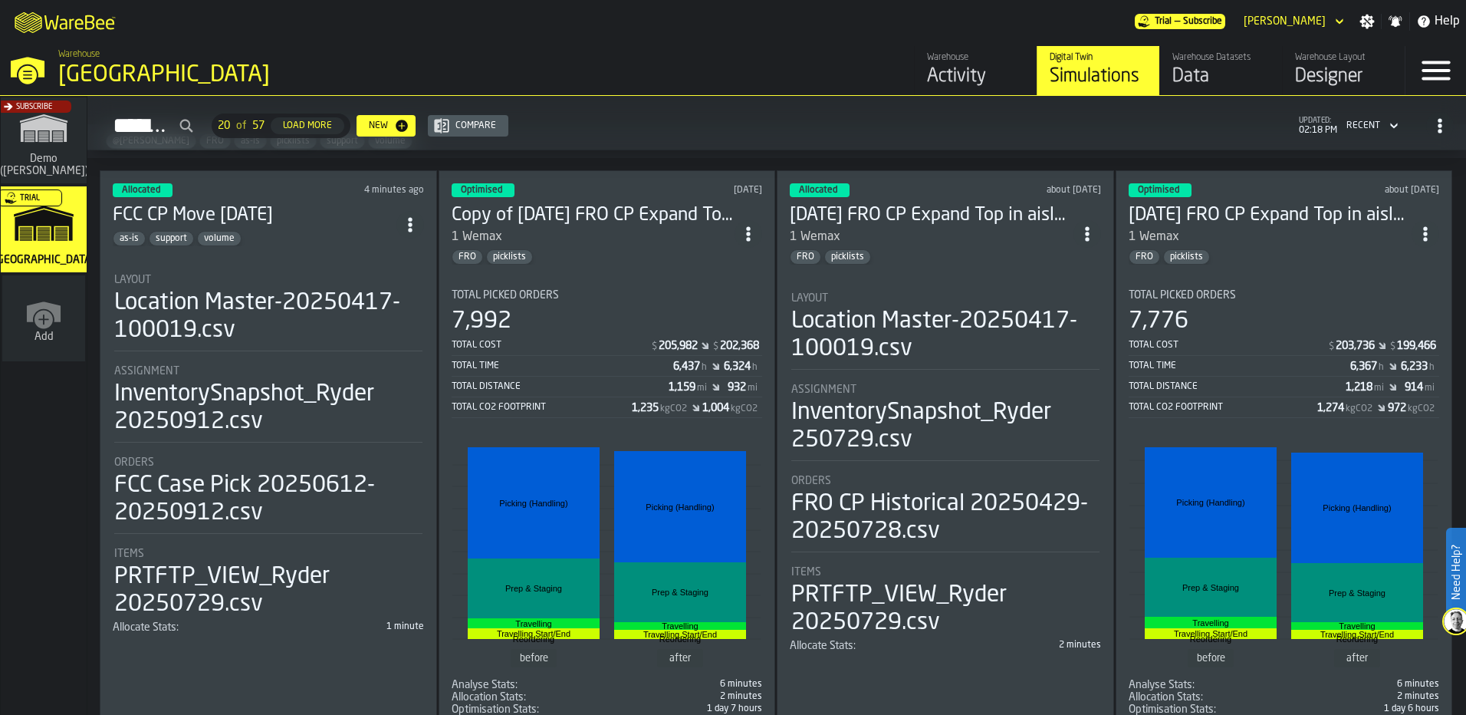
click at [1027, 215] on h3 "[DATE] FRO CP Expand Top in aisle 58/59" at bounding box center [932, 215] width 284 height 25
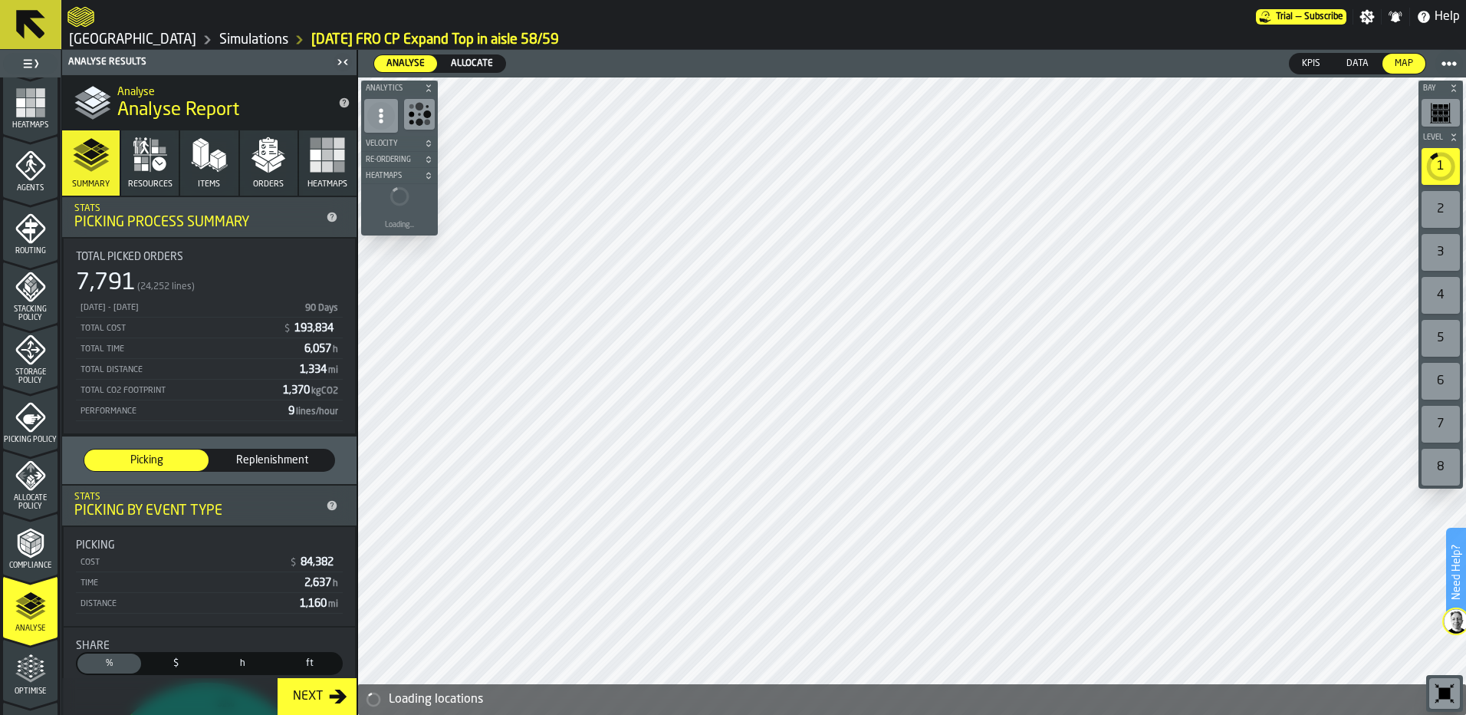
scroll to position [307, 0]
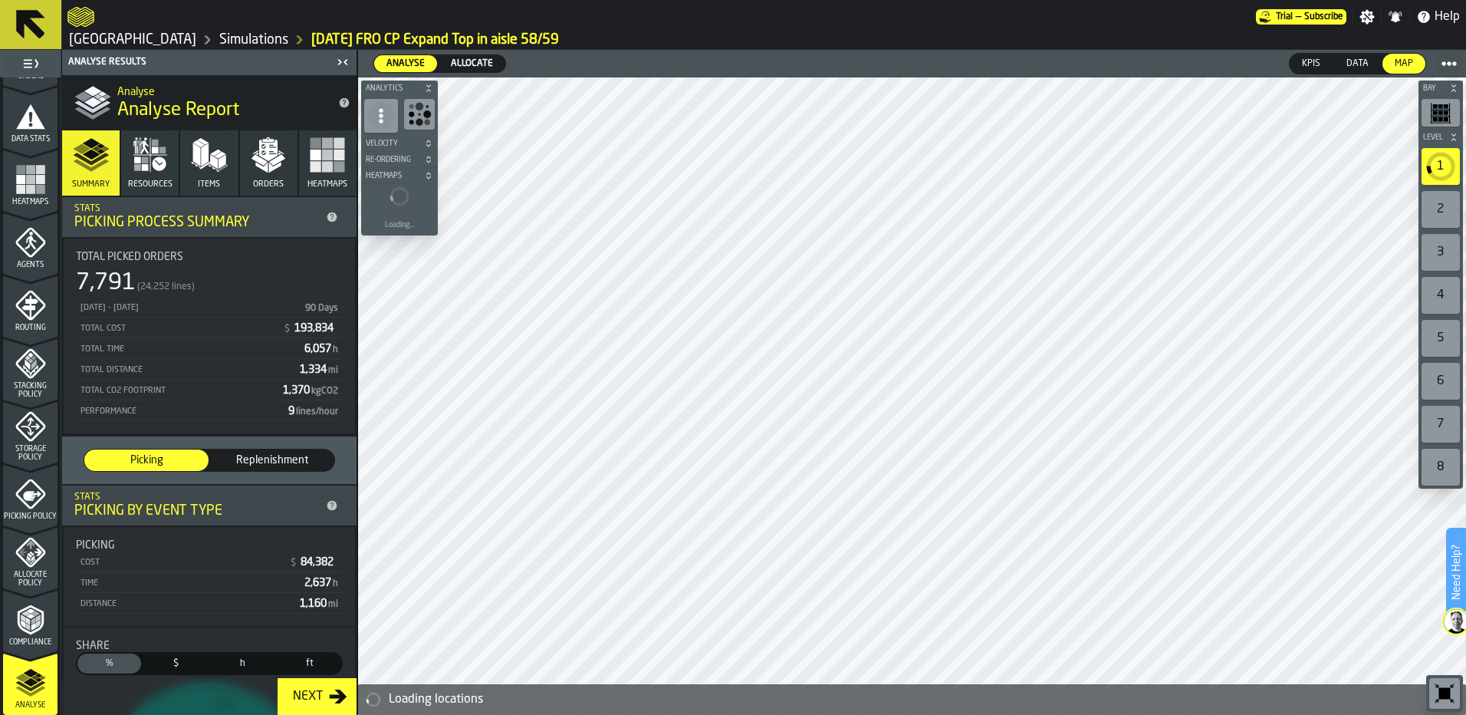
click at [41, 550] on icon "menu Allocate Policy" at bounding box center [30, 552] width 30 height 30
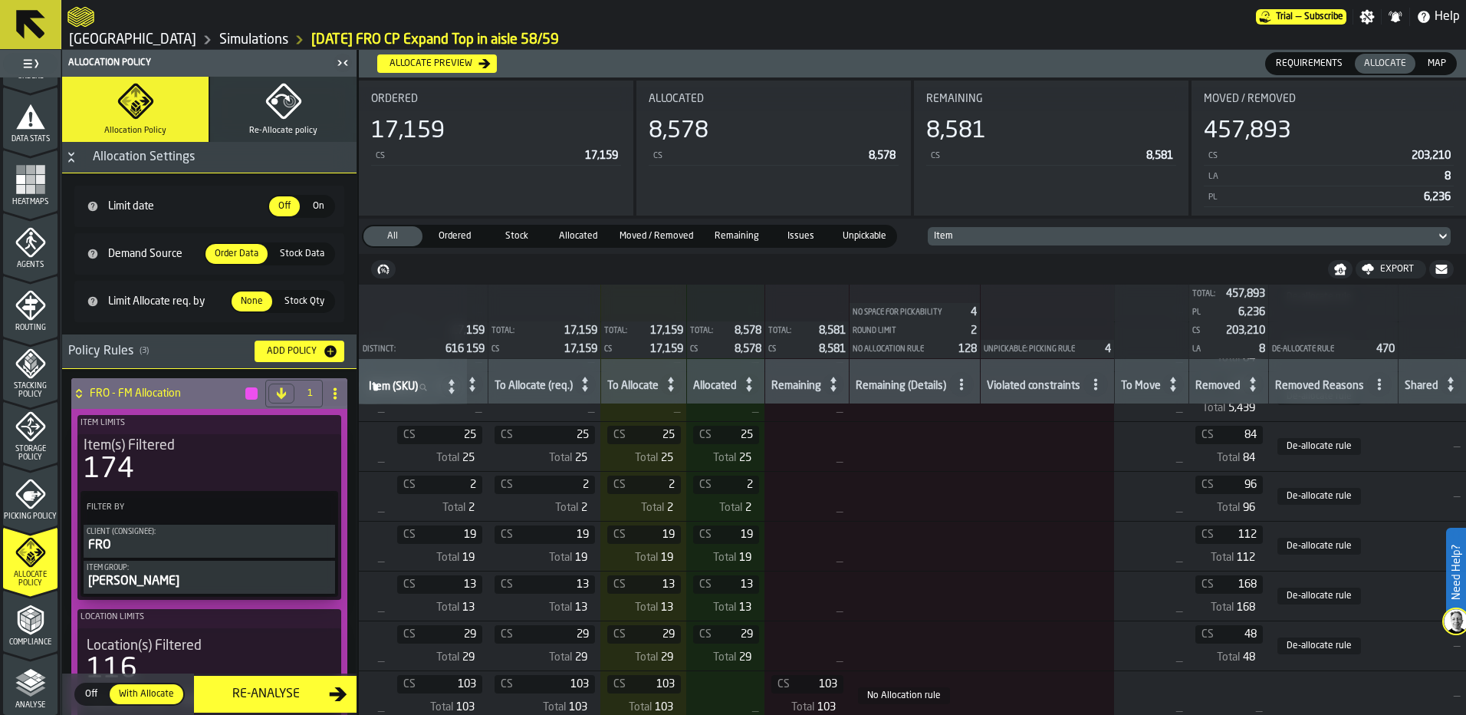
scroll to position [77, 603]
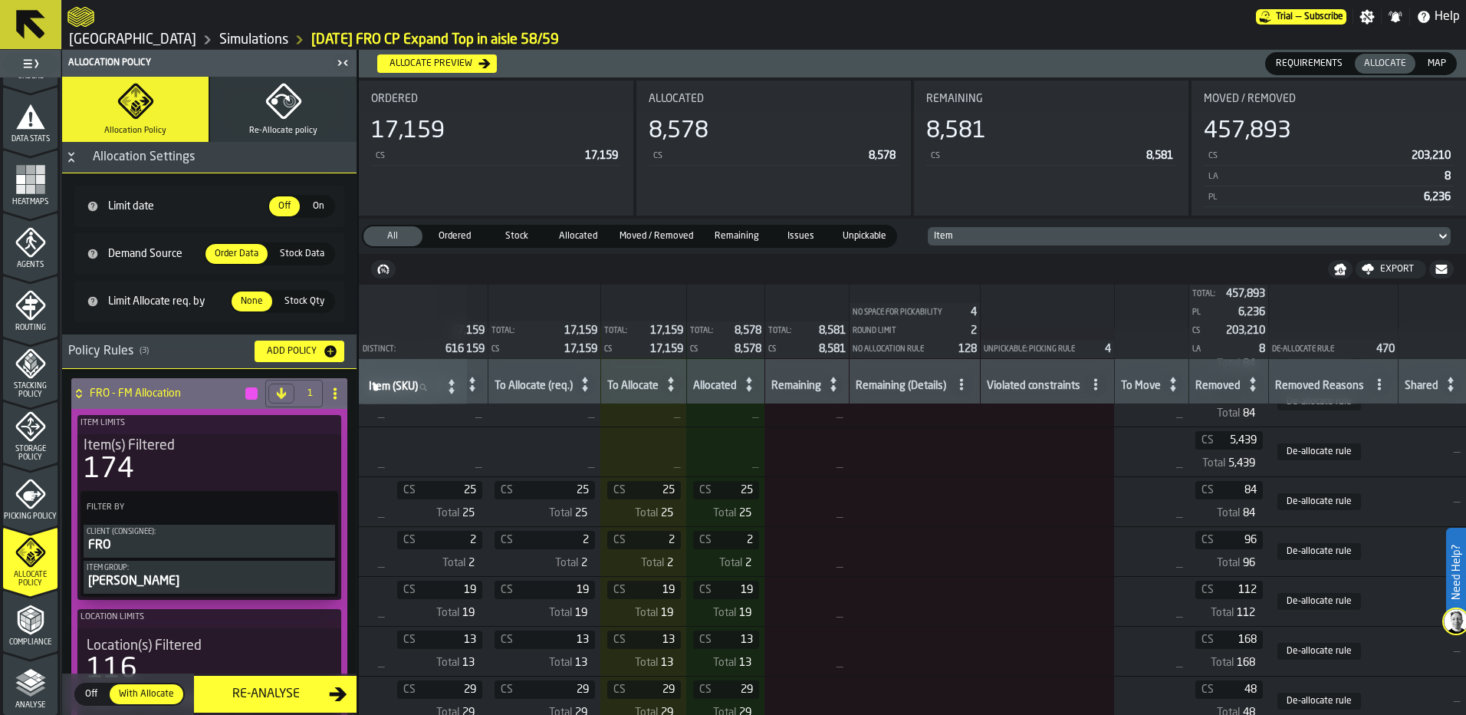
click at [294, 89] on icon "button" at bounding box center [283, 101] width 37 height 37
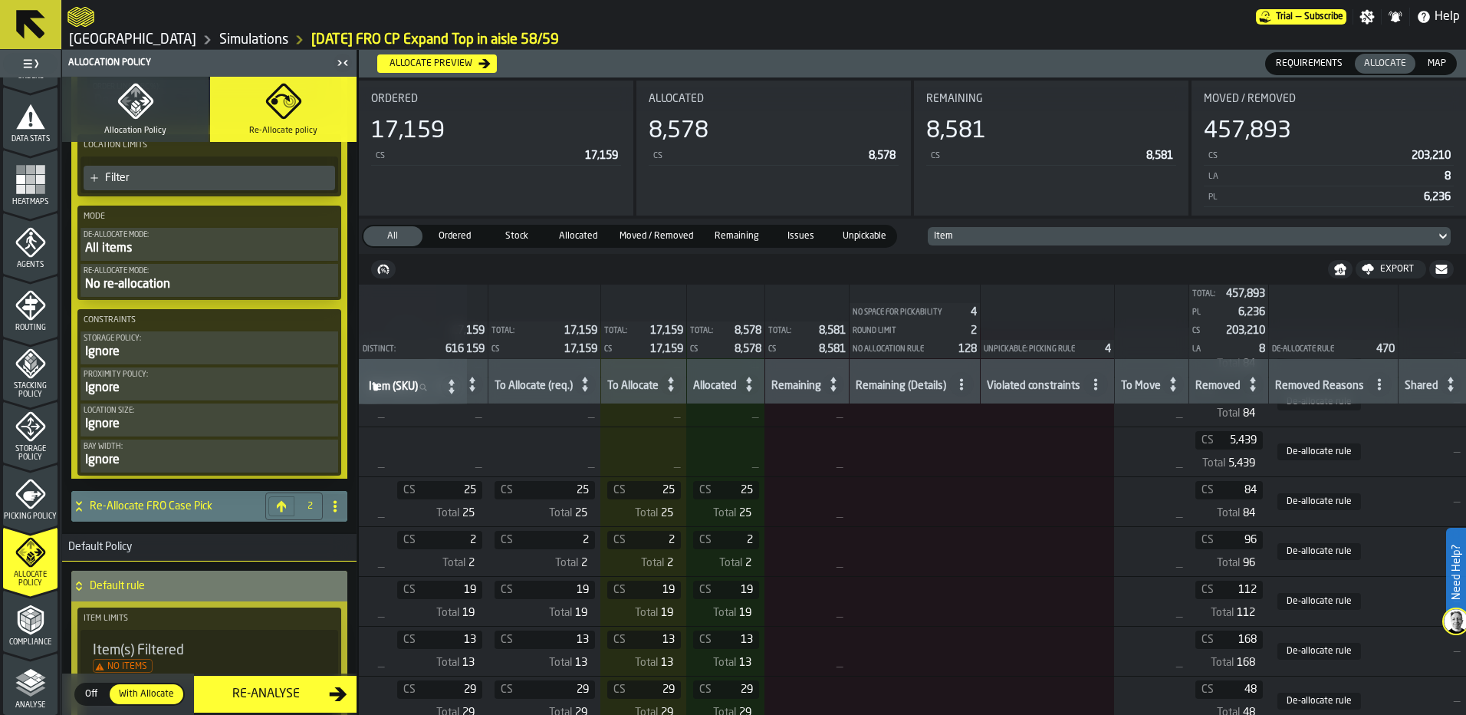
scroll to position [0, 0]
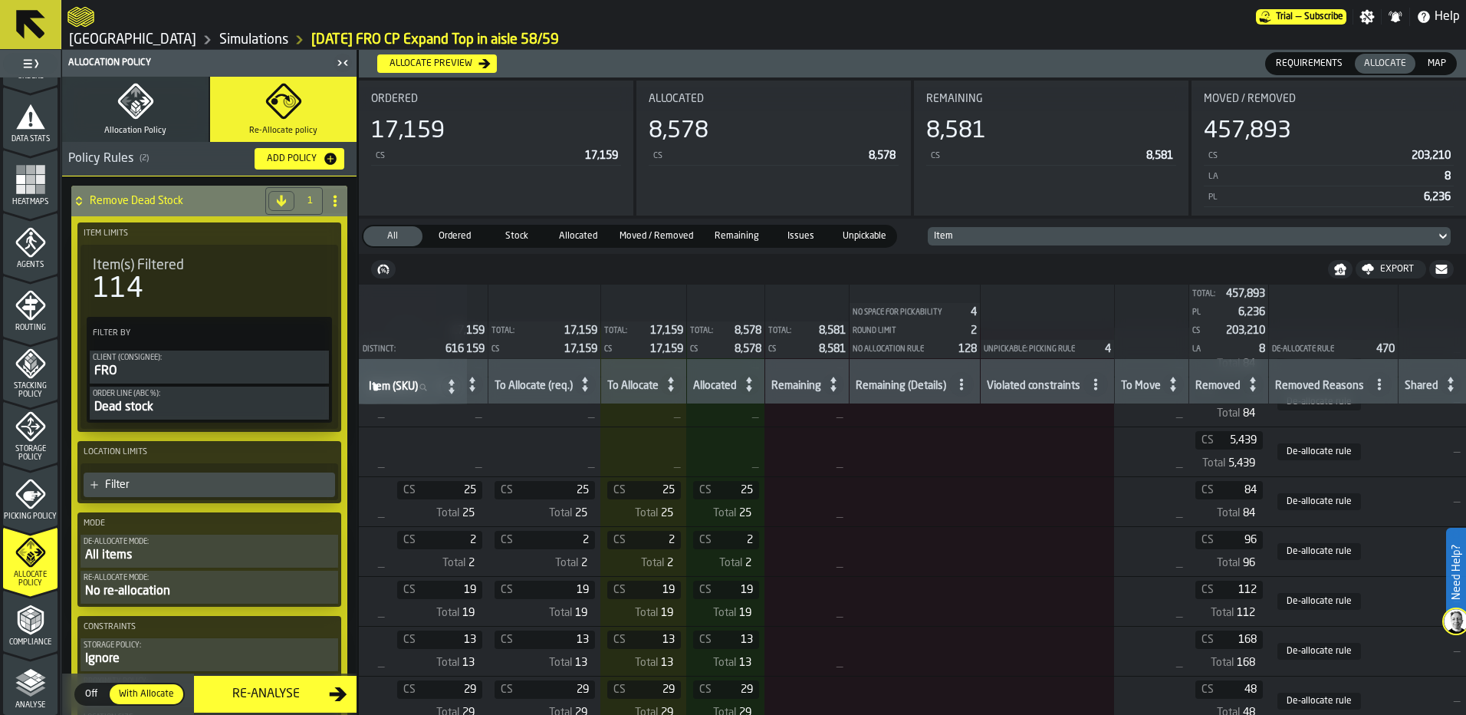
click at [216, 403] on div "Dead stock" at bounding box center [209, 407] width 233 height 18
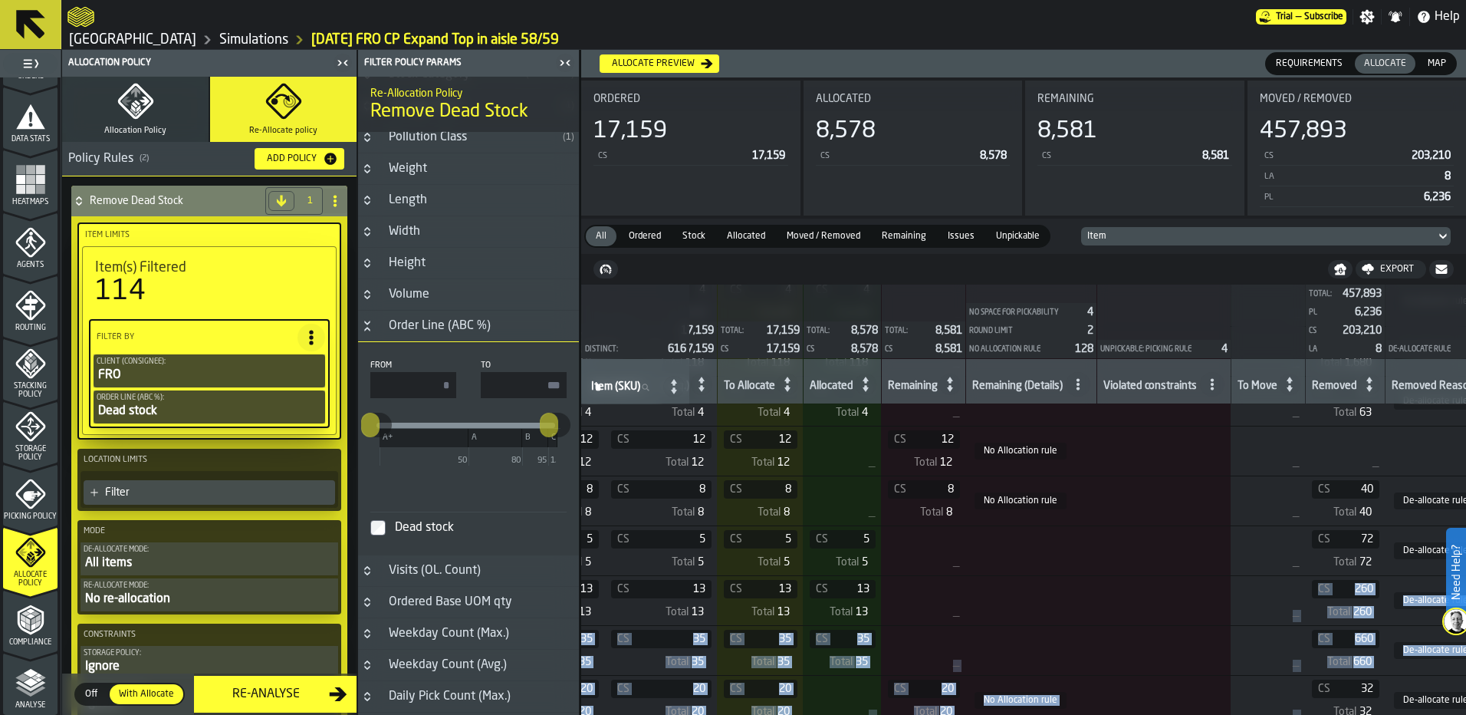
drag, startPoint x: 1220, startPoint y: 708, endPoint x: 1318, endPoint y: 699, distance: 97.8
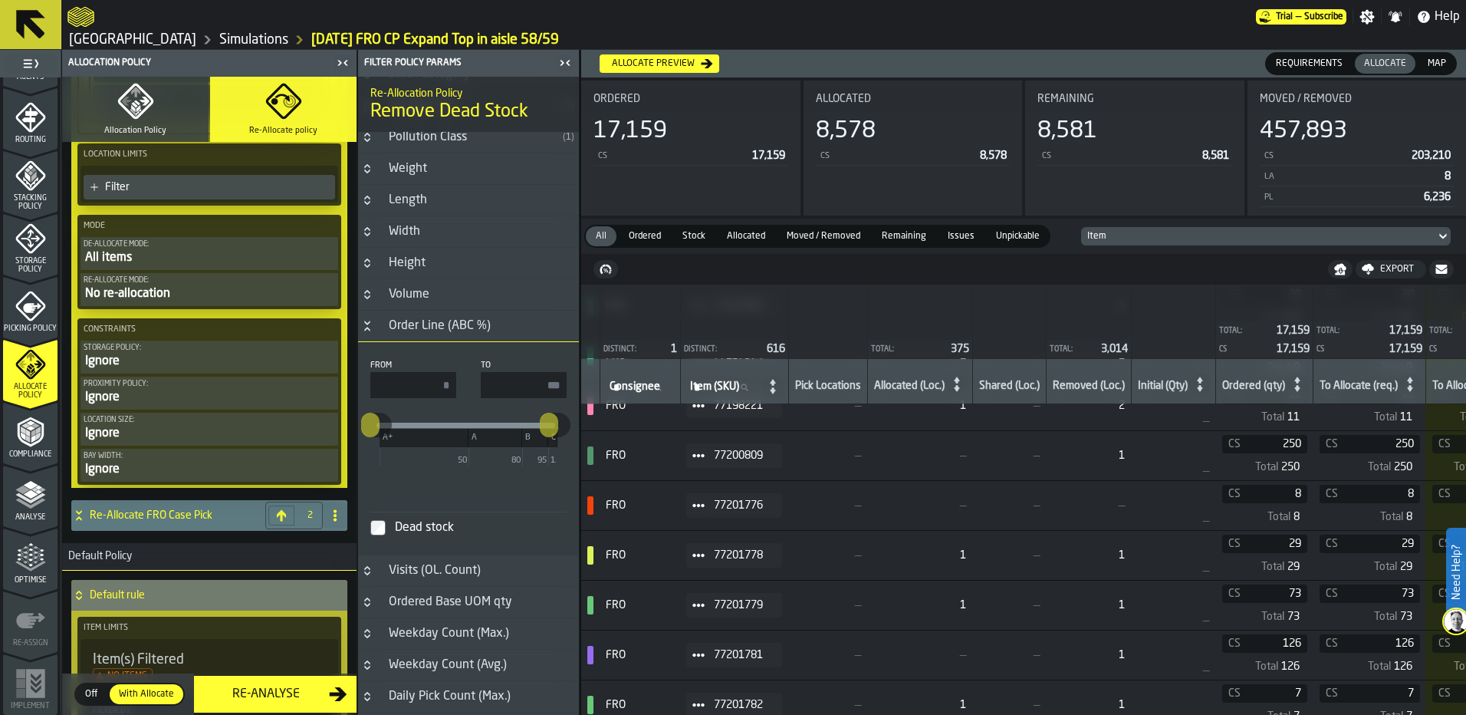
scroll to position [307, 0]
click at [212, 511] on h4 "Re-Allocate FRO Case Pick" at bounding box center [174, 514] width 169 height 12
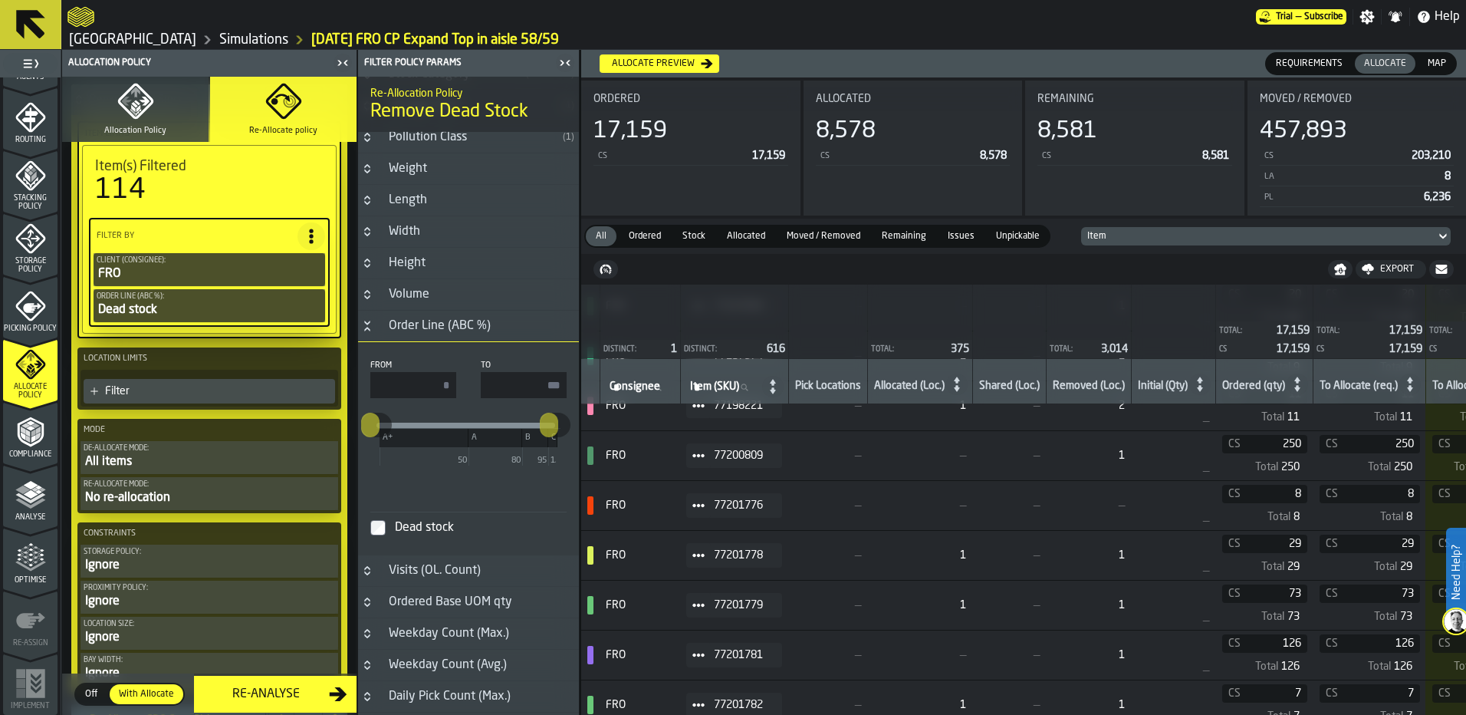
scroll to position [0, 0]
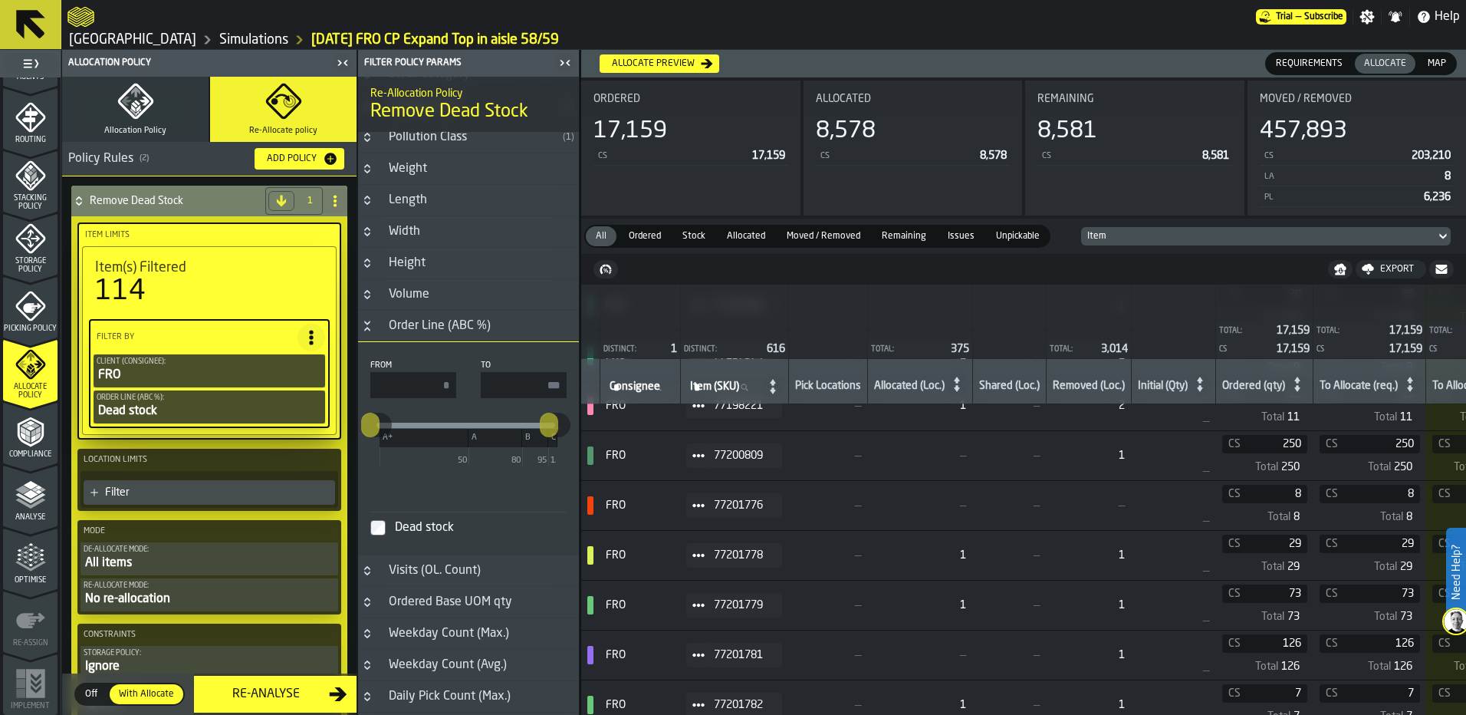
click at [147, 166] on div "Policy Rules ( 2 )" at bounding box center [155, 158] width 174 height 18
click at [152, 156] on div "Policy Rules ( 2 )" at bounding box center [155, 158] width 174 height 18
click at [159, 107] on button "Allocation Policy" at bounding box center [135, 109] width 146 height 65
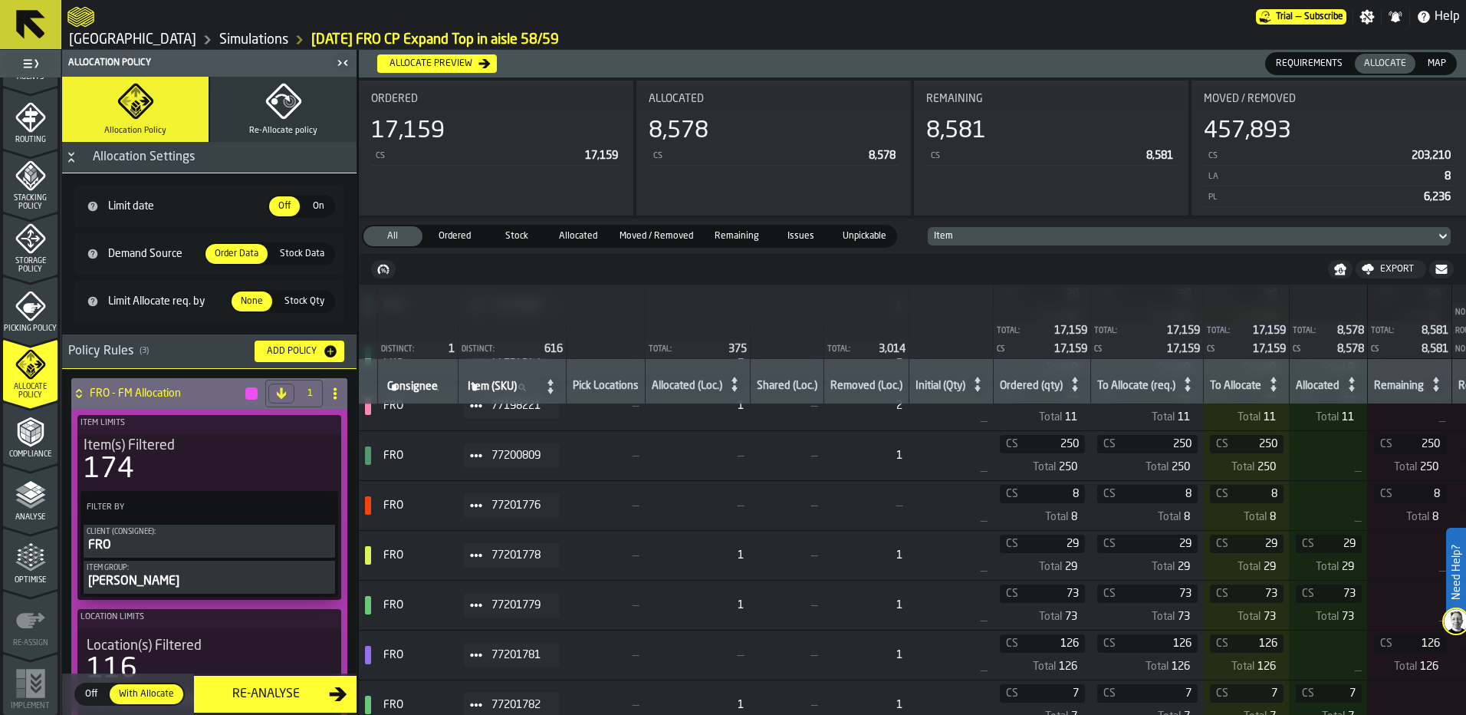
click at [582, 239] on span "Allocated" at bounding box center [578, 236] width 53 height 14
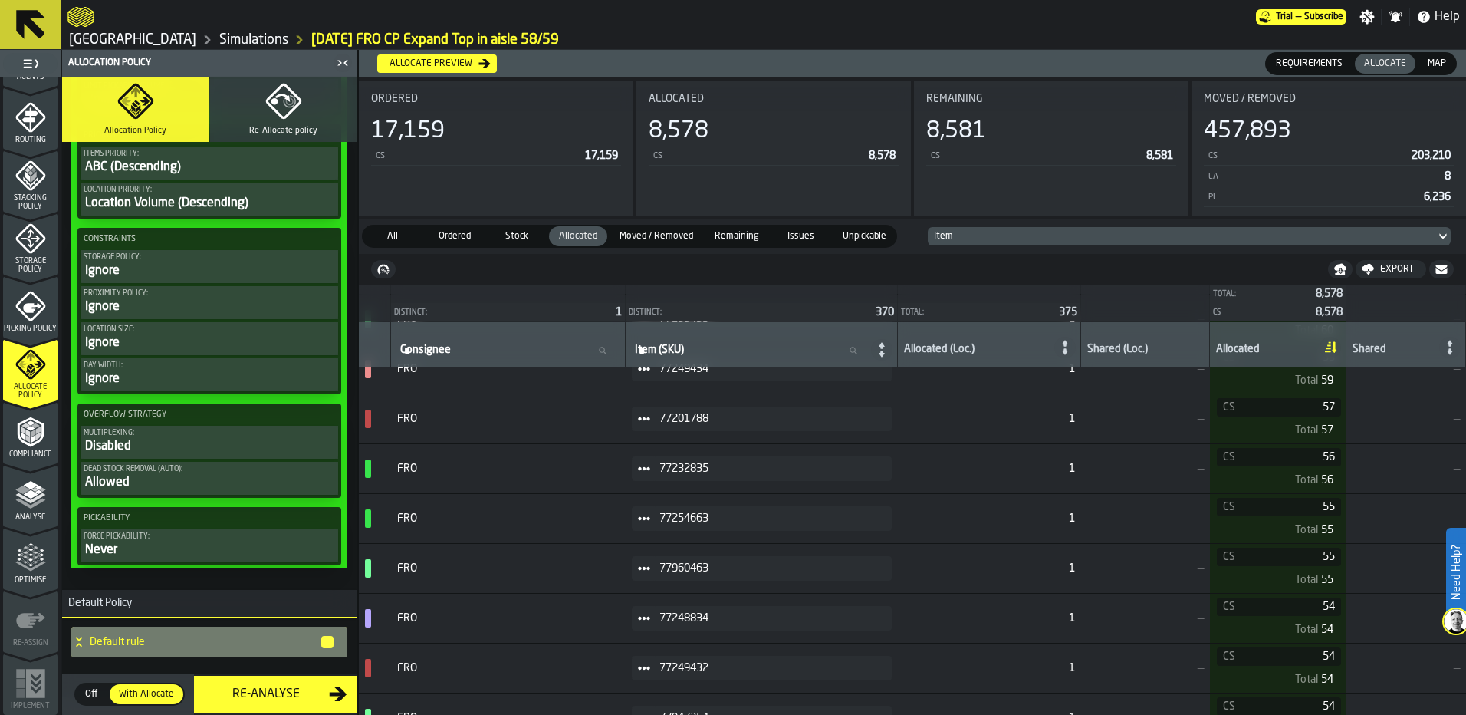
scroll to position [3890, 0]
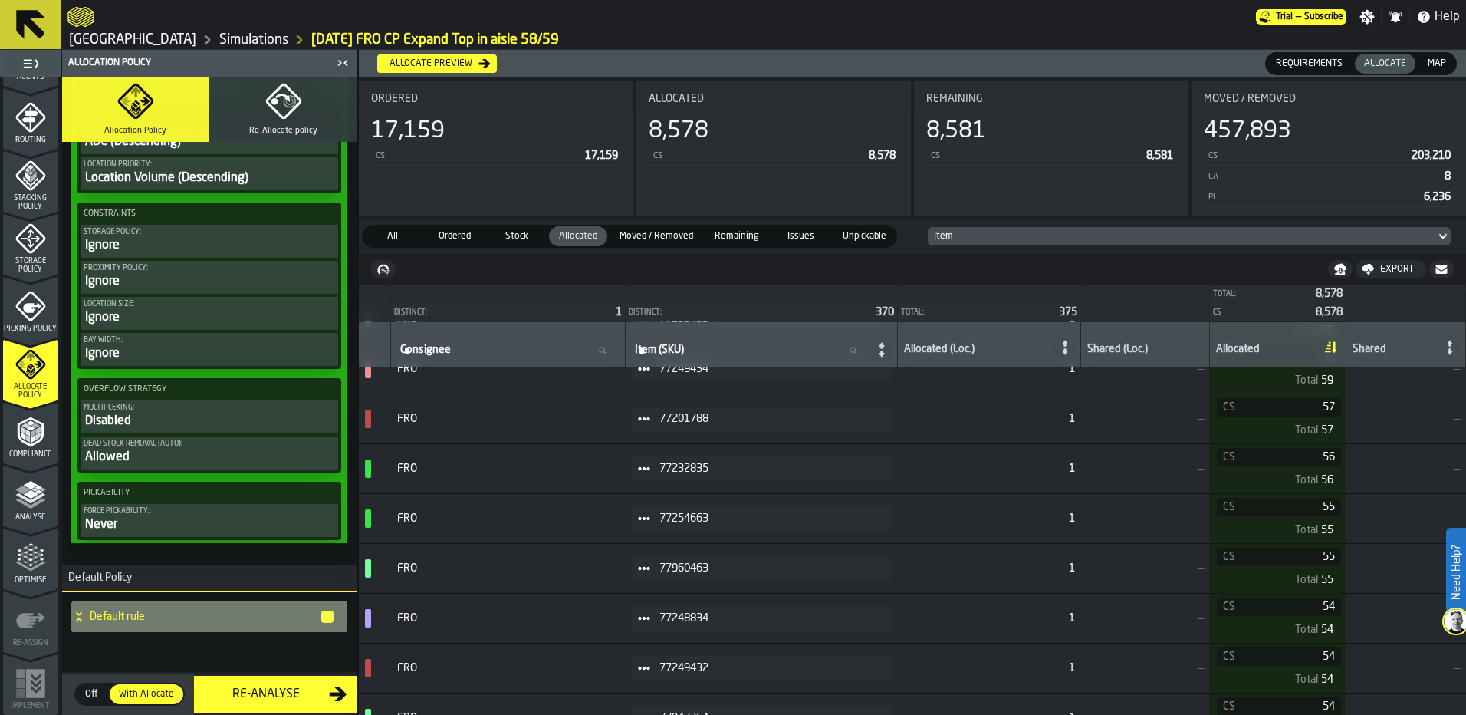
click at [245, 108] on button "Re-Allocate policy" at bounding box center [283, 109] width 146 height 65
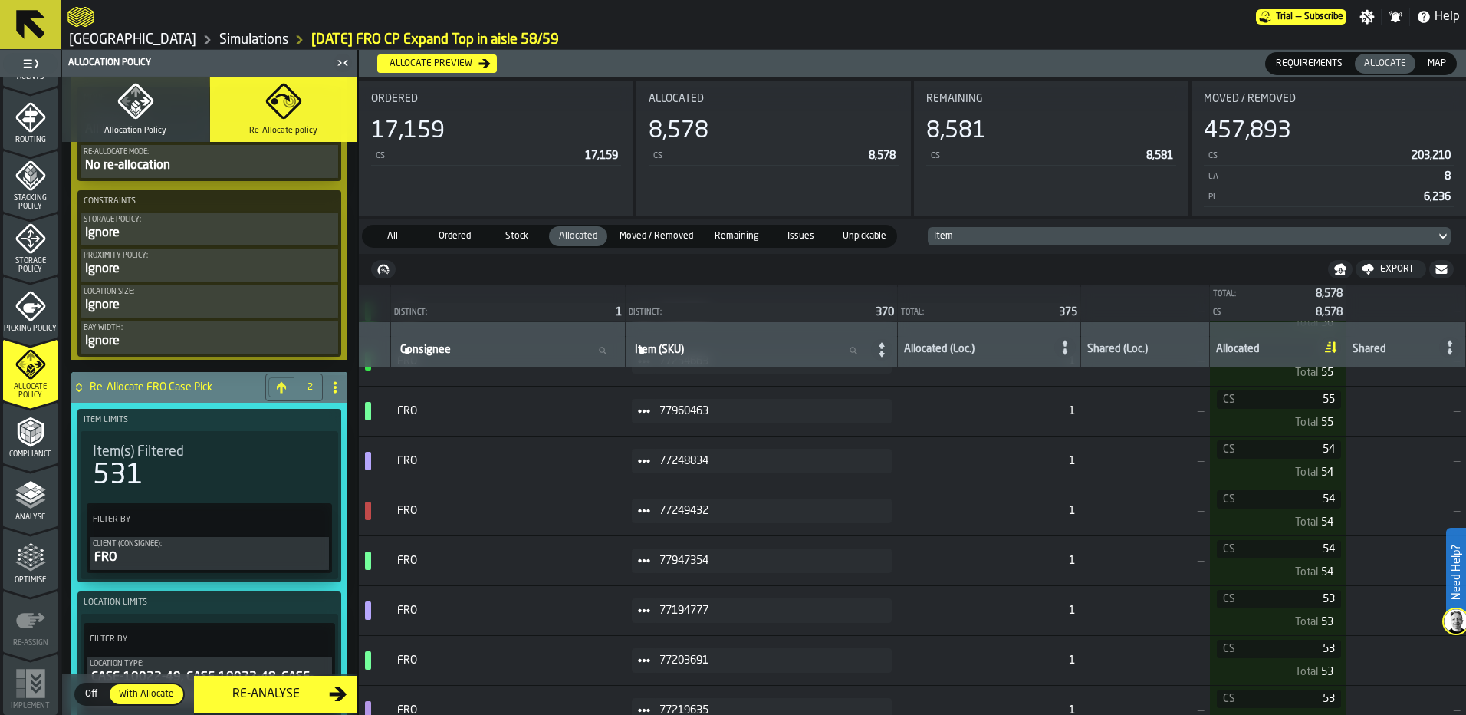
scroll to position [460, 0]
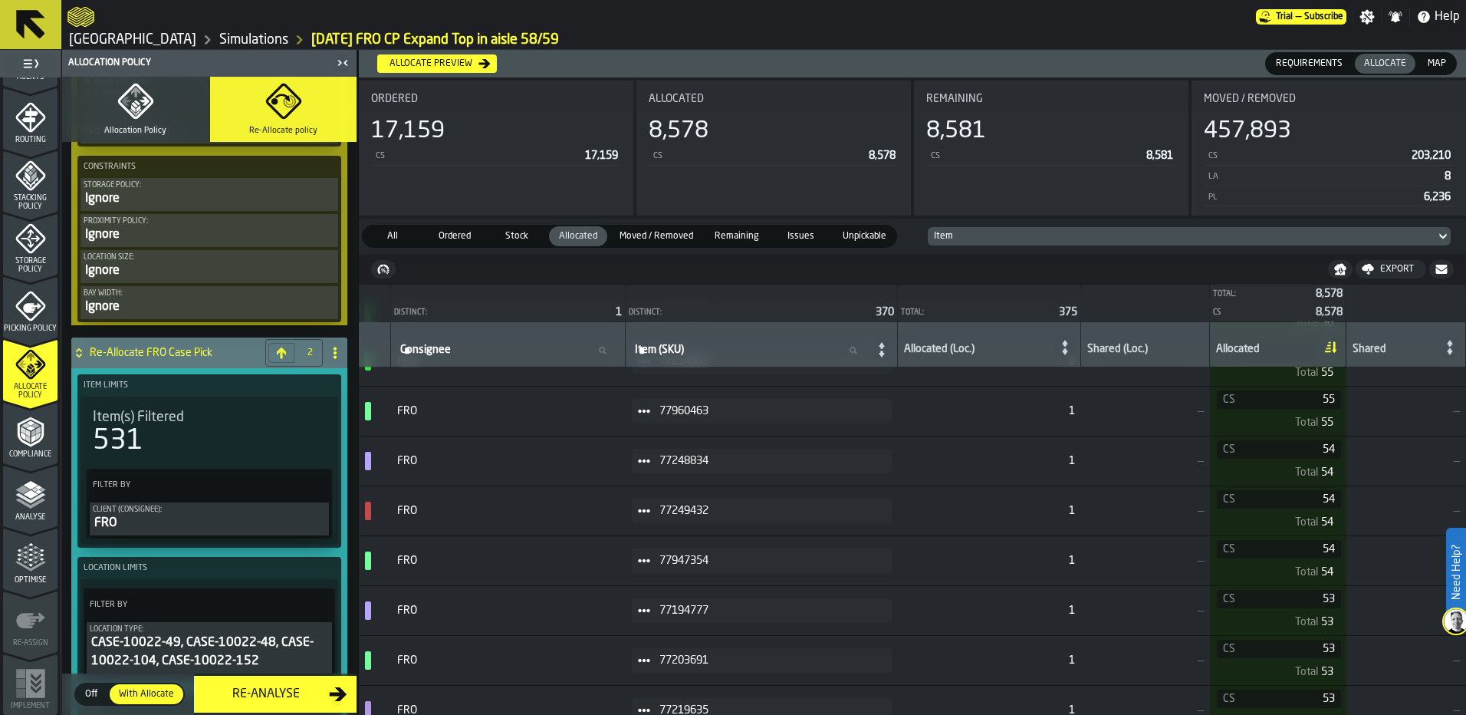
click at [136, 103] on polygon "button" at bounding box center [137, 102] width 6 height 5
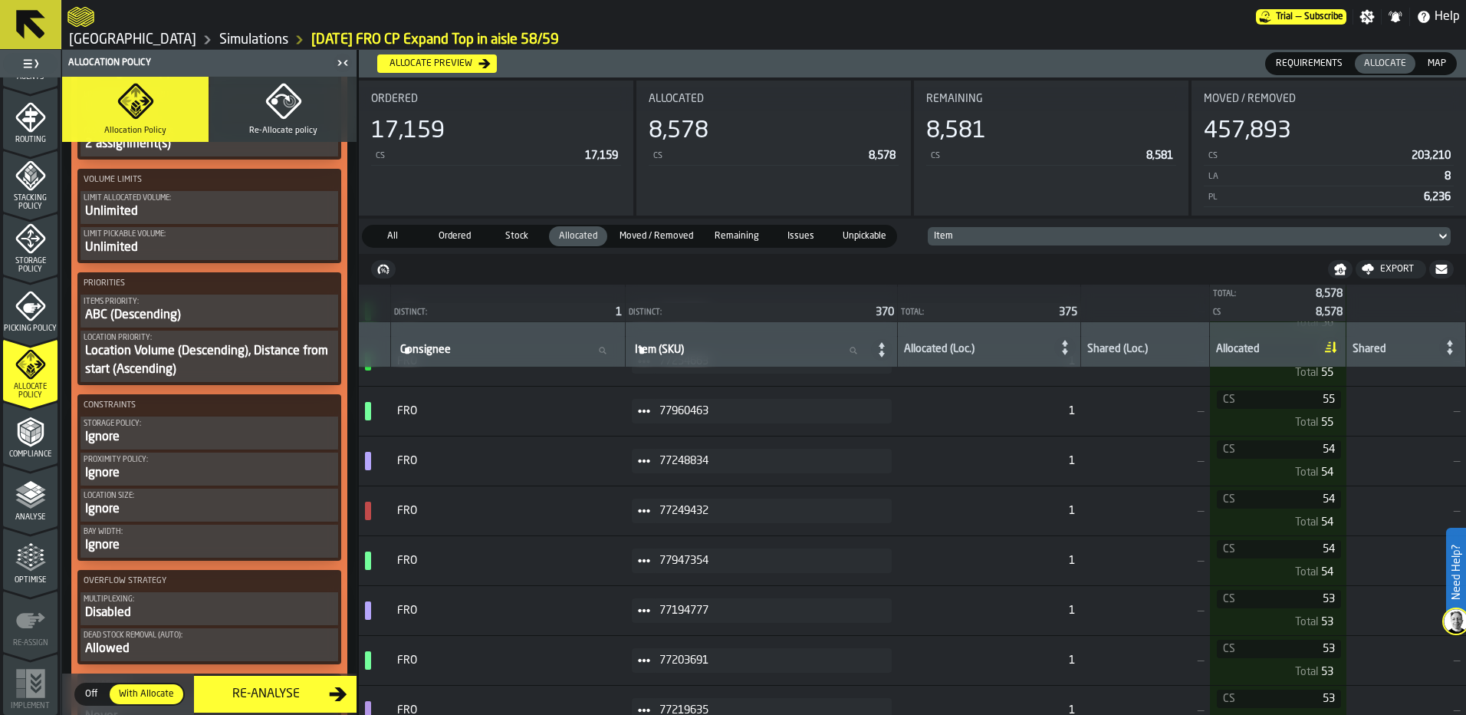
scroll to position [2453, 0]
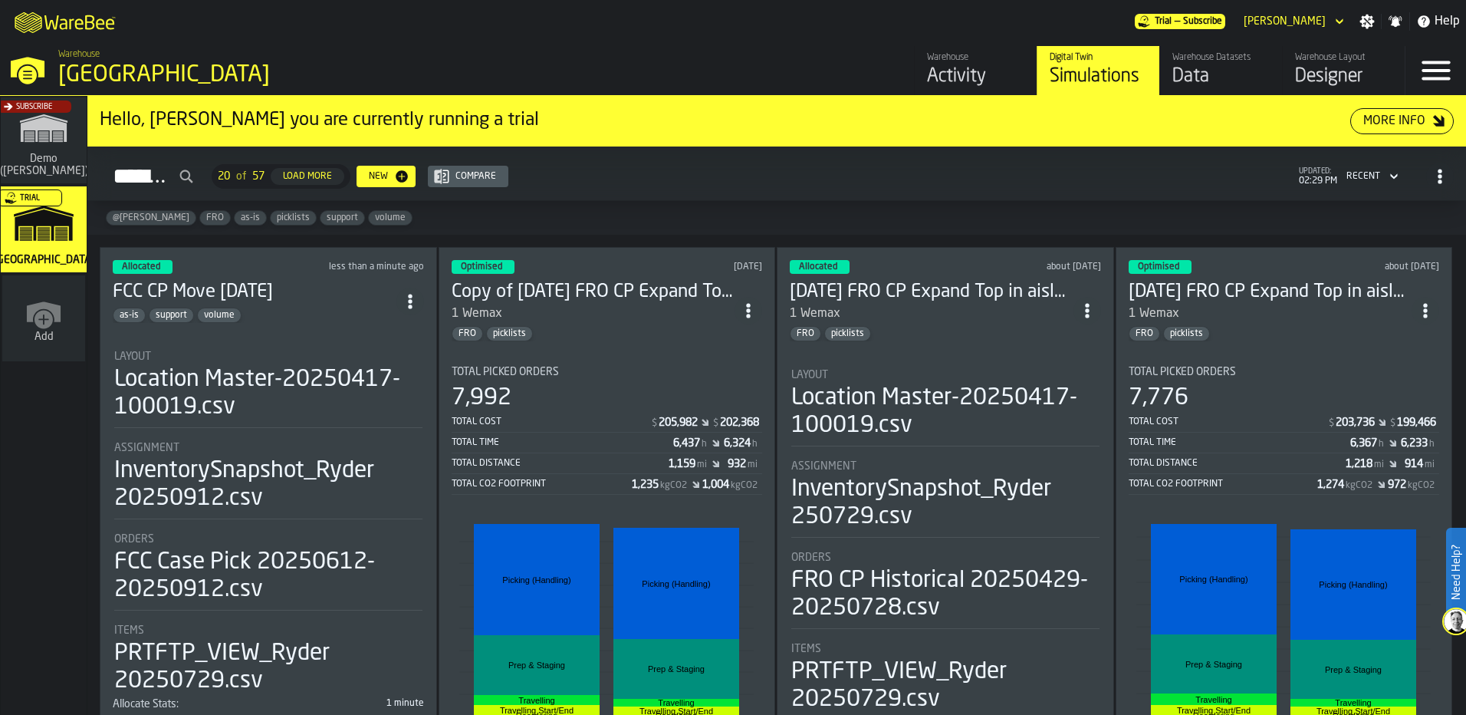
click at [359, 326] on div "Allocated less than a minute ago FCC CP Move 9/12/25 as-is support volume Layou…" at bounding box center [268, 526] width 337 height 558
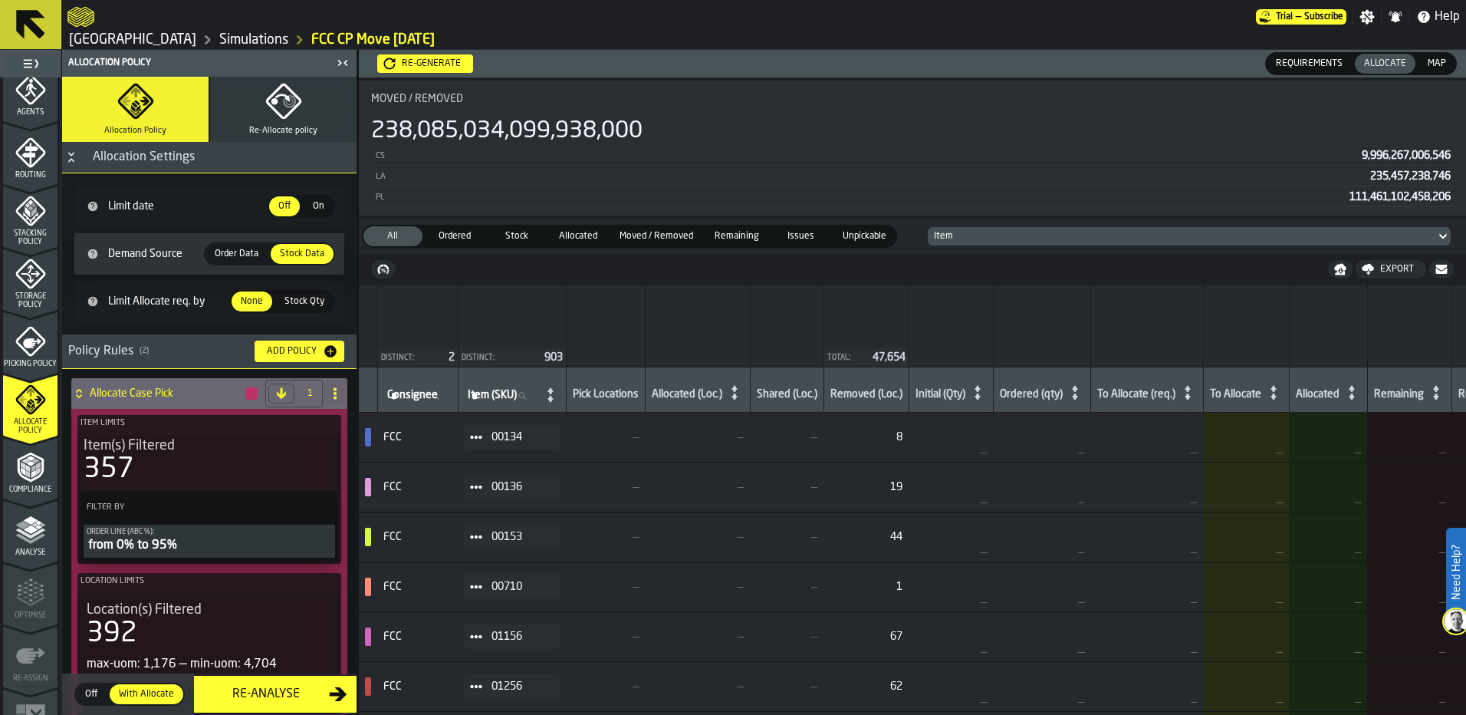
scroll to position [460, 0]
click at [251, 253] on span "Order Data" at bounding box center [237, 254] width 56 height 14
click at [251, 252] on span "Order Data" at bounding box center [237, 254] width 56 height 14
click at [222, 244] on div "Order Data" at bounding box center [236, 254] width 62 height 20
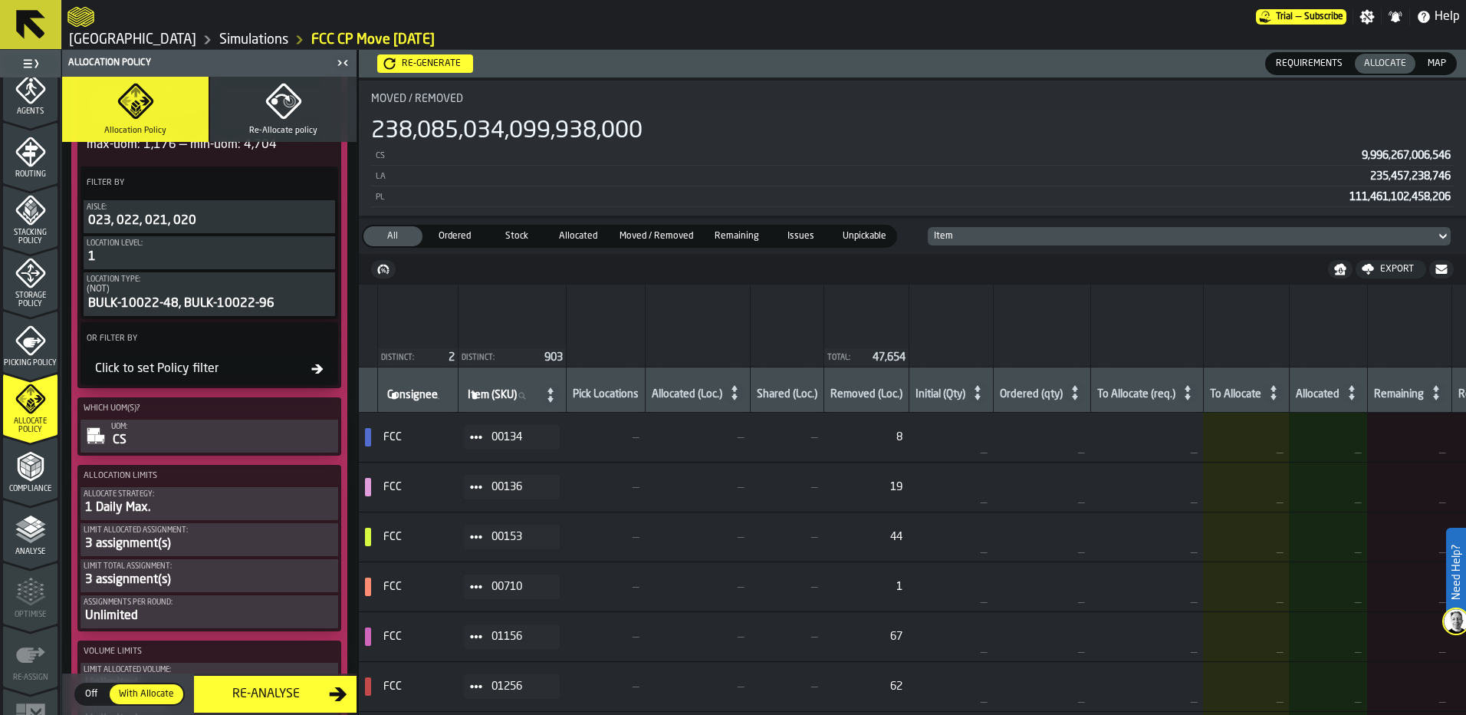
scroll to position [537, 0]
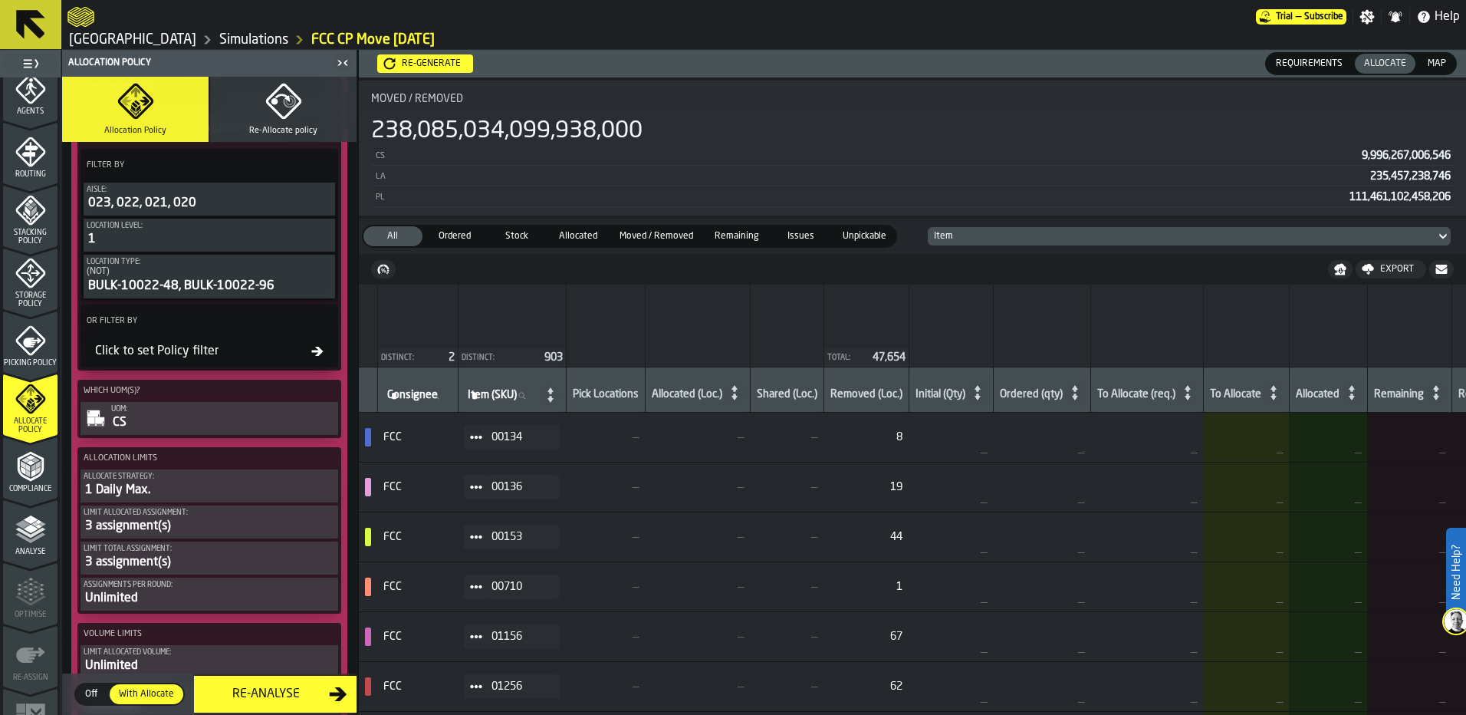
click at [238, 499] on div "1 Daily Max." at bounding box center [209, 490] width 251 height 18
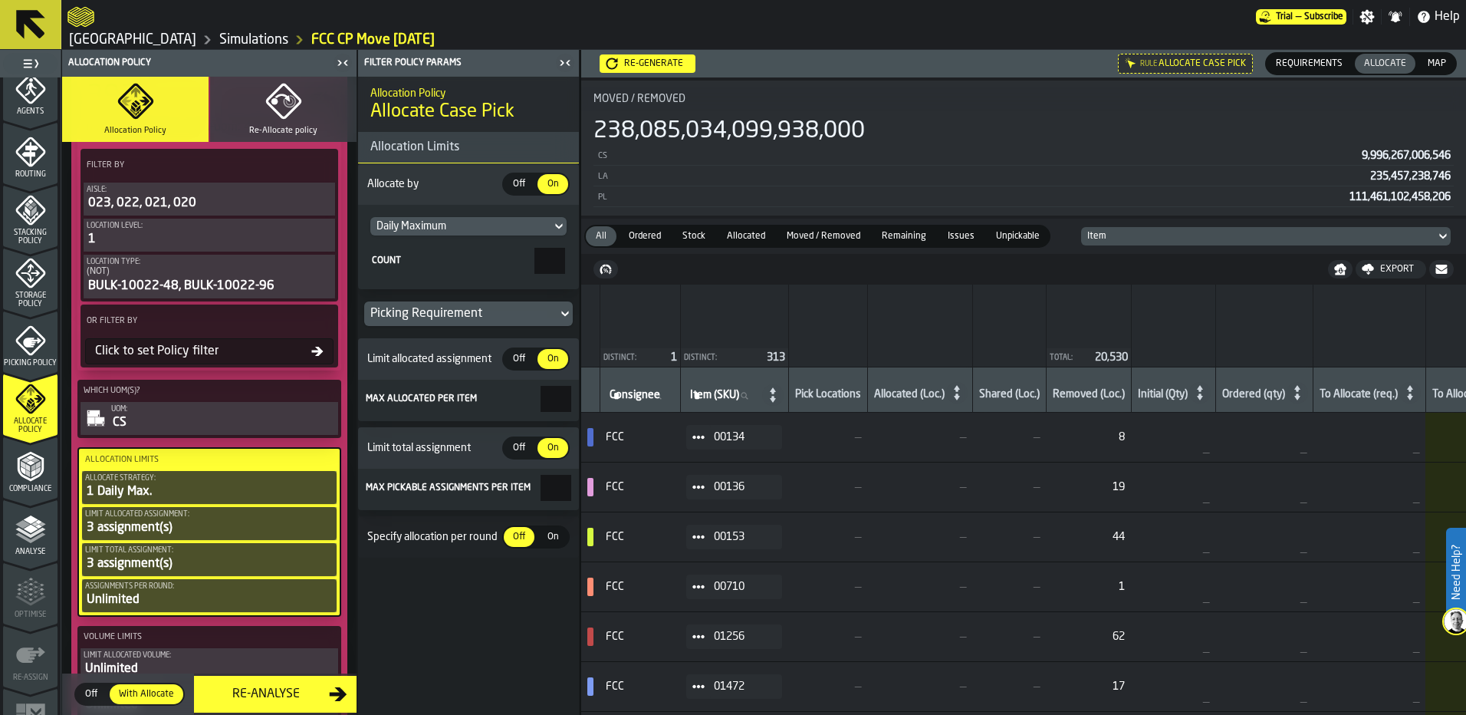
click at [523, 224] on div "Daily Maximum" at bounding box center [460, 226] width 169 height 12
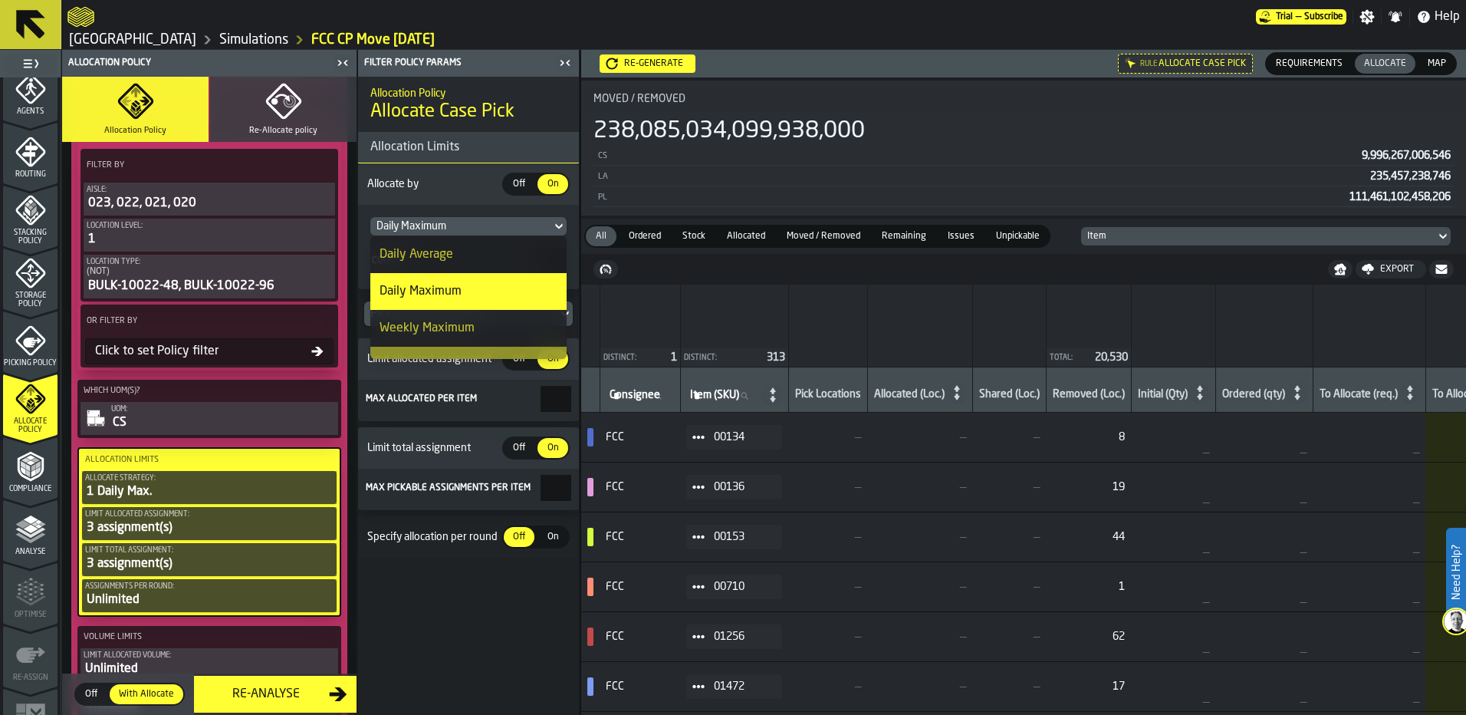
click at [481, 259] on div "Daily Average" at bounding box center [468, 254] width 178 height 18
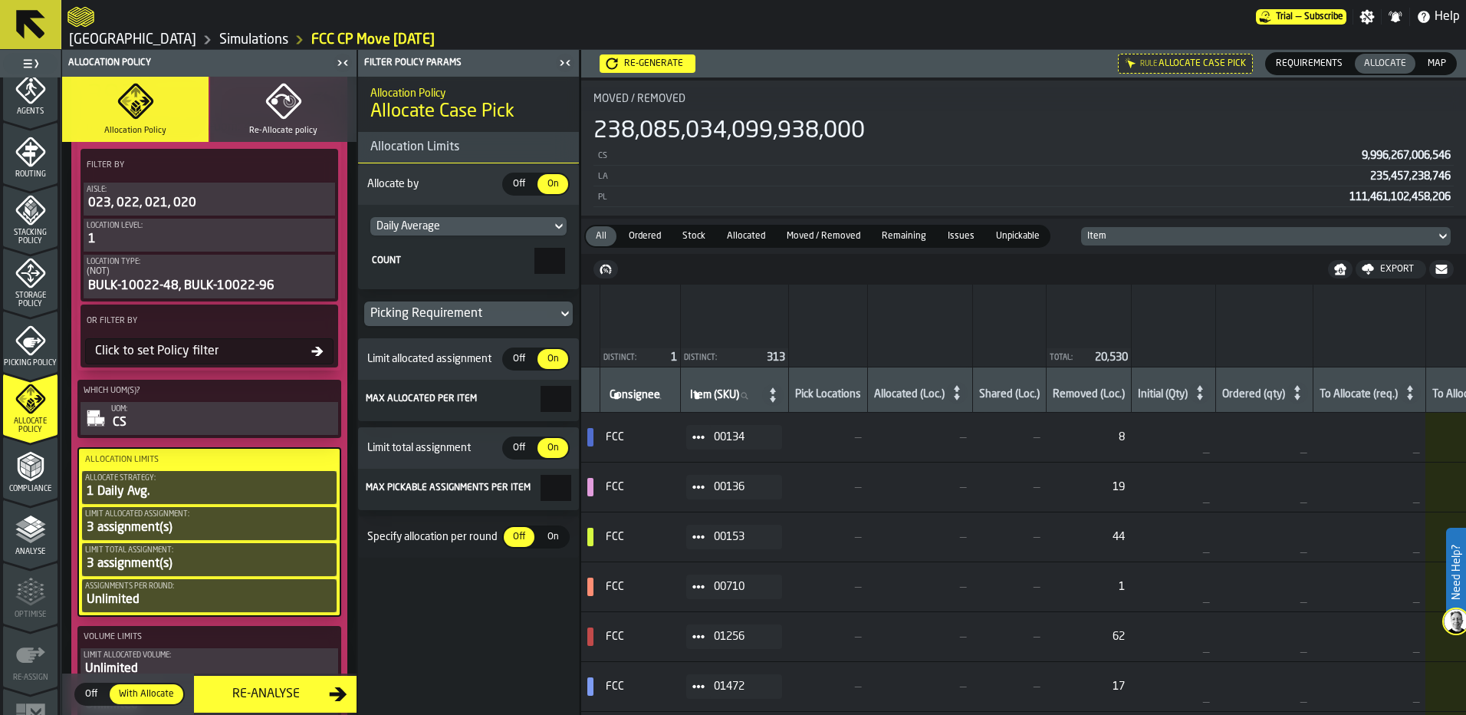
click at [225, 524] on div "3 assignment(s)" at bounding box center [209, 527] width 248 height 18
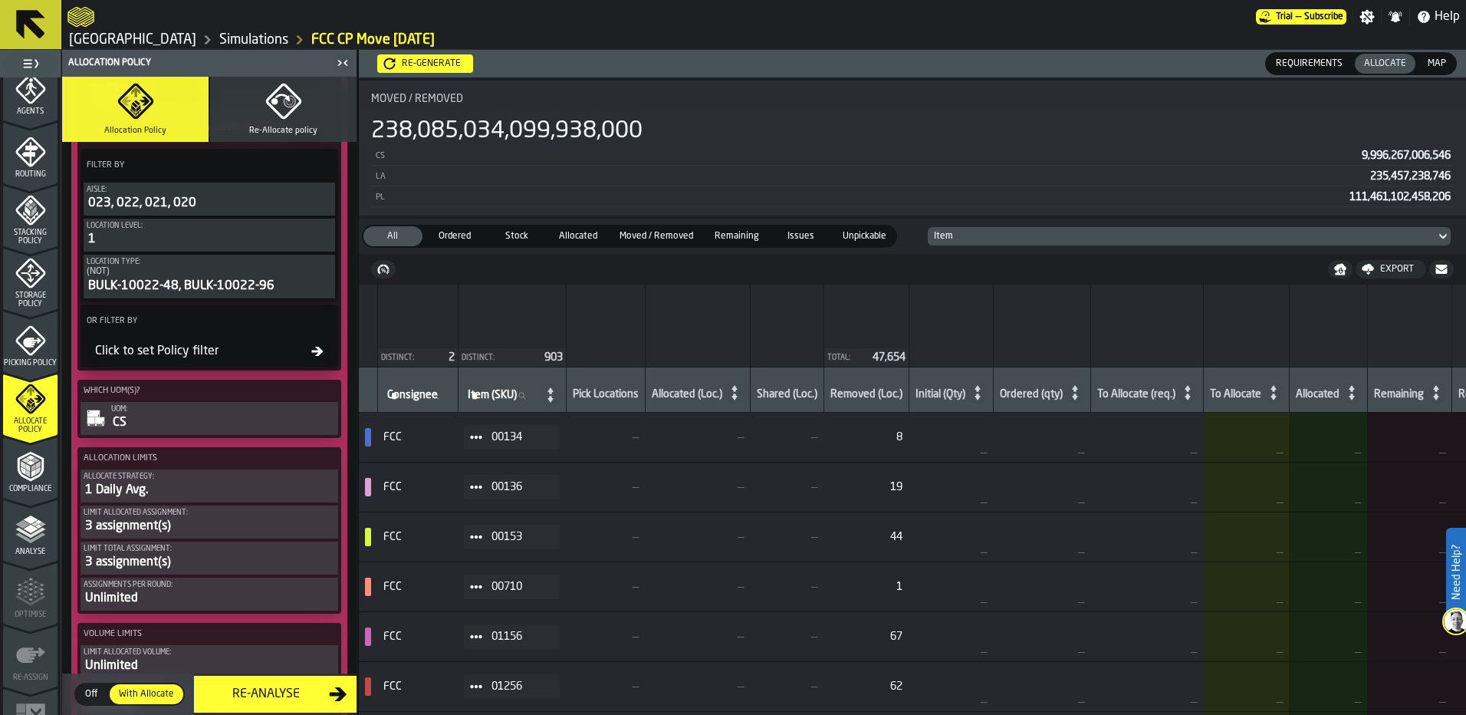
click at [226, 524] on div "3 assignment(s)" at bounding box center [209, 526] width 251 height 18
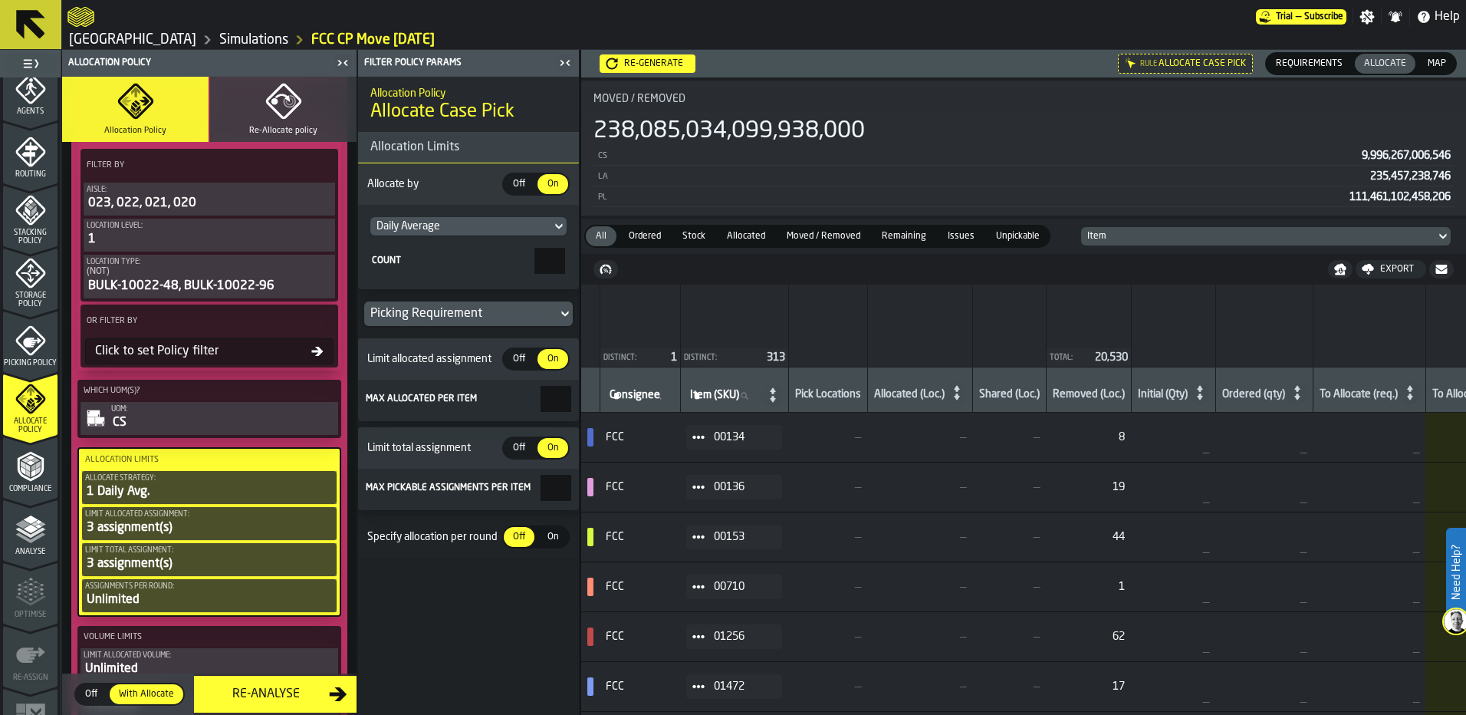
click at [518, 363] on span "Off" at bounding box center [519, 359] width 25 height 14
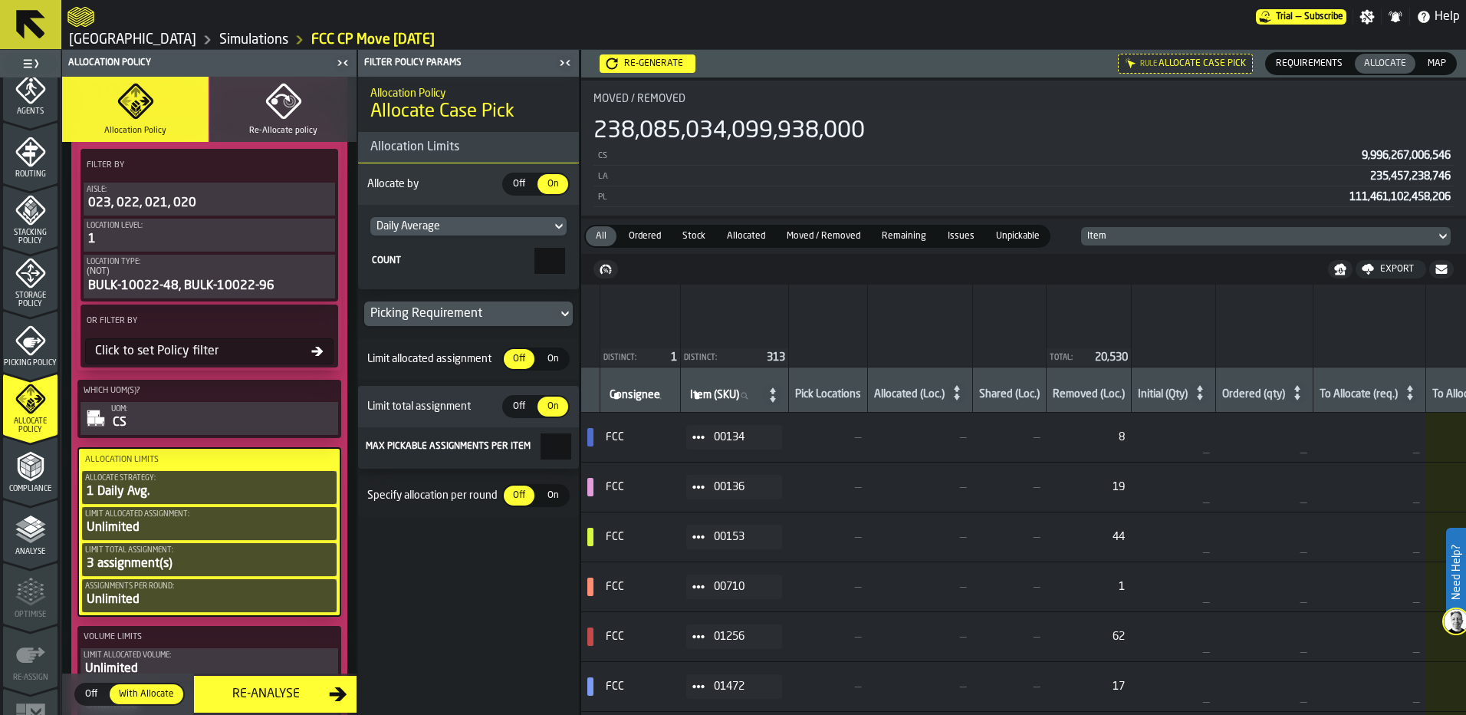
click at [243, 571] on div "3 assignment(s)" at bounding box center [209, 563] width 248 height 18
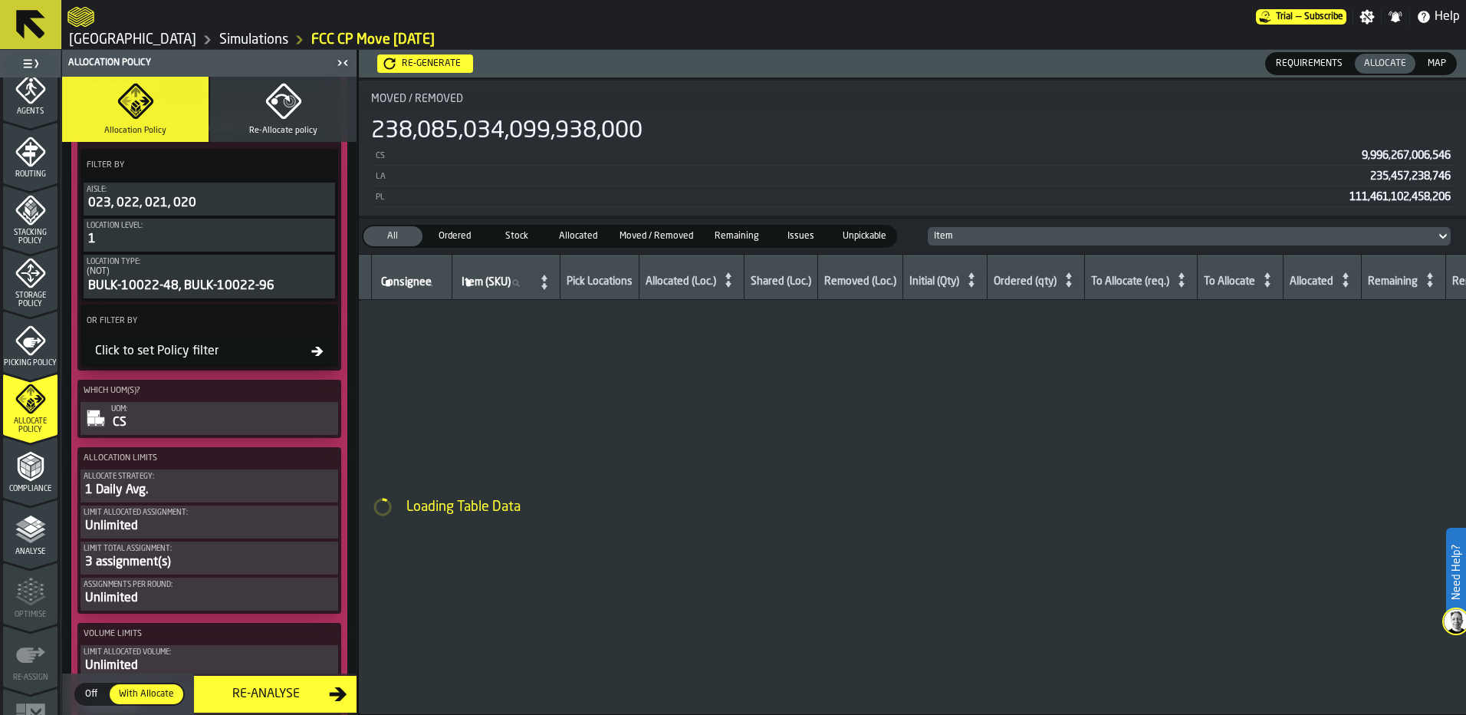
click at [245, 571] on div "3 assignment(s)" at bounding box center [209, 562] width 251 height 18
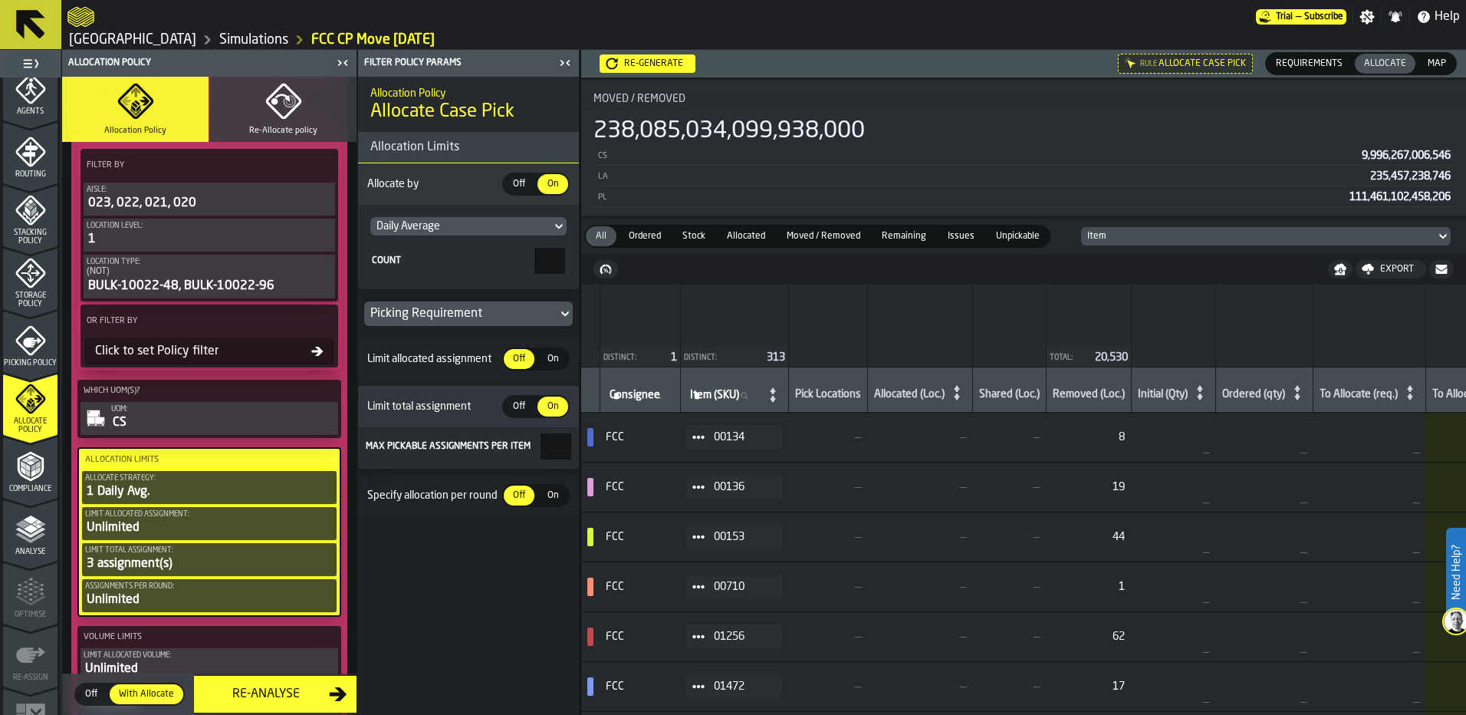
drag, startPoint x: 551, startPoint y: 450, endPoint x: 571, endPoint y: 454, distance: 20.3
click at [571, 454] on label "Max pickable assignments per item *" at bounding box center [468, 446] width 209 height 26
click at [571, 454] on input "*" at bounding box center [555, 446] width 31 height 26
type input "*"
click at [179, 593] on div "Unlimited" at bounding box center [209, 599] width 248 height 18
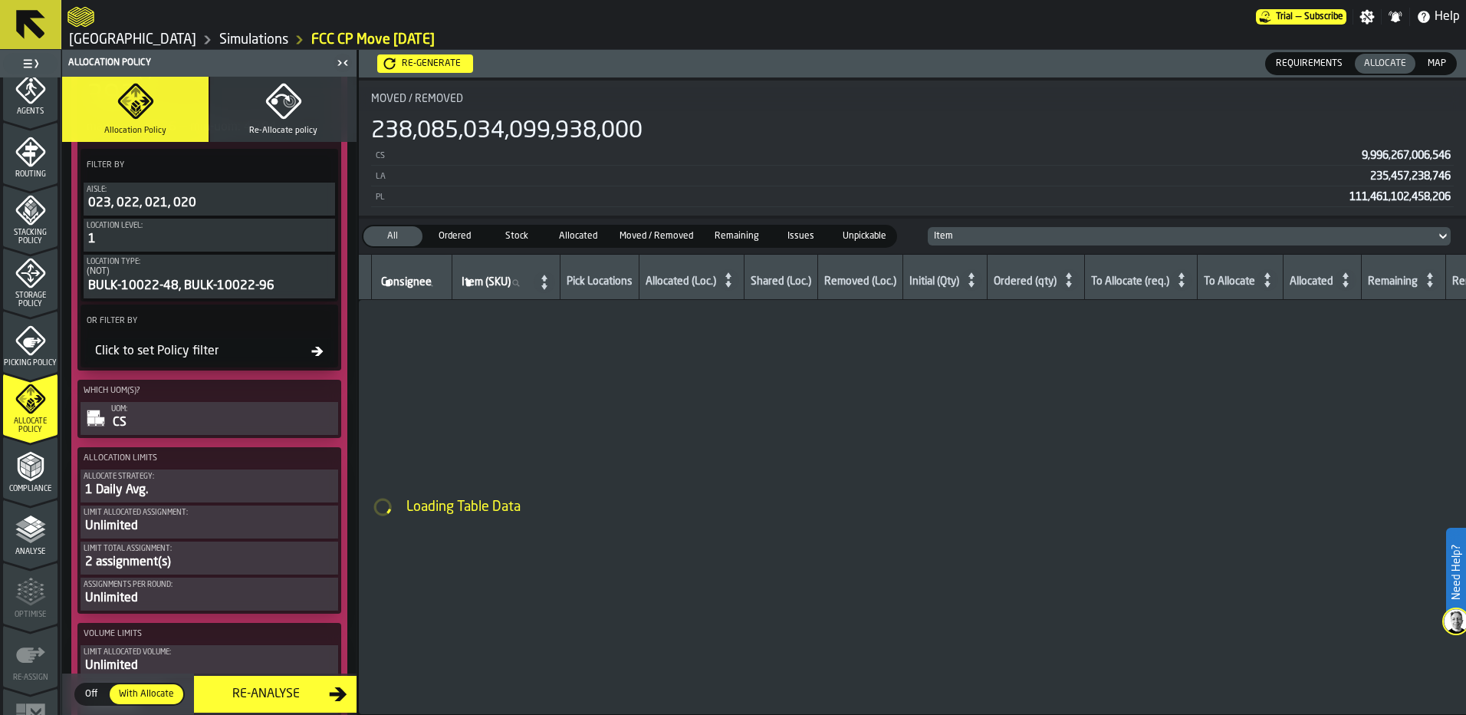
click at [134, 553] on div "Limit Total assignment:" at bounding box center [209, 548] width 251 height 8
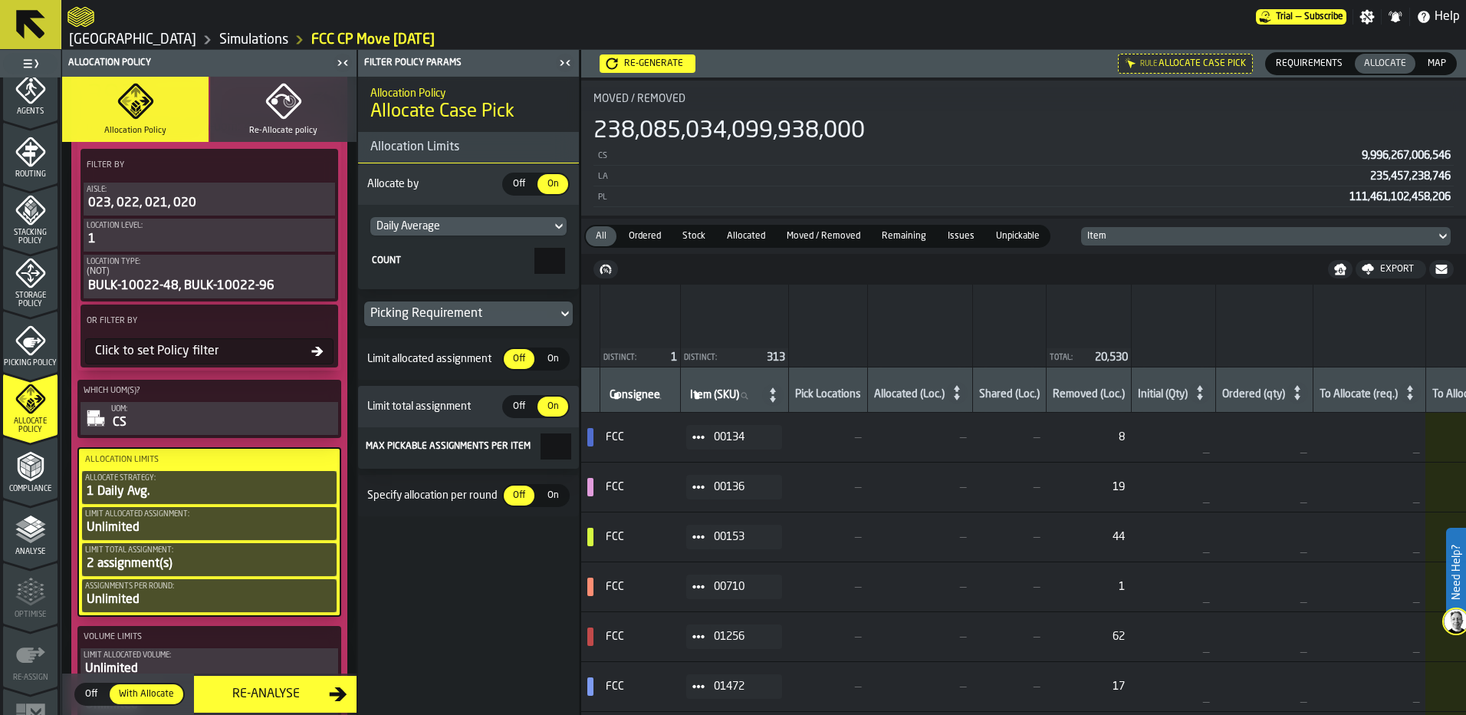
drag, startPoint x: 528, startPoint y: 453, endPoint x: 611, endPoint y: 447, distance: 83.0
click at [611, 447] on main "1 Start 1.1 Layout 1.2 Assignment 1.3 Items 1.4 Orders 1.5 Data Stats 1.6 Heatm…" at bounding box center [733, 382] width 1466 height 665
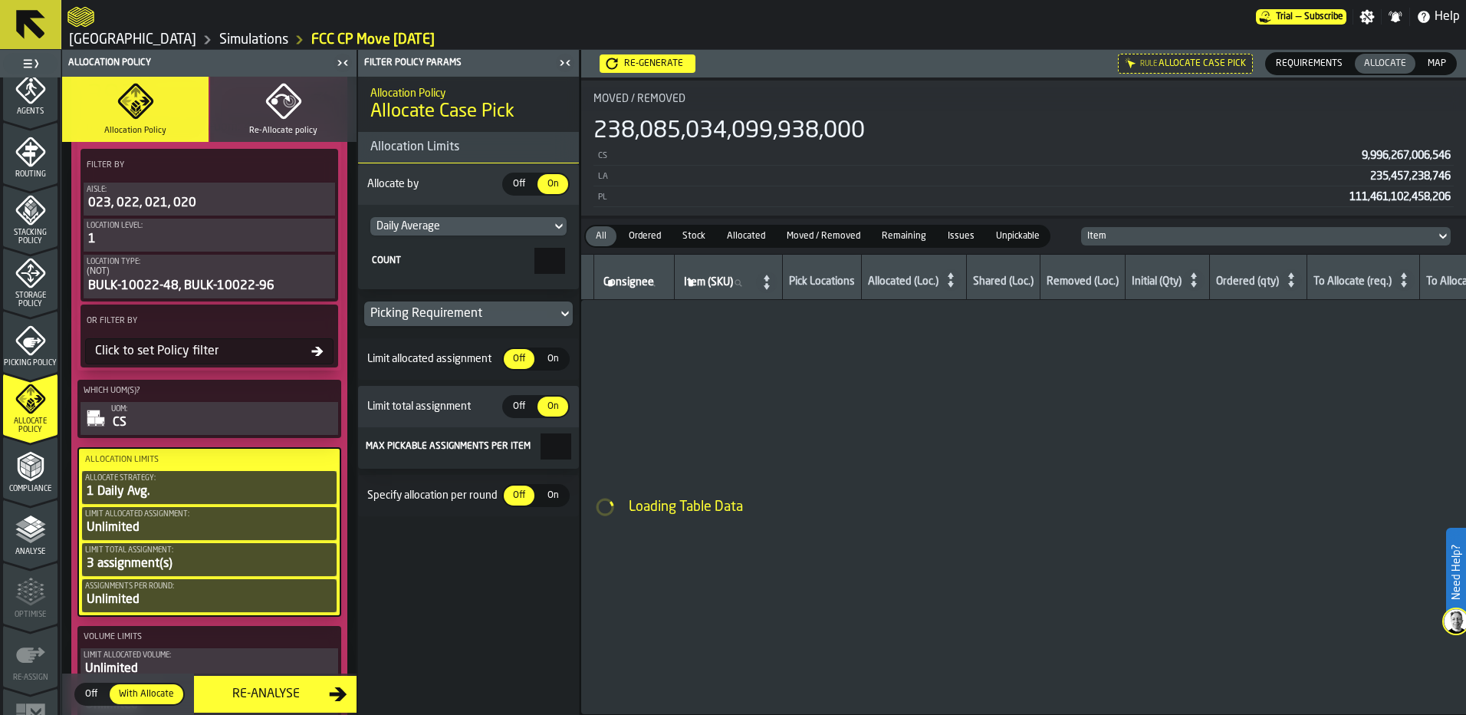
type input "*"
click at [464, 589] on div "Allocation Policy Allocate Case Pick Allocation Limits Allocate by Off Off On O…" at bounding box center [468, 396] width 221 height 638
click at [241, 590] on div "Assignments per round:" at bounding box center [209, 586] width 248 height 8
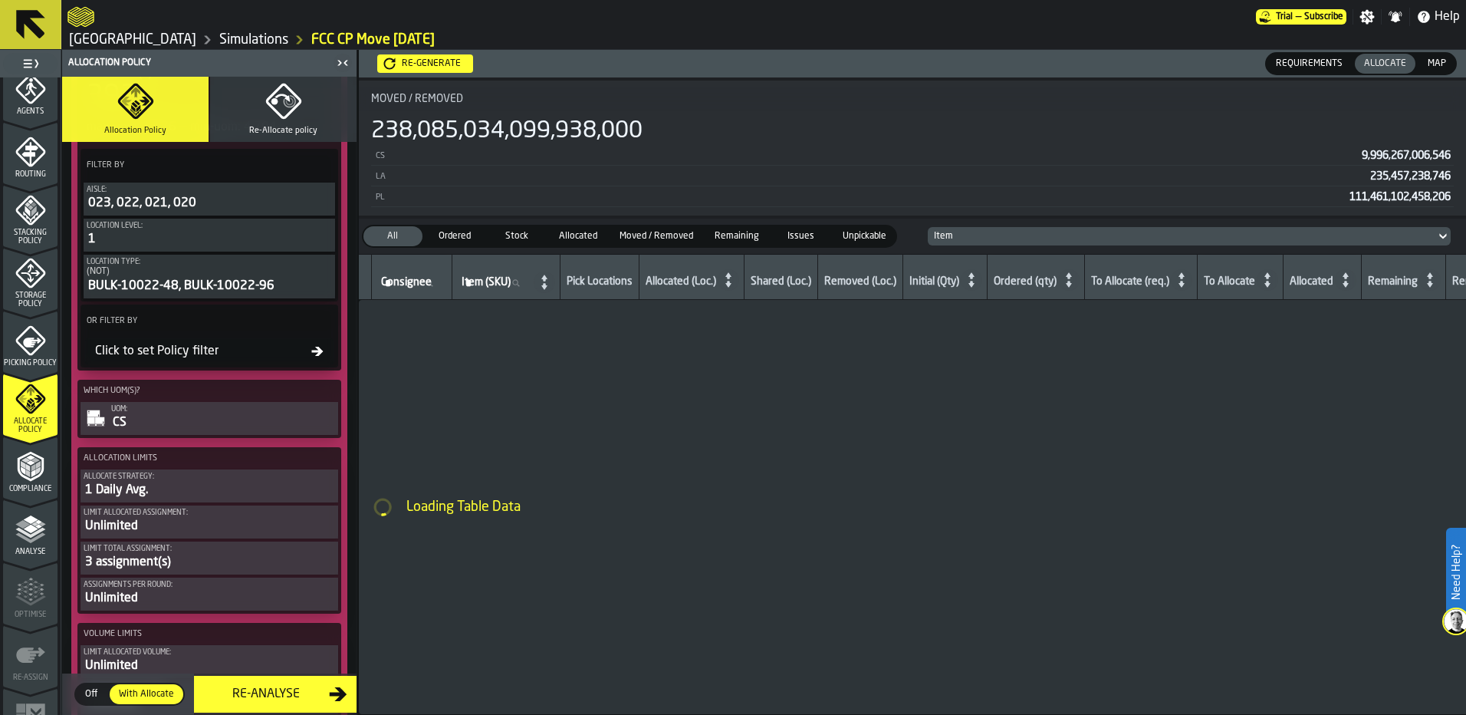
click at [248, 598] on div "Unlimited" at bounding box center [209, 598] width 251 height 18
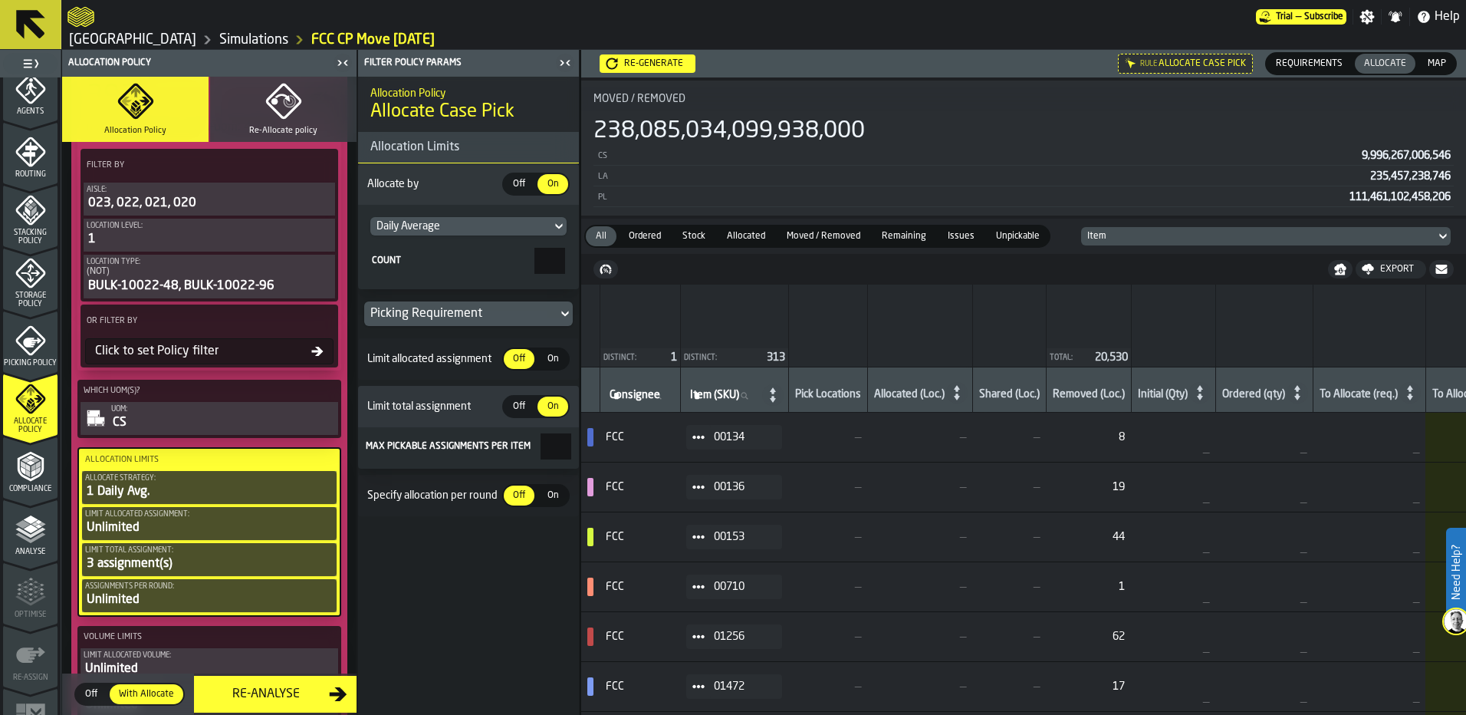
drag, startPoint x: 557, startPoint y: 456, endPoint x: 606, endPoint y: 450, distance: 49.4
click at [606, 450] on main "1 Start 1.1 Layout 1.2 Assignment 1.3 Items 1.4 Orders 1.5 Data Stats 1.6 Heatm…" at bounding box center [733, 382] width 1466 height 665
click at [449, 570] on div "Allocation Policy Allocate Case Pick Allocation Limits Allocate by Off Off On O…" at bounding box center [468, 396] width 221 height 638
click at [551, 498] on span "On" at bounding box center [552, 495] width 25 height 14
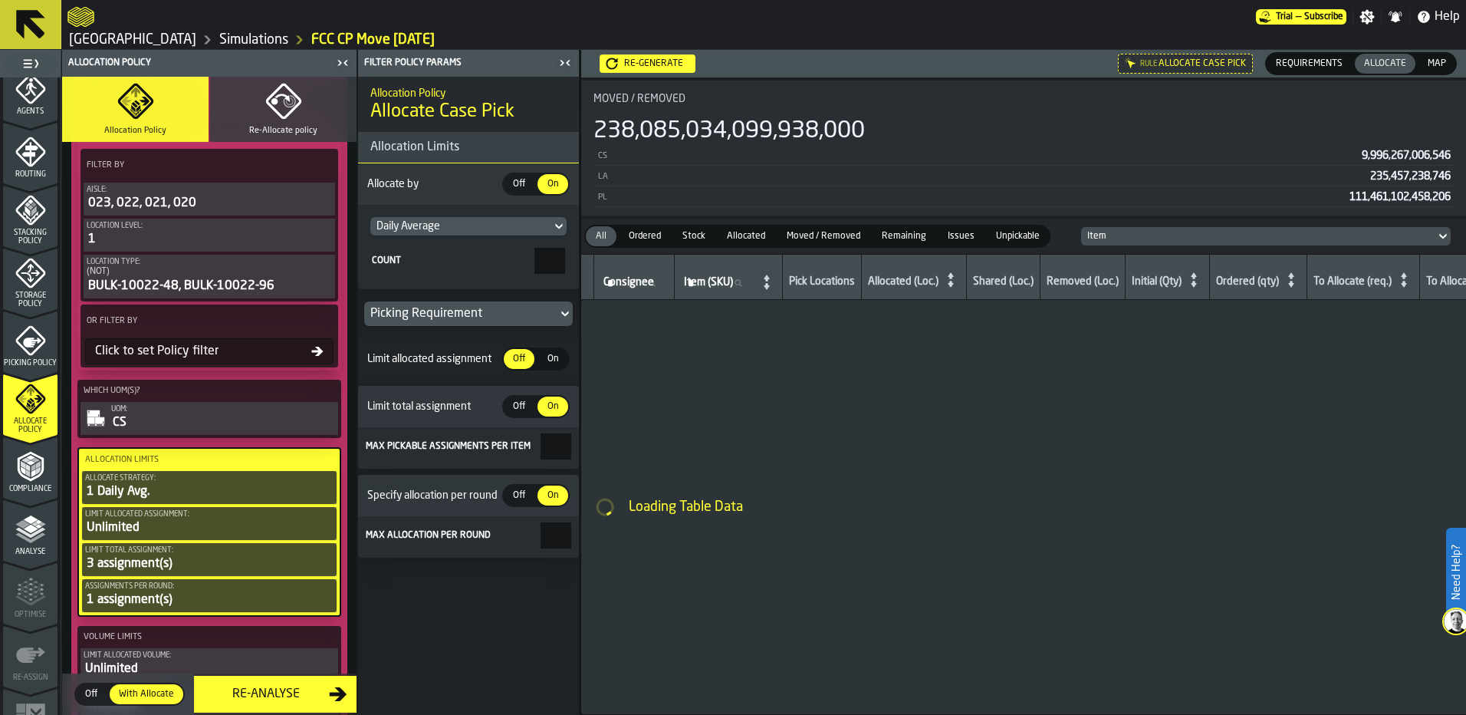
drag, startPoint x: 531, startPoint y: 536, endPoint x: 565, endPoint y: 538, distance: 33.8
click at [565, 538] on input "*" at bounding box center [555, 535] width 31 height 26
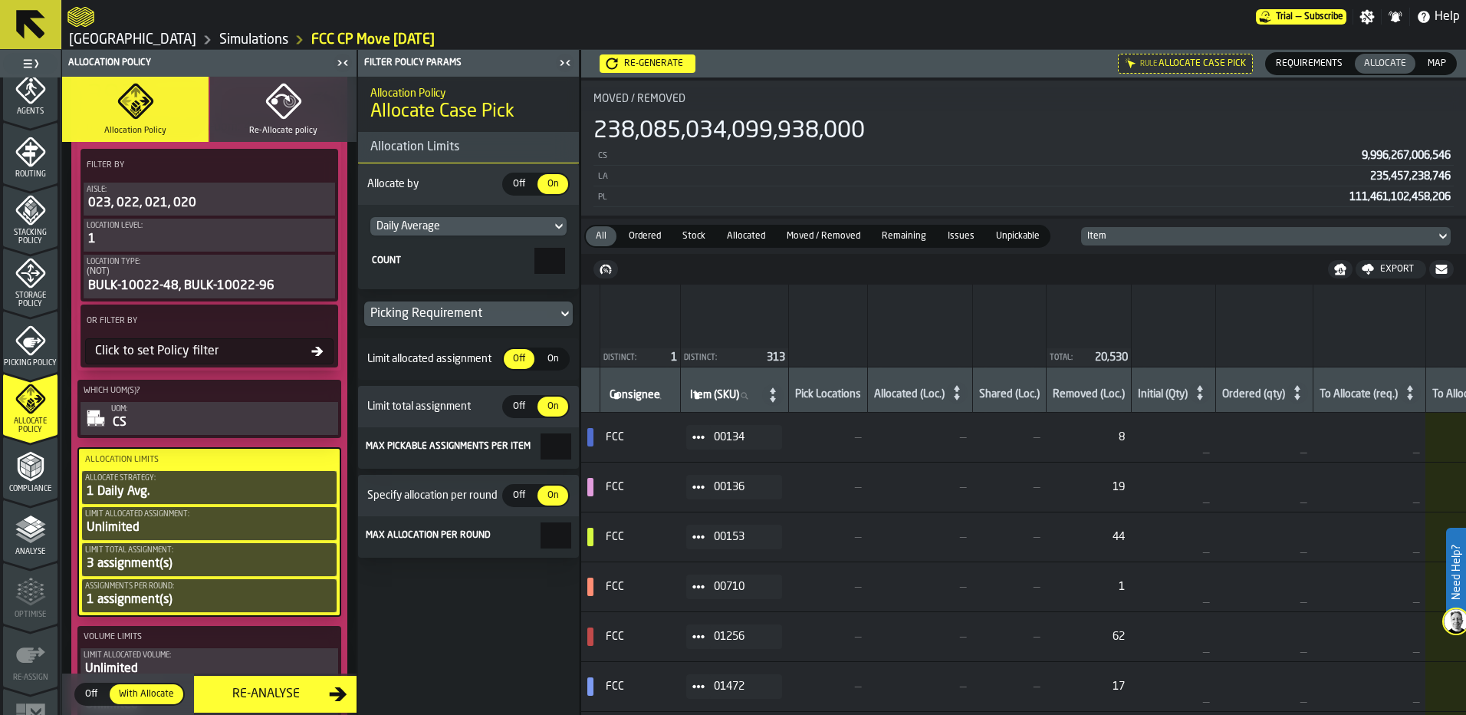
type input "*"
click at [534, 629] on div "Allocation Policy Allocate Case Pick Allocation Limits Allocate by Off Off On O…" at bounding box center [468, 396] width 221 height 638
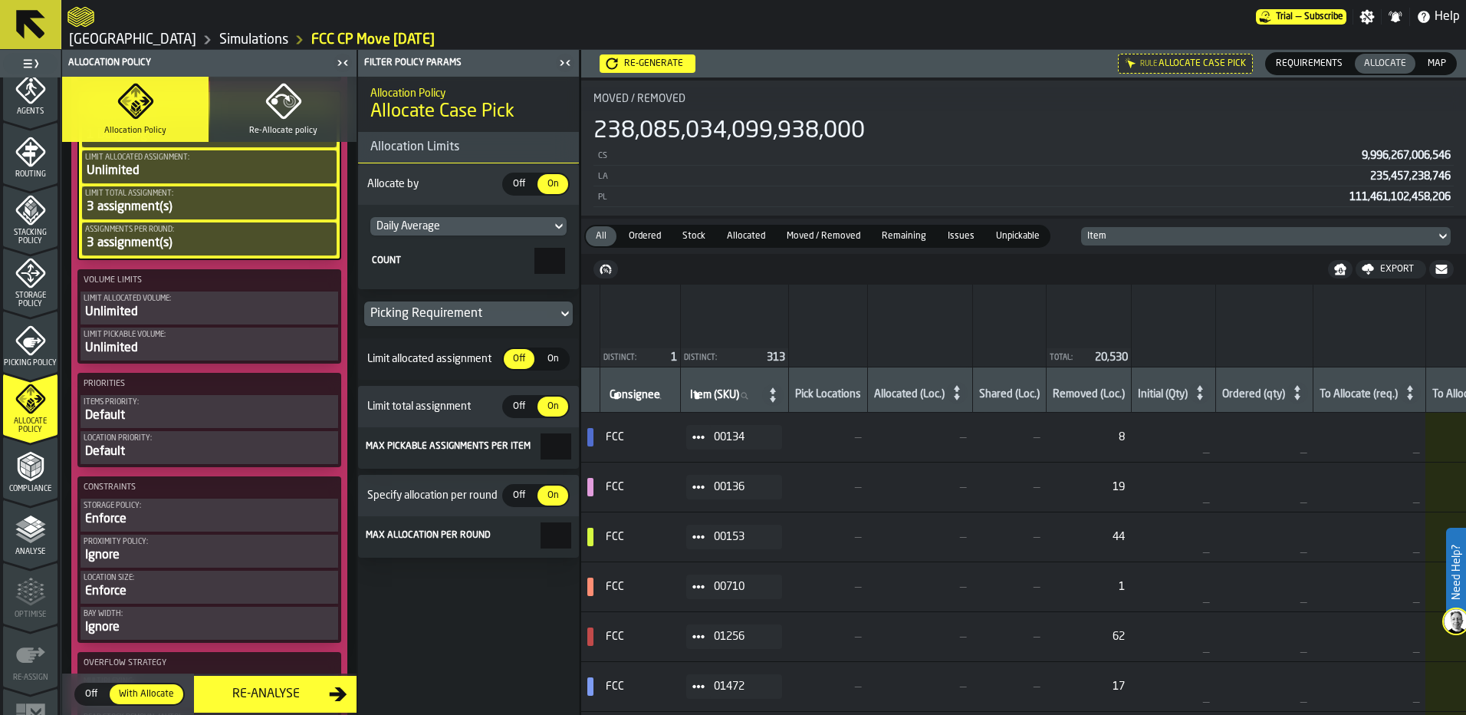
scroll to position [920, 0]
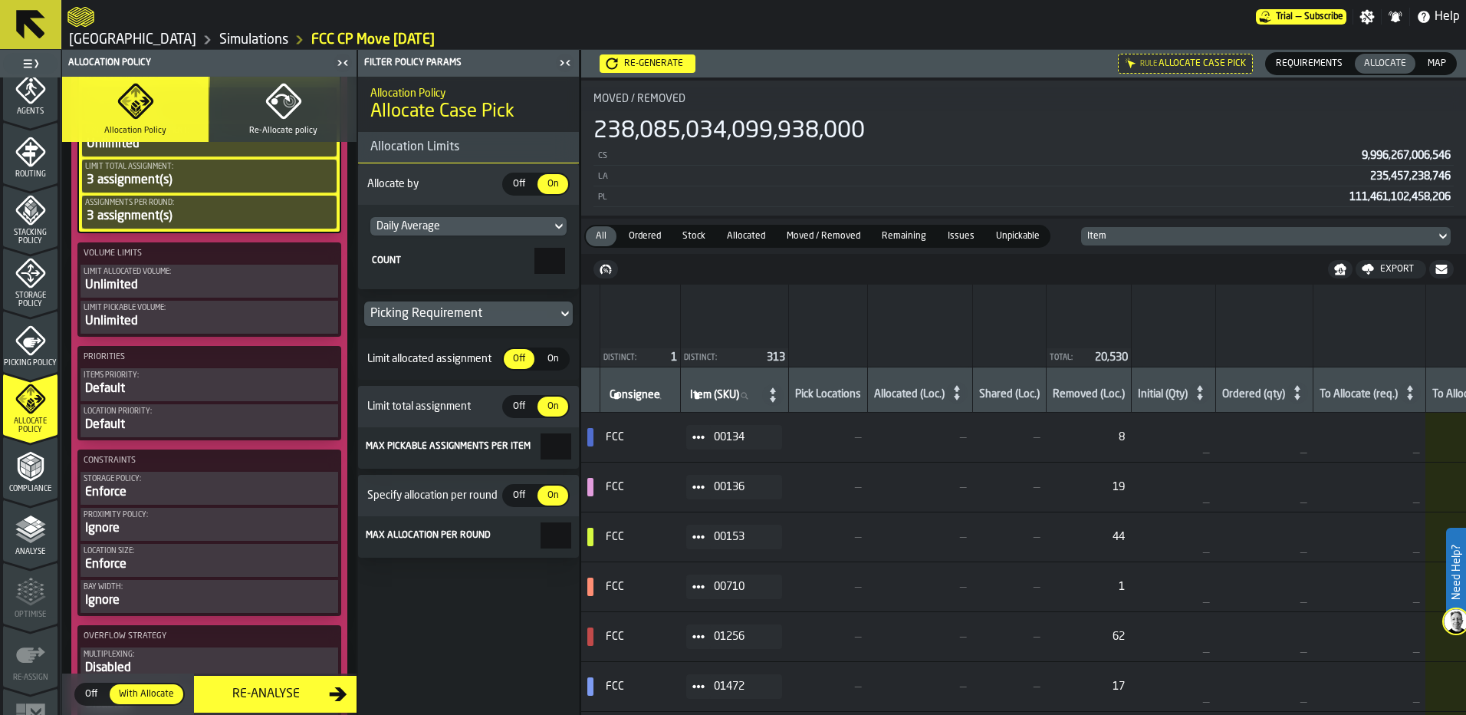
click at [229, 491] on div "Enforce" at bounding box center [209, 492] width 251 height 18
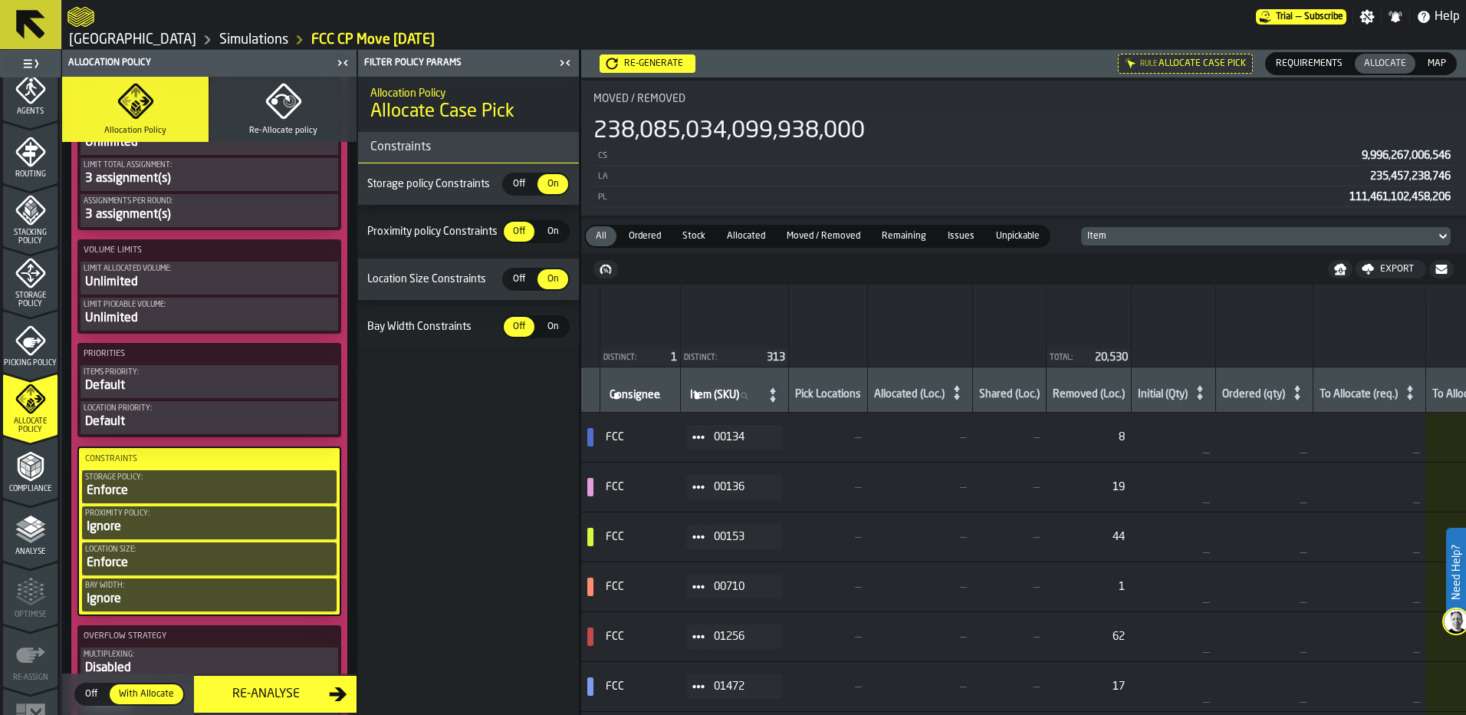
scroll to position [918, 0]
click at [182, 488] on div "Enforce" at bounding box center [209, 492] width 248 height 18
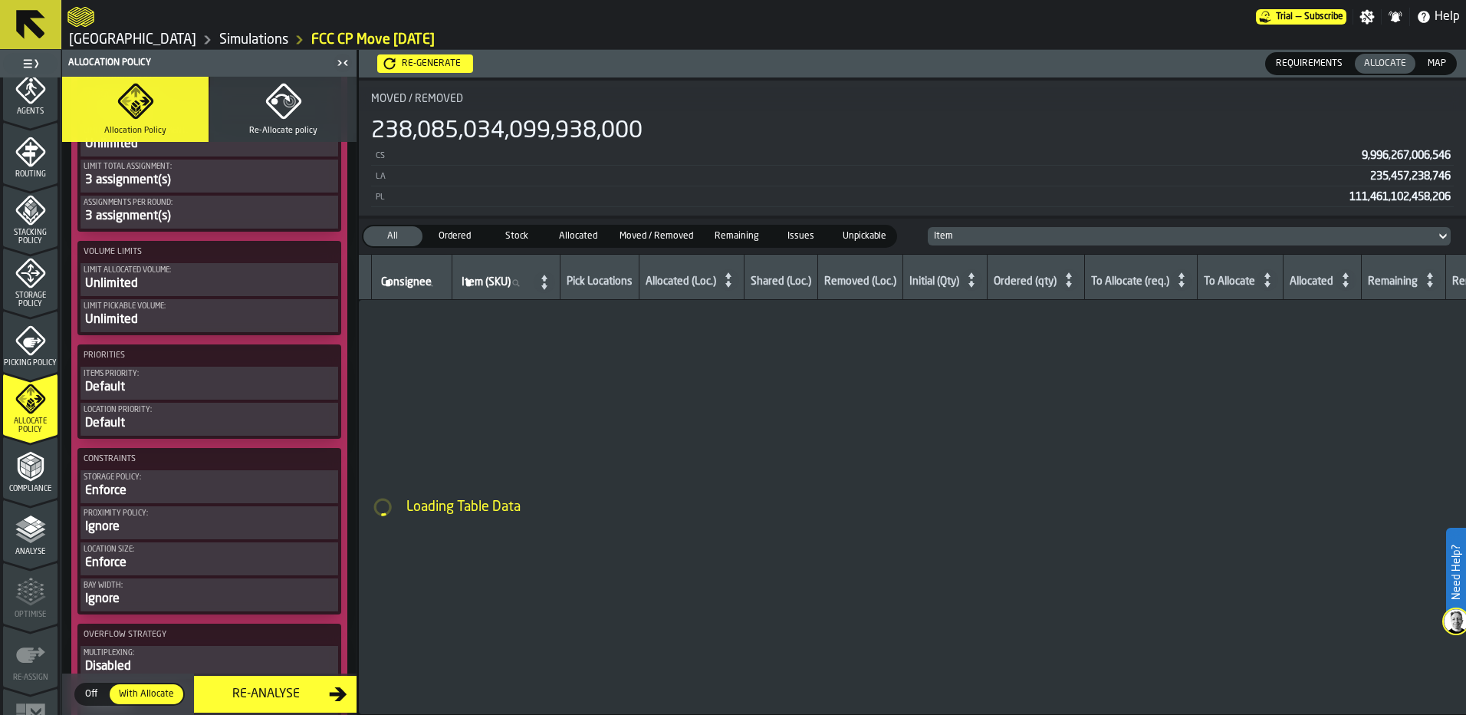
click at [182, 488] on div "Enforce" at bounding box center [209, 490] width 251 height 18
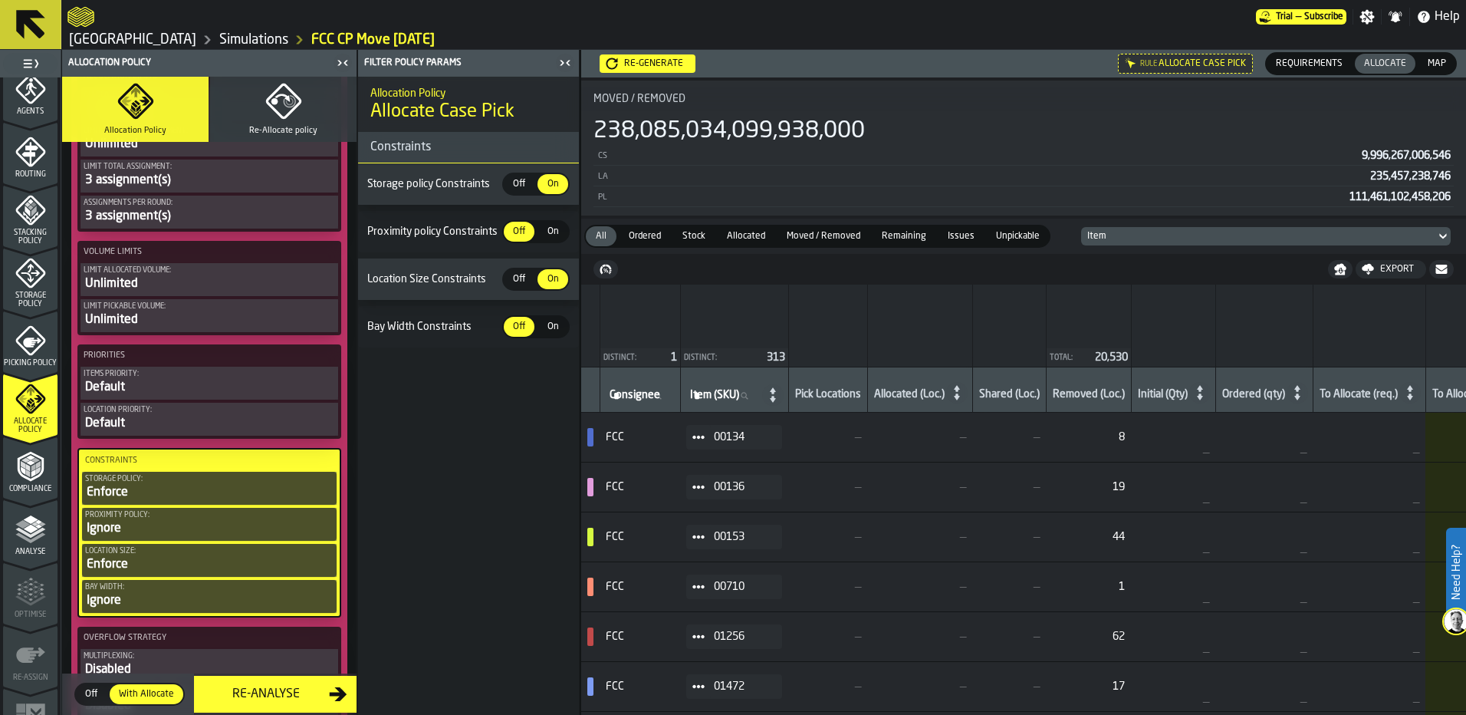
click at [528, 188] on span "Off" at bounding box center [519, 184] width 25 height 14
click at [523, 282] on span "Off" at bounding box center [519, 279] width 25 height 14
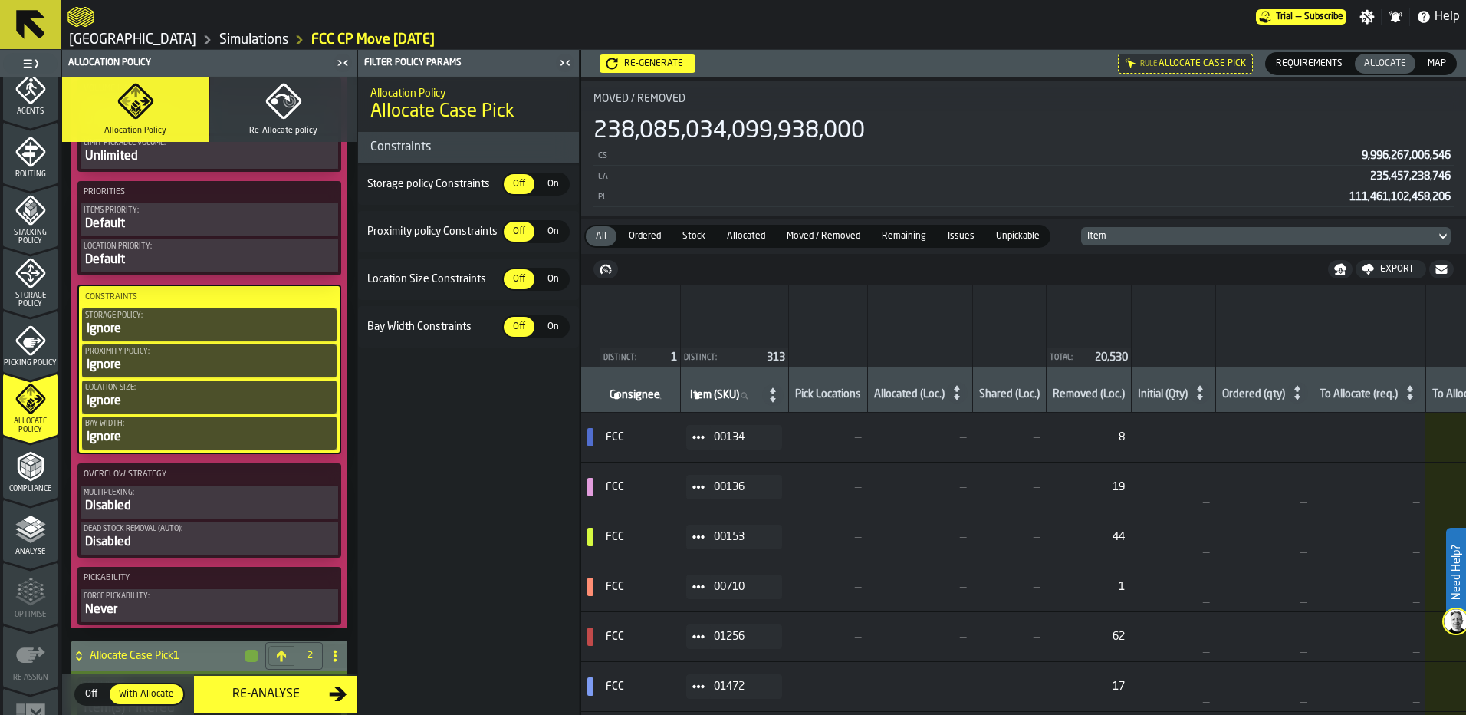
scroll to position [1148, 0]
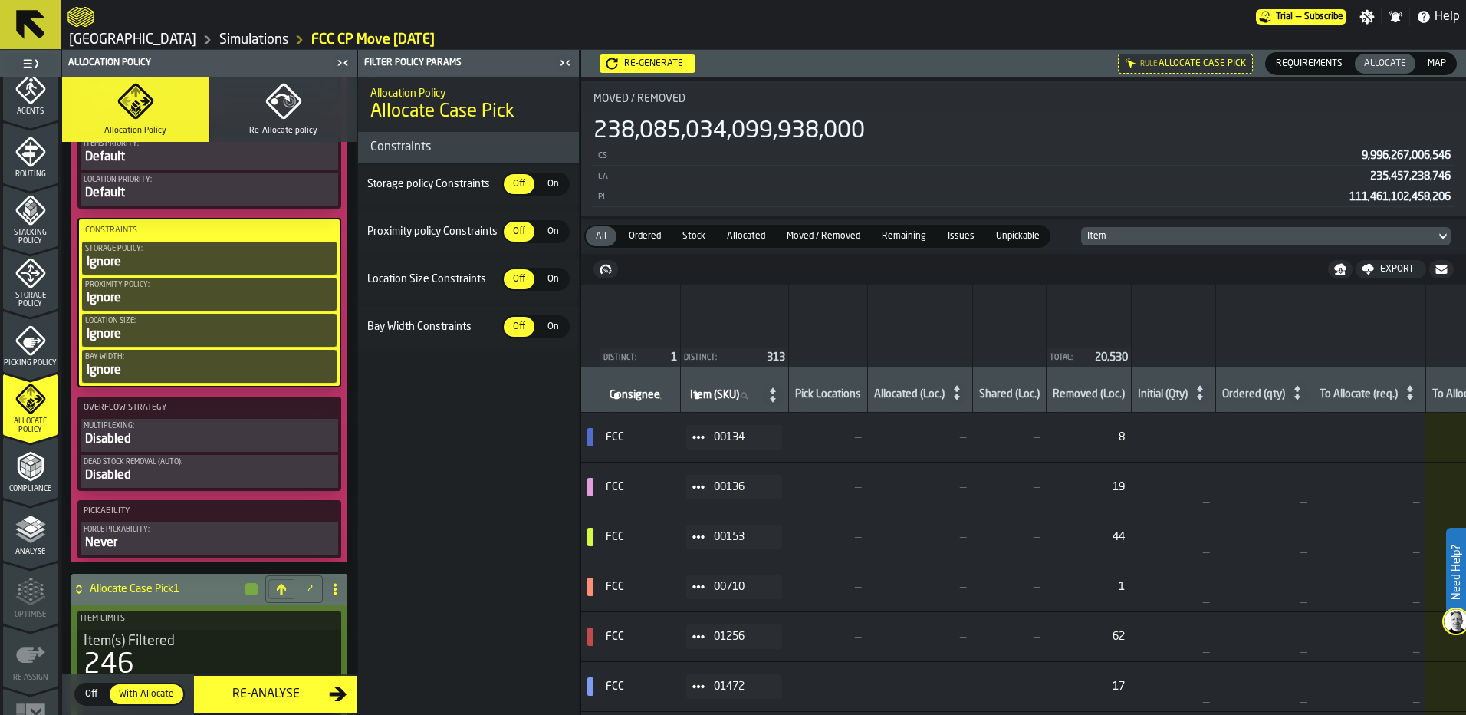
click at [241, 466] on div "Dead Stock Removal (Auto):" at bounding box center [209, 462] width 251 height 8
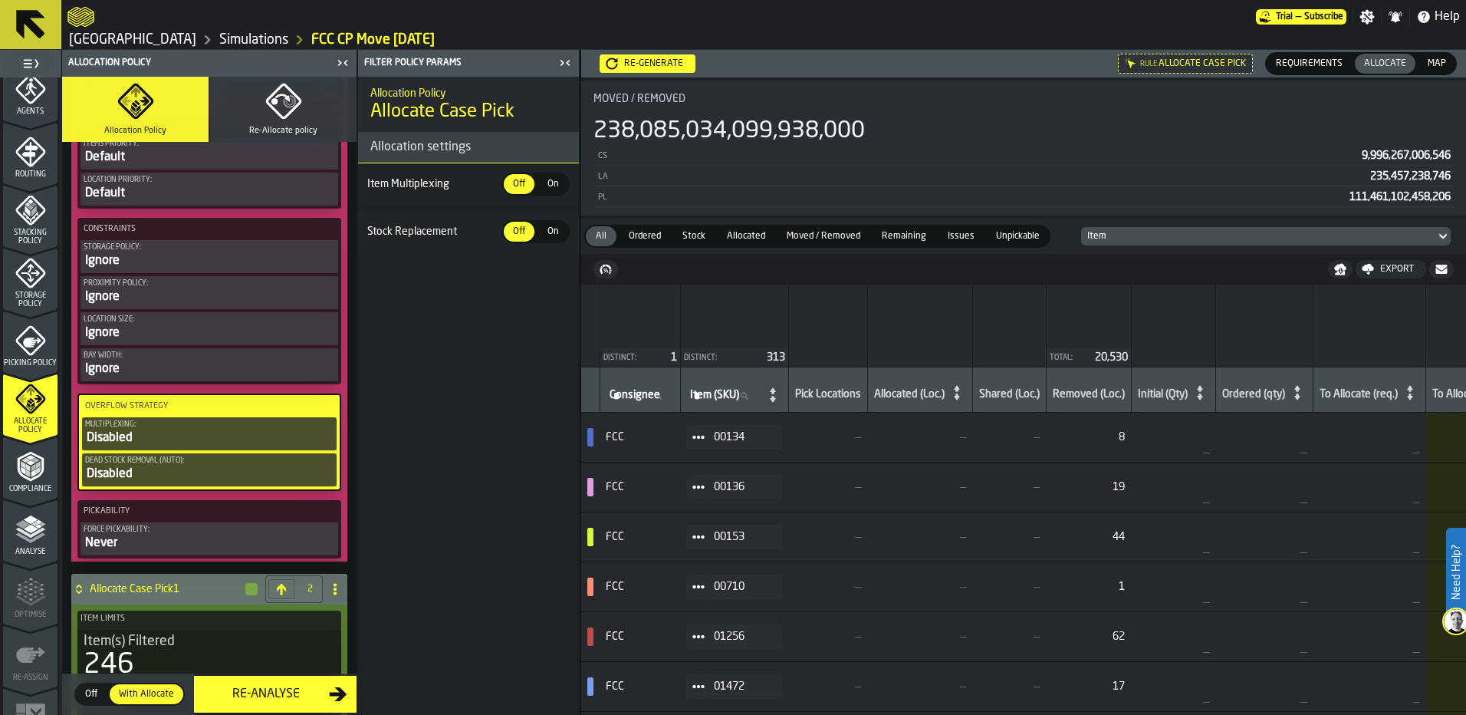
click at [554, 236] on span "On" at bounding box center [552, 232] width 25 height 14
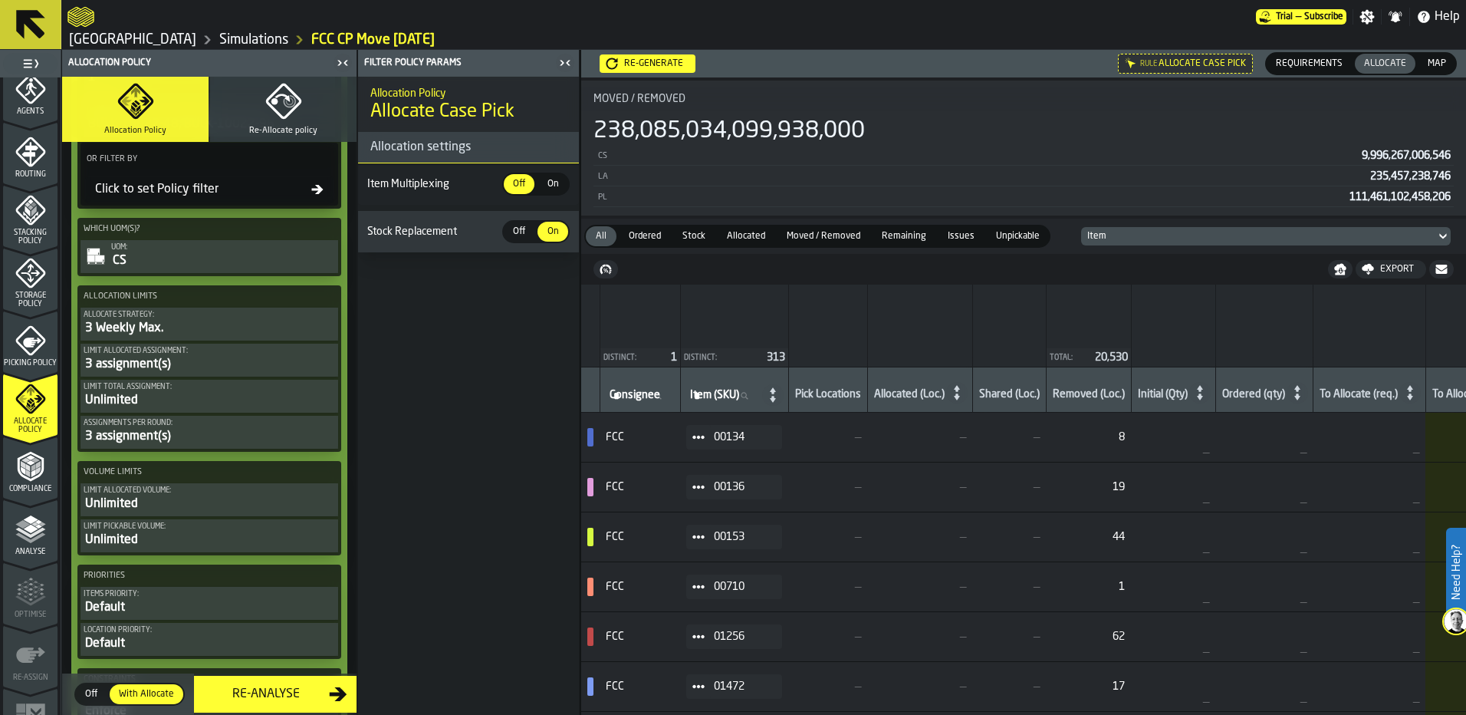
scroll to position [2068, 0]
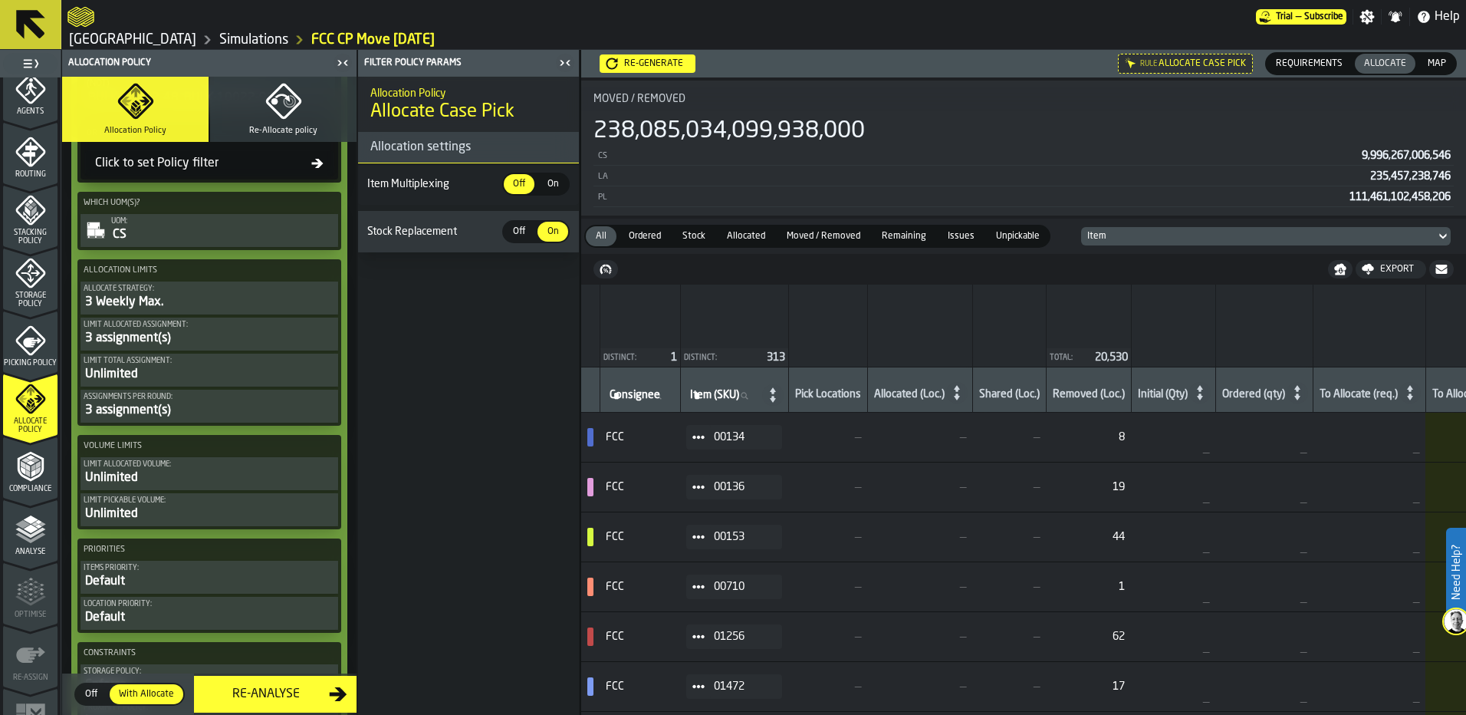
click at [179, 304] on div "3 Weekly Max." at bounding box center [209, 302] width 251 height 18
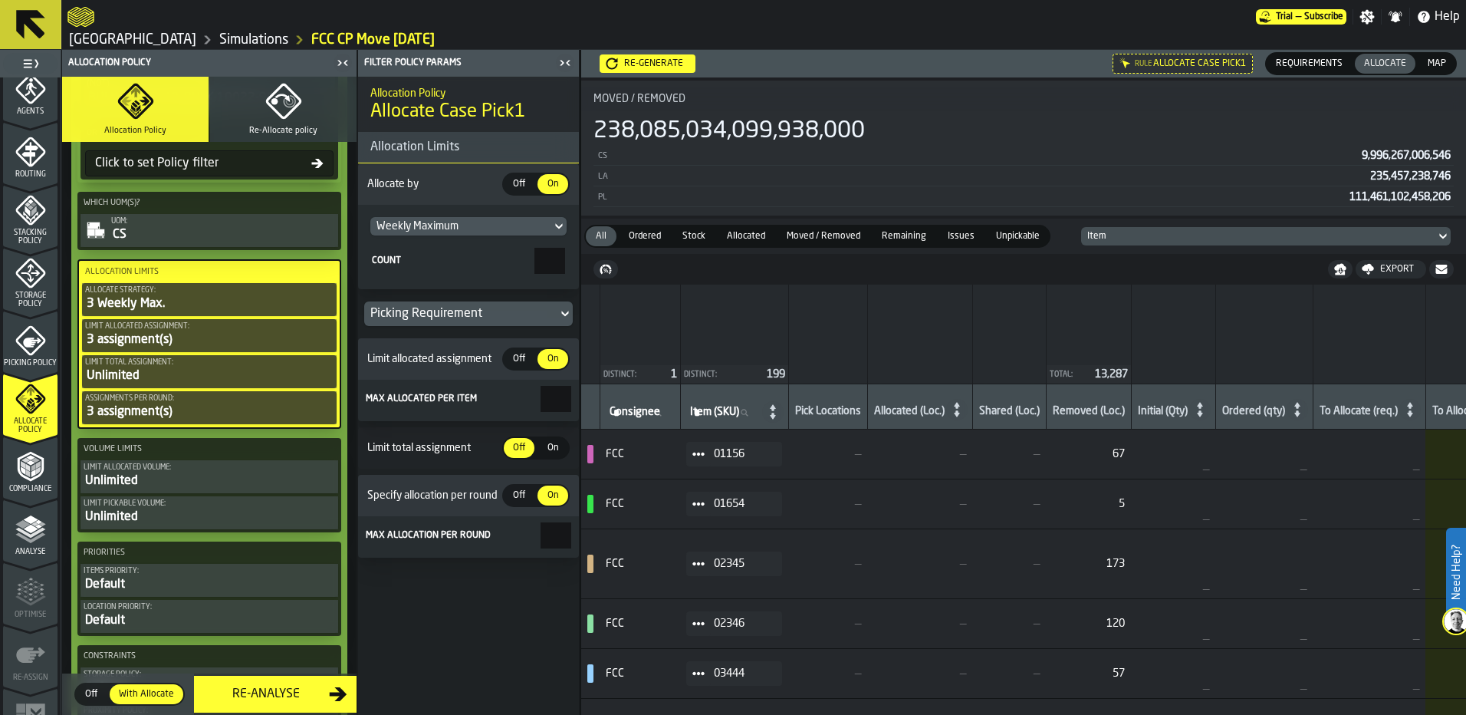
click at [524, 226] on div "Weekly Maximum" at bounding box center [460, 226] width 169 height 12
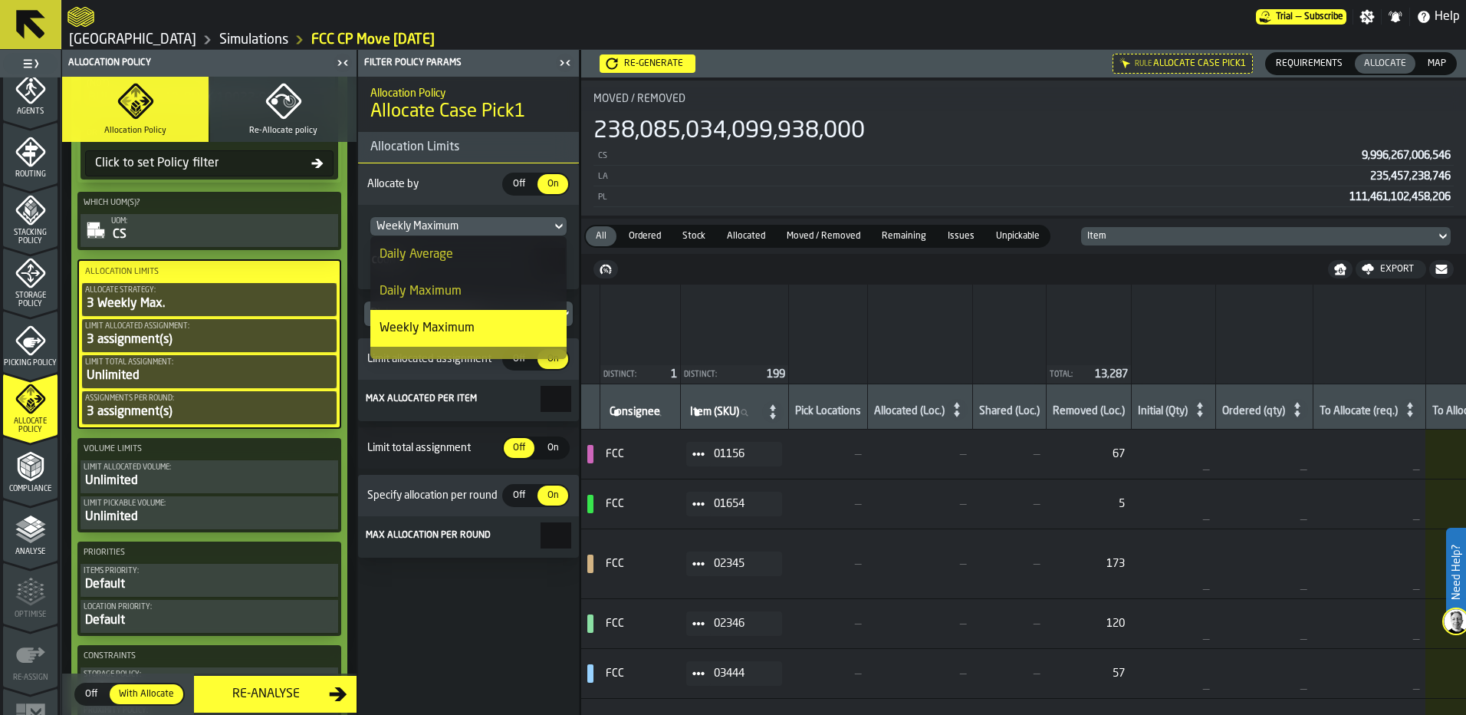
click at [511, 250] on div "Daily Average" at bounding box center [468, 254] width 178 height 18
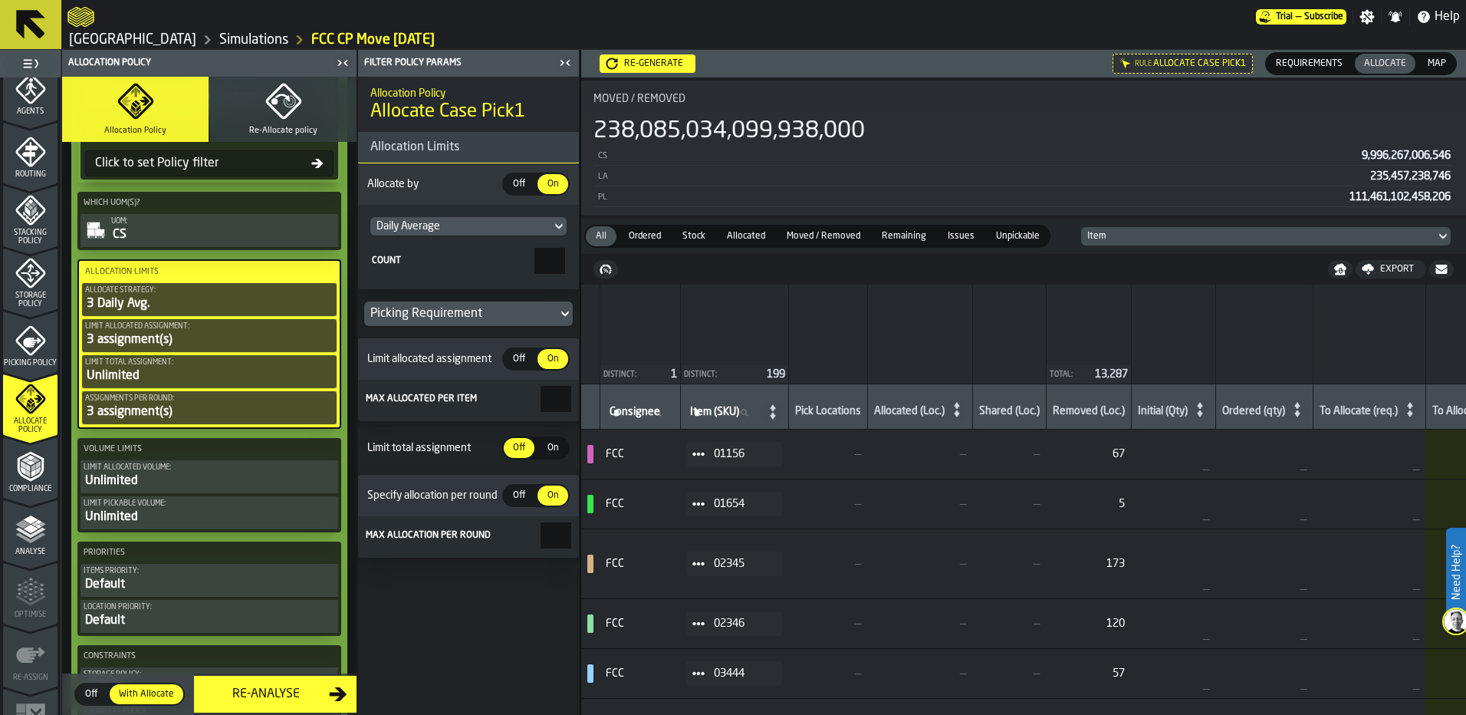
drag, startPoint x: 524, startPoint y: 267, endPoint x: 573, endPoint y: 261, distance: 49.4
click at [573, 261] on section "Daily Average Count *" at bounding box center [468, 247] width 221 height 84
type input "*"
click at [404, 268] on label "Count *" at bounding box center [468, 261] width 196 height 26
click at [534, 268] on input "*" at bounding box center [549, 261] width 31 height 26
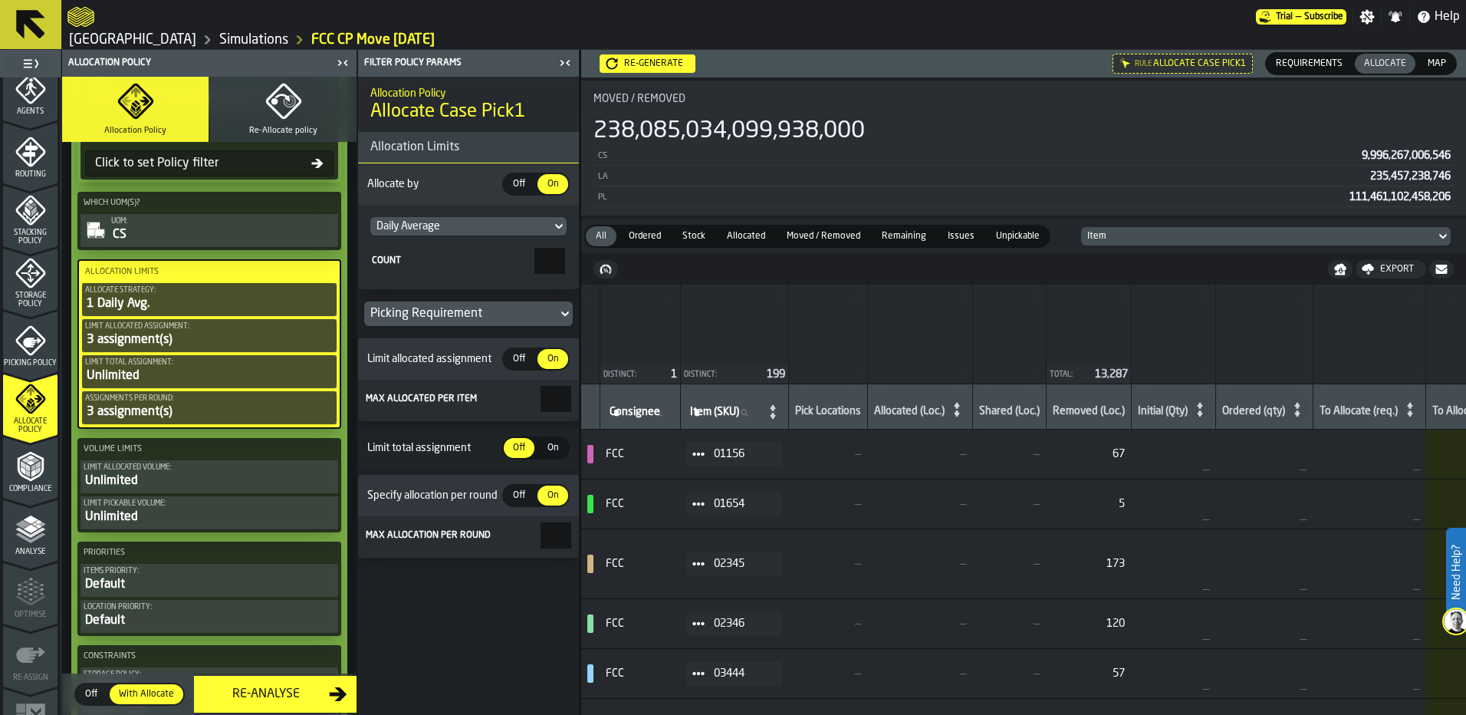
drag, startPoint x: 550, startPoint y: 412, endPoint x: 602, endPoint y: 406, distance: 51.8
click at [602, 406] on main "1 Start 1.1 Layout 1.2 Assignment 1.3 Items 1.4 Orders 1.5 Data Stats 1.6 Heatm…" at bounding box center [733, 382] width 1466 height 665
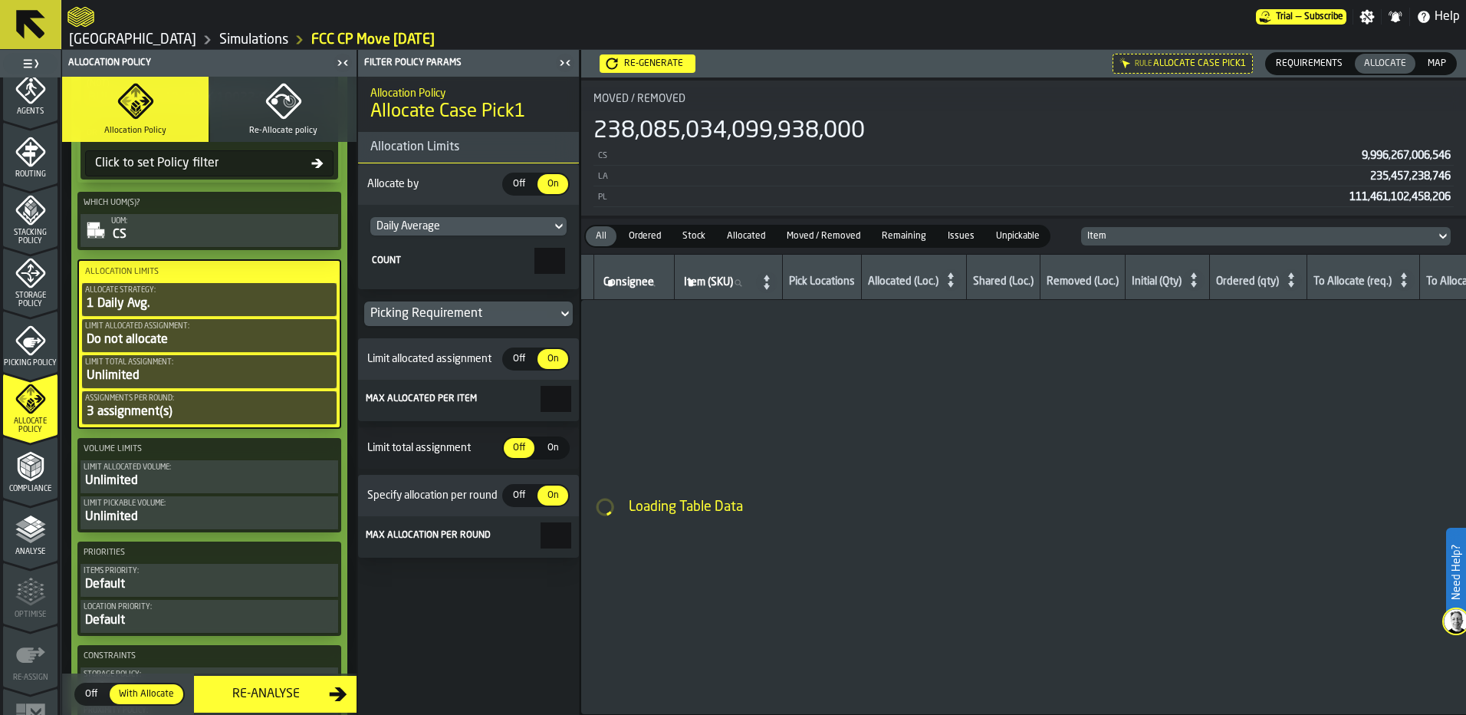
type input "*"
click at [558, 444] on span "On" at bounding box center [552, 448] width 25 height 14
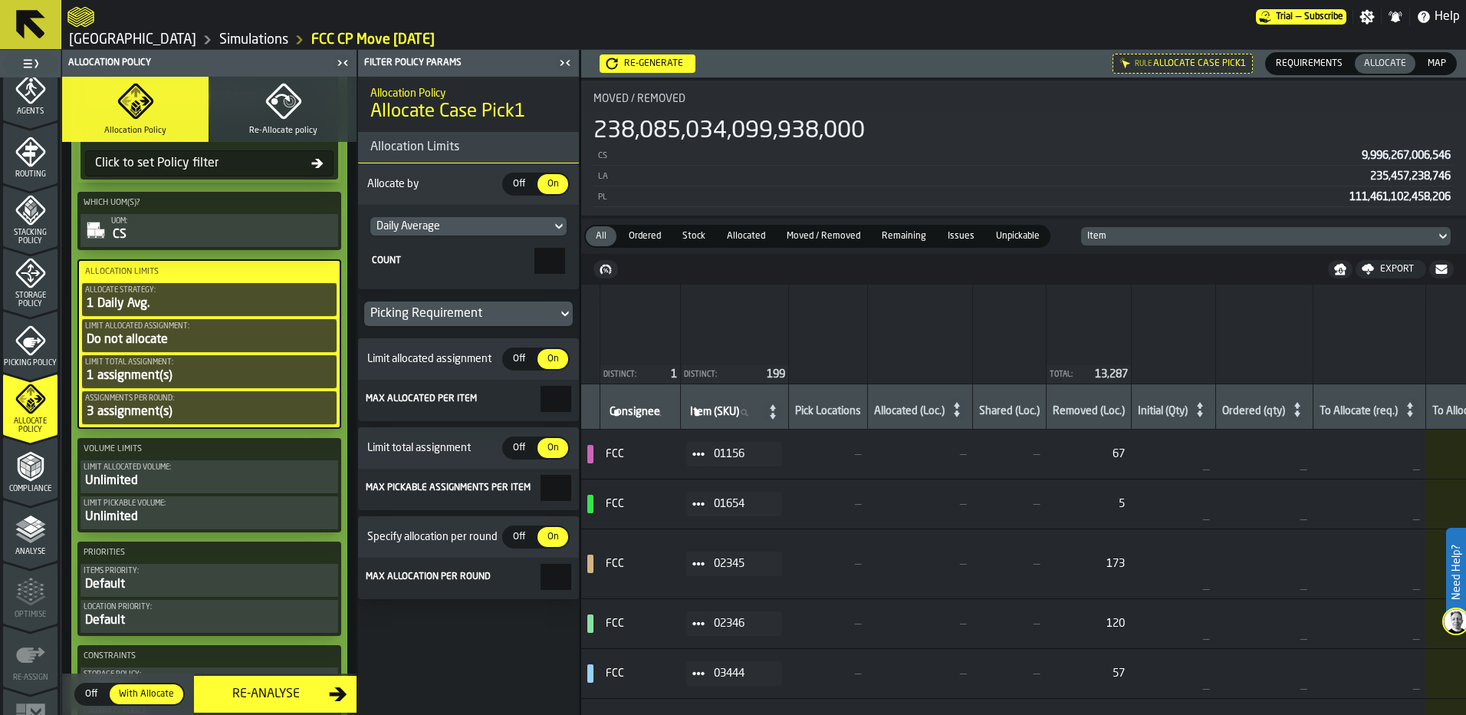
drag, startPoint x: 559, startPoint y: 492, endPoint x: 577, endPoint y: 503, distance: 20.6
click at [577, 503] on section "Max pickable assignments per item *" at bounding box center [468, 488] width 221 height 41
type input "*"
click at [540, 396] on input "*" at bounding box center [555, 399] width 31 height 26
click at [523, 363] on span "Off" at bounding box center [519, 359] width 25 height 14
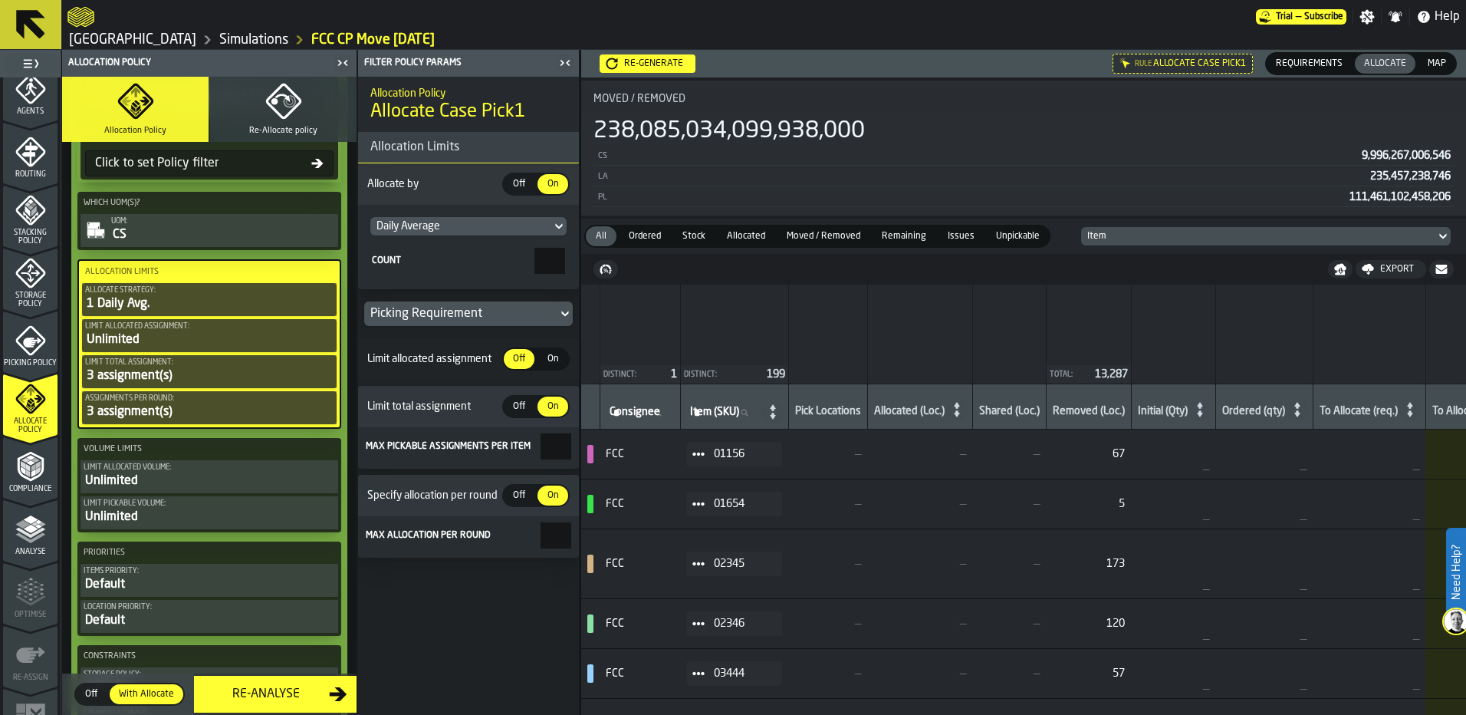
scroll to position [2142, 0]
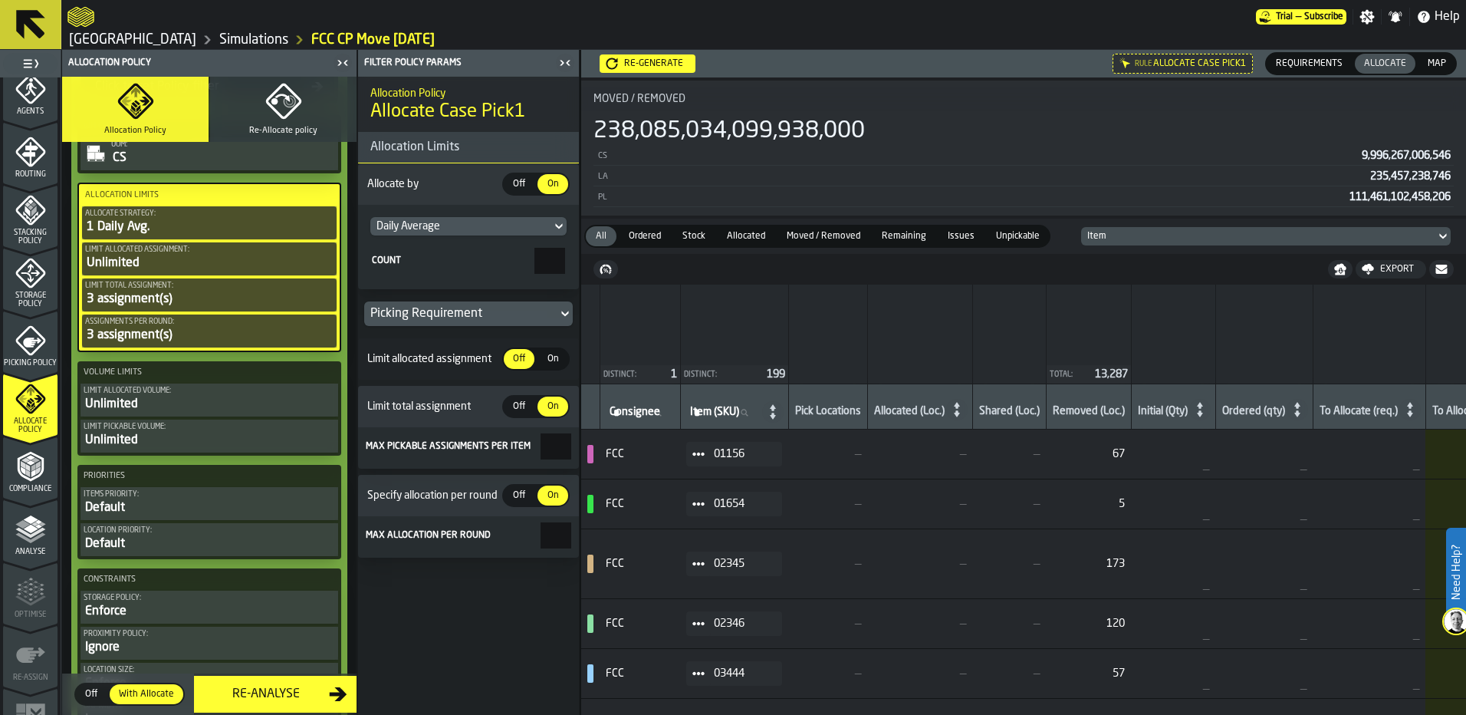
drag, startPoint x: 557, startPoint y: 447, endPoint x: 568, endPoint y: 448, distance: 10.8
click at [568, 448] on input "*" at bounding box center [555, 446] width 31 height 26
click at [480, 590] on div "Allocation Policy Allocate Case Pick1 Allocation Limits Allocate by Off Off On …" at bounding box center [468, 396] width 221 height 638
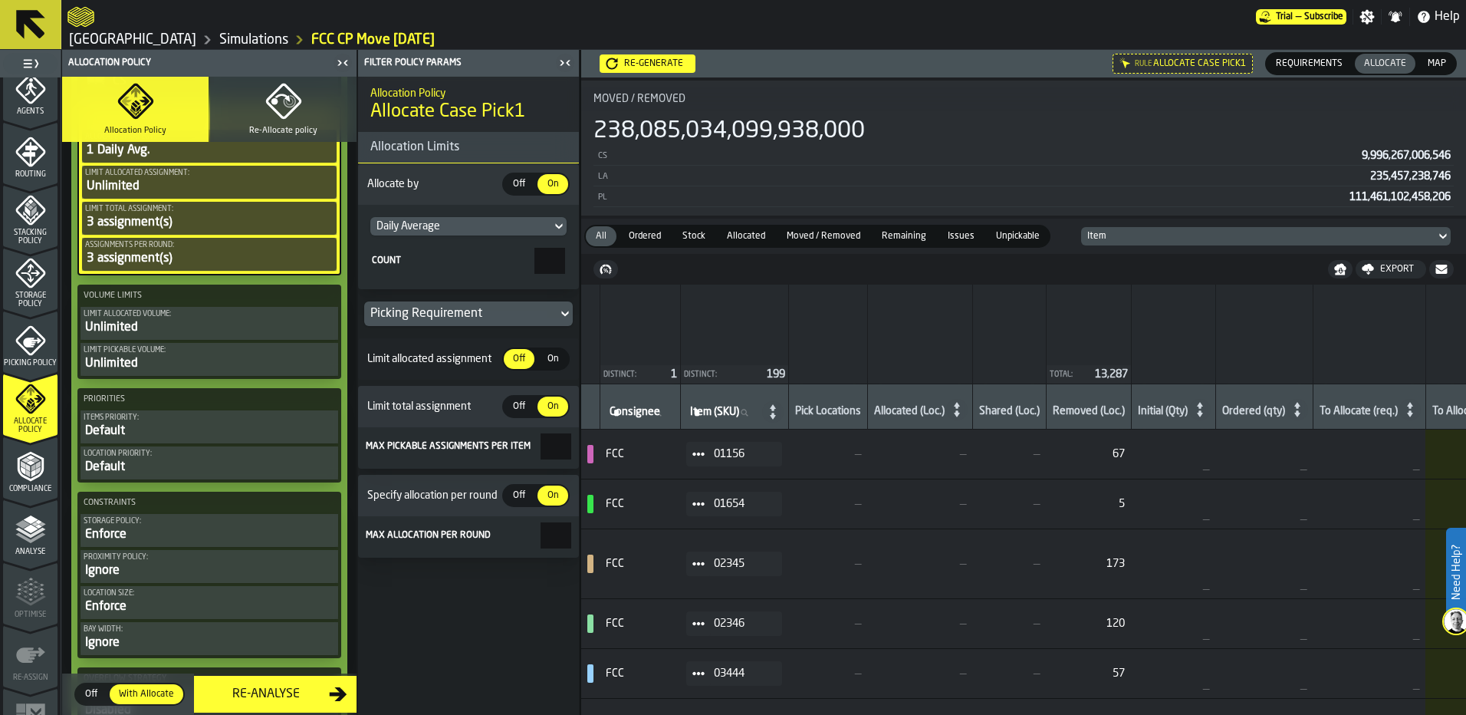
scroll to position [2295, 0]
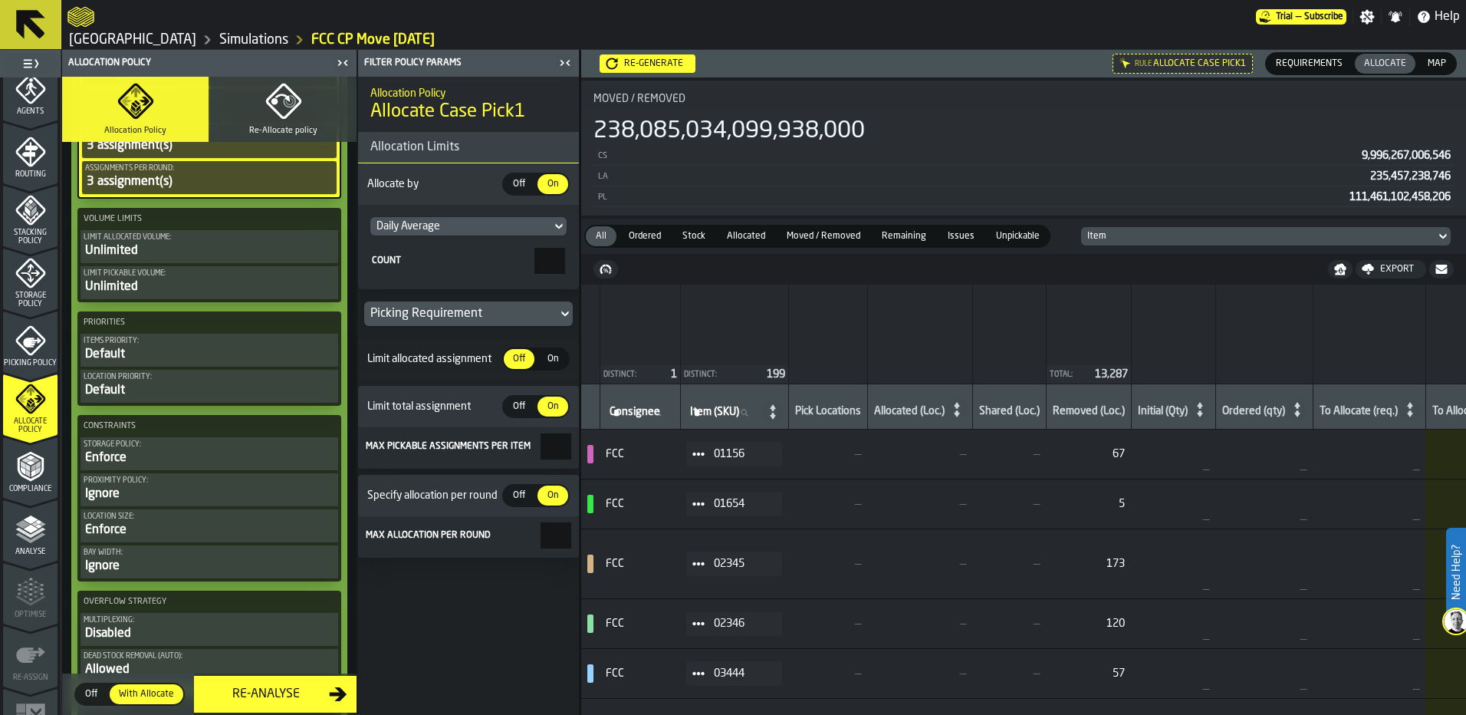
click at [251, 458] on div "Enforce" at bounding box center [209, 457] width 251 height 18
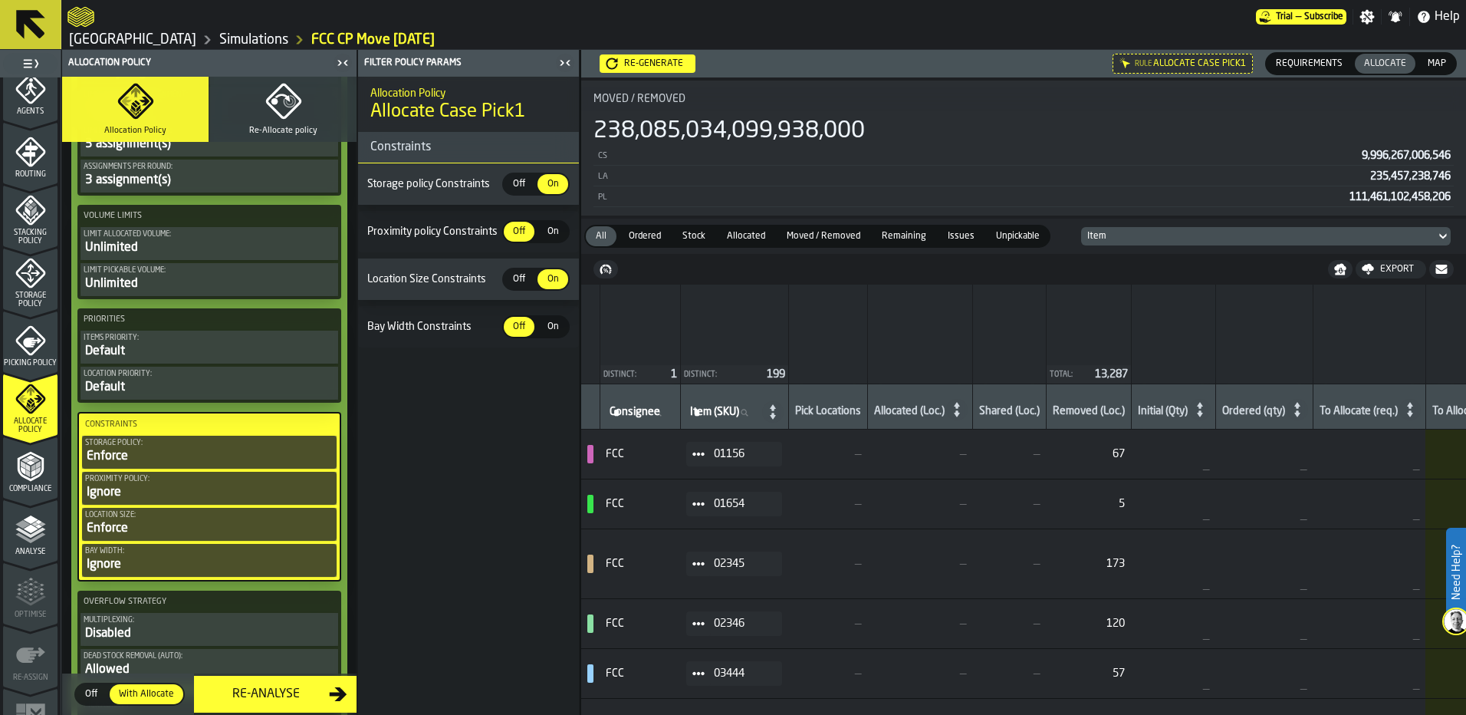
scroll to position [2294, 0]
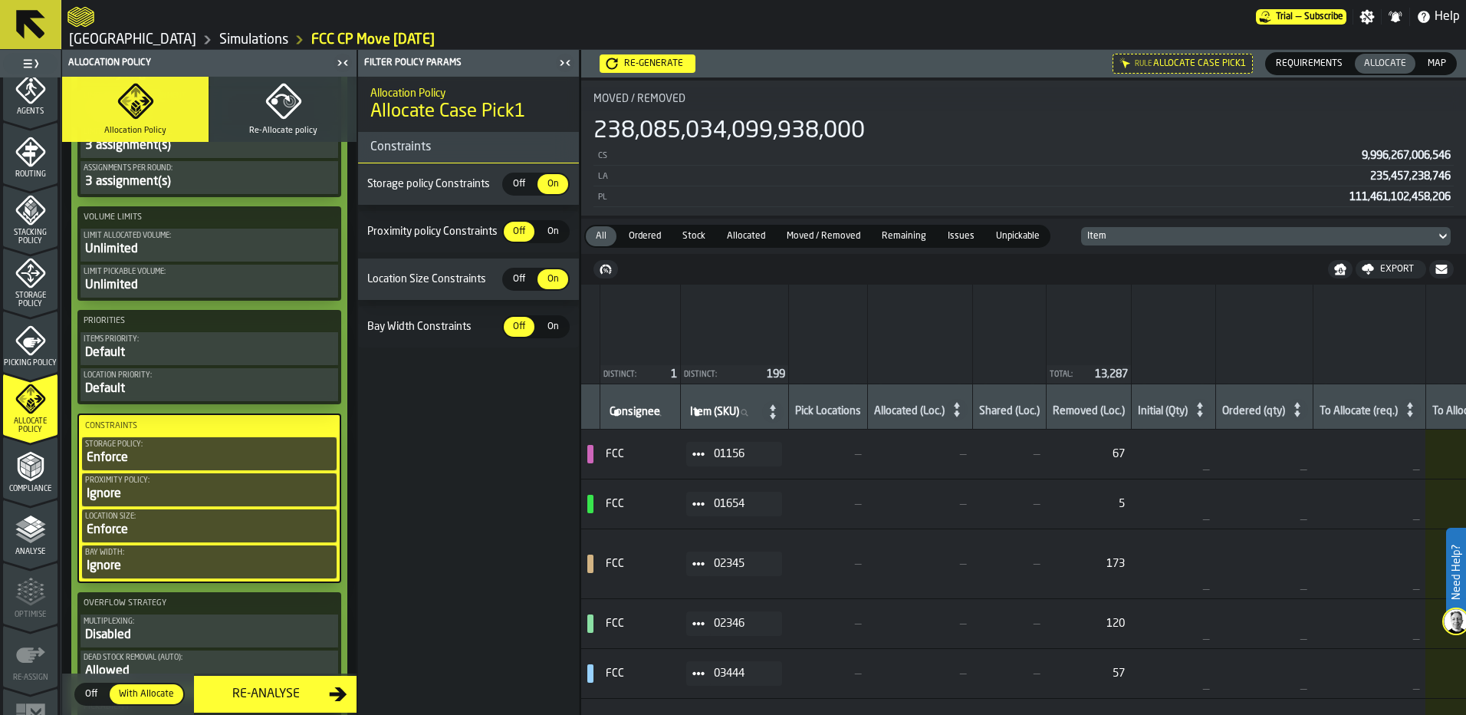
click at [528, 181] on span "Off" at bounding box center [519, 184] width 25 height 14
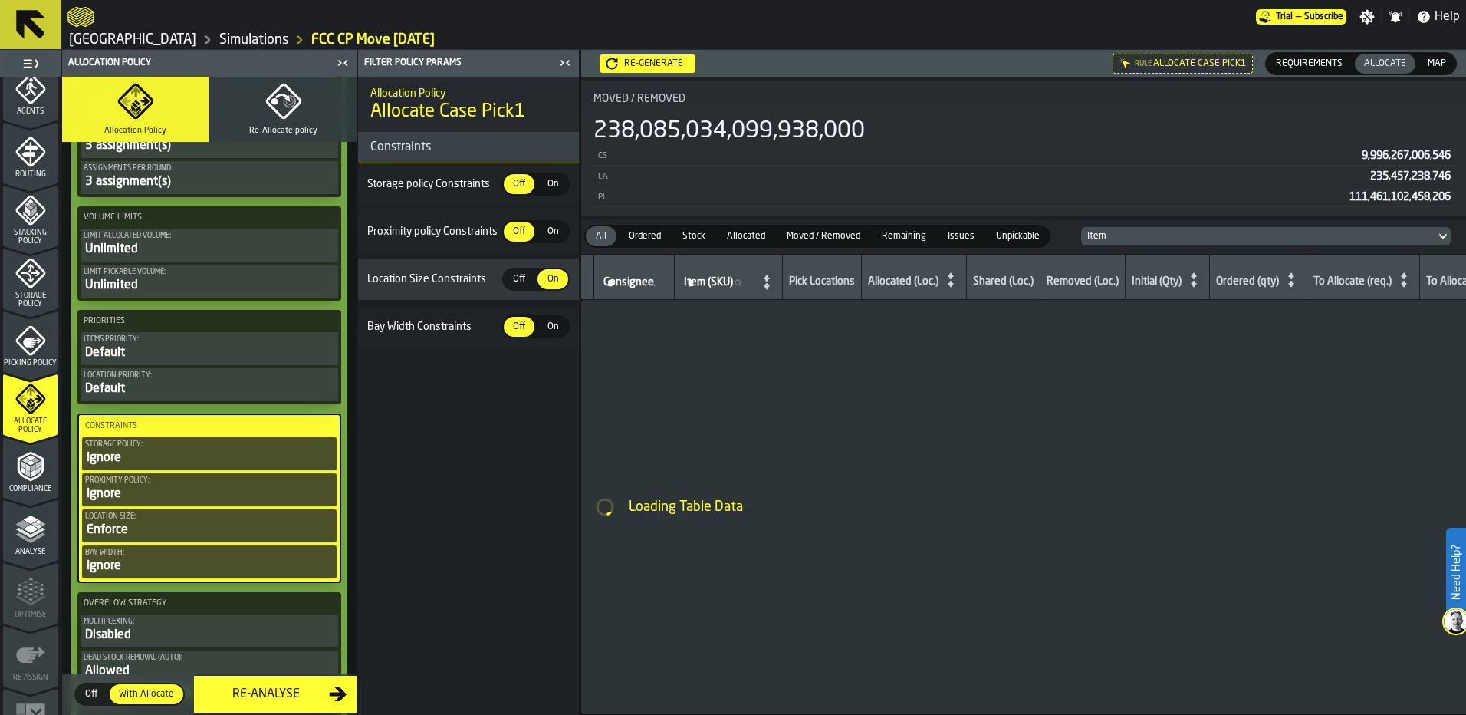
click at [522, 282] on span "Off" at bounding box center [519, 279] width 25 height 14
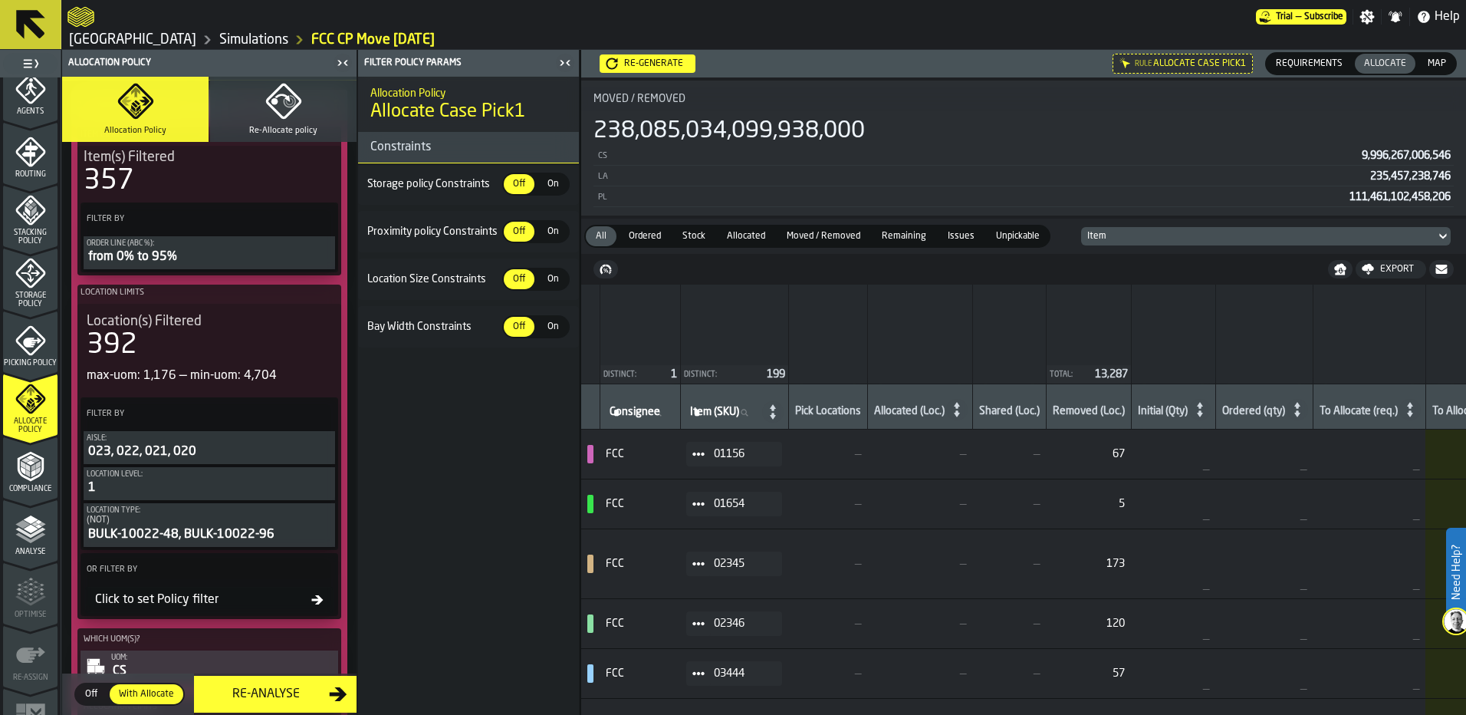
scroll to position [0, 0]
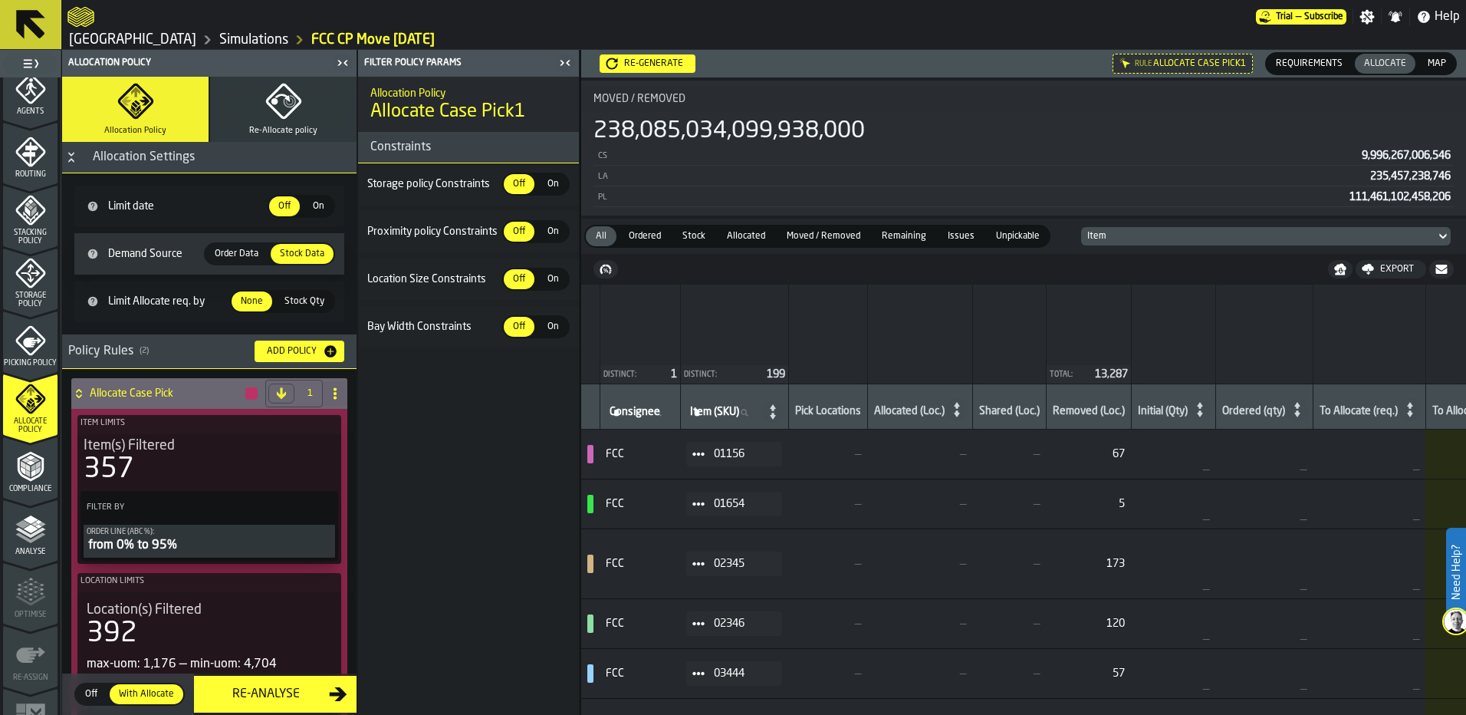
click at [263, 126] on span "Re-Allocate policy" at bounding box center [283, 131] width 68 height 10
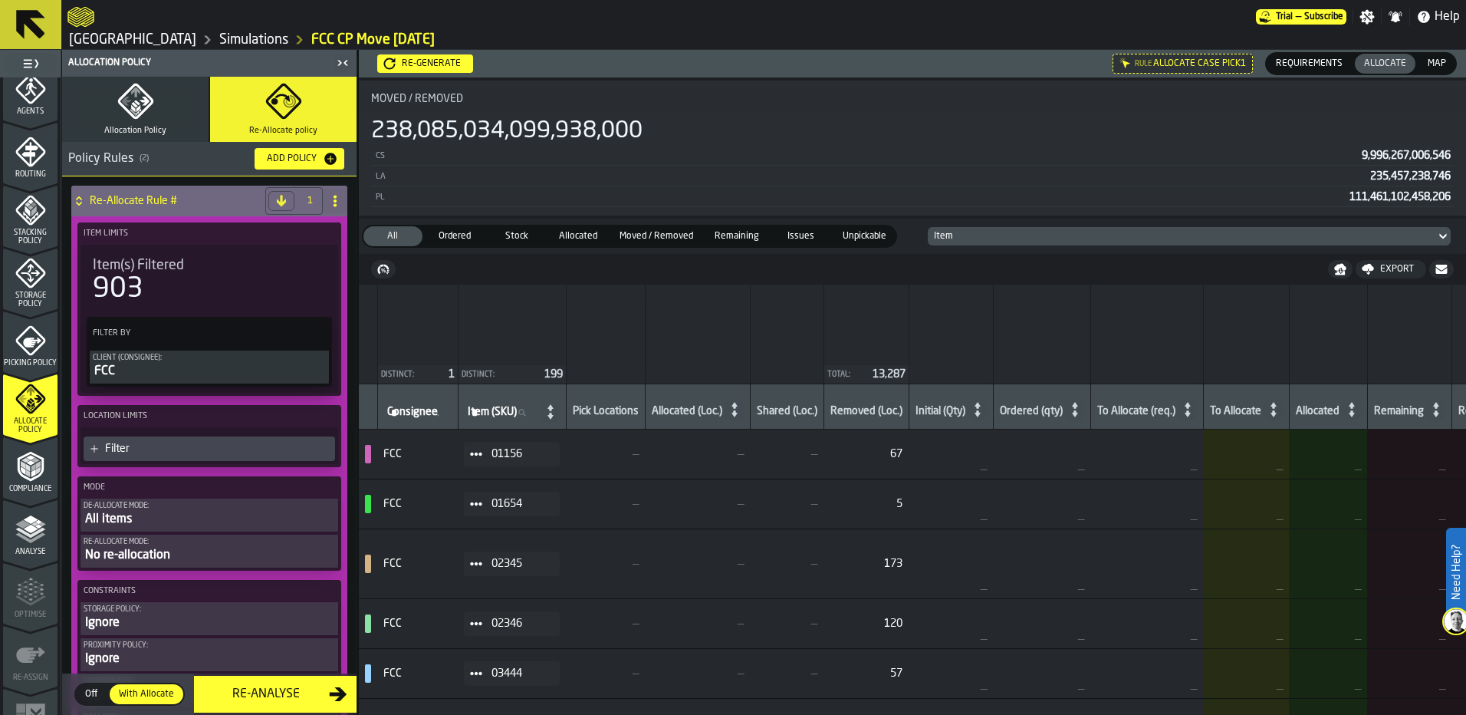
click at [139, 366] on div "FCC" at bounding box center [209, 371] width 233 height 18
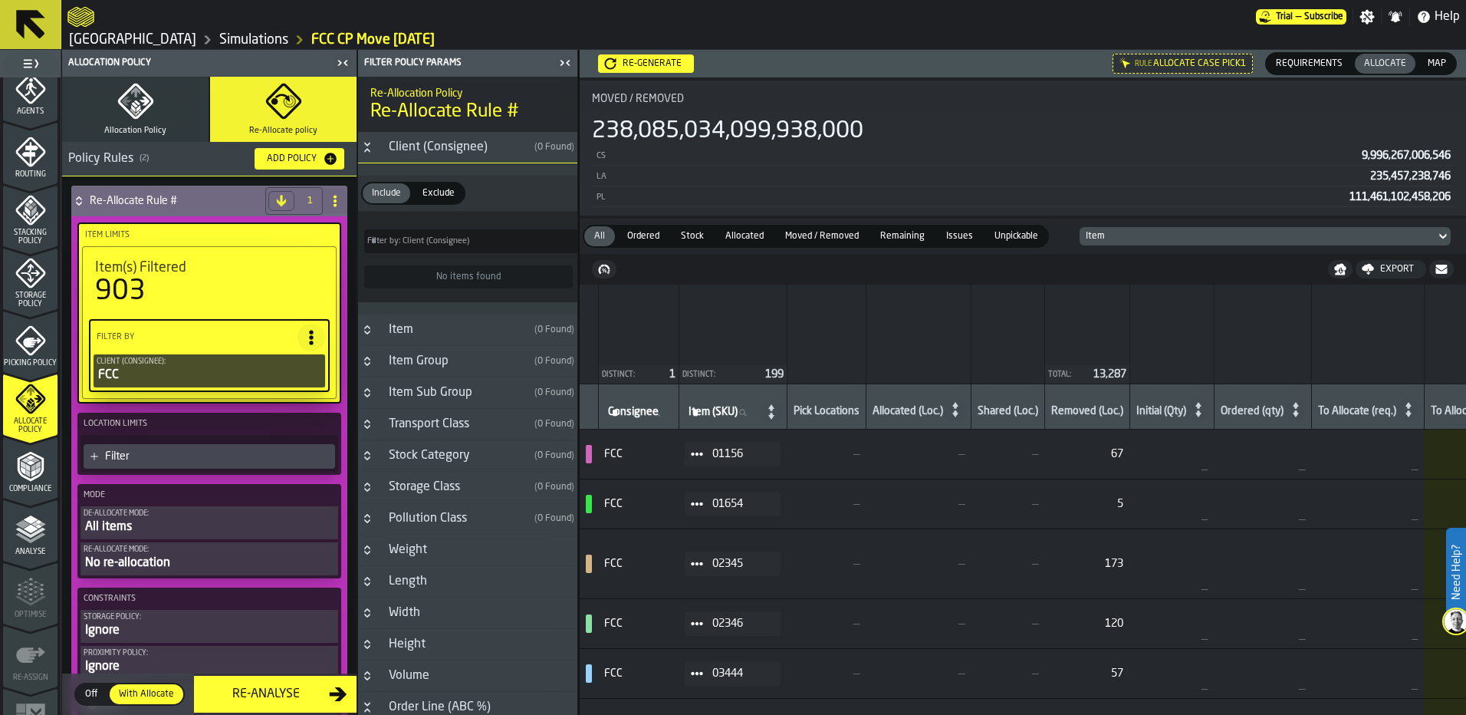
type input "*"
type input "***"
type input "*"
type input "***"
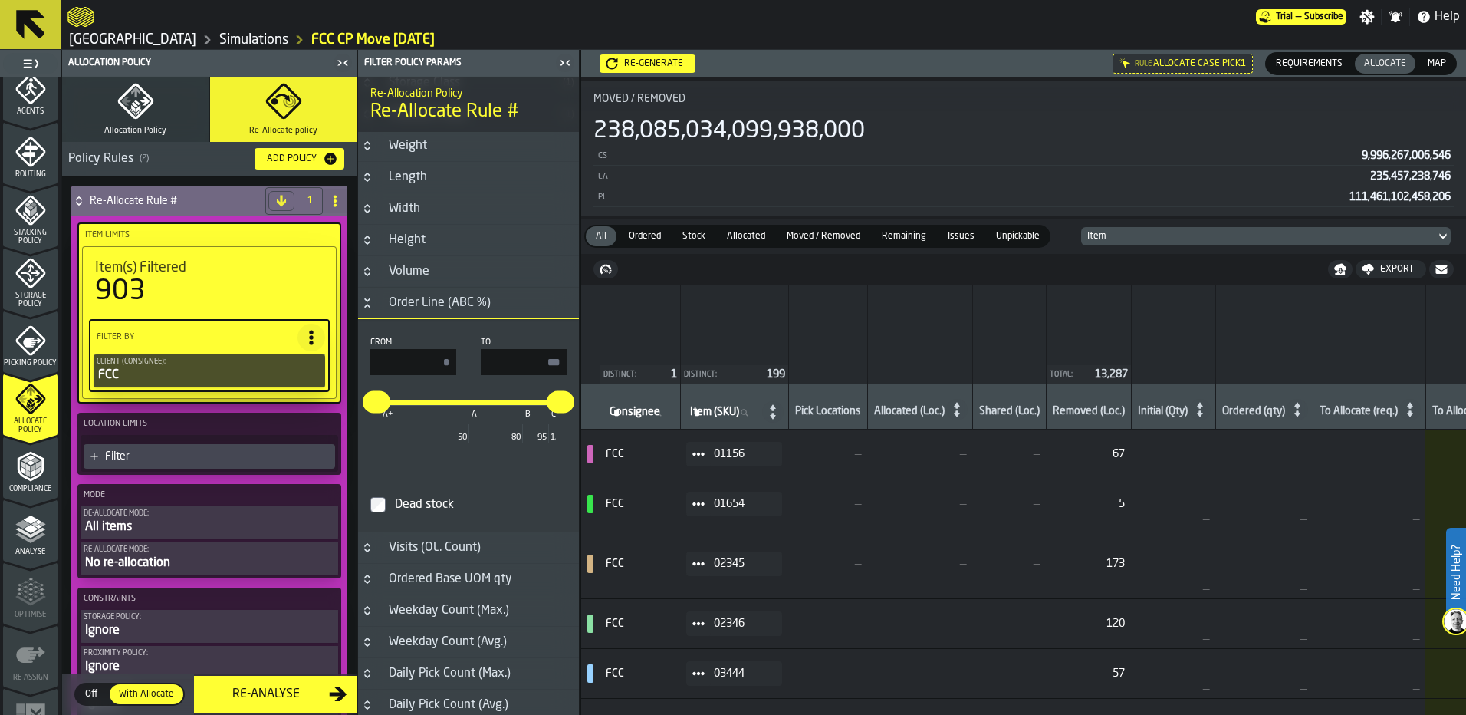
scroll to position [485, 0]
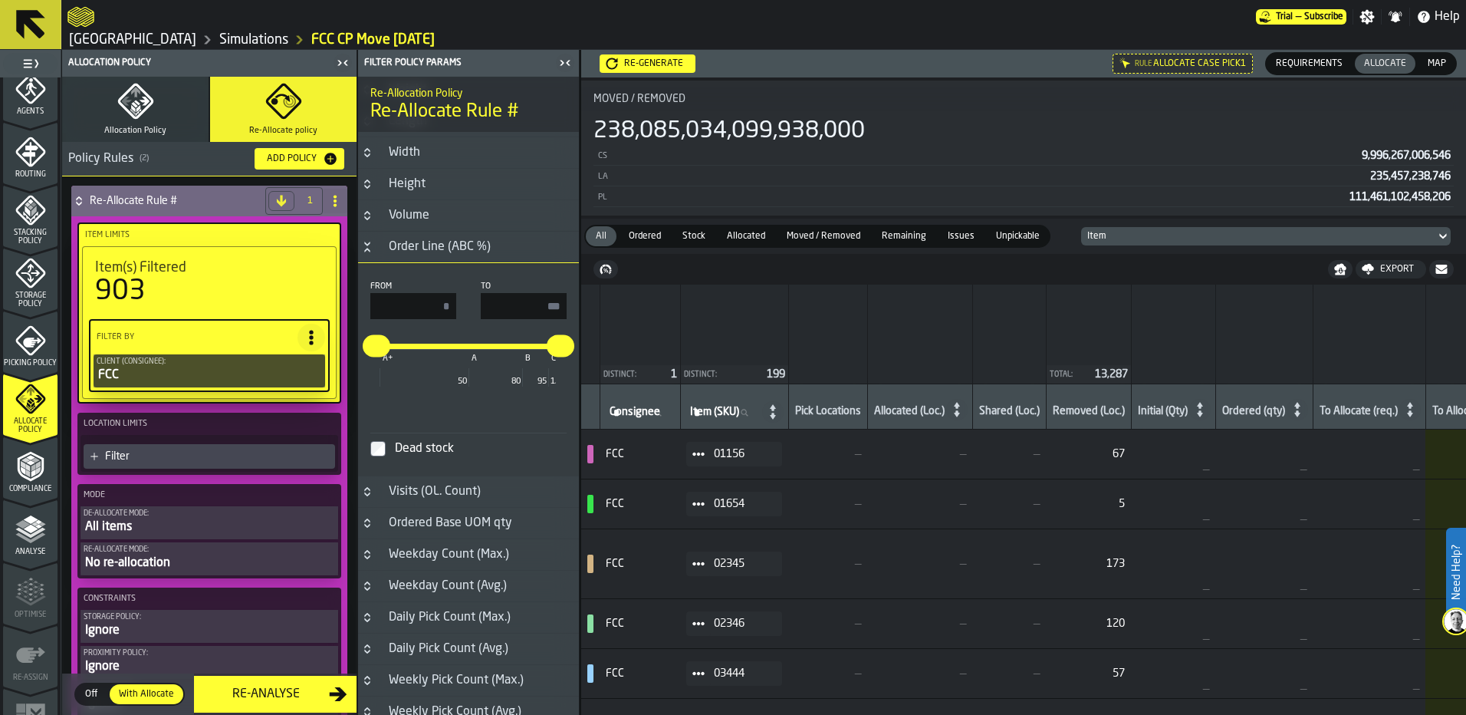
click at [379, 389] on div "A+ A B C 50 80 95 100" at bounding box center [468, 368] width 184 height 43
click at [380, 345] on input "*" at bounding box center [368, 336] width 24 height 32
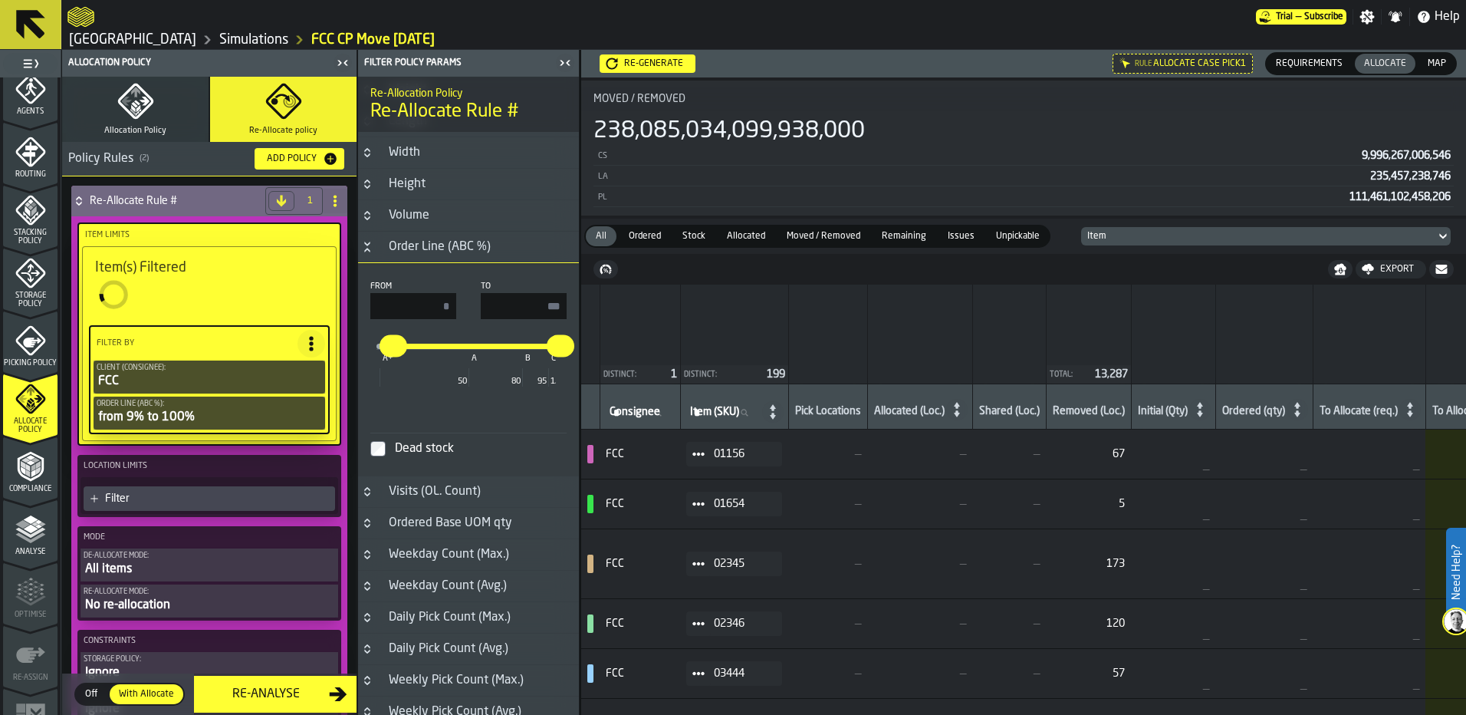
type input "*"
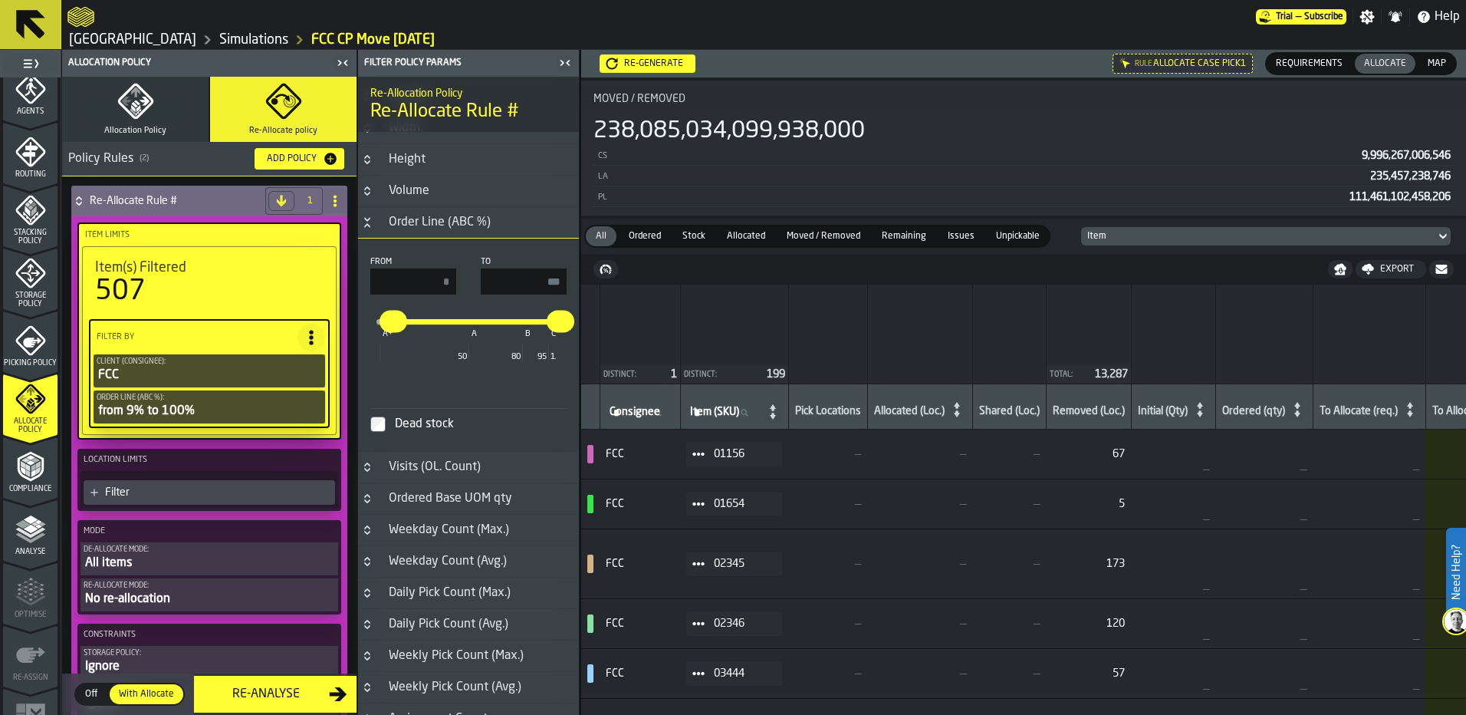
scroll to position [460, 0]
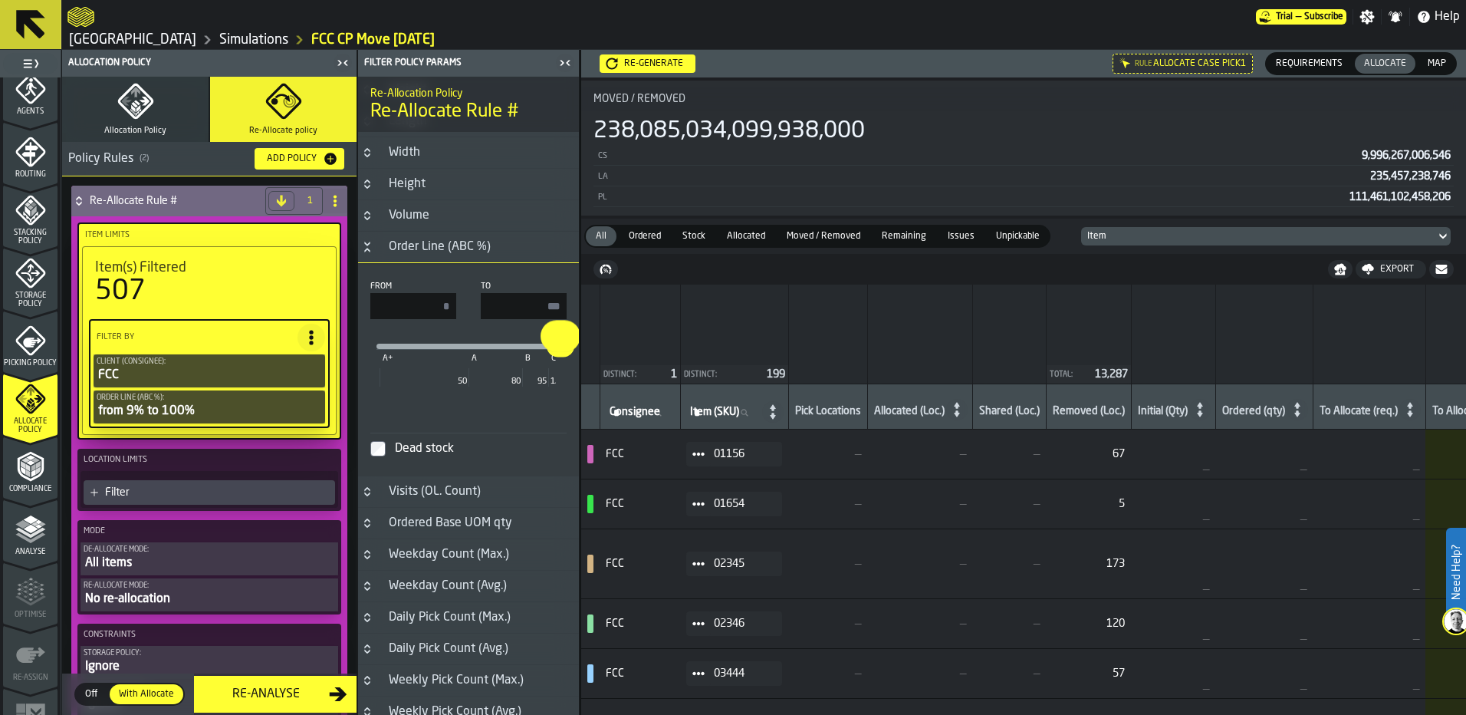
drag, startPoint x: 390, startPoint y: 350, endPoint x: 644, endPoint y: 347, distance: 253.8
type input "*"
type input "***"
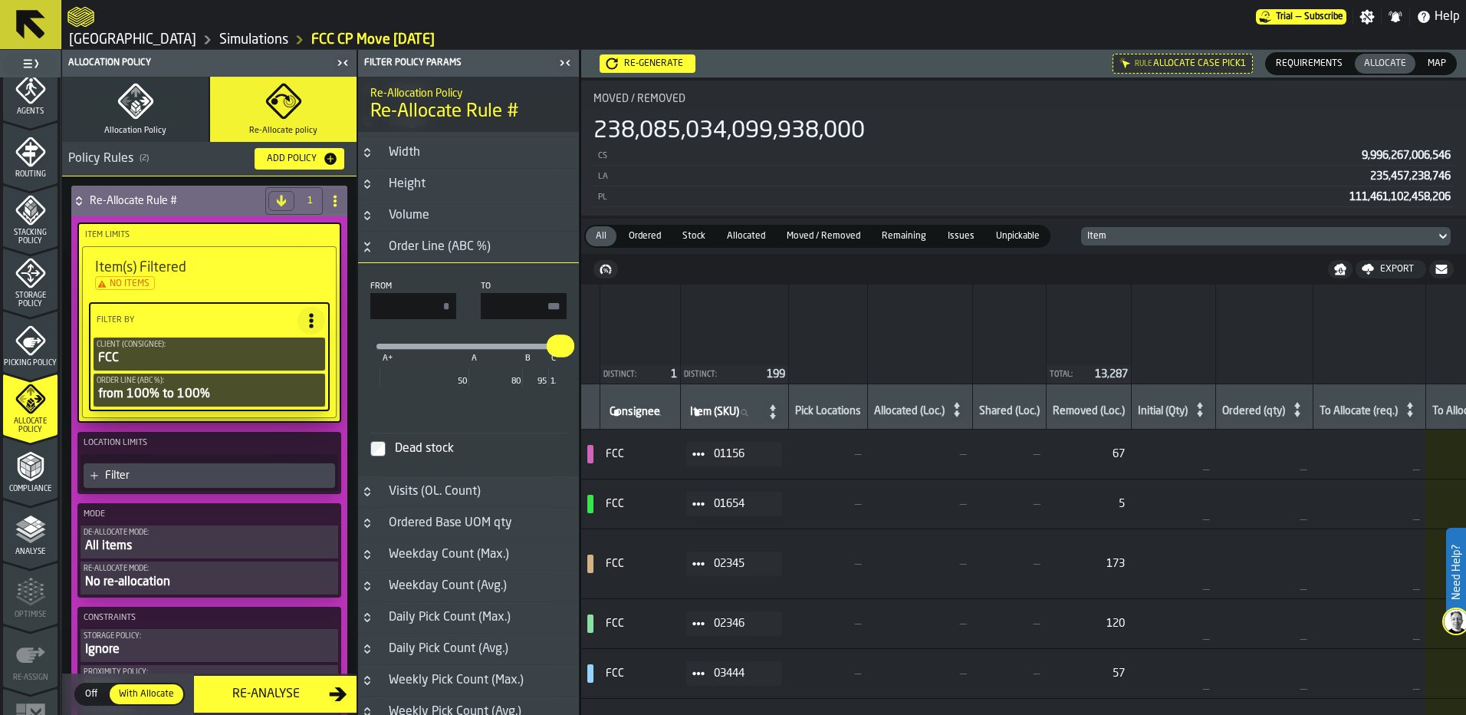
click at [386, 450] on label "Dead stock" at bounding box center [468, 447] width 196 height 31
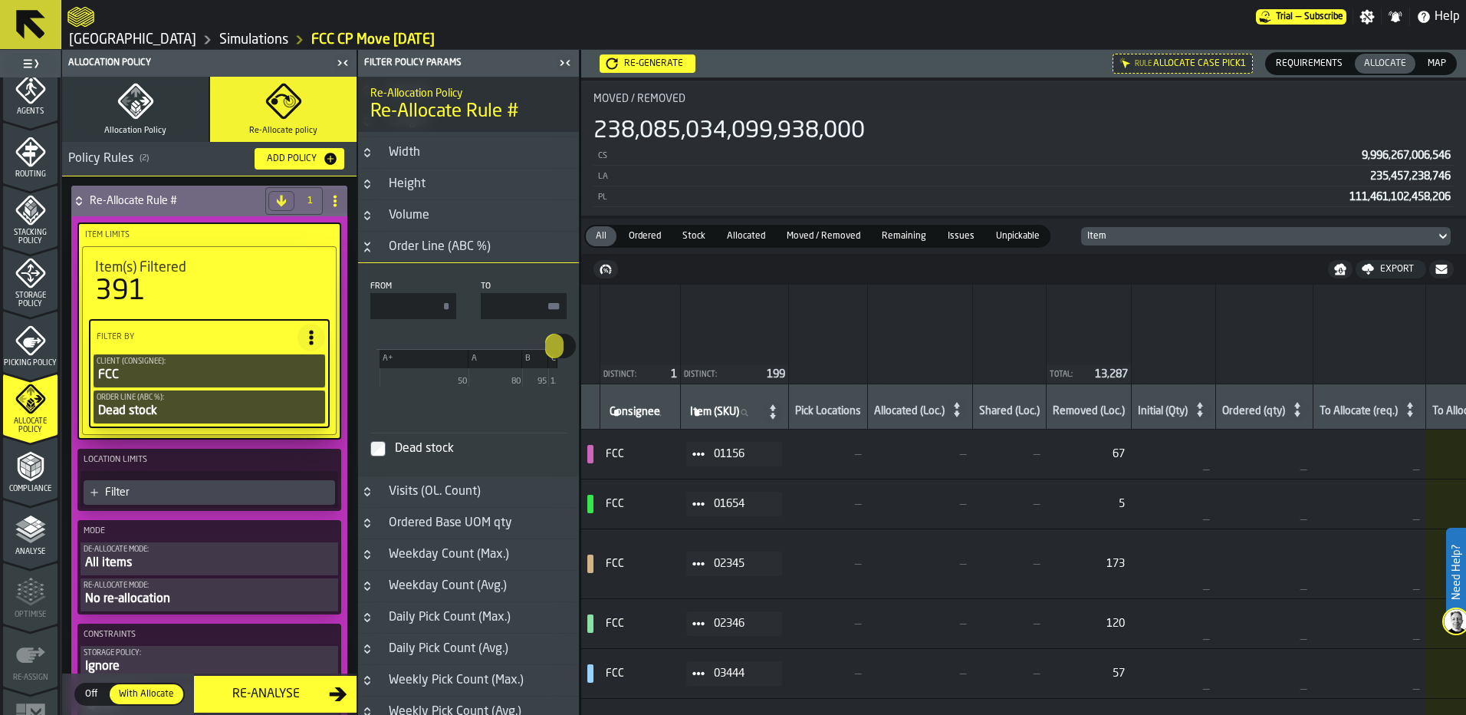
scroll to position [77, 0]
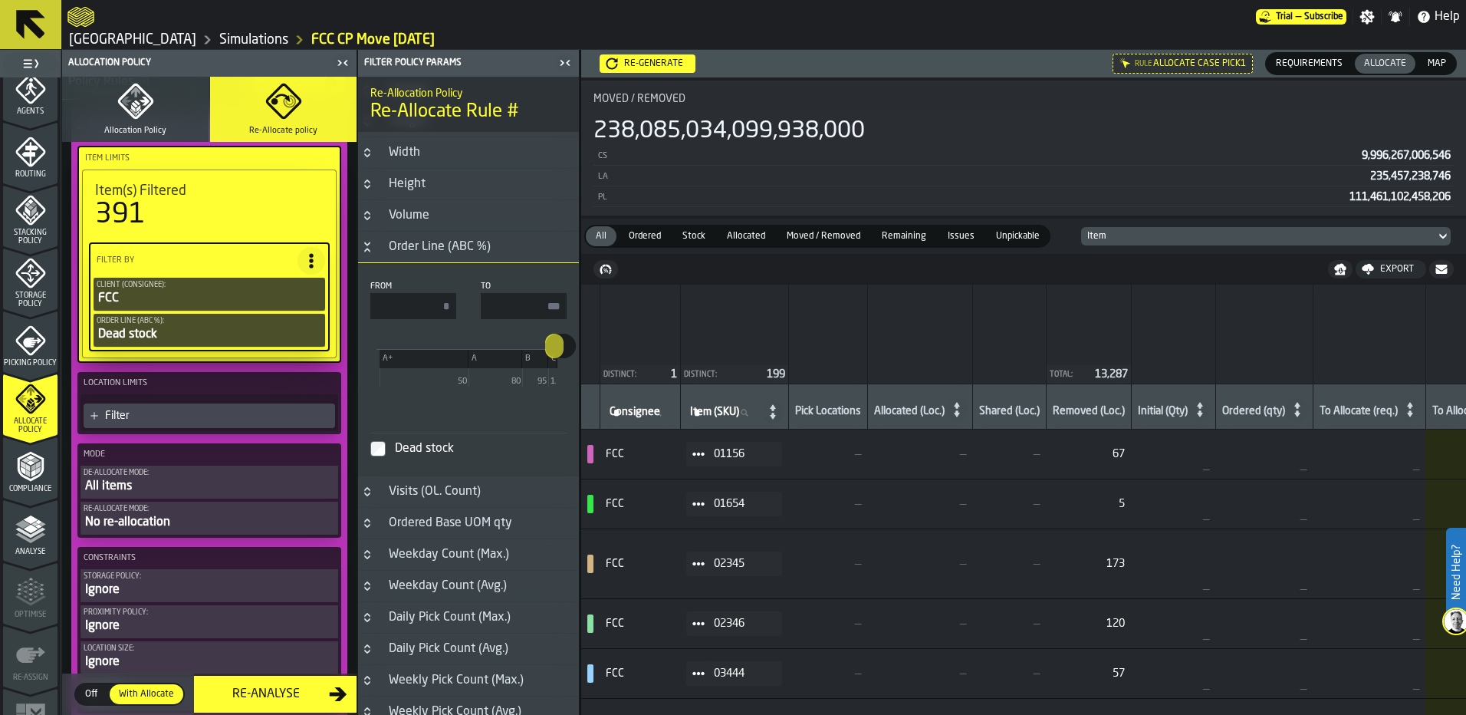
click at [564, 68] on icon "button-toggle-Close me" at bounding box center [565, 63] width 18 height 18
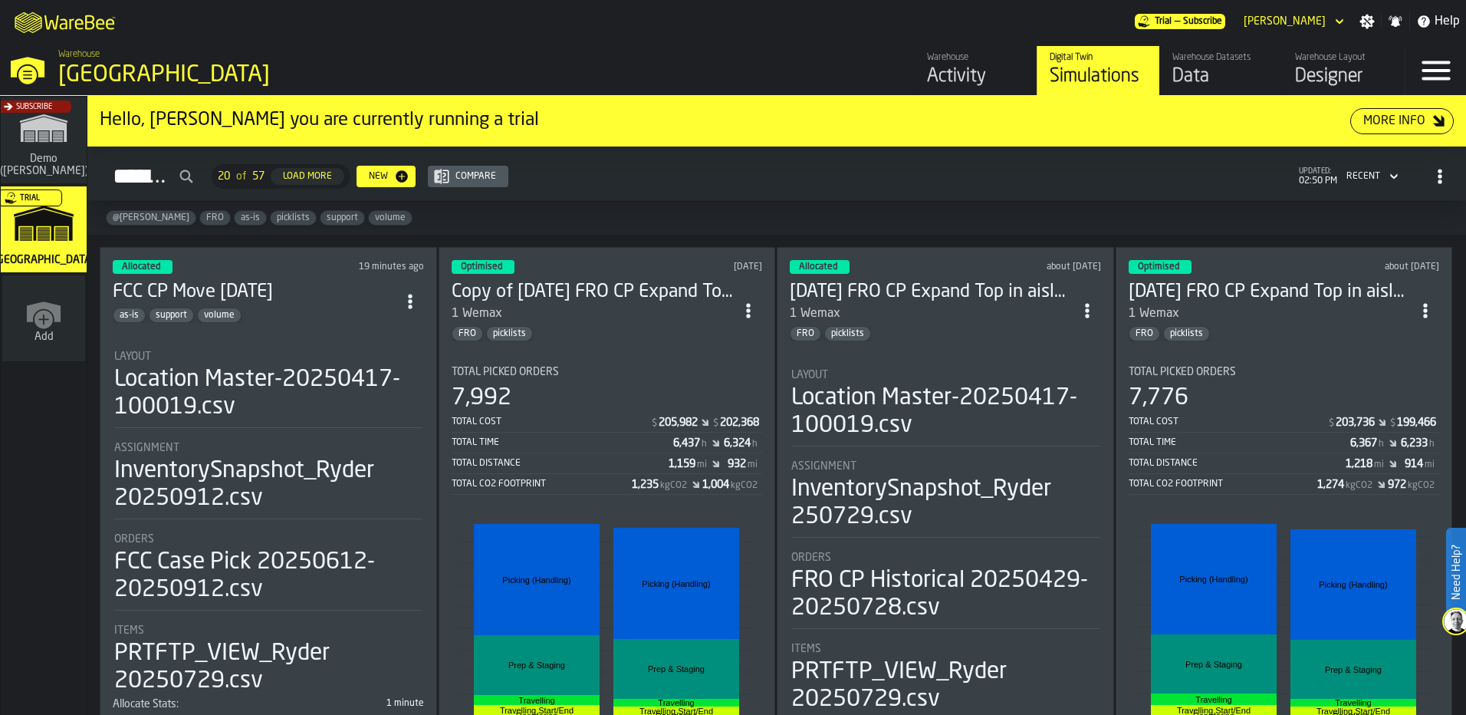
click at [409, 298] on icon "ItemListCard-DashboardItemContainer" at bounding box center [409, 301] width 15 height 15
click at [386, 408] on div "Duplicate" at bounding box center [378, 403] width 80 height 18
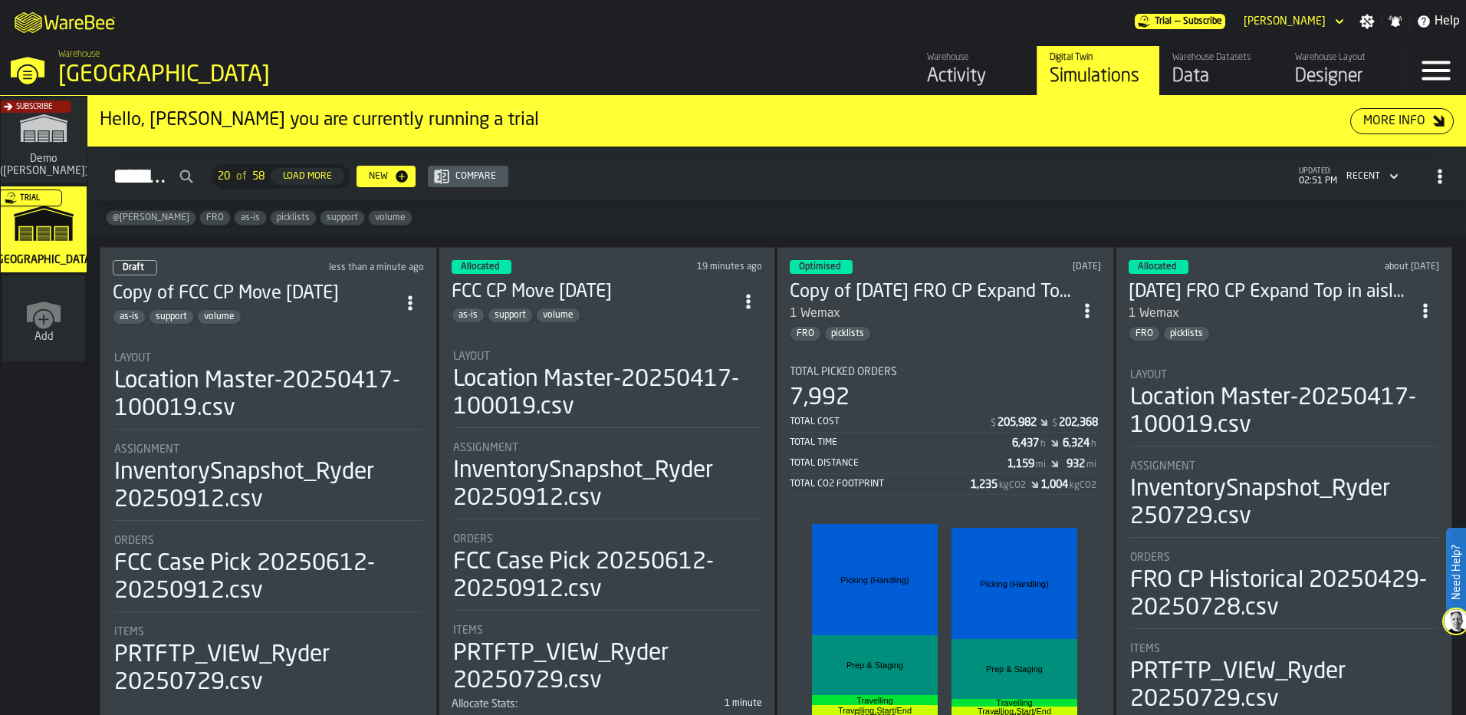
click at [359, 319] on div "as-is support volume" at bounding box center [255, 316] width 284 height 15
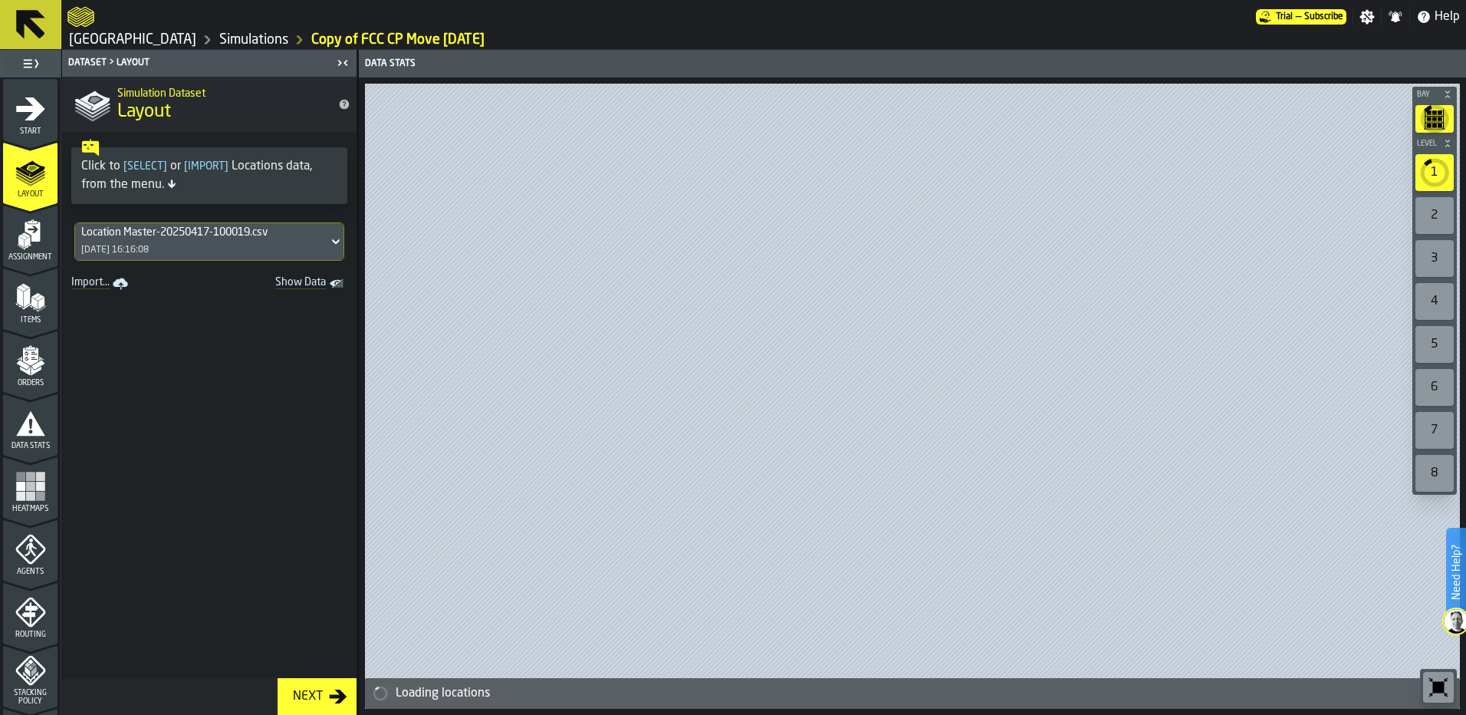
click at [38, 250] on div "Assignment" at bounding box center [30, 240] width 54 height 42
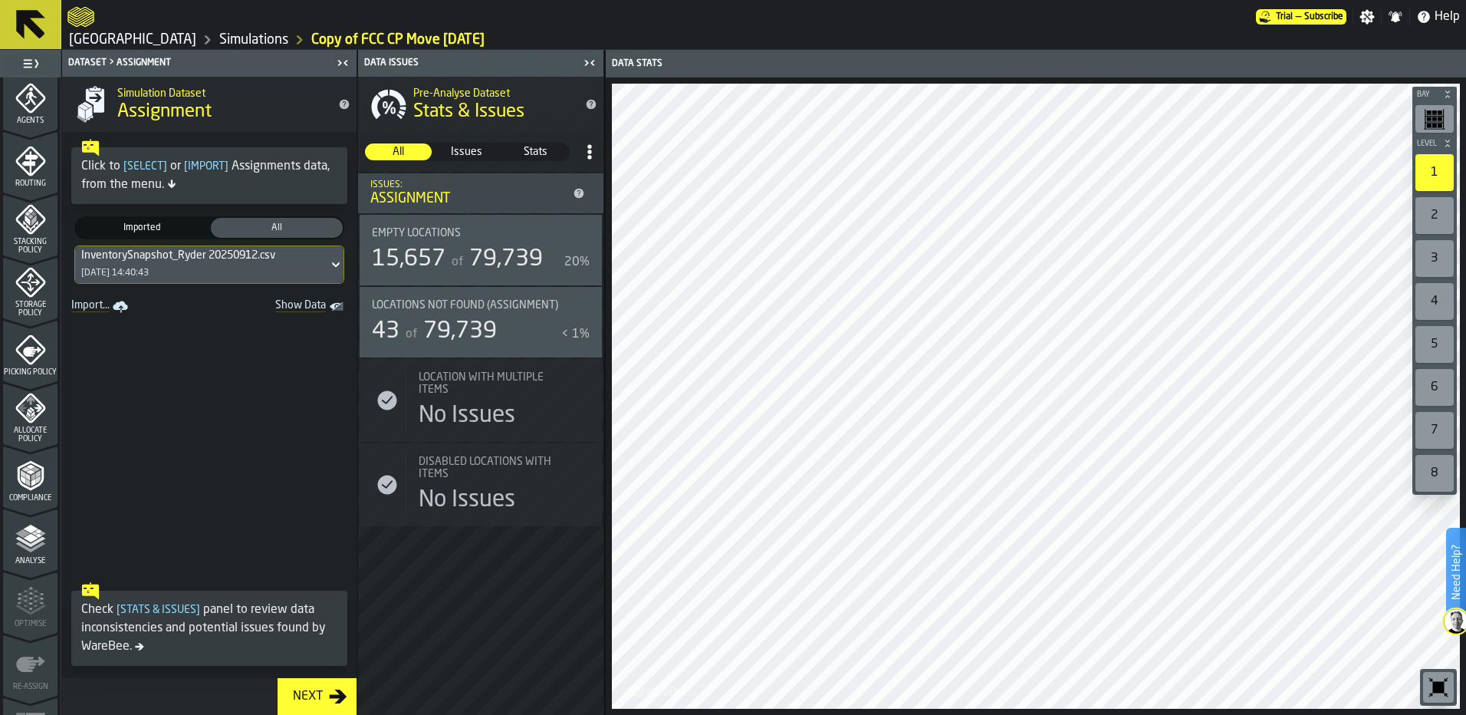
scroll to position [460, 0]
click at [26, 406] on icon "menu Allocate Policy" at bounding box center [28, 408] width 5 height 6
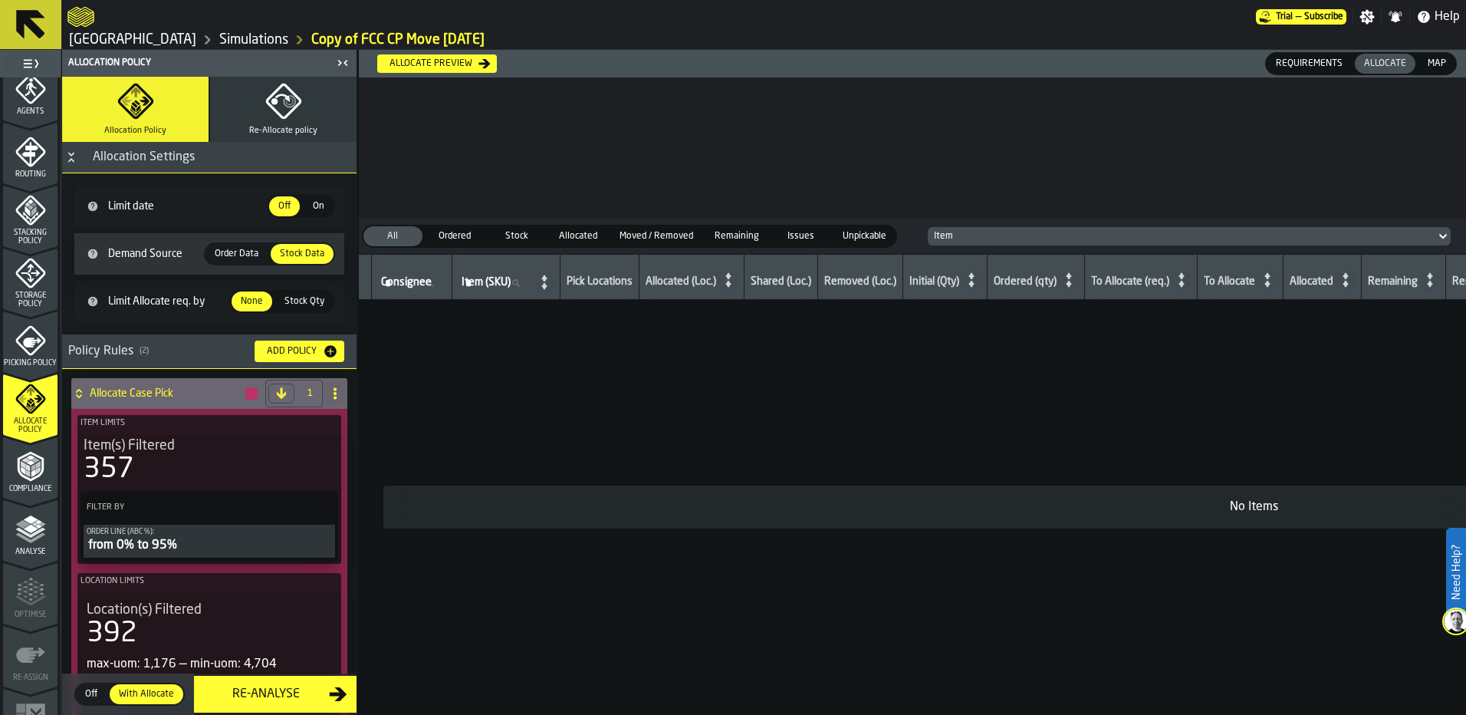
click at [222, 242] on label "Order Data Order Data" at bounding box center [236, 253] width 65 height 23
click at [228, 255] on span "Order Data" at bounding box center [237, 254] width 56 height 14
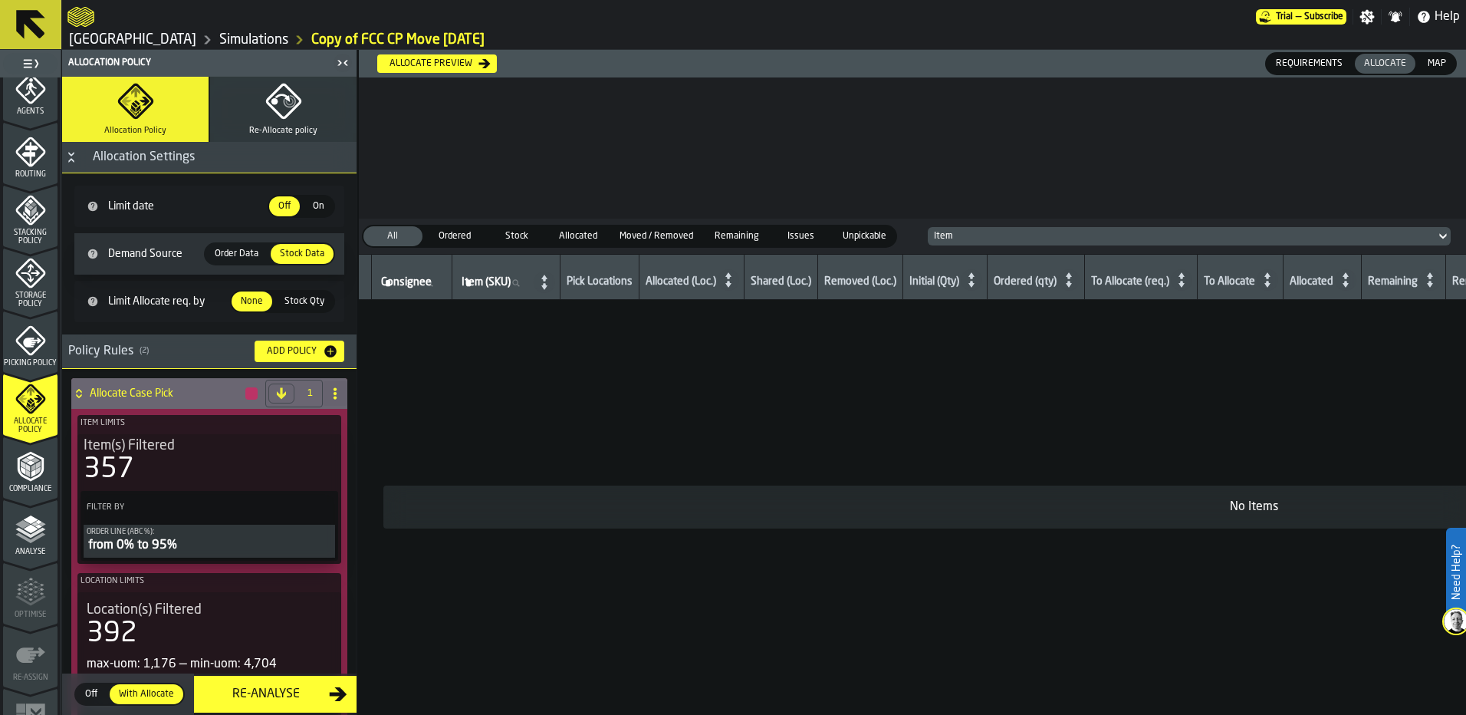
click at [249, 252] on span "Order Data" at bounding box center [237, 254] width 56 height 14
click at [248, 251] on span "Order Data" at bounding box center [237, 254] width 56 height 14
click at [250, 254] on span "Order Data" at bounding box center [237, 254] width 56 height 14
click at [248, 254] on span "Order Data" at bounding box center [237, 254] width 56 height 14
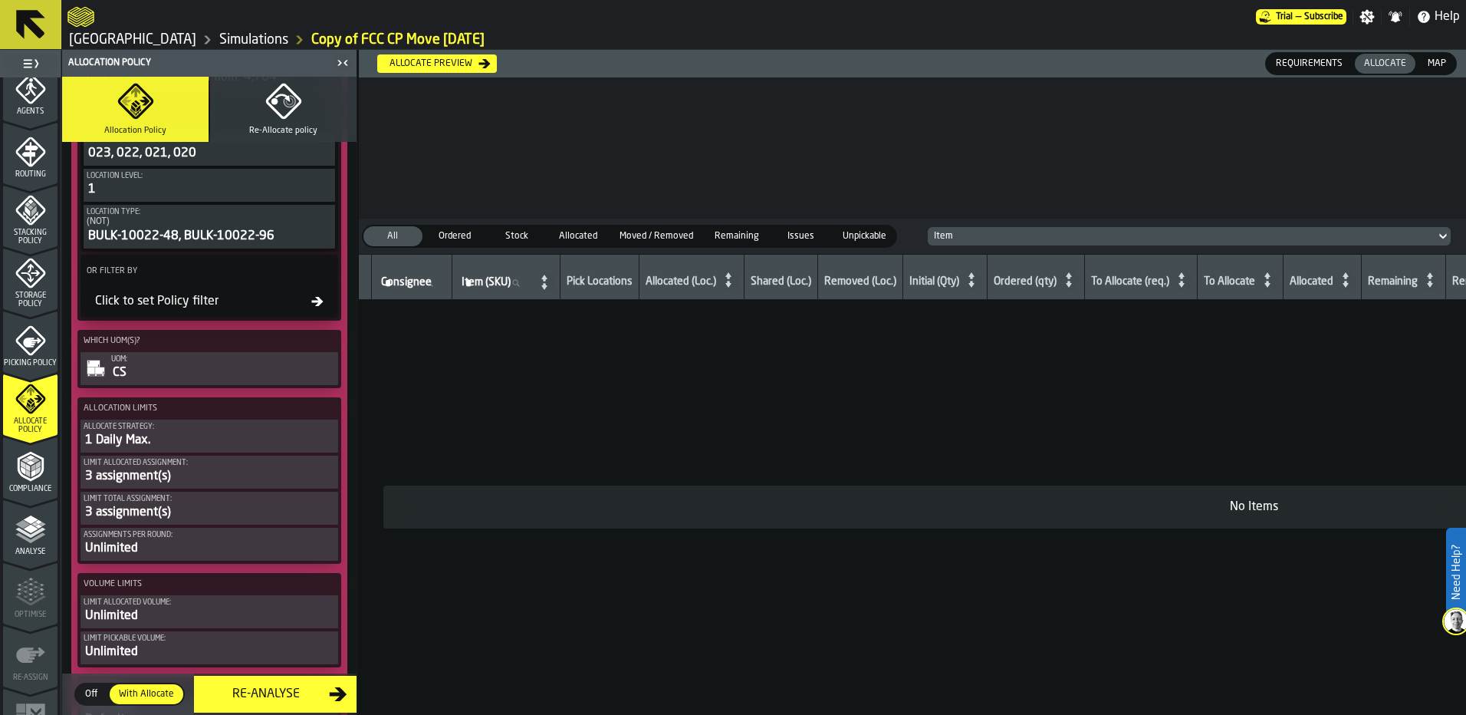
scroll to position [613, 0]
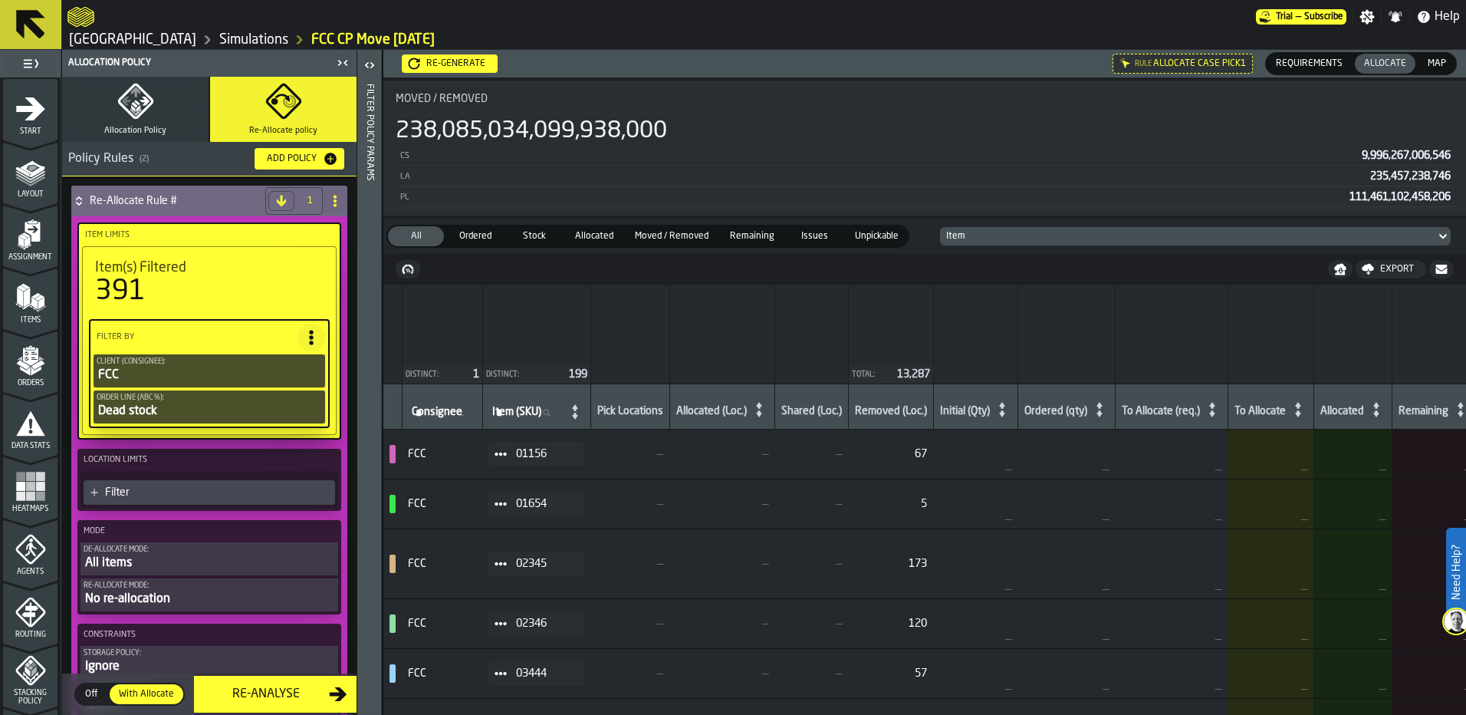
scroll to position [77, 0]
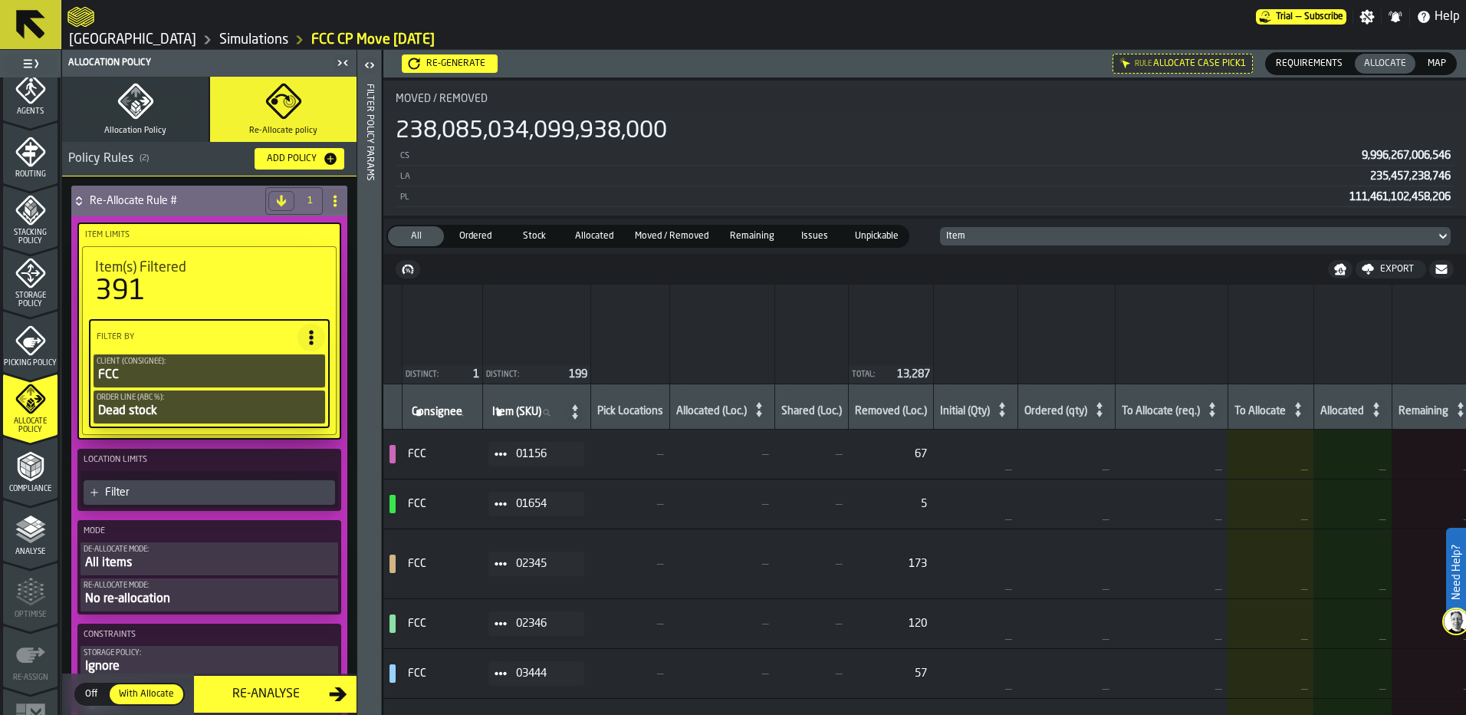
click at [146, 95] on icon "button" at bounding box center [134, 101] width 35 height 35
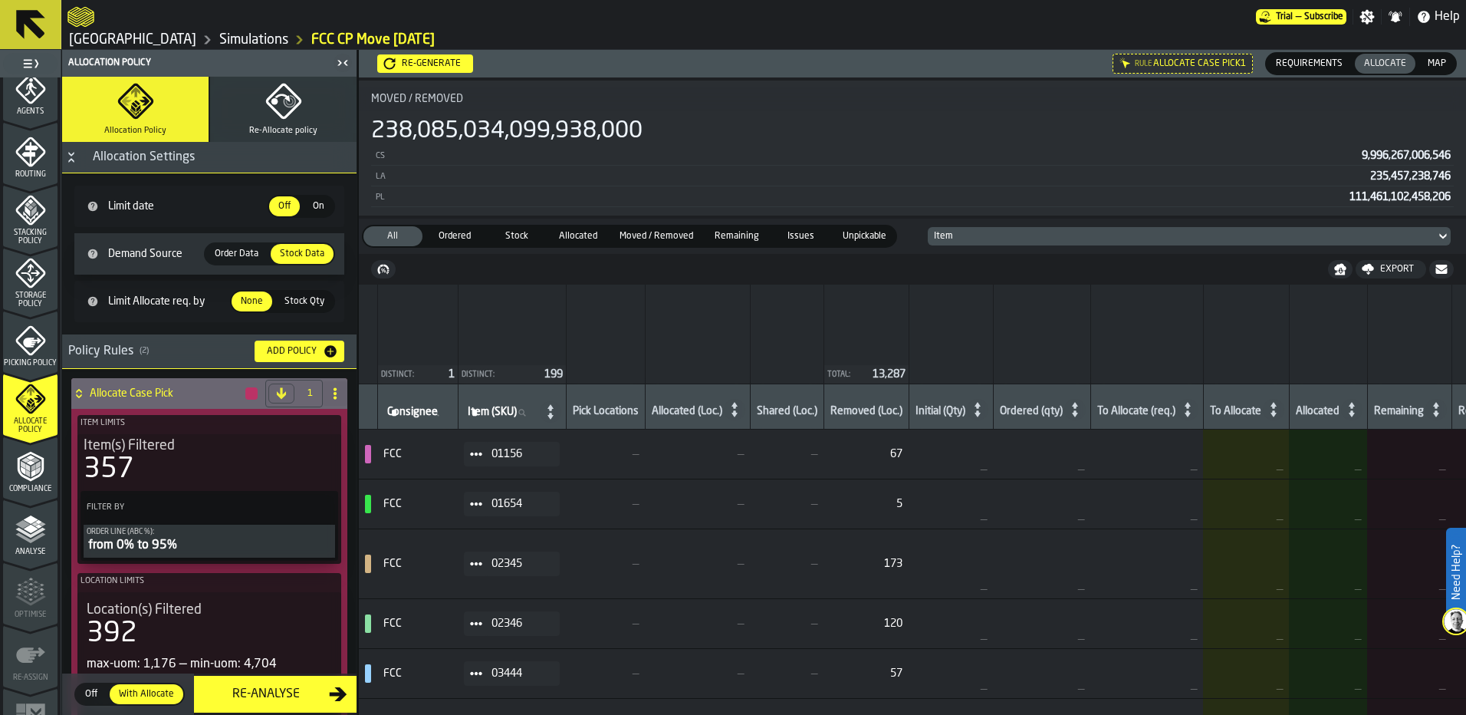
click at [238, 255] on span "Order Data" at bounding box center [237, 254] width 56 height 14
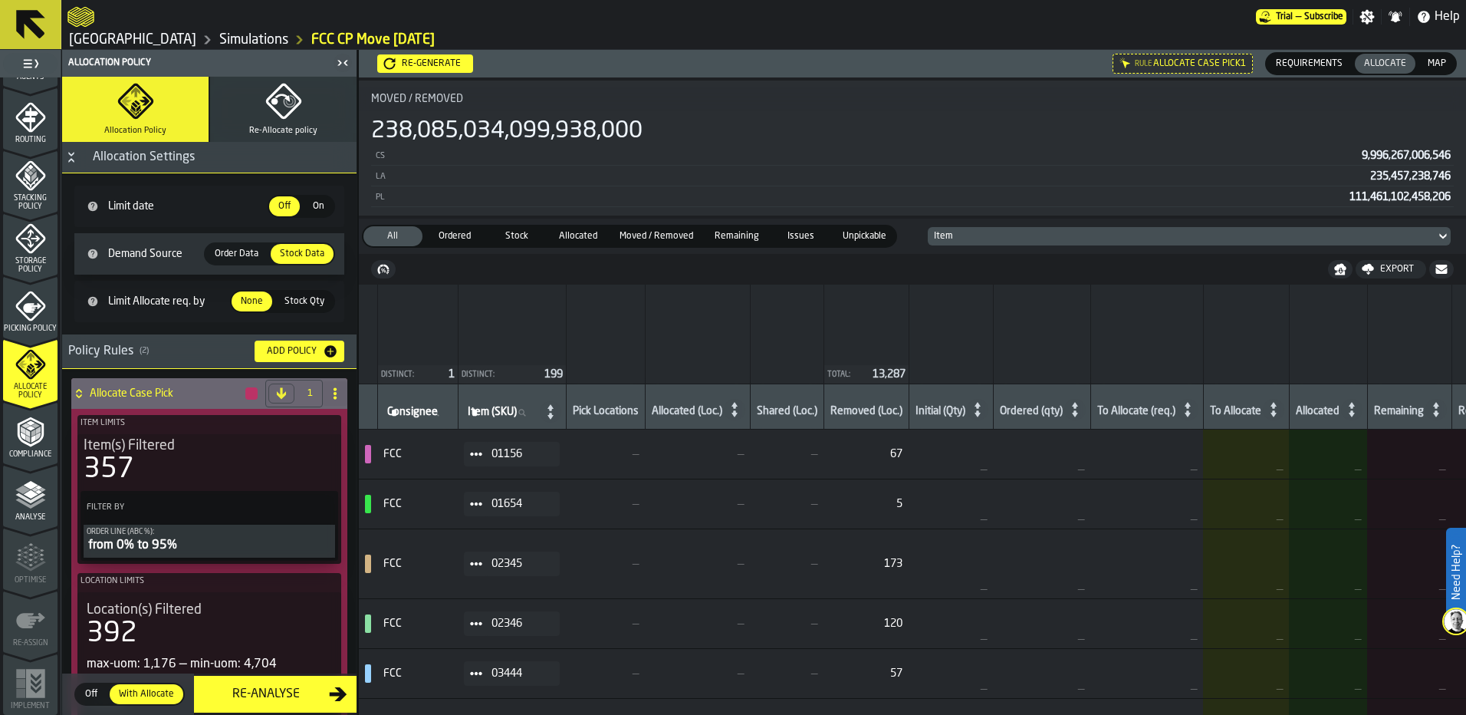
click at [248, 249] on span "Order Data" at bounding box center [237, 254] width 56 height 14
click at [235, 248] on span "Order Data" at bounding box center [237, 254] width 56 height 14
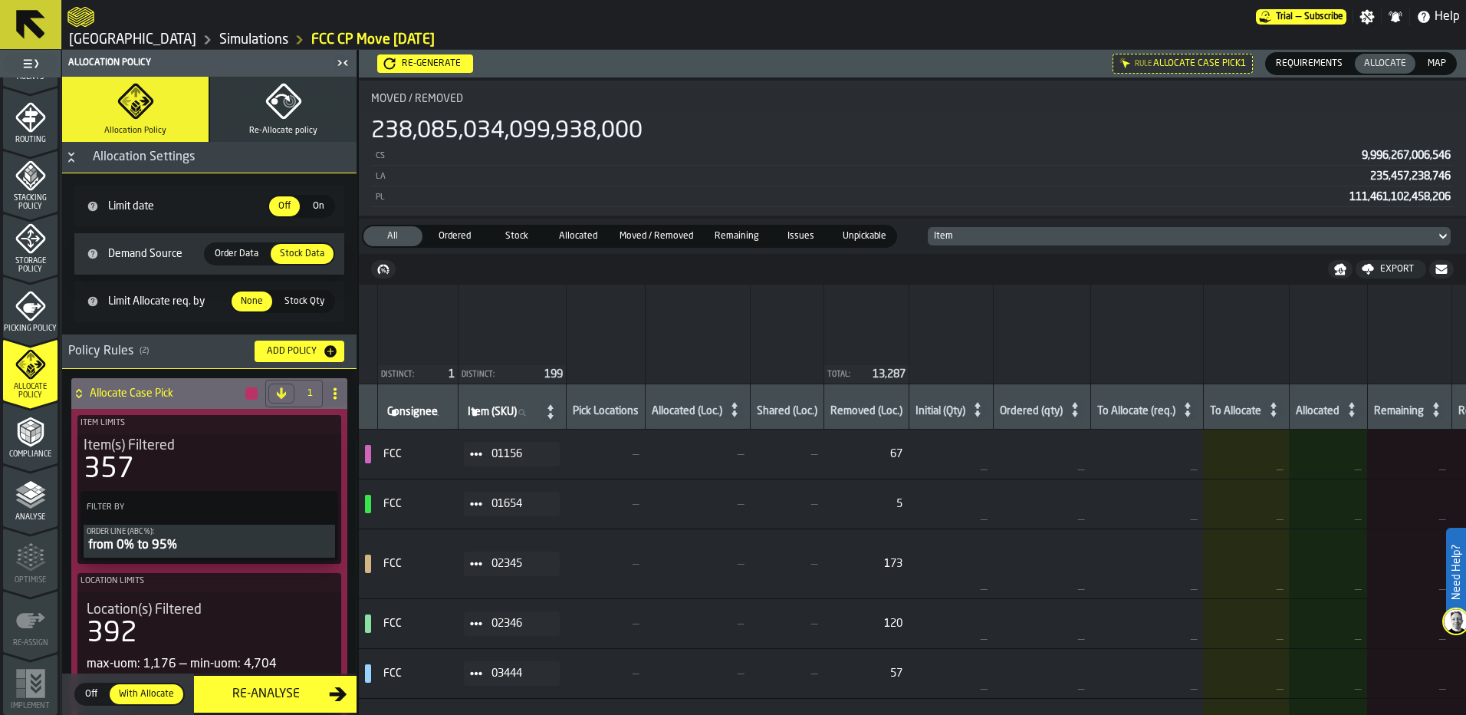
click at [236, 249] on span "Order Data" at bounding box center [237, 254] width 56 height 14
click at [236, 248] on span "Order Data" at bounding box center [237, 254] width 56 height 14
click at [418, 64] on div "Re-generate" at bounding box center [431, 63] width 71 height 11
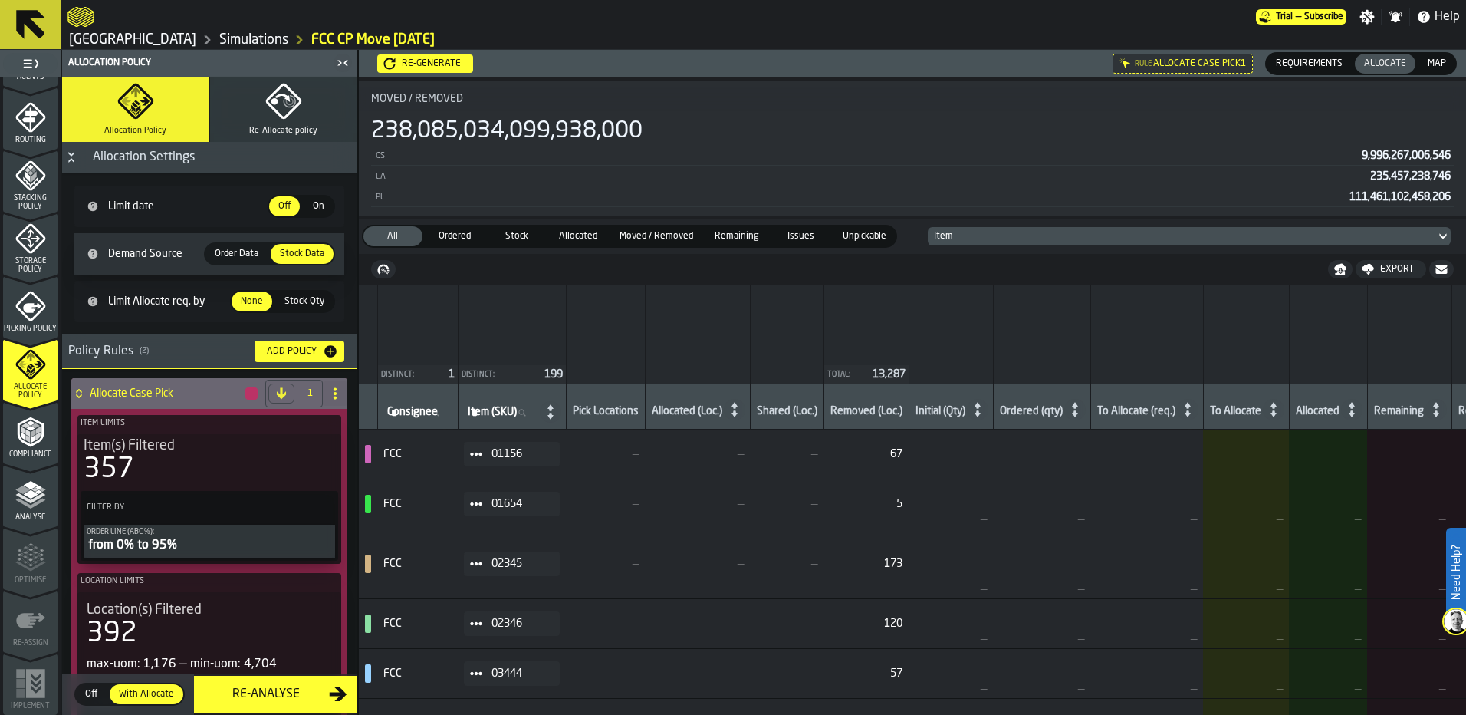
click at [429, 61] on div "Re-generate" at bounding box center [431, 63] width 71 height 11
click at [446, 64] on div "Re-generate" at bounding box center [431, 63] width 71 height 11
click at [421, 64] on div "Re-generate" at bounding box center [431, 63] width 71 height 11
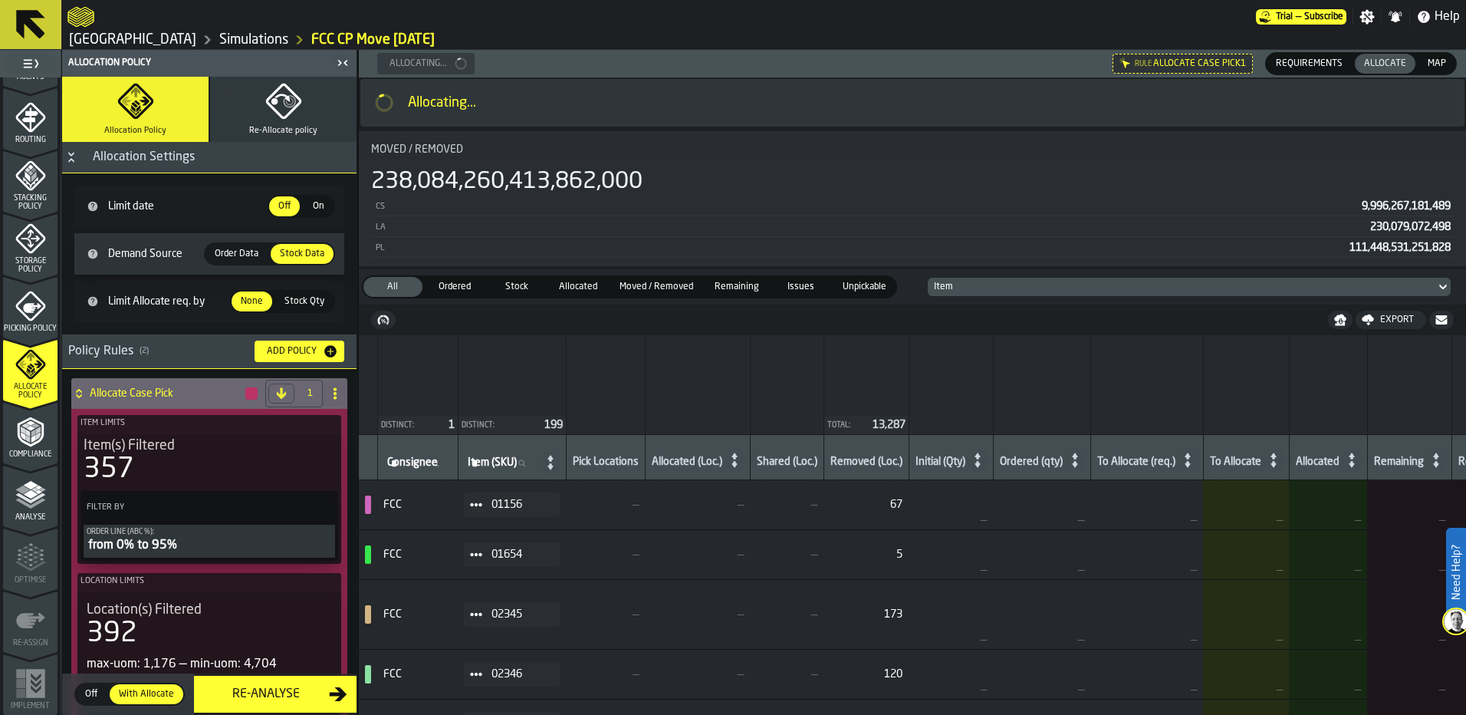
click at [220, 252] on span "Order Data" at bounding box center [237, 254] width 56 height 14
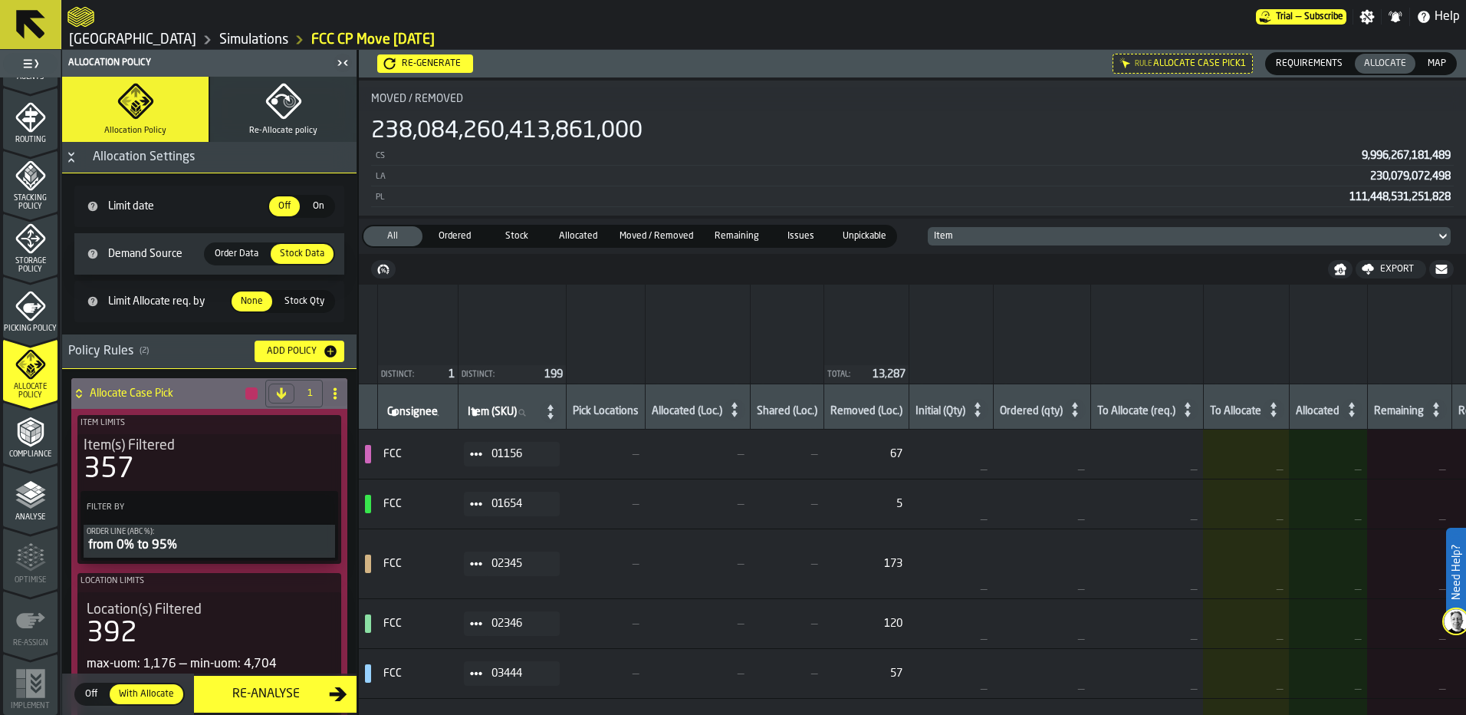
click at [250, 248] on span "Order Data" at bounding box center [237, 254] width 56 height 14
click at [247, 248] on span "Order Data" at bounding box center [237, 254] width 56 height 14
click at [247, 247] on span "Order Data" at bounding box center [237, 254] width 56 height 14
click at [237, 254] on span "Order Data" at bounding box center [237, 254] width 56 height 14
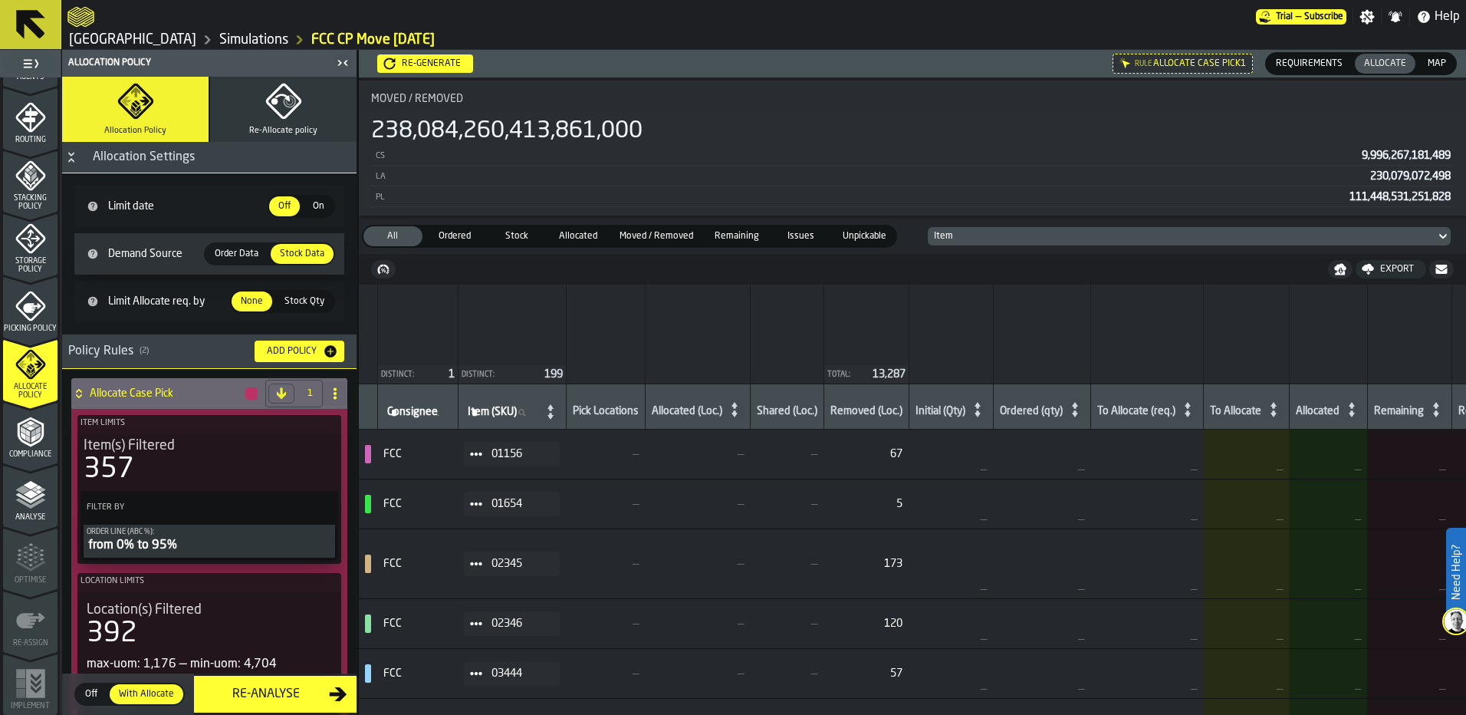
click at [237, 254] on span "Order Data" at bounding box center [237, 254] width 56 height 14
click at [212, 251] on span "Order Data" at bounding box center [237, 254] width 56 height 14
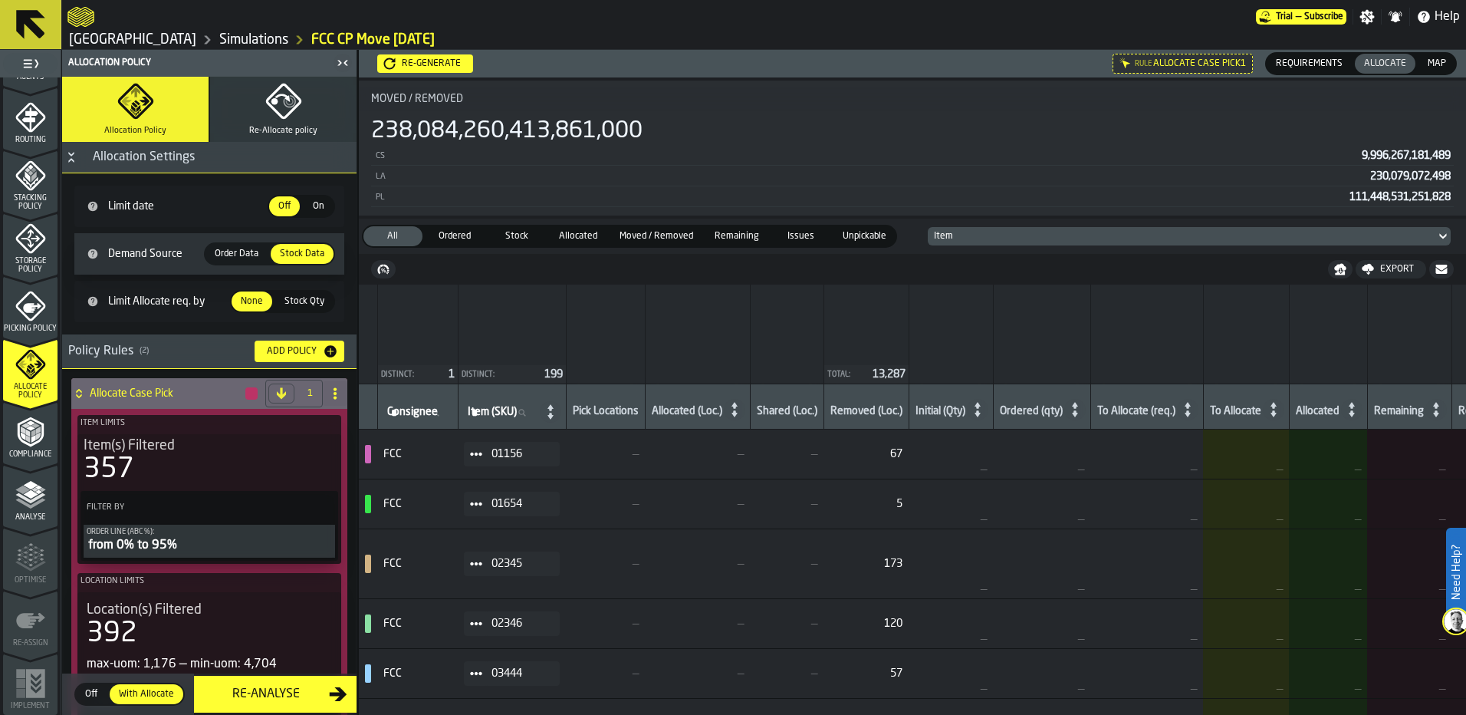
click at [212, 251] on span "Order Data" at bounding box center [237, 254] width 56 height 14
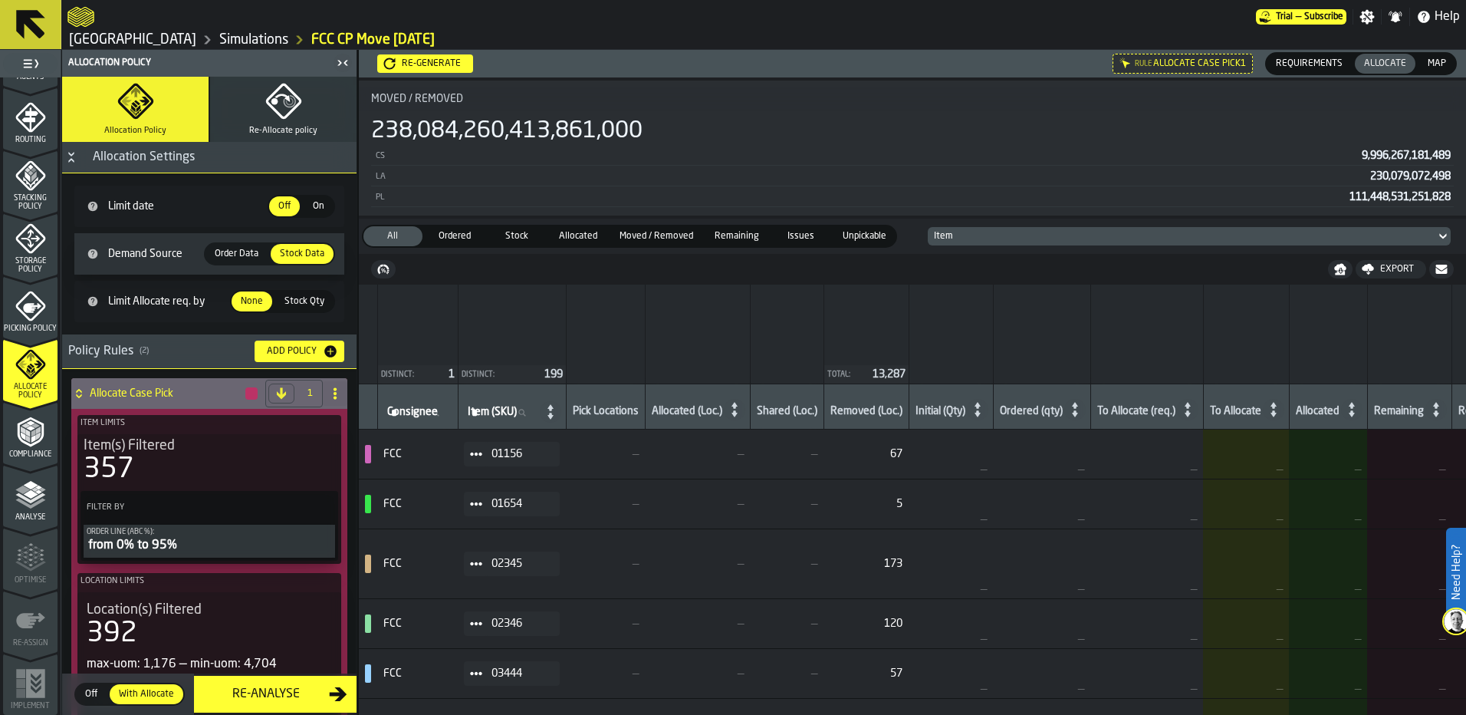
click at [212, 251] on span "Order Data" at bounding box center [237, 254] width 56 height 14
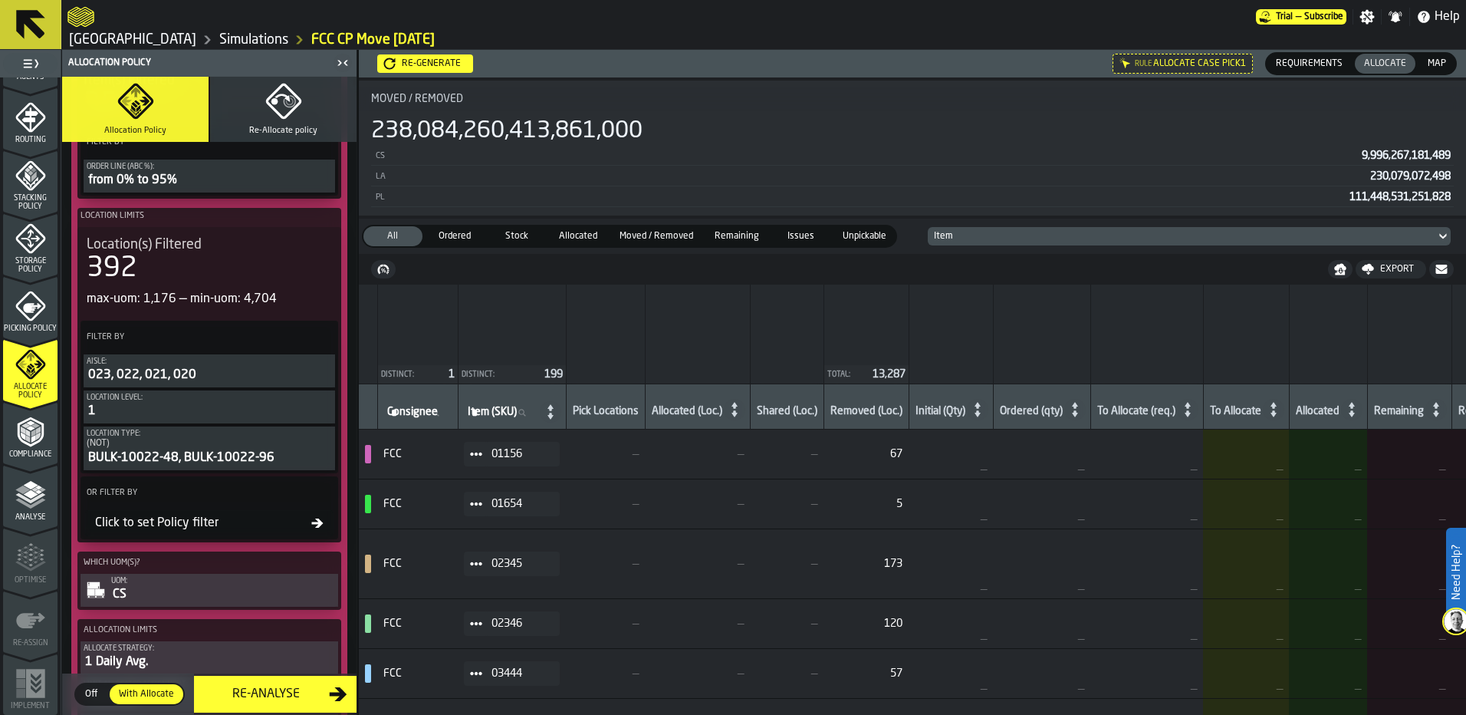
scroll to position [153, 0]
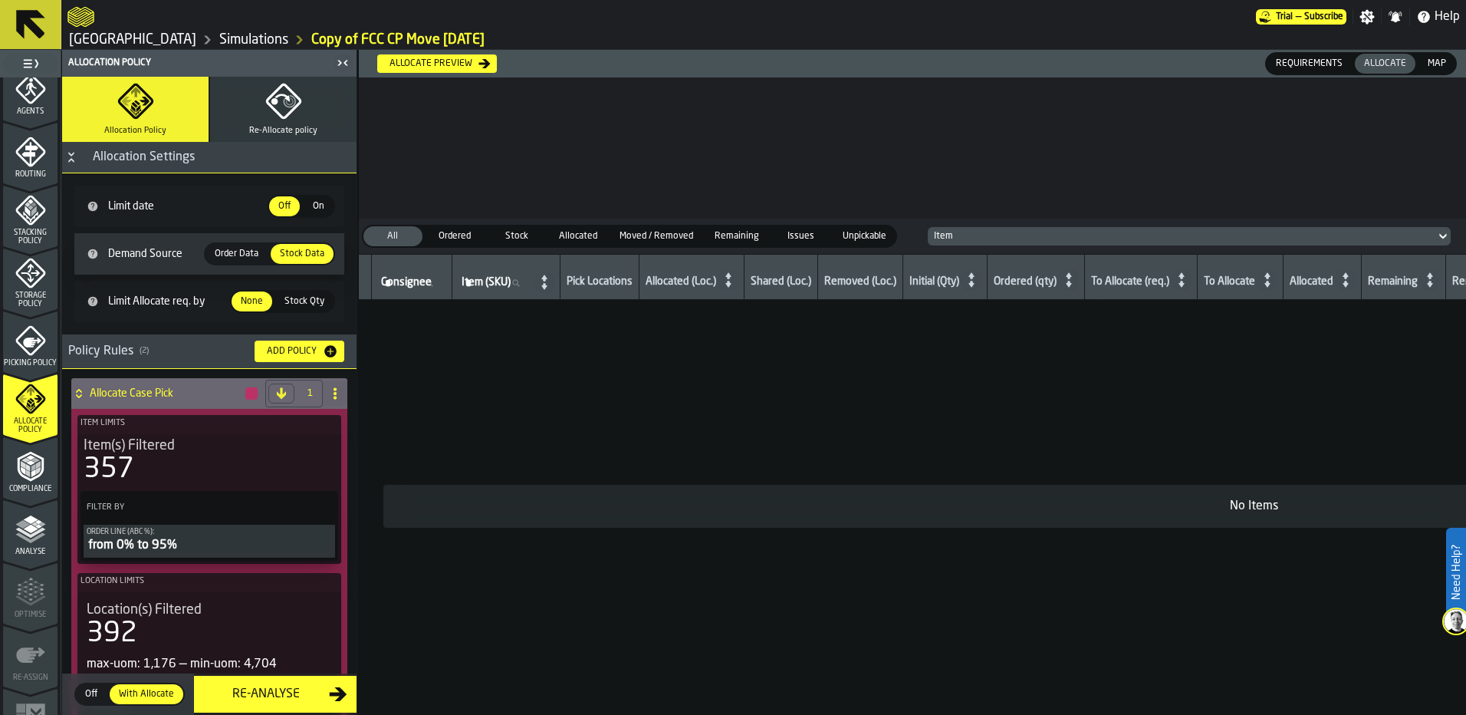
click at [240, 257] on span "Order Data" at bounding box center [237, 254] width 56 height 14
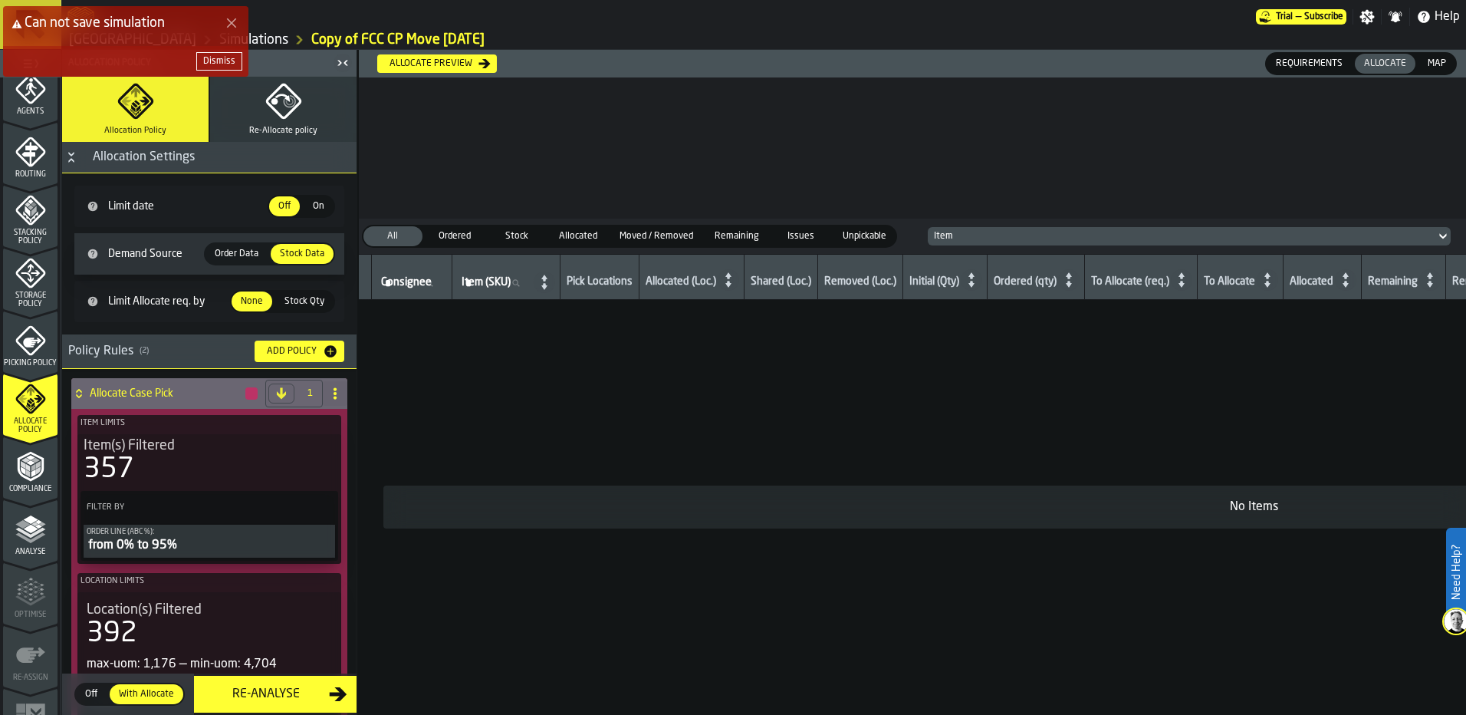
click at [237, 255] on span "Order Data" at bounding box center [237, 254] width 56 height 14
click at [236, 255] on span "Order Data" at bounding box center [237, 254] width 56 height 14
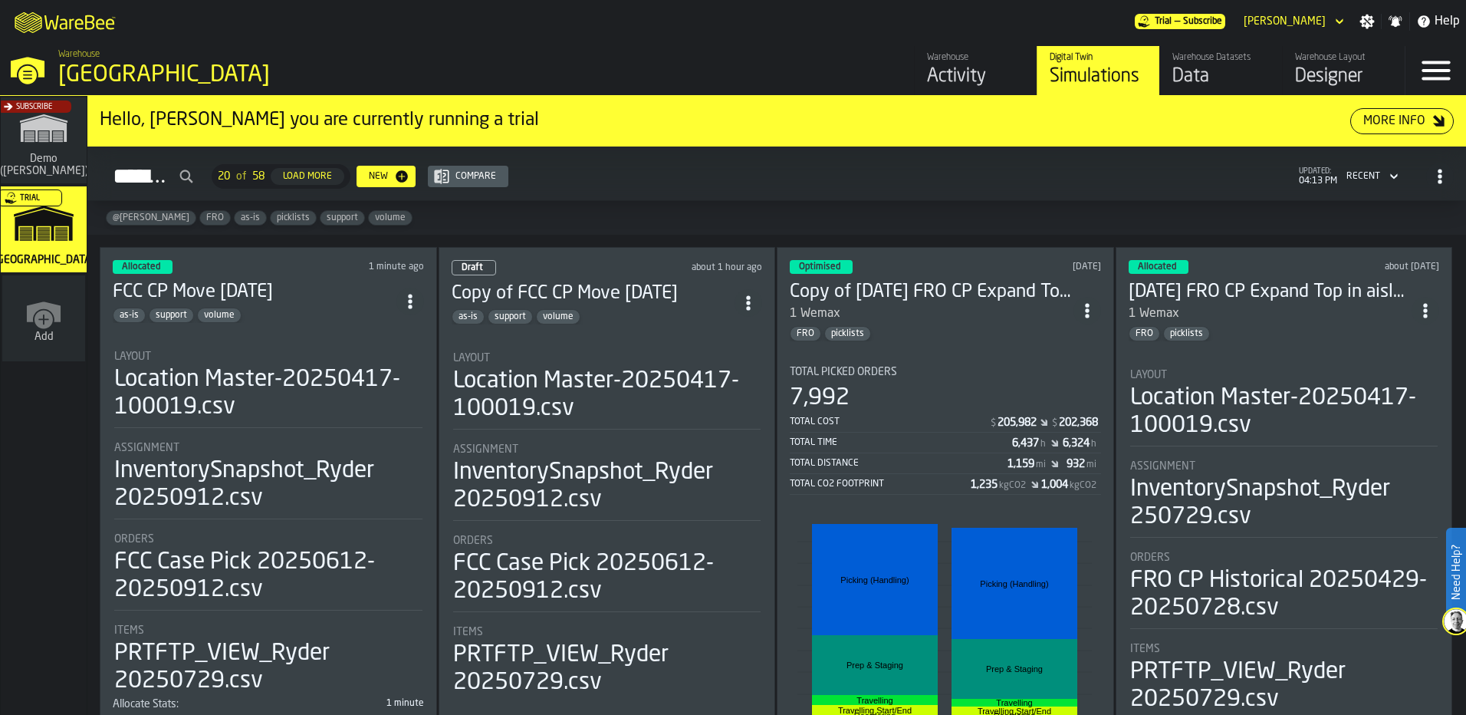
click at [749, 306] on circle "ItemListCard-DashboardItemContainer" at bounding box center [748, 308] width 4 height 4
click at [726, 367] on div "Delete" at bounding box center [715, 368] width 80 height 18
